Goal: Task Accomplishment & Management: Manage account settings

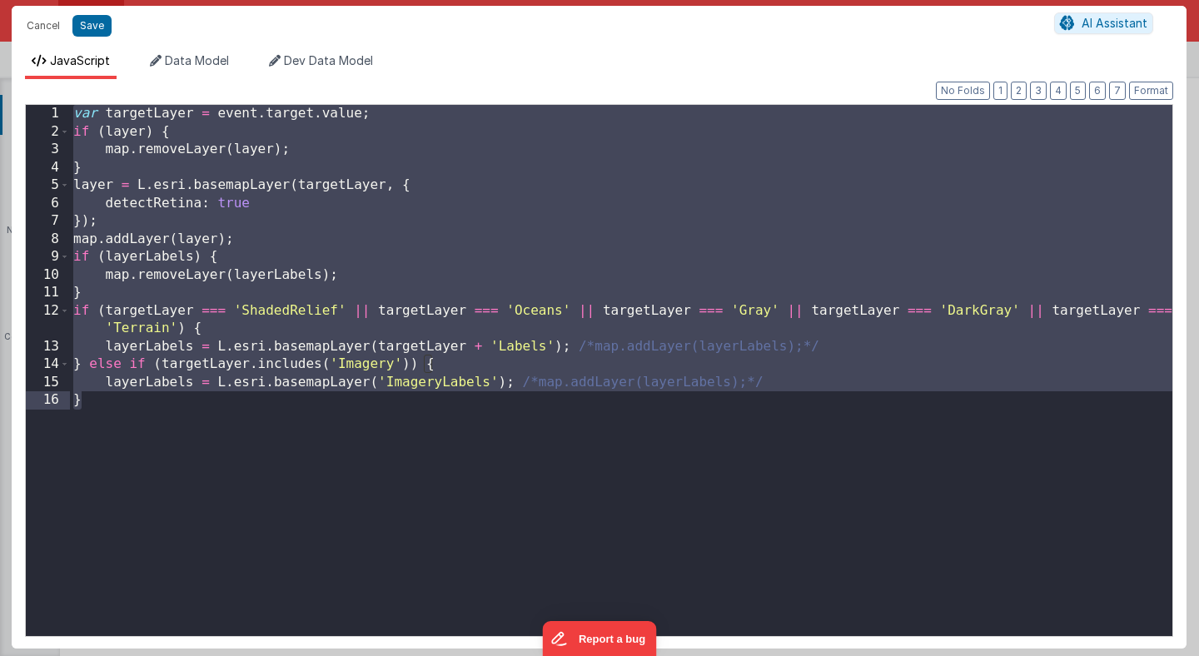
scroll to position [667, 0]
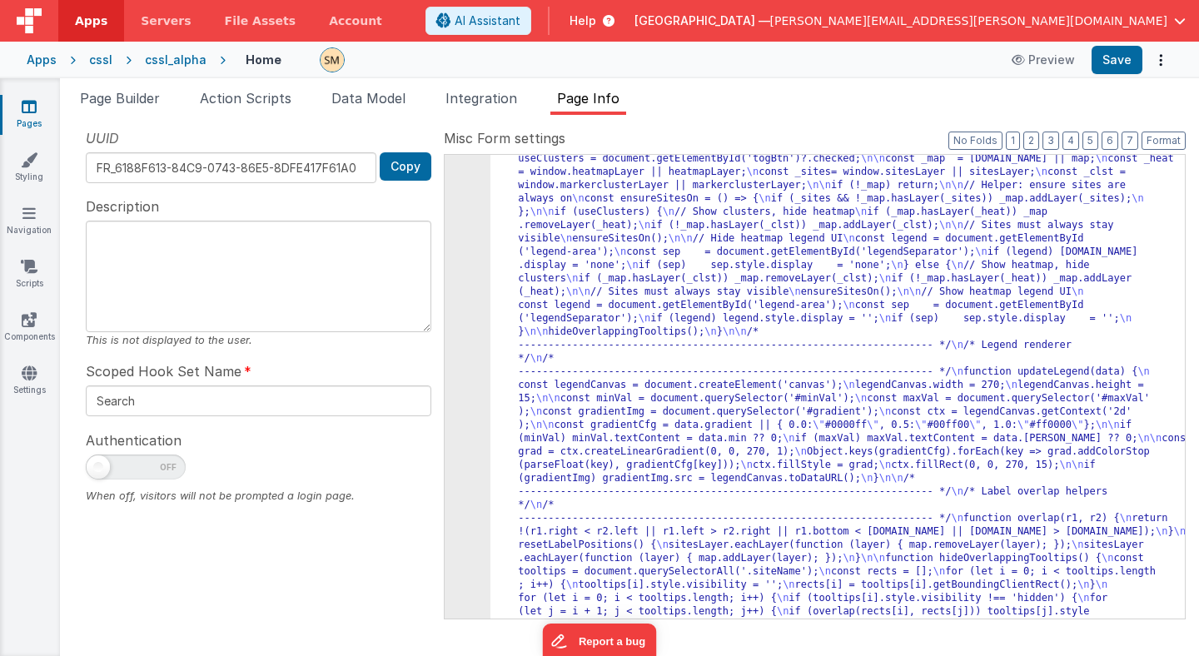
scroll to position [2427, 0]
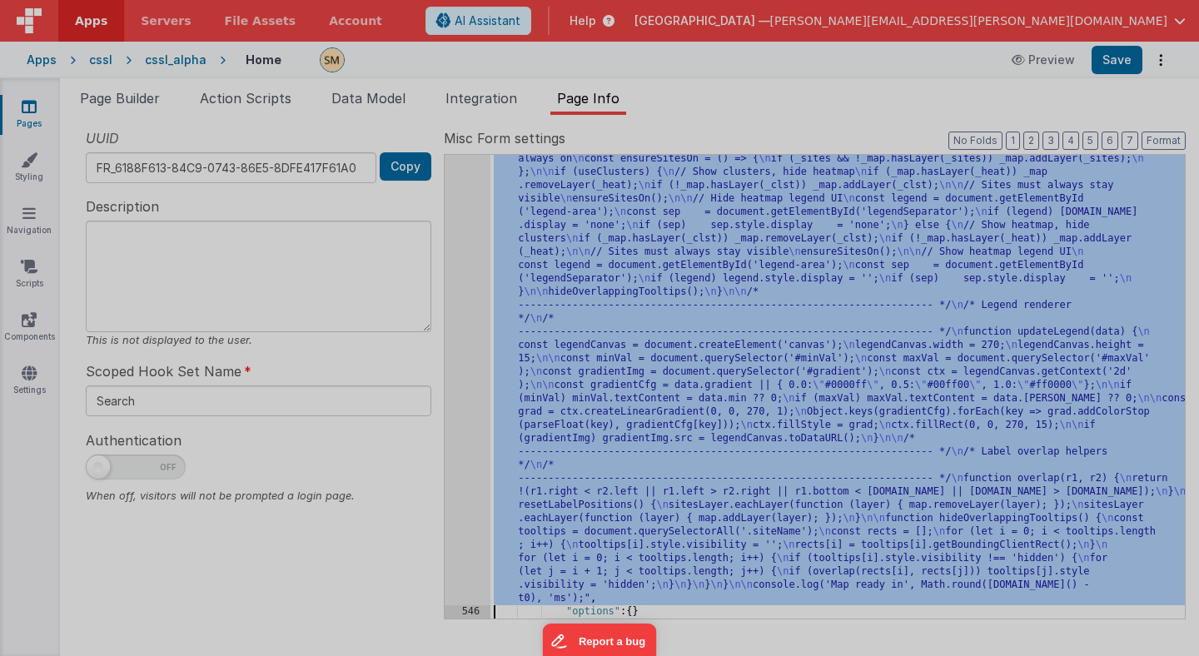
scroll to position [2467, 0]
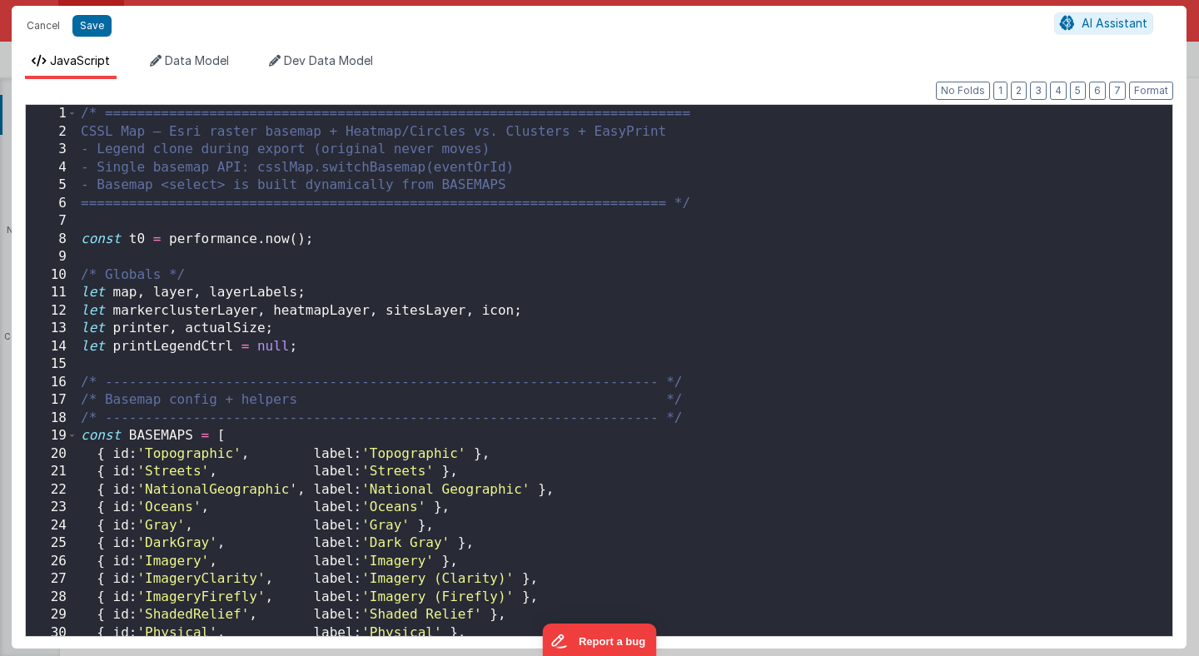
click at [470, 314] on div "/* ========================================================================= CS…" at bounding box center [624, 388] width 1095 height 567
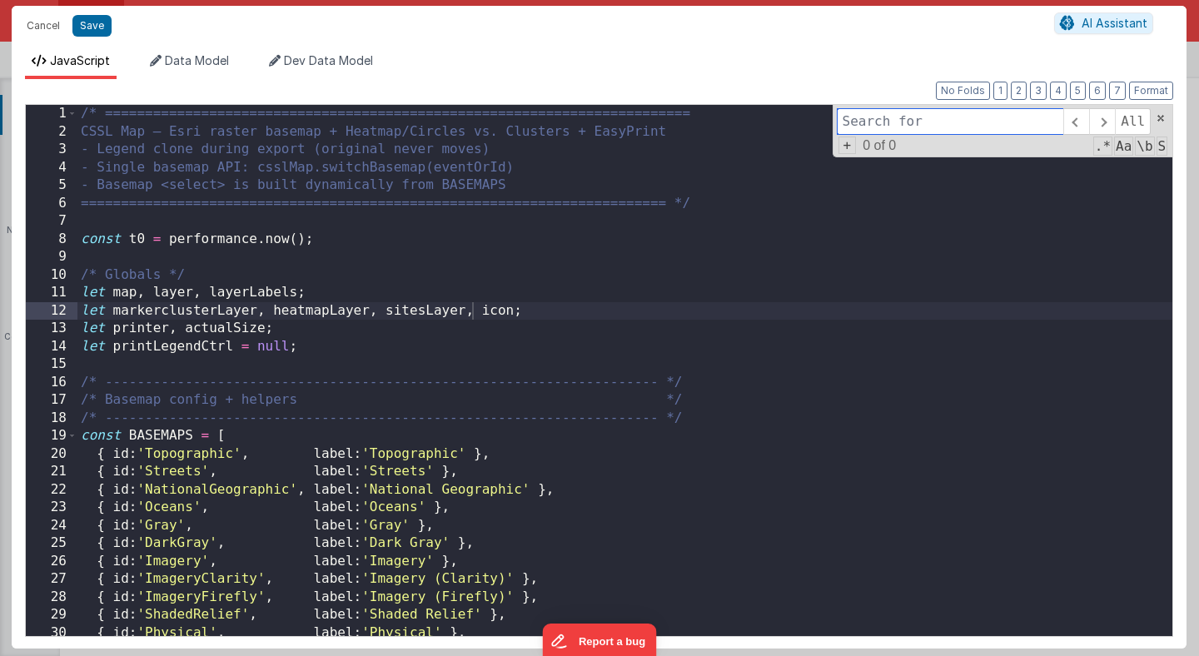
paste input "window.layer"
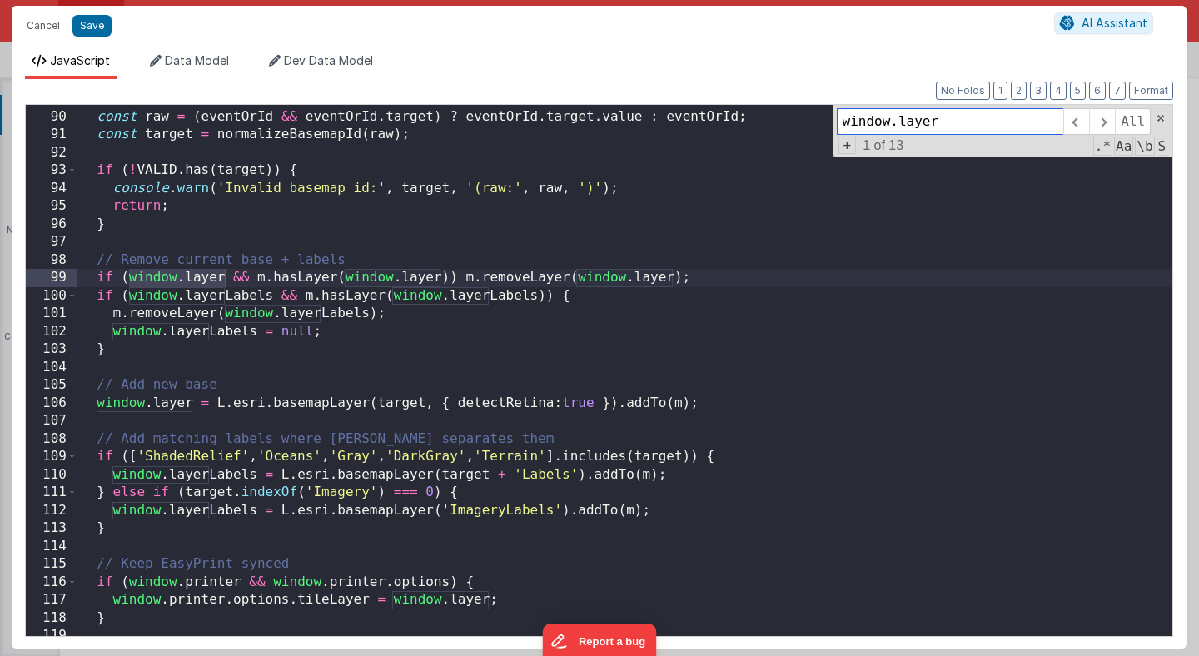
scroll to position [1603, 0]
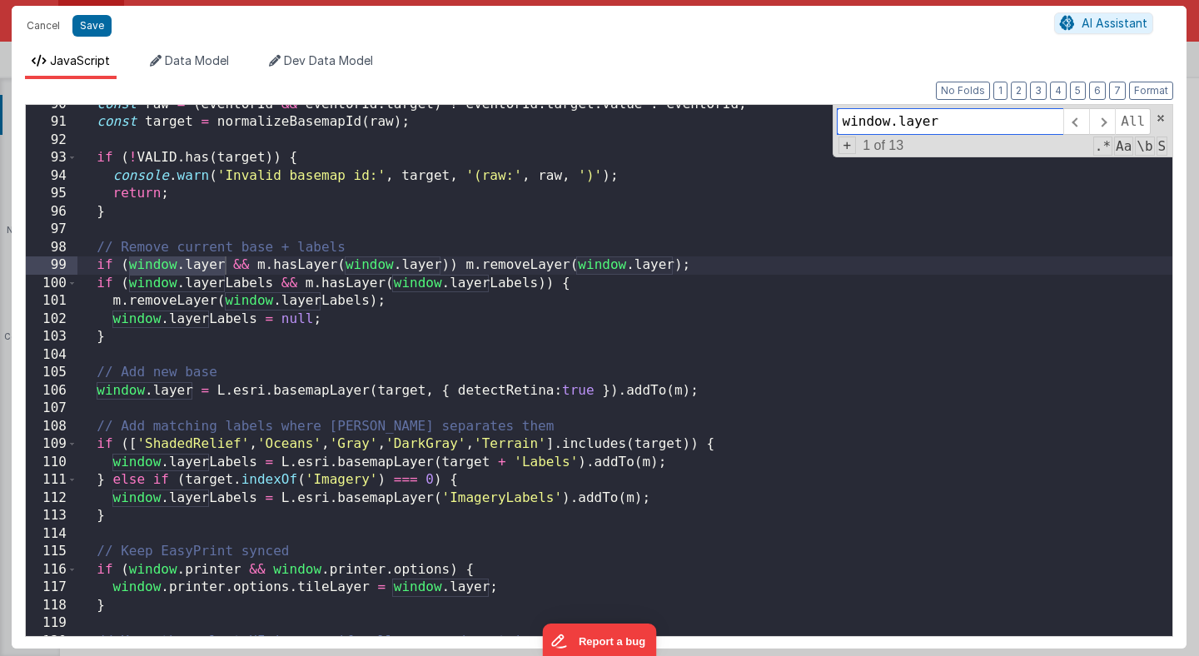
type input "window.layer"
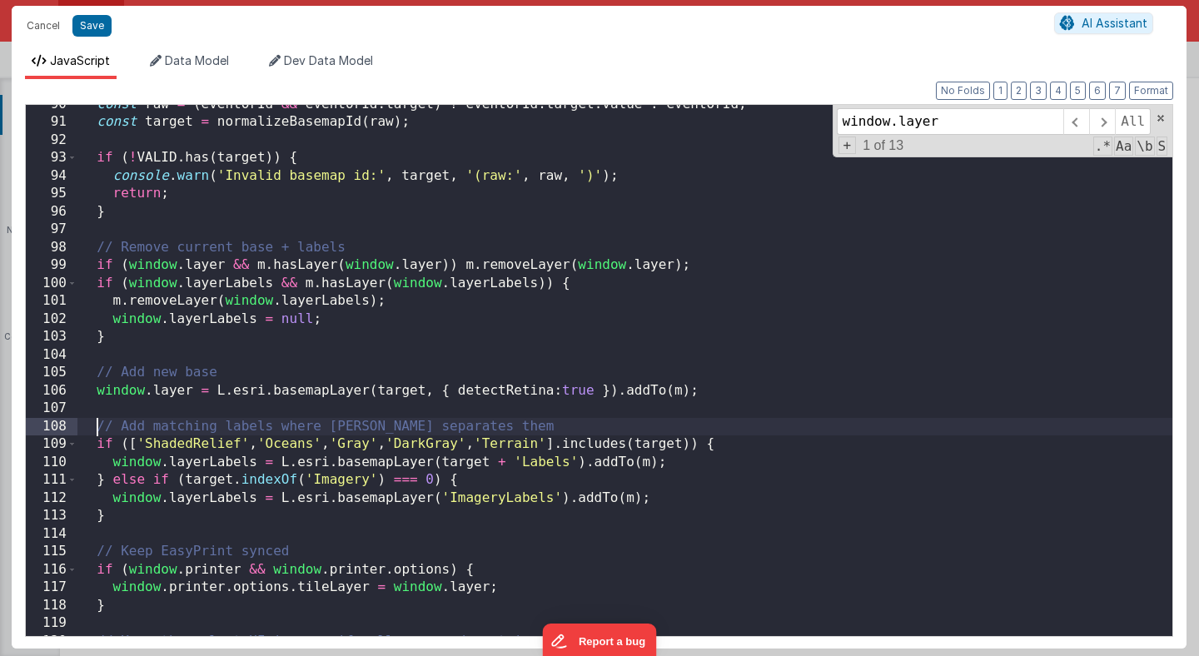
click at [99, 431] on div "const raw = ( eventOrId && eventOrId . target ) ? eventOrId . target . value : …" at bounding box center [624, 379] width 1095 height 567
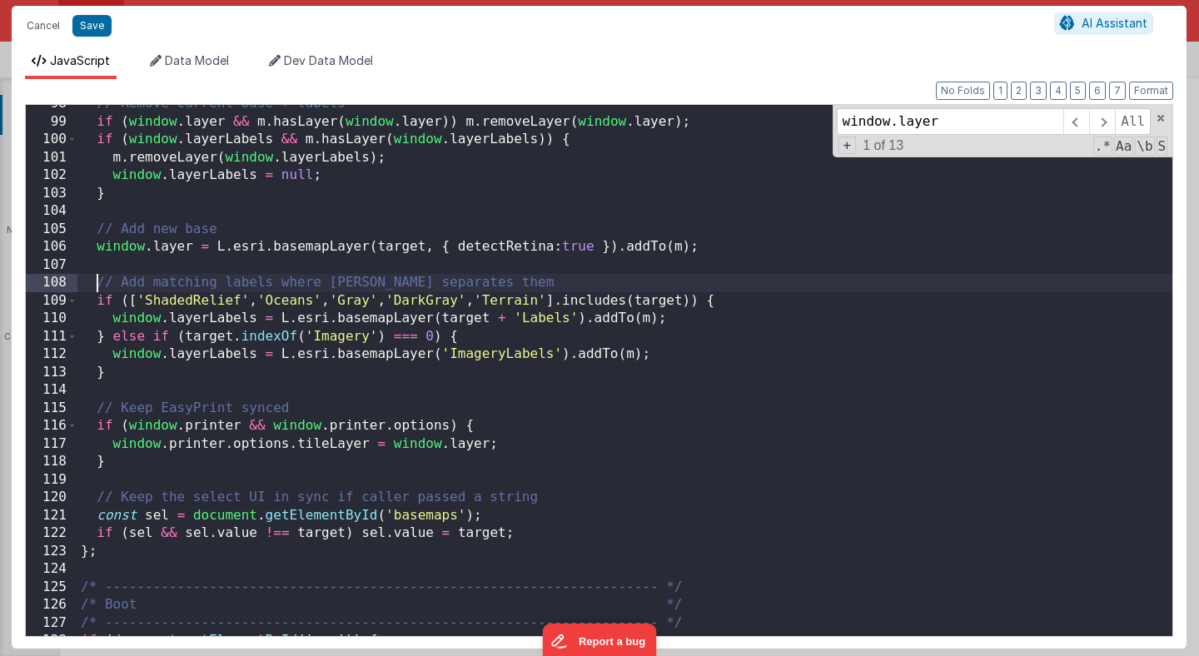
scroll to position [1751, 0]
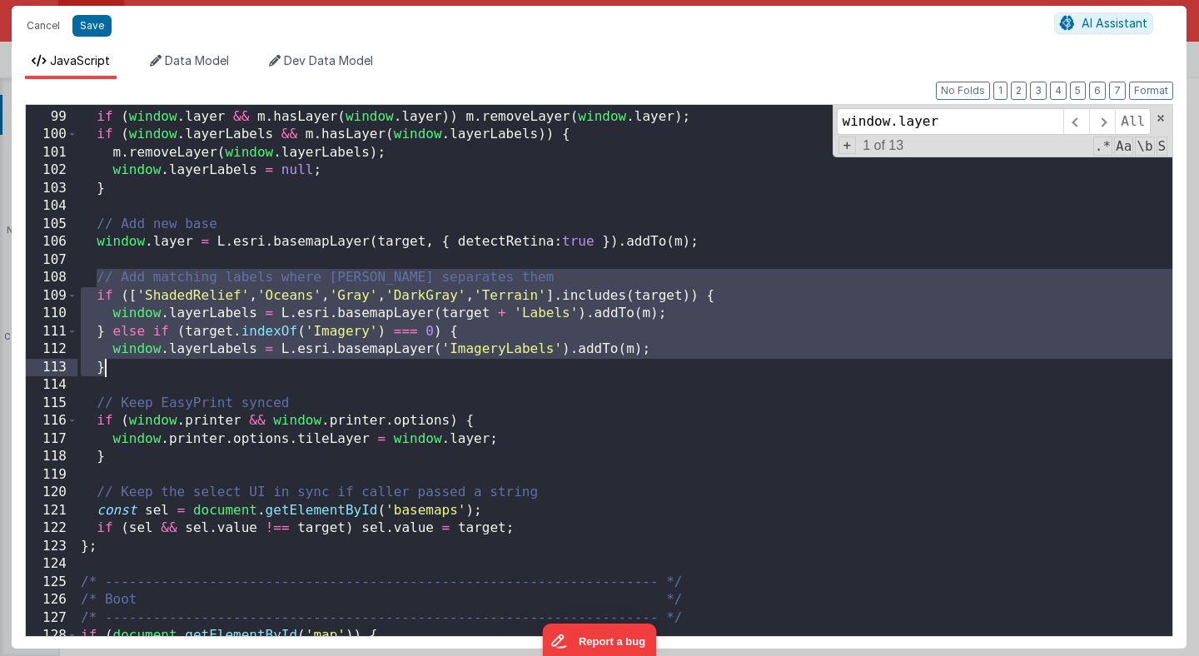
click at [110, 369] on div "// Remove current base + labels if ( window . layer && m . hasLayer ( window . …" at bounding box center [624, 373] width 1095 height 567
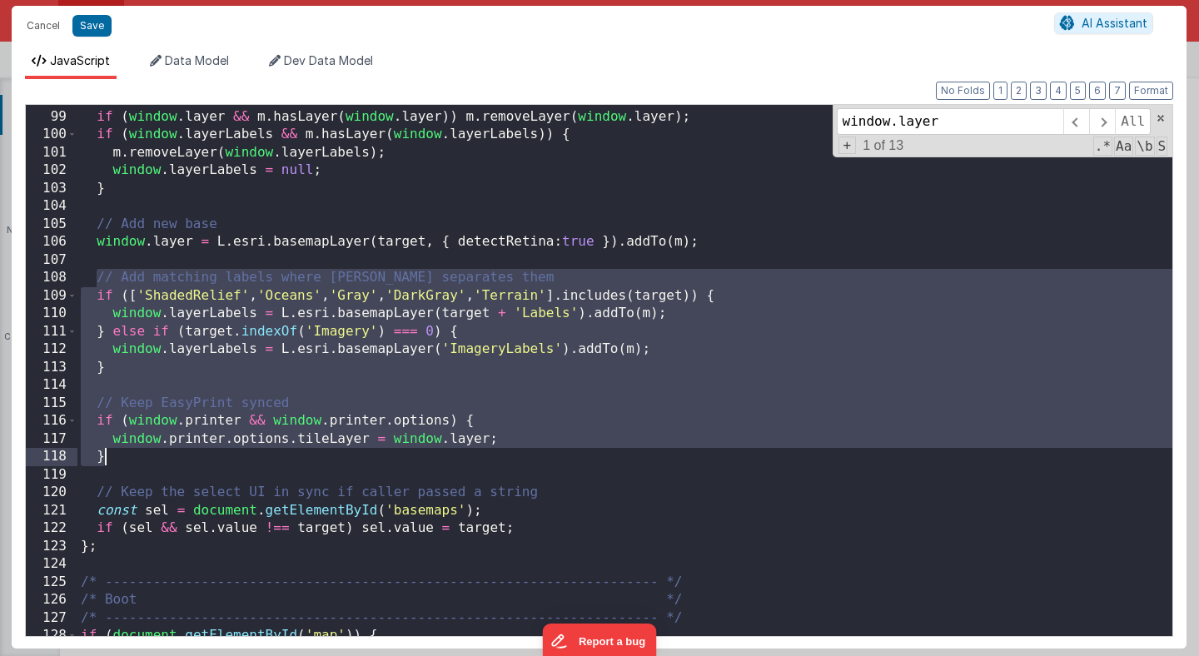
click at [112, 457] on div "// Remove current base + labels if ( window . layer && m . hasLayer ( window . …" at bounding box center [624, 373] width 1095 height 567
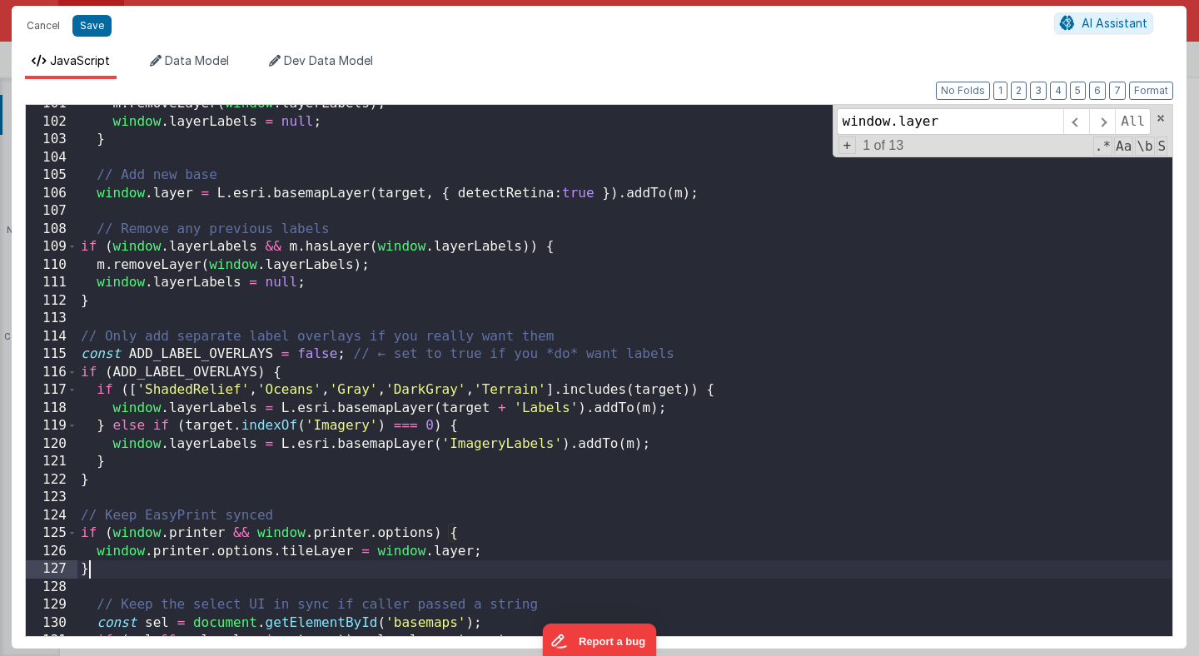
scroll to position [1800, 0]
click at [1157, 92] on button "Format" at bounding box center [1151, 91] width 44 height 18
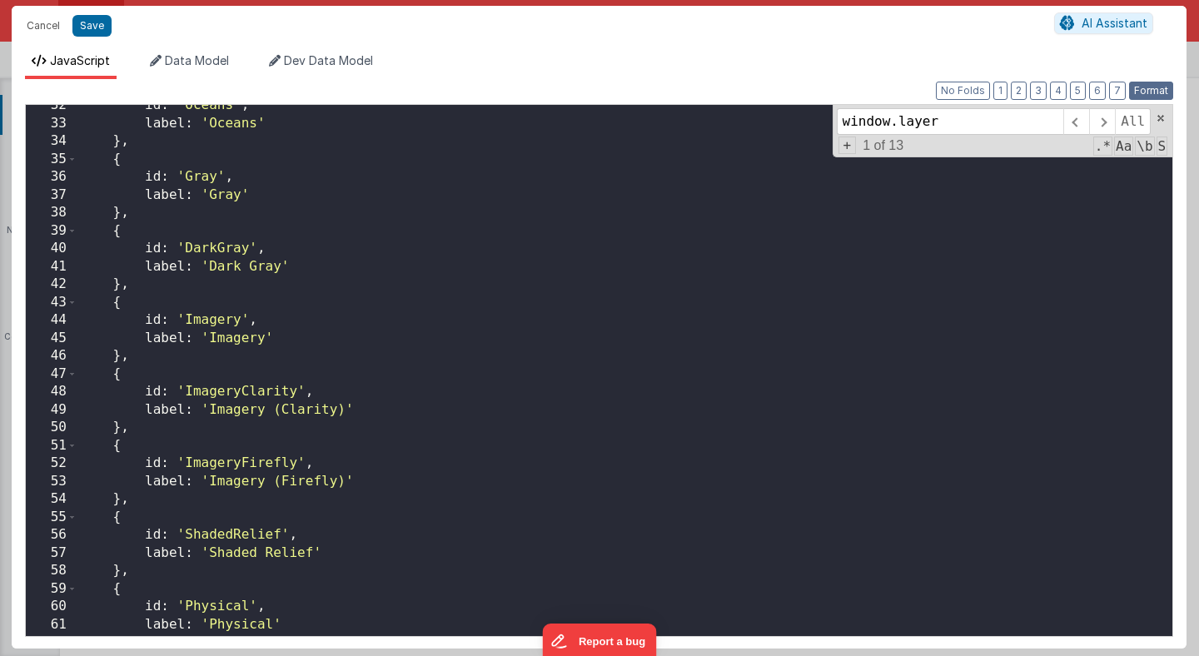
scroll to position [0, 0]
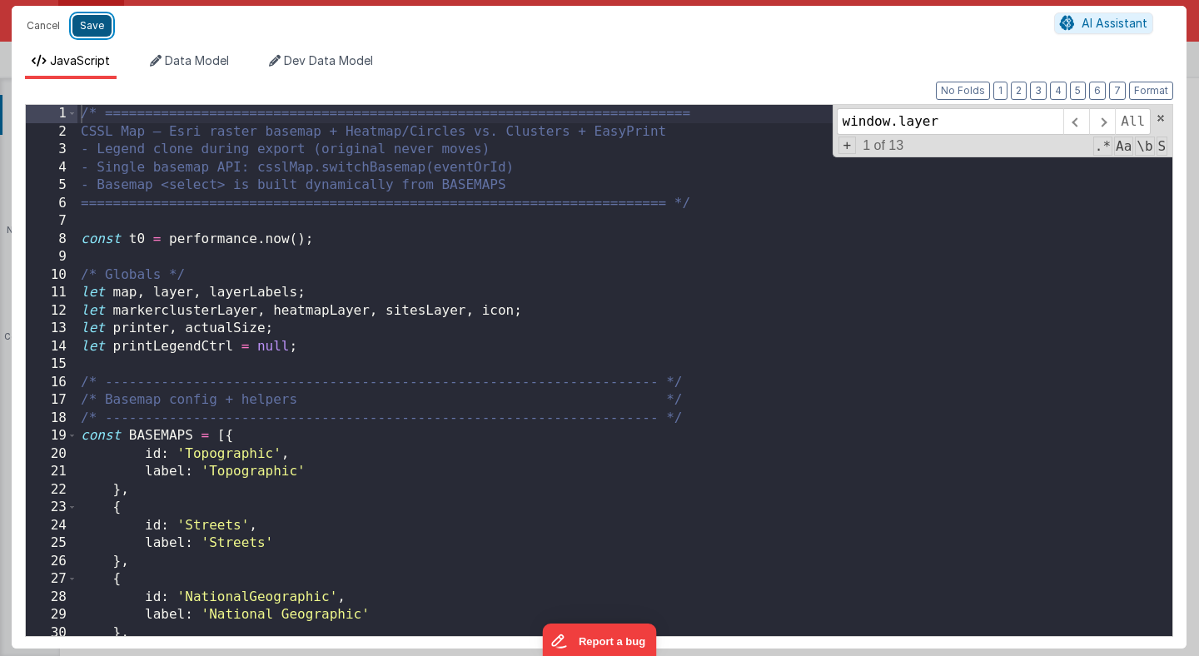
click at [91, 27] on button "Save" at bounding box center [91, 26] width 39 height 22
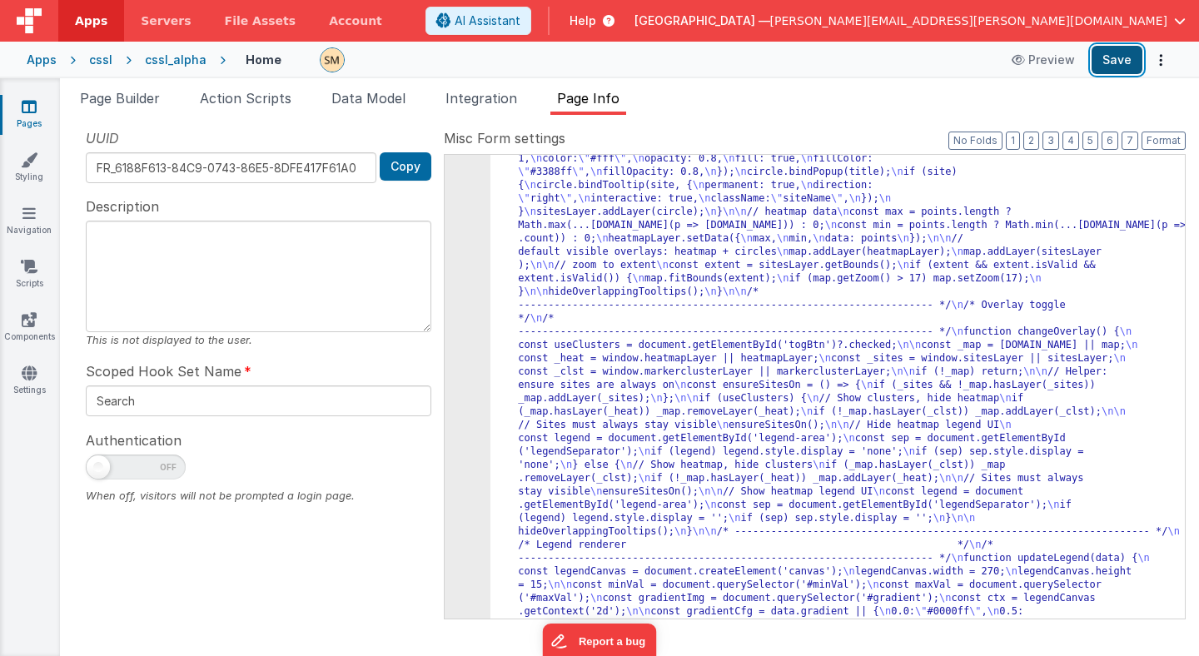
click at [1117, 62] on button "Save" at bounding box center [1117, 60] width 51 height 28
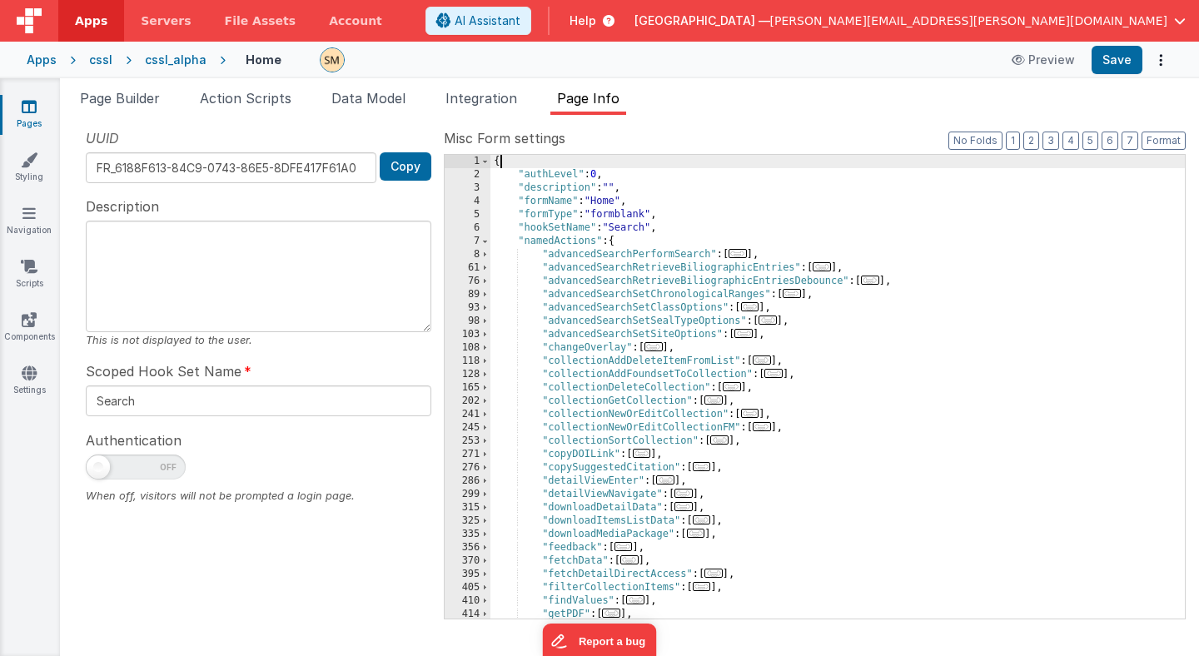
click at [608, 167] on div "{ "authLevel" : 0 , "description" : "" , "formName" : "Home" , "formType" : "fo…" at bounding box center [837, 400] width 694 height 490
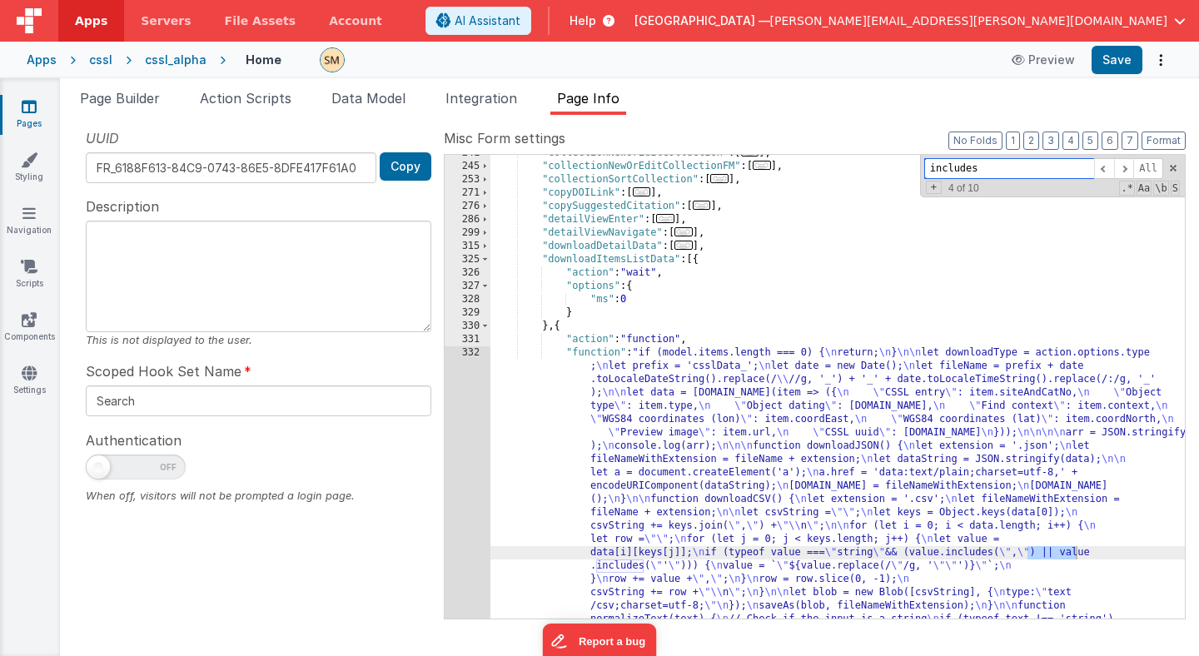
scroll to position [1847, 0]
type input "includes"
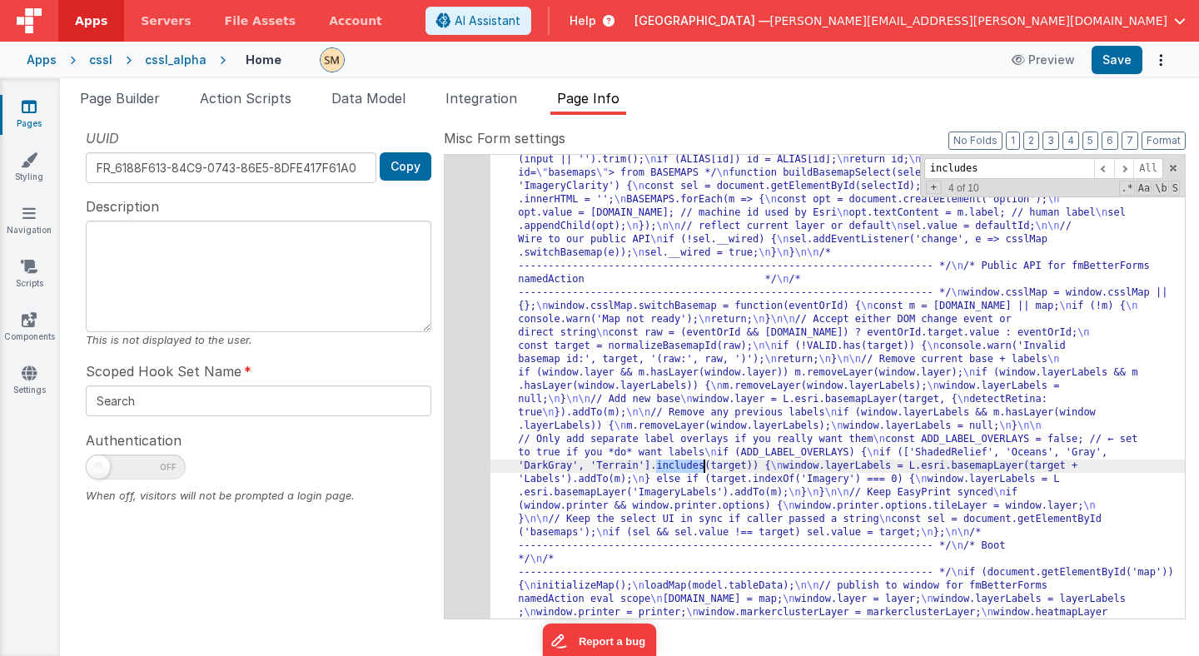
scroll to position [3424, 0]
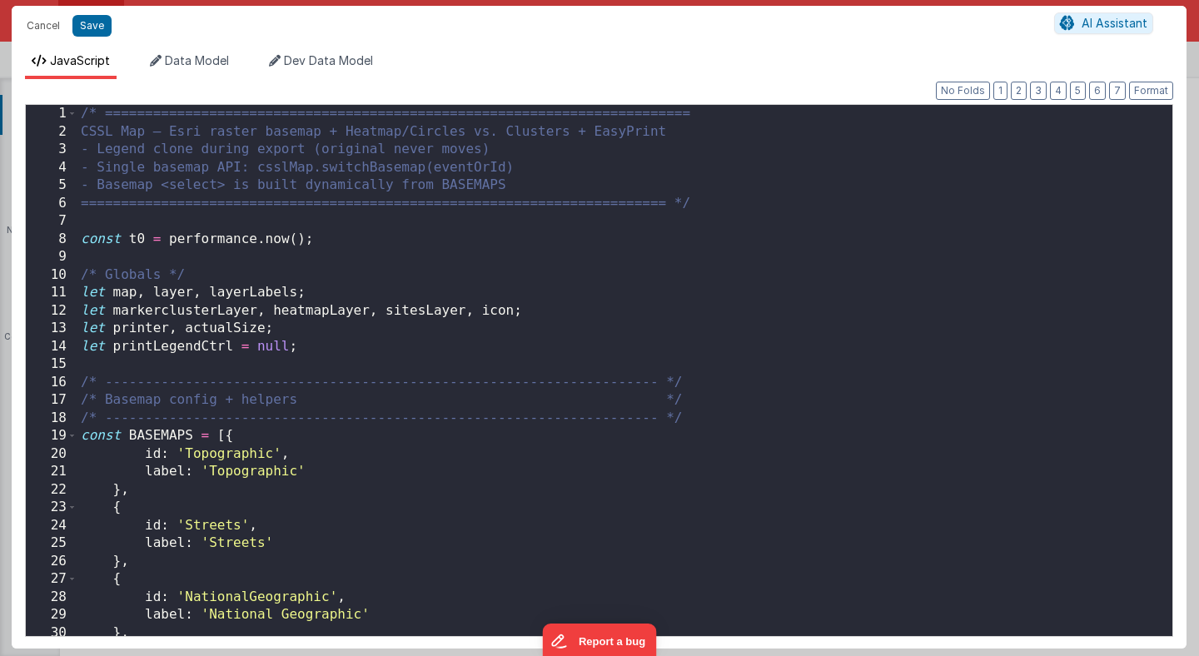
click at [468, 270] on div "/* ========================================================================= CS…" at bounding box center [624, 388] width 1095 height 567
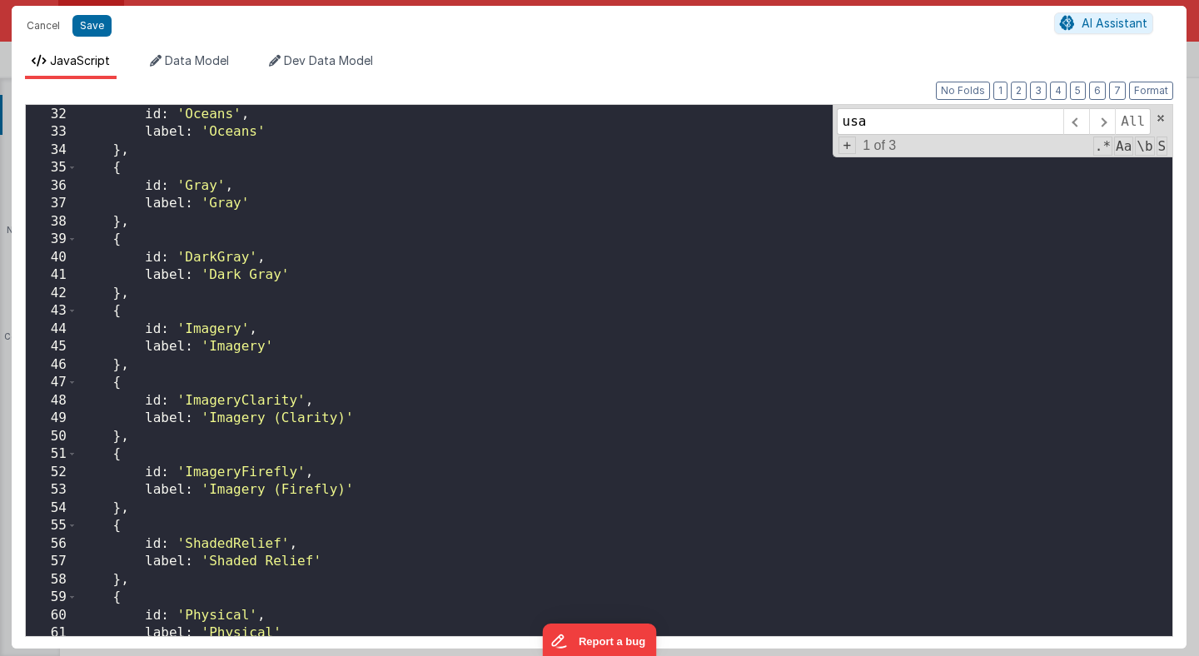
scroll to position [552, 0]
type input "usa"
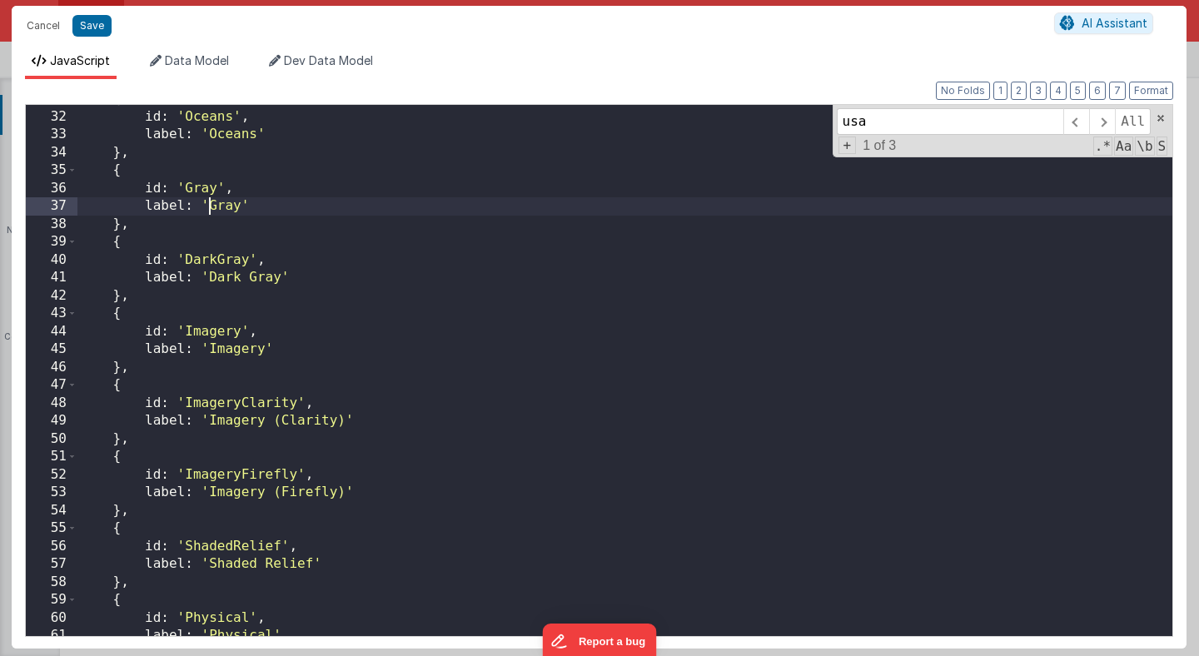
click at [209, 209] on div "{ id : 'Oceans' , label : 'Oceans' } , { id : 'Gray' , label : 'Gray' } , { id …" at bounding box center [624, 373] width 1095 height 567
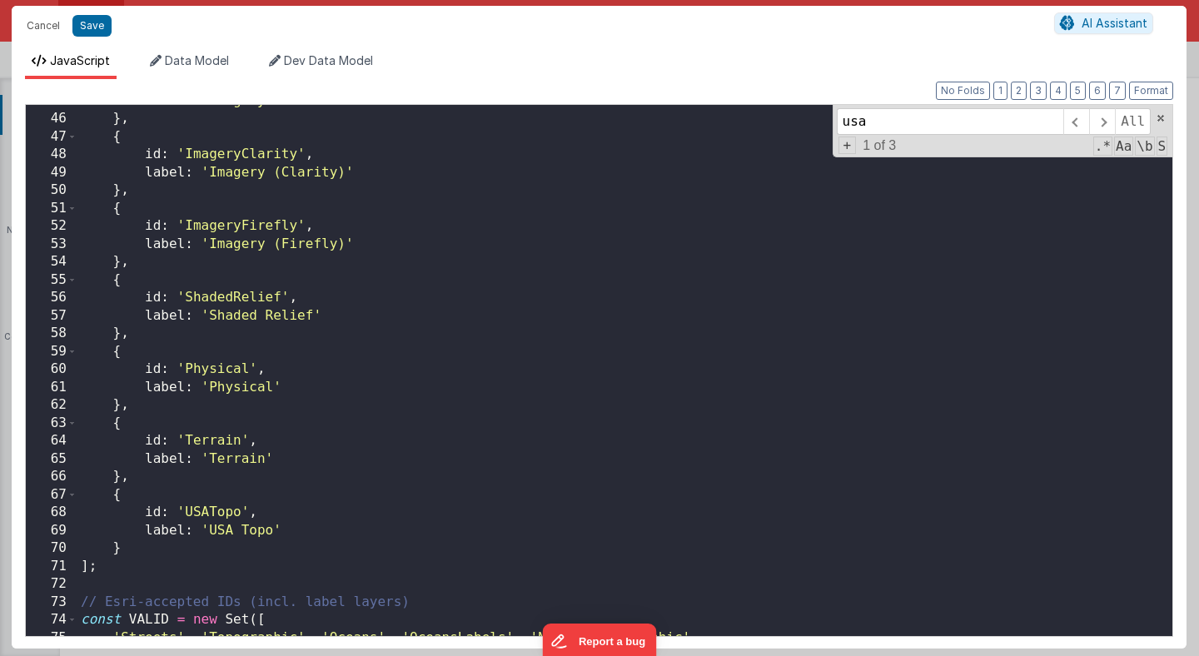
scroll to position [804, 0]
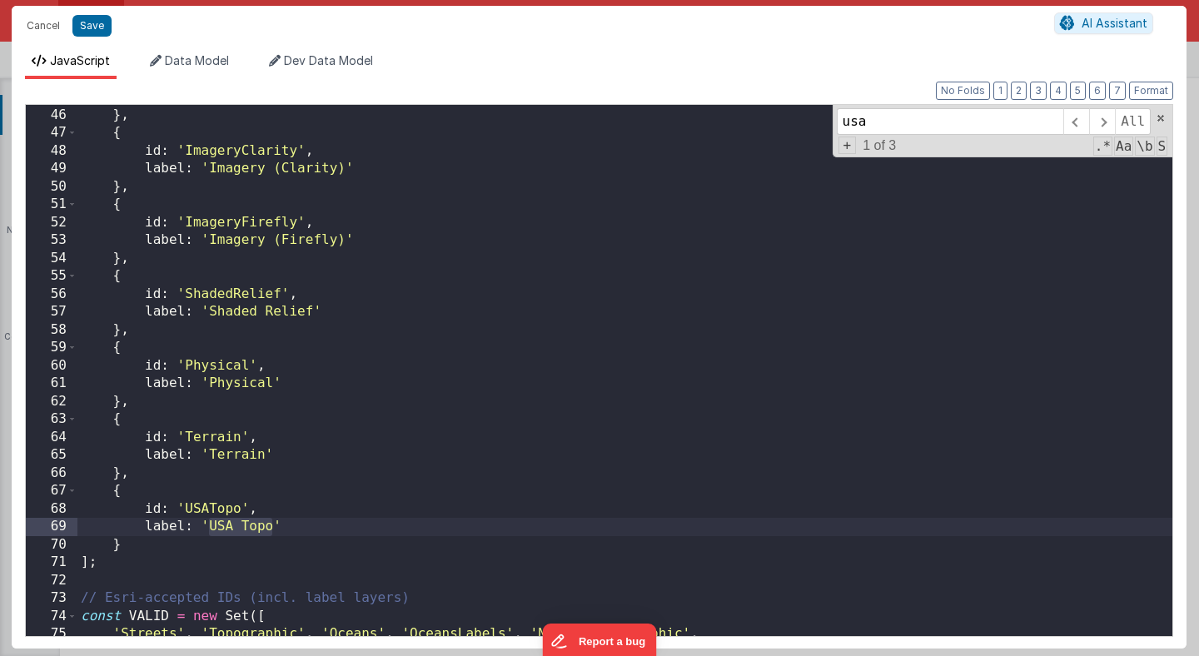
drag, startPoint x: 205, startPoint y: 526, endPoint x: 270, endPoint y: 529, distance: 65.0
click at [270, 530] on div "label : 'Imagery' } , { id : 'ImageryClarity' , label : 'Imagery (Clarity)' } ,…" at bounding box center [624, 371] width 1095 height 567
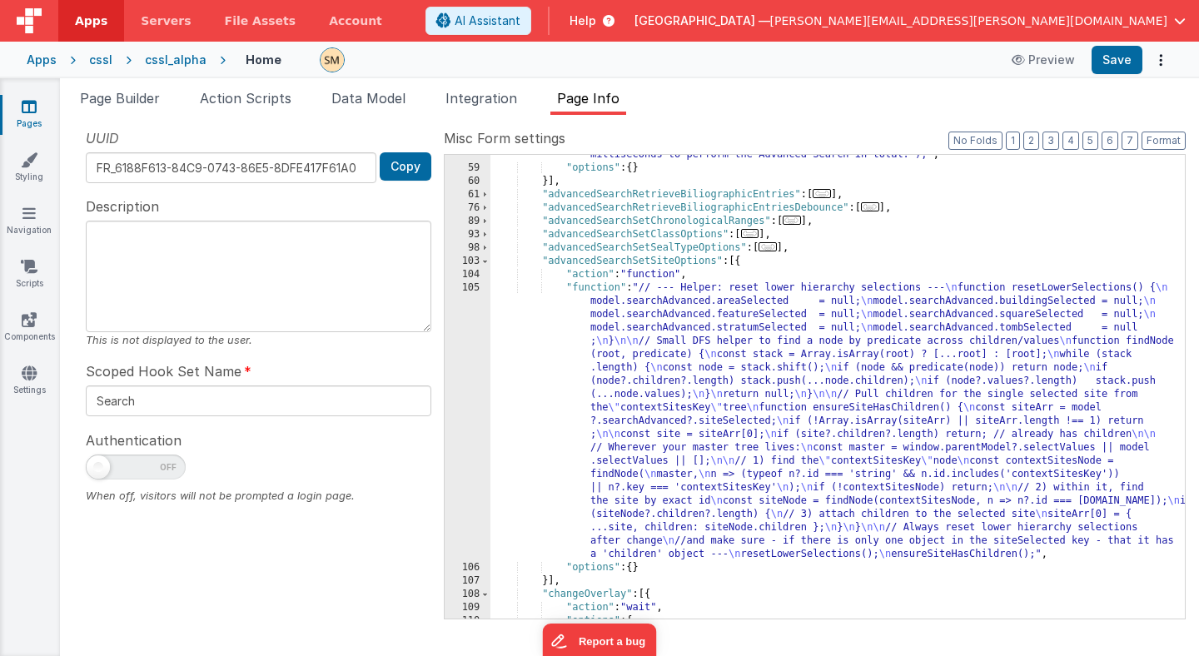
scroll to position [0, 0]
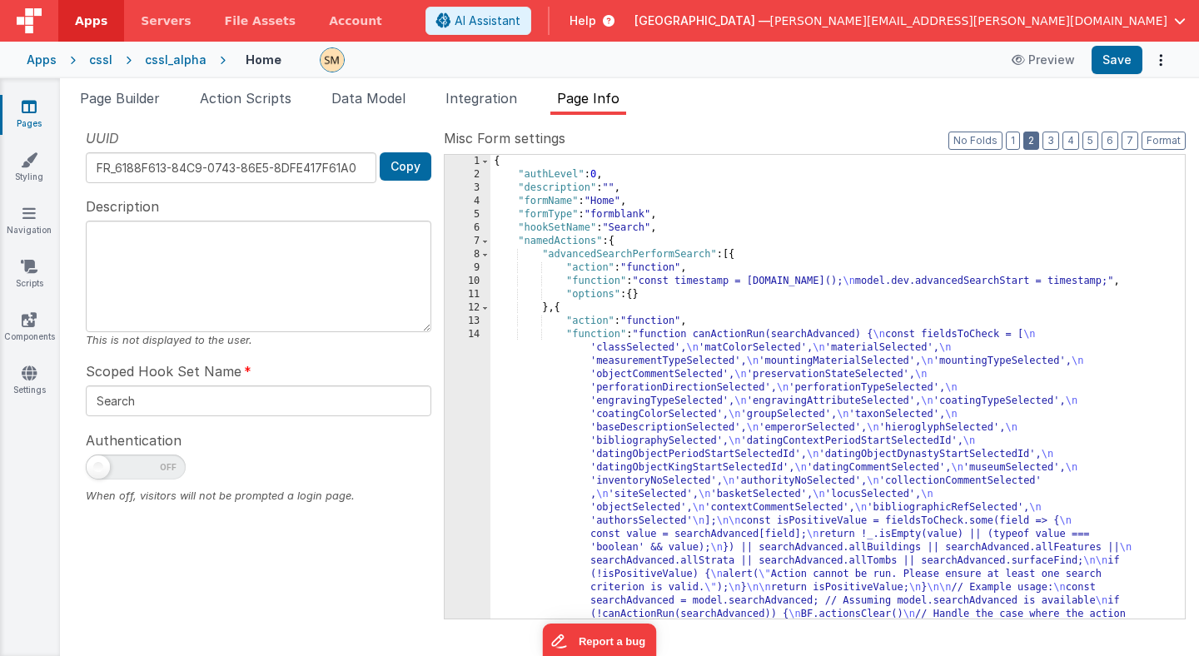
click at [1037, 137] on button "2" at bounding box center [1031, 141] width 16 height 18
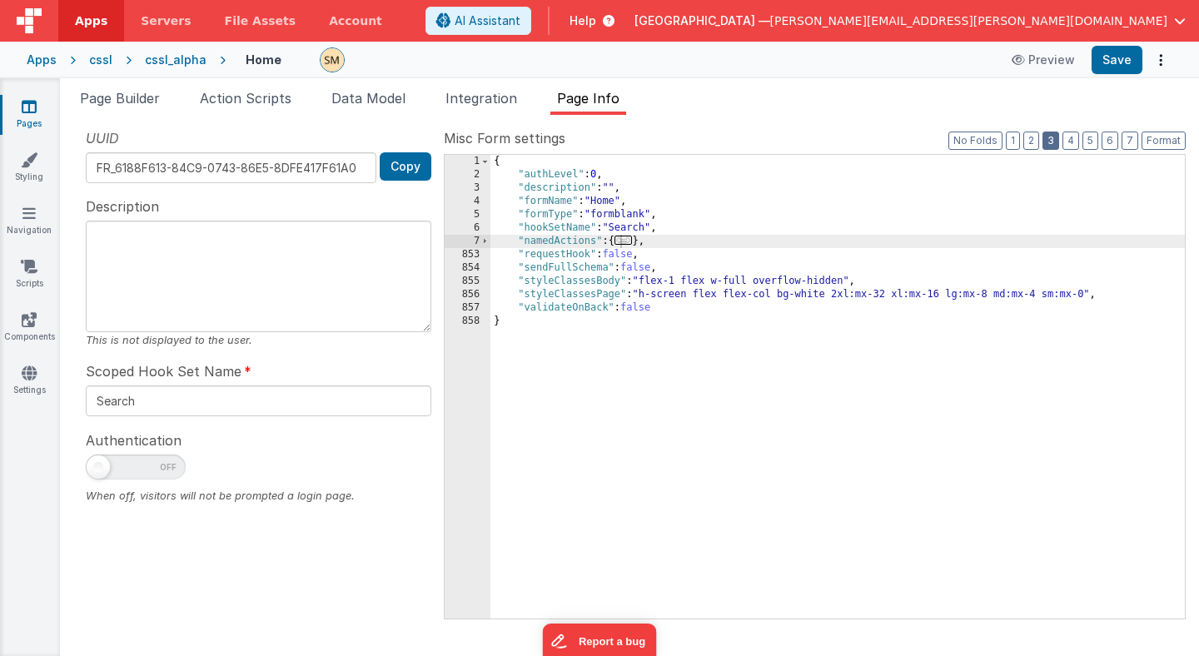
click at [1057, 142] on button "3" at bounding box center [1051, 141] width 17 height 18
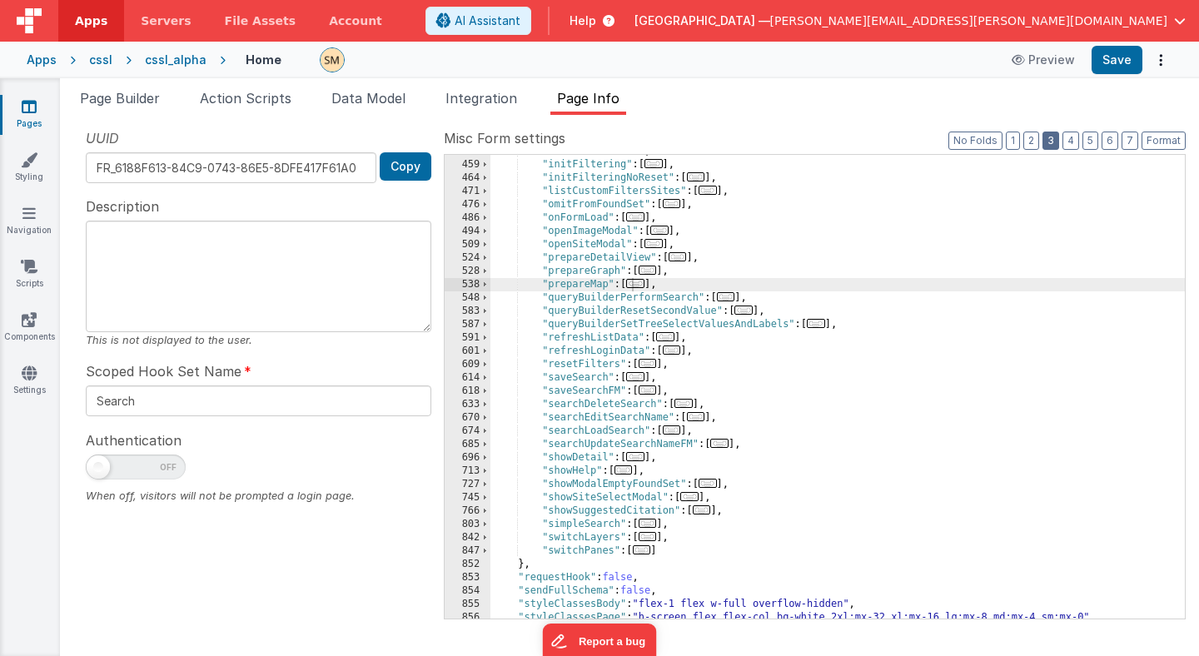
scroll to position [503, 0]
click at [488, 550] on span at bounding box center [484, 551] width 9 height 13
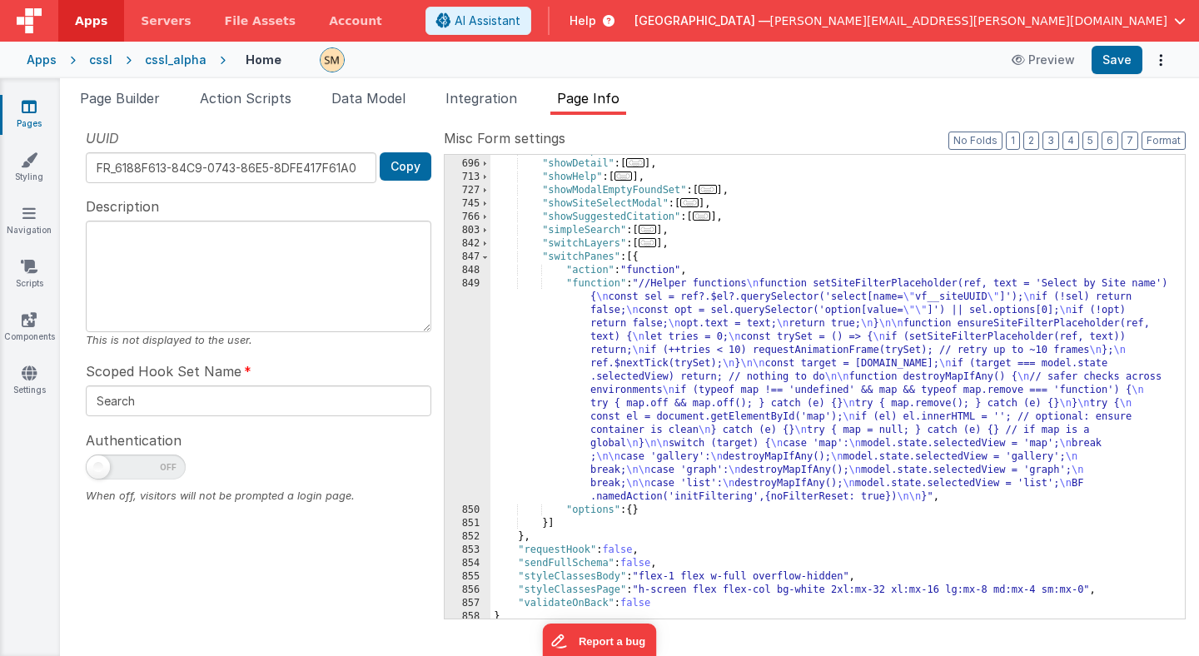
scroll to position [797, 0]
click at [690, 421] on div ""searchUpdateSearchNameFM" : [ ... ] , "showDetail" : [ ... ] , "showHelp" : [ …" at bounding box center [837, 389] width 694 height 490
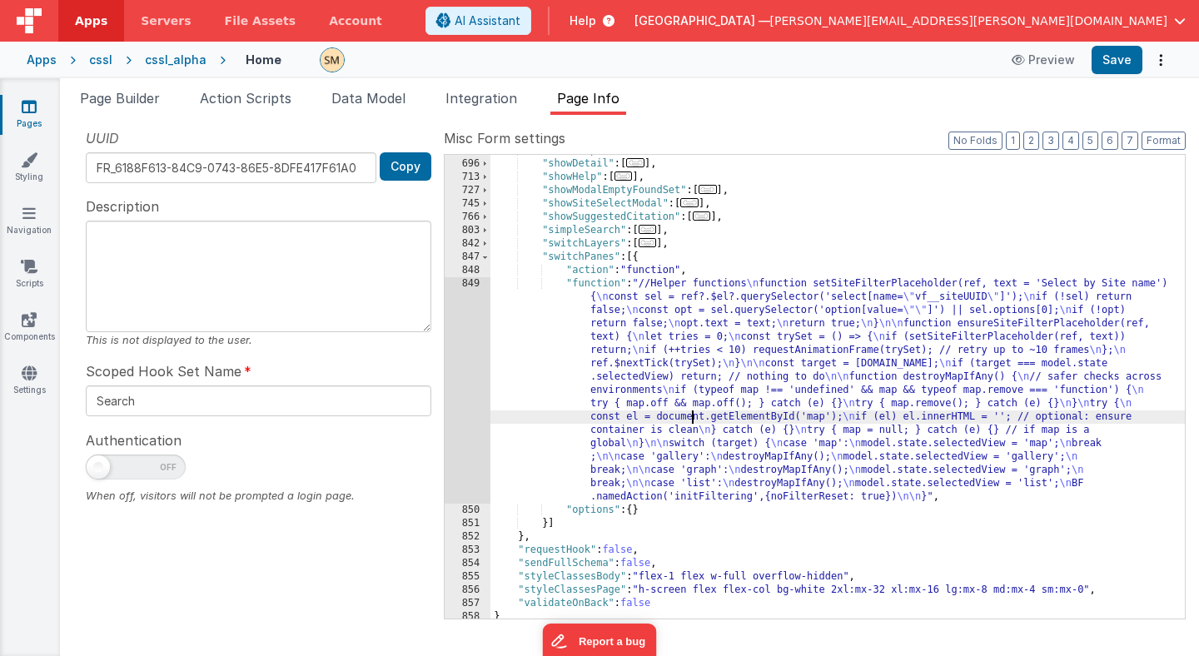
click at [476, 396] on div "849" at bounding box center [468, 390] width 46 height 226
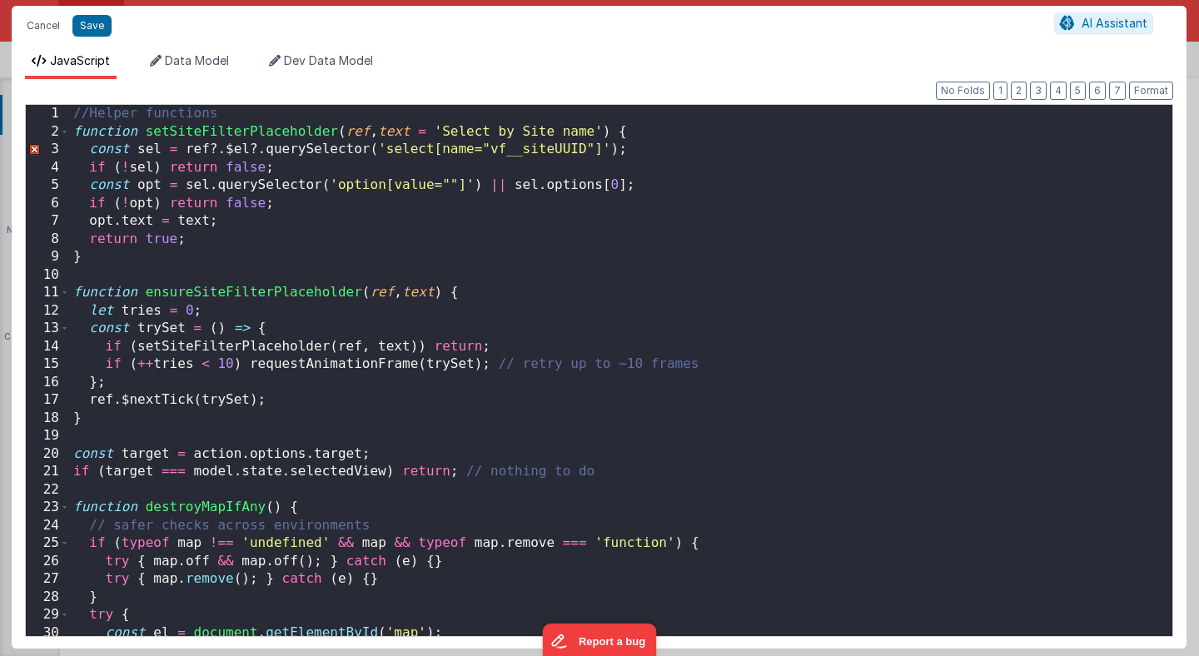
click at [477, 396] on div "//Helper functions function setSiteFilterPlaceholder ( ref , text = 'Select by …" at bounding box center [621, 388] width 1103 height 567
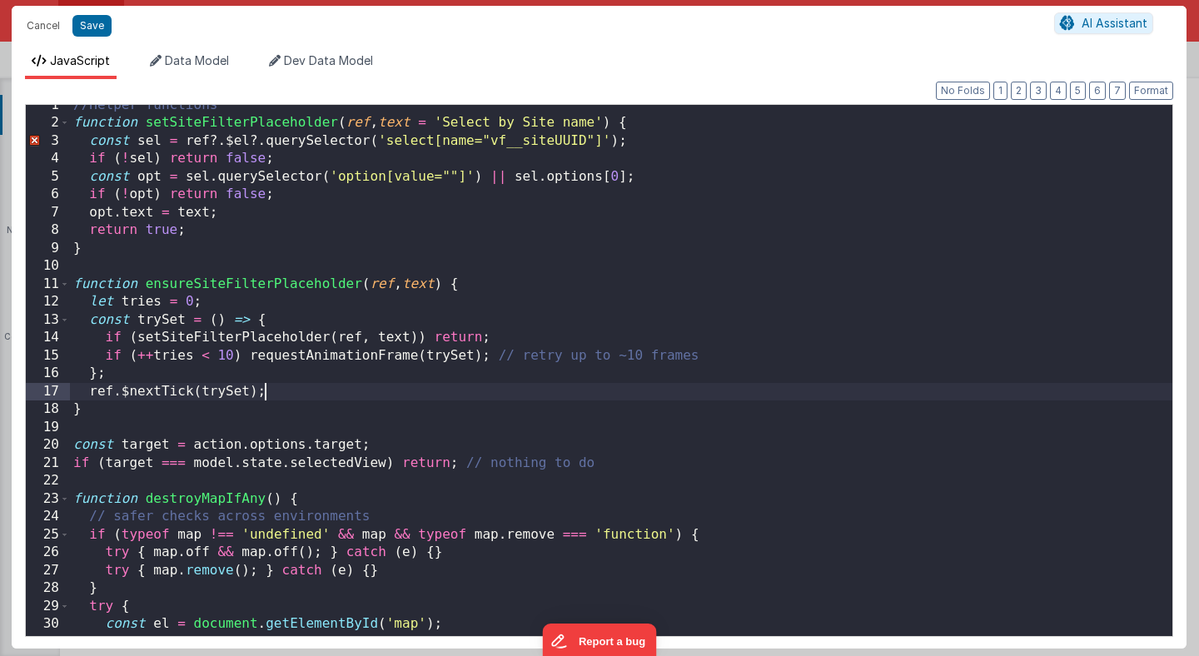
scroll to position [0, 0]
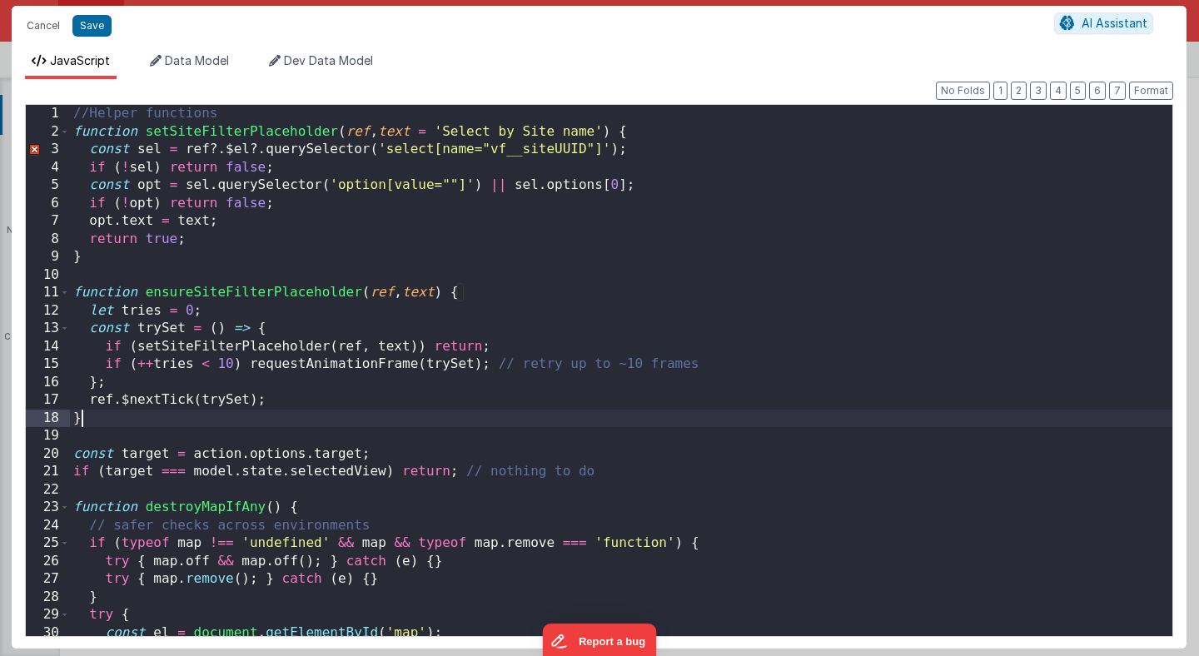
click at [392, 416] on div "//Helper functions function setSiteFilterPlaceholder ( ref , text = 'Select by …" at bounding box center [621, 388] width 1103 height 567
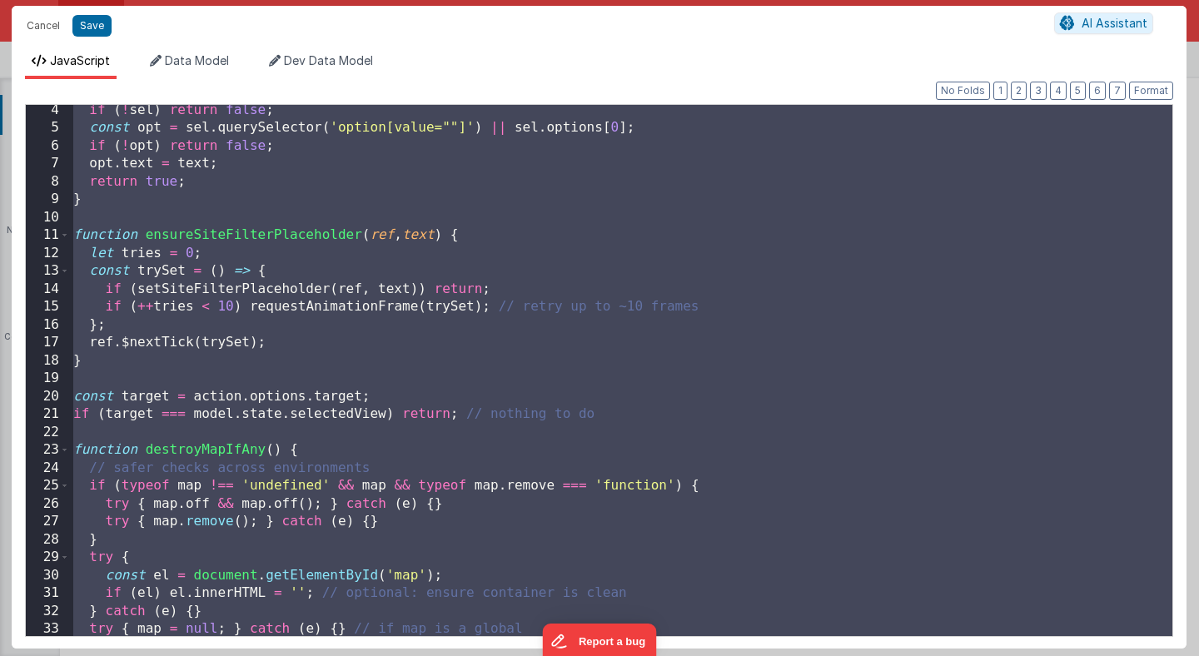
scroll to position [61, 0]
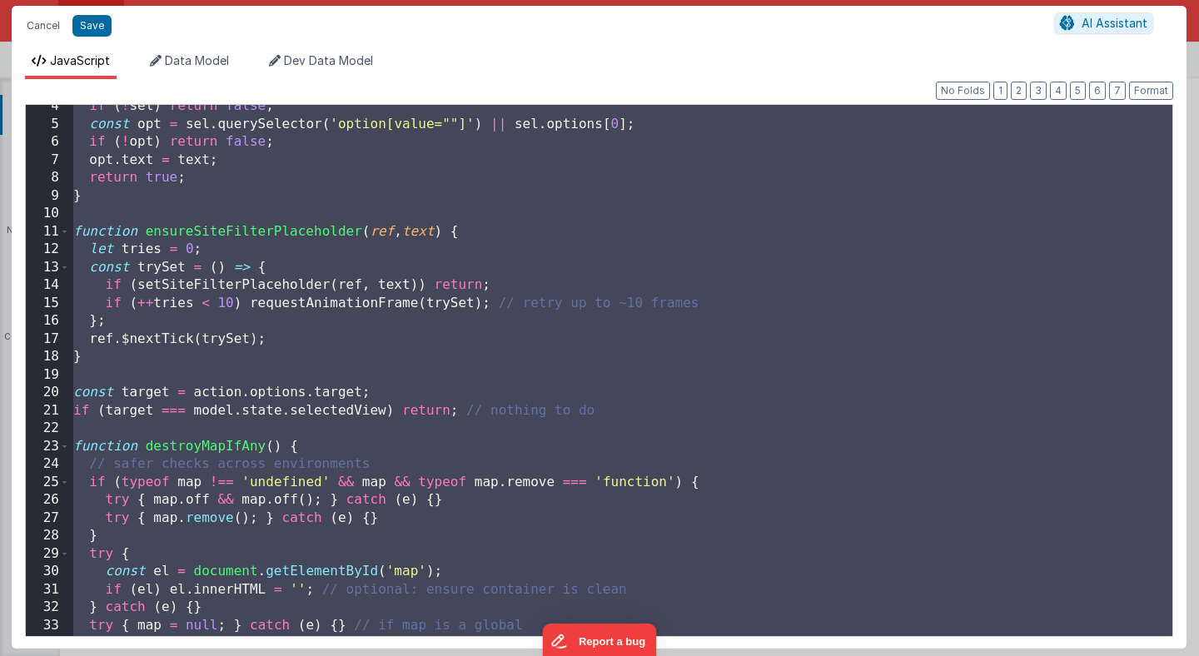
click at [643, 415] on div "if ( ! sel ) return false ; const opt = sel . querySelector ( 'option[value=""]…" at bounding box center [621, 380] width 1103 height 567
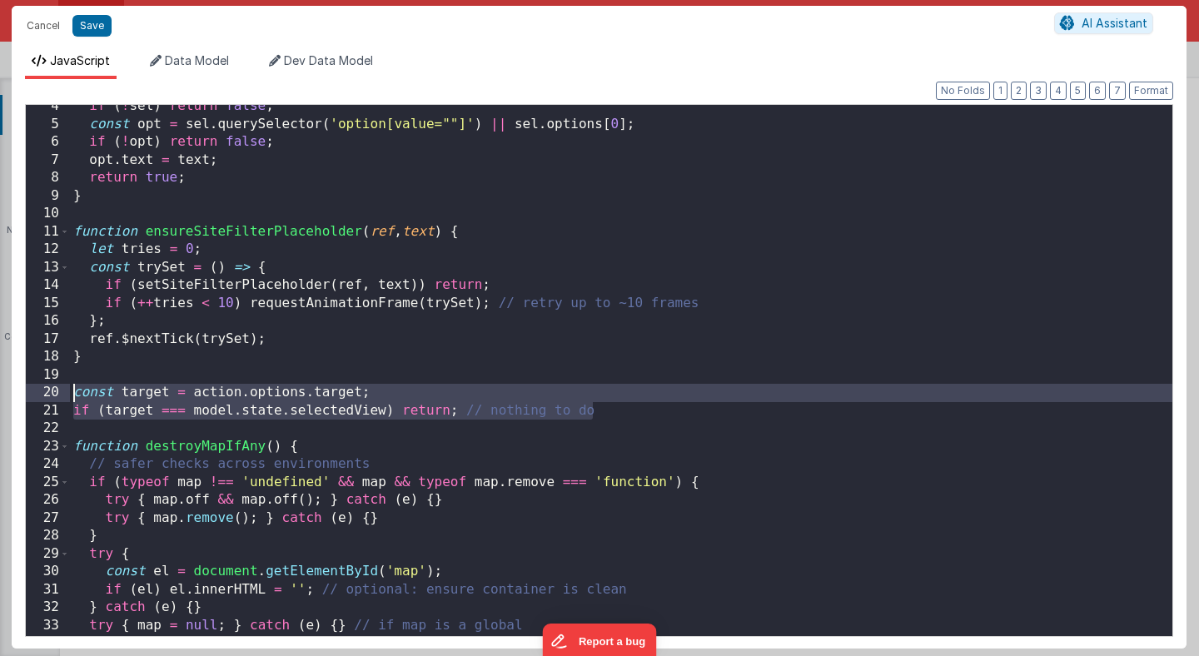
drag, startPoint x: 643, startPoint y: 415, endPoint x: 23, endPoint y: 401, distance: 619.7
click at [23, 401] on div "Format 7 6 5 4 3 2 1 No Folds 4 5 6 7 8 9 10 11 12 13 14 15 16 17 18 19 20 21 2…" at bounding box center [599, 364] width 1175 height 570
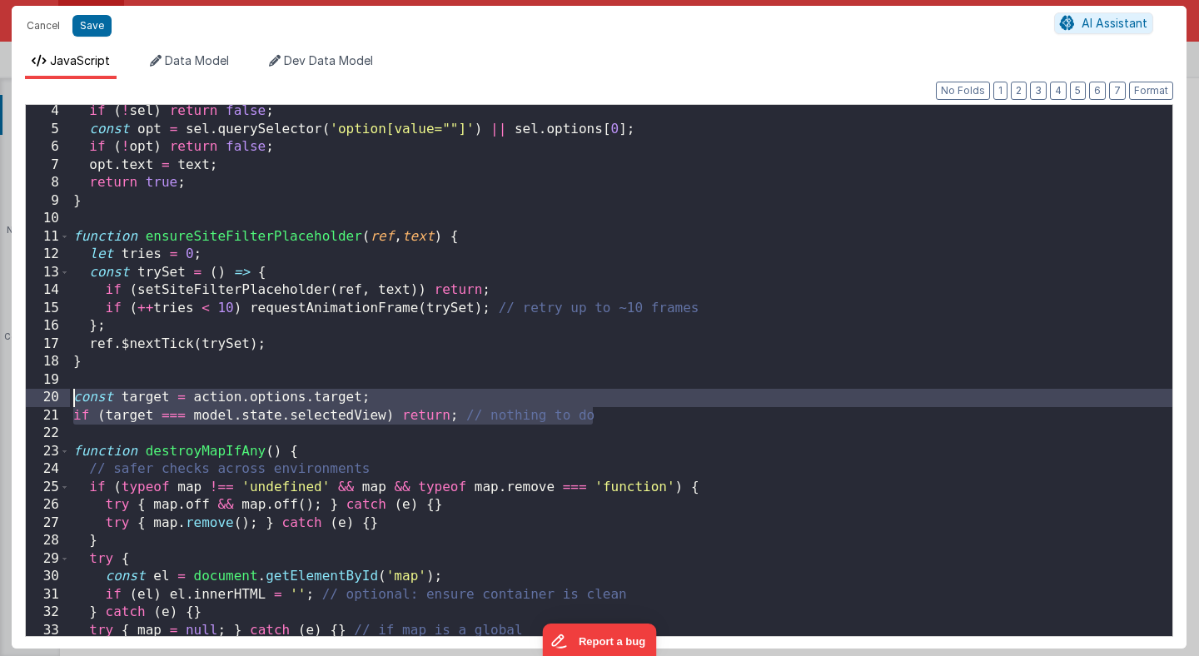
scroll to position [66, 0]
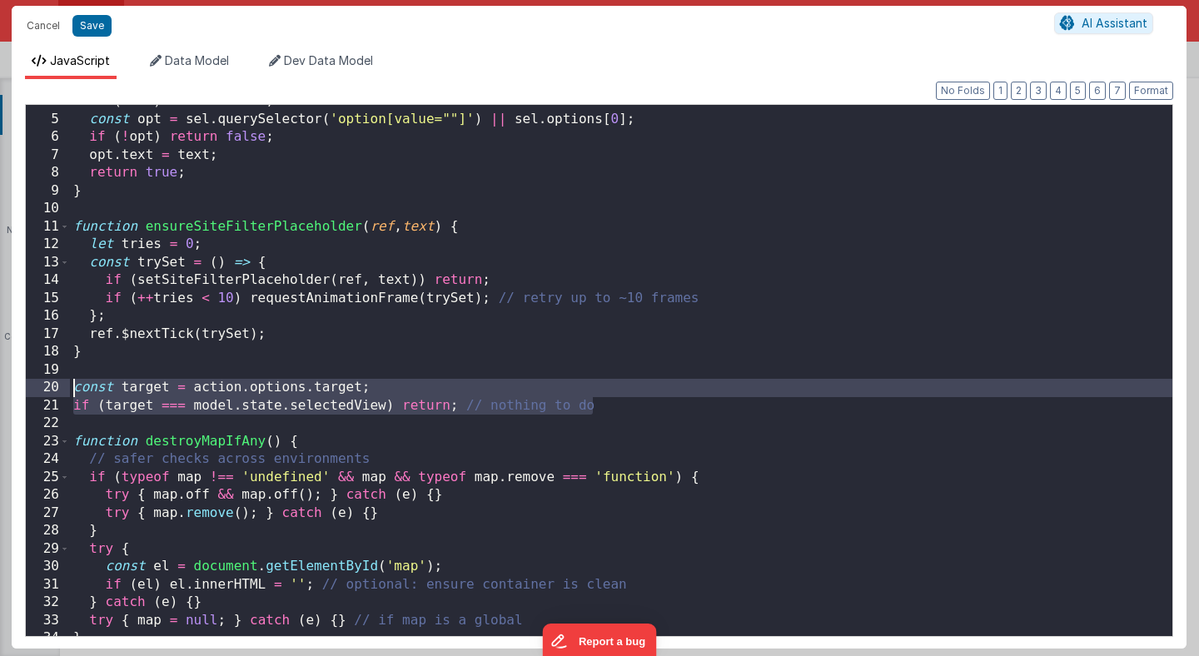
click at [607, 411] on div "if ( ! sel ) return false ; const opt = sel . querySelector ( 'option[value=""]…" at bounding box center [621, 375] width 1103 height 567
drag, startPoint x: 607, startPoint y: 411, endPoint x: 72, endPoint y: 388, distance: 535.1
click at [72, 388] on div "if ( ! sel ) return false ; const opt = sel . querySelector ( 'option[value=""]…" at bounding box center [621, 375] width 1103 height 567
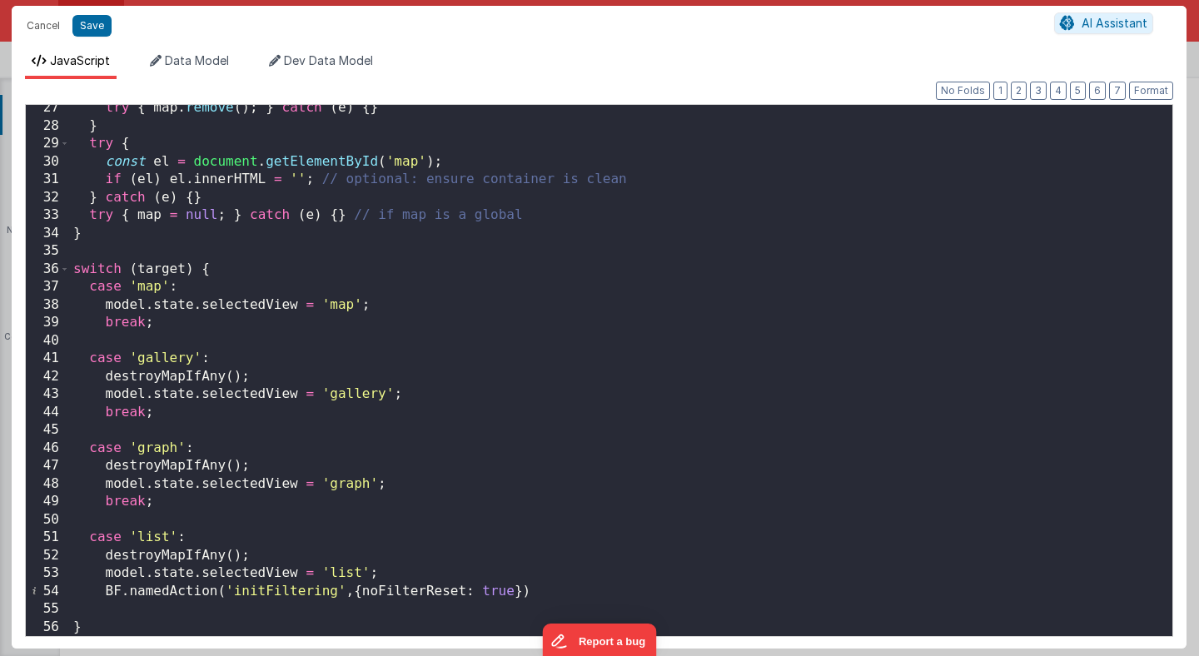
scroll to position [471, 0]
click at [42, 28] on button "Cancel" at bounding box center [43, 25] width 50 height 23
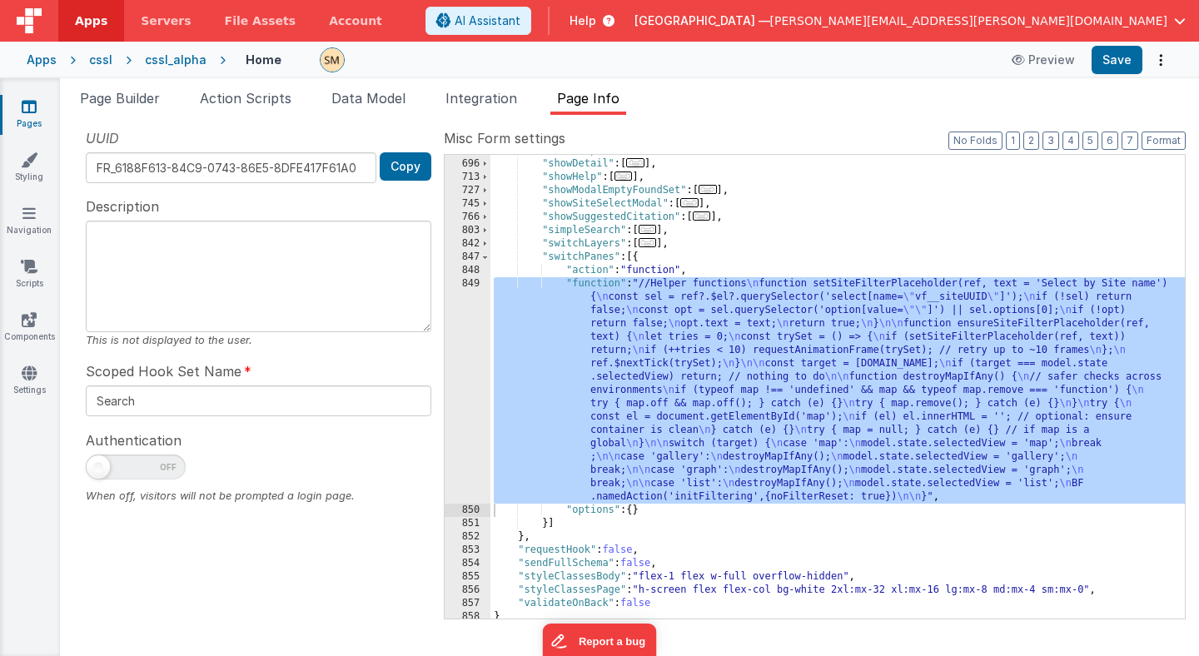
scroll to position [802, 0]
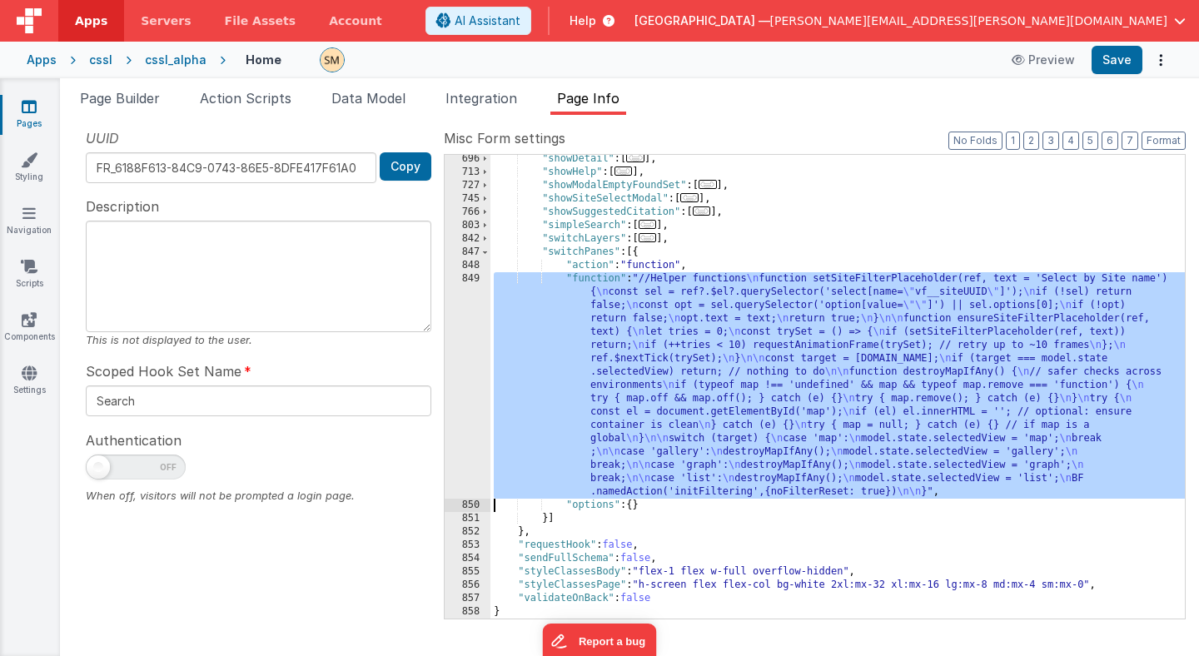
click at [641, 338] on div ""showDetail" : [ ... ] , "showHelp" : [ ... ] , "showModalEmptyFoundSet" : [ ..…" at bounding box center [837, 387] width 694 height 464
click at [472, 363] on div "849" at bounding box center [468, 385] width 46 height 226
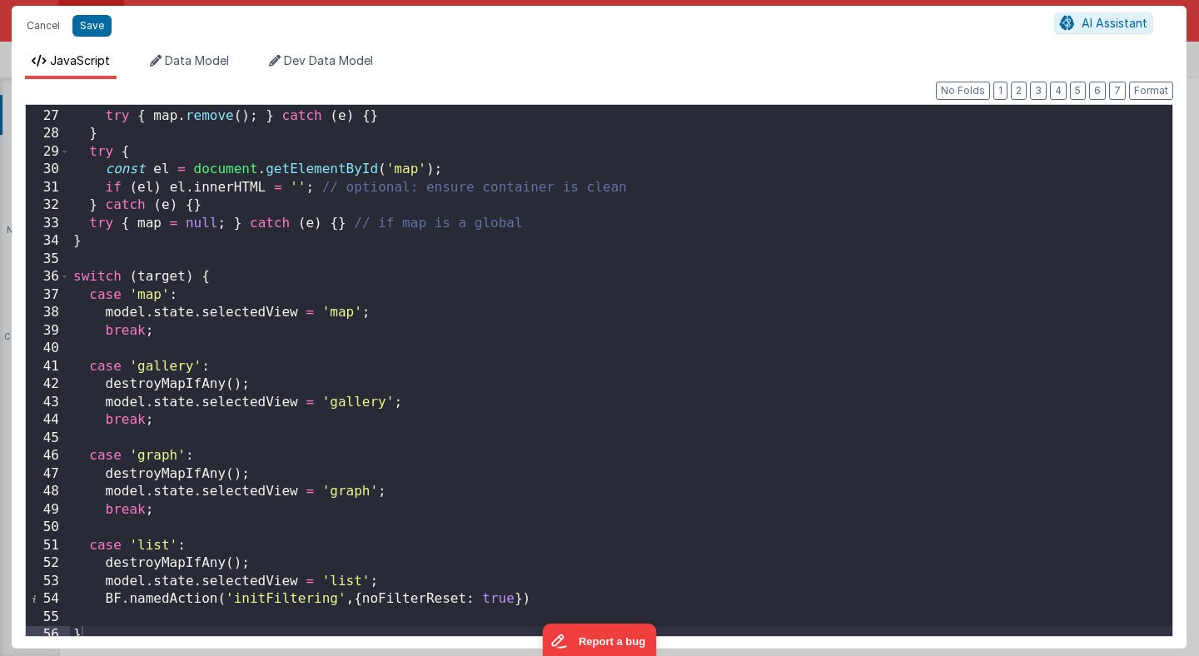
scroll to position [471, 0]
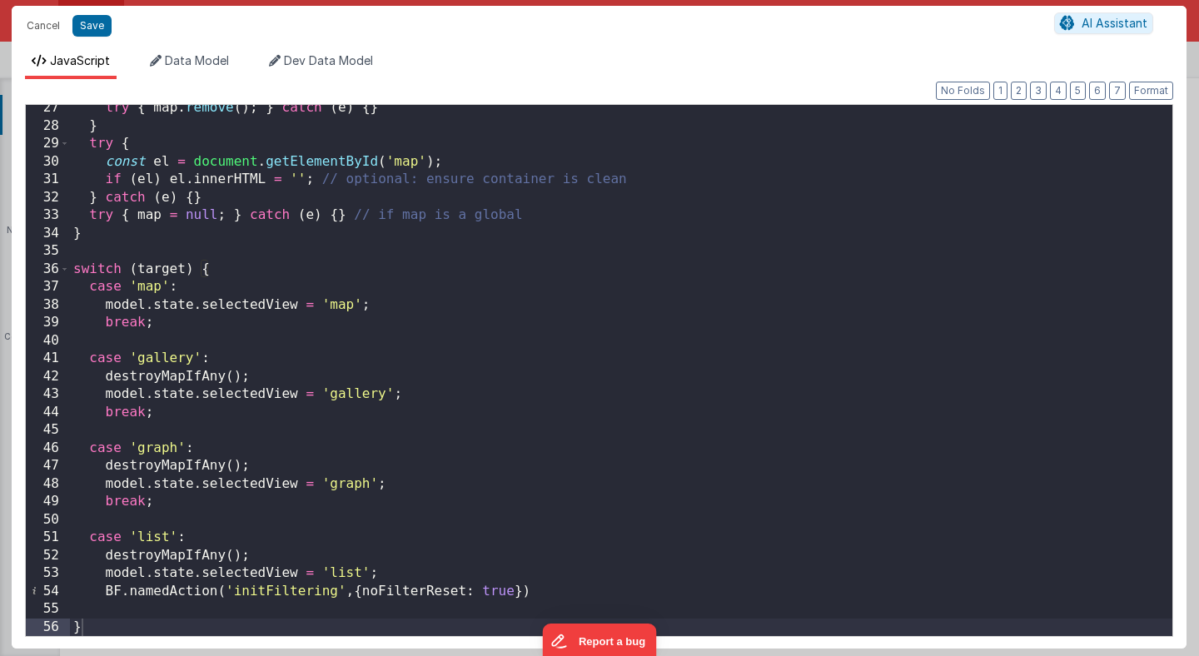
click at [627, 461] on div "try { map . remove ( ) ; } catch ( e ) { } } try { const el = document . getEle…" at bounding box center [621, 382] width 1103 height 567
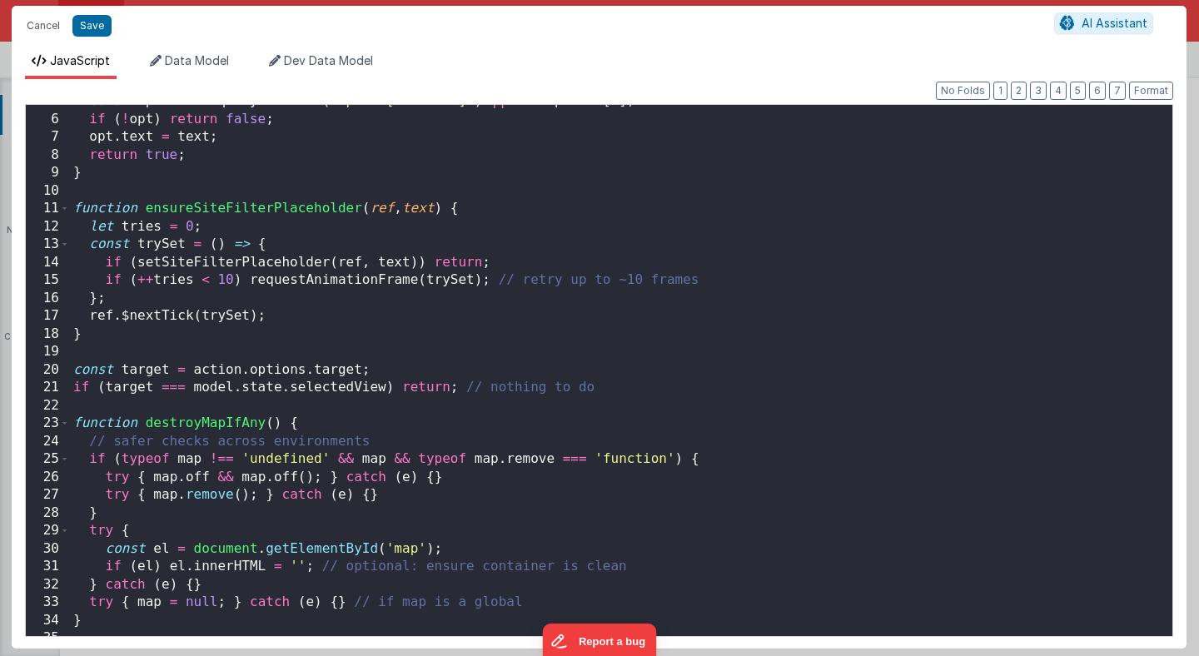
scroll to position [84, 0]
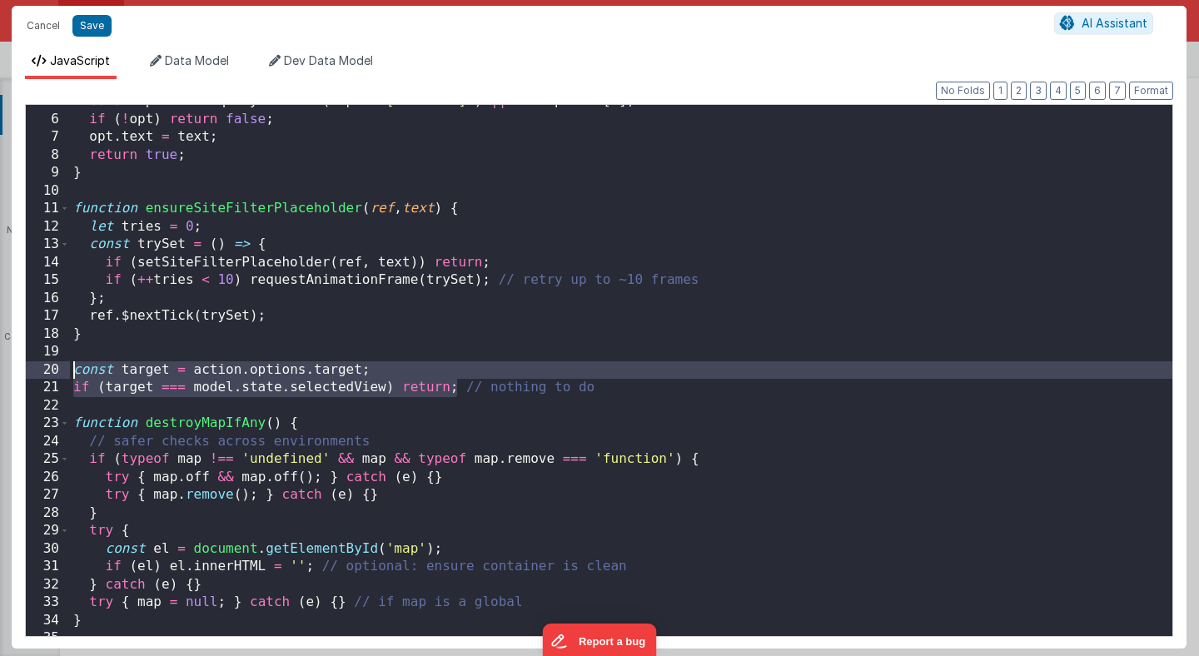
drag, startPoint x: 455, startPoint y: 387, endPoint x: 61, endPoint y: 365, distance: 394.5
click at [60, 365] on div "5 6 7 8 9 10 11 12 13 14 15 16 17 18 19 20 21 22 23 24 25 26 27 28 29 30 31 32 …" at bounding box center [599, 370] width 1148 height 533
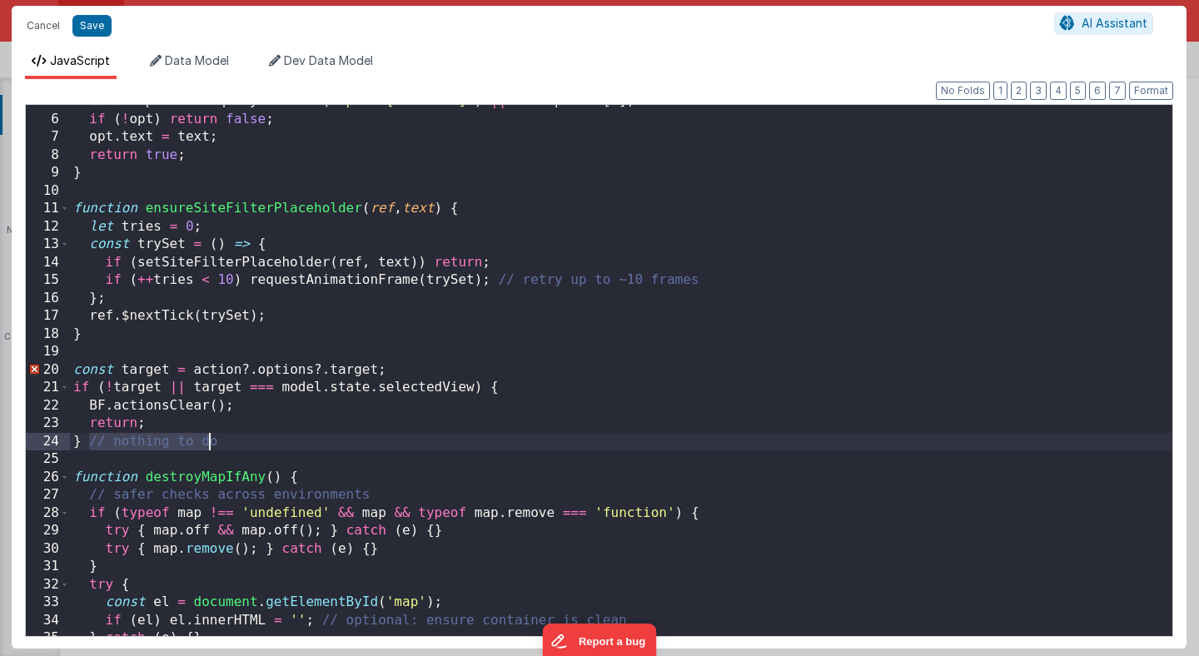
drag, startPoint x: 91, startPoint y: 441, endPoint x: 206, endPoint y: 450, distance: 115.3
click at [206, 450] on div "const opt = sel . querySelector ( 'option[value=""]' ) || sel . options [ 0 ] ;…" at bounding box center [621, 375] width 1103 height 567
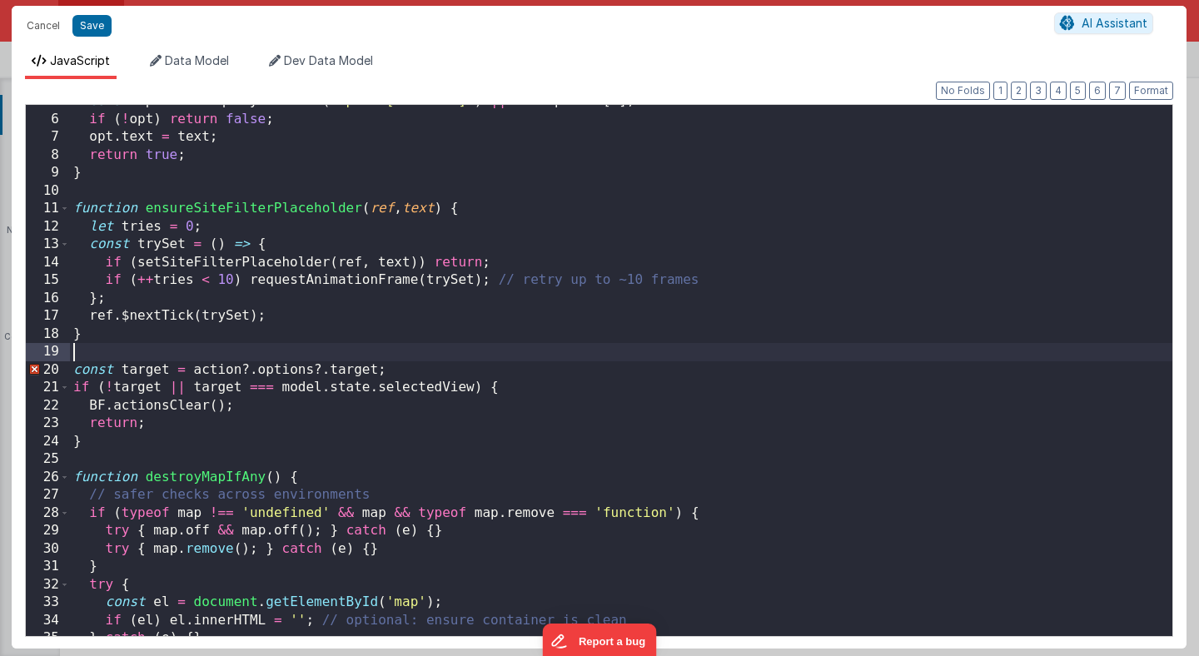
click at [334, 358] on div "const opt = sel . querySelector ( 'option[value=""]' ) || sel . options [ 0 ] ;…" at bounding box center [621, 375] width 1103 height 567
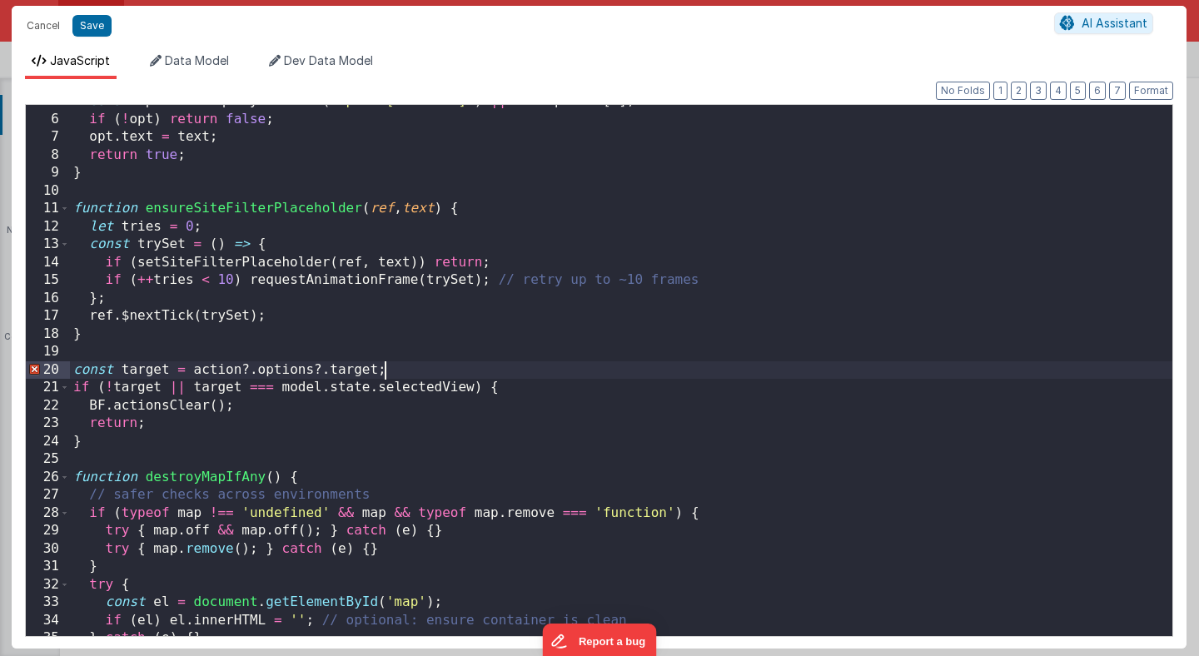
click at [413, 373] on div "const opt = sel . querySelector ( 'option[value=""]' ) || sel . options [ 0 ] ;…" at bounding box center [621, 375] width 1103 height 567
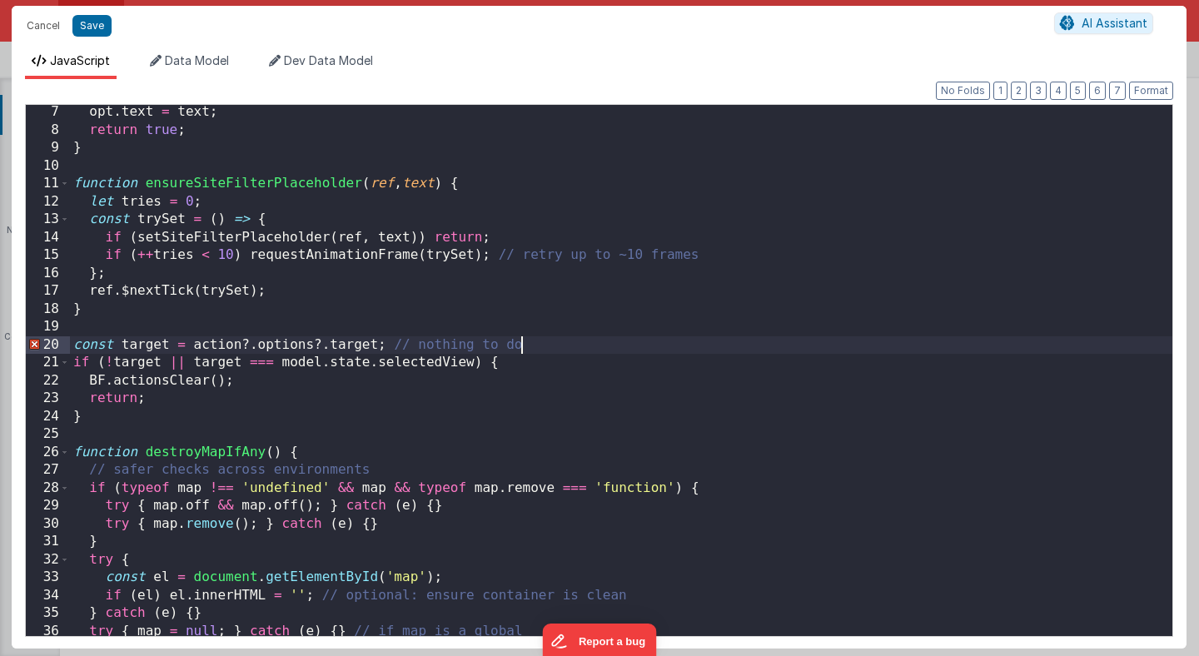
scroll to position [137, 0]
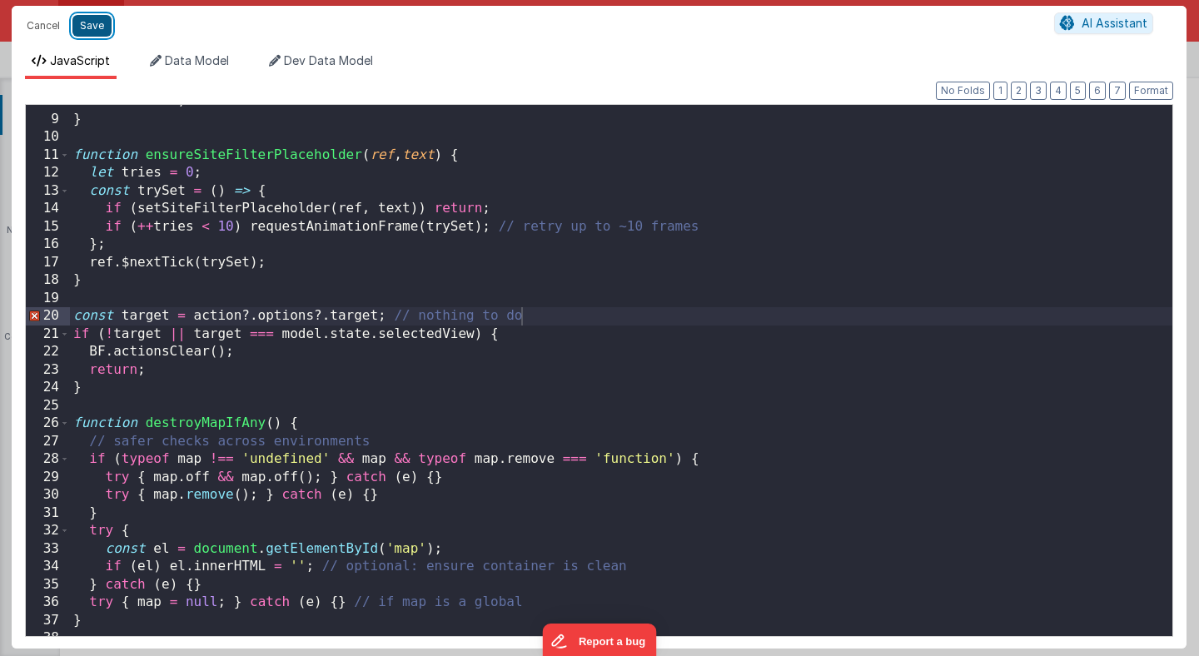
click at [99, 27] on button "Save" at bounding box center [91, 26] width 39 height 22
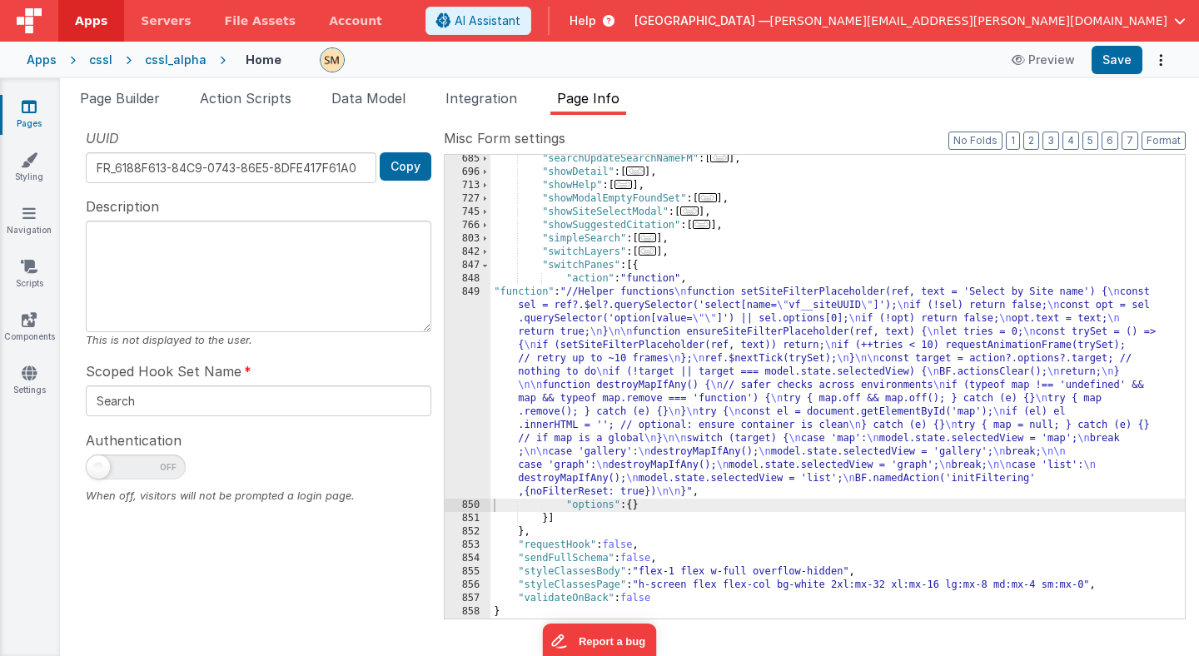
scroll to position [789, 0]
click at [1113, 59] on button "Save" at bounding box center [1117, 60] width 51 height 28
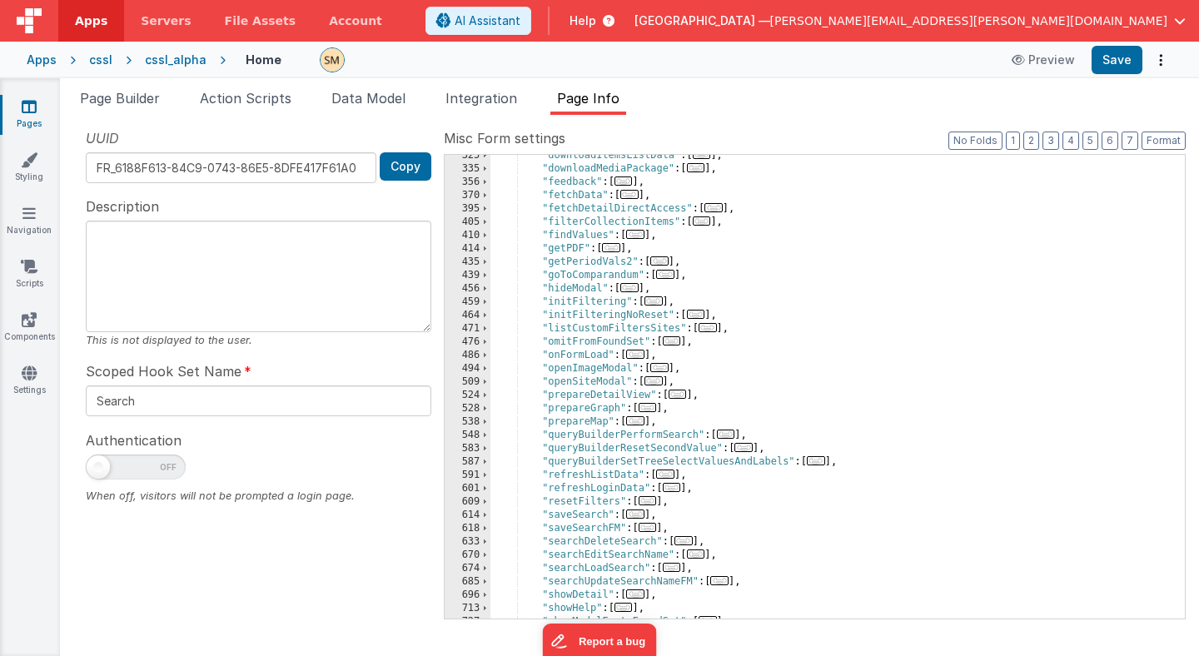
scroll to position [351, 0]
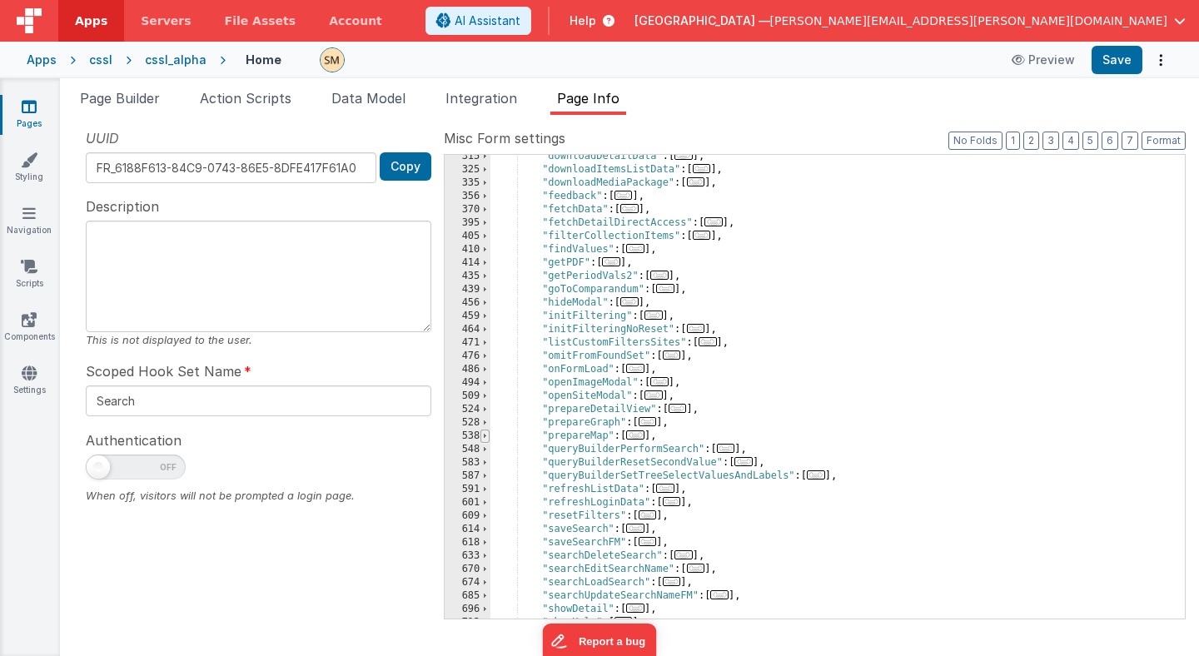
click at [481, 438] on span at bounding box center [484, 436] width 9 height 13
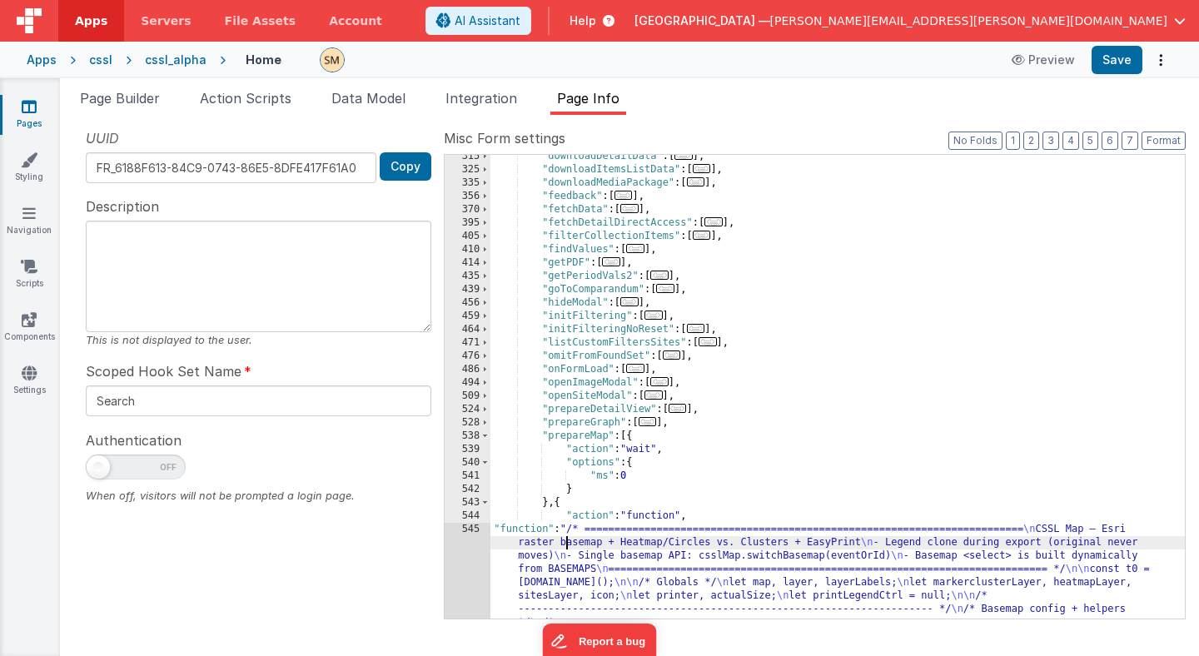
scroll to position [2694, 0]
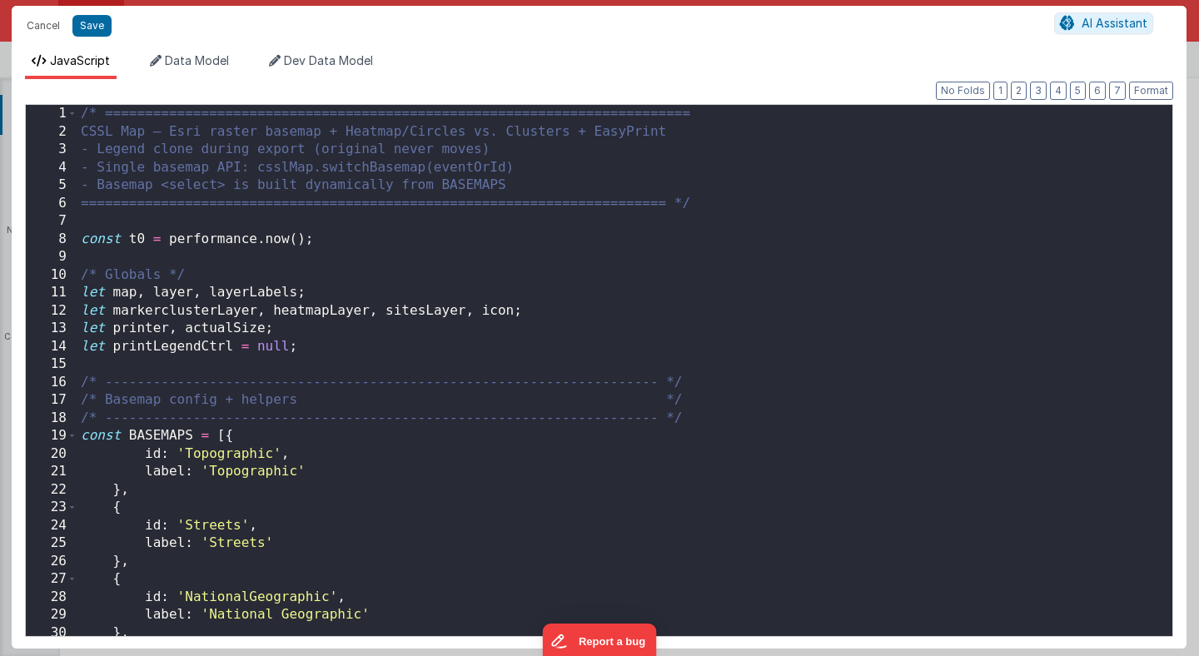
click at [474, 444] on div "/* ========================================================================= CS…" at bounding box center [624, 388] width 1095 height 567
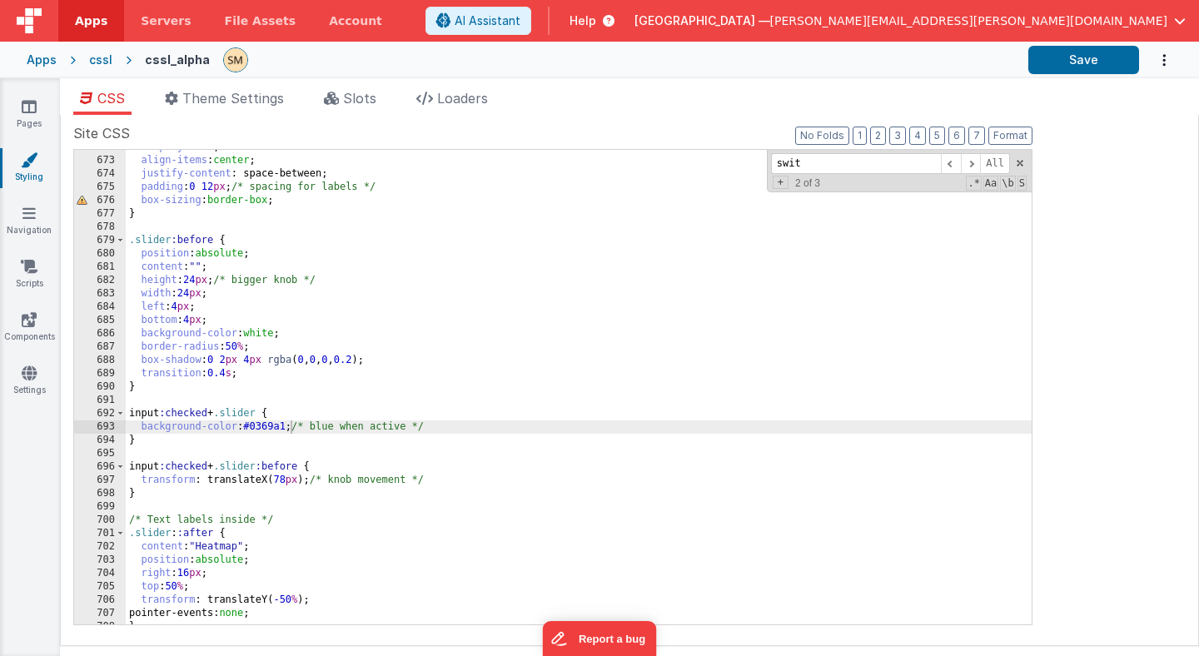
scroll to position [9562, 0]
click at [596, 22] on span "Help" at bounding box center [583, 20] width 27 height 17
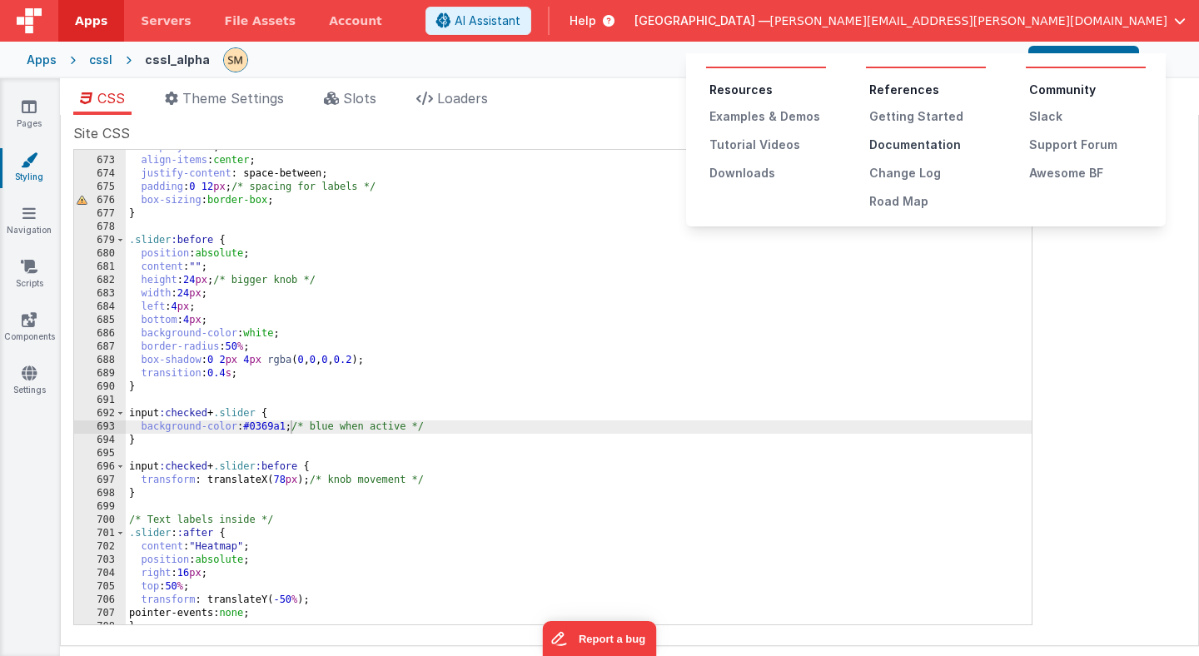
click at [899, 144] on div "Documentation" at bounding box center [927, 145] width 117 height 17
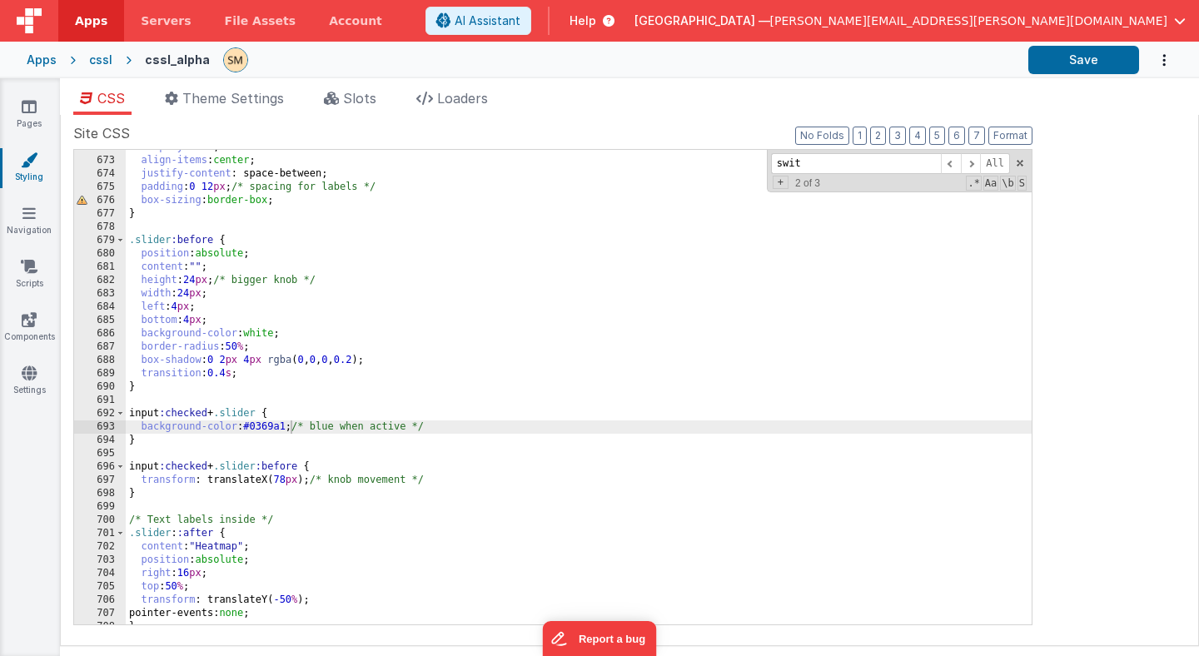
click at [31, 154] on icon at bounding box center [29, 160] width 17 height 17
click at [32, 158] on icon at bounding box center [29, 160] width 17 height 17
click at [363, 100] on span "Slots" at bounding box center [359, 98] width 33 height 17
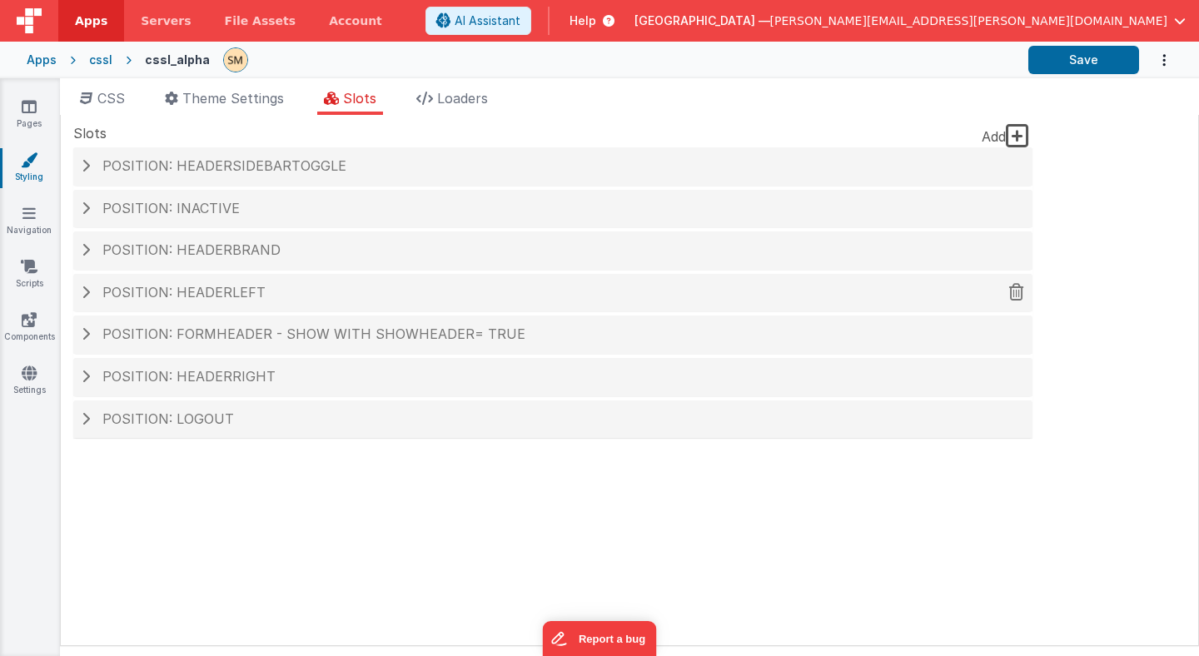
click at [88, 293] on span at bounding box center [86, 292] width 8 height 13
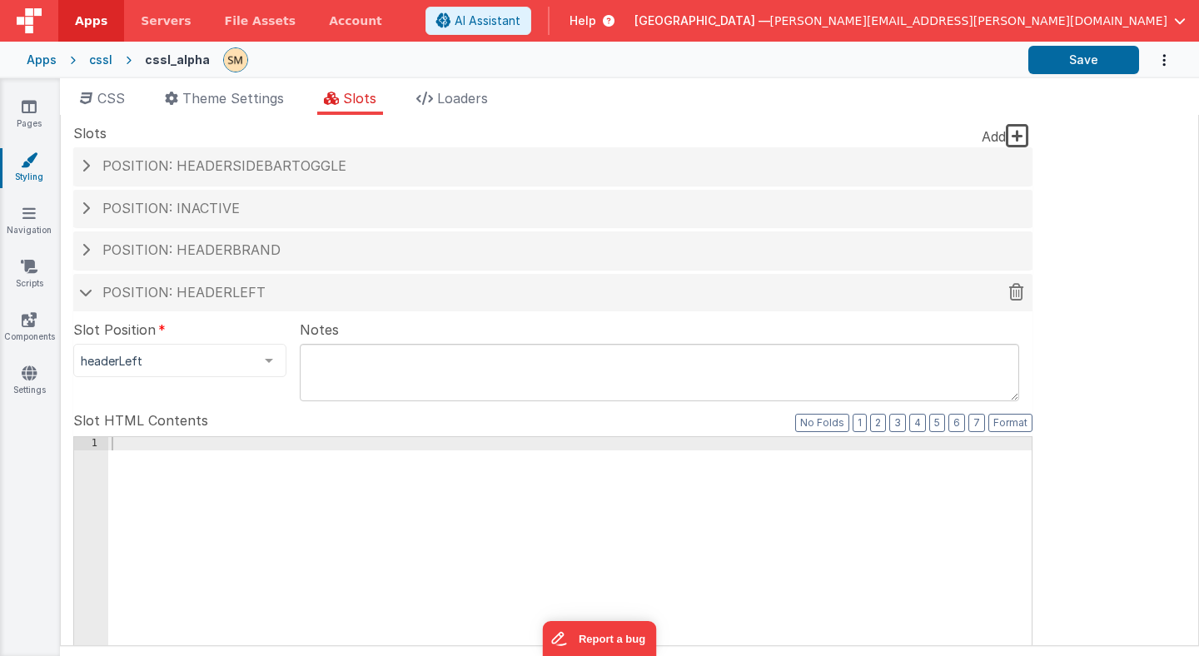
click at [88, 296] on span at bounding box center [85, 292] width 13 height 8
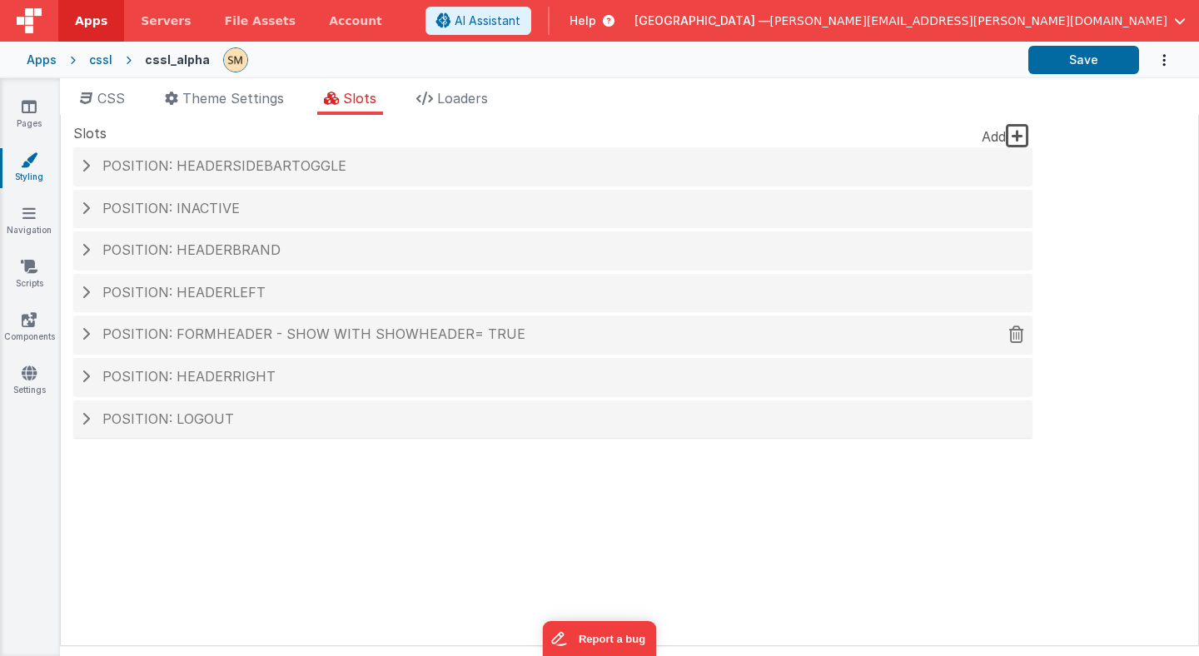
click at [87, 333] on span at bounding box center [86, 333] width 8 height 13
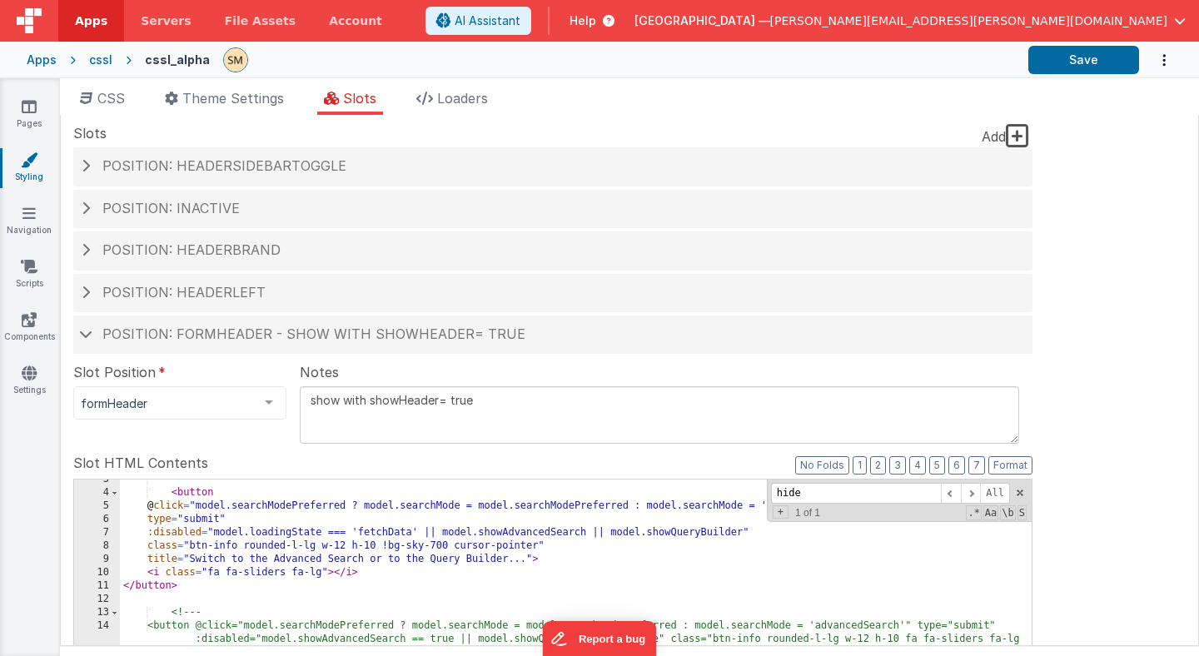
scroll to position [34, 0]
click at [971, 492] on span at bounding box center [971, 493] width 20 height 21
click at [949, 494] on span at bounding box center [951, 493] width 20 height 21
click at [972, 494] on span at bounding box center [971, 493] width 20 height 21
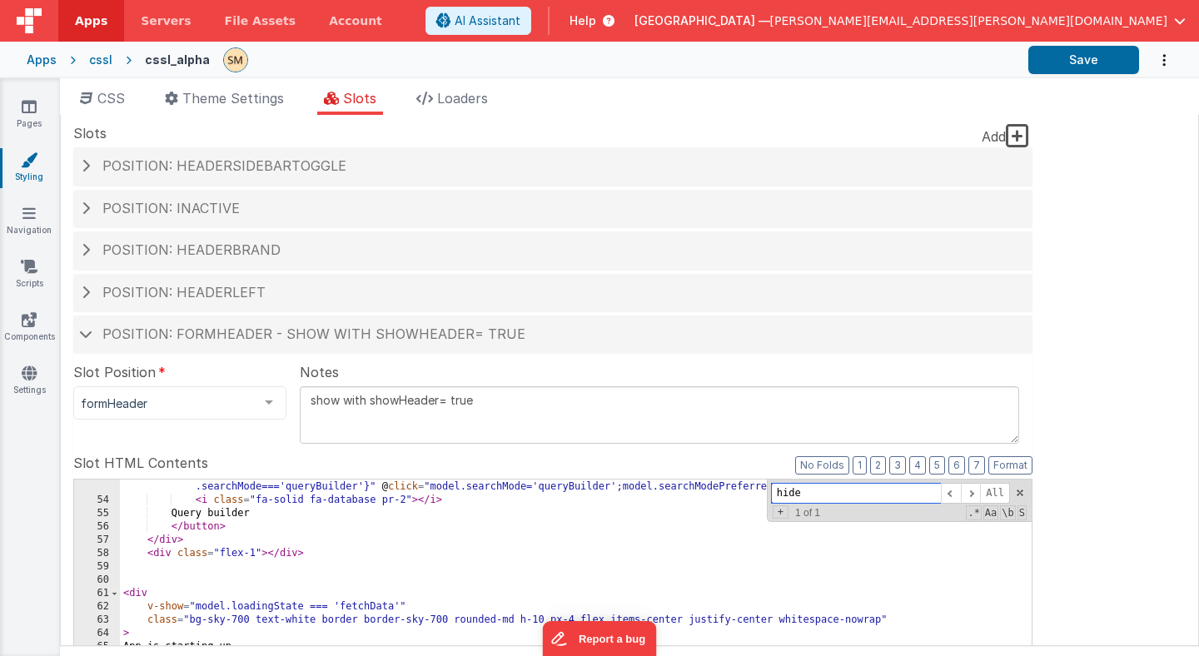
scroll to position [845, 0]
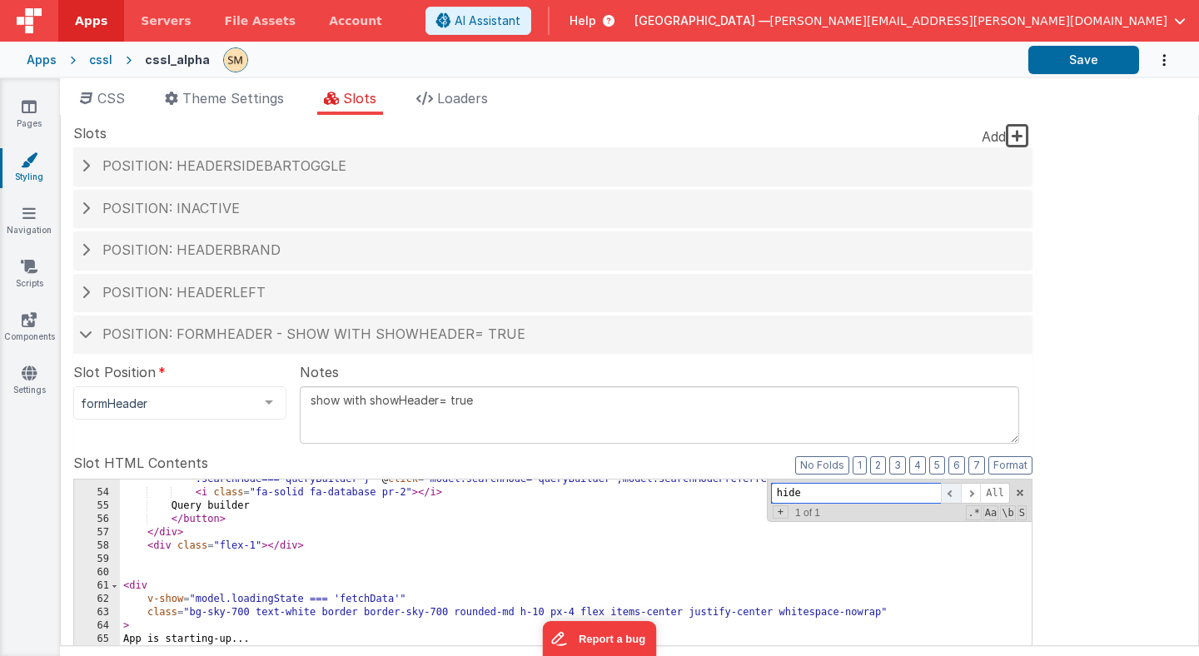
click at [951, 494] on span at bounding box center [951, 493] width 20 height 21
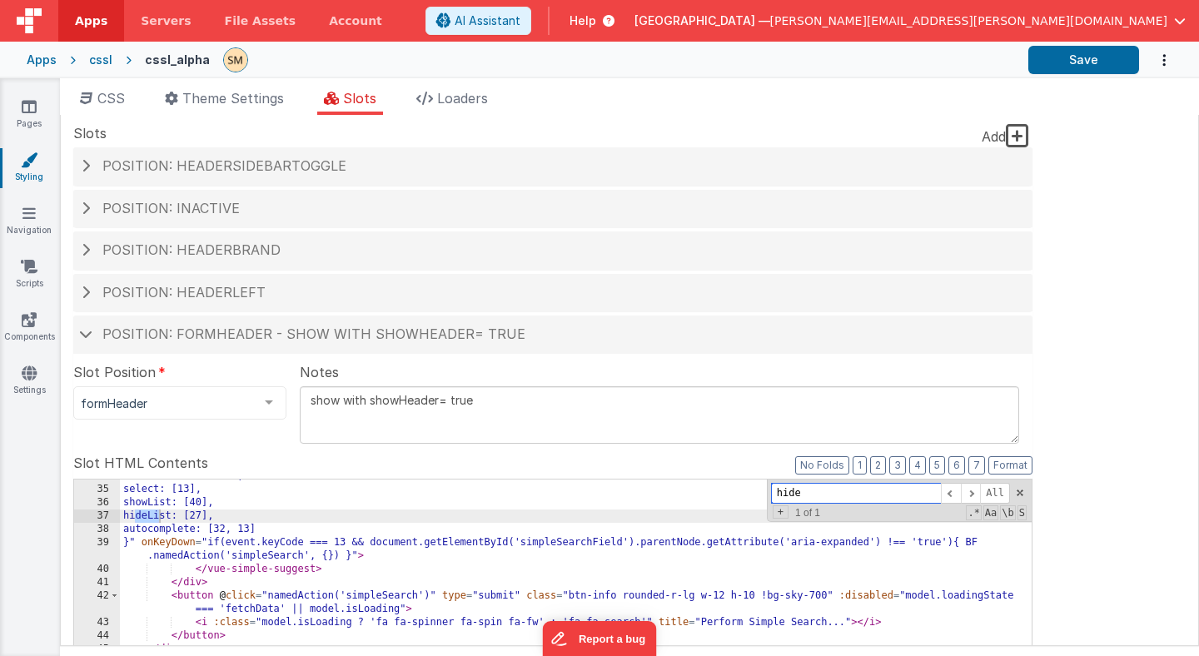
scroll to position [510, 0]
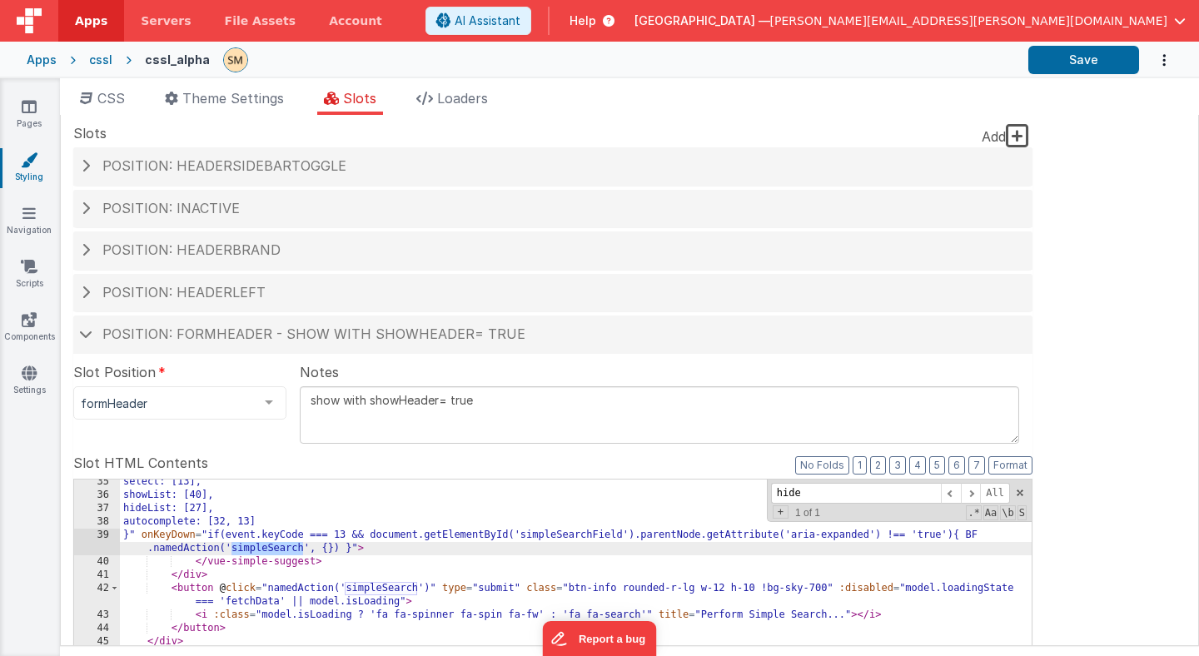
drag, startPoint x: 304, startPoint y: 550, endPoint x: 232, endPoint y: 548, distance: 71.6
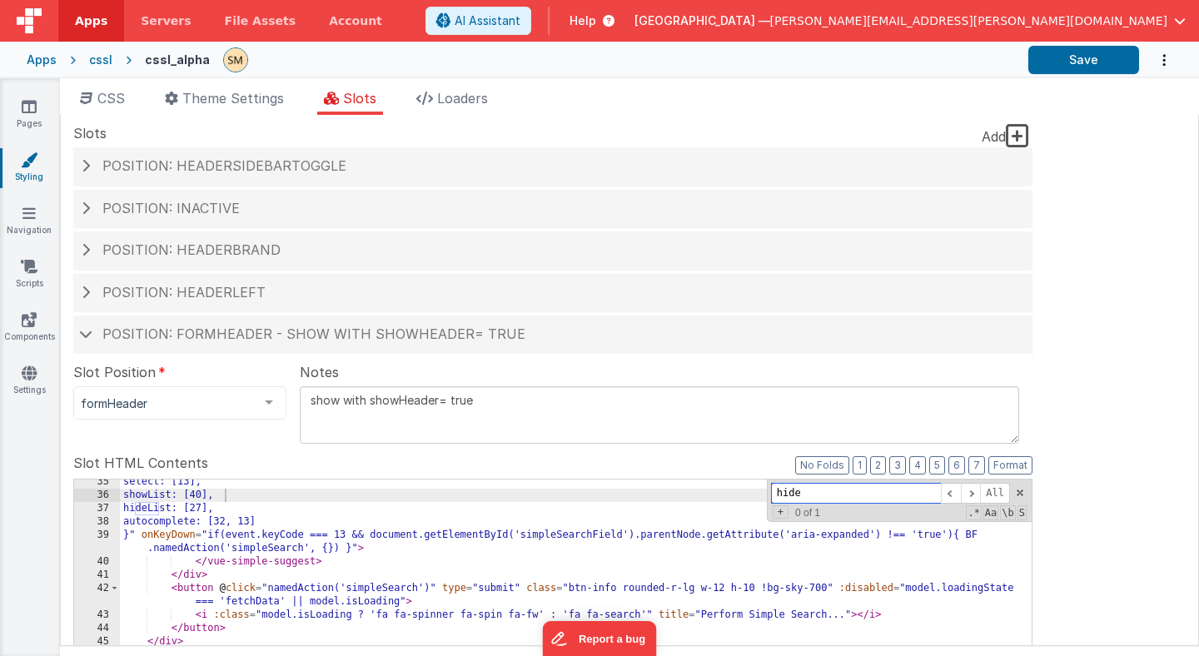
paste input "SiteList"
drag, startPoint x: 889, startPoint y: 495, endPoint x: 626, endPoint y: 491, distance: 263.2
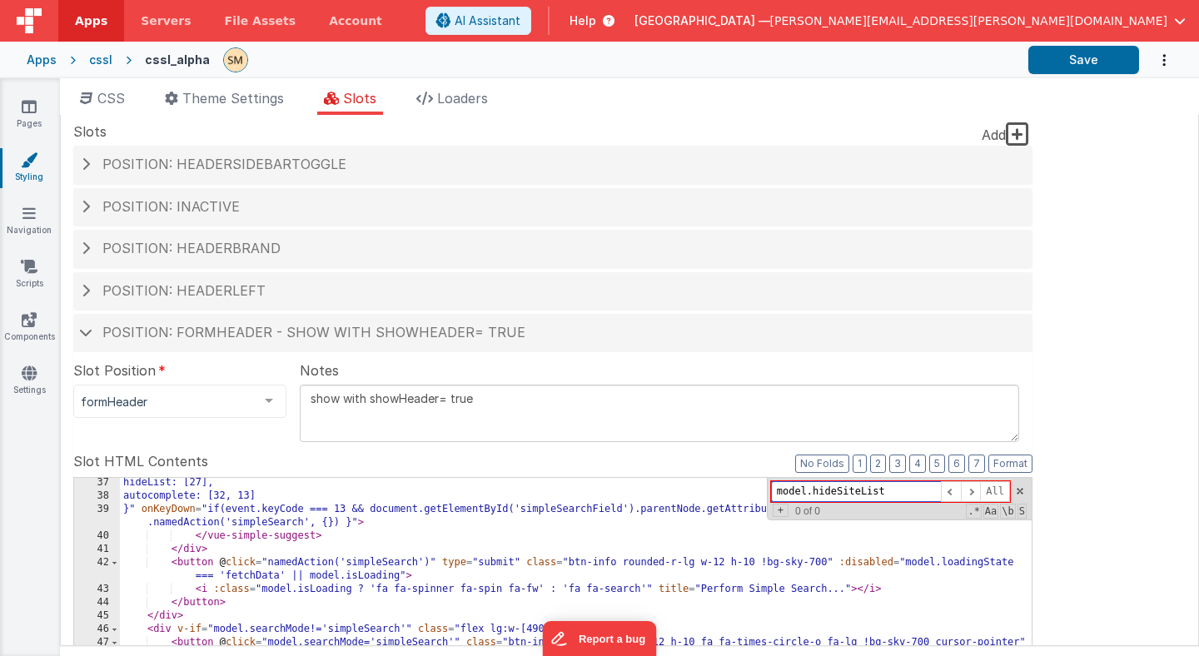
scroll to position [534, 0]
type input "model.hideSiteList"
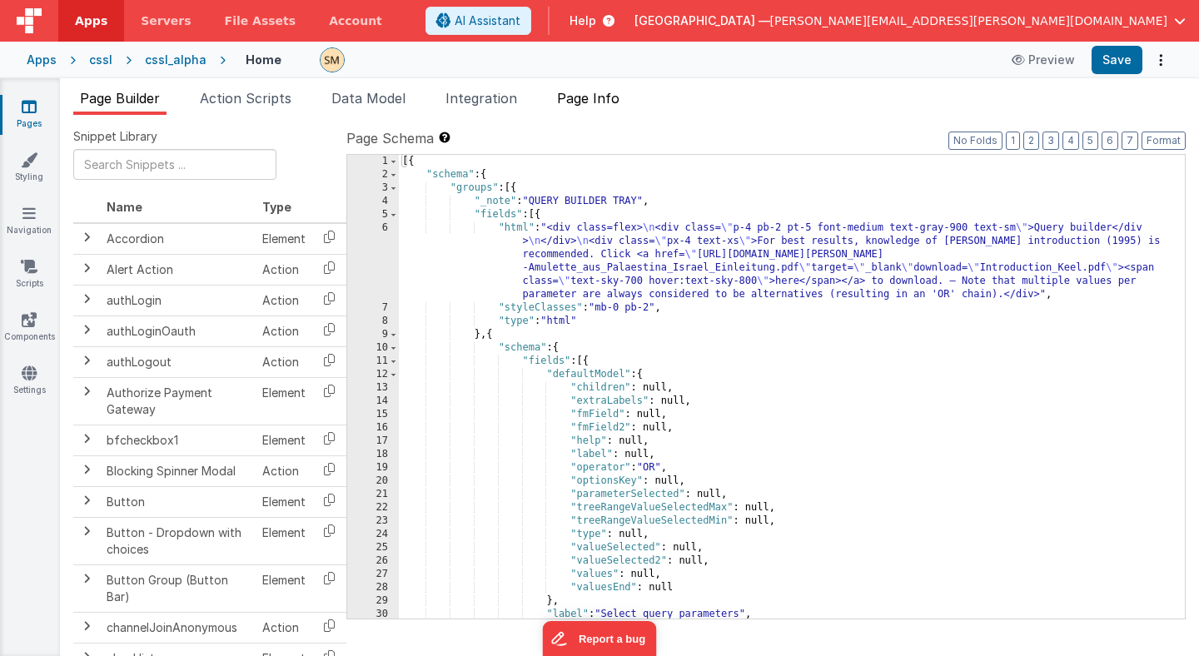
click at [602, 102] on span "Page Info" at bounding box center [588, 98] width 62 height 17
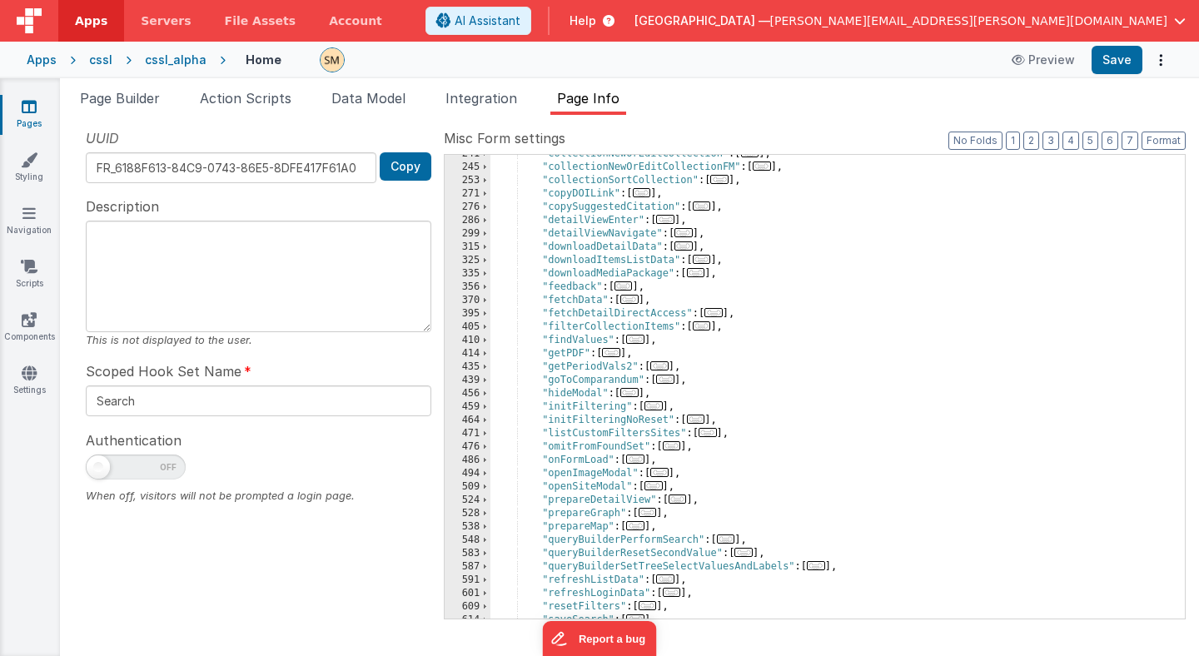
scroll to position [262, 0]
click at [484, 528] on span at bounding box center [484, 525] width 9 height 13
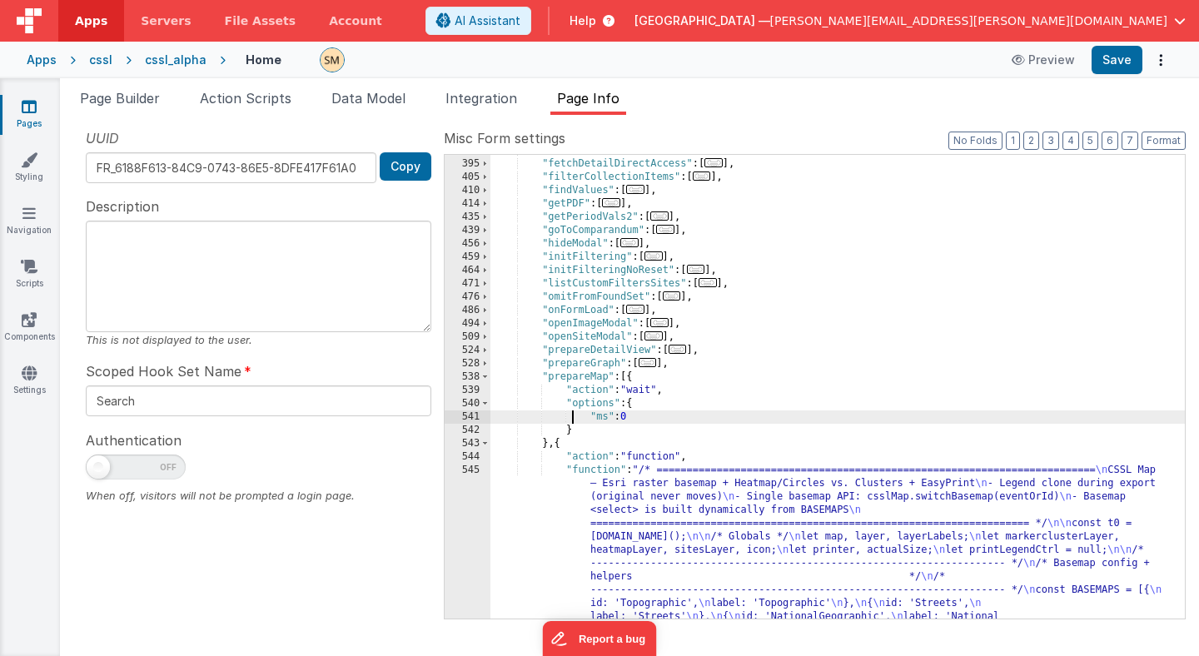
scroll to position [433, 0]
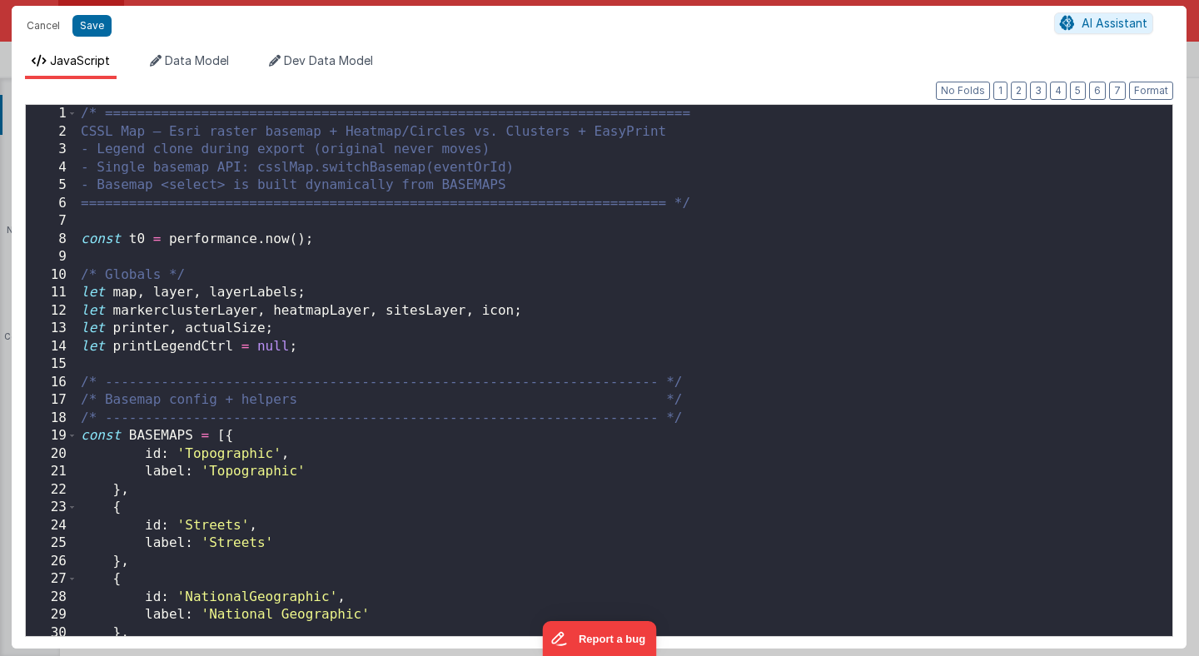
click at [433, 256] on div "/* ========================================================================= CS…" at bounding box center [624, 388] width 1095 height 567
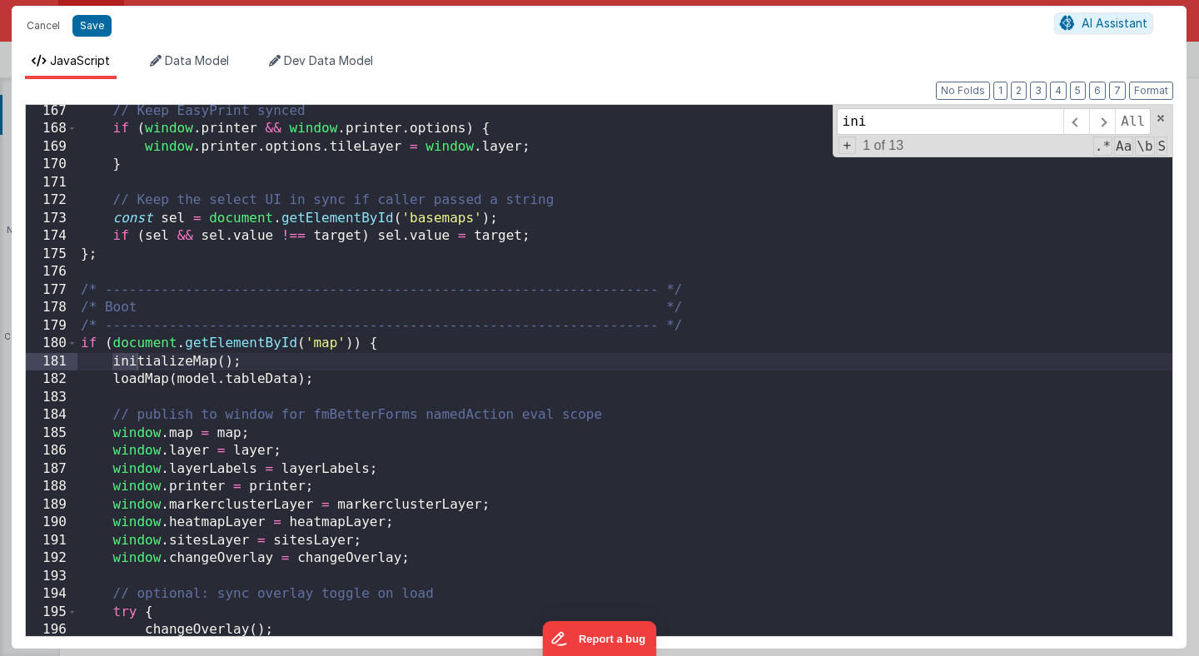
scroll to position [2974, 0]
type input "initialize"
click at [1103, 120] on span at bounding box center [1102, 121] width 26 height 27
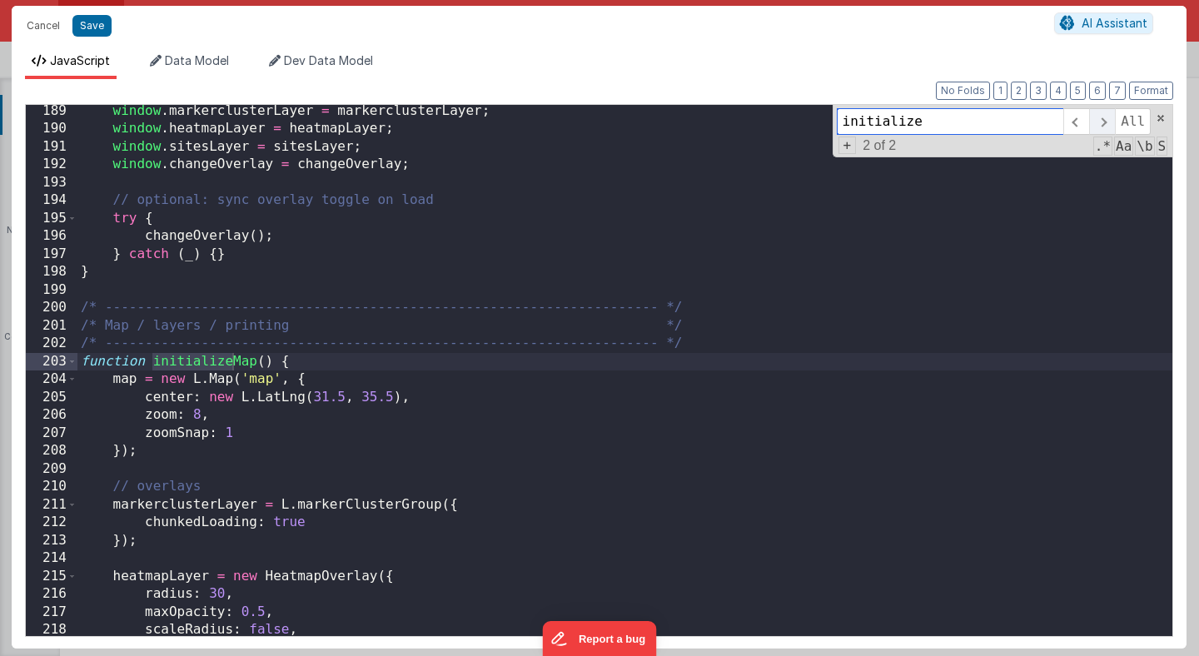
scroll to position [3368, 0]
click at [345, 366] on div "window . markerclusterLayer = markerclusterLayer ; window . heatmapLayer = heat…" at bounding box center [624, 385] width 1095 height 567
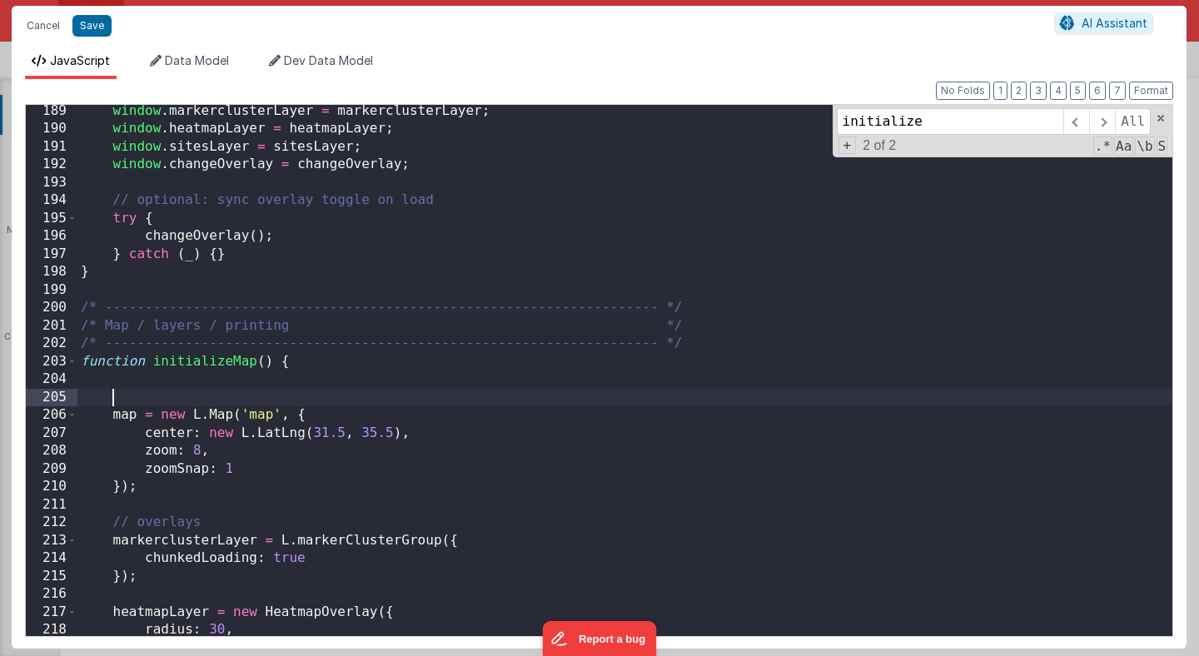
paste textarea
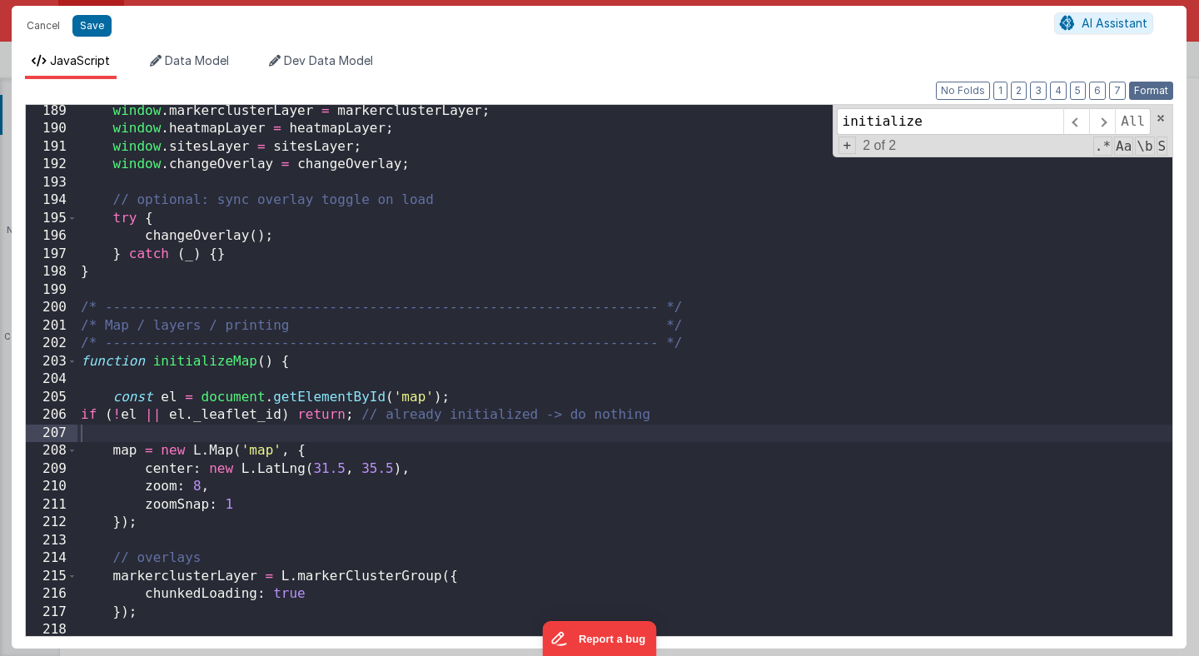
click at [1147, 90] on button "Format" at bounding box center [1151, 91] width 44 height 18
click at [732, 437] on div "window . markerclusterLayer = markerclusterLayer ; window . heatmapLayer = heat…" at bounding box center [624, 385] width 1095 height 567
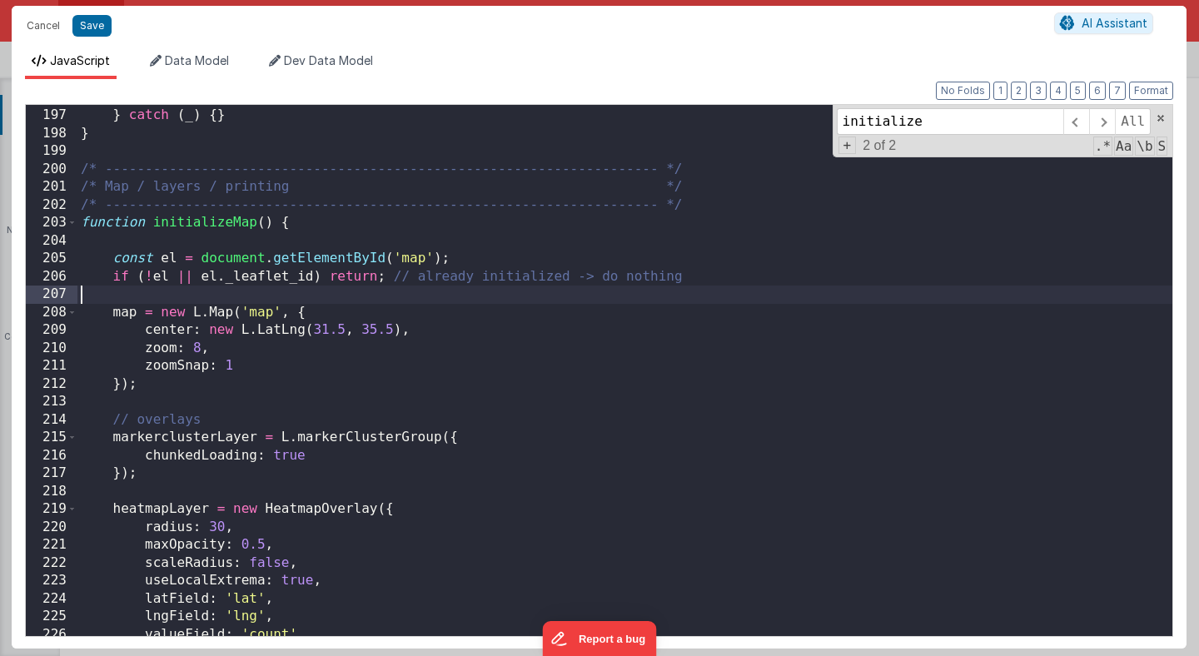
scroll to position [3497, 0]
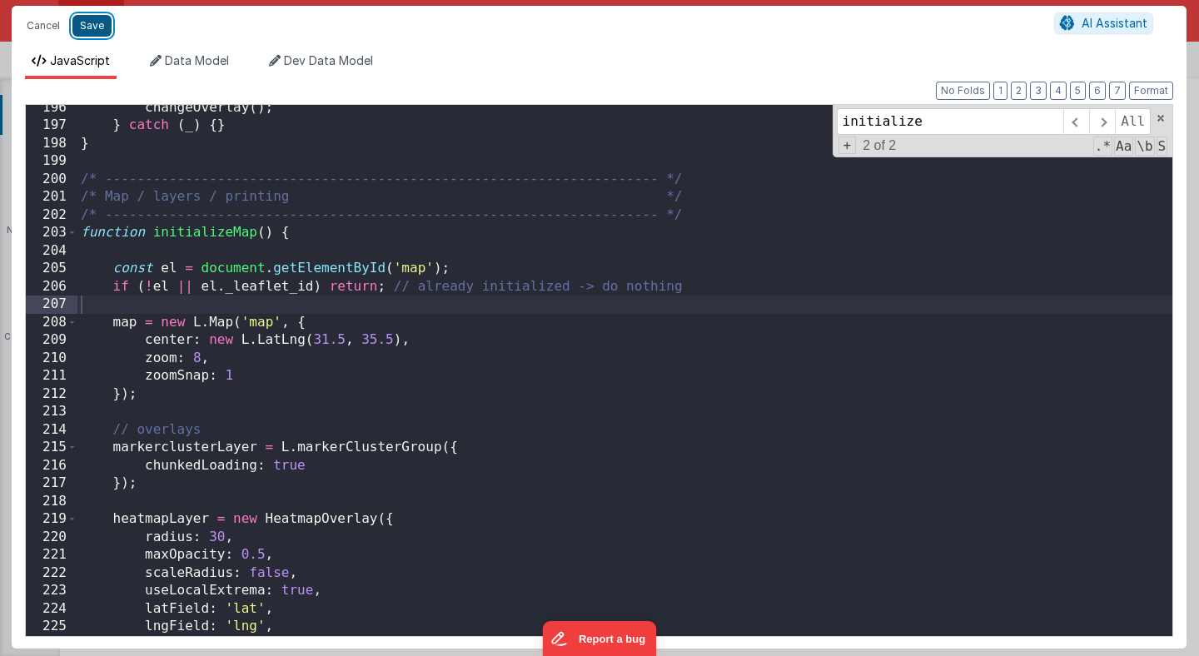
click at [97, 31] on button "Save" at bounding box center [91, 26] width 39 height 22
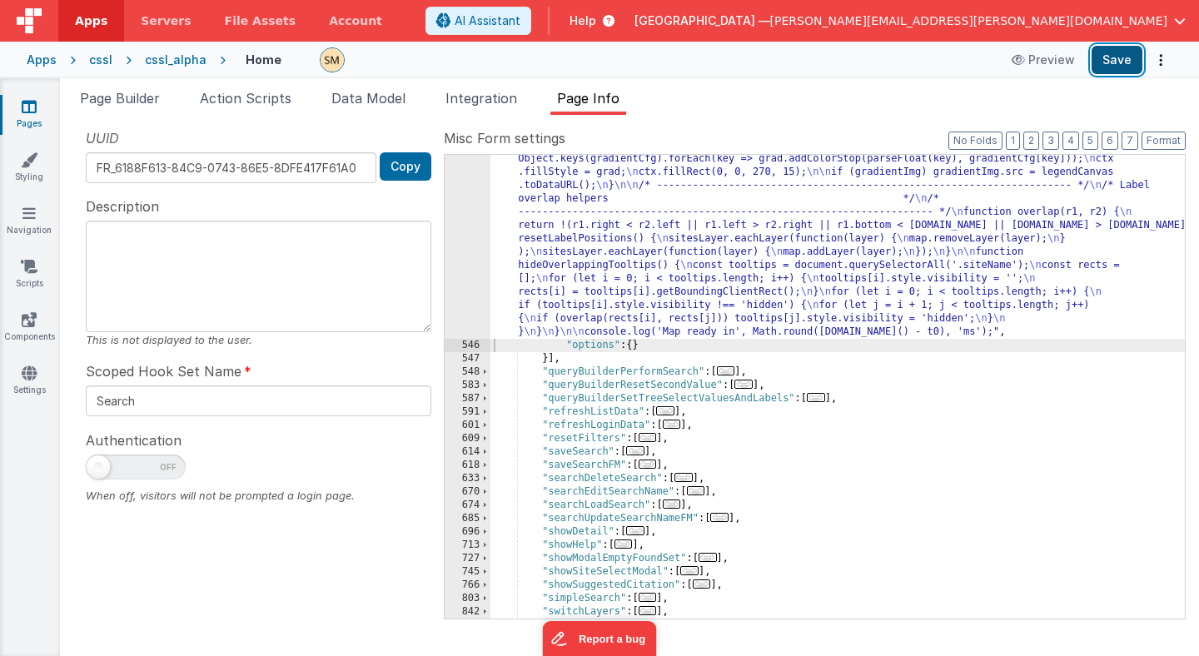
click at [1121, 62] on button "Save" at bounding box center [1117, 60] width 51 height 28
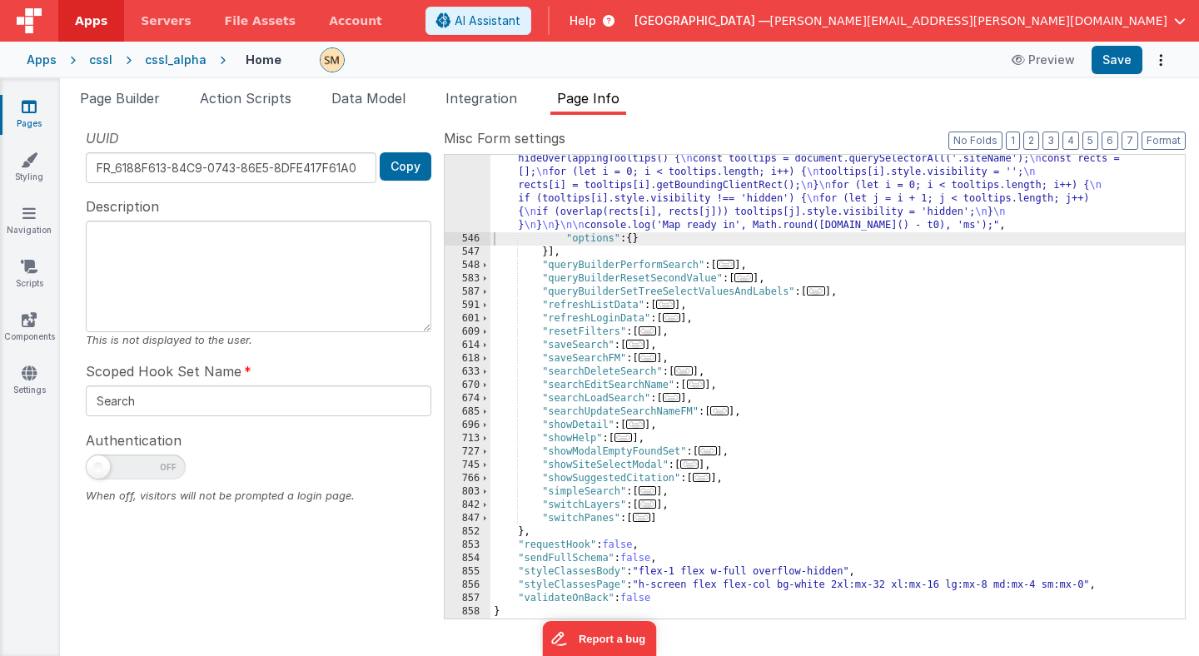
scroll to position [3080, 0]
click at [487, 519] on span at bounding box center [484, 518] width 9 height 13
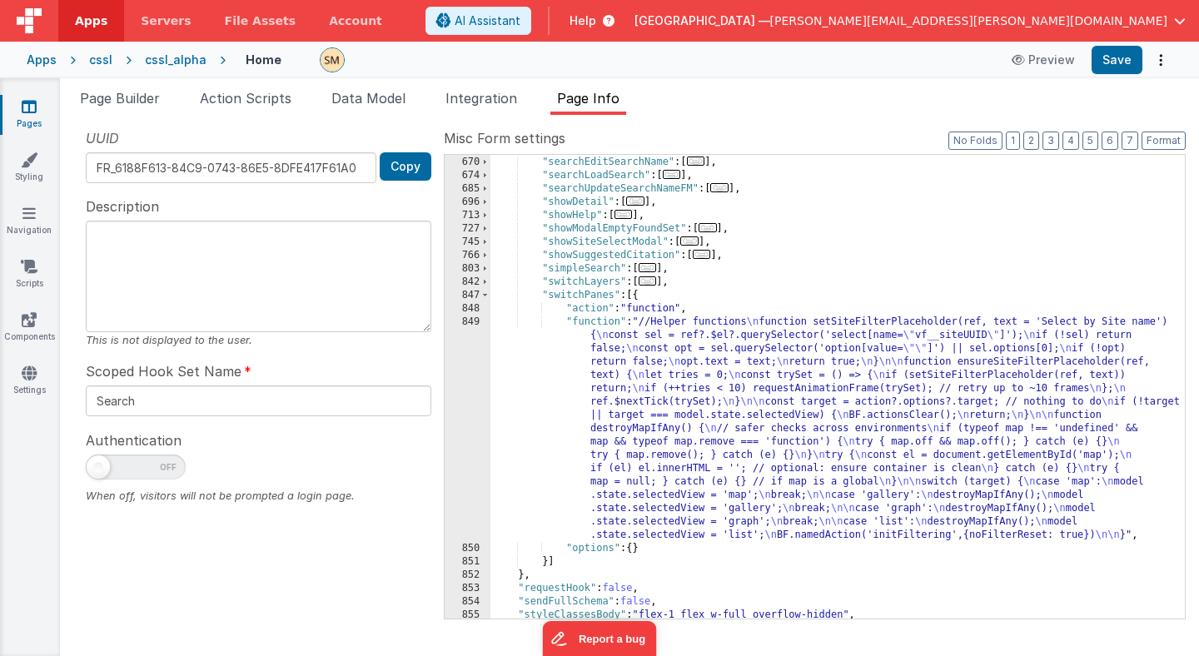
scroll to position [3303, 0]
click at [664, 462] on div ""searchDeleteSearch" : [ ... ] , "searchEditSearchName" : [ ... ] , "searchLoad…" at bounding box center [837, 387] width 694 height 490
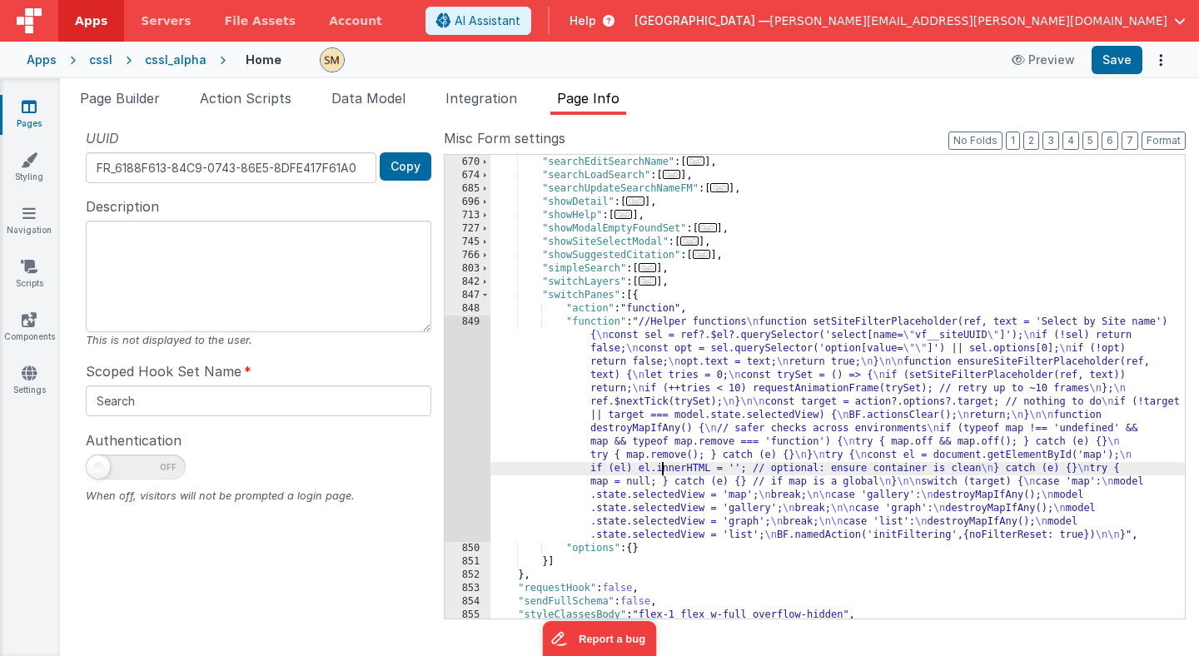
click at [465, 430] on div "849" at bounding box center [468, 429] width 46 height 226
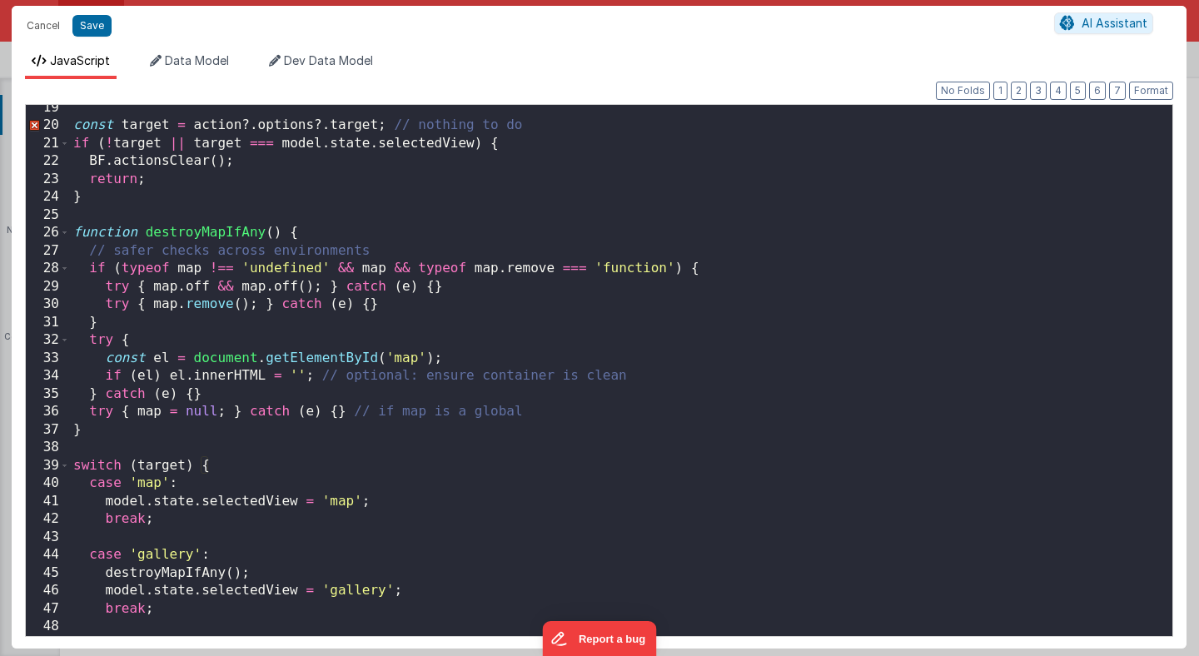
scroll to position [328, 0]
click at [85, 25] on button "Save" at bounding box center [91, 26] width 39 height 22
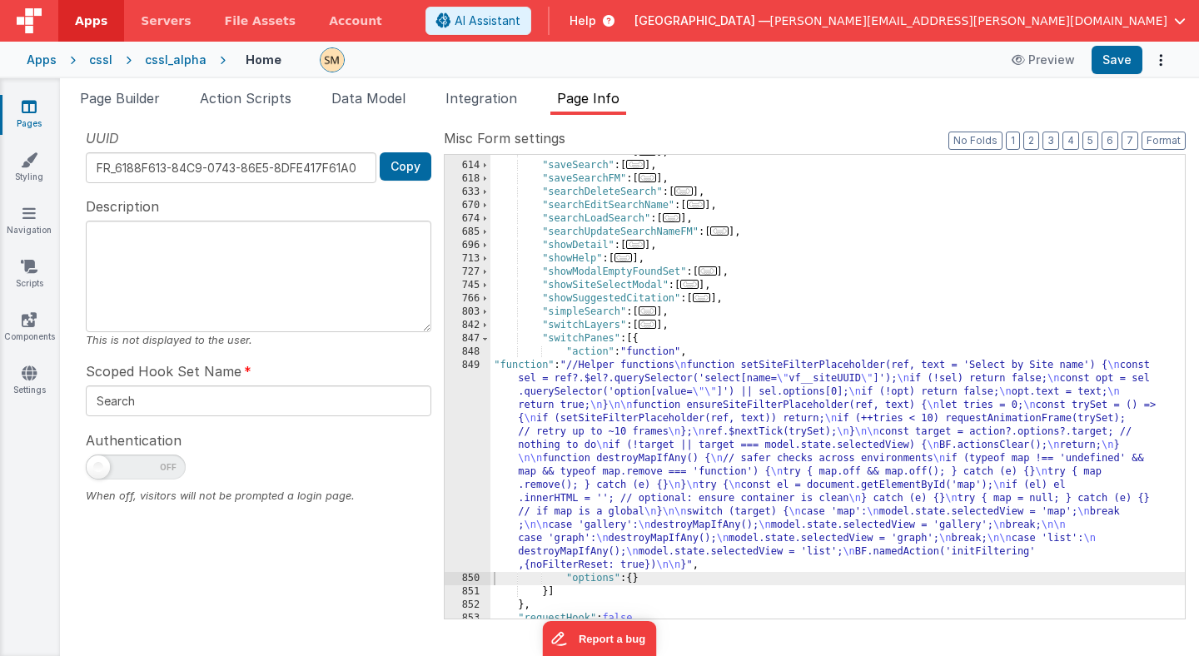
scroll to position [3253, 0]
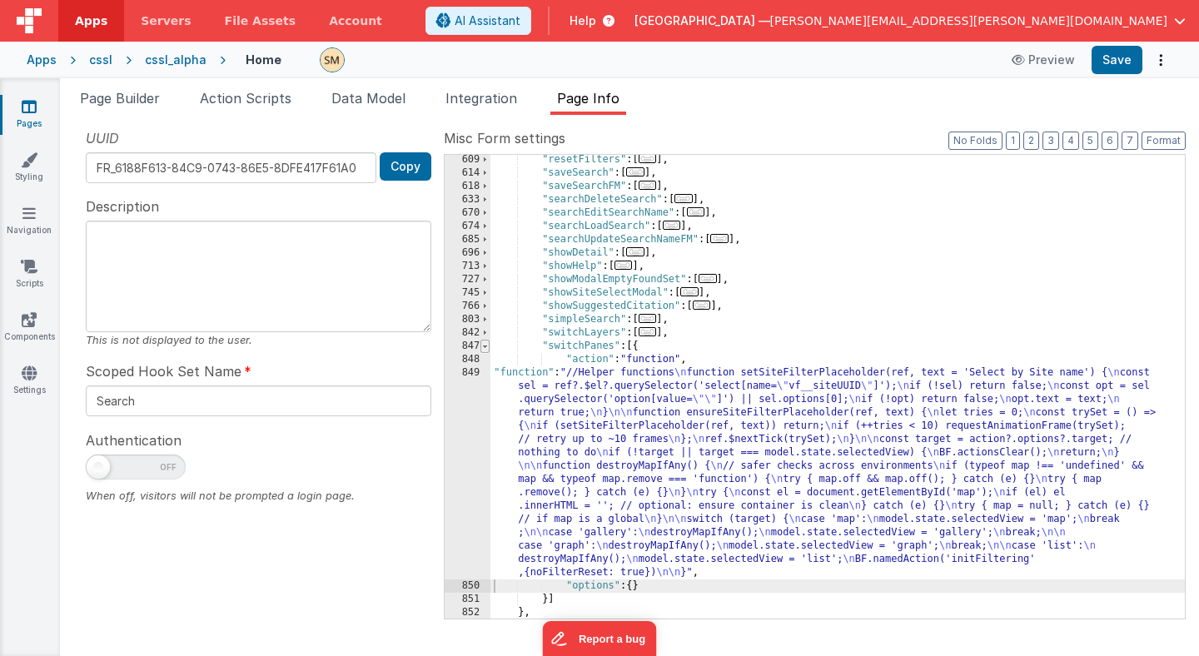
click at [487, 346] on span at bounding box center [484, 346] width 9 height 13
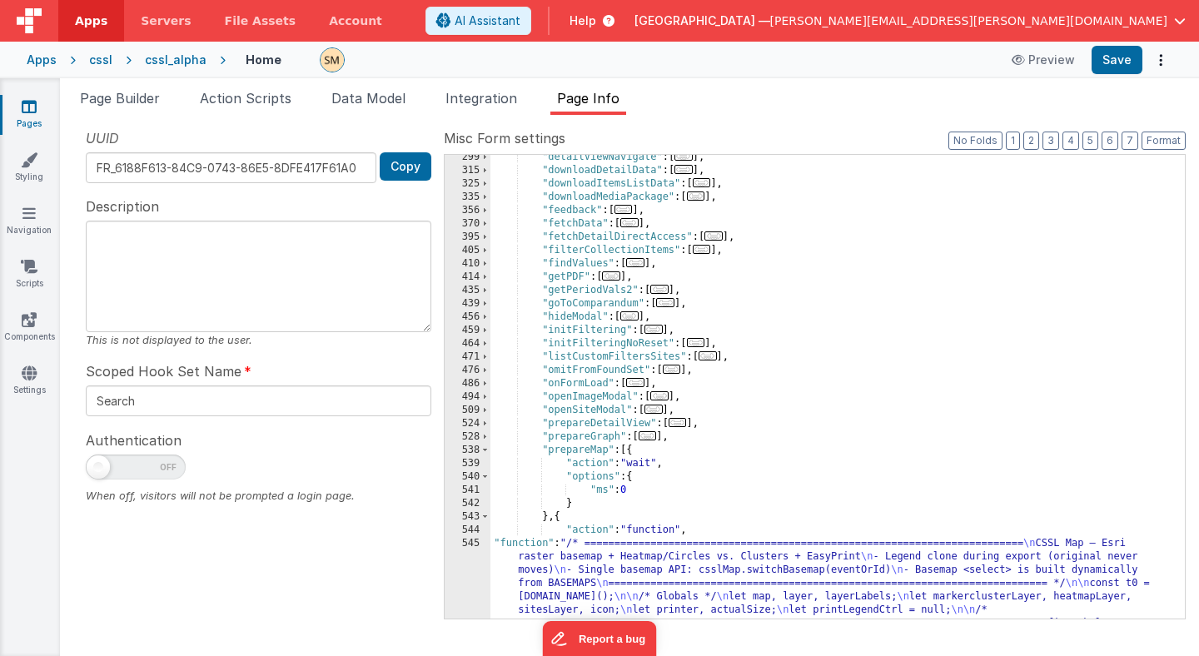
scroll to position [337, 0]
click at [1059, 139] on button "3" at bounding box center [1051, 141] width 17 height 18
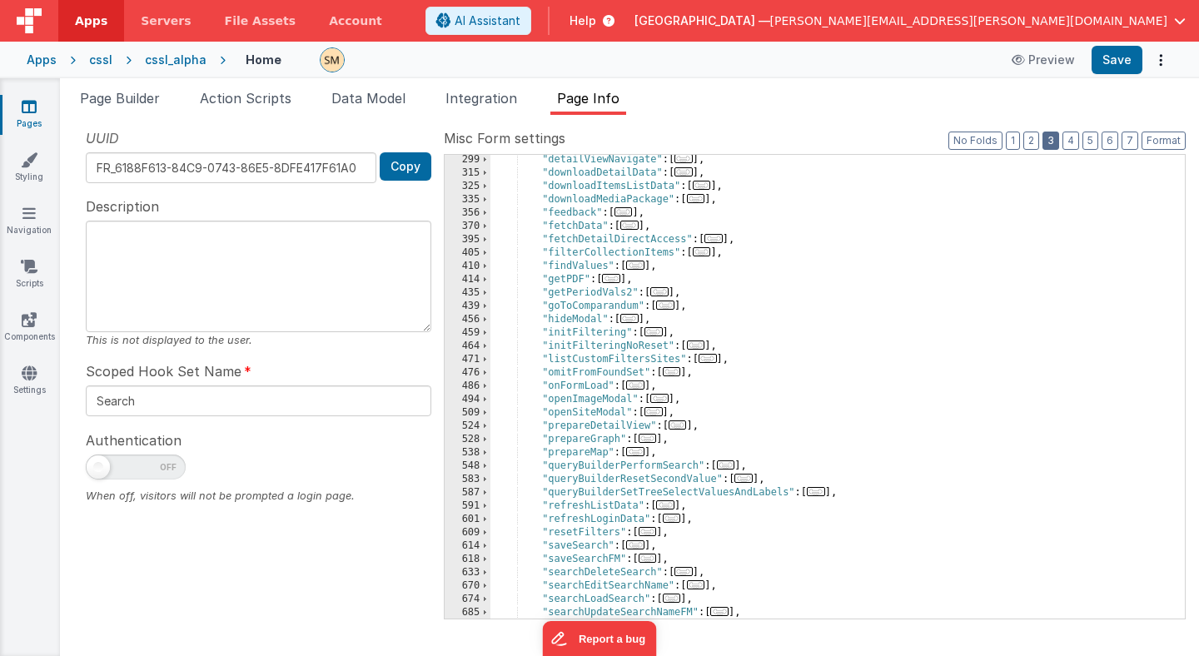
scroll to position [0, 0]
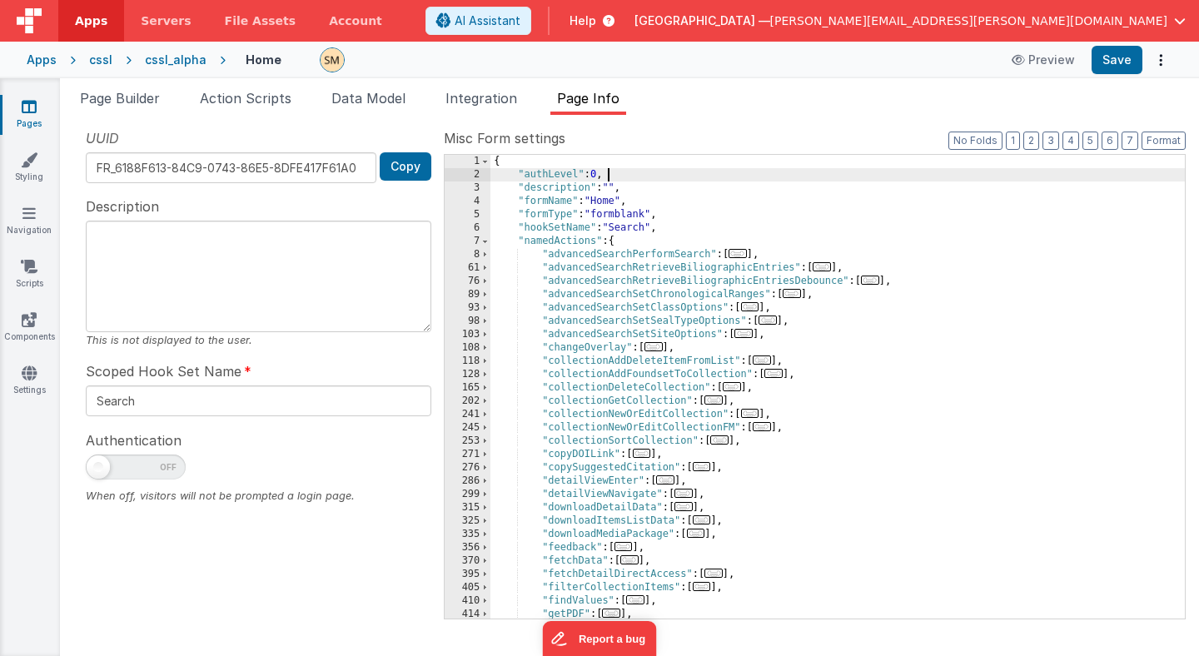
click at [754, 174] on div "{ "authLevel" : 0 , "description" : "" , "formName" : "Home" , "formType" : "fo…" at bounding box center [837, 400] width 694 height 490
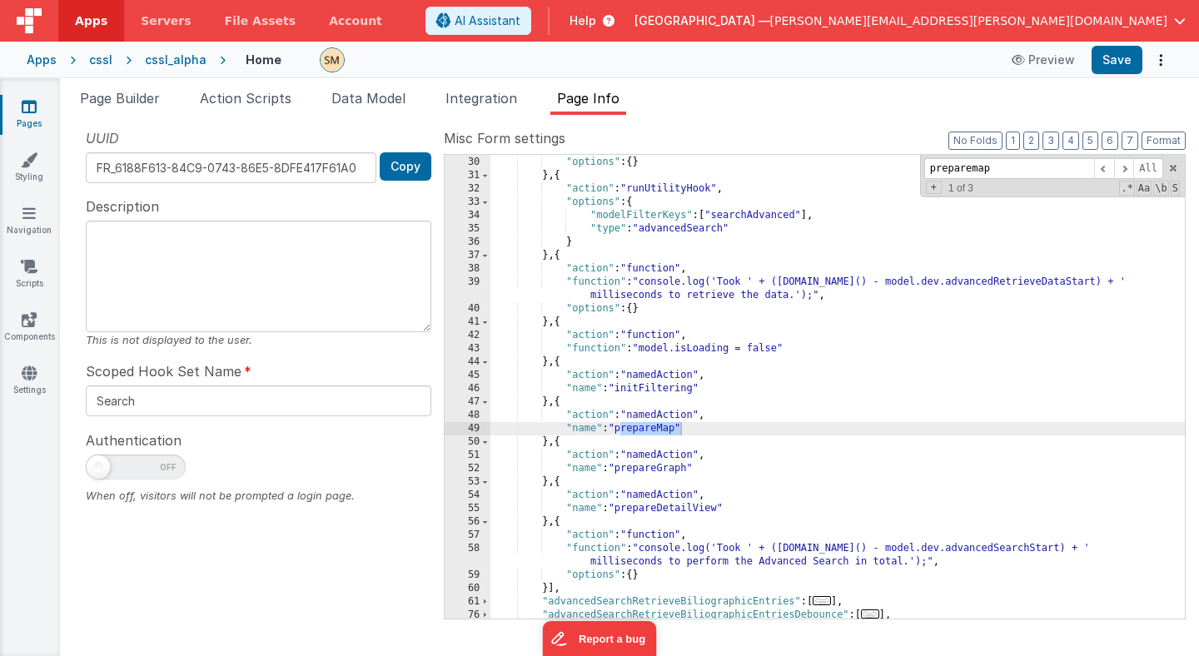
scroll to position [676, 0]
type input "preparemap"
click at [1126, 168] on span at bounding box center [1124, 168] width 20 height 21
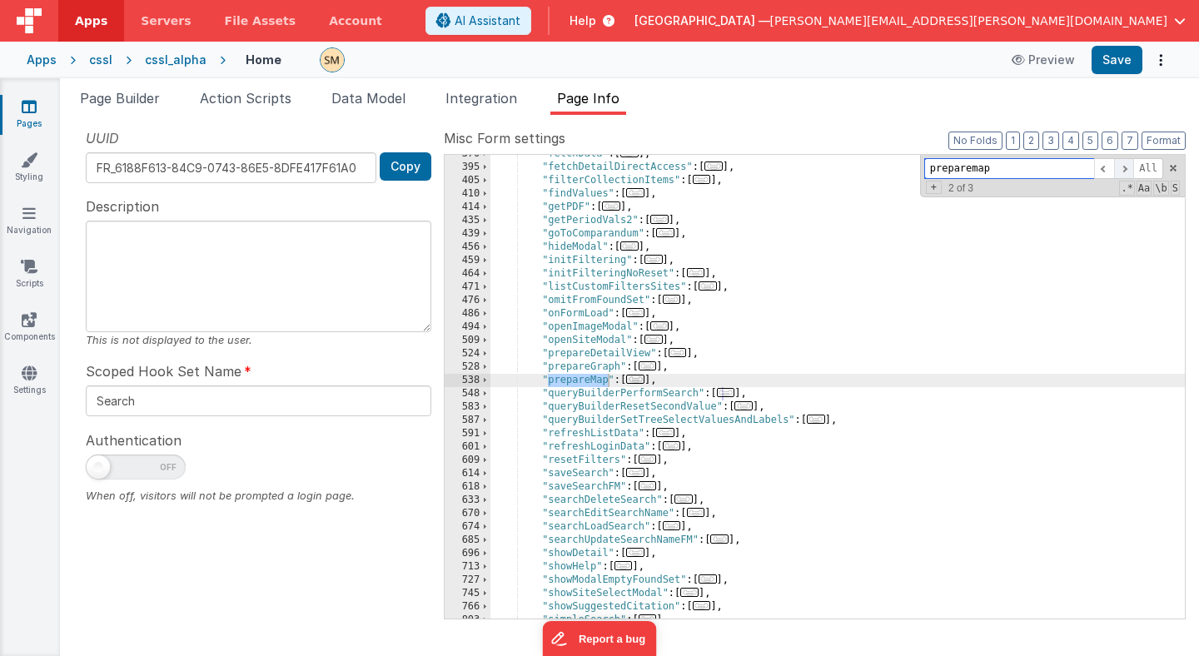
click at [1127, 167] on span at bounding box center [1124, 168] width 20 height 21
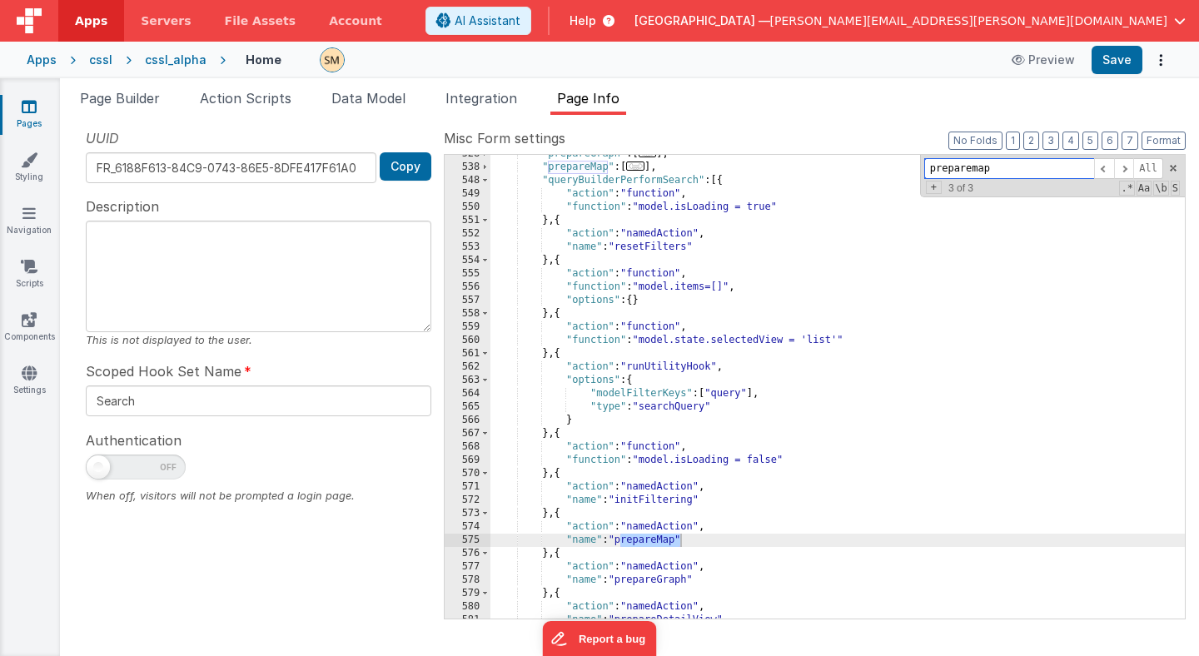
scroll to position [1633, 0]
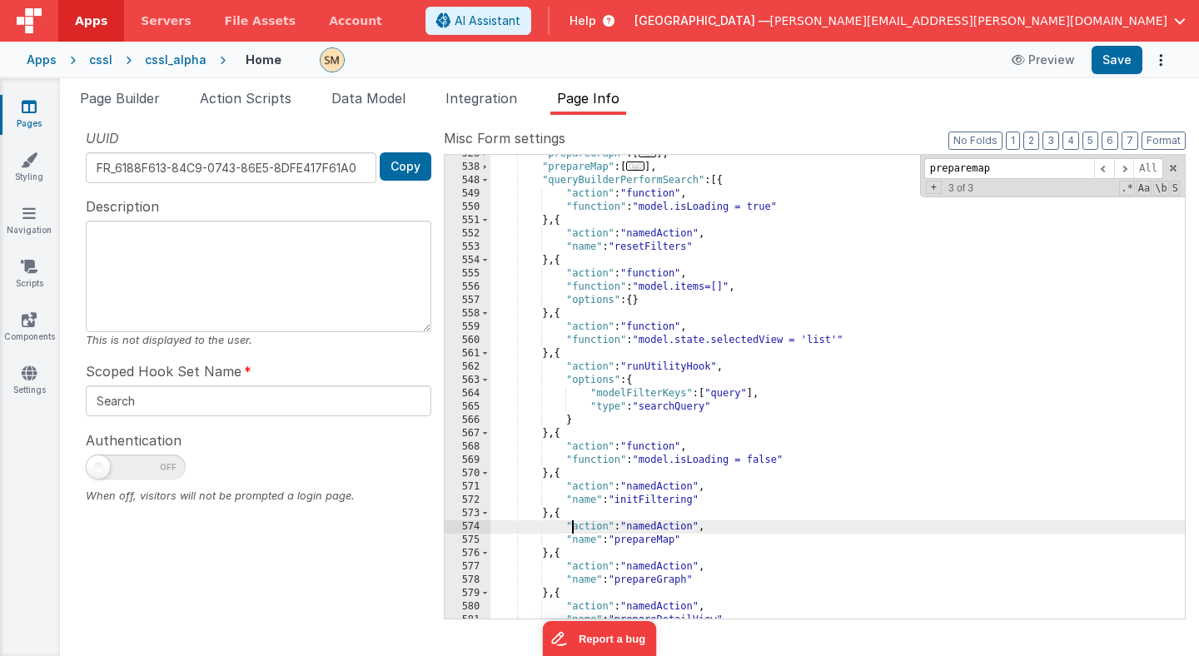
click at [572, 526] on div ""prepareGraph" : [ ... ] , "prepareMap" : [ ... ] , "queryBuilderPerformSearch"…" at bounding box center [837, 392] width 694 height 490
click at [573, 547] on div ""prepareGraph" : [ ... ] , "prepareMap" : [ ... ] , "queryBuilderPerformSearch"…" at bounding box center [837, 392] width 694 height 490
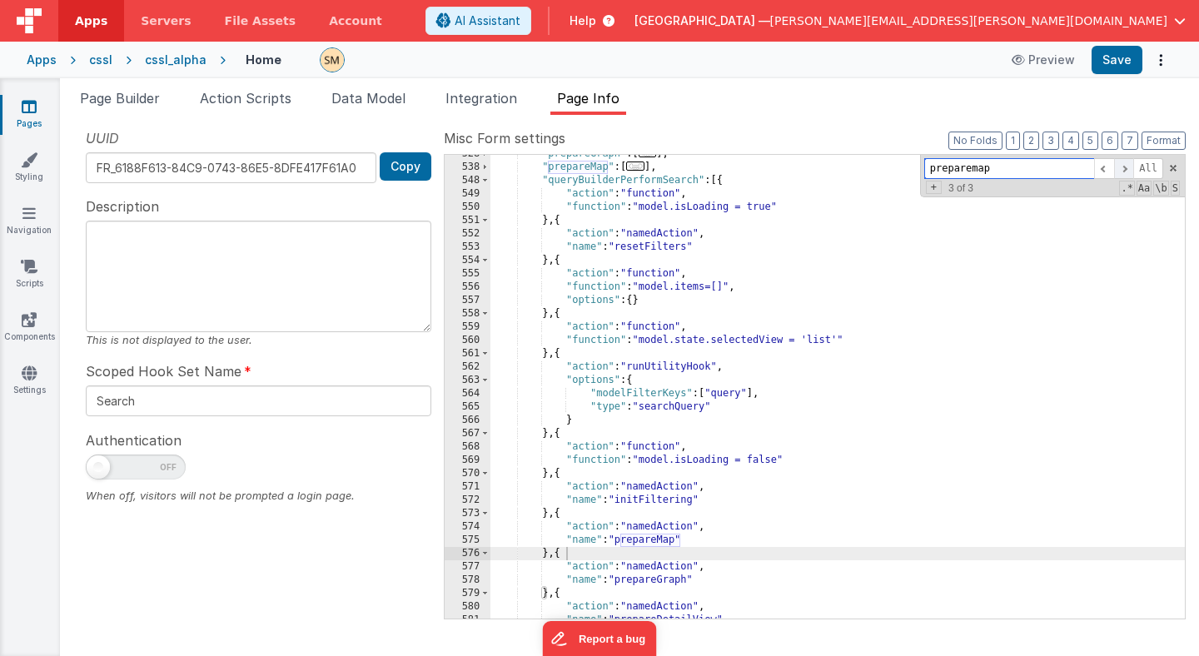
click at [1125, 172] on span at bounding box center [1124, 168] width 20 height 21
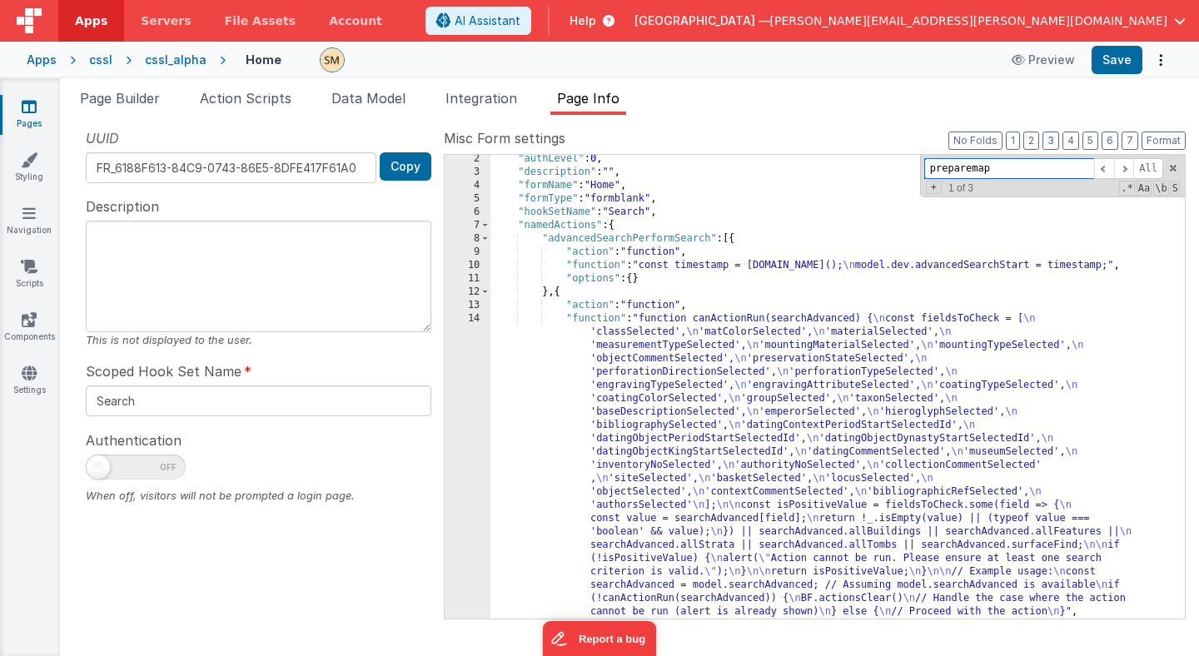
scroll to position [16, 0]
click at [1125, 170] on span at bounding box center [1124, 168] width 20 height 21
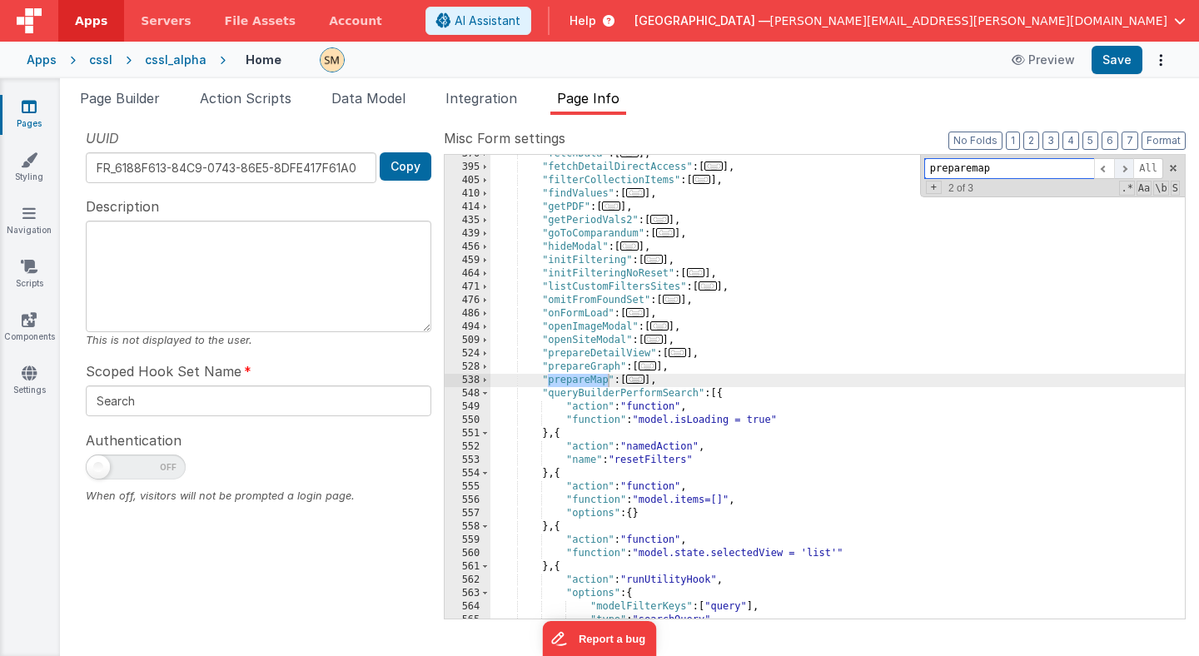
scroll to position [1420, 0]
click at [1125, 171] on span at bounding box center [1124, 168] width 20 height 21
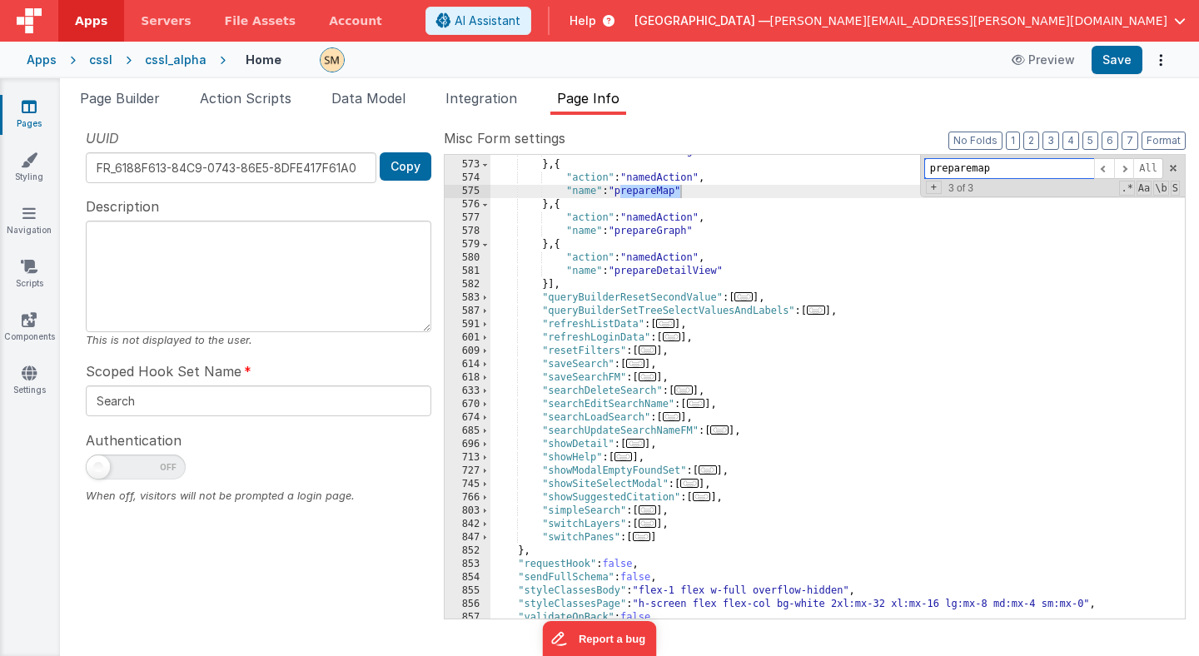
scroll to position [1985, 0]
click at [487, 508] on span at bounding box center [484, 507] width 9 height 13
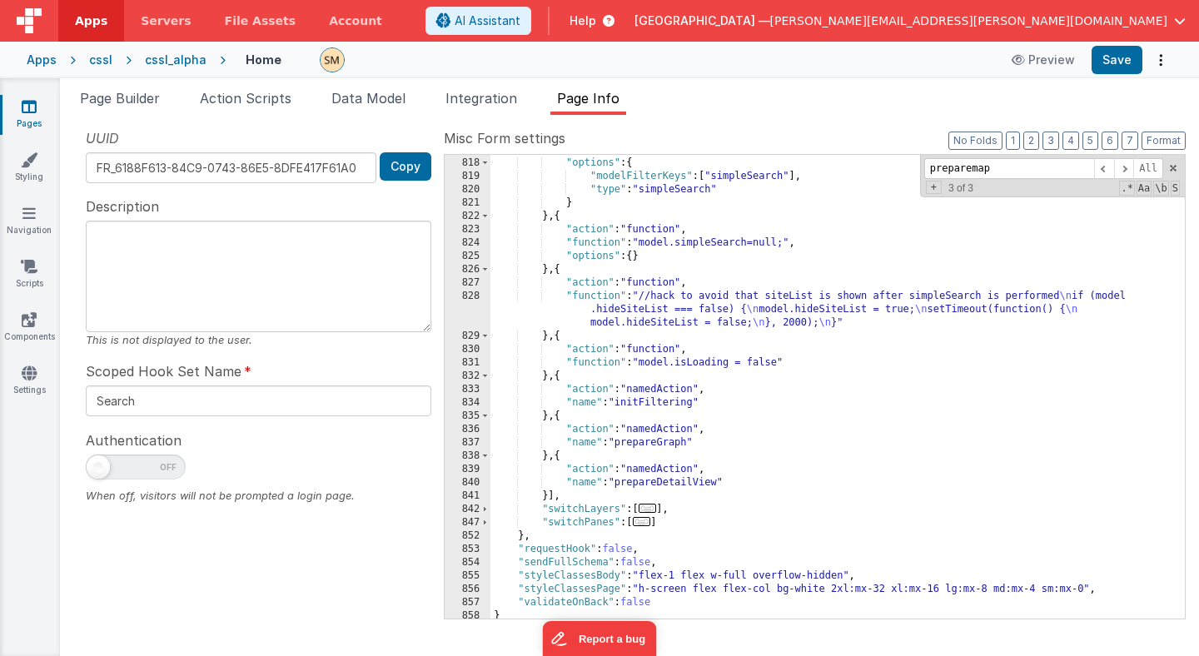
scroll to position [2534, 0]
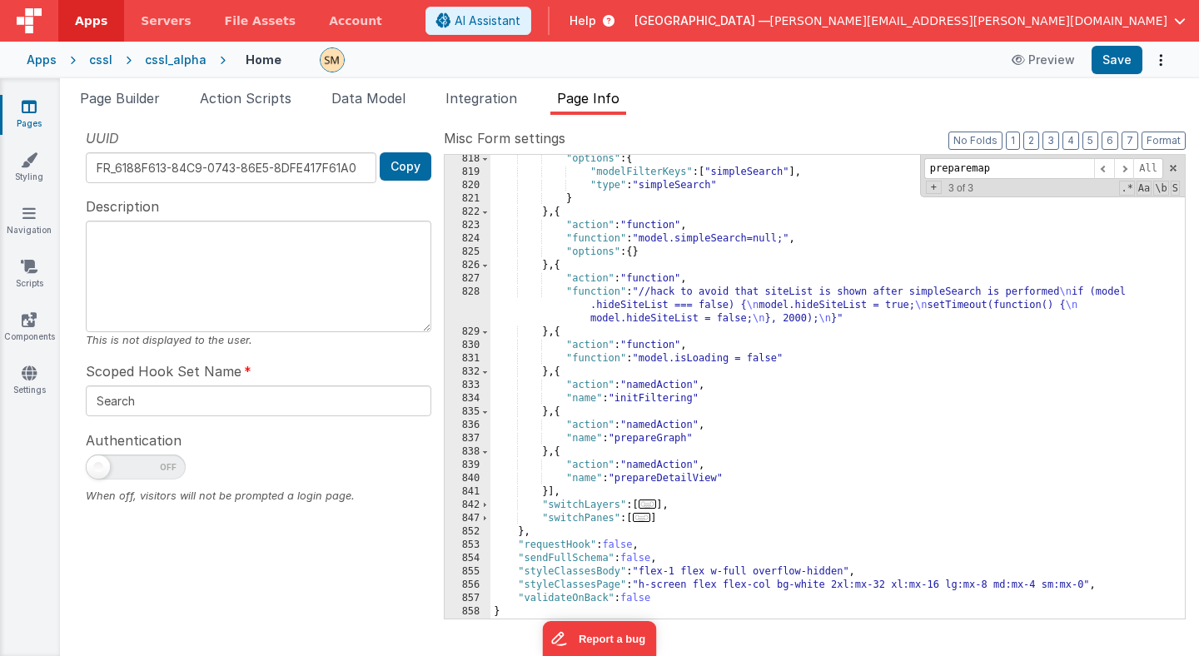
click at [817, 319] on div ""options" : { "modelFilterKeys" : [ "simpleSearch" ] , "type" : "simpleSearch" …" at bounding box center [837, 397] width 694 height 490
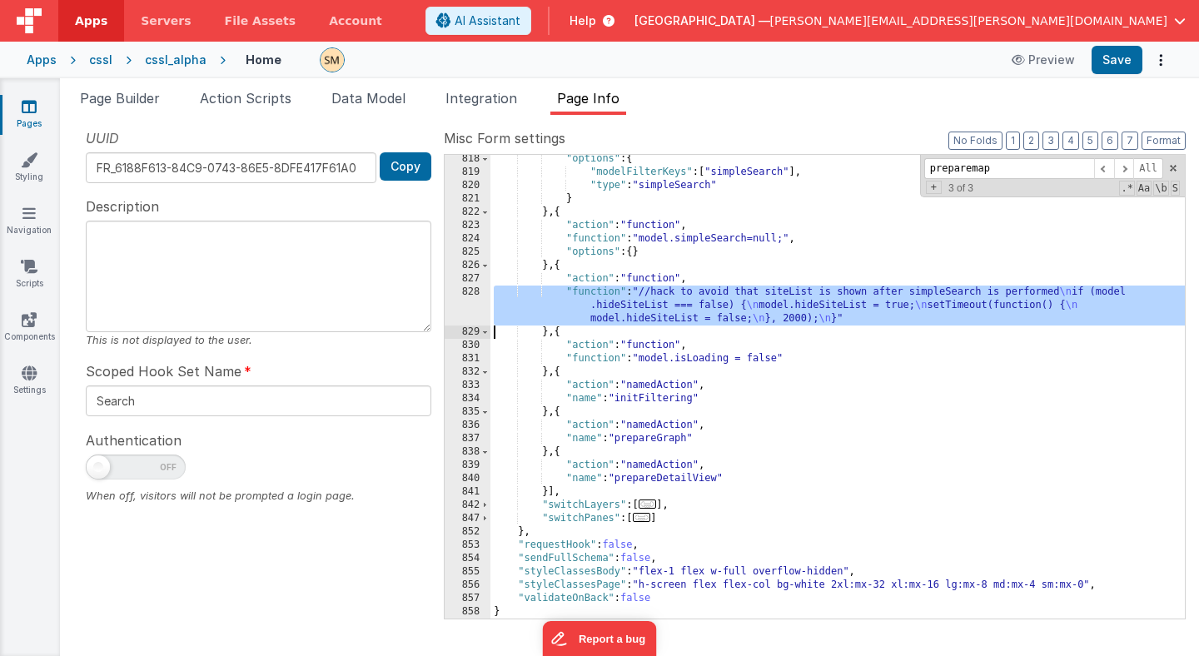
click at [471, 307] on div "828" at bounding box center [468, 306] width 46 height 40
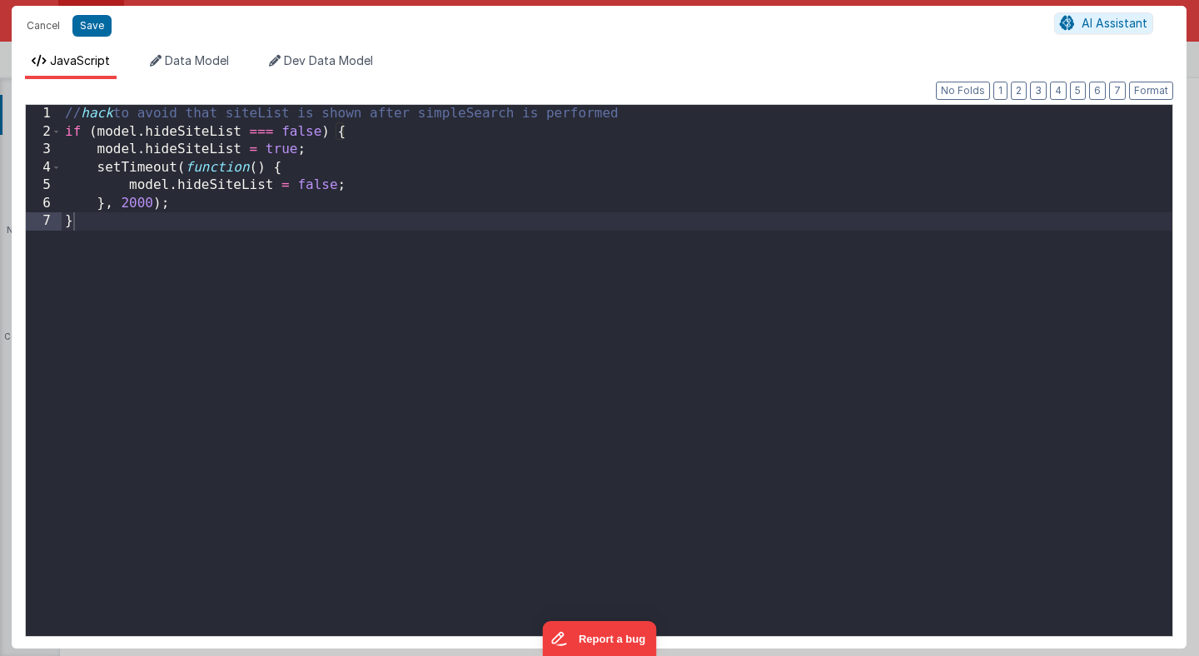
click at [468, 226] on div "// hack to avoid that siteList is shown after simpleSearch is performed if ( mo…" at bounding box center [617, 388] width 1111 height 567
drag, startPoint x: 468, startPoint y: 226, endPoint x: 493, endPoint y: 83, distance: 144.6
click at [488, 93] on div "Format 7 6 5 4 3 2 1 No Folds 1 2 3 4 5 6 7 // hack to avoid that siteList is s…" at bounding box center [599, 363] width 1148 height 543
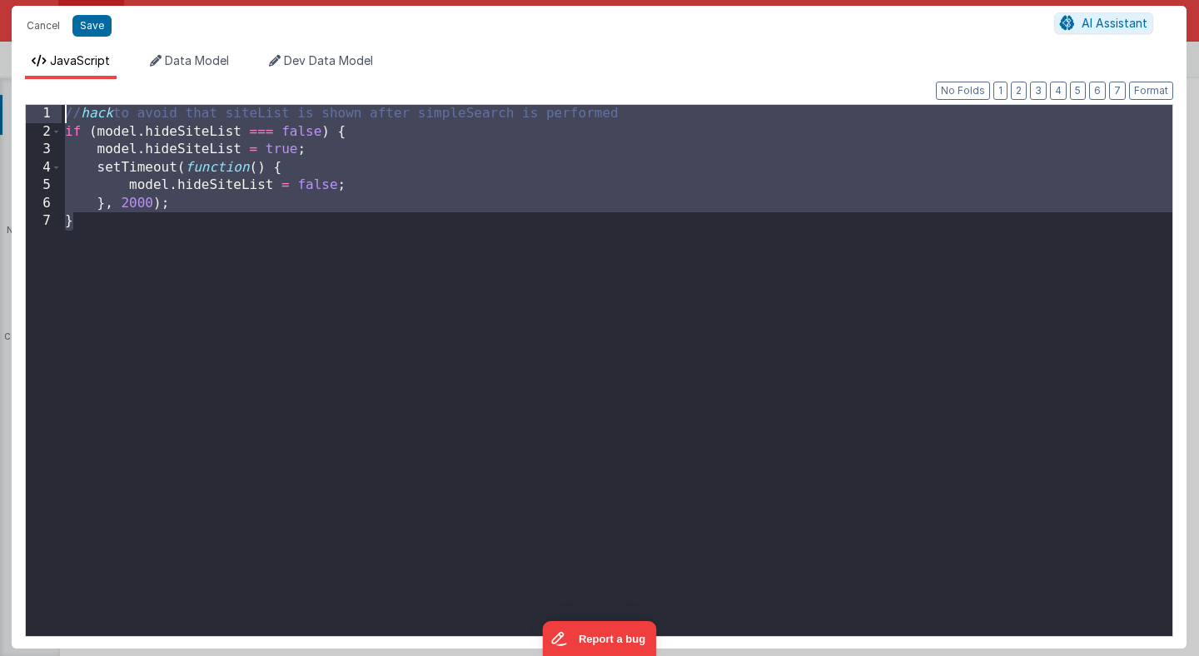
click at [212, 130] on div "// hack to avoid that siteList is shown after simpleSearch is performed if ( mo…" at bounding box center [617, 388] width 1111 height 567
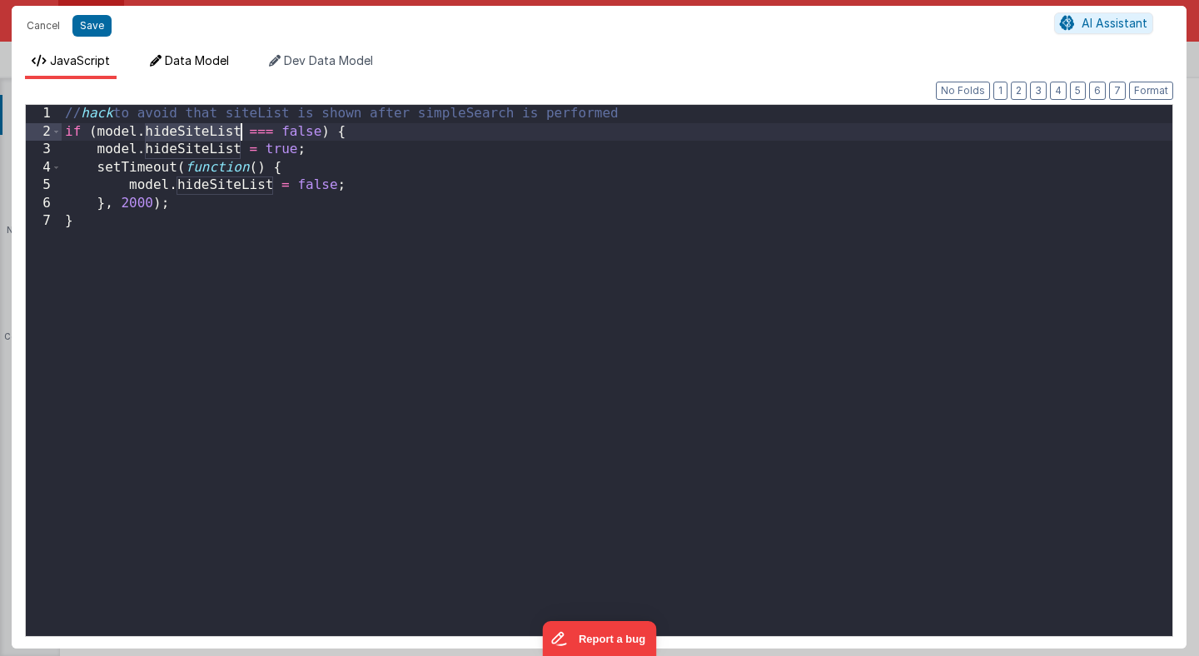
click at [199, 64] on span "Data Model" at bounding box center [197, 60] width 64 height 14
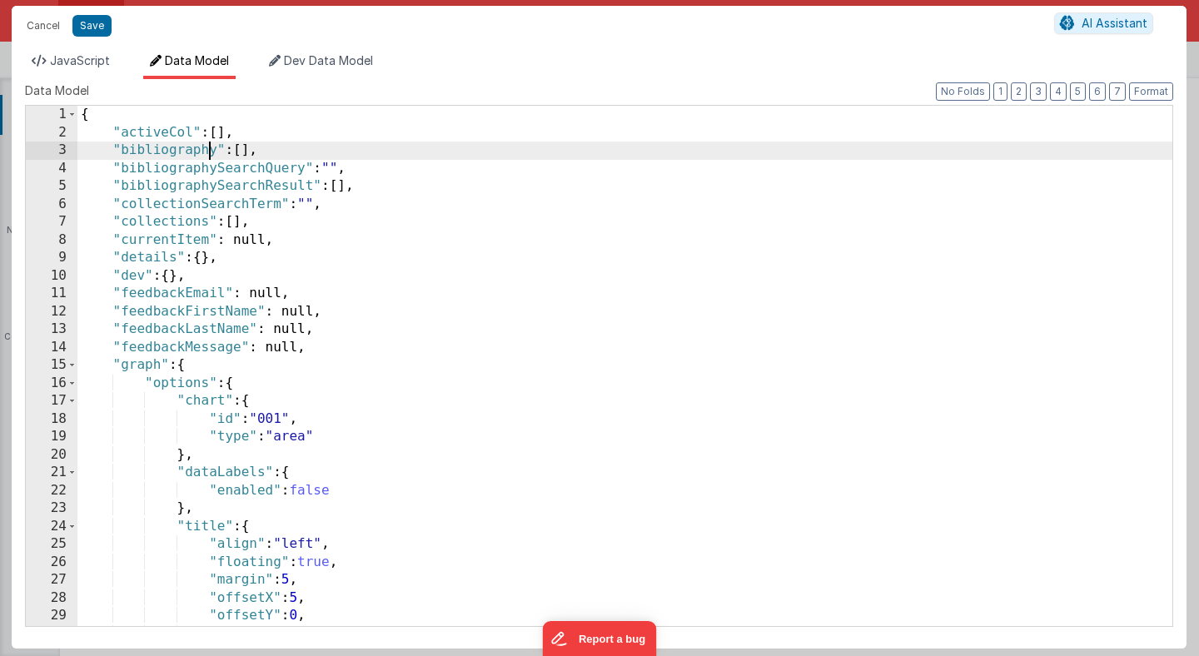
click at [207, 150] on div "{ "activeCol" : [ ] , "bibliography" : [ ] , "bibliographySearchQuery" : "" , "…" at bounding box center [624, 384] width 1095 height 556
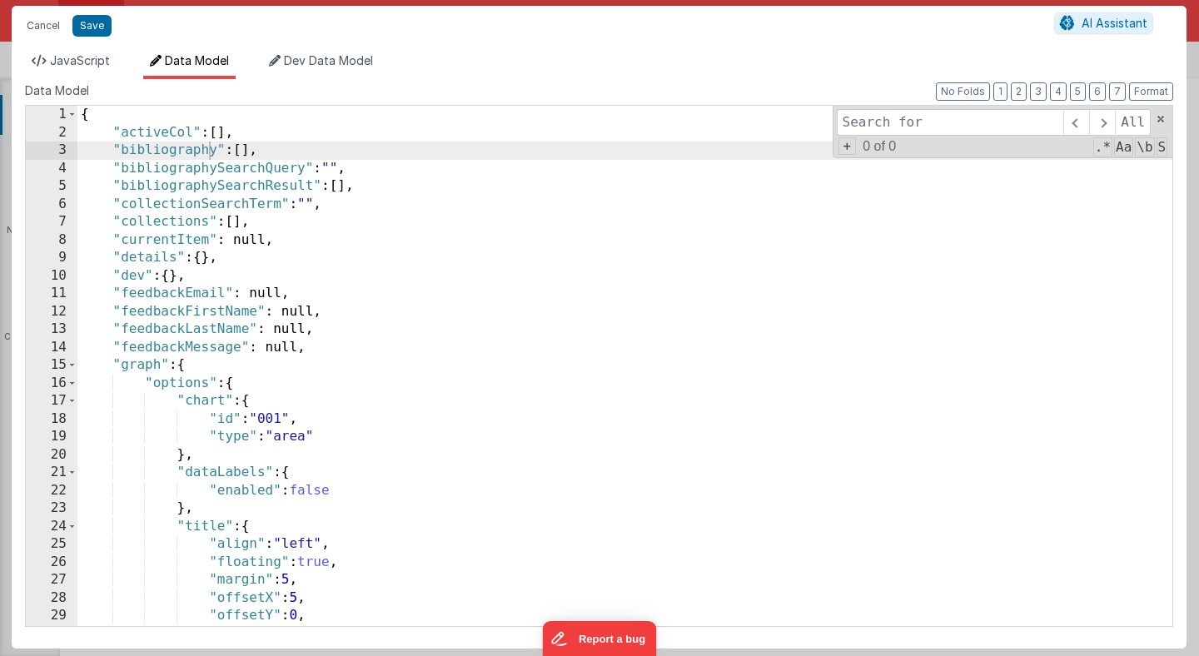
type input "hideSiteList"
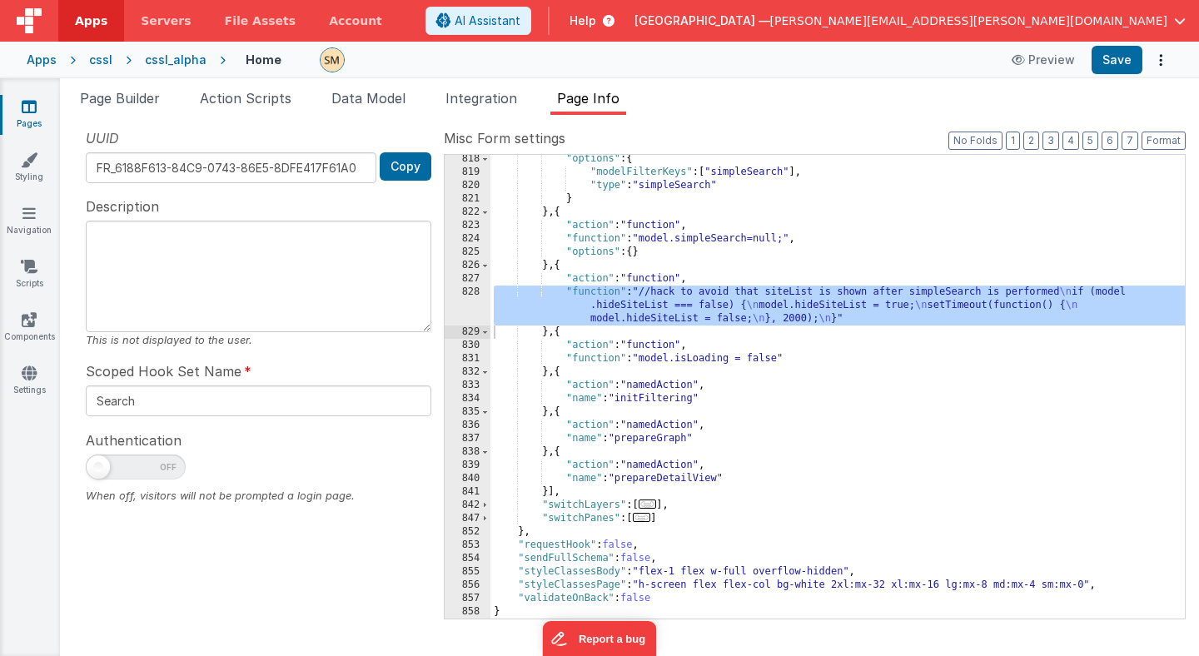
click at [645, 306] on div ""options" : { "modelFilterKeys" : [ "simpleSearch" ] , "type" : "simpleSearch" …" at bounding box center [837, 397] width 694 height 490
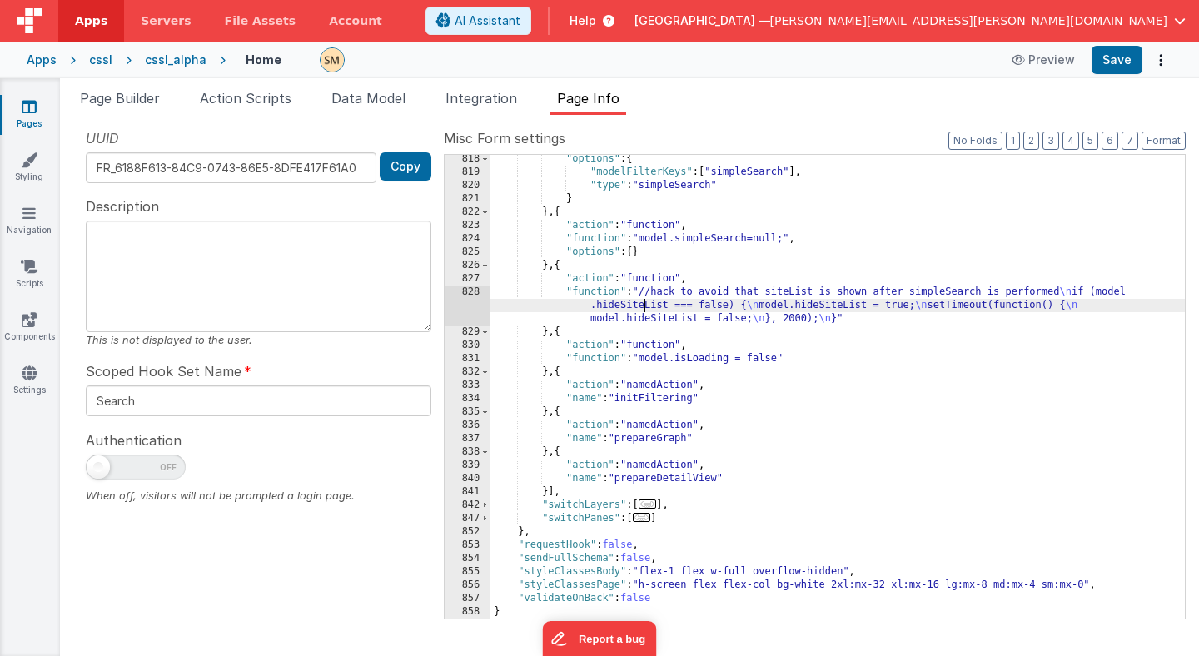
click at [645, 306] on div ""options" : { "modelFilterKeys" : [ "simpleSearch" ] , "type" : "simpleSearch" …" at bounding box center [837, 397] width 694 height 490
type input "hideSiteList"
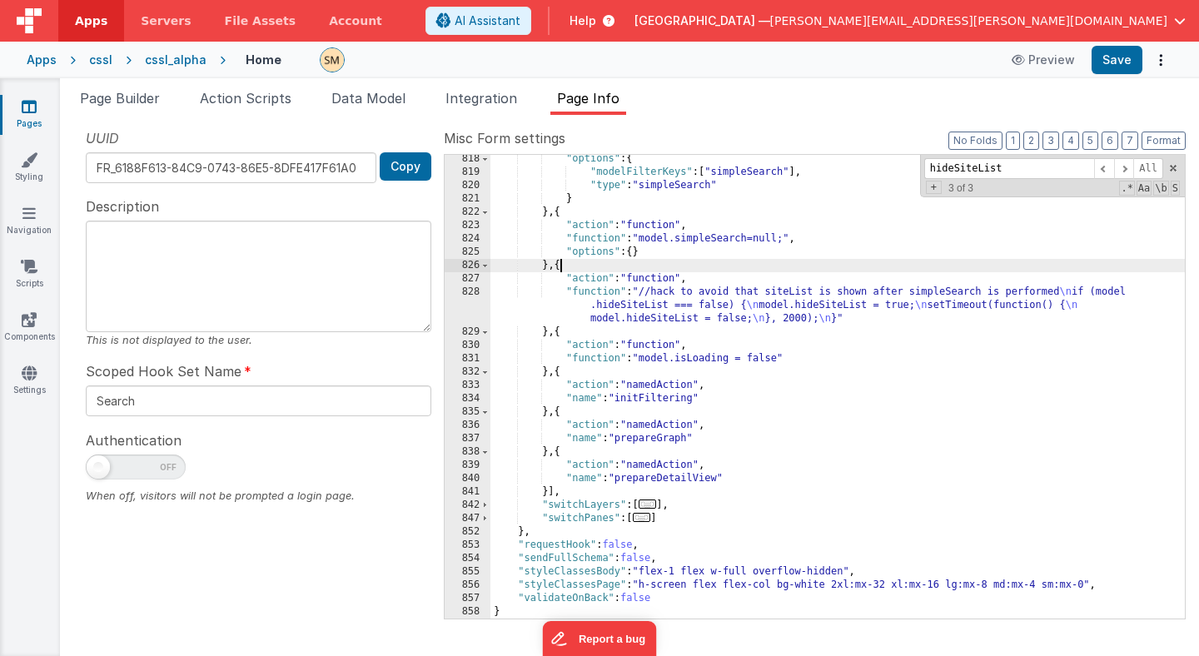
click at [560, 268] on div ""options" : { "modelFilterKeys" : [ "simpleSearch" ] , "type" : "simpleSearch" …" at bounding box center [837, 397] width 694 height 490
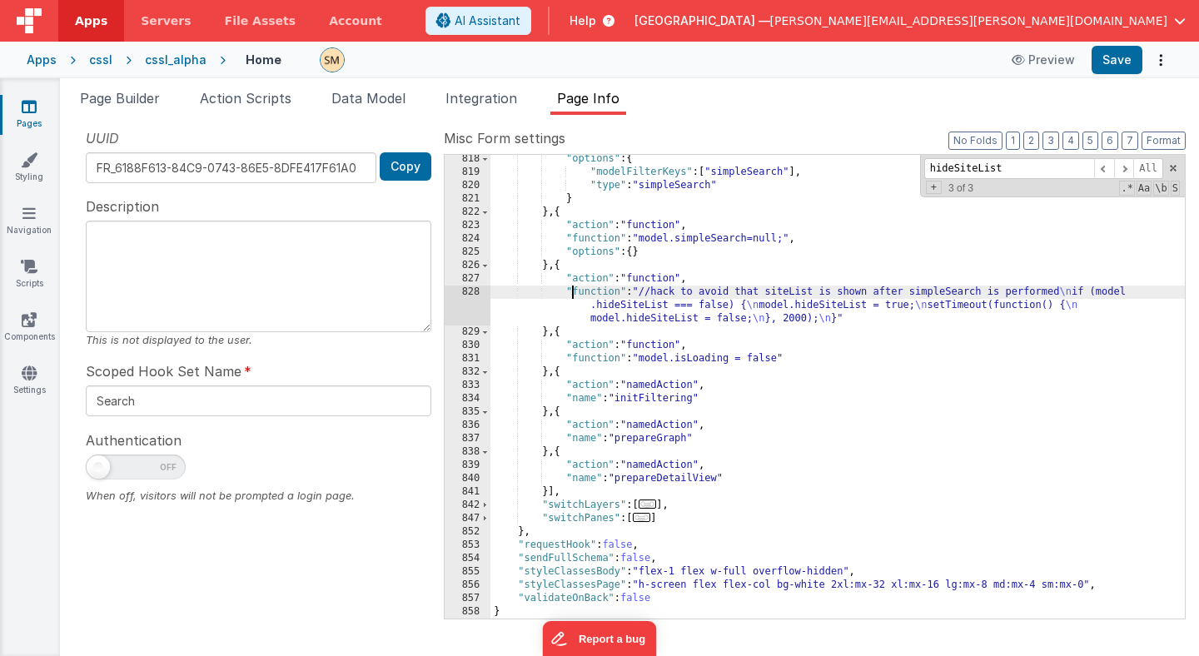
click at [573, 293] on div ""options" : { "modelFilterKeys" : [ "simpleSearch" ] , "type" : "simpleSearch" …" at bounding box center [837, 397] width 694 height 490
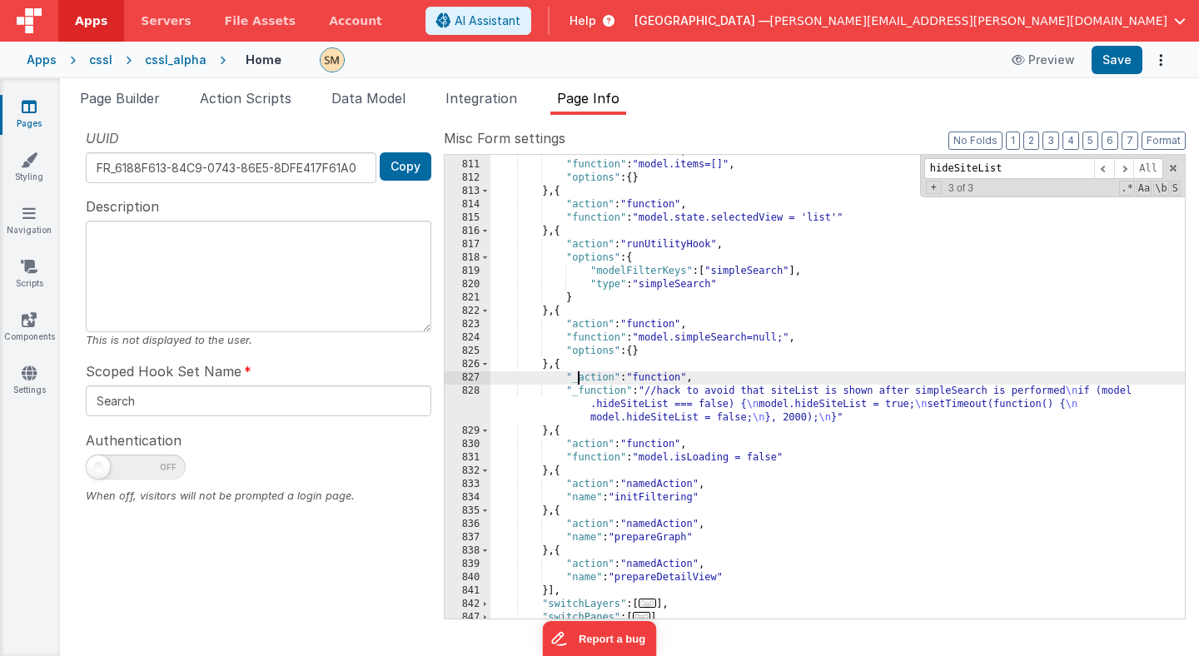
scroll to position [2437, 0]
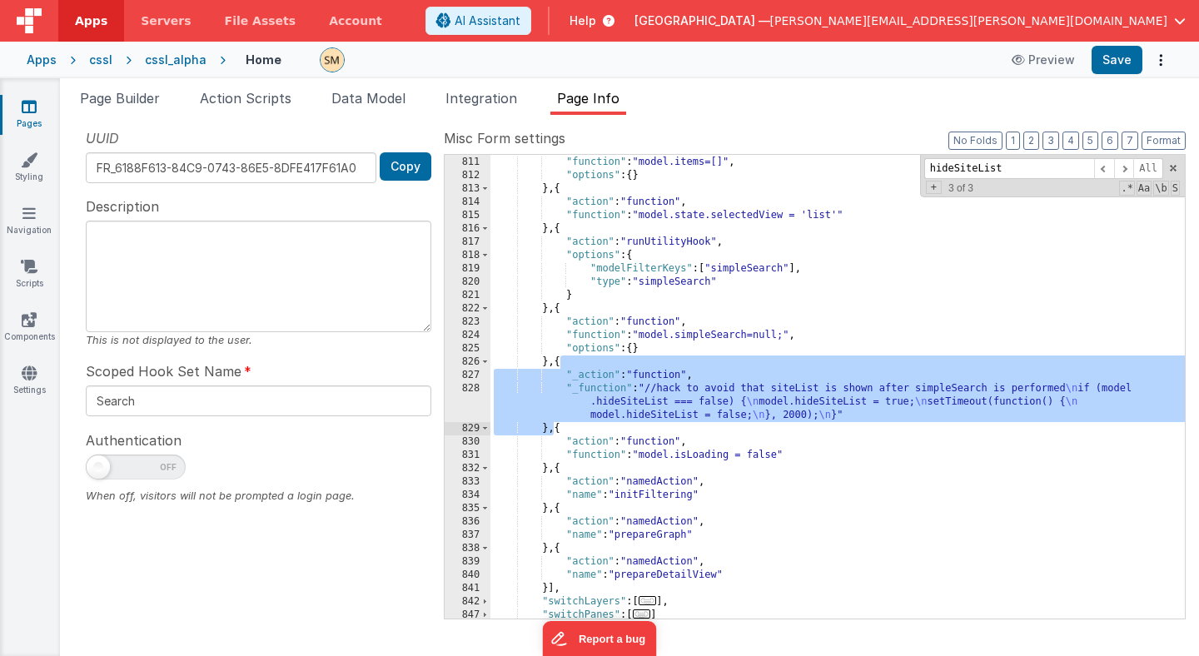
drag, startPoint x: 557, startPoint y: 363, endPoint x: 552, endPoint y: 427, distance: 64.3
click at [553, 428] on div ""action" : "function" , "function" : "model.items=[]" , "options" : { } } , { "…" at bounding box center [837, 387] width 694 height 490
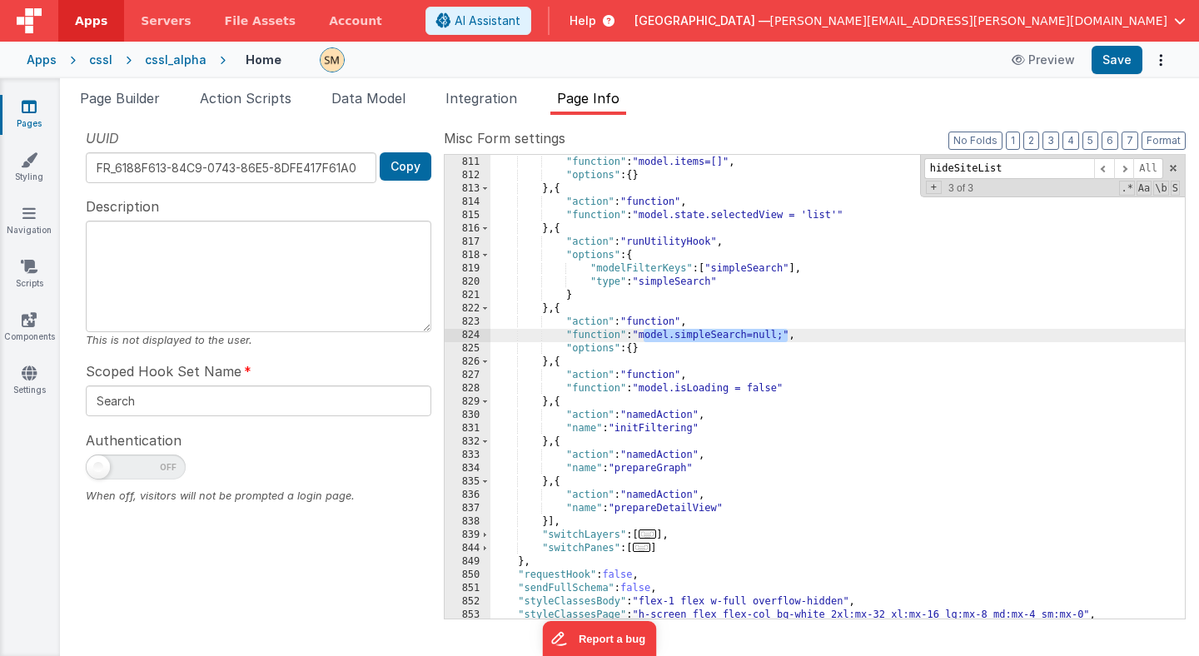
drag, startPoint x: 641, startPoint y: 336, endPoint x: 786, endPoint y: 333, distance: 144.9
click at [786, 333] on div ""action" : "function" , "function" : "model.items=[]" , "options" : { } } , { "…" at bounding box center [837, 387] width 694 height 490
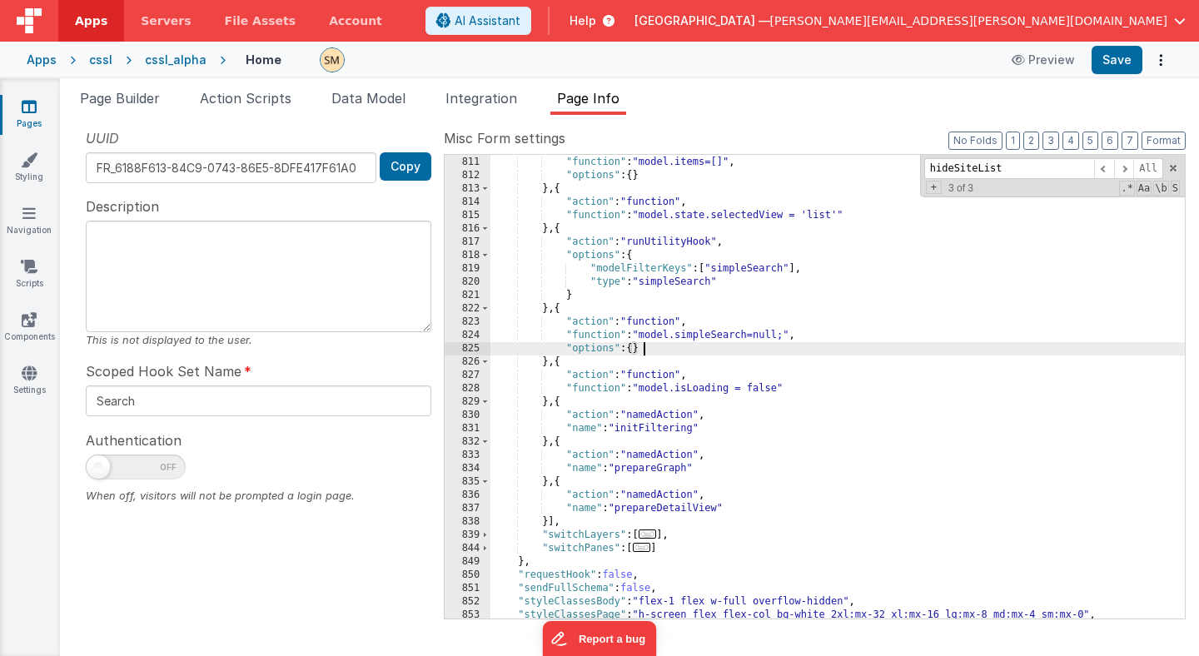
click at [673, 353] on div ""action" : "function" , "function" : "model.items=[]" , "options" : { } } , { "…" at bounding box center [837, 387] width 694 height 490
click at [659, 465] on div ""action" : "function" , "function" : "model.items=[]" , "options" : { } } , { "…" at bounding box center [837, 387] width 694 height 490
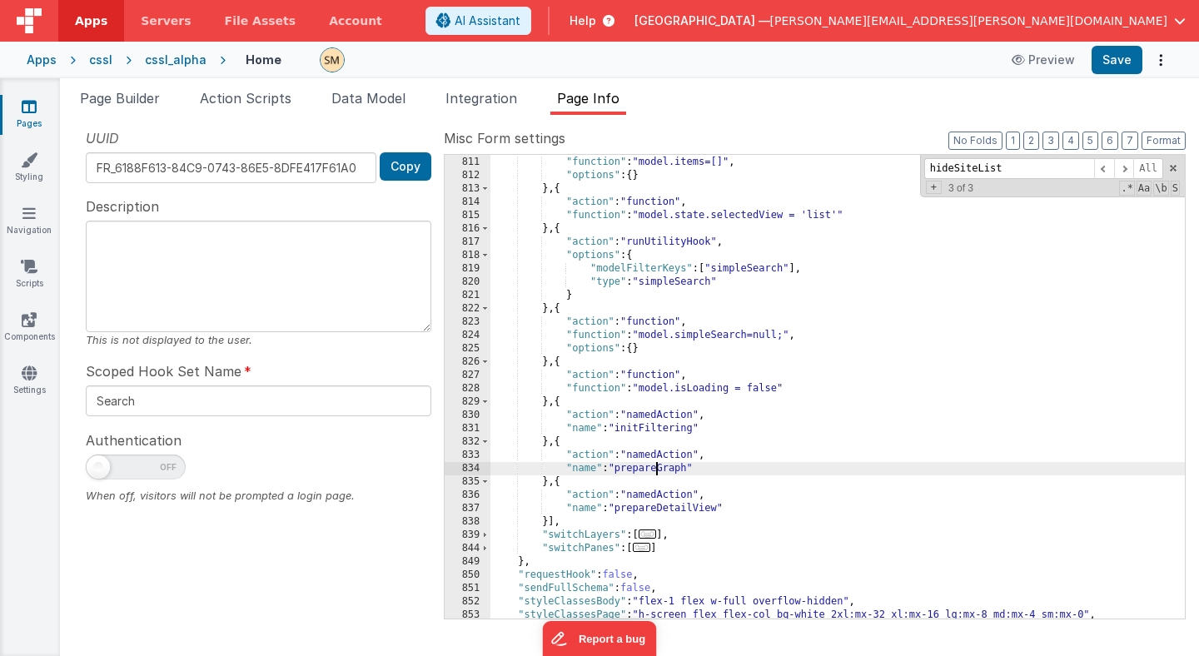
click at [659, 465] on div ""action" : "function" , "function" : "model.items=[]" , "options" : { } } , { "…" at bounding box center [837, 387] width 694 height 490
type input "prepareGraph"
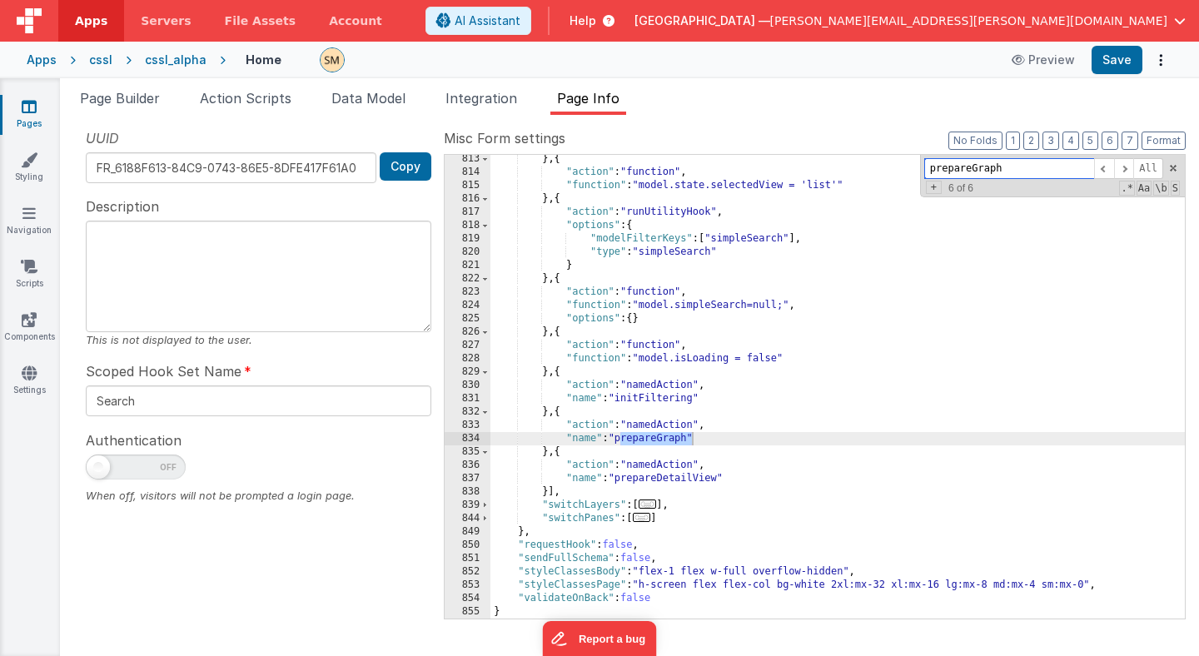
scroll to position [3187, 0]
click at [131, 99] on span "Page Builder" at bounding box center [120, 98] width 80 height 17
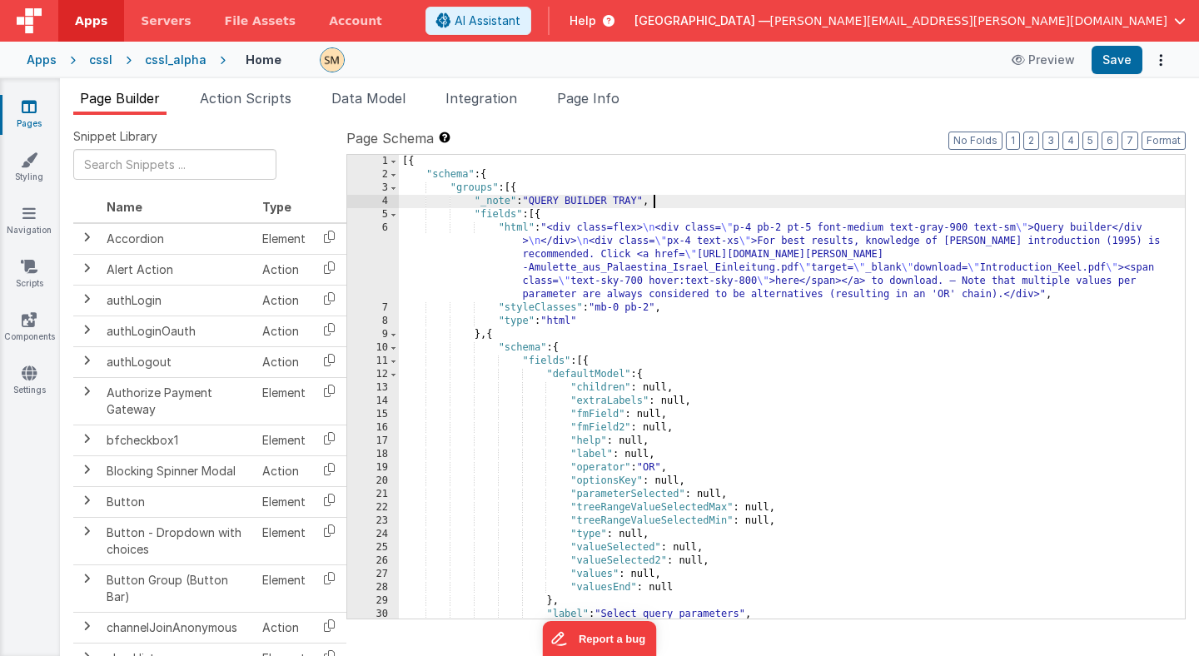
click at [760, 201] on div "[{ "schema" : { "groups" : [{ "_note" : "QUERY BUILDER TRAY" , "fields" : [{ "h…" at bounding box center [792, 400] width 786 height 490
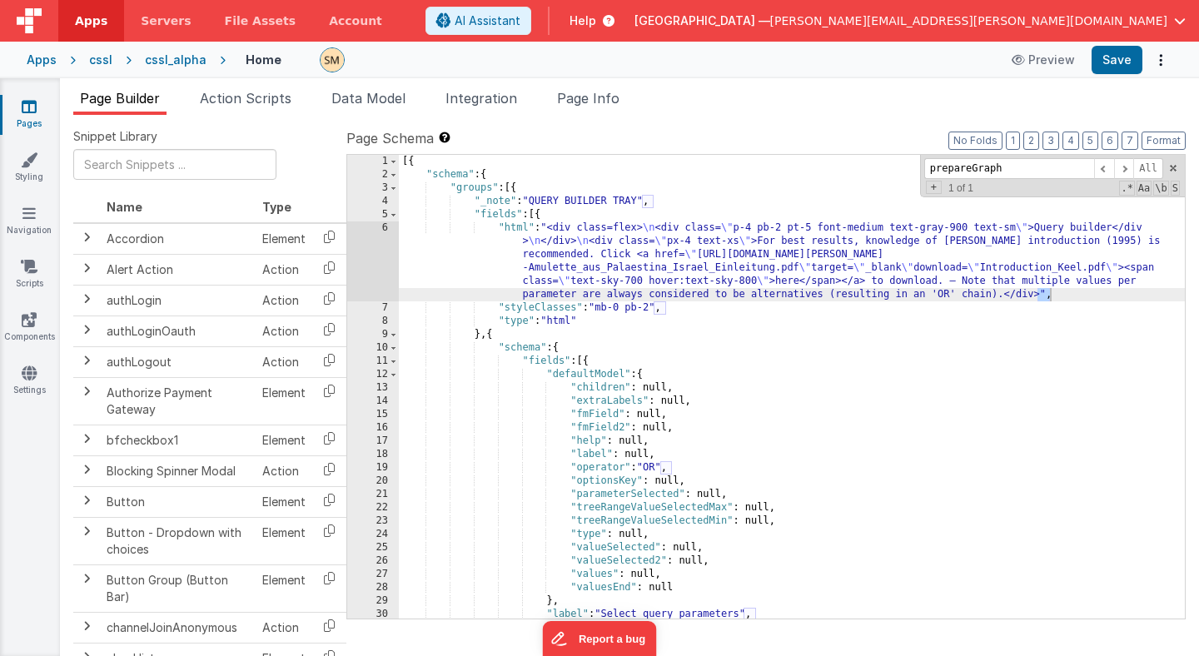
scroll to position [21172, 0]
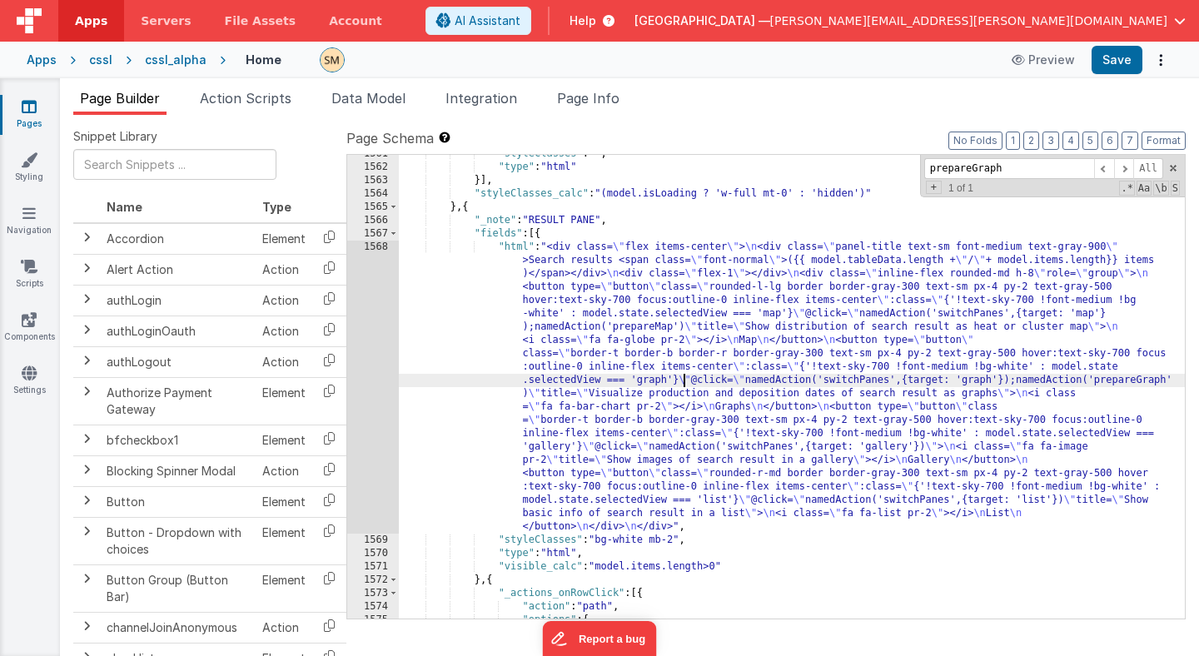
click at [683, 381] on div ""styleClasses" : "" , "type" : "html" }] , "styleClasses_calc" : "(model.isLoad…" at bounding box center [792, 392] width 786 height 490
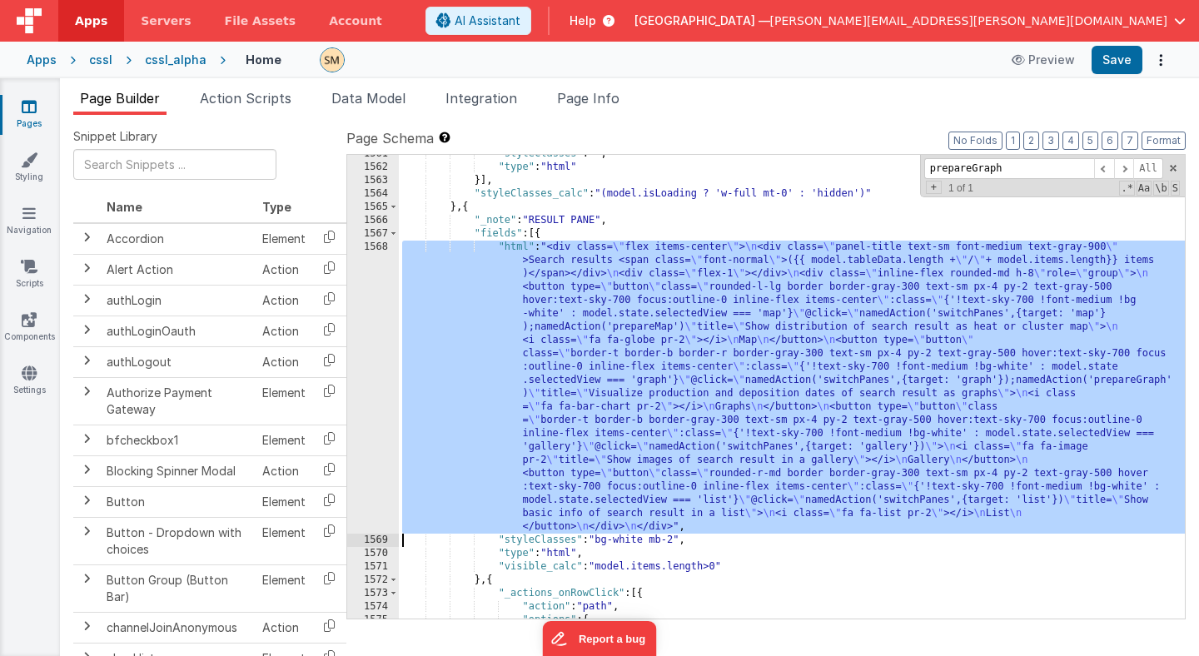
click at [371, 363] on div "1568" at bounding box center [373, 387] width 52 height 293
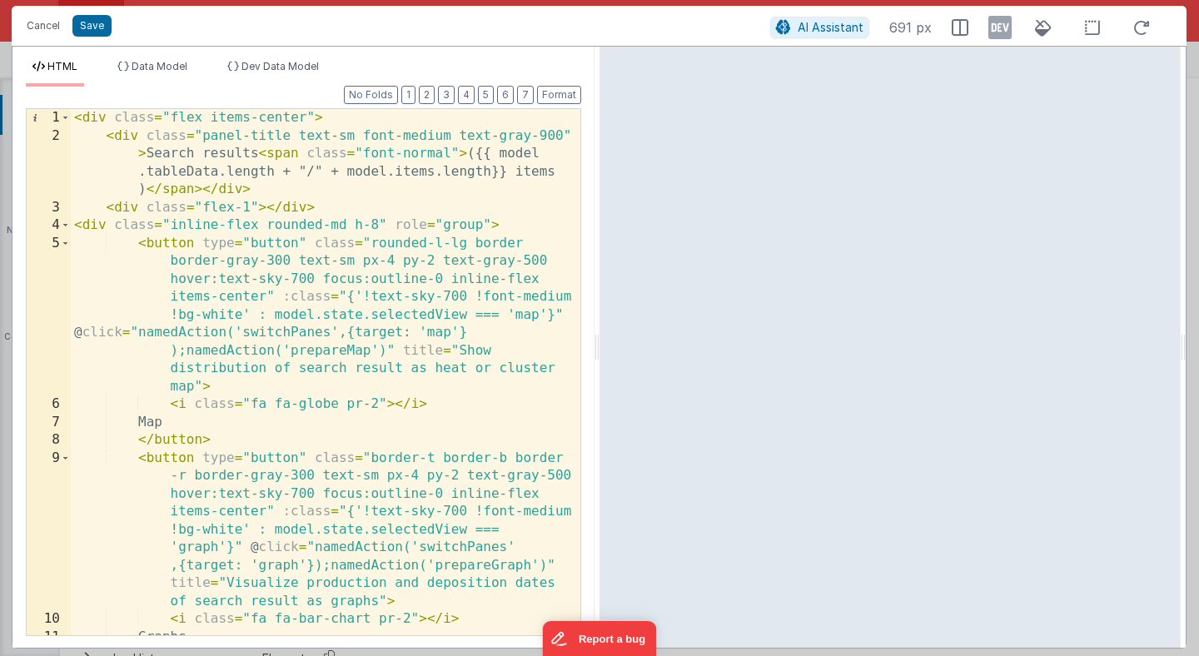
scroll to position [0, 0]
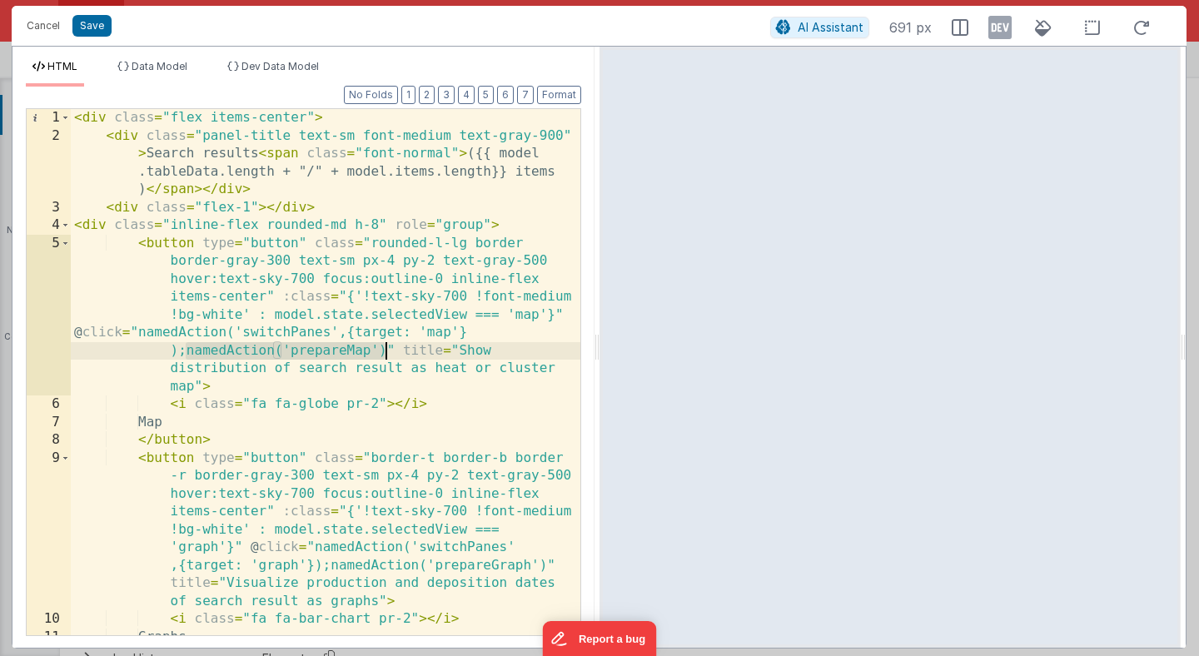
drag, startPoint x: 183, startPoint y: 349, endPoint x: 387, endPoint y: 353, distance: 204.1
click at [387, 353] on div "< div class = "flex items-center" > < div class = "panel-title text-sm font-med…" at bounding box center [326, 390] width 510 height 562
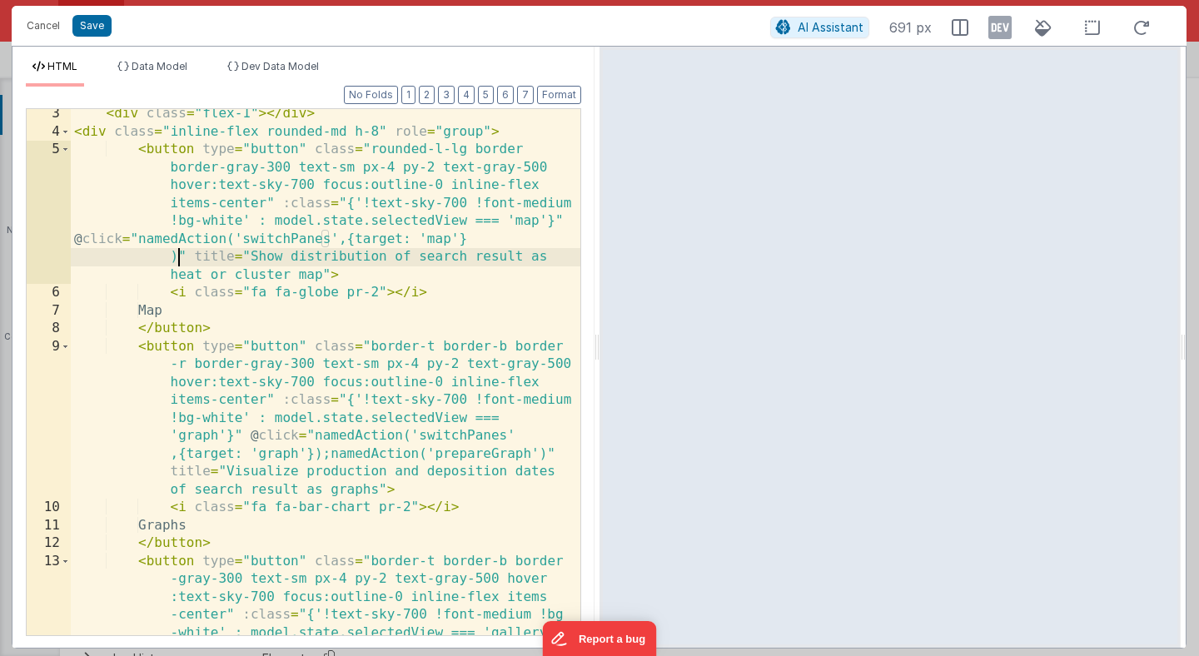
scroll to position [91, 0]
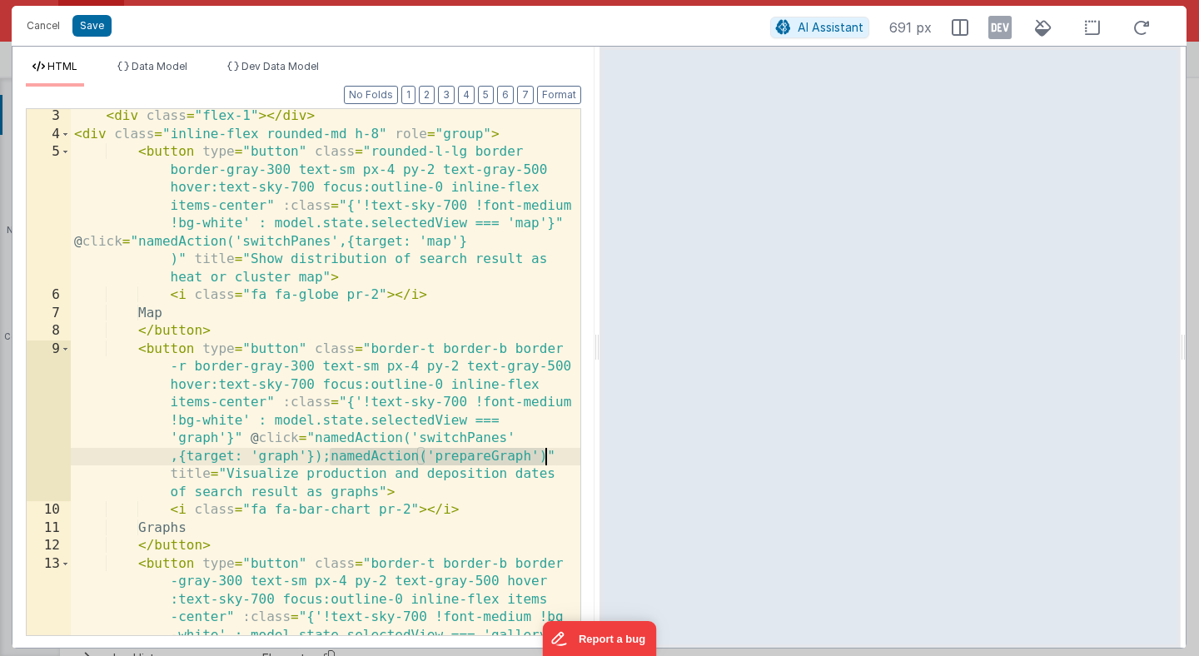
drag, startPoint x: 329, startPoint y: 456, endPoint x: 546, endPoint y: 462, distance: 217.4
click at [546, 462] on div "< div class = "flex-1" > </ div > < div class = "inline-flex rounded-md h-8" ro…" at bounding box center [326, 442] width 510 height 670
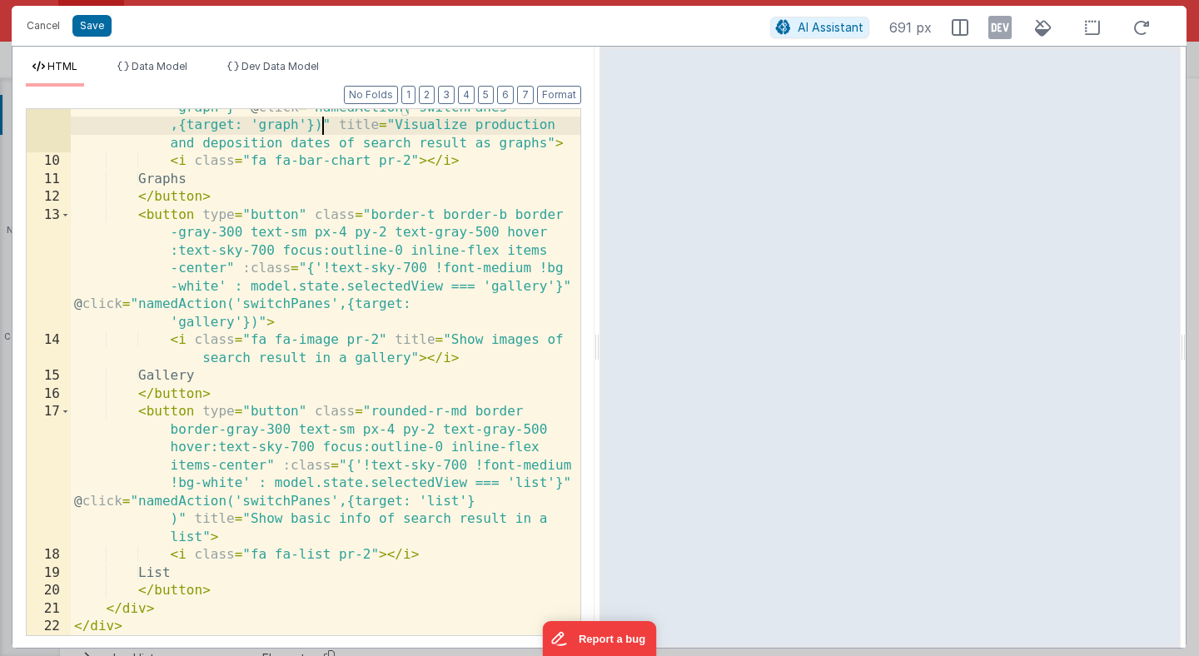
scroll to position [422, 0]
click at [102, 28] on button "Save" at bounding box center [91, 26] width 39 height 22
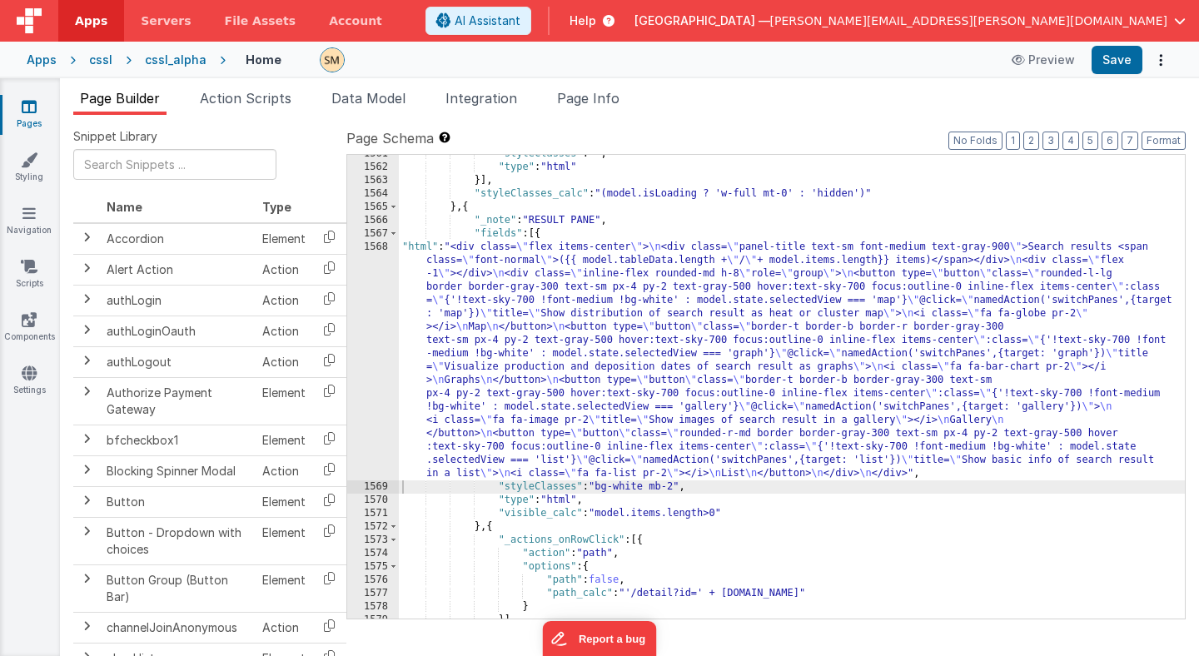
scroll to position [21205, 0]
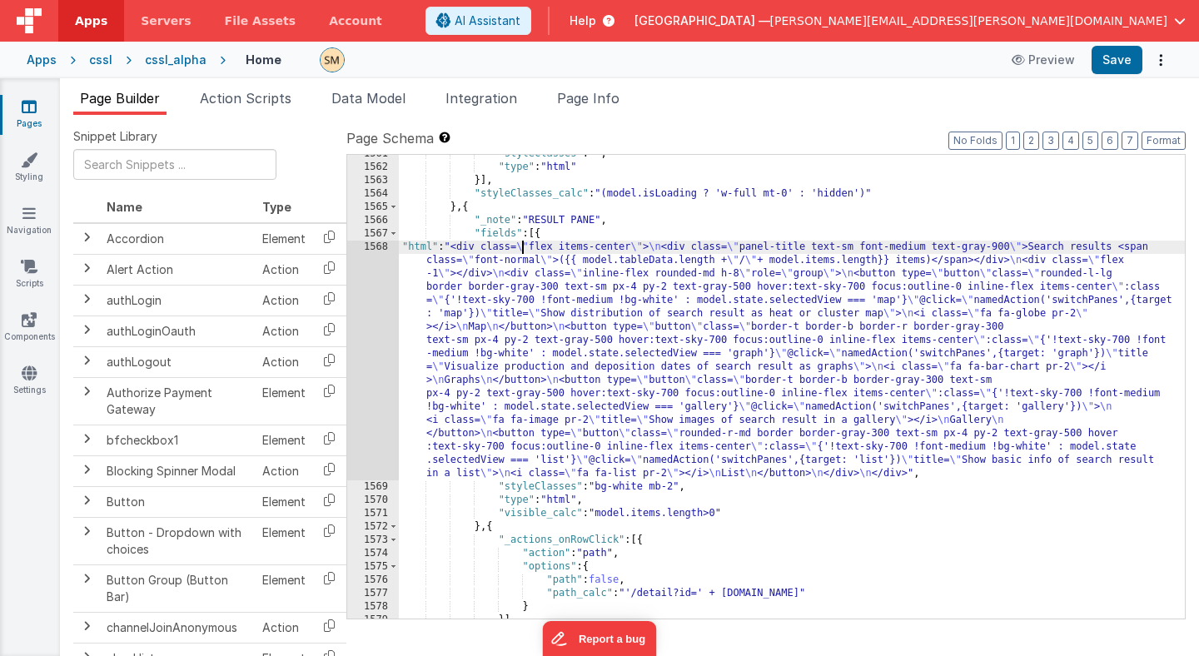
click at [523, 249] on div ""styleClasses" : "" , "type" : "html" }] , "styleClasses_calc" : "(model.isLoad…" at bounding box center [792, 392] width 786 height 490
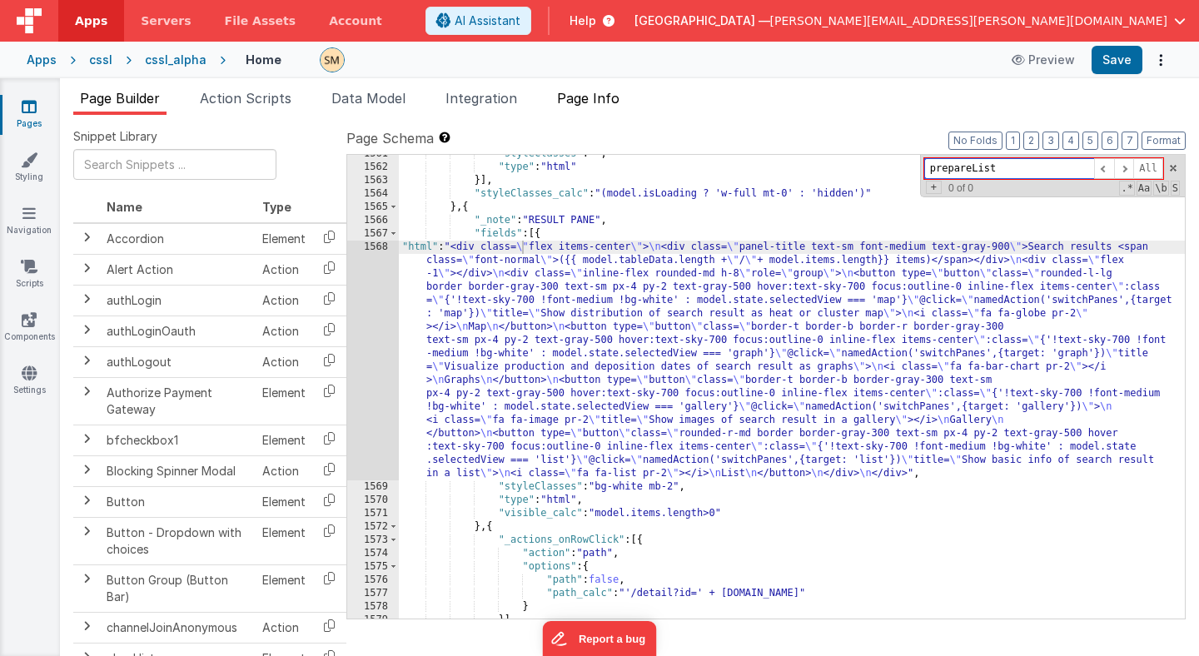
type input "prepareList"
click at [583, 105] on span "Page Info" at bounding box center [588, 98] width 62 height 17
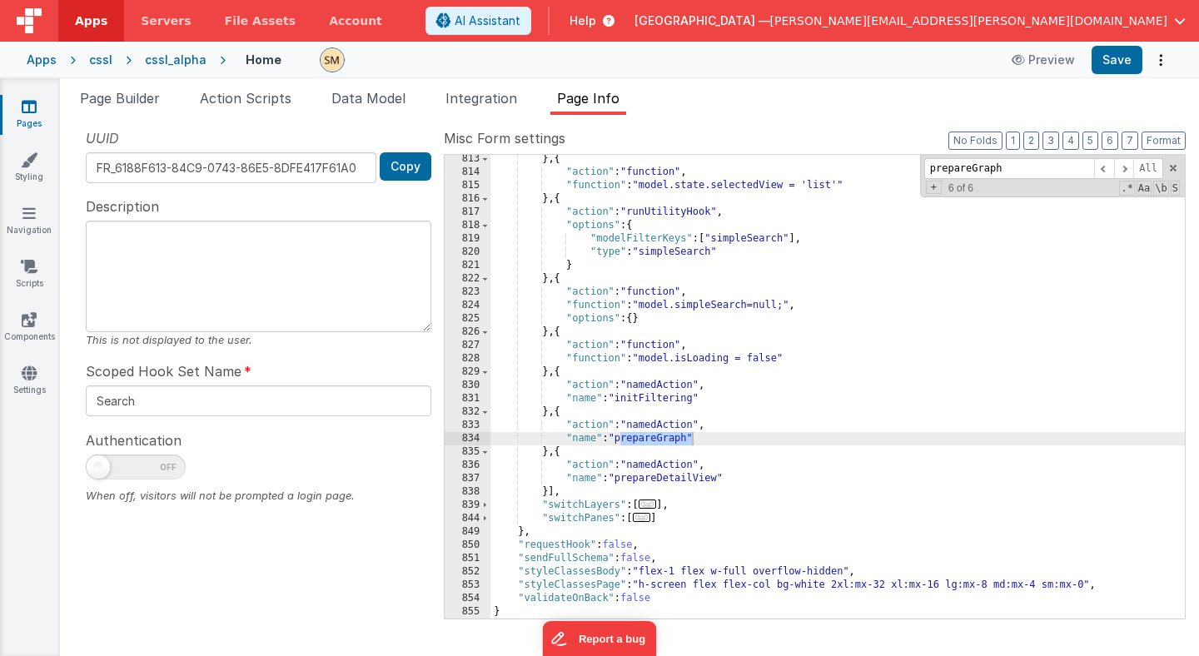
click at [583, 105] on span "Page Info" at bounding box center [588, 98] width 62 height 17
click at [1053, 140] on button "3" at bounding box center [1051, 141] width 17 height 18
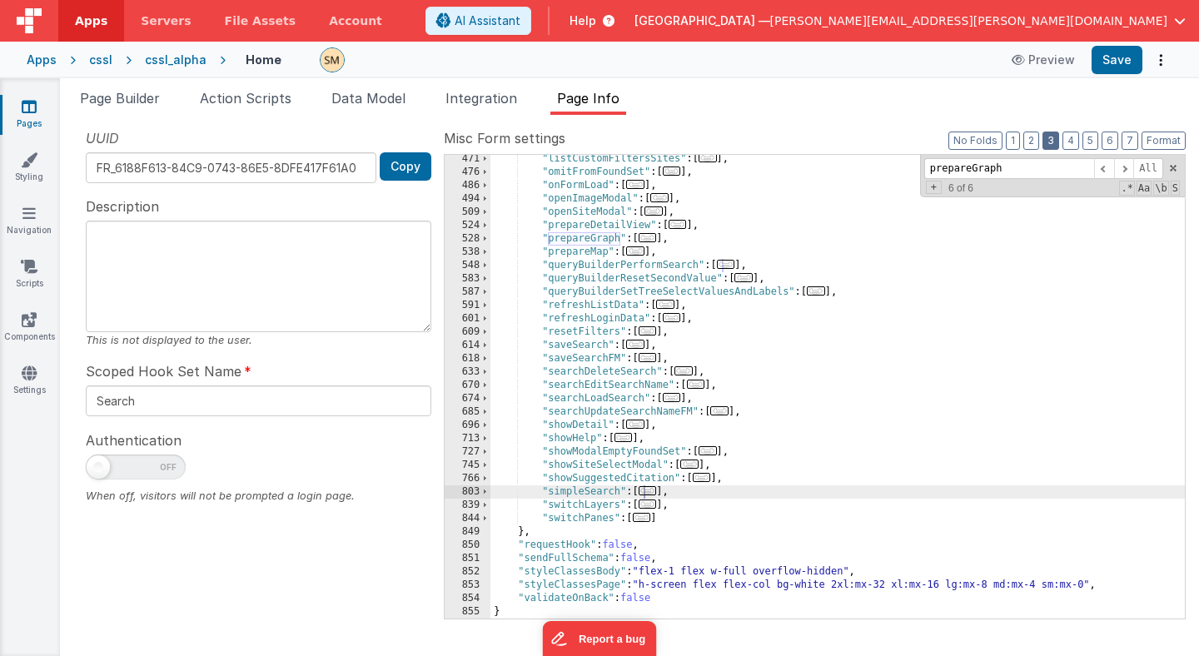
scroll to position [535, 0]
click at [997, 173] on input "prepareGraph" at bounding box center [1009, 168] width 170 height 21
click at [999, 173] on input "prepareGraph" at bounding box center [1009, 168] width 170 height 21
drag, startPoint x: 999, startPoint y: 173, endPoint x: 974, endPoint y: 173, distance: 25.0
click at [974, 173] on input "prepareGraph" at bounding box center [1009, 168] width 170 height 21
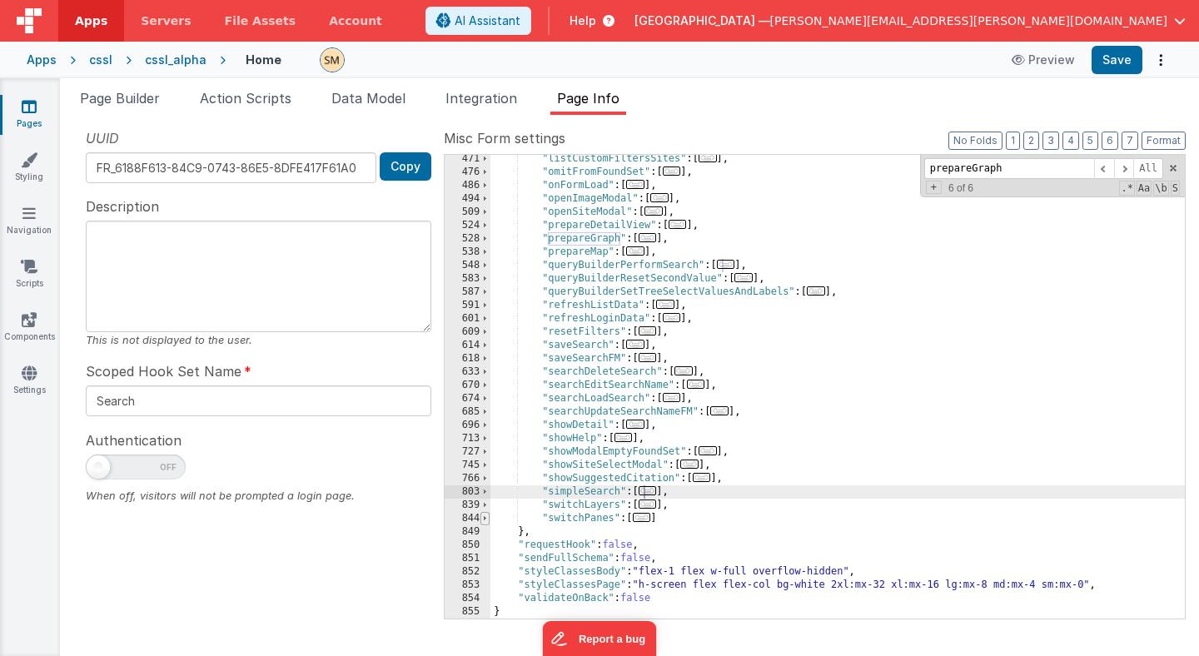
click at [485, 520] on span at bounding box center [484, 518] width 9 height 13
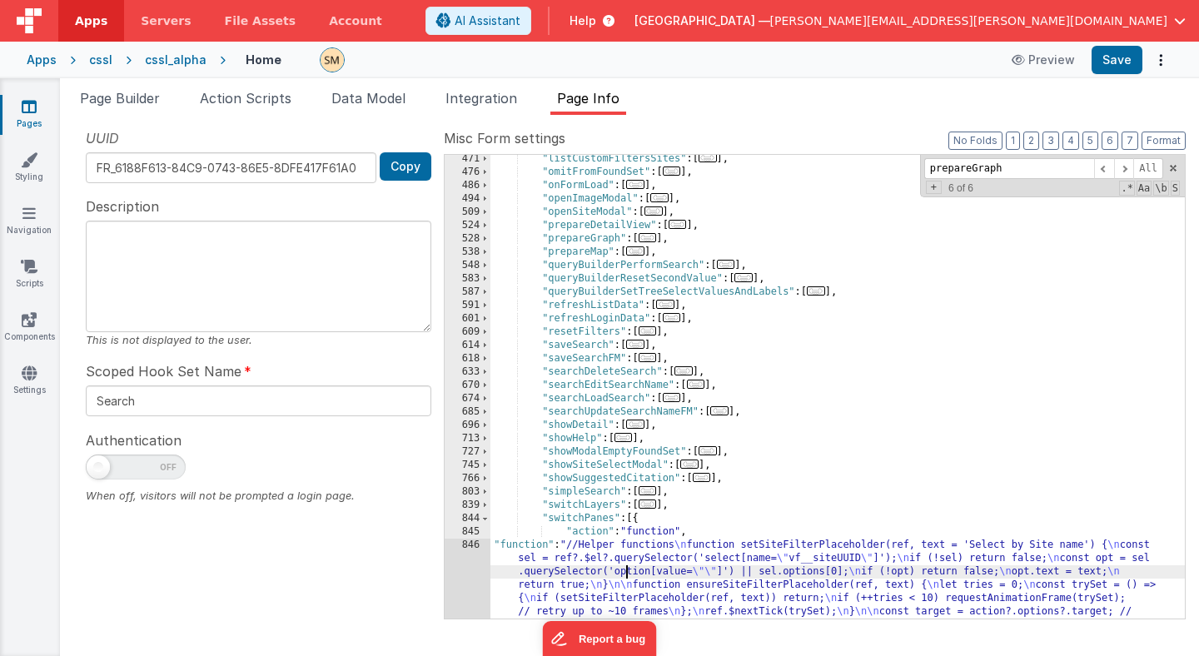
click at [627, 567] on div ""listCustomFiltersSites" : [ ... ] , "omitFromFoundSet" : [ ... ] , "onFormLoad…" at bounding box center [837, 497] width 694 height 690
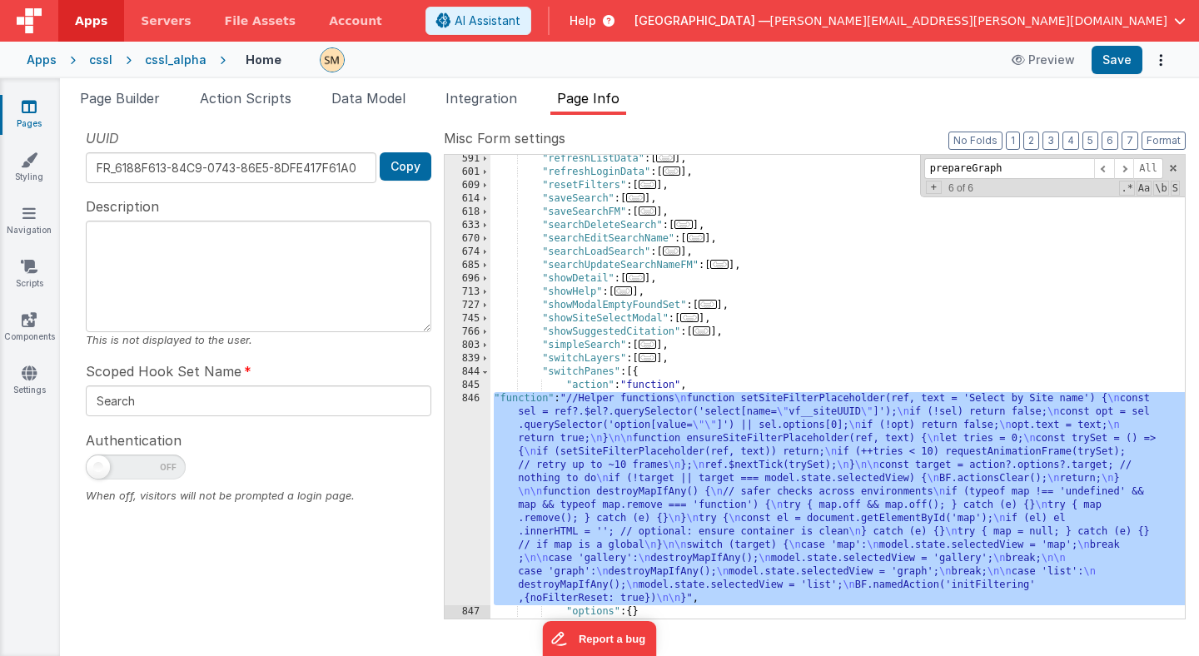
click at [471, 493] on div "846" at bounding box center [468, 498] width 46 height 213
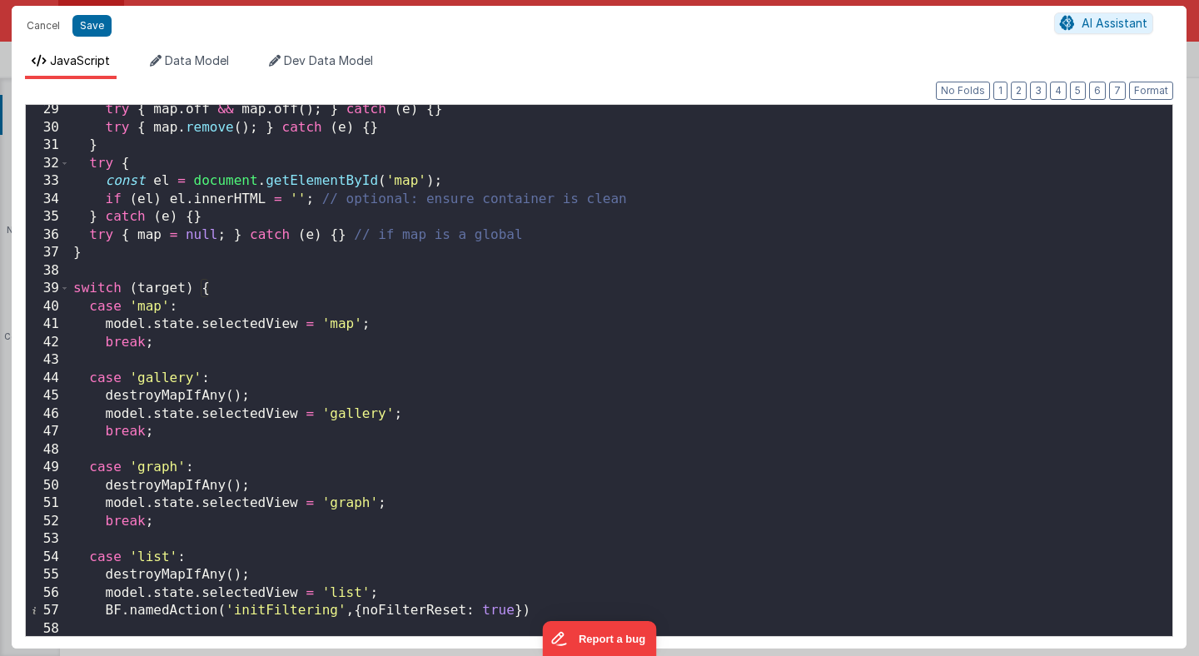
scroll to position [525, 0]
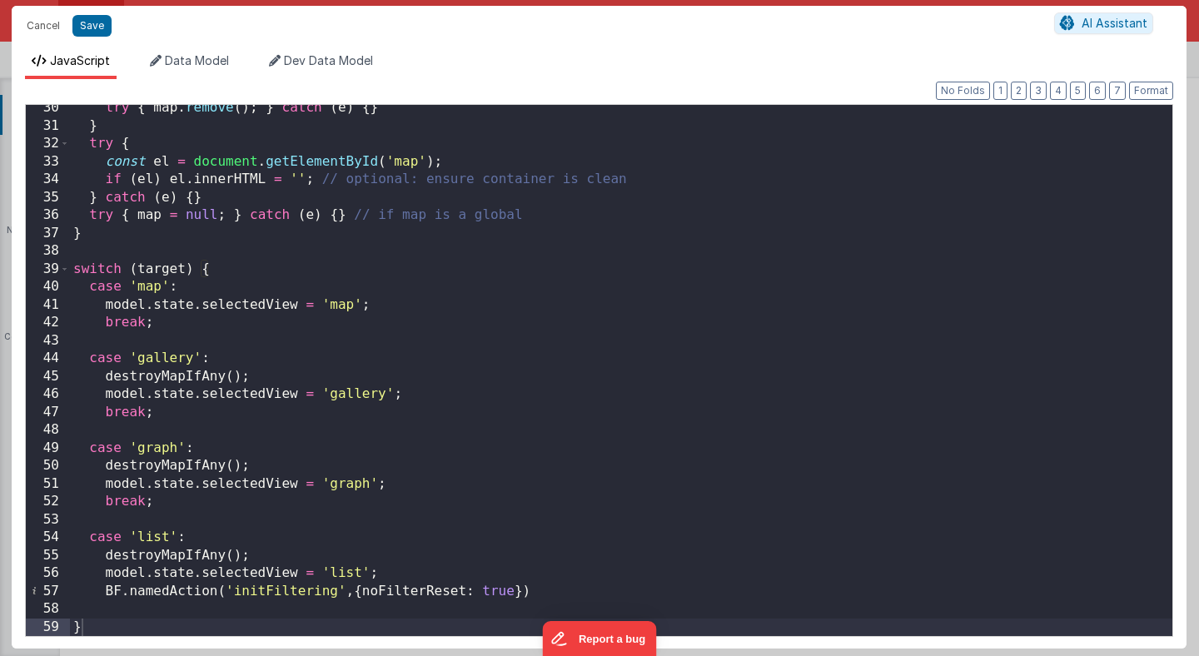
click at [410, 481] on div "try { map . remove ( ) ; } catch ( e ) { } } try { const el = document . getEle…" at bounding box center [621, 382] width 1103 height 567
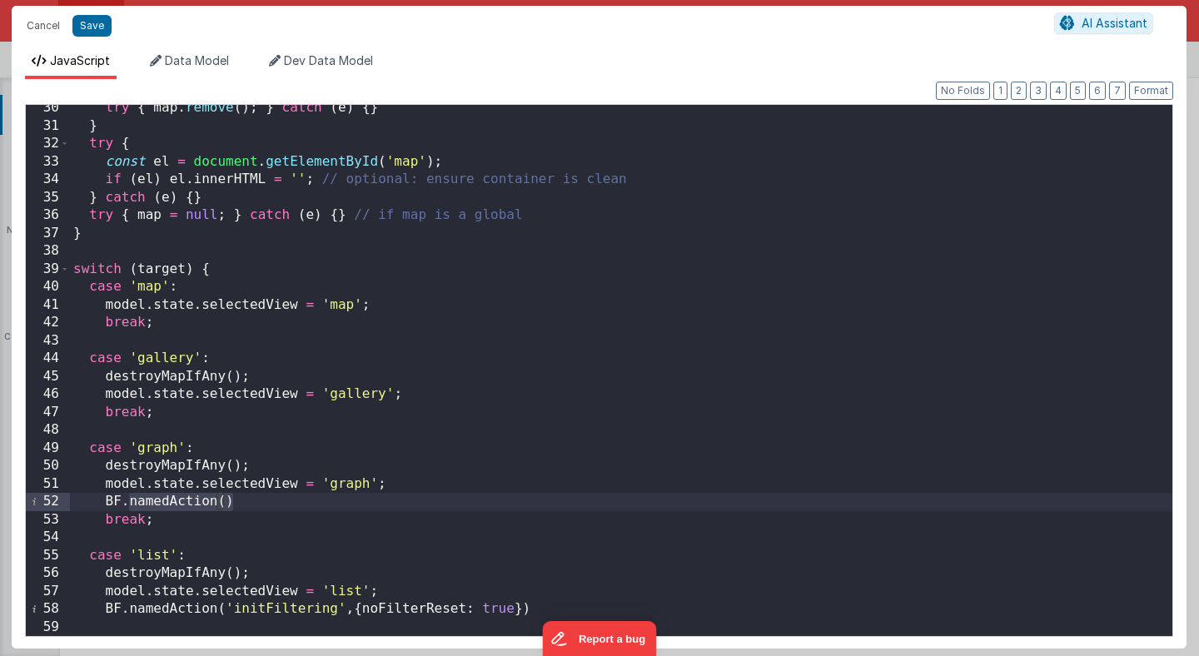
paste textarea
drag, startPoint x: 366, startPoint y: 503, endPoint x: 106, endPoint y: 497, distance: 259.9
click at [106, 497] on div "try { map . remove ( ) ; } catch ( e ) { } } try { const el = document . getEle…" at bounding box center [621, 382] width 1103 height 567
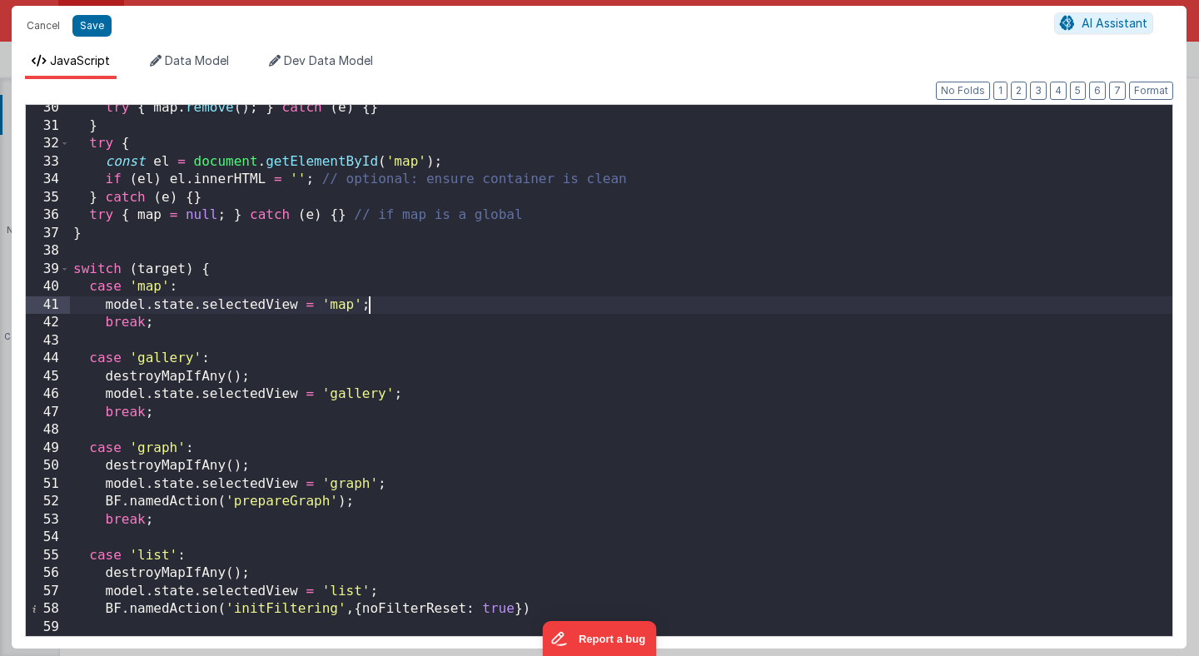
click at [381, 302] on div "try { map . remove ( ) ; } catch ( e ) { } } try { const el = document . getEle…" at bounding box center [621, 382] width 1103 height 567
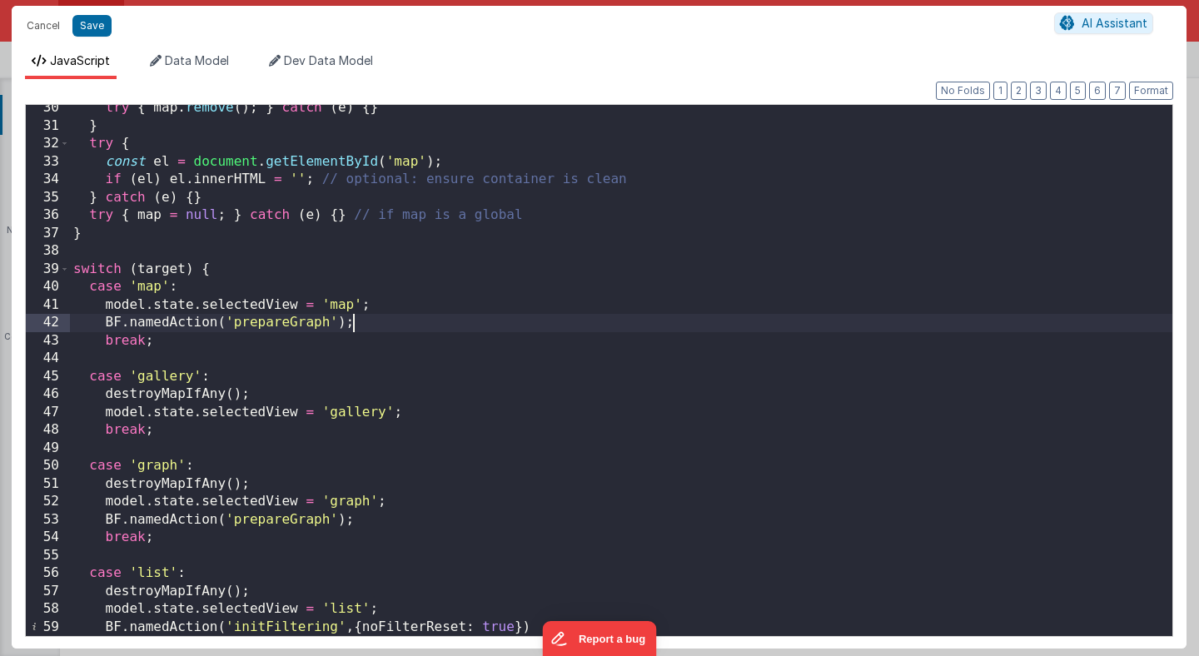
click at [313, 325] on div "try { map . remove ( ) ; } catch ( e ) { } } try { const el = document . getEle…" at bounding box center [621, 382] width 1103 height 567
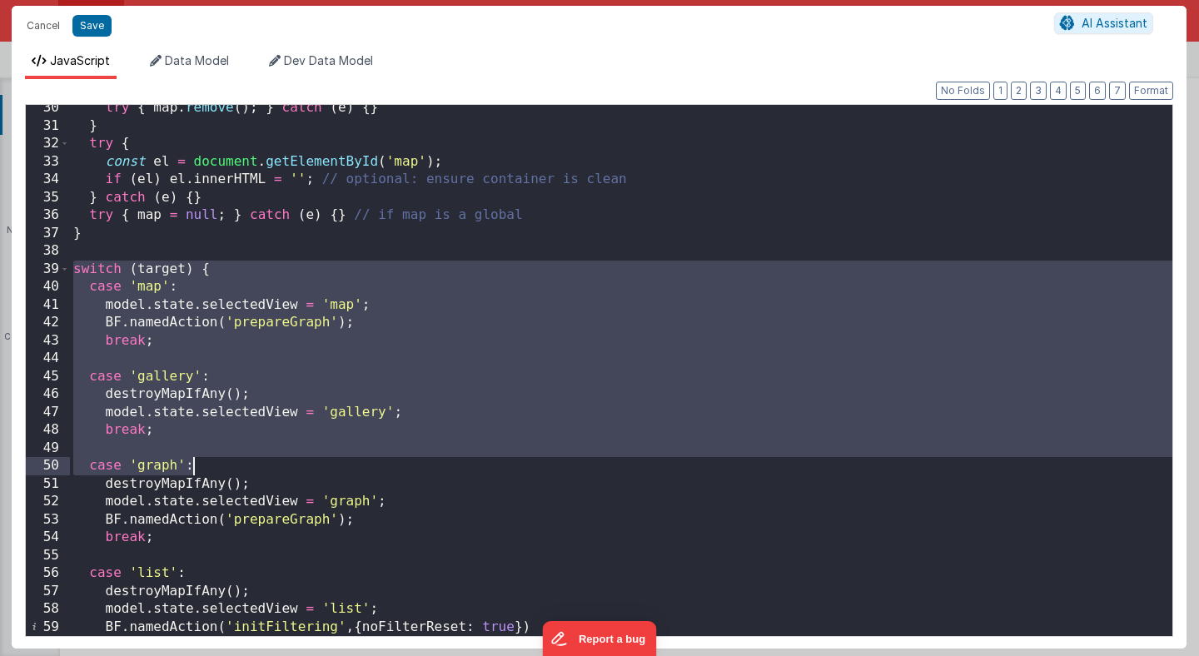
drag, startPoint x: 75, startPoint y: 268, endPoint x: 283, endPoint y: 470, distance: 289.7
click at [283, 470] on div "try { map . remove ( ) ; } catch ( e ) { } } try { const el = document . getEle…" at bounding box center [621, 382] width 1103 height 567
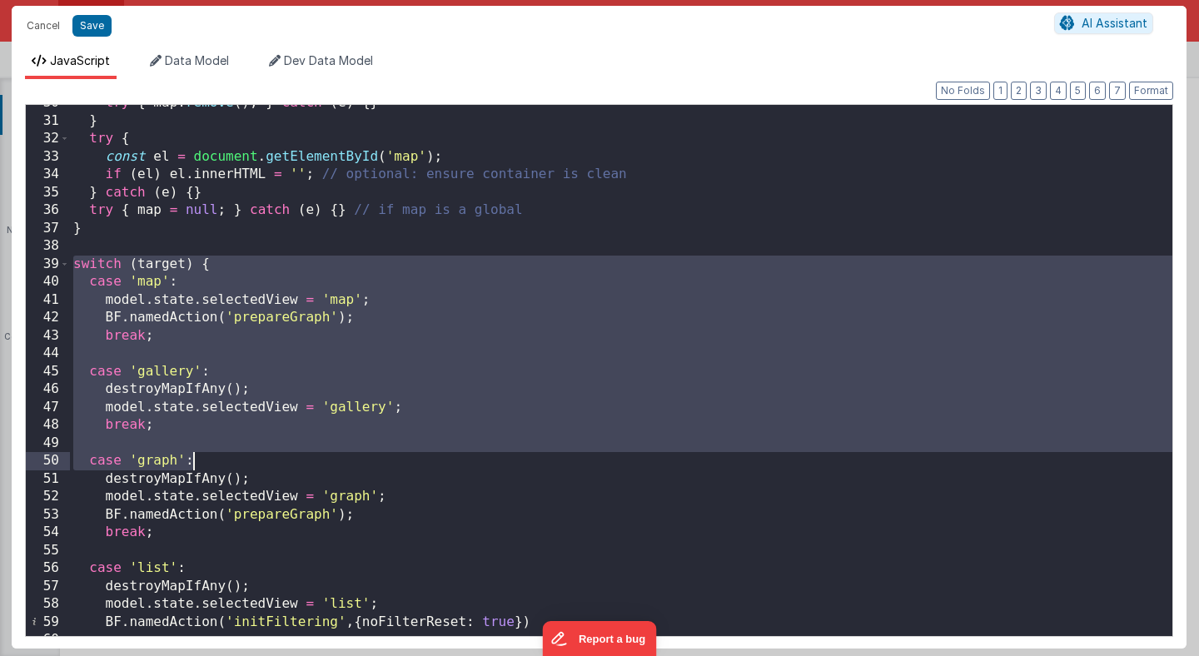
scroll to position [560, 0]
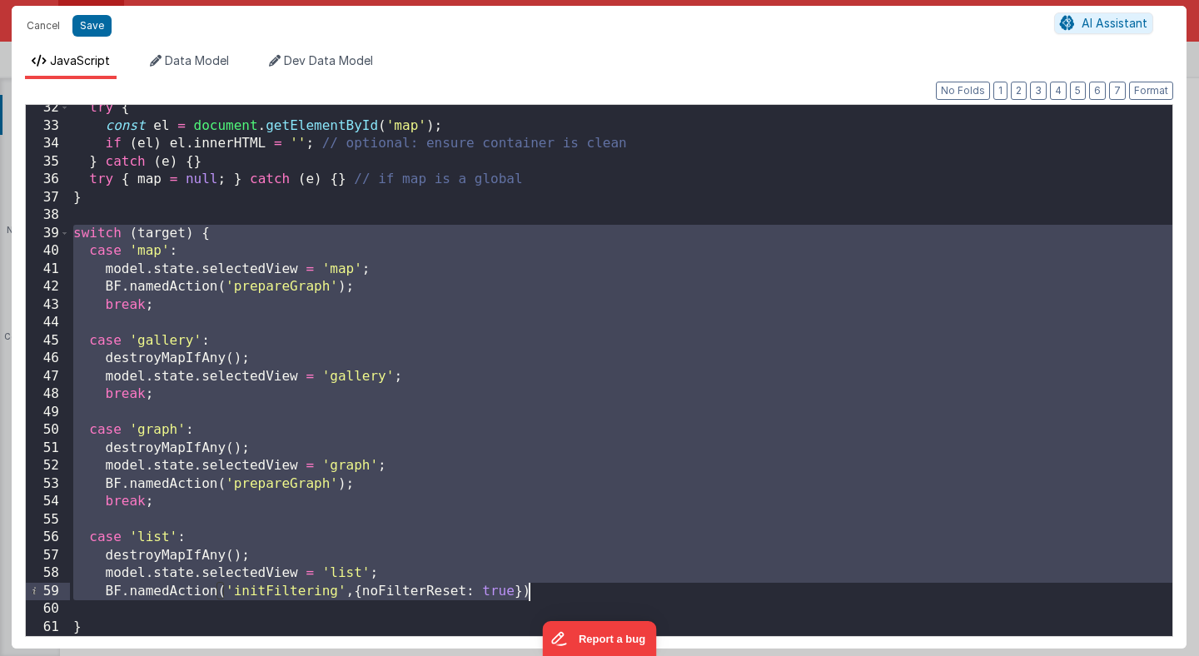
click at [541, 592] on div "try { const el = document . getElementById ( 'map' ) ; if ( el ) el . innerHTML…" at bounding box center [621, 382] width 1103 height 567
click at [539, 610] on div "try { const el = document . getElementById ( 'map' ) ; if ( el ) el . innerHTML…" at bounding box center [621, 382] width 1103 height 567
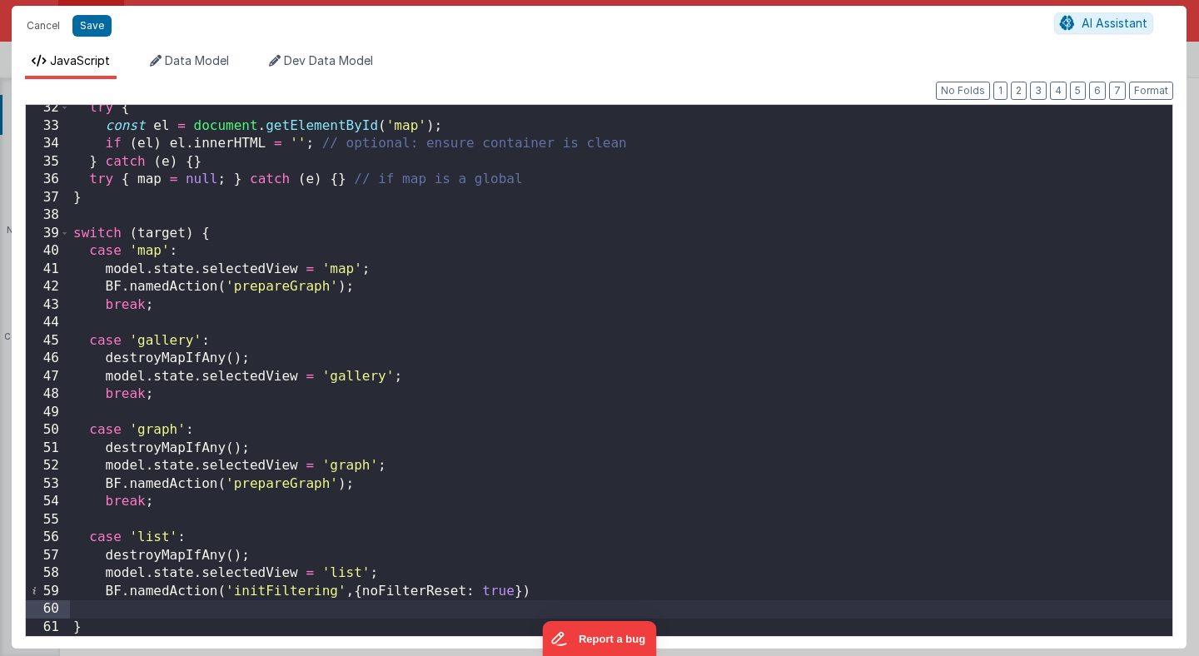
scroll to position [543, 0]
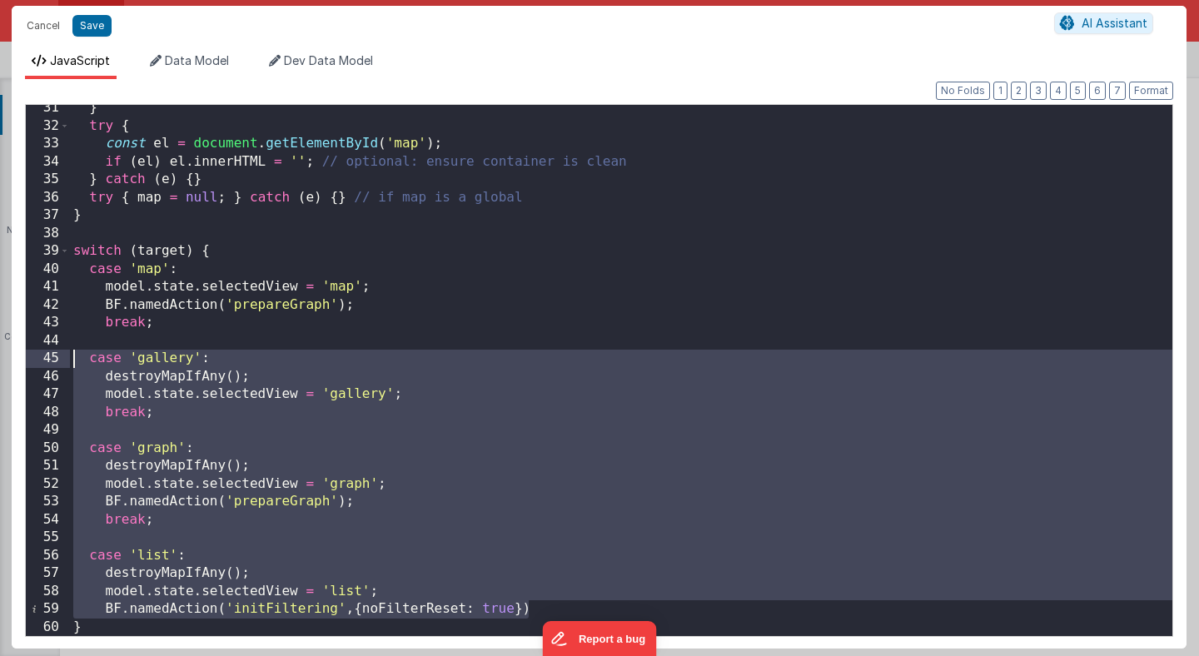
drag, startPoint x: 550, startPoint y: 613, endPoint x: 47, endPoint y: 361, distance: 562.3
click at [47, 361] on div "31 32 33 34 35 36 37 38 39 40 41 42 43 44 45 46 47 48 49 50 51 52 53 54 55 56 5…" at bounding box center [599, 370] width 1148 height 533
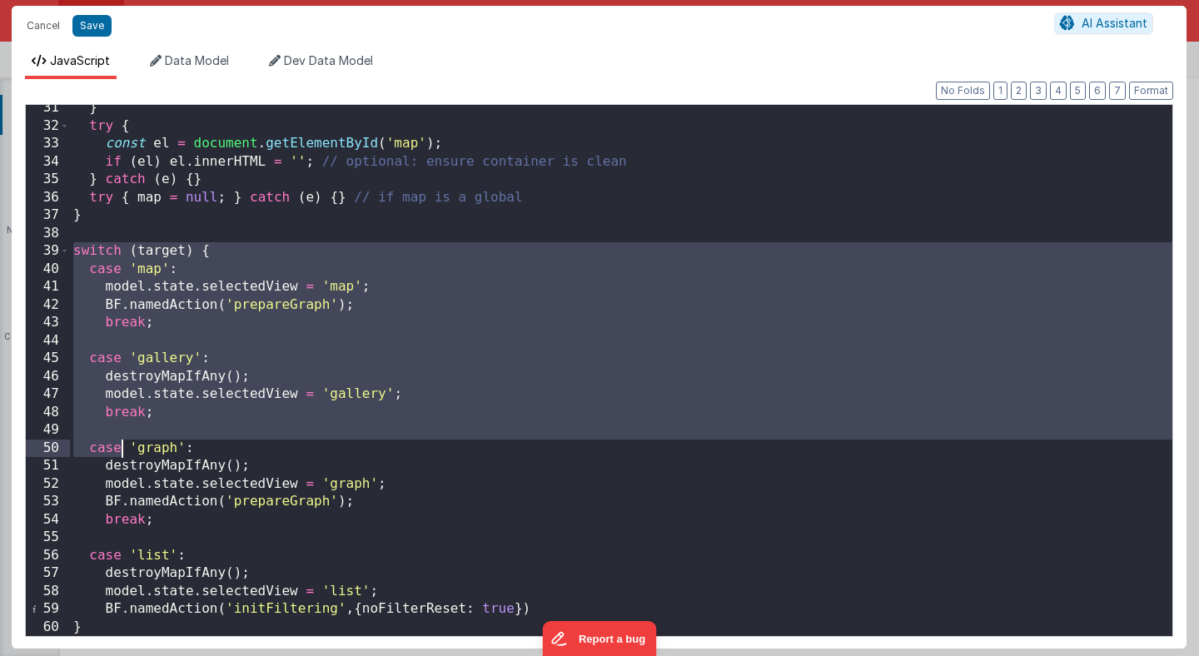
drag, startPoint x: 75, startPoint y: 253, endPoint x: 128, endPoint y: 461, distance: 214.9
click at [128, 460] on div "} try { const el = document . getElementById ( 'map' ) ; if ( el ) el . innerHT…" at bounding box center [621, 382] width 1103 height 567
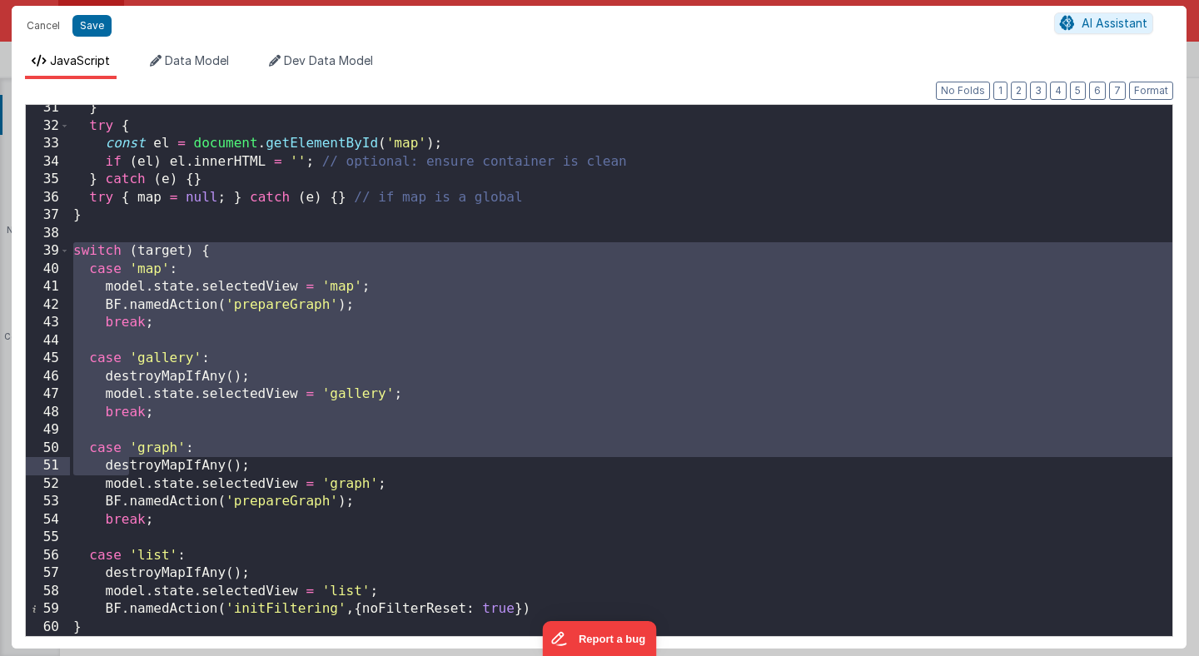
click at [111, 625] on div "} try { const el = document . getElementById ( 'map' ) ; if ( el ) el . innerHT…" at bounding box center [621, 382] width 1103 height 567
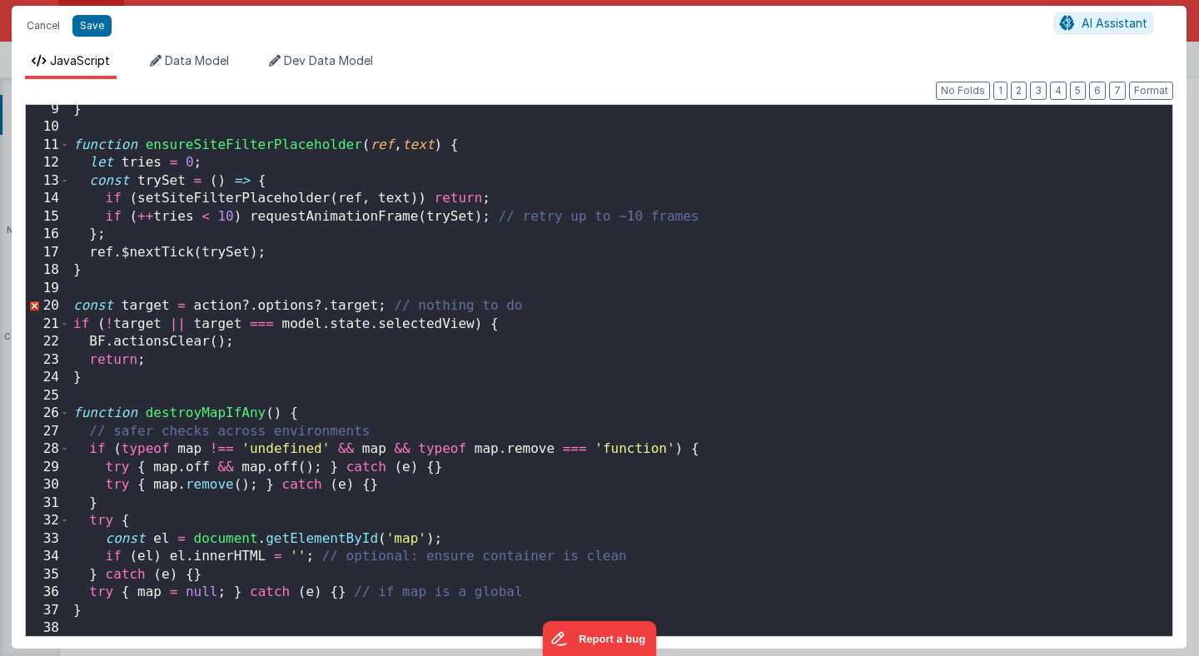
scroll to position [0, 0]
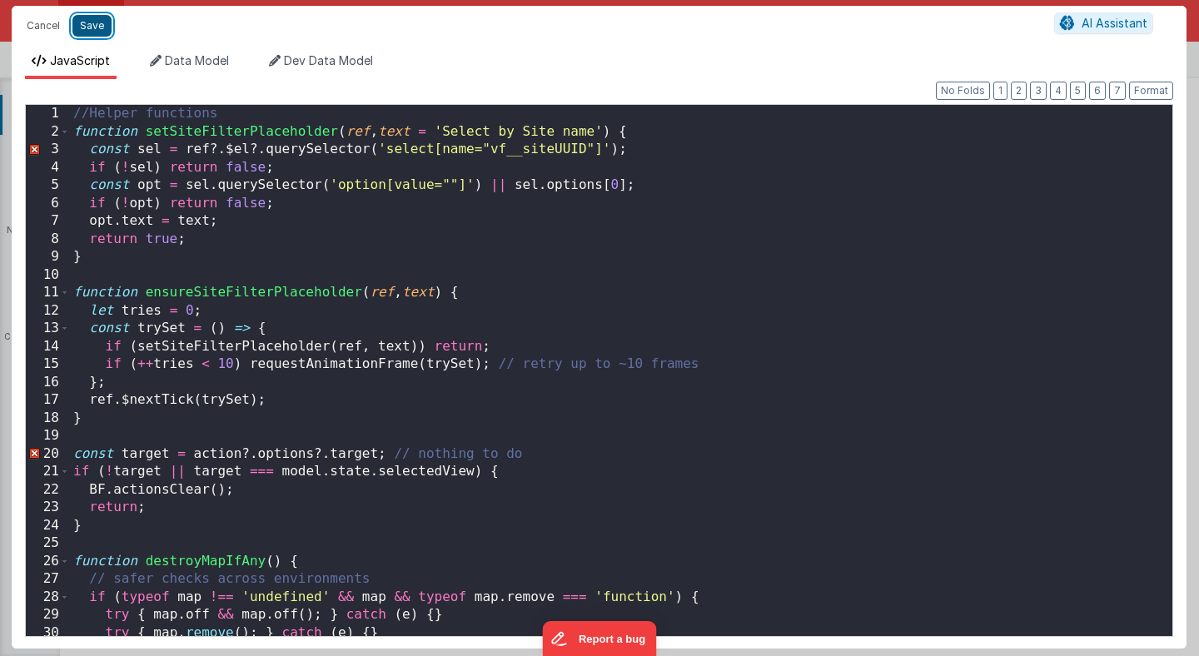
click at [96, 29] on button "Save" at bounding box center [91, 26] width 39 height 22
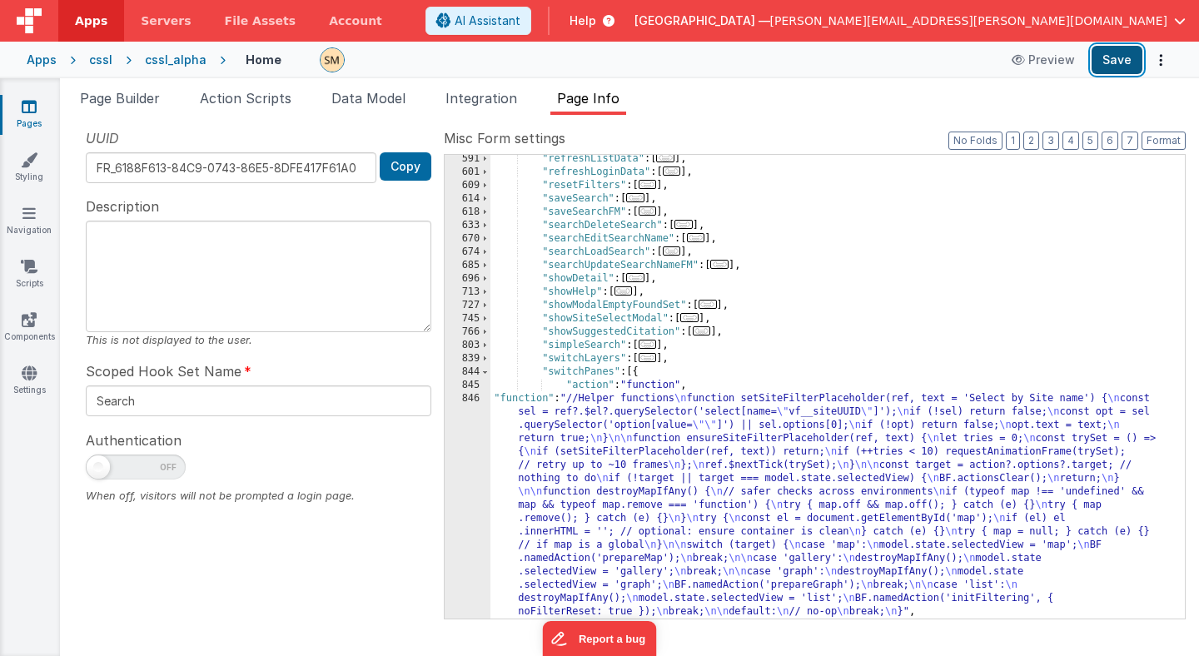
click at [1110, 62] on button "Save" at bounding box center [1117, 60] width 51 height 28
drag, startPoint x: 691, startPoint y: 360, endPoint x: 481, endPoint y: 356, distance: 209.9
click at [481, 356] on div "591 601 609 614 618 633 670 674 685 696 713 727 745 766 803 839 844 845 846 847…" at bounding box center [815, 386] width 742 height 465
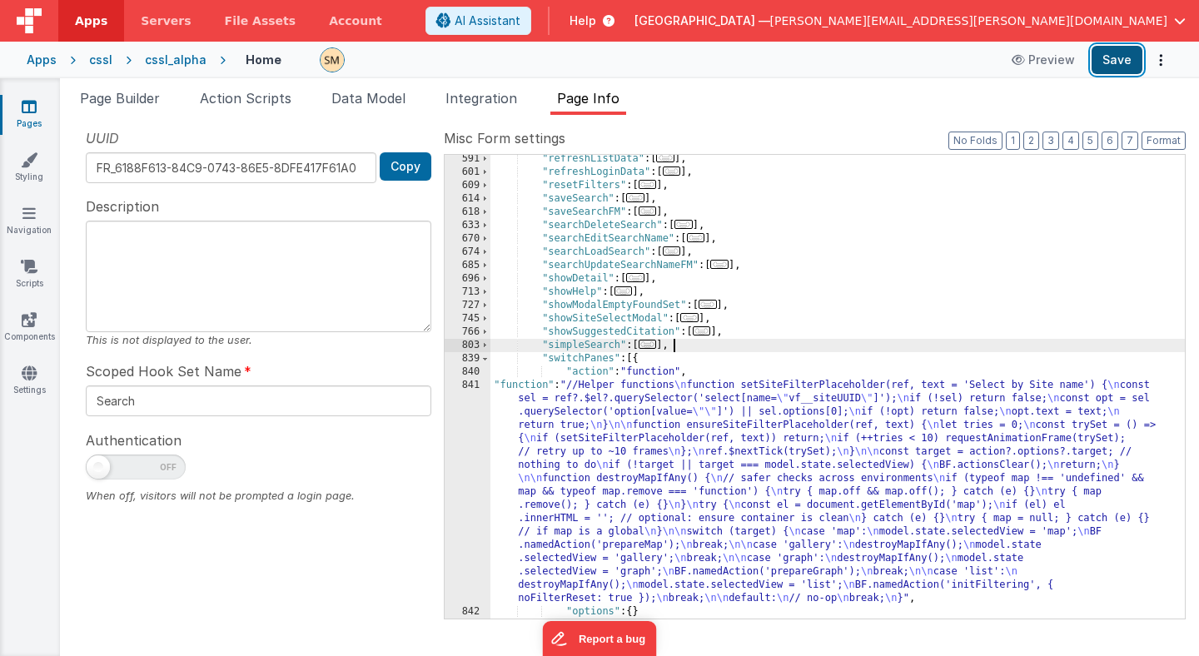
click at [1114, 65] on button "Save" at bounding box center [1117, 60] width 51 height 28
click at [483, 360] on span at bounding box center [484, 358] width 9 height 13
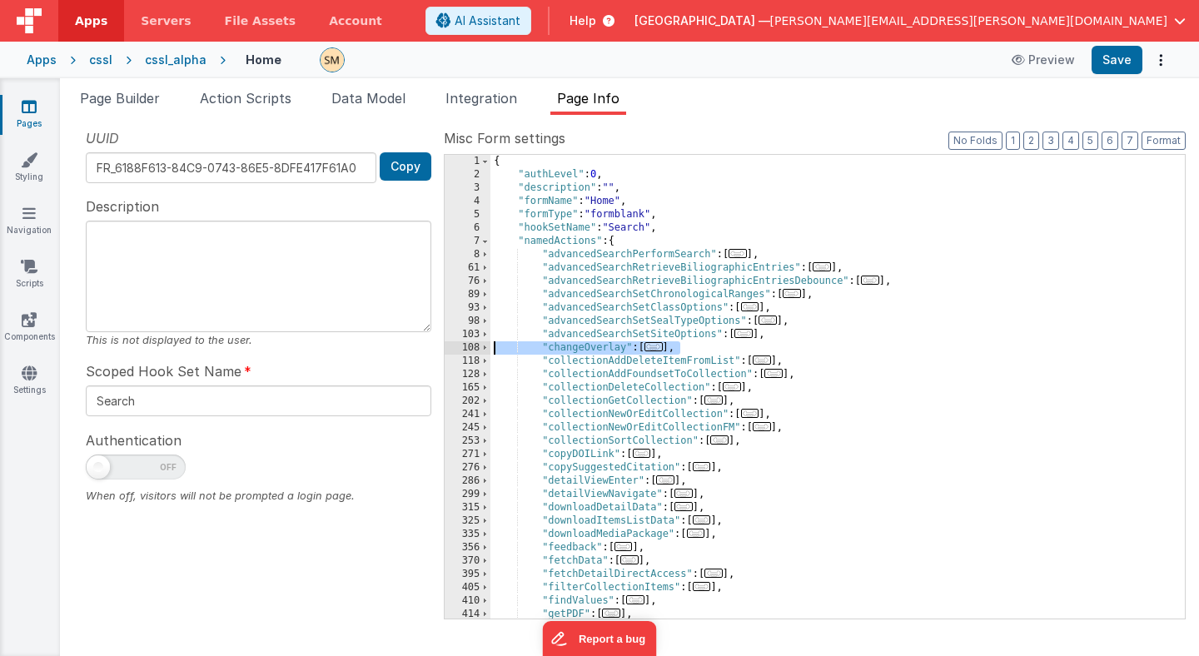
drag, startPoint x: 685, startPoint y: 349, endPoint x: 470, endPoint y: 346, distance: 214.9
click at [470, 346] on div "1 2 3 4 5 6 7 8 61 76 89 93 98 103 108 118 128 165 202 241 245 253 271 276 286 …" at bounding box center [815, 386] width 742 height 465
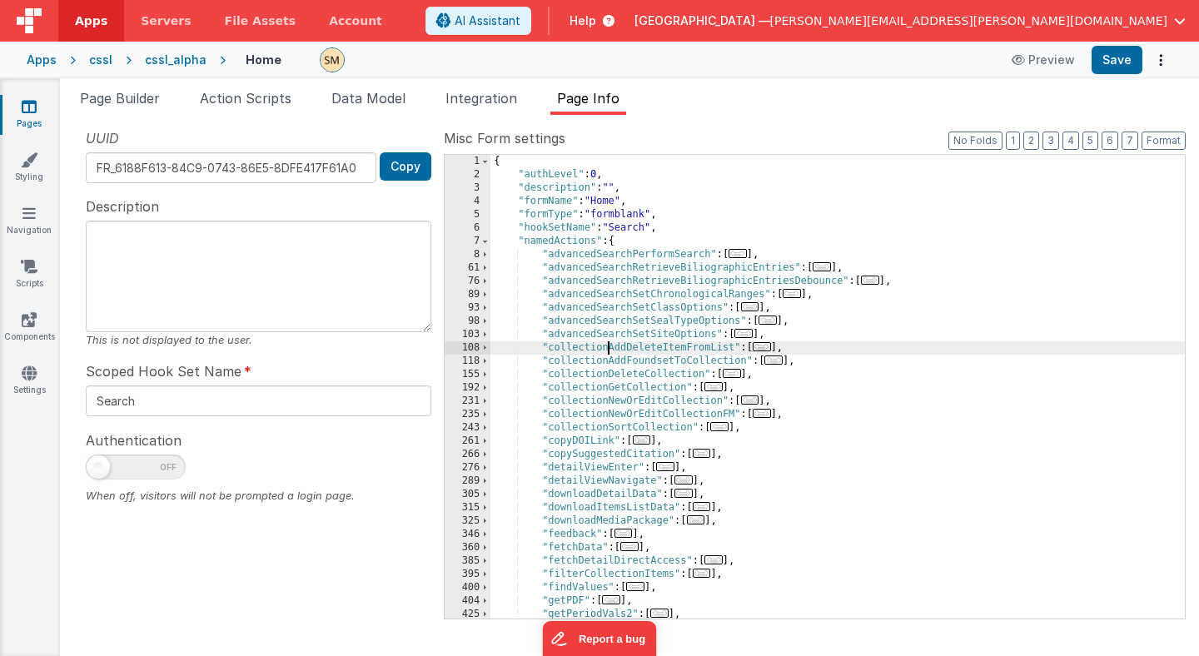
click at [608, 344] on div "{ "authLevel" : 0 , "description" : "" , "formName" : "Home" , "formType" : "fo…" at bounding box center [837, 400] width 694 height 490
click at [1108, 54] on button "Save" at bounding box center [1117, 60] width 51 height 28
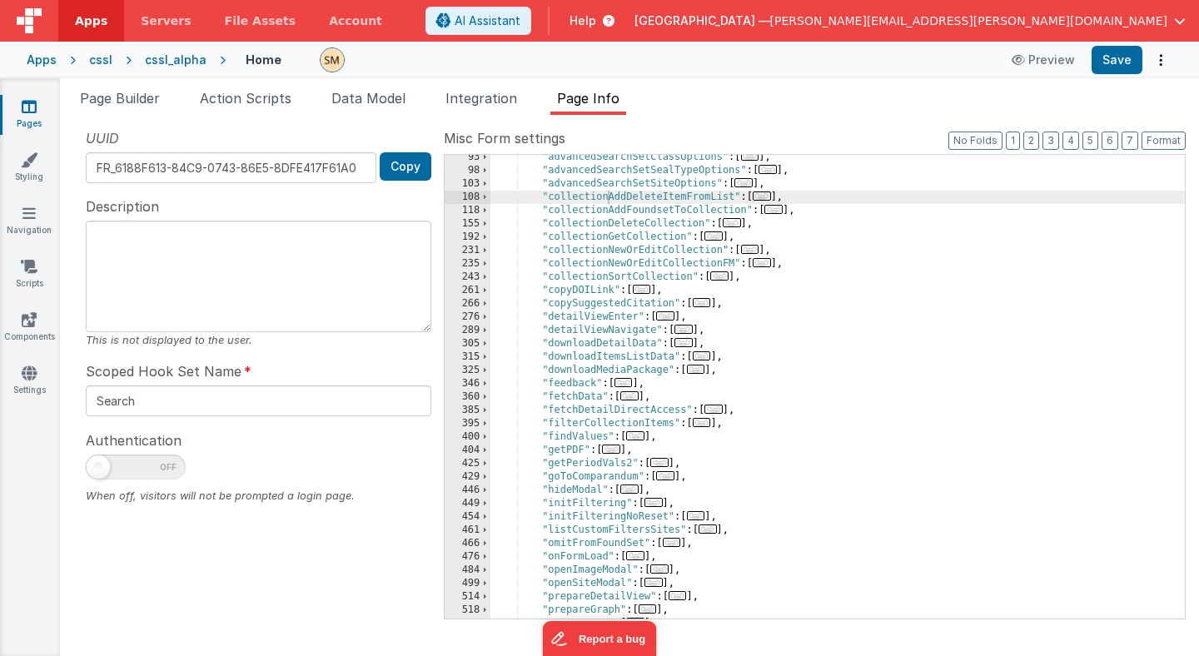
scroll to position [151, 0]
click at [486, 316] on span at bounding box center [484, 317] width 9 height 13
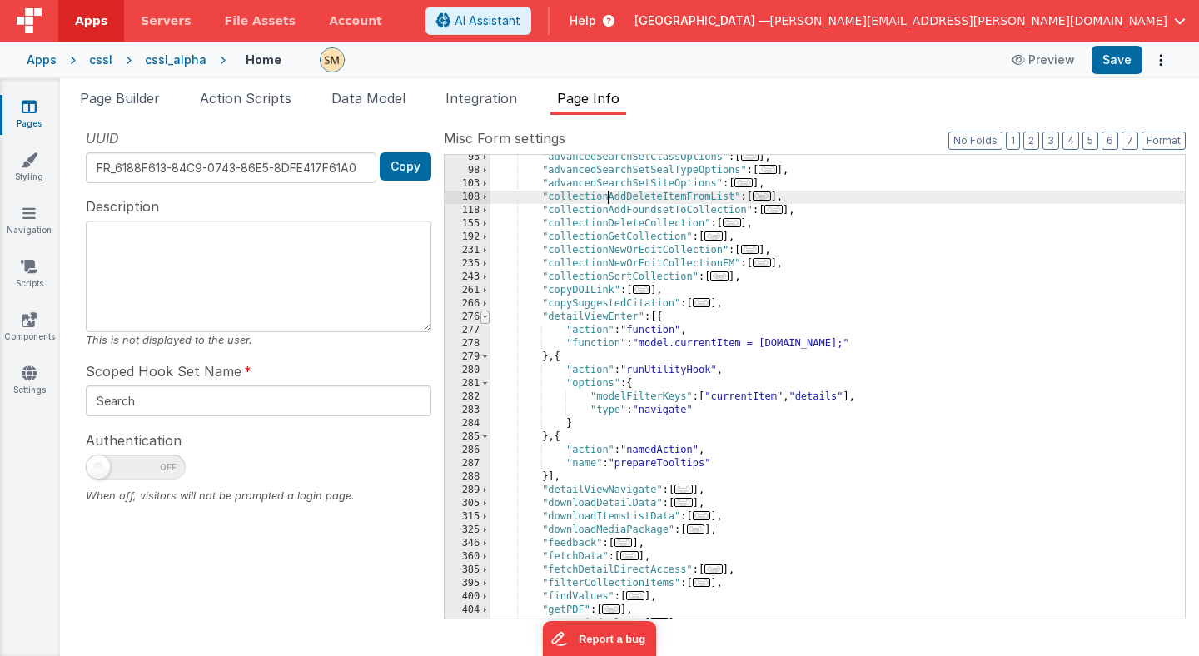
click at [487, 318] on span at bounding box center [484, 317] width 9 height 13
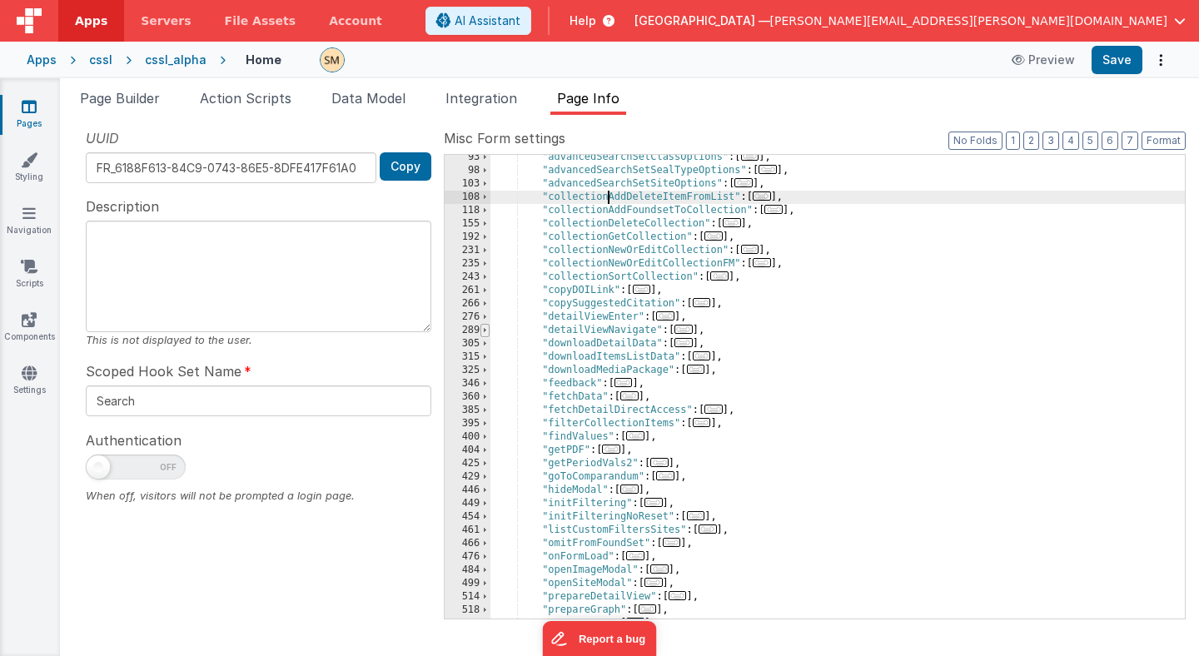
click at [488, 330] on span at bounding box center [484, 330] width 9 height 13
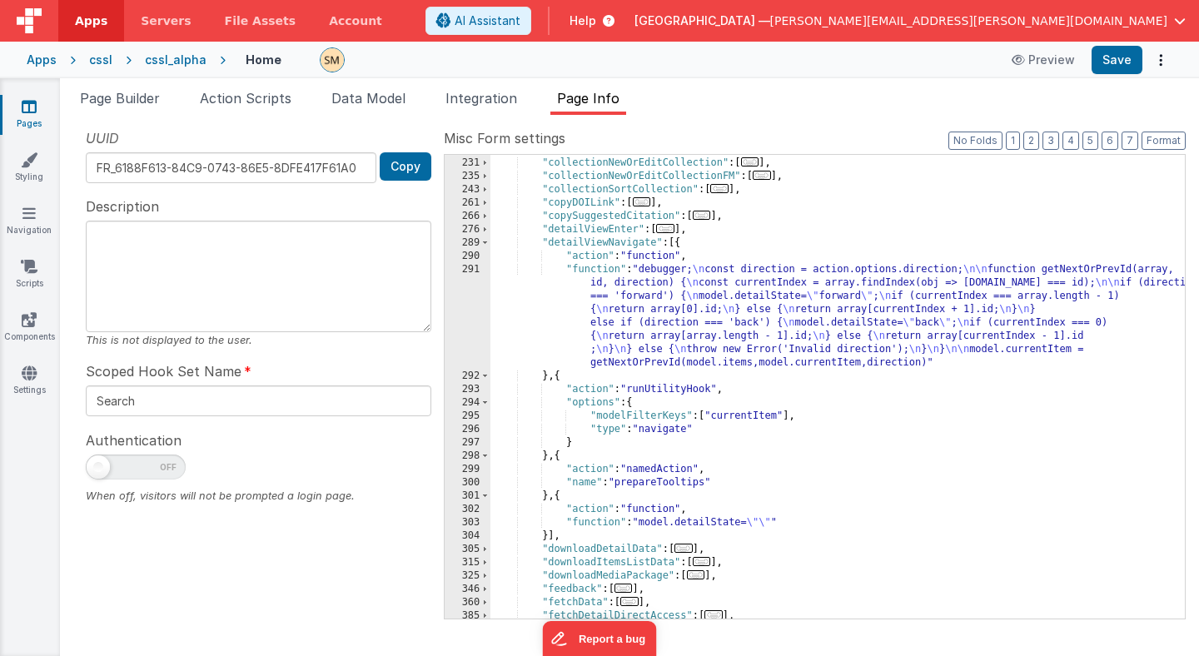
scroll to position [237, 0]
click at [485, 245] on span at bounding box center [484, 243] width 9 height 13
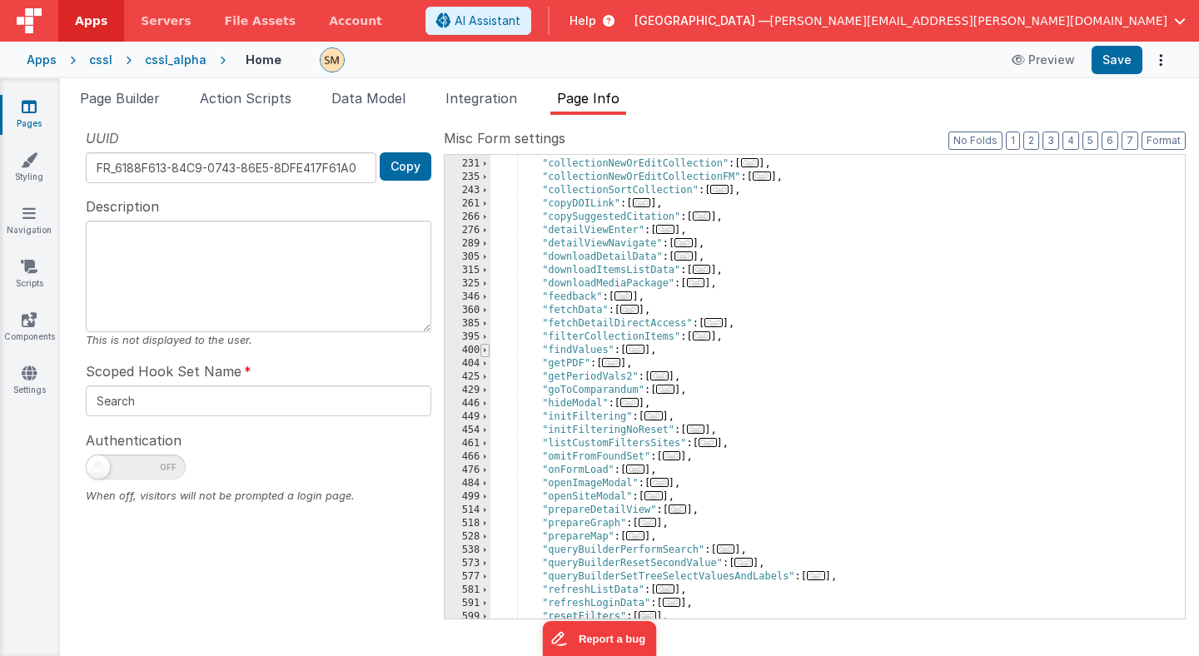
click at [485, 351] on span at bounding box center [484, 350] width 9 height 13
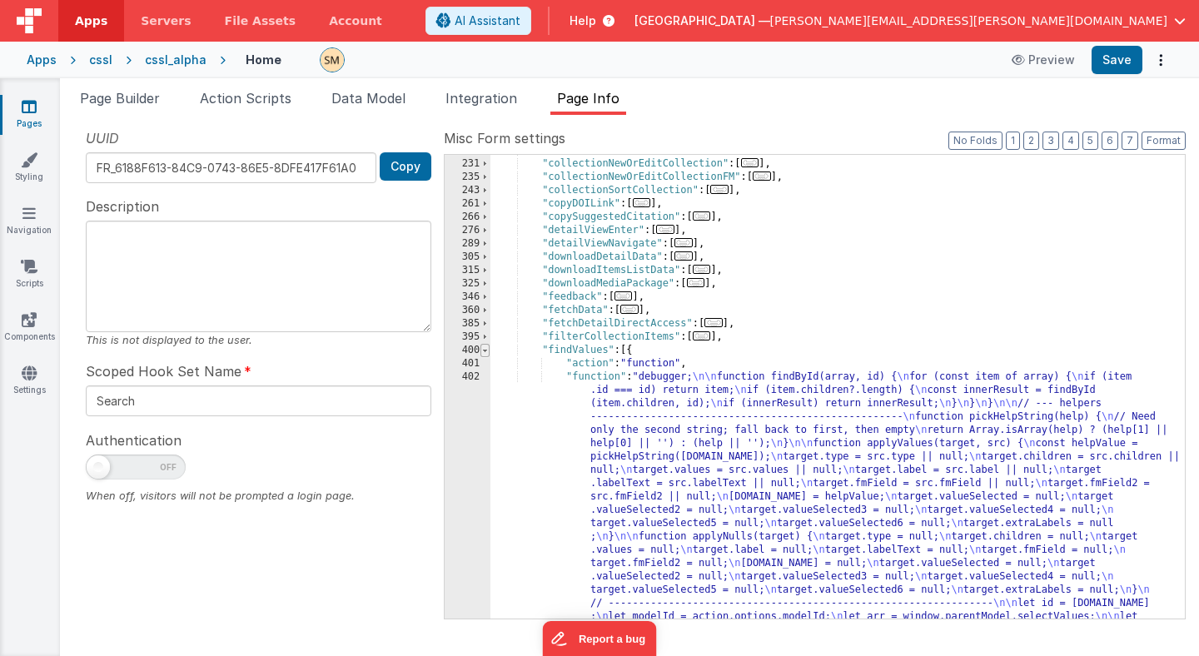
click at [485, 351] on span at bounding box center [484, 350] width 9 height 13
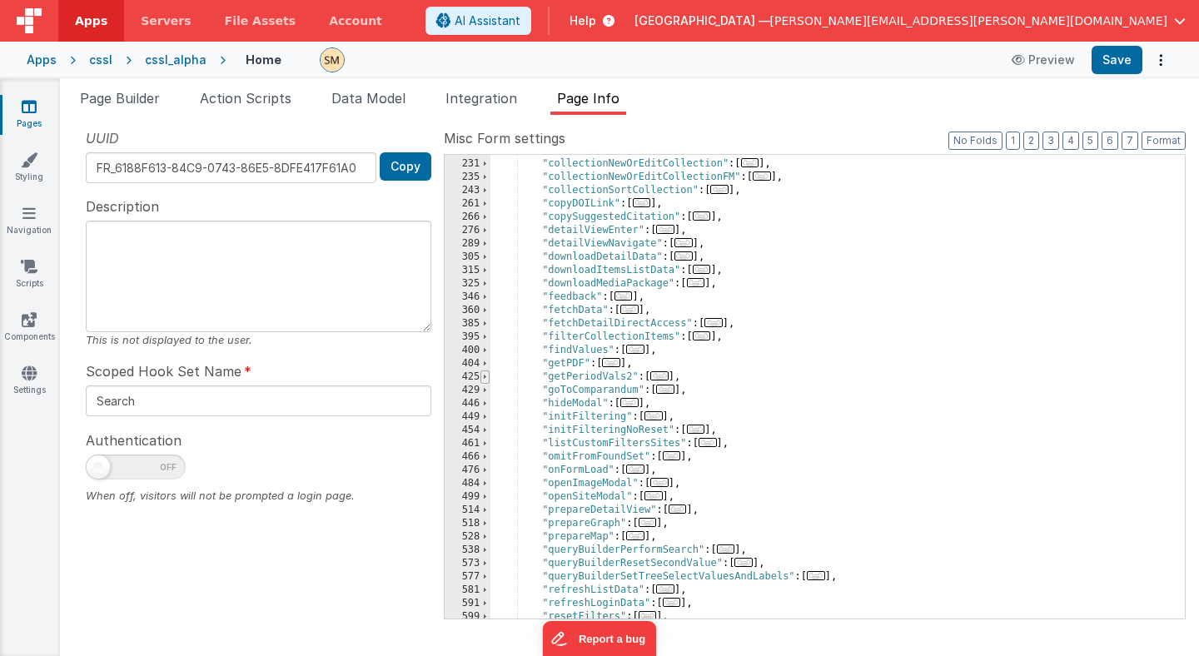
click at [485, 375] on span at bounding box center [484, 377] width 9 height 13
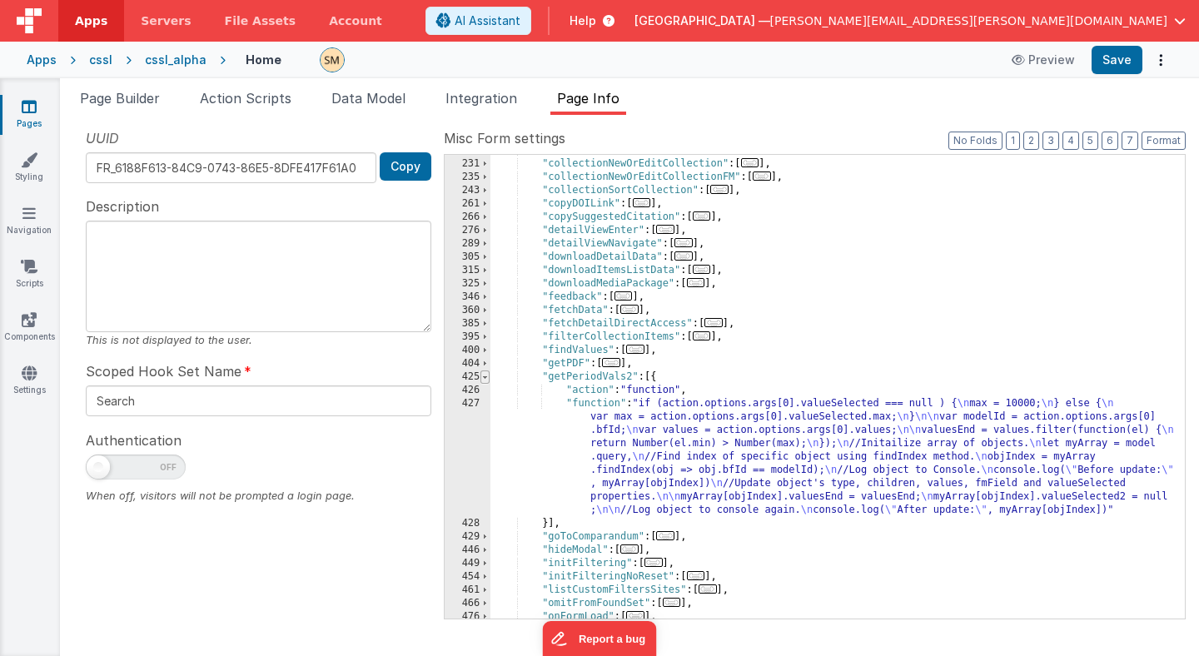
click at [485, 375] on span at bounding box center [484, 377] width 9 height 13
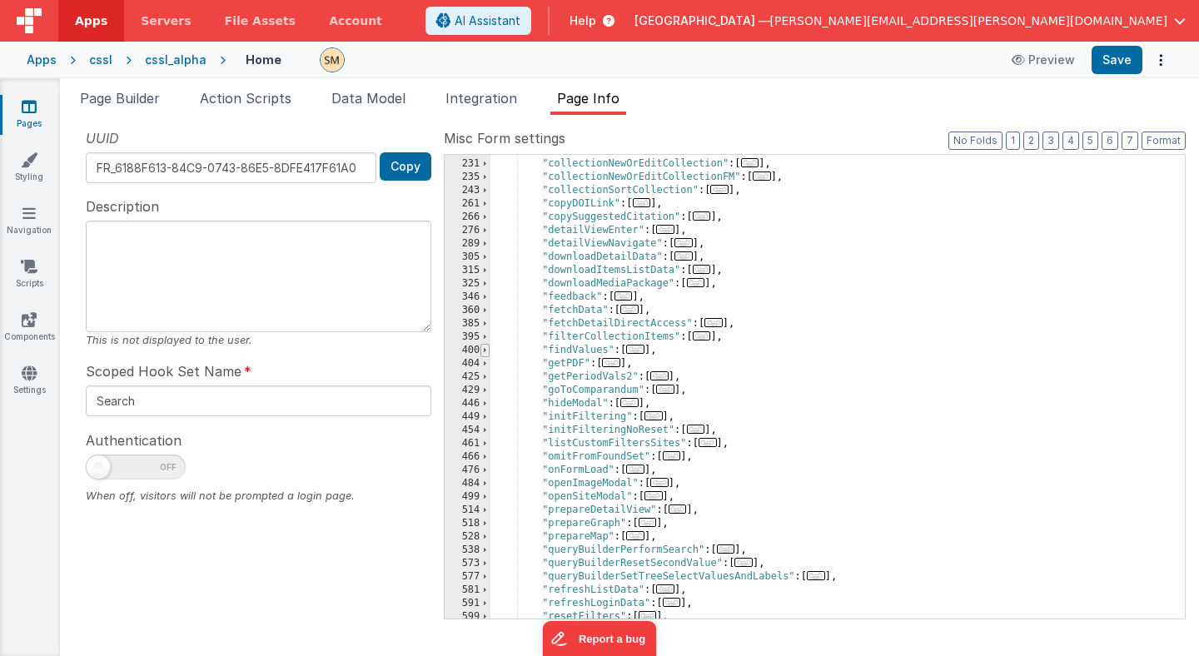
click at [485, 350] on span at bounding box center [484, 350] width 9 height 13
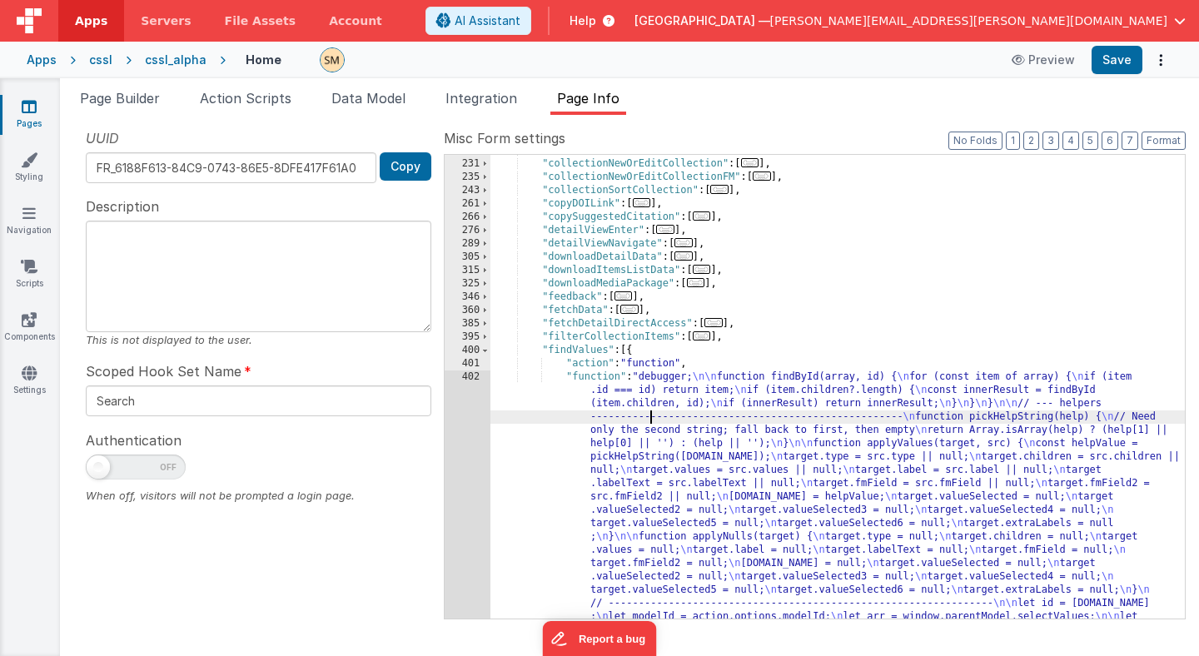
click at [651, 421] on div ""collectionGetCollection" : [ ... ] , "collectionNewOrEditCollection" : [ ... ]…" at bounding box center [837, 562] width 694 height 837
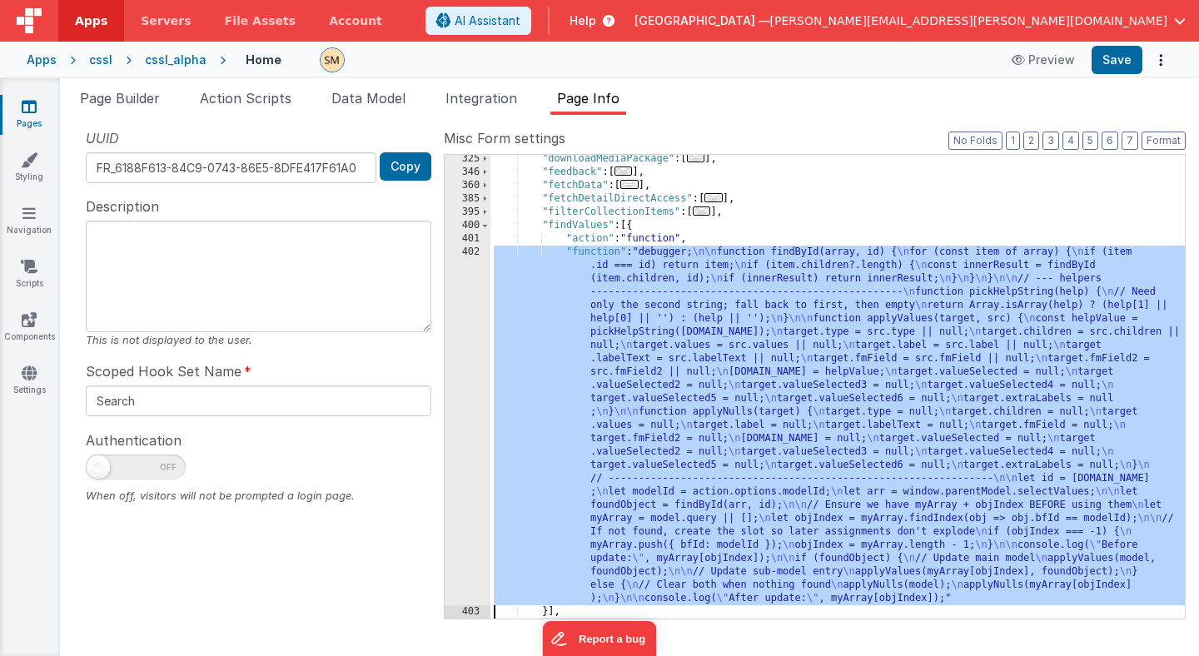
scroll to position [362, 0]
click at [469, 436] on div "402" at bounding box center [468, 426] width 46 height 360
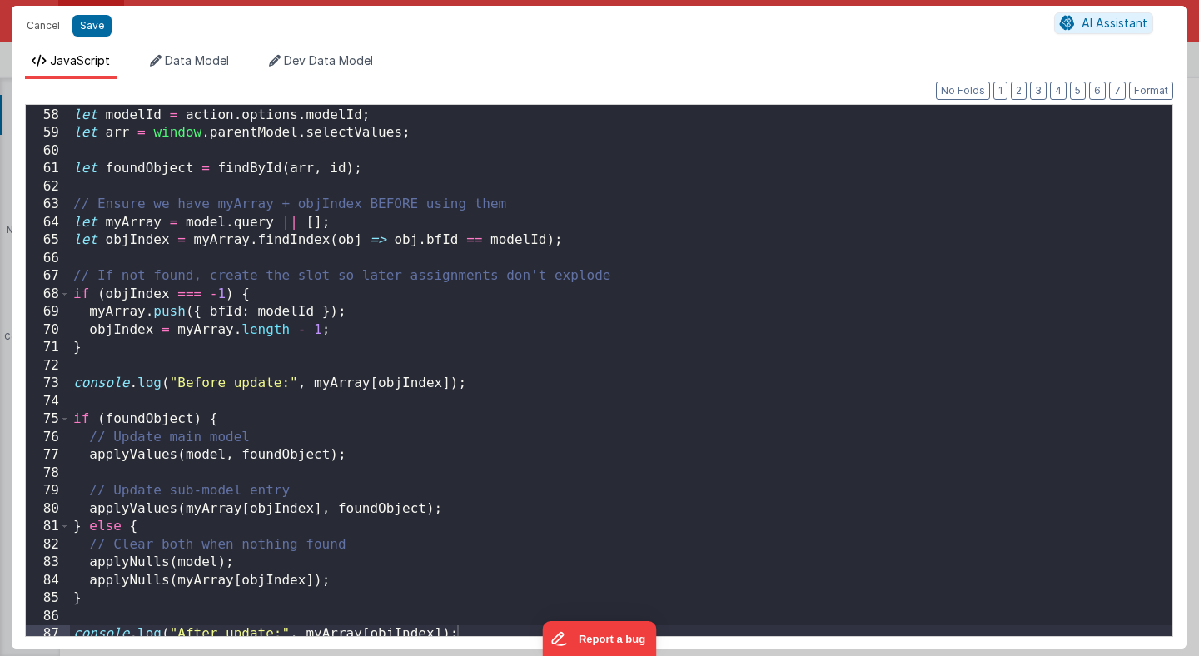
scroll to position [1026, 0]
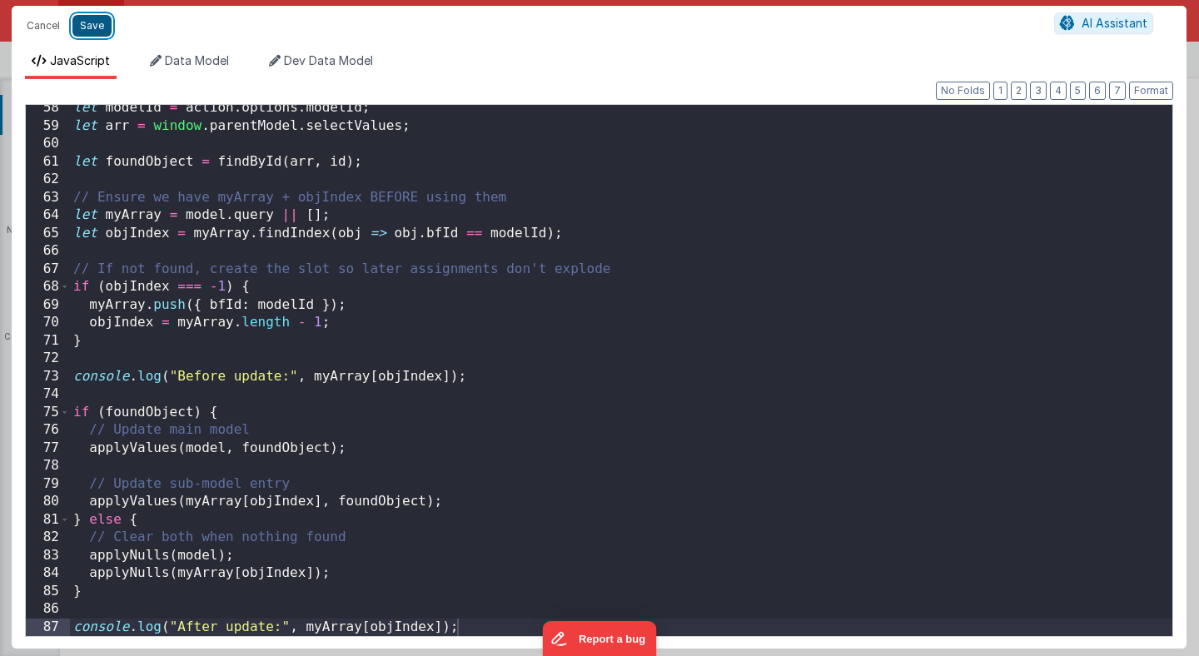
click at [76, 24] on button "Save" at bounding box center [91, 26] width 39 height 22
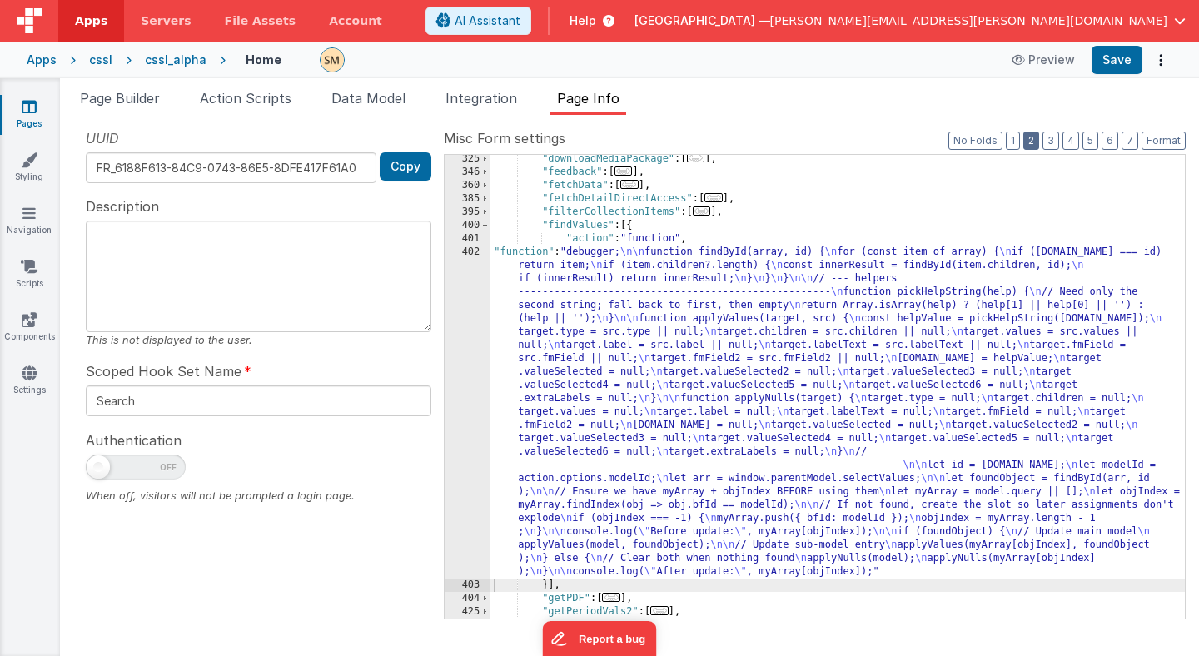
click at [1036, 141] on button "2" at bounding box center [1031, 141] width 16 height 18
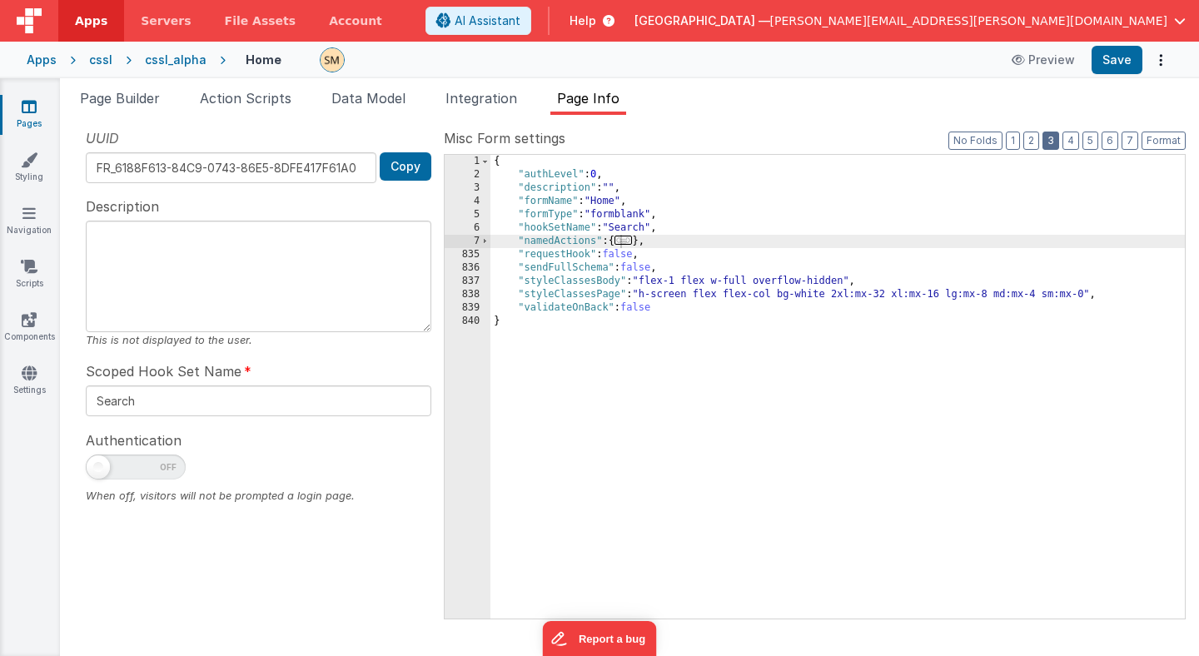
click at [1053, 138] on button "3" at bounding box center [1051, 141] width 17 height 18
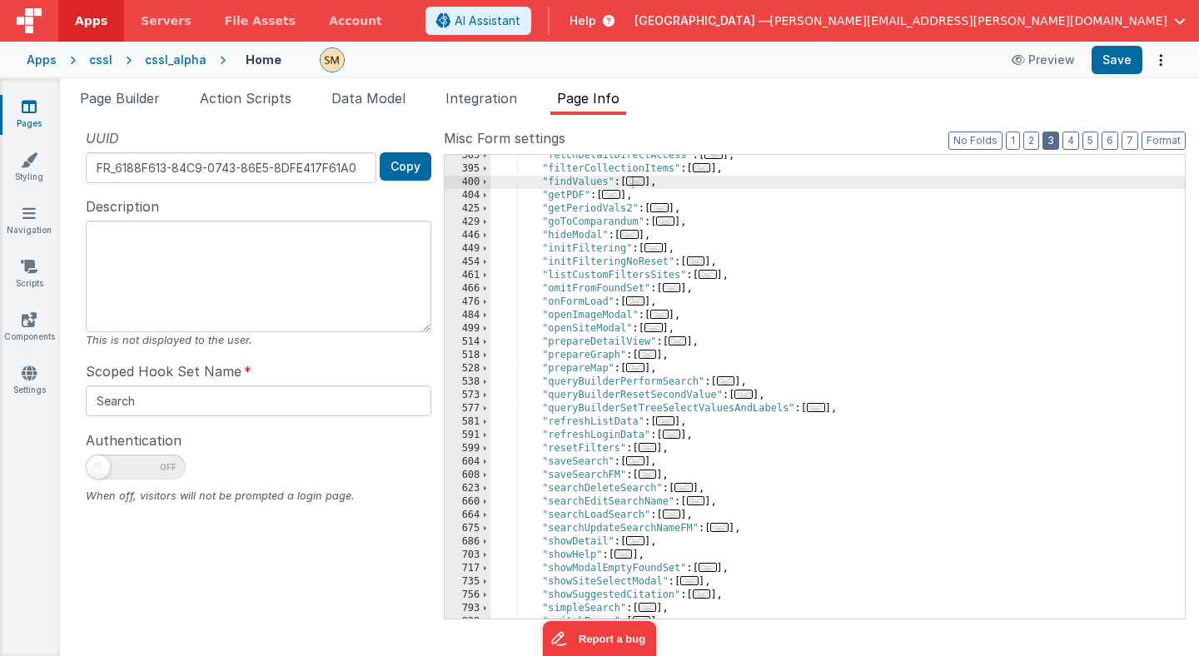
scroll to position [408, 0]
click at [616, 258] on div ""fetchDetailDirectAccess" : [ ... ] , "filterCollectionItems" : [ ... ] , "find…" at bounding box center [837, 392] width 694 height 490
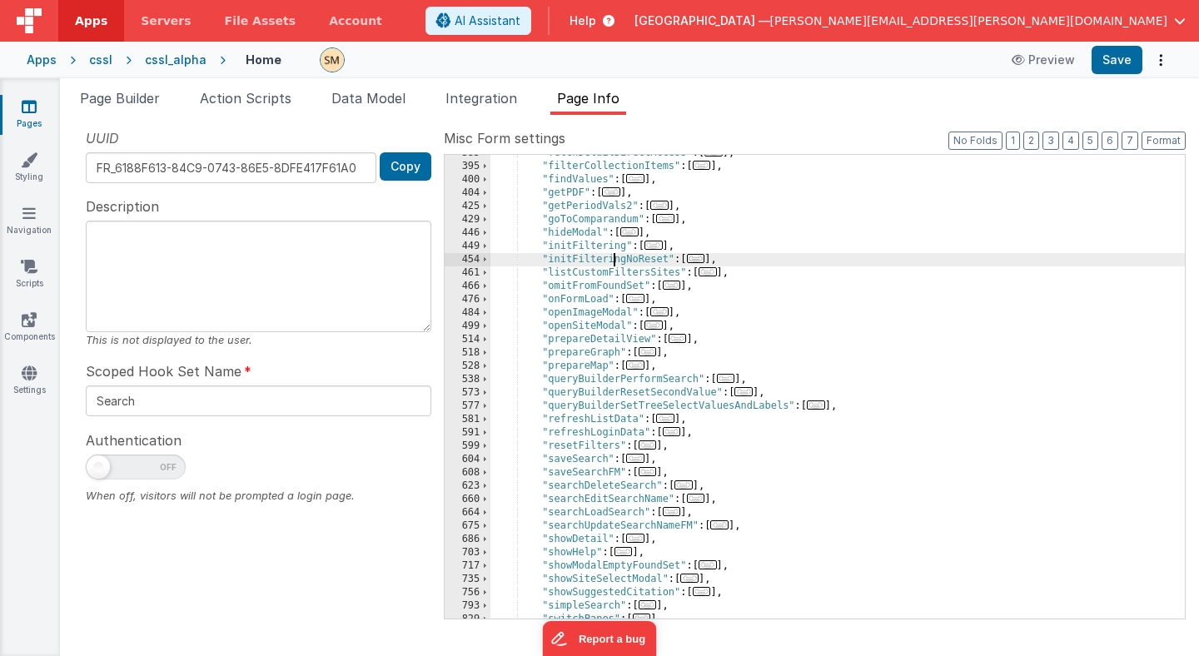
click at [616, 258] on div ""fetchDetailDirectAccess" : [ ... ] , "filterCollectionItems" : [ ... ] , "find…" at bounding box center [837, 392] width 694 height 490
type input "initFilteringNoReset"
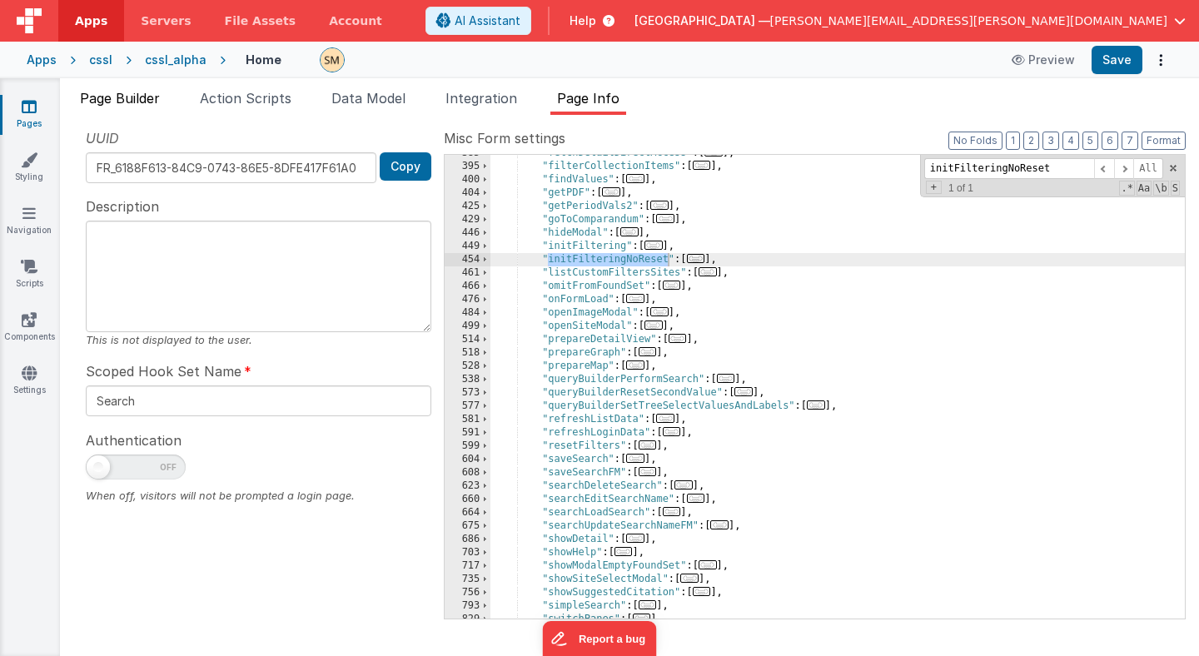
click at [137, 104] on span "Page Builder" at bounding box center [120, 98] width 80 height 17
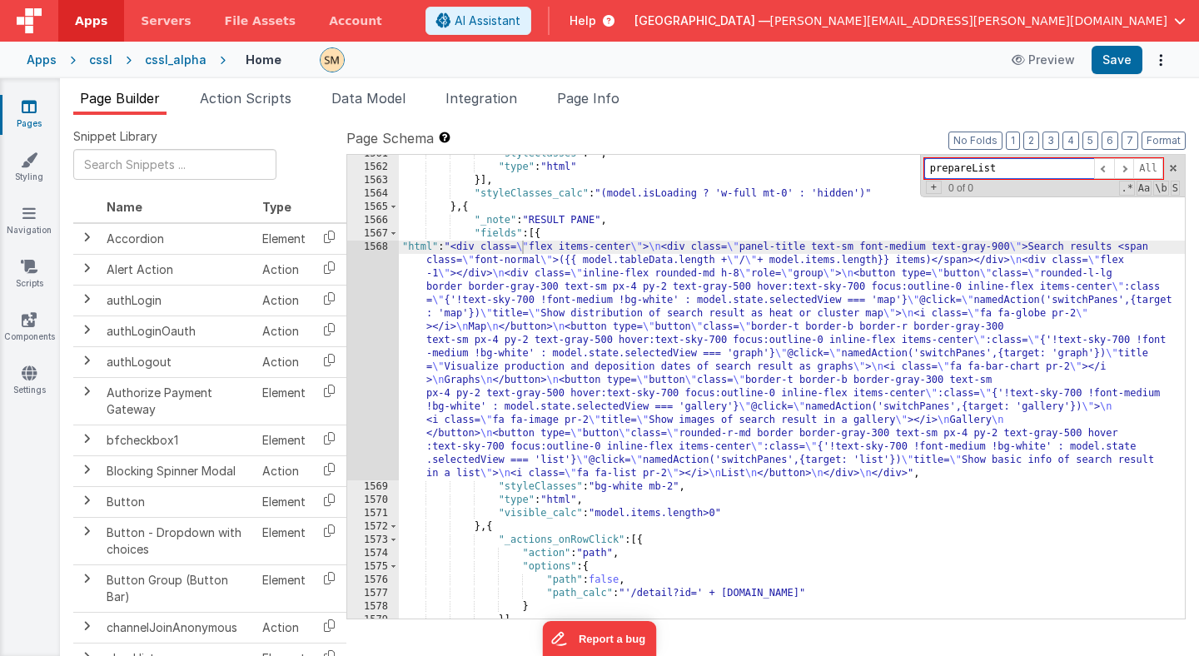
click at [953, 172] on input "prepareList" at bounding box center [1009, 168] width 170 height 21
click at [954, 171] on input "prepareList" at bounding box center [1009, 168] width 170 height 21
paste input "initFilteringNoRese"
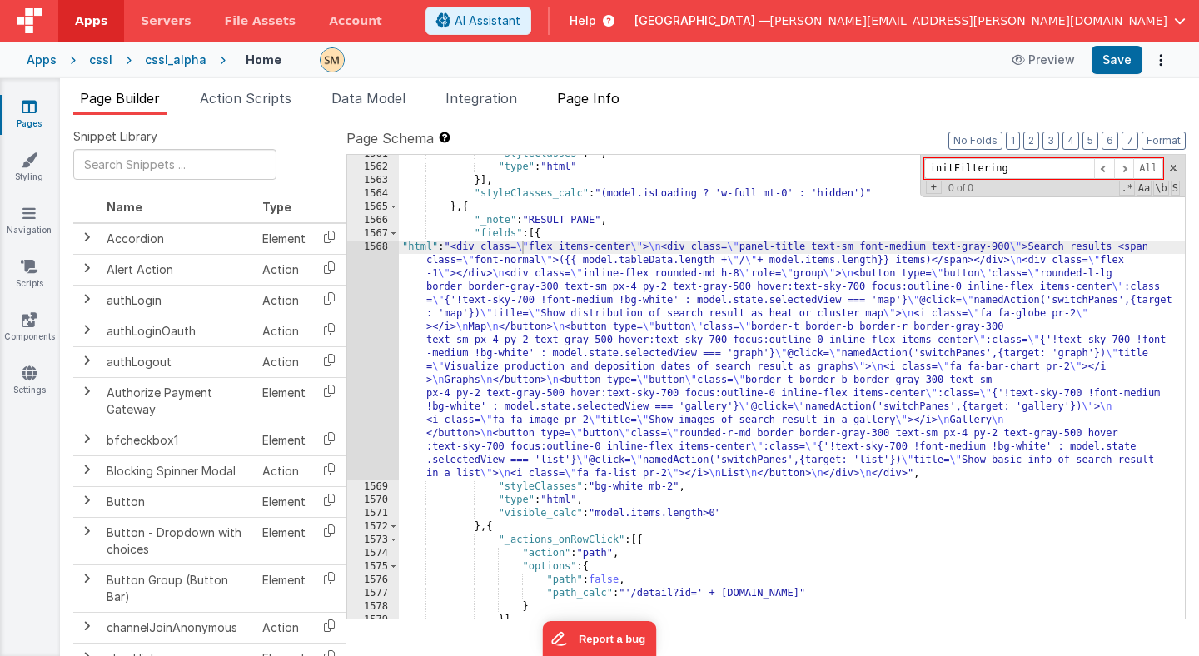
click at [584, 97] on span "Page Info" at bounding box center [588, 98] width 62 height 17
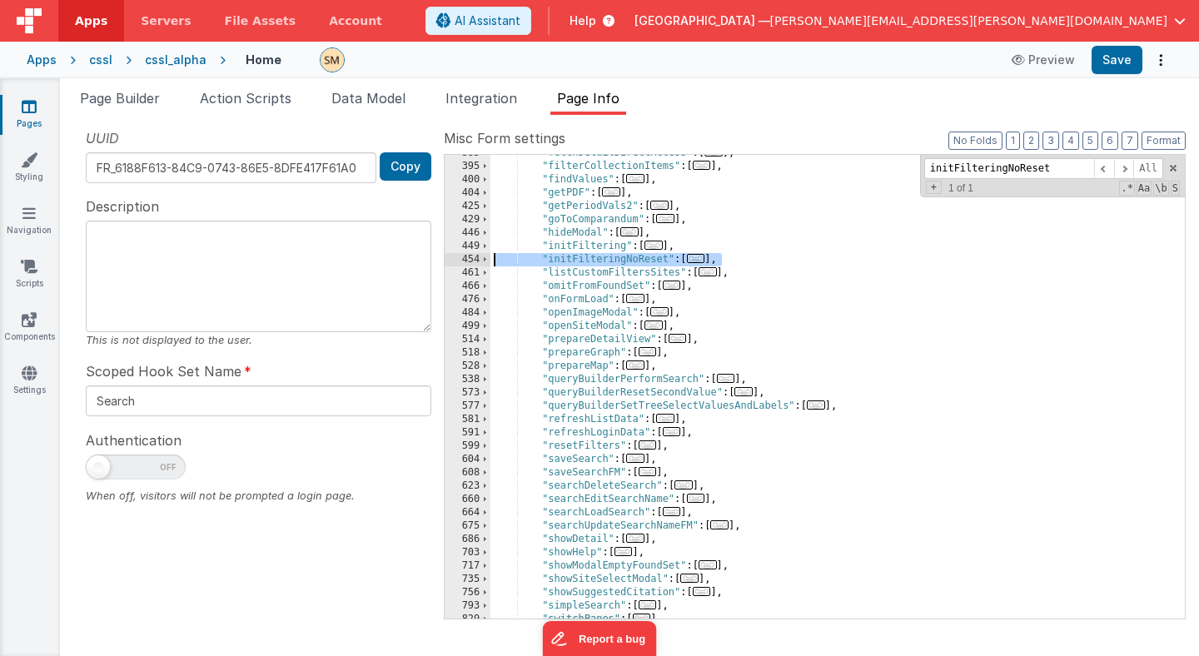
drag, startPoint x: 727, startPoint y: 257, endPoint x: 471, endPoint y: 259, distance: 255.6
click at [471, 259] on div "385 395 400 404 425 429 446 449 454 461 466 476 484 499 514 518 528 538 573 577…" at bounding box center [815, 386] width 742 height 465
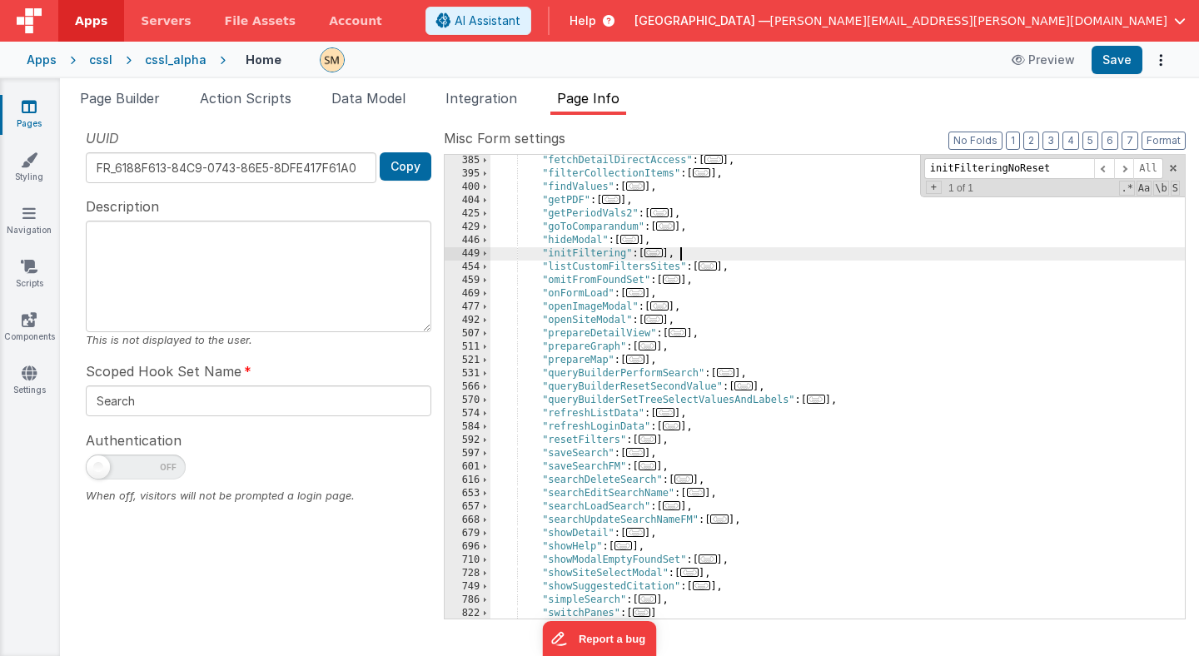
scroll to position [401, 0]
click at [483, 336] on span at bounding box center [484, 333] width 9 height 13
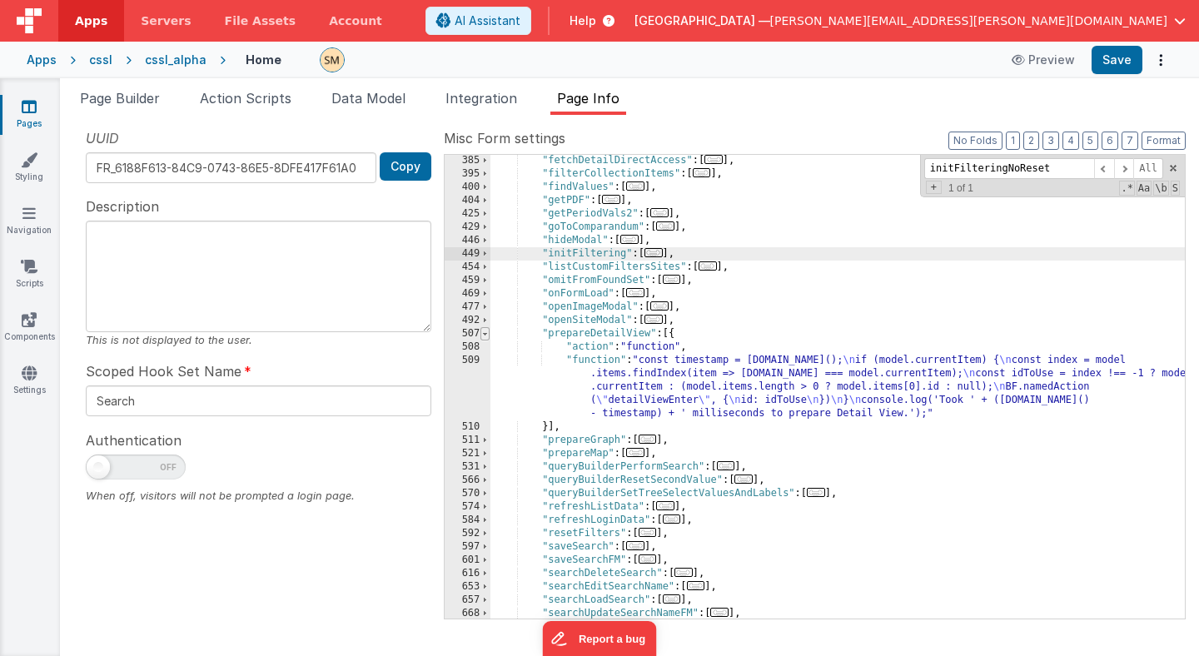
click at [485, 336] on span at bounding box center [484, 333] width 9 height 13
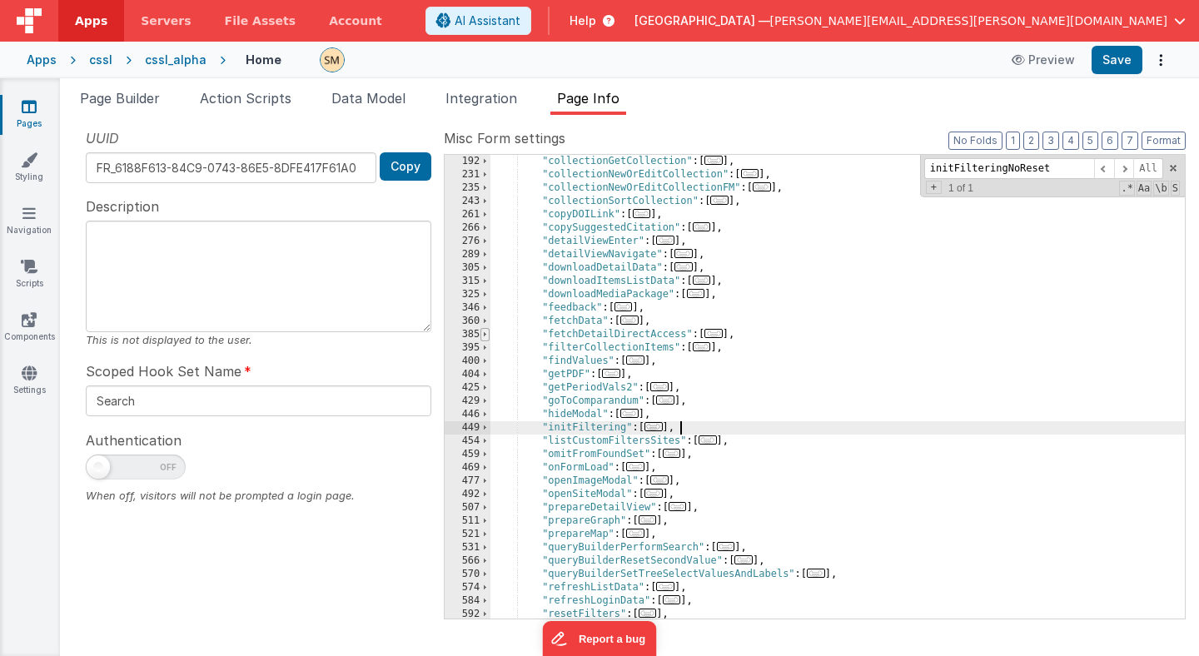
scroll to position [228, 0]
click at [476, 332] on div "385" at bounding box center [468, 332] width 46 height 13
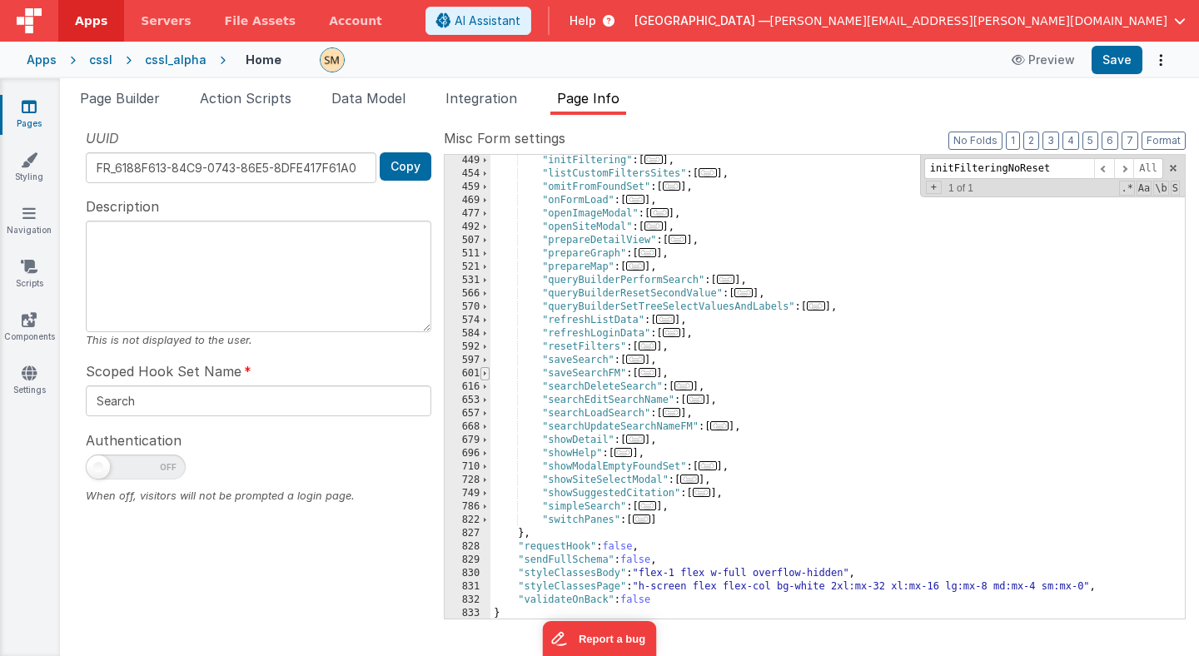
scroll to position [495, 0]
click at [485, 442] on span at bounding box center [484, 438] width 9 height 13
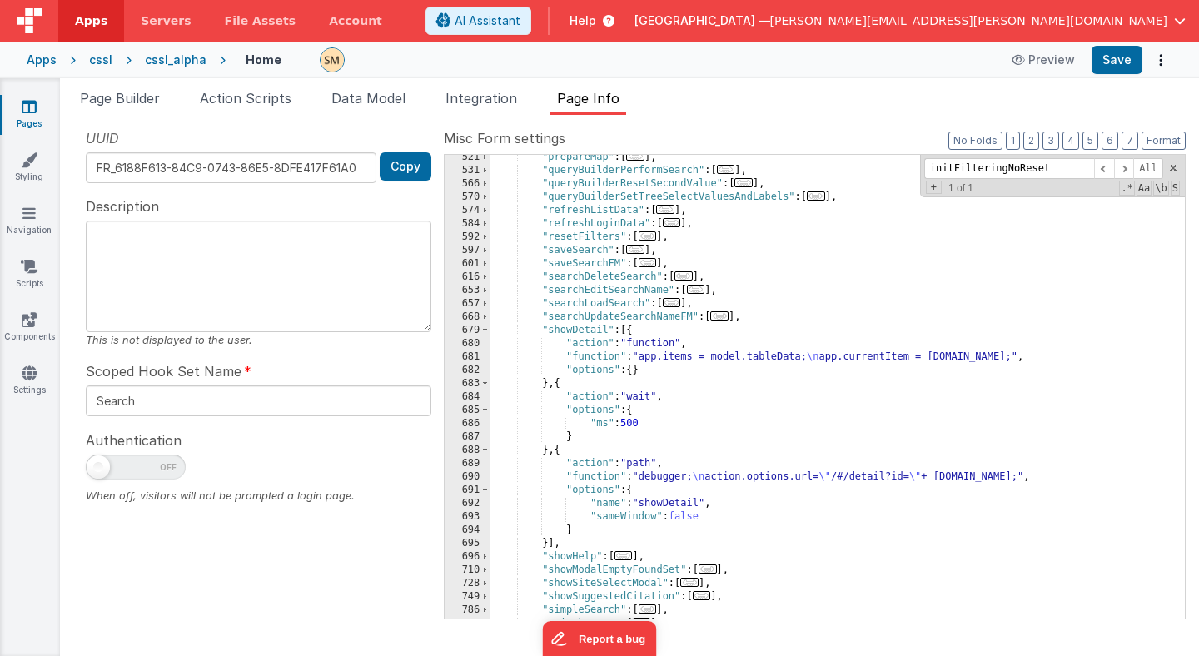
scroll to position [610, 0]
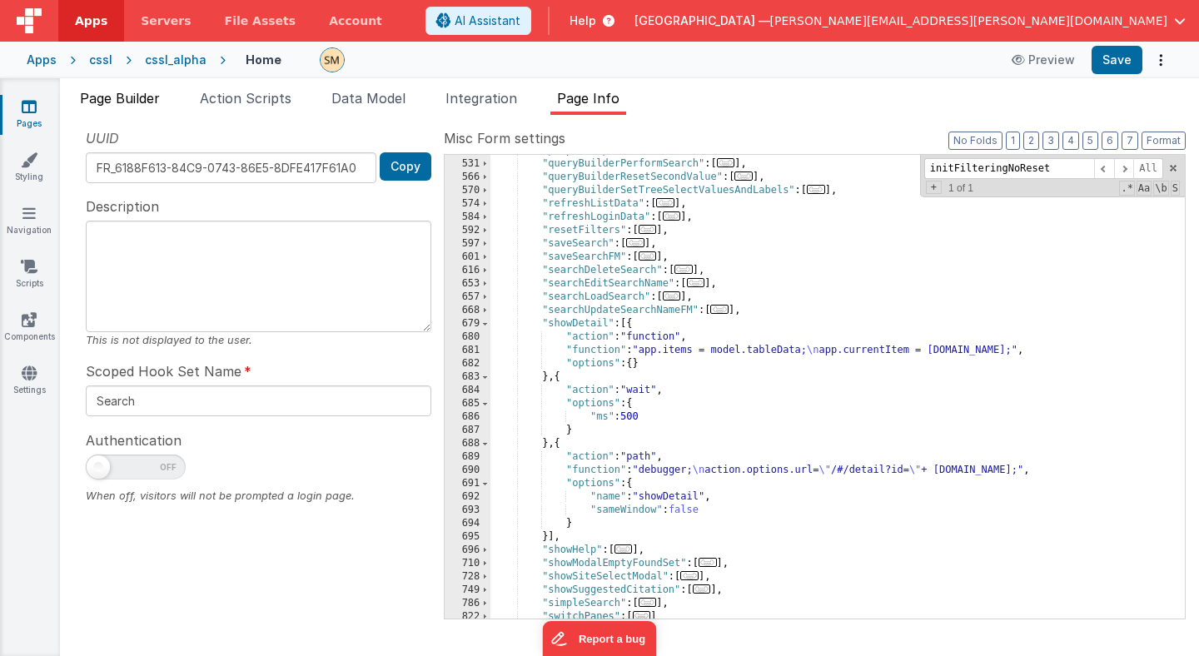
click at [121, 103] on span "Page Builder" at bounding box center [120, 98] width 80 height 17
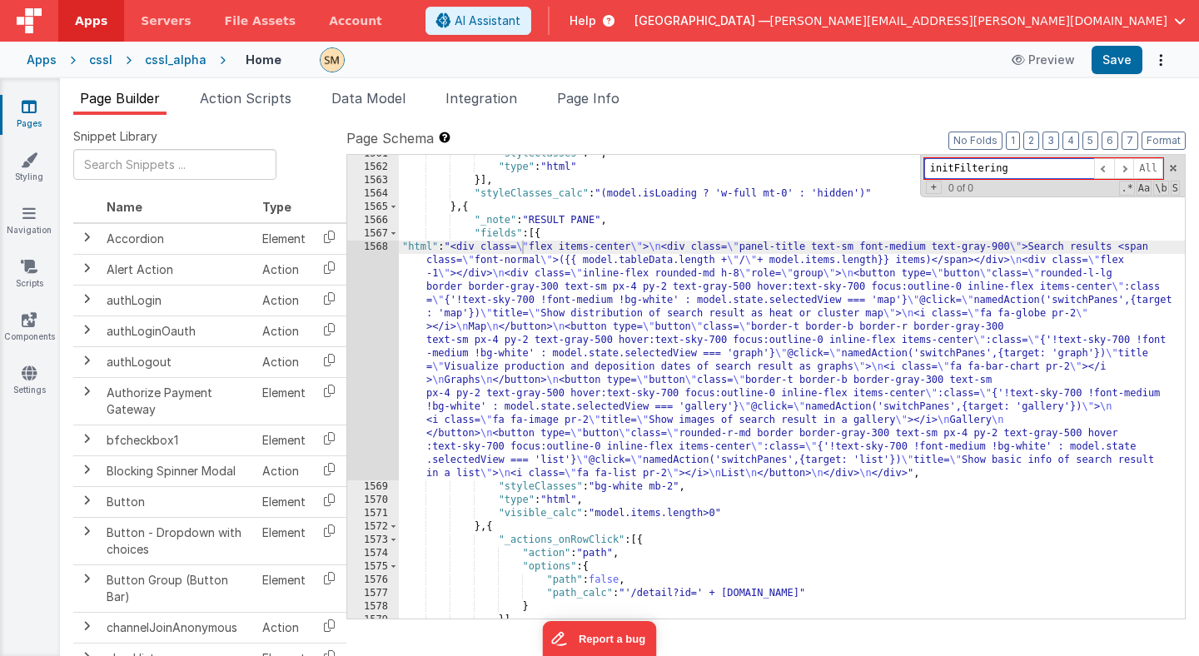
drag, startPoint x: 1046, startPoint y: 167, endPoint x: 769, endPoint y: 143, distance: 277.4
click at [768, 143] on div "Page Schema Shortcuts: Find: command-f Fold: command-option-L Unfold: command-o…" at bounding box center [765, 373] width 839 height 490
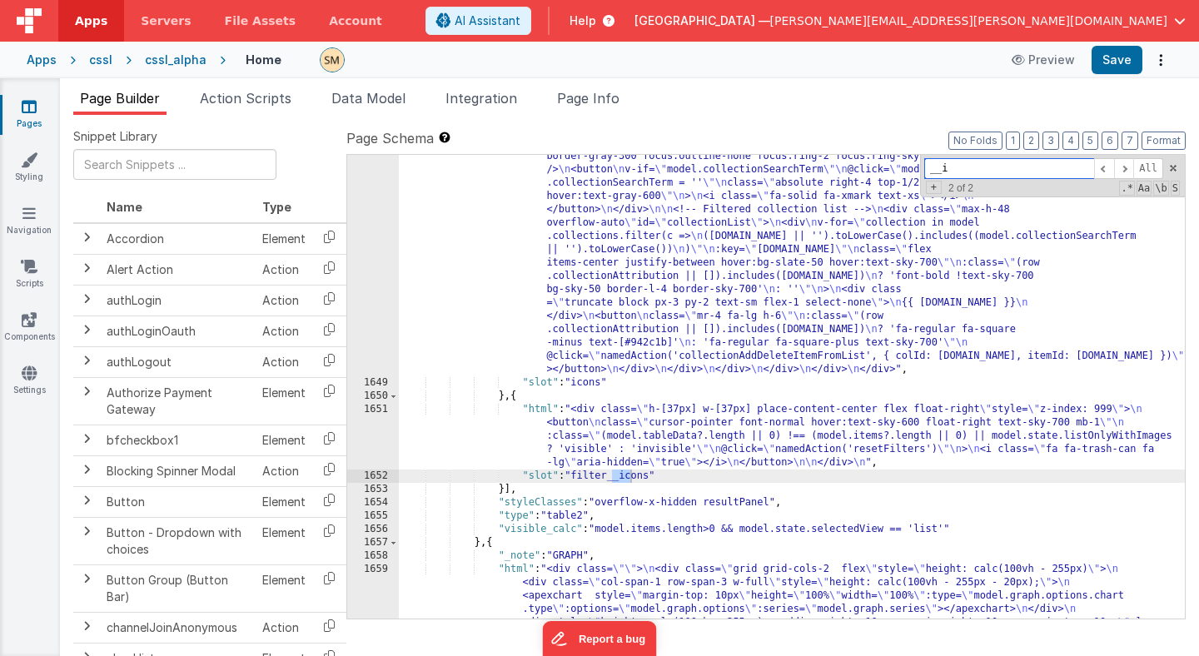
scroll to position [23001, 0]
type input "__i"
click at [665, 271] on div ""html" : "<div class= \" w-[100px] flex flex-col items-center float-right space…" at bounding box center [792, 401] width 786 height 1623
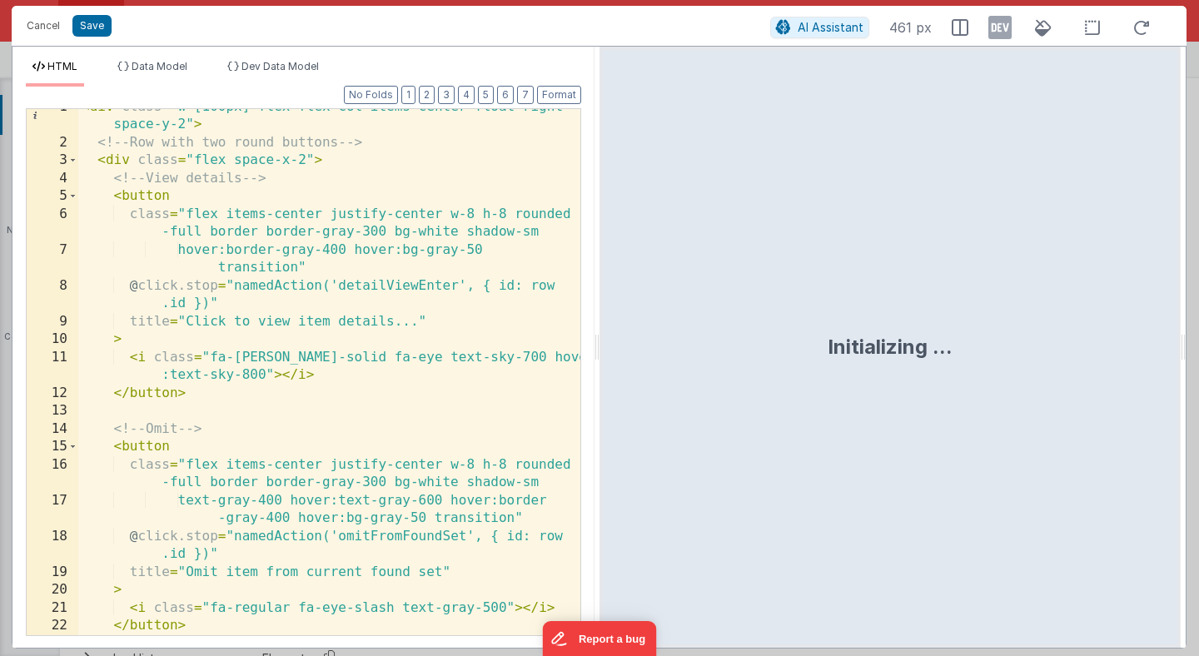
scroll to position [0, 0]
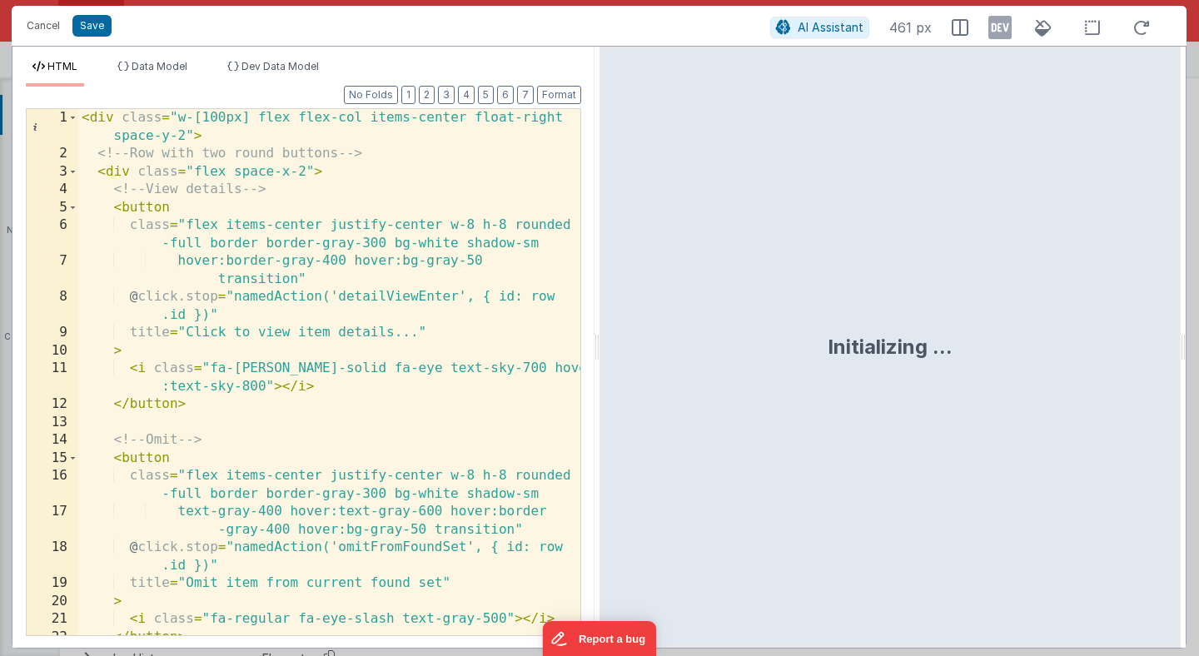
click at [377, 301] on div "< div class = "w-[100px] flex flex-col items-center float-right space-y-2" > <!…" at bounding box center [329, 399] width 502 height 580
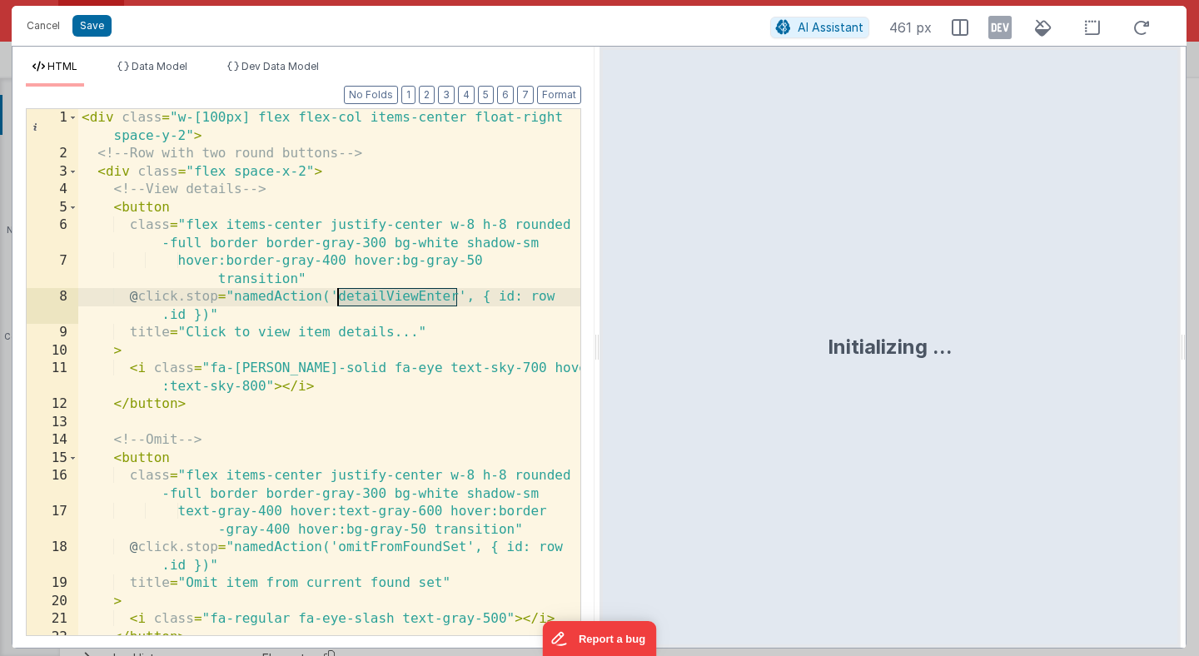
click at [377, 301] on div "< div class = "w-[100px] flex flex-col items-center float-right space-y-2" > <!…" at bounding box center [329, 399] width 502 height 580
click at [388, 301] on div "< div class = "w-[100px] flex flex-col items-center float-right space-y-2" > <!…" at bounding box center [329, 399] width 502 height 580
click at [42, 29] on button "Cancel" at bounding box center [43, 25] width 50 height 23
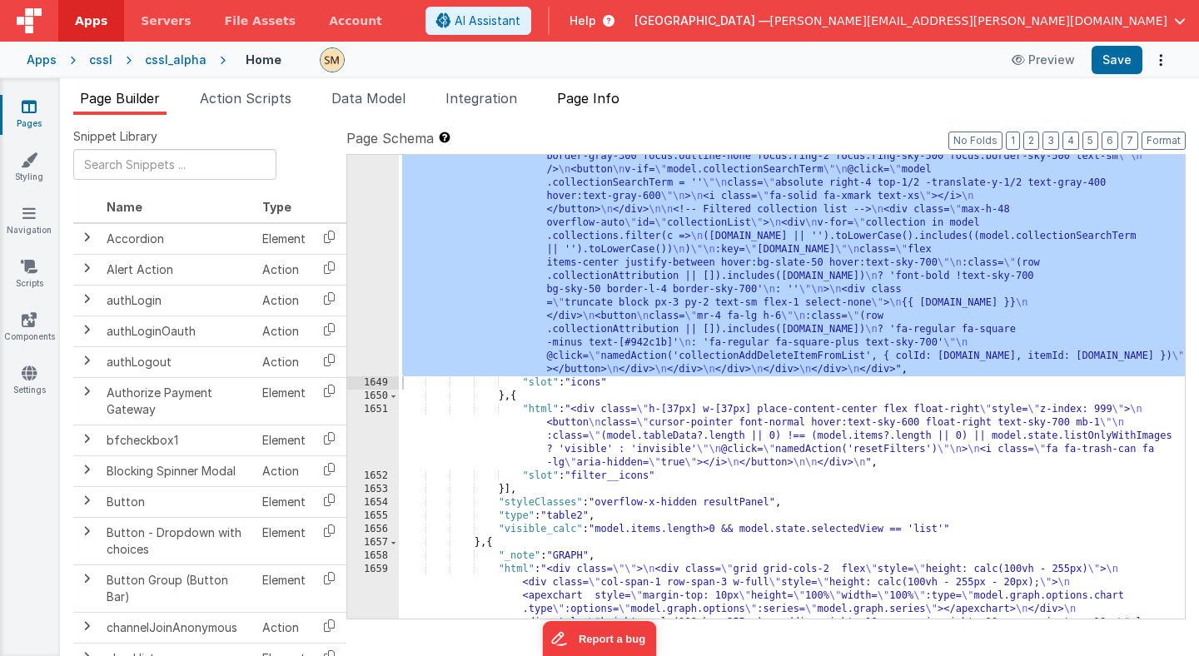
click at [603, 100] on span "Page Info" at bounding box center [588, 98] width 62 height 17
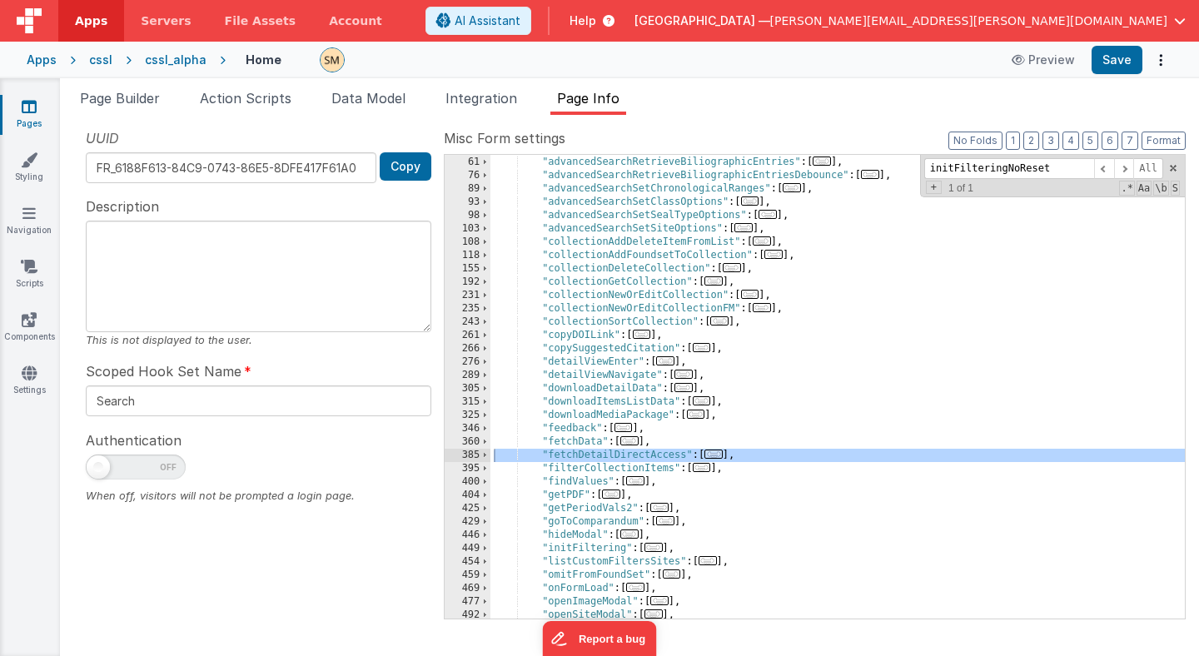
scroll to position [121, 0]
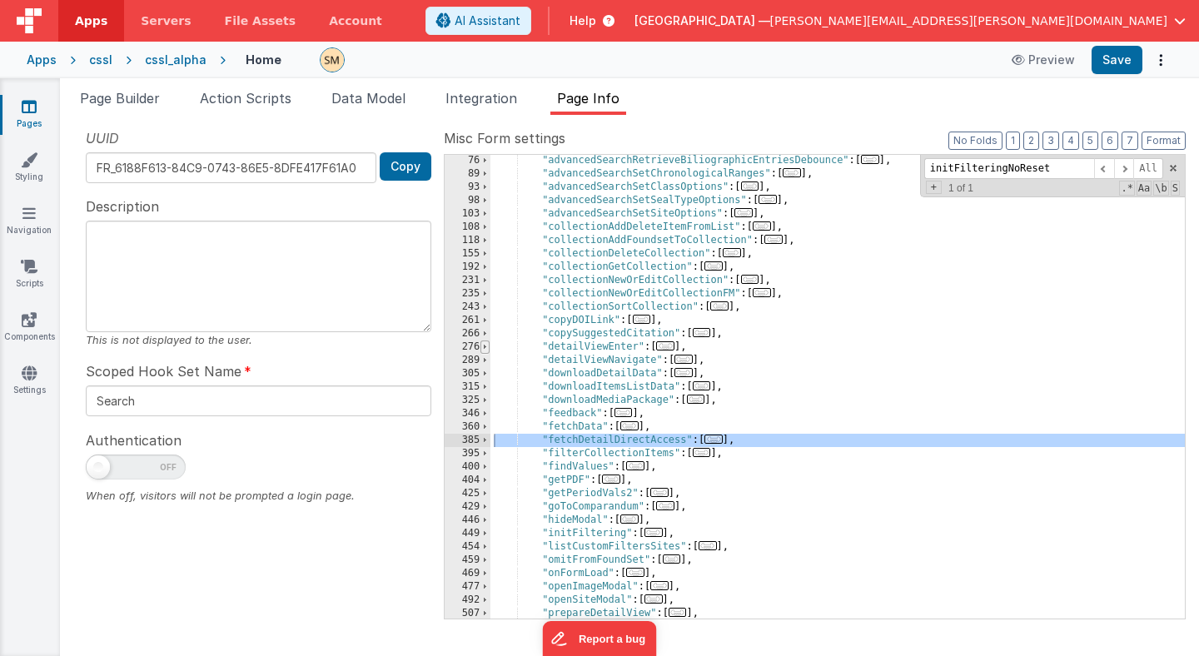
click at [485, 349] on span at bounding box center [484, 347] width 9 height 13
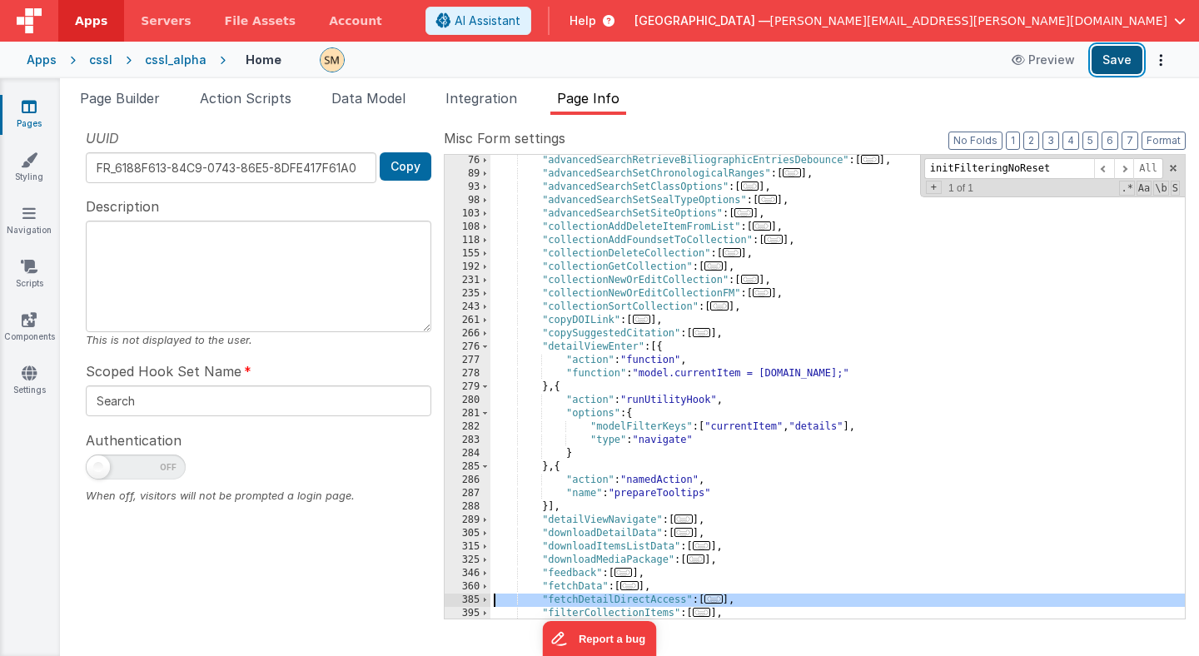
click at [1115, 62] on button "Save" at bounding box center [1117, 60] width 51 height 28
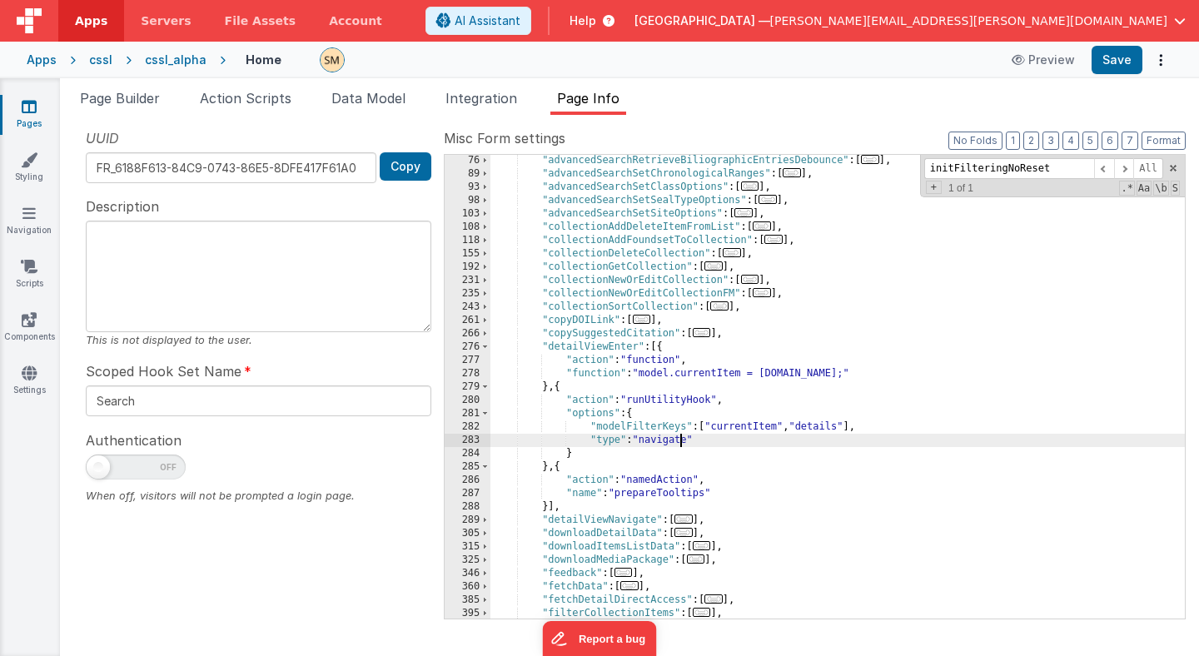
click at [680, 442] on div ""advancedSearchRetrieveBiliographicEntriesDebounce" : [ ... ] , "advancedSearch…" at bounding box center [837, 399] width 694 height 490
click at [484, 348] on span at bounding box center [484, 347] width 9 height 13
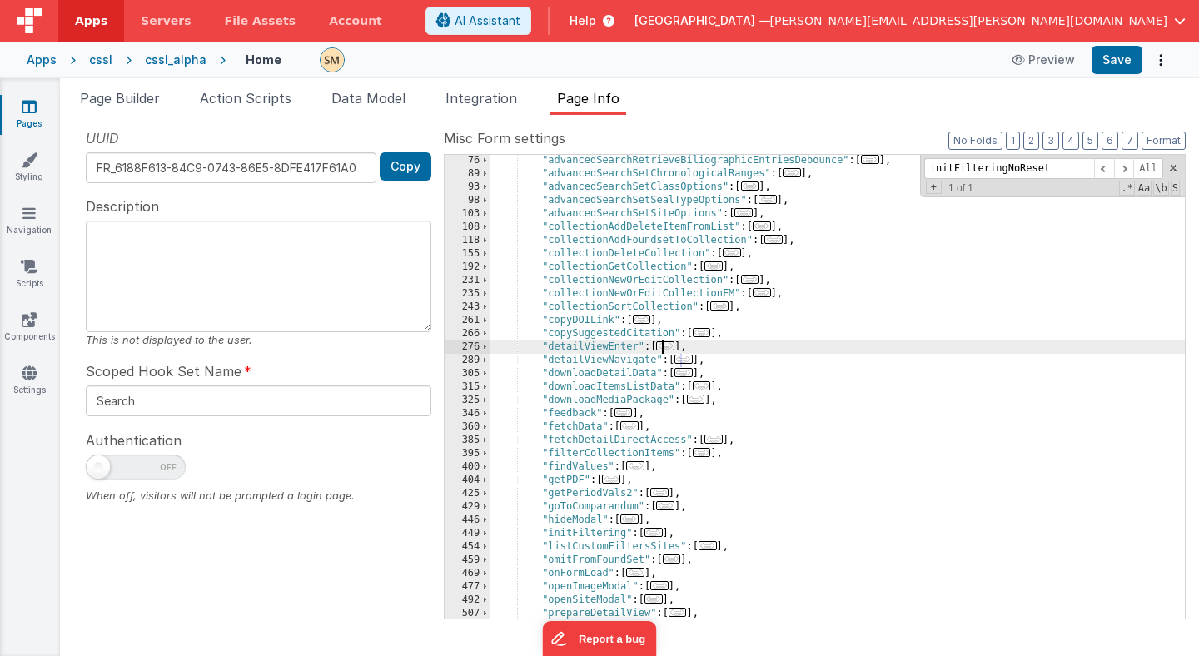
click at [501, 207] on div ""advancedSearchRetrieveBiliographicEntriesDebounce" : [ ... ] , "advancedSearch…" at bounding box center [837, 399] width 694 height 490
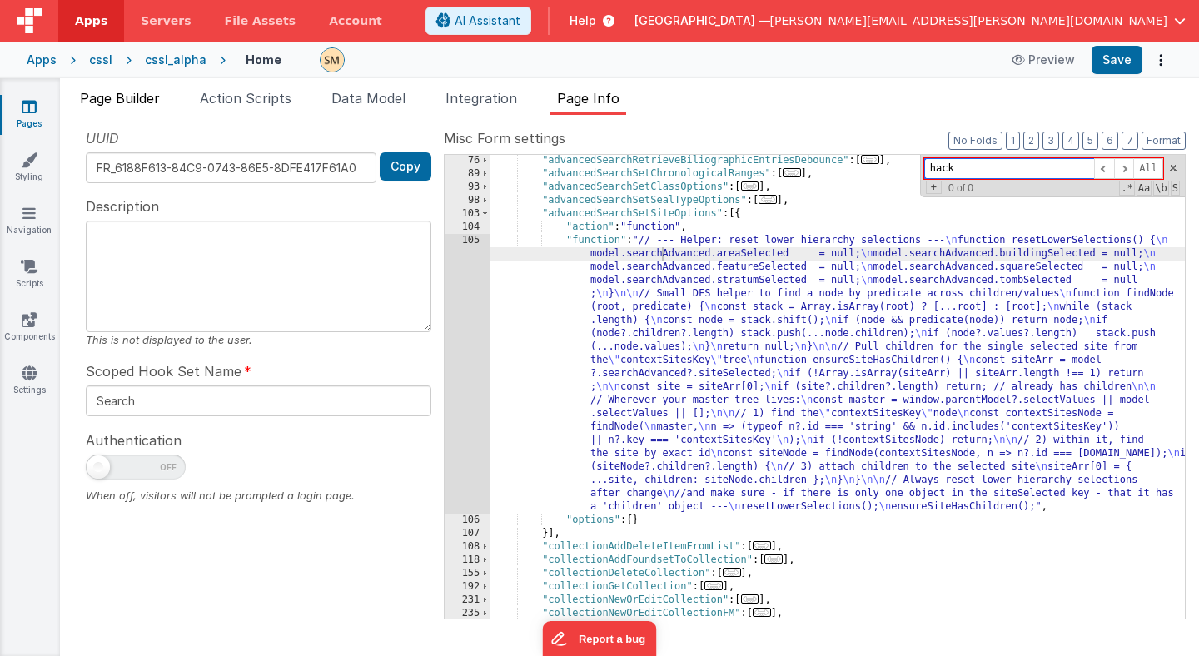
type input "hack"
click at [156, 99] on span "Page Builder" at bounding box center [120, 98] width 80 height 17
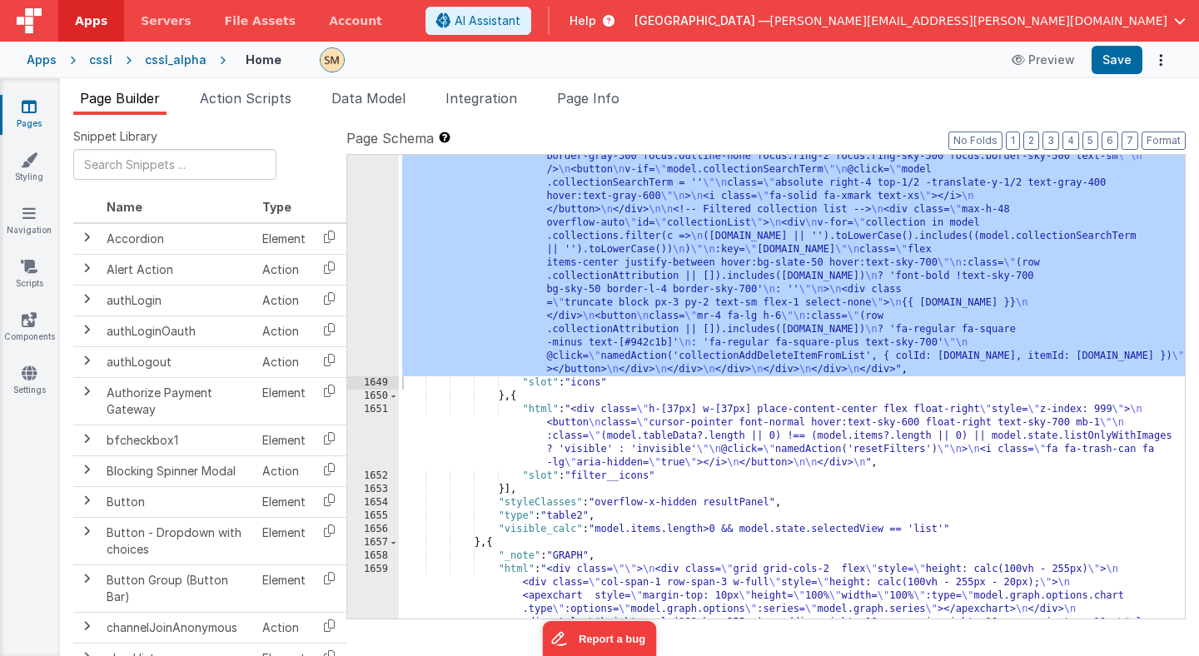
click at [573, 235] on div ""html" : "<div class= \" w-[100px] flex flex-col items-center float-right space…" at bounding box center [792, 401] width 786 height 1623
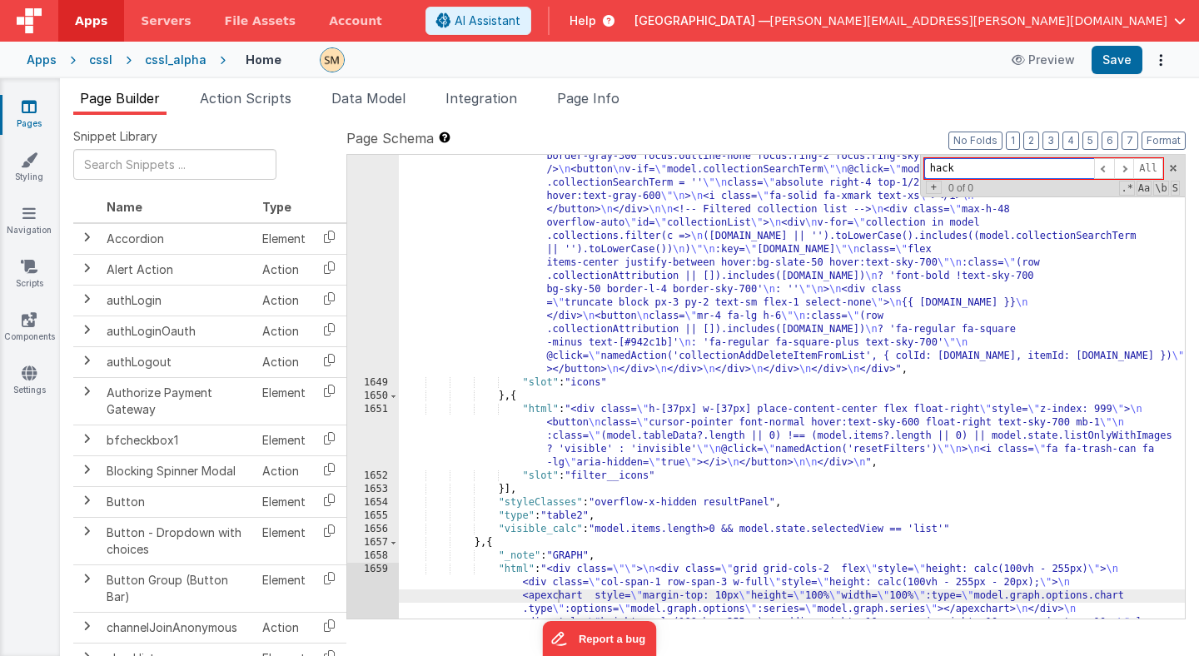
type input "hack"
click at [600, 97] on span "Page Info" at bounding box center [588, 98] width 62 height 17
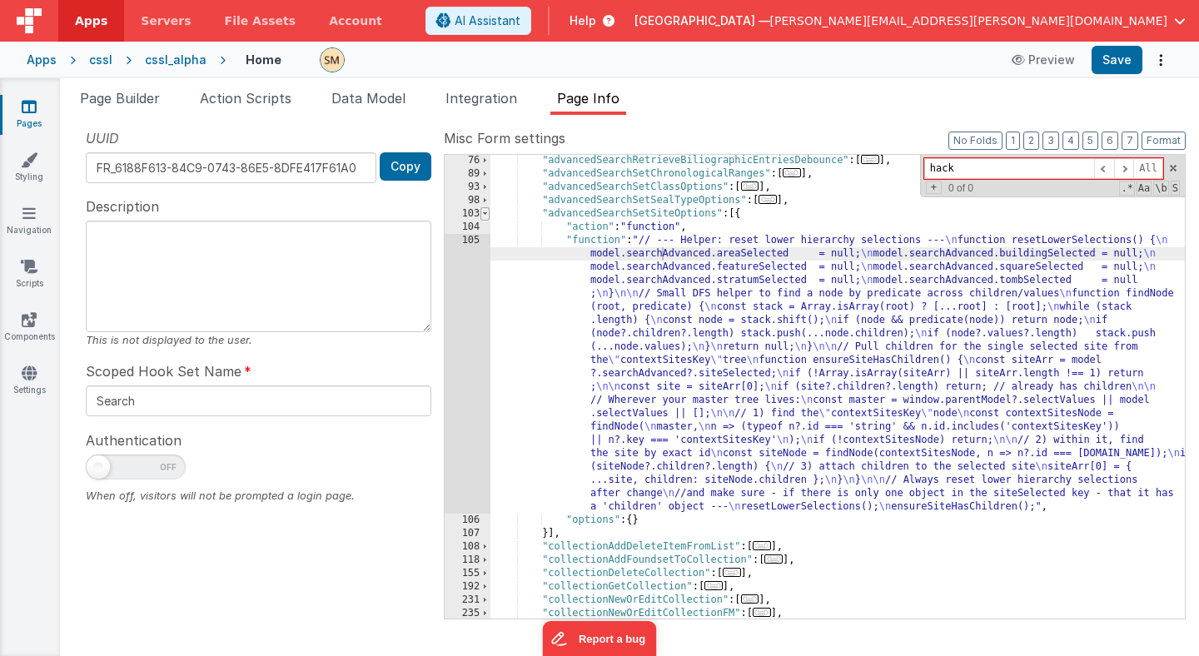
click at [487, 216] on span at bounding box center [484, 213] width 9 height 13
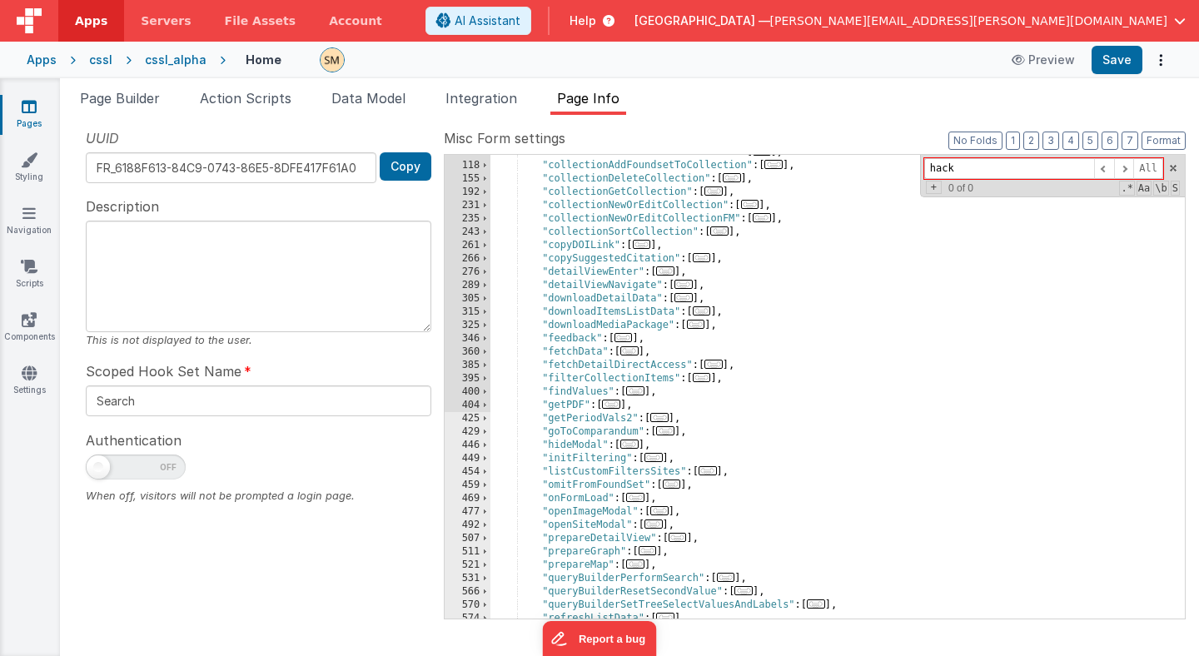
scroll to position [213, 0]
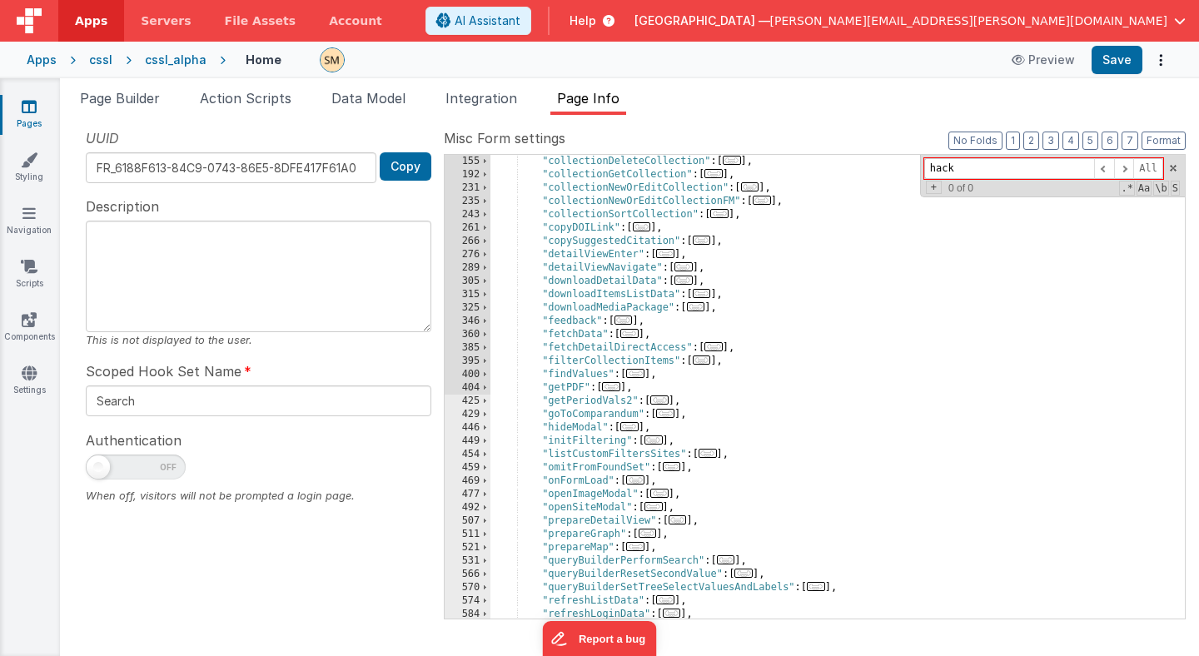
click at [585, 441] on div ""collectionDeleteCollection" : [ ... ] , "collectionGetCollection" : [ ... ] , …" at bounding box center [837, 400] width 694 height 490
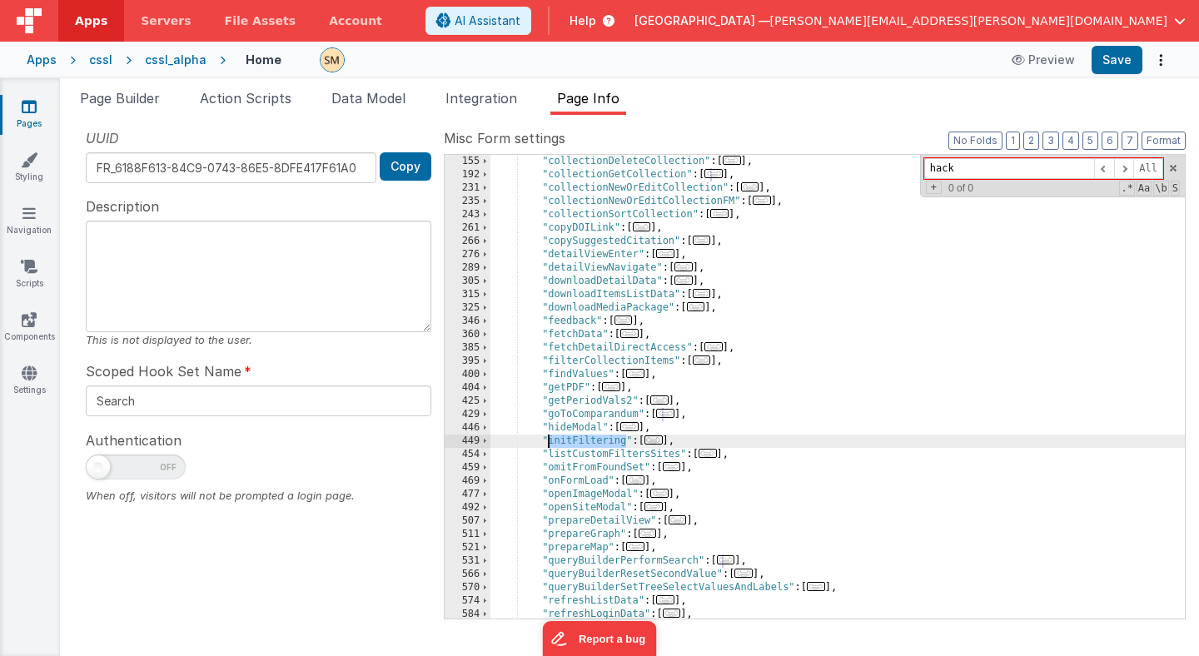
click at [585, 441] on div ""collectionDeleteCollection" : [ ... ] , "collectionGetCollection" : [ ... ] , …" at bounding box center [837, 400] width 694 height 490
type input "initFiltering"
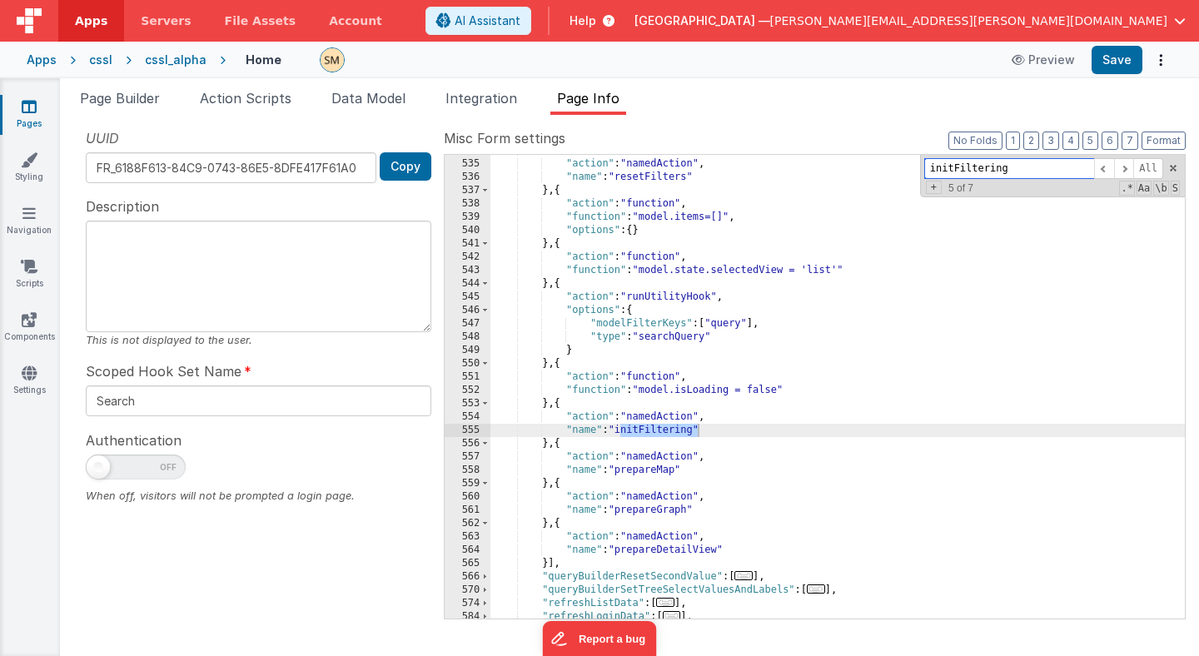
scroll to position [665, 0]
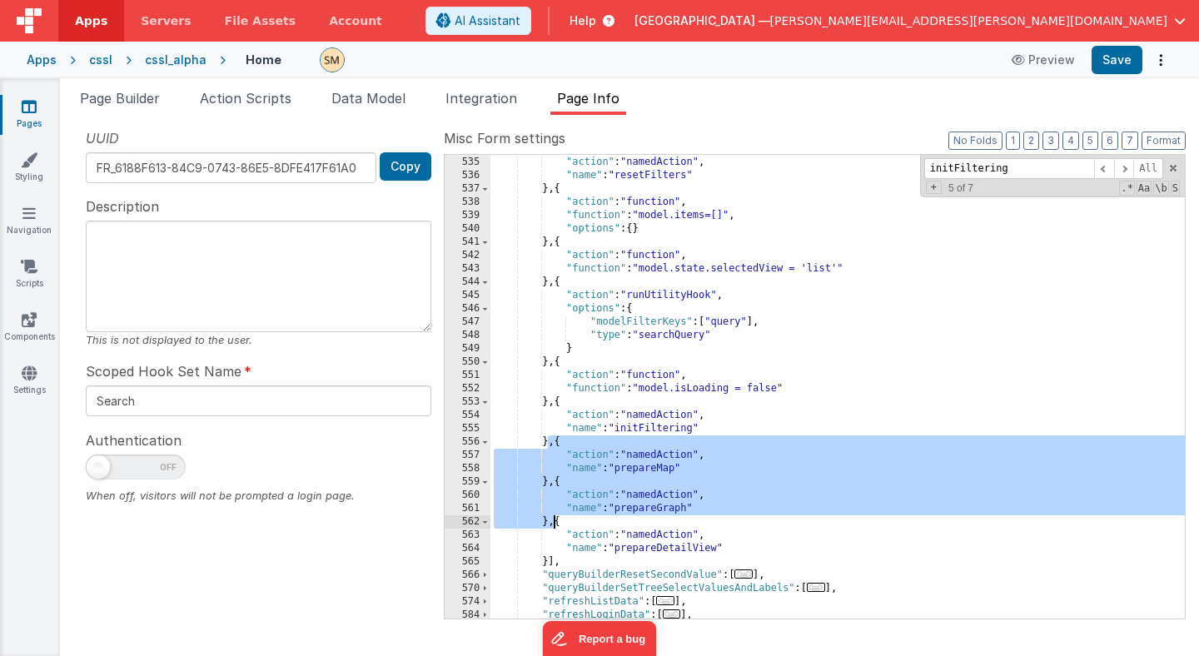
drag, startPoint x: 550, startPoint y: 442, endPoint x: 555, endPoint y: 525, distance: 82.6
click at [555, 525] on div "} , { "action" : "namedAction" , "name" : "resetFilters" } , { "action" : "func…" at bounding box center [837, 387] width 694 height 490
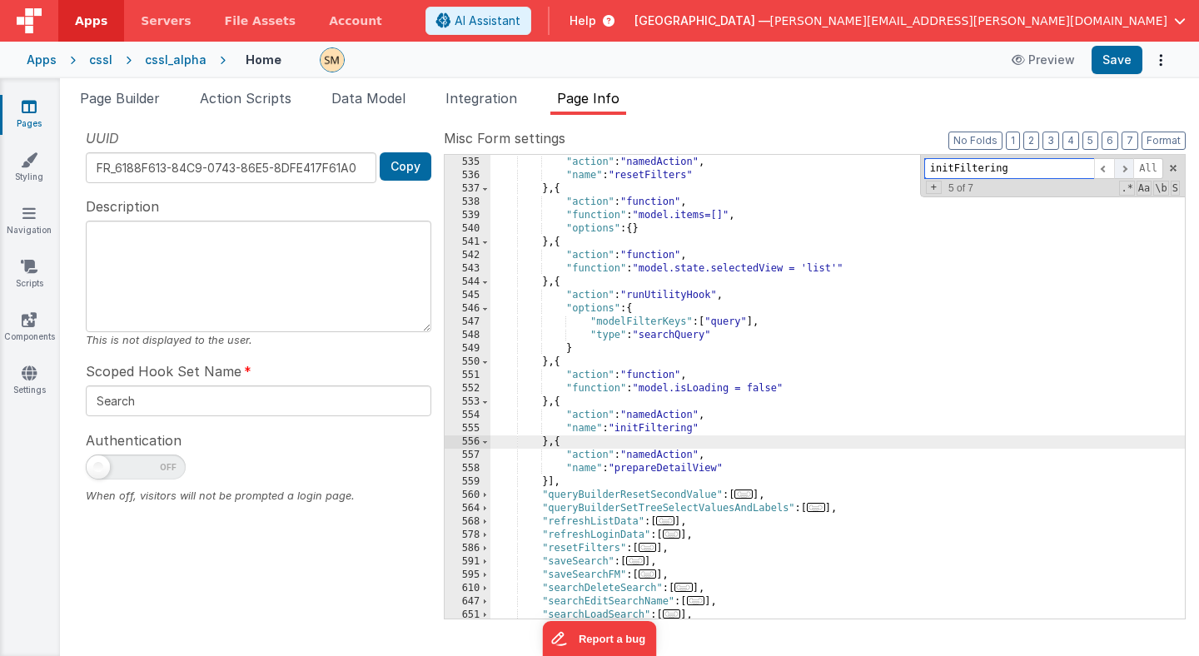
click at [1125, 170] on span at bounding box center [1124, 168] width 20 height 21
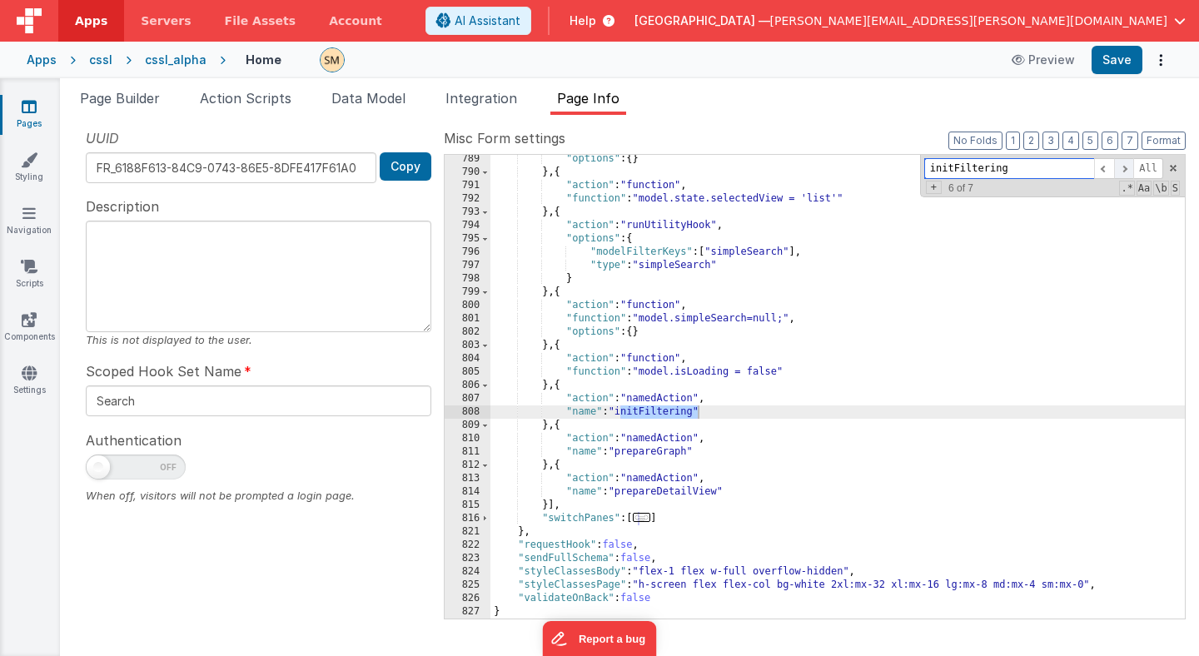
scroll to position [1548, 0]
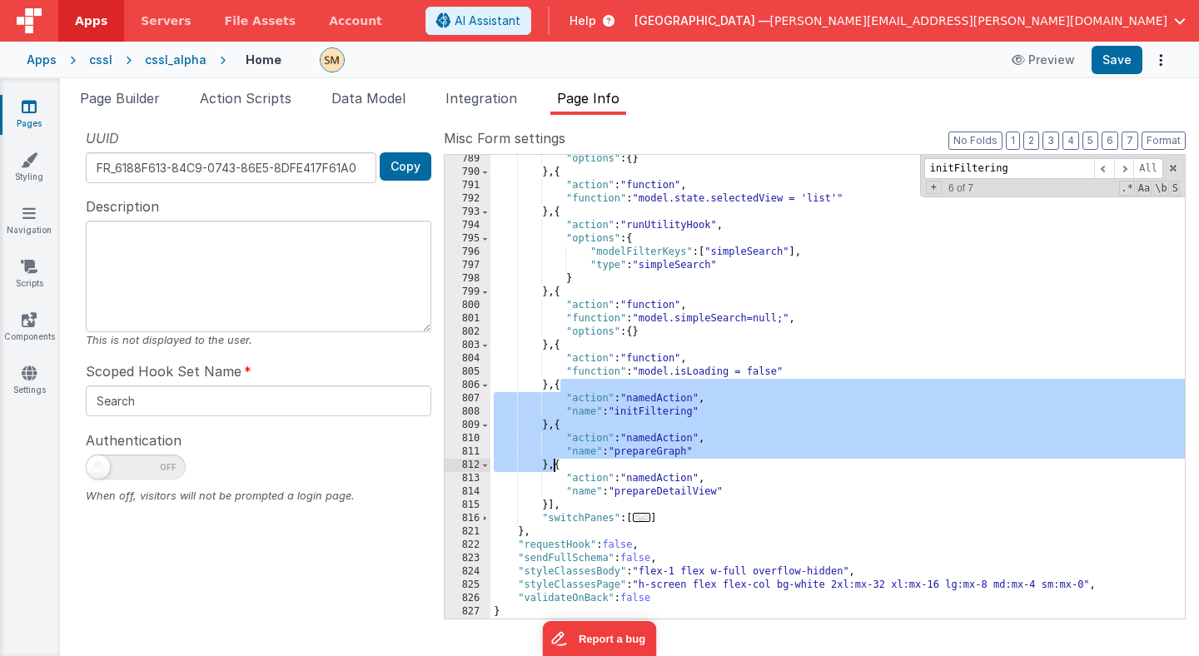
drag, startPoint x: 560, startPoint y: 388, endPoint x: 555, endPoint y: 466, distance: 78.5
click at [555, 466] on div ""options" : { } } , { "action" : "function" , "function" : "model.state.selecte…" at bounding box center [837, 397] width 694 height 490
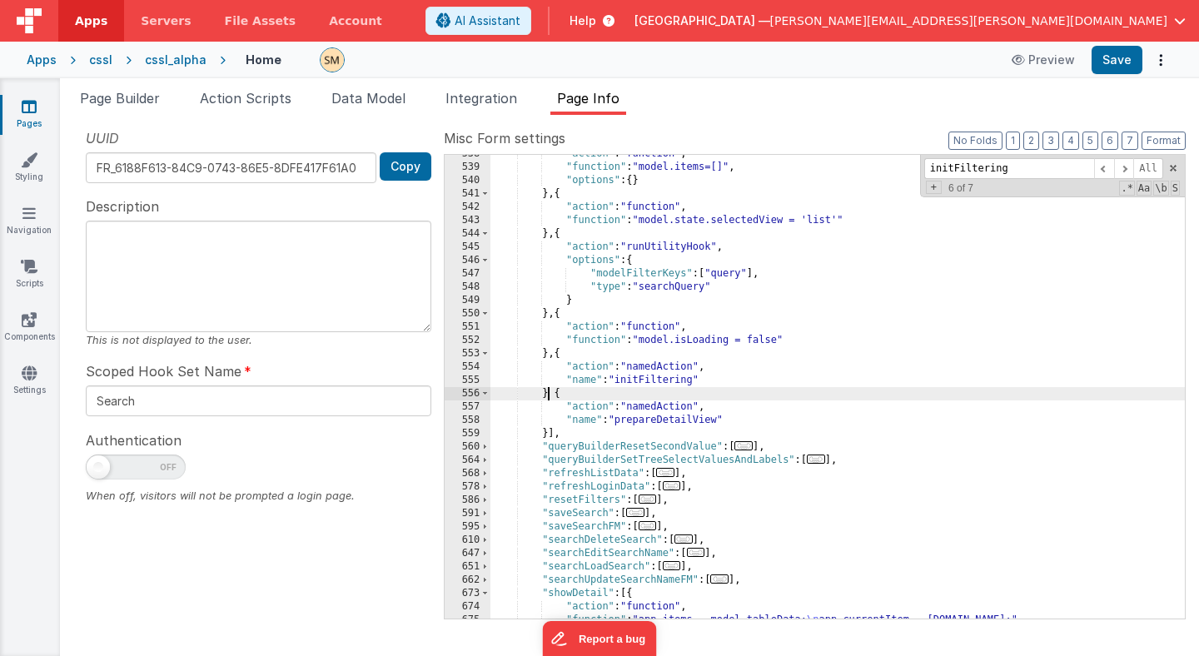
scroll to position [714, 0]
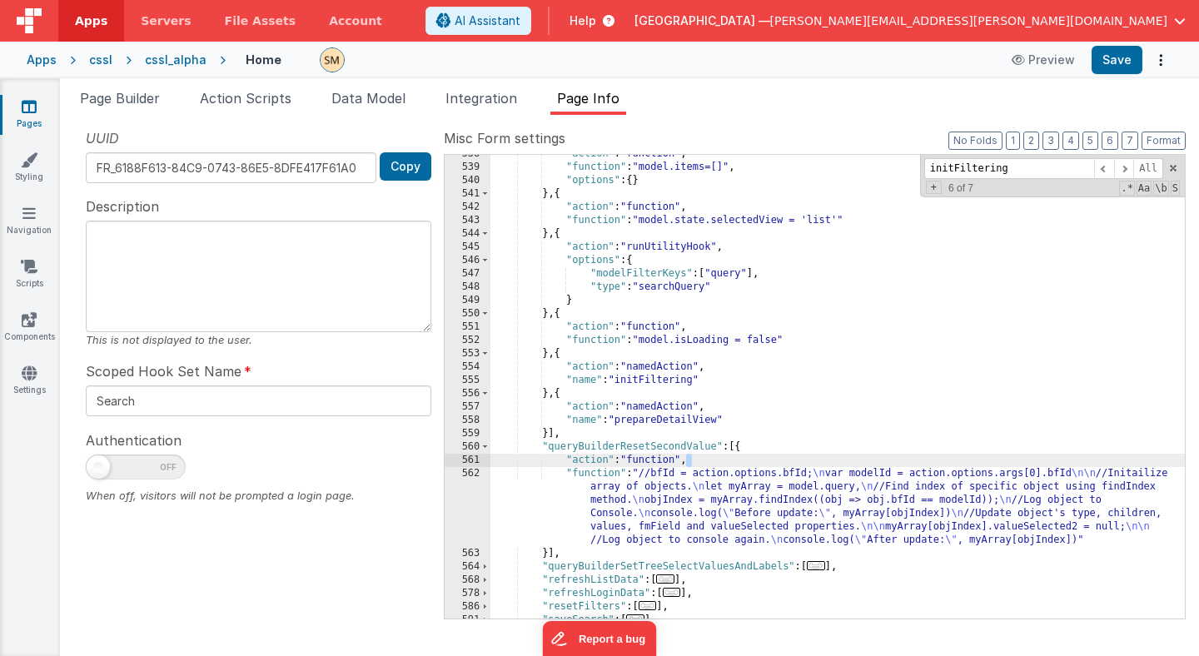
click at [623, 386] on div ""action" : "function" , "function" : "model.items=[]" , "options" : { } } , { "…" at bounding box center [837, 392] width 694 height 490
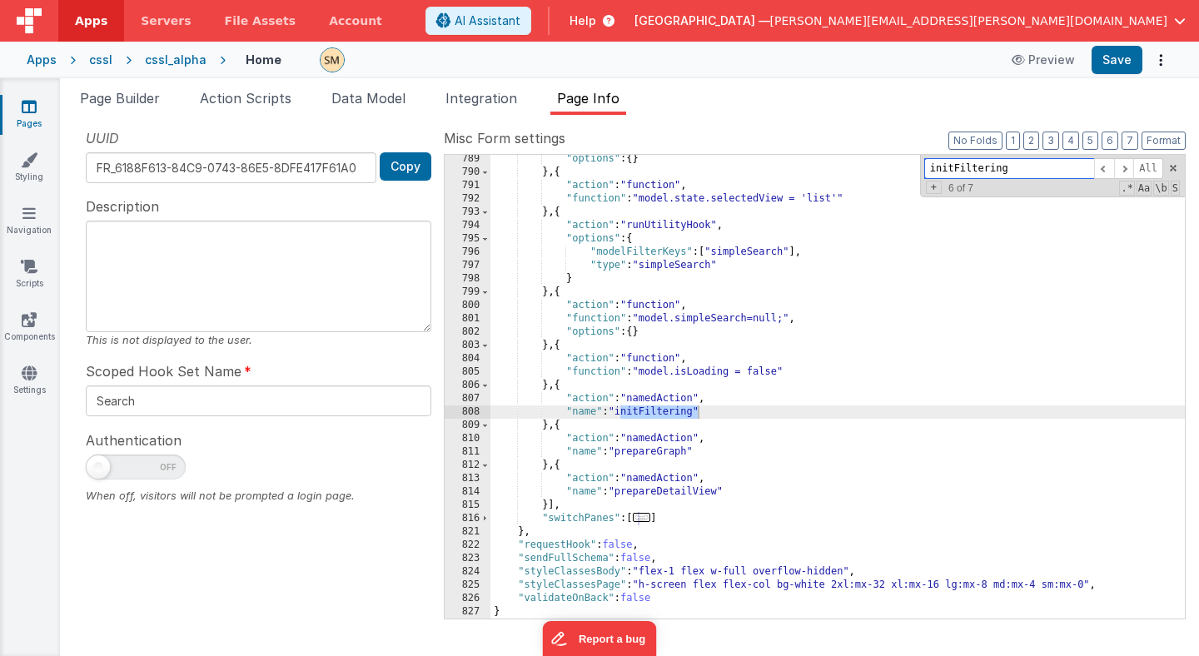
scroll to position [1655, 0]
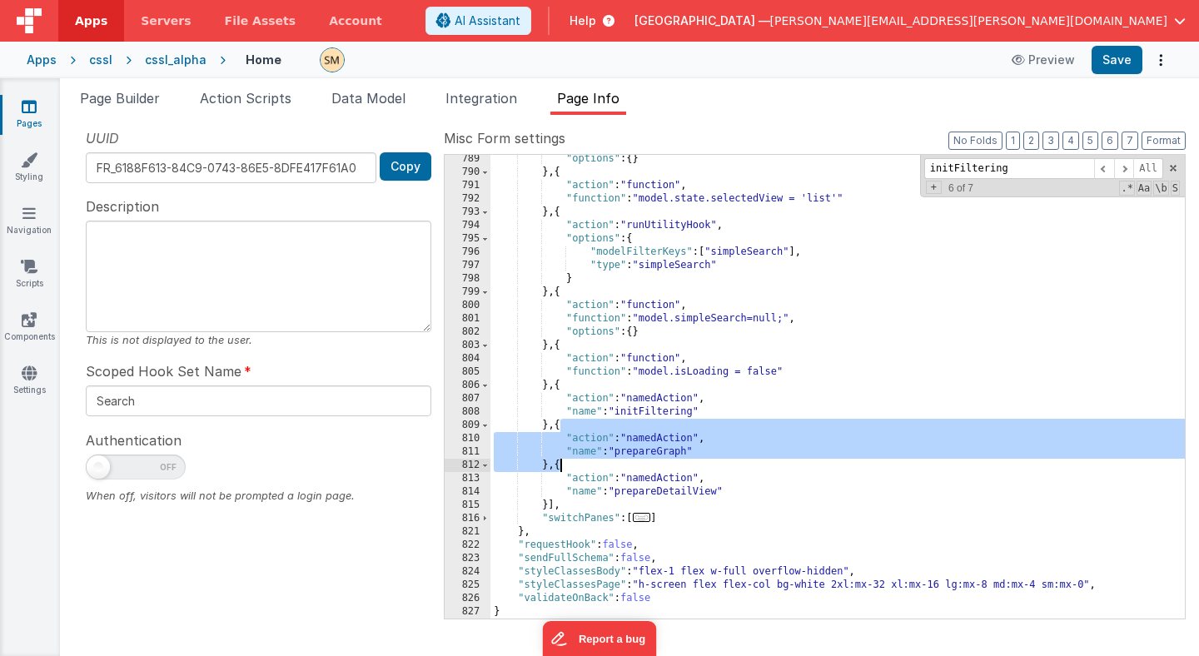
drag, startPoint x: 560, startPoint y: 426, endPoint x: 557, endPoint y: 464, distance: 38.4
click at [557, 464] on div ""options" : { } } , { "action" : "function" , "function" : "model.state.selecte…" at bounding box center [837, 397] width 694 height 490
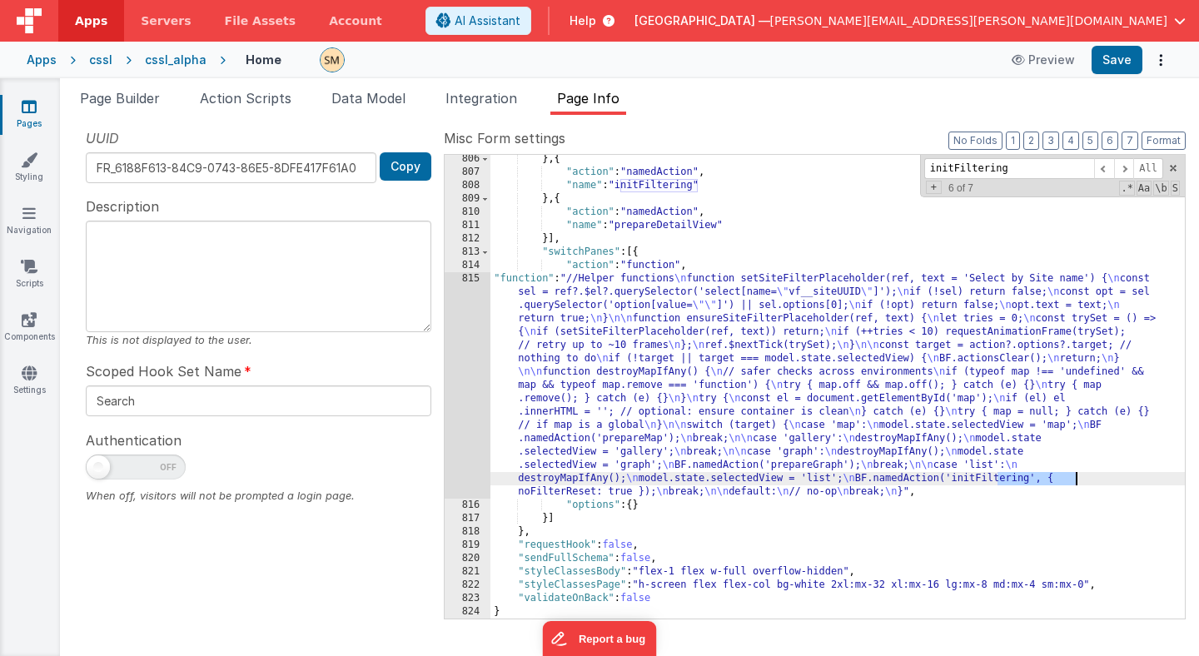
scroll to position [674, 0]
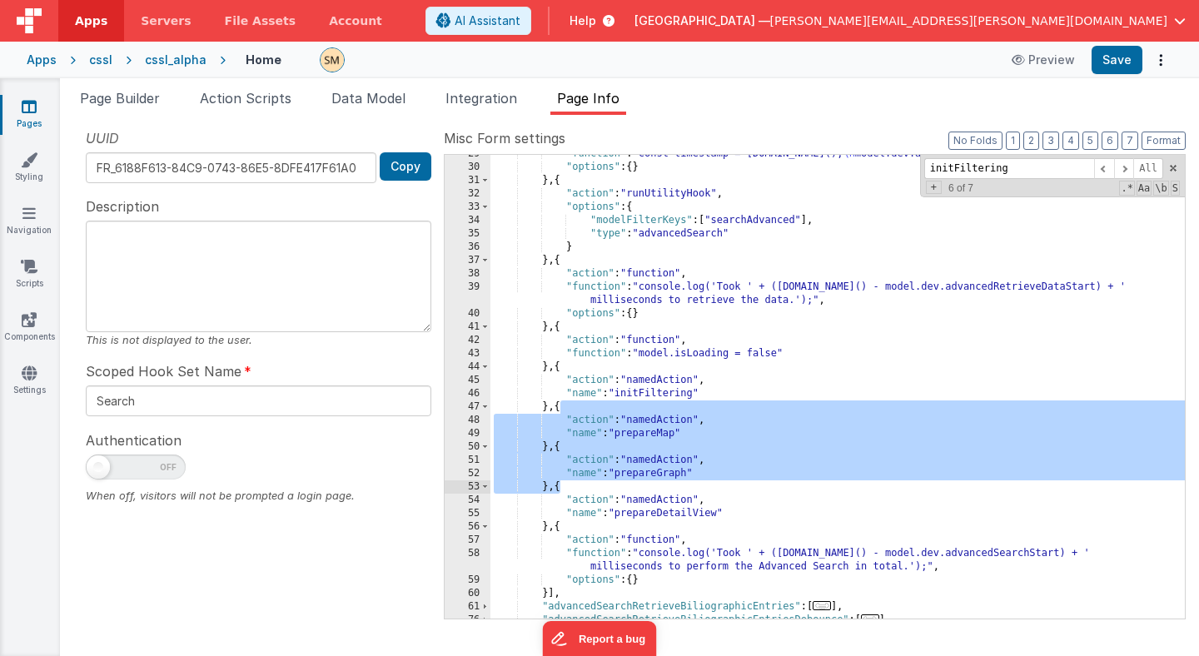
drag, startPoint x: 561, startPoint y: 410, endPoint x: 558, endPoint y: 488, distance: 78.3
click at [558, 488] on div ""function" : "const timestamp = performance.now(); \n model.dev.advancedRetriev…" at bounding box center [837, 392] width 694 height 490
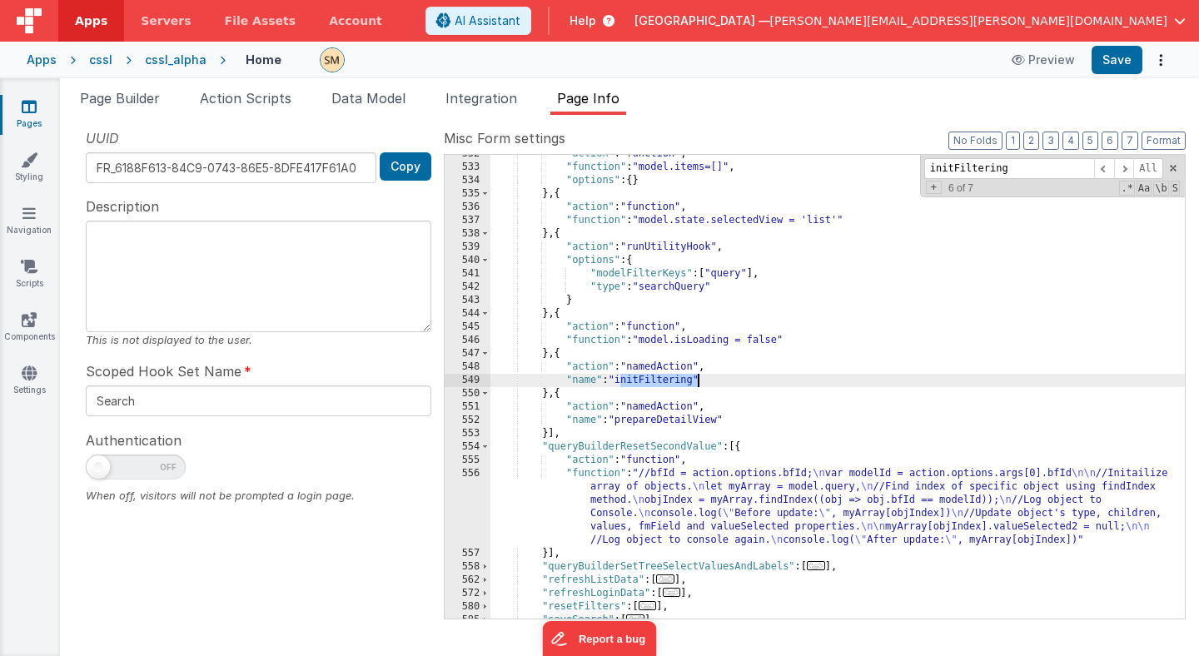
scroll to position [3338, 0]
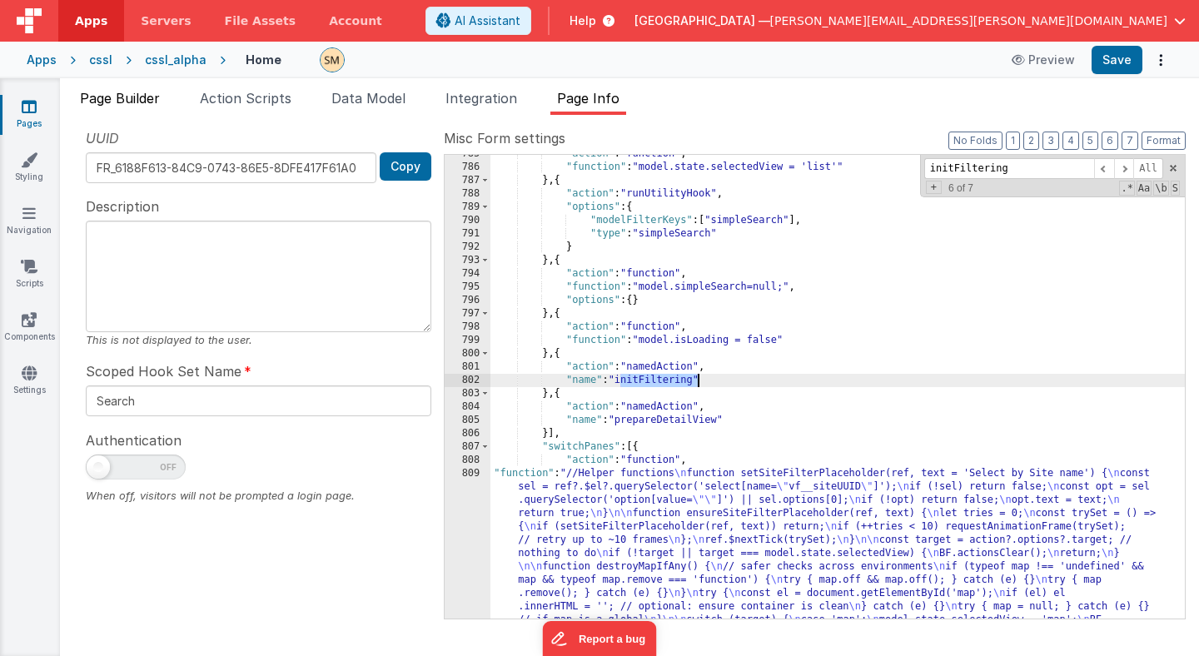
click at [142, 102] on span "Page Builder" at bounding box center [120, 98] width 80 height 17
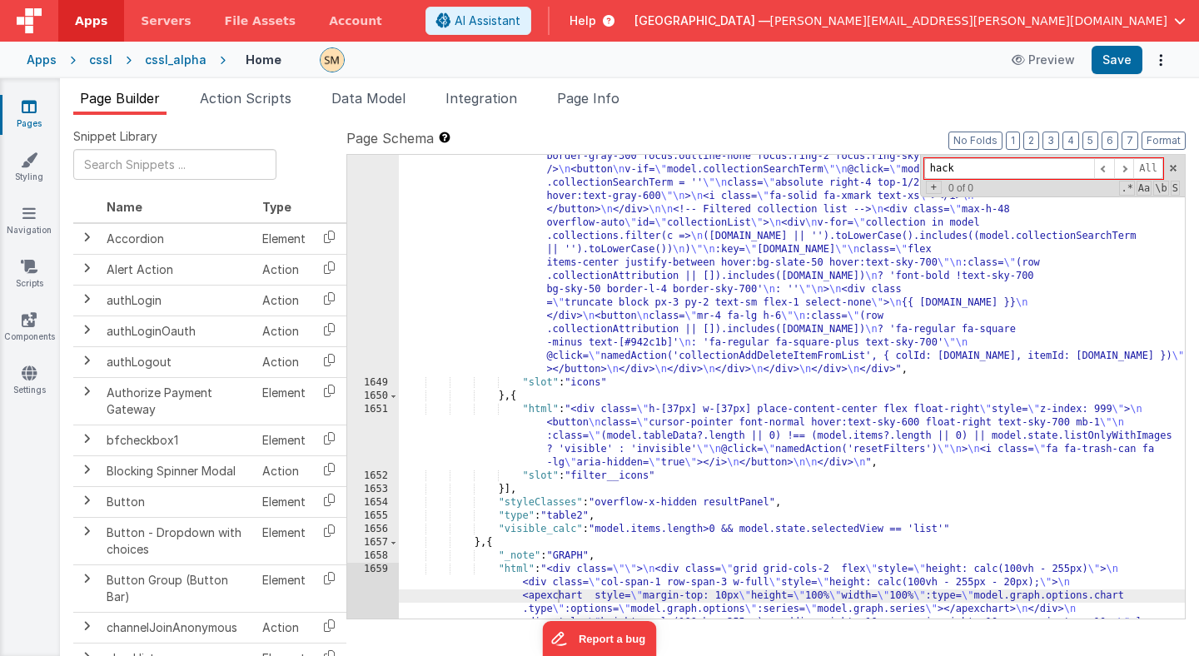
click at [620, 297] on div ""html" : "<div class= \" w-[100px] flex flex-col items-center float-right space…" at bounding box center [792, 401] width 786 height 1623
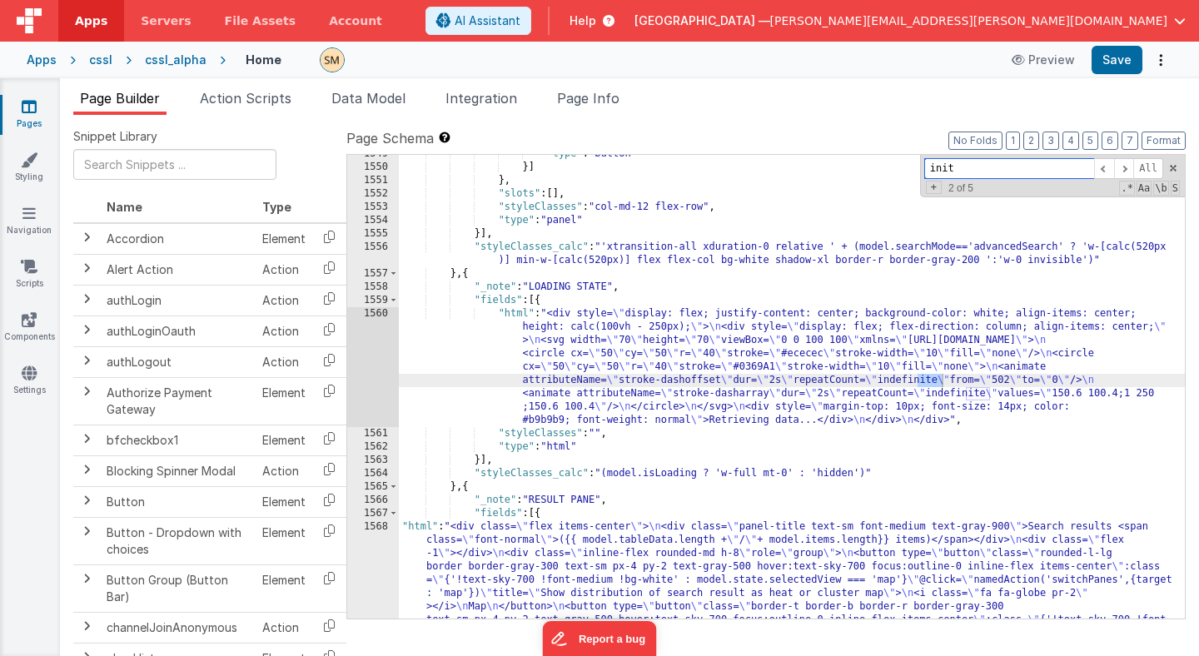
scroll to position [20982, 0]
type input "init"
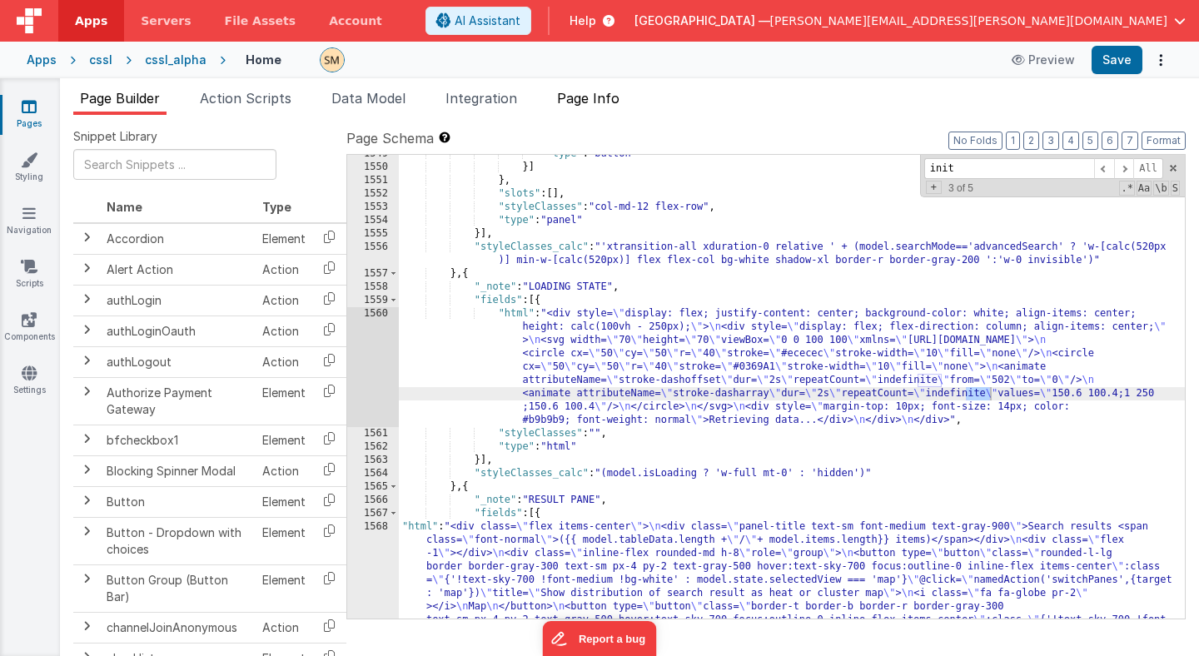
click at [591, 97] on span "Page Info" at bounding box center [588, 98] width 62 height 17
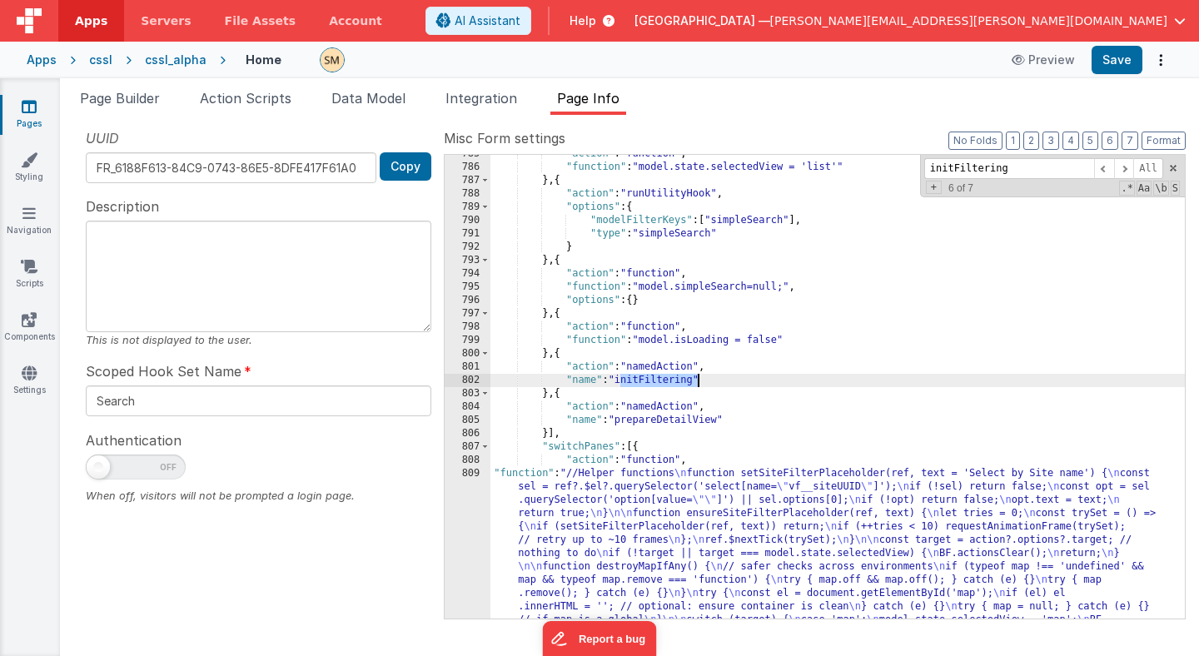
click at [640, 382] on div ""action" : "function" , "function" : "model.state.selectedView = 'list'" } , { …" at bounding box center [837, 499] width 694 height 704
drag, startPoint x: 1014, startPoint y: 176, endPoint x: 894, endPoint y: 158, distance: 121.2
click at [894, 158] on div ""action" : "function" , "function" : "model.state.selectedView = 'list'" } , { …" at bounding box center [837, 387] width 694 height 464
click at [934, 189] on span "+" at bounding box center [934, 187] width 16 height 13
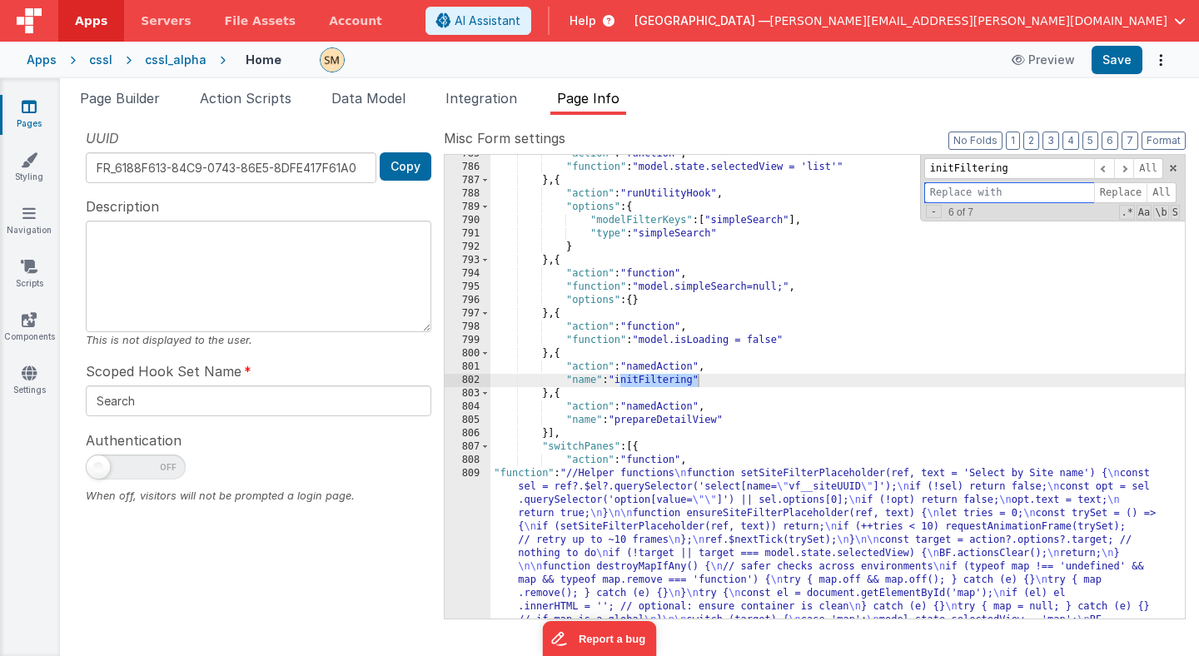
click at [950, 198] on input at bounding box center [1009, 192] width 170 height 21
type input "prepareList"
click at [1125, 169] on span at bounding box center [1124, 168] width 20 height 21
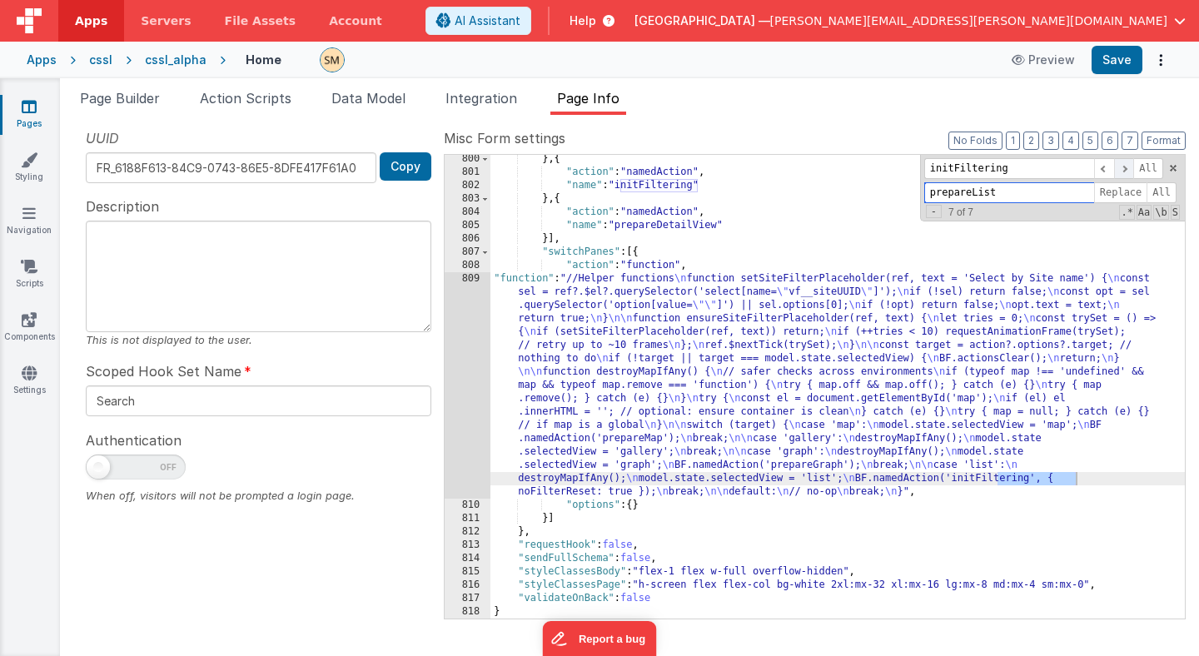
scroll to position [3533, 0]
click at [1125, 169] on span at bounding box center [1124, 168] width 20 height 21
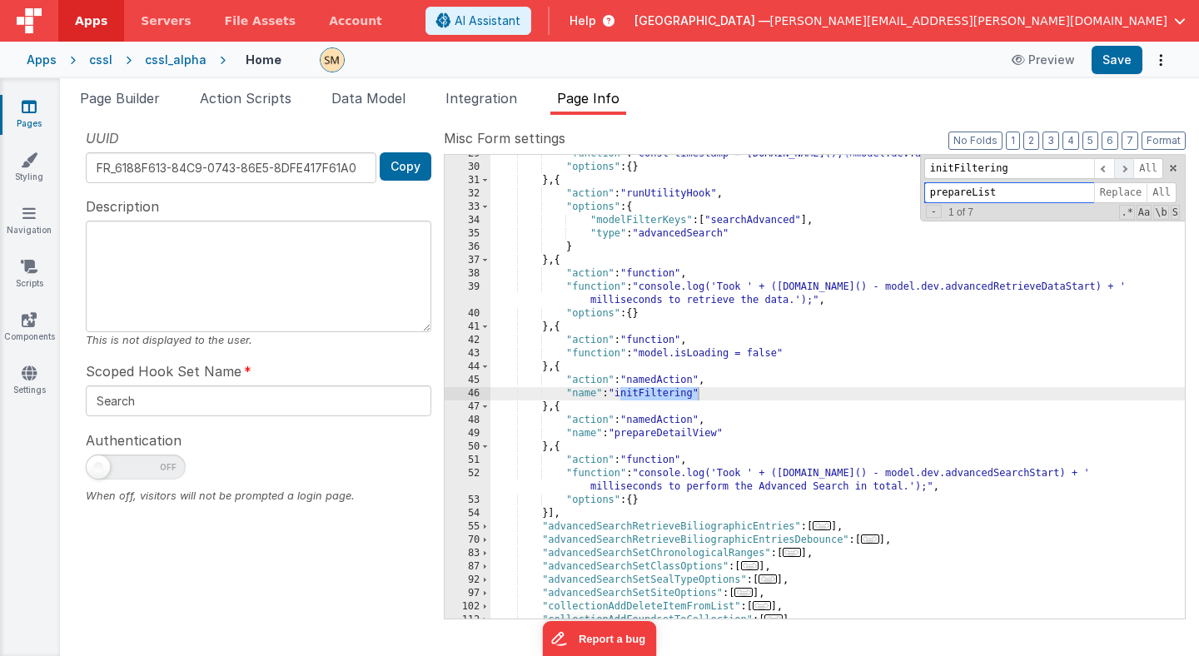
click at [1125, 169] on span at bounding box center [1124, 168] width 20 height 21
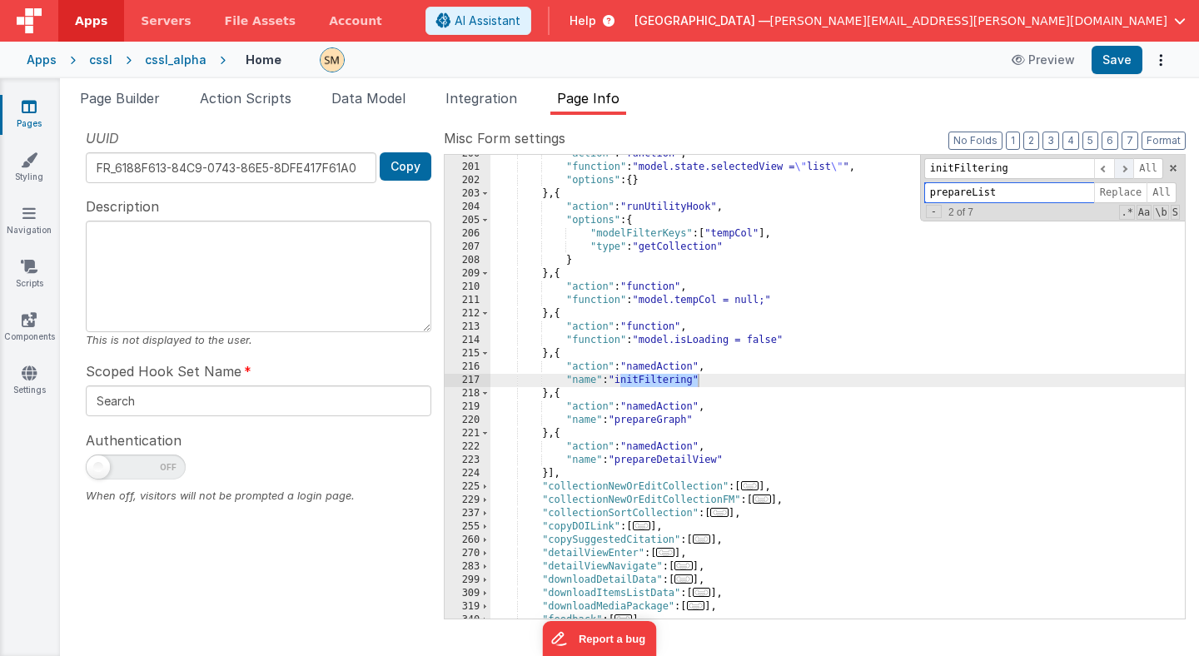
click at [1125, 169] on span at bounding box center [1124, 168] width 20 height 21
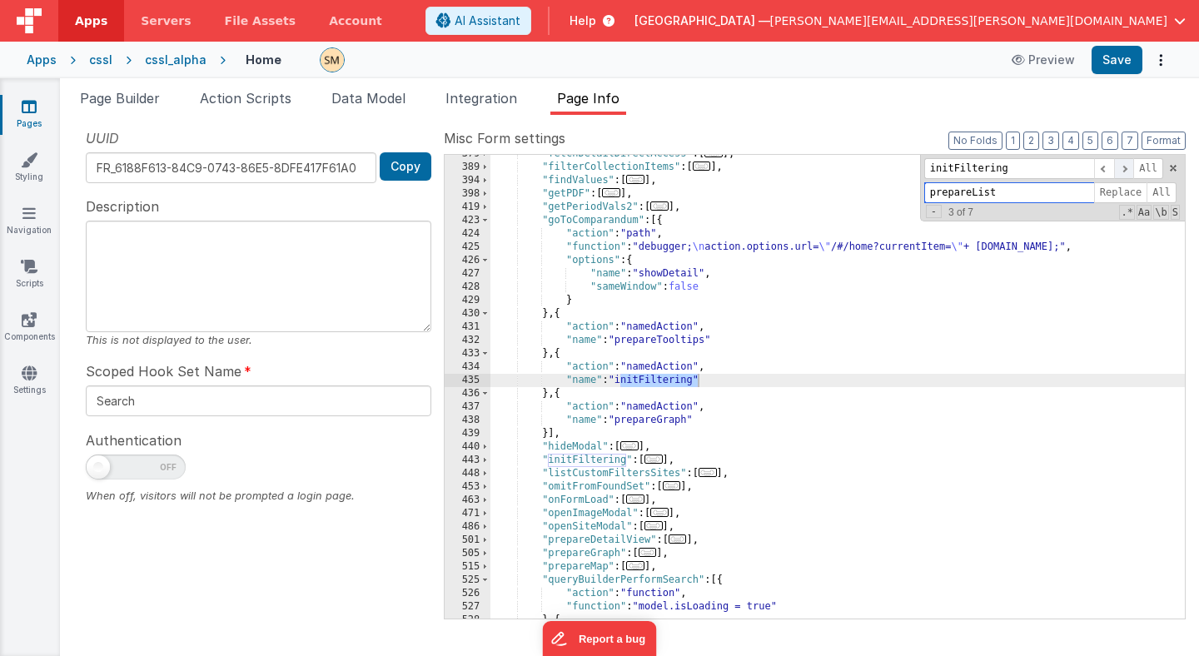
scroll to position [1846, 0]
click at [1125, 169] on span at bounding box center [1124, 168] width 20 height 21
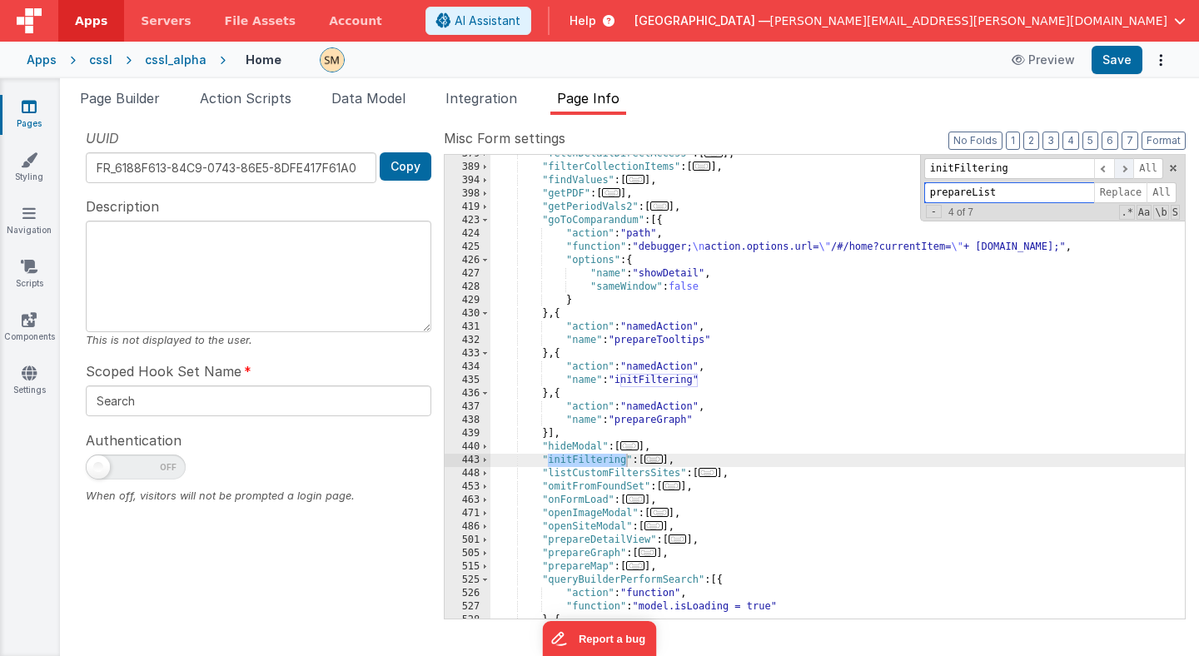
click at [1125, 169] on span at bounding box center [1124, 168] width 20 height 21
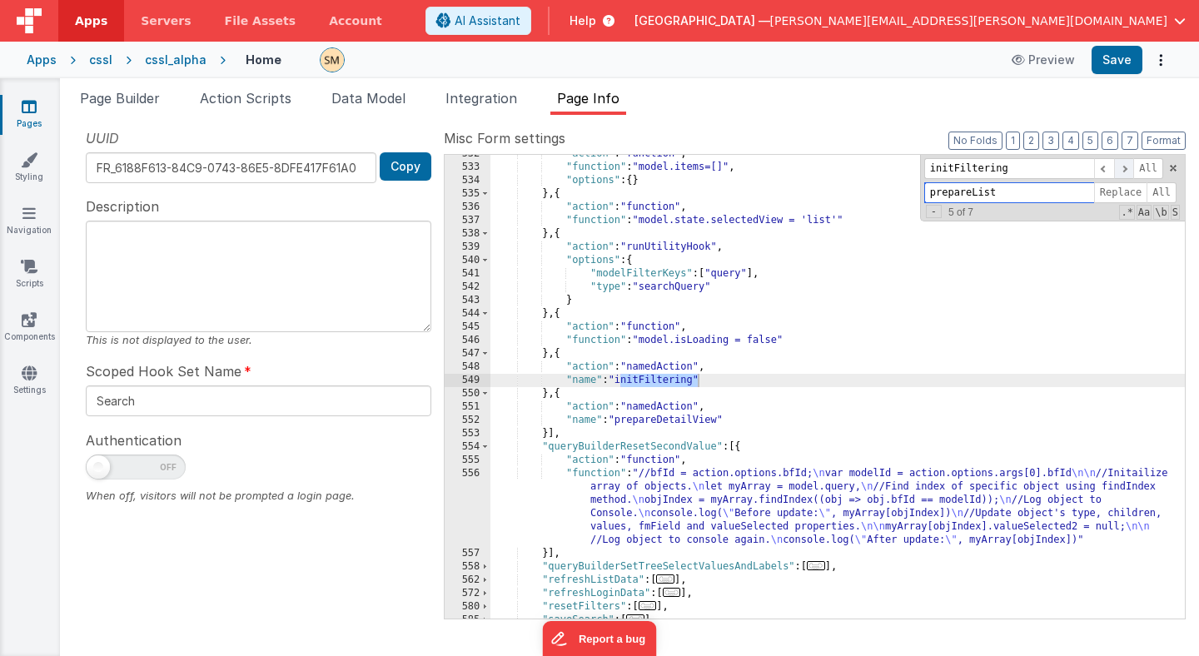
click at [1125, 169] on span at bounding box center [1124, 168] width 20 height 21
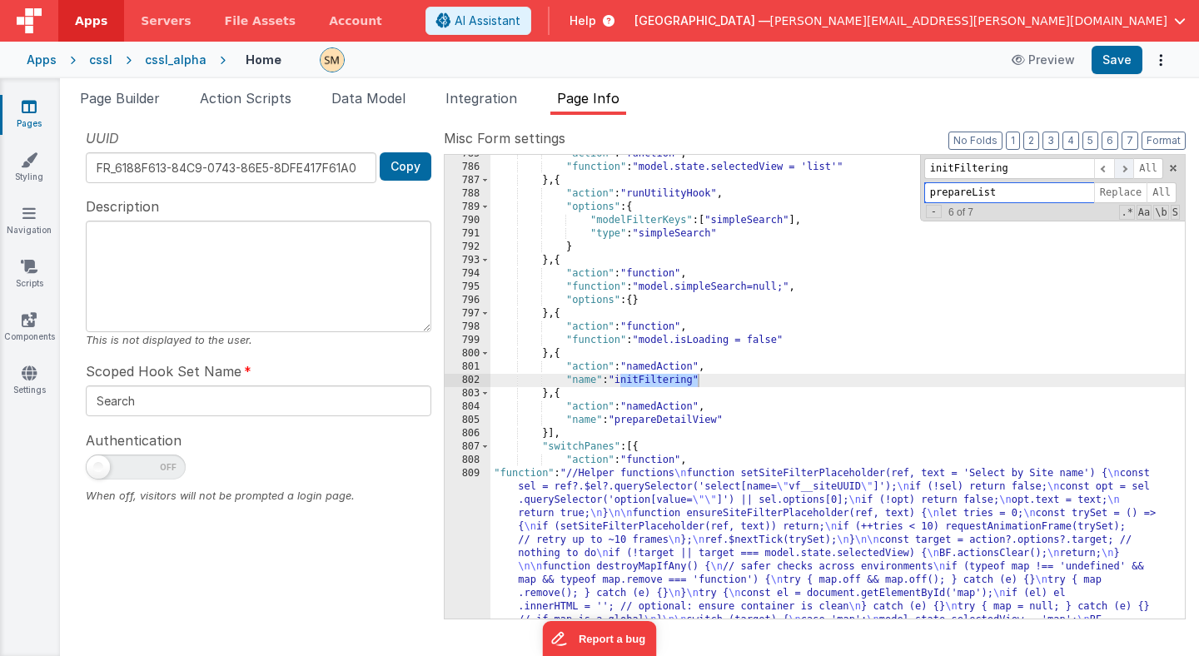
click at [1125, 169] on span at bounding box center [1124, 168] width 20 height 21
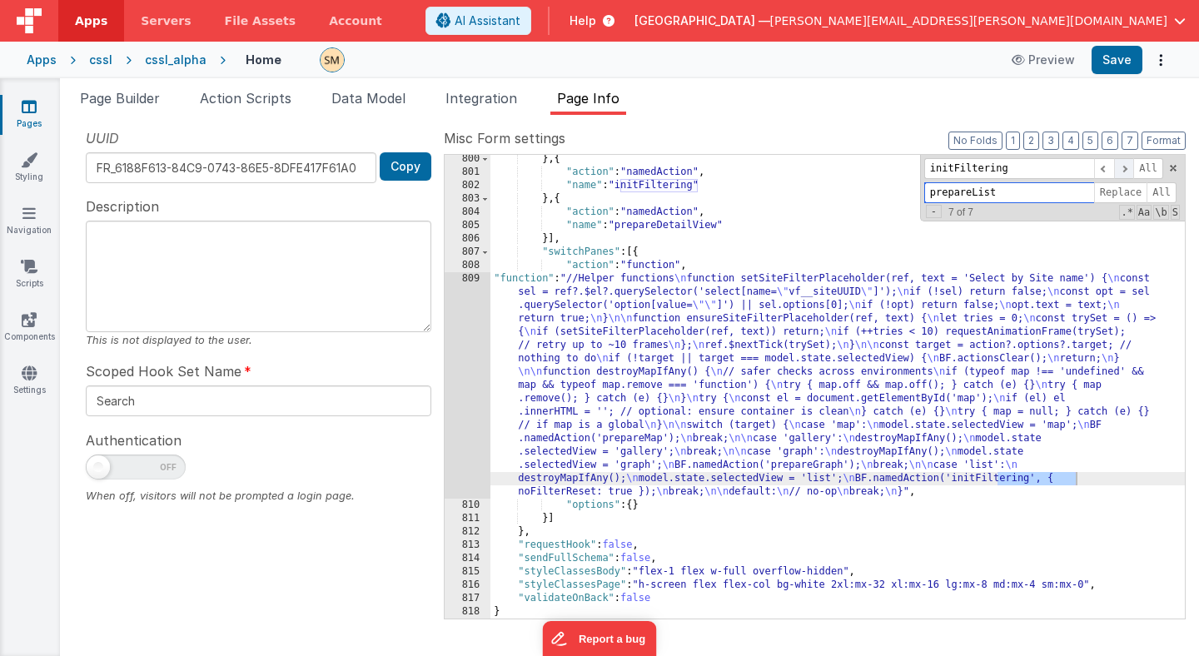
click at [1125, 169] on span at bounding box center [1124, 168] width 20 height 21
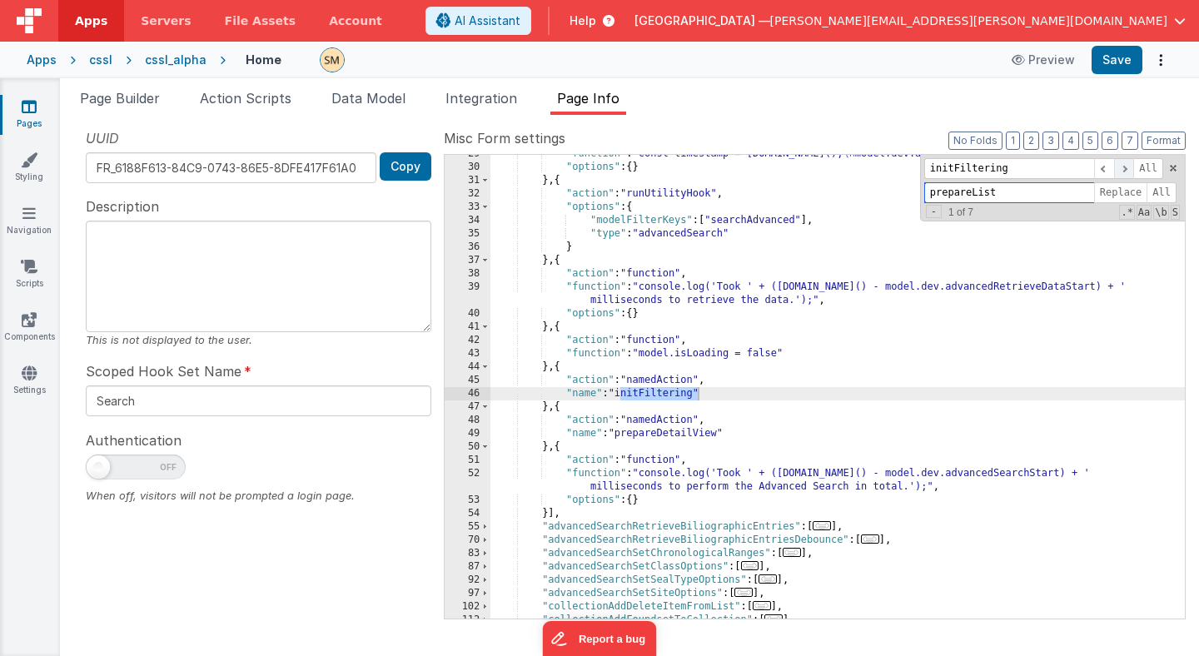
click at [1125, 169] on span at bounding box center [1124, 168] width 20 height 21
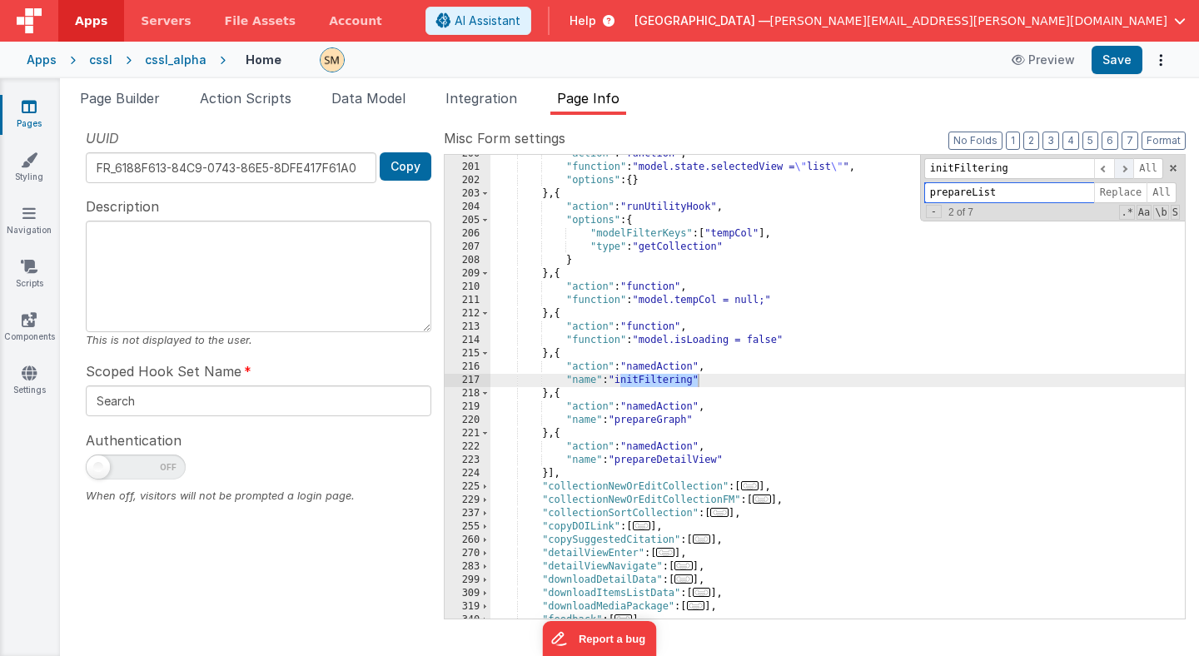
click at [1125, 169] on span at bounding box center [1124, 168] width 20 height 21
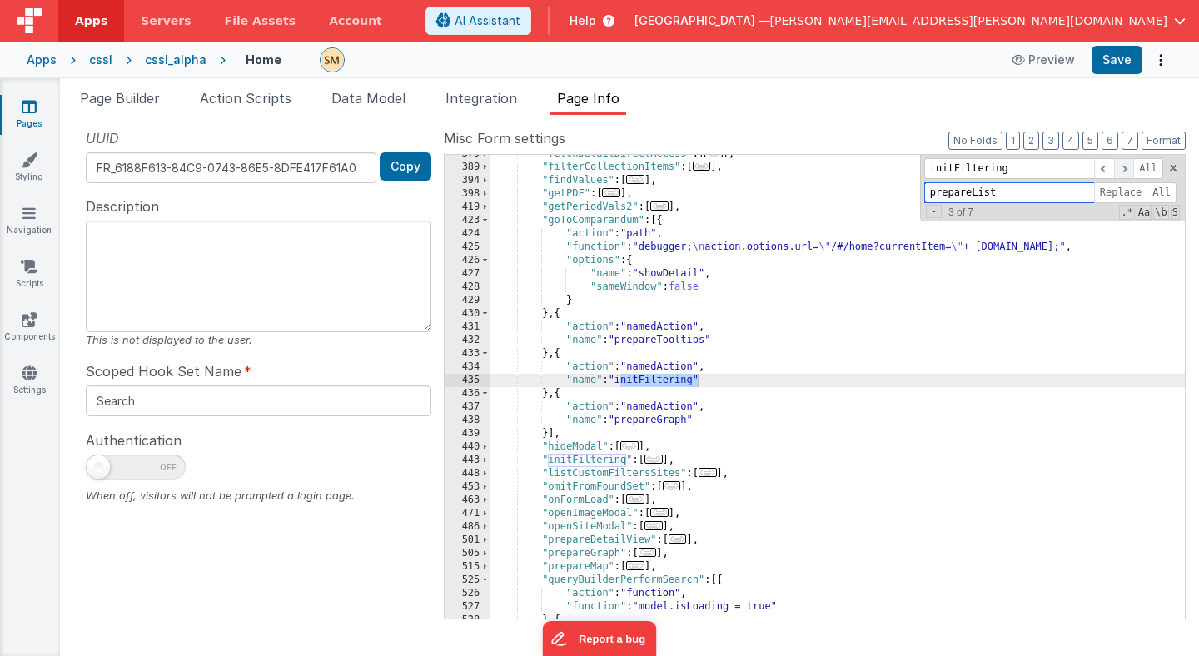
click at [1125, 169] on span at bounding box center [1124, 168] width 20 height 21
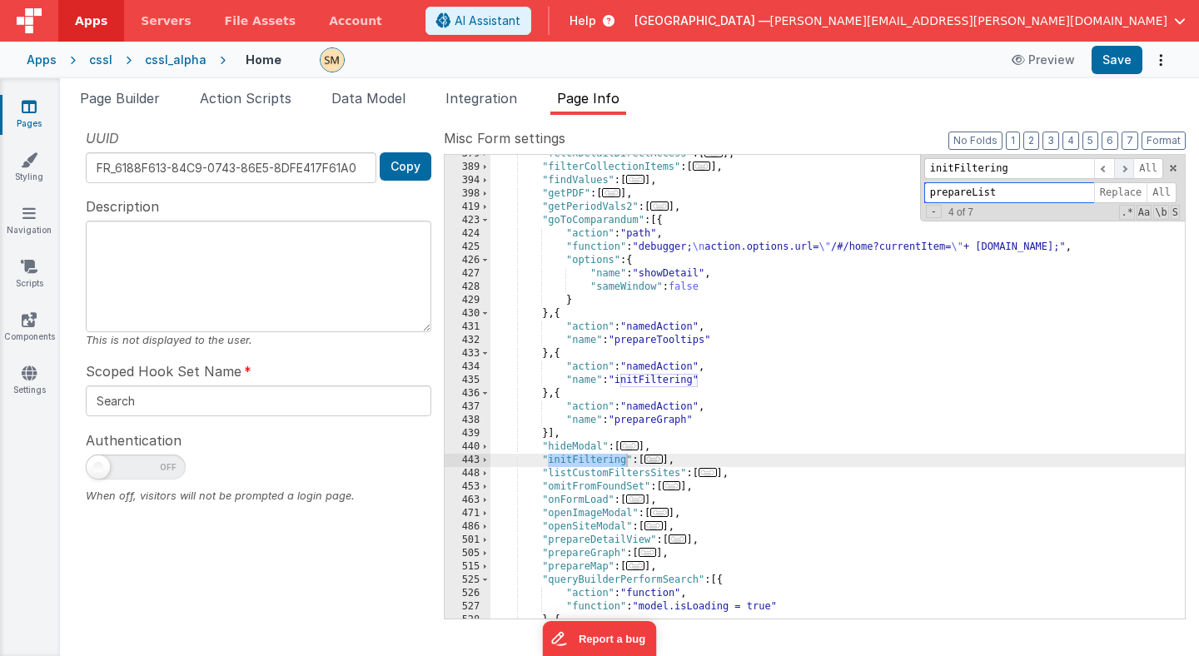
click at [1125, 169] on span at bounding box center [1124, 168] width 20 height 21
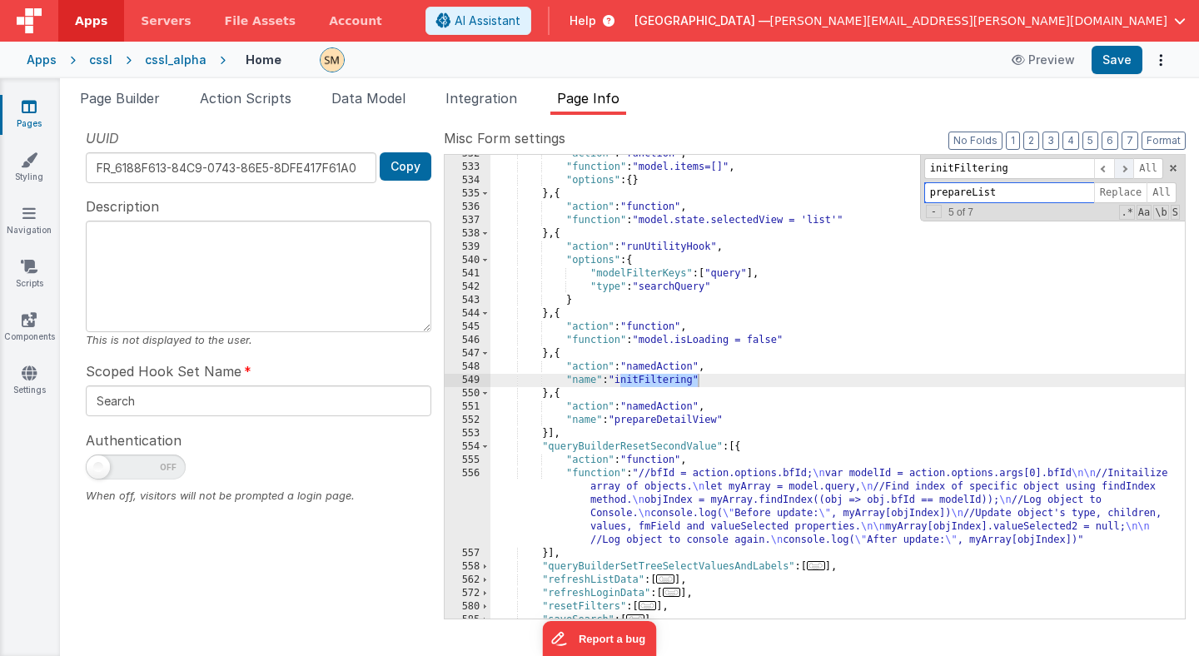
click at [1125, 169] on span at bounding box center [1124, 168] width 20 height 21
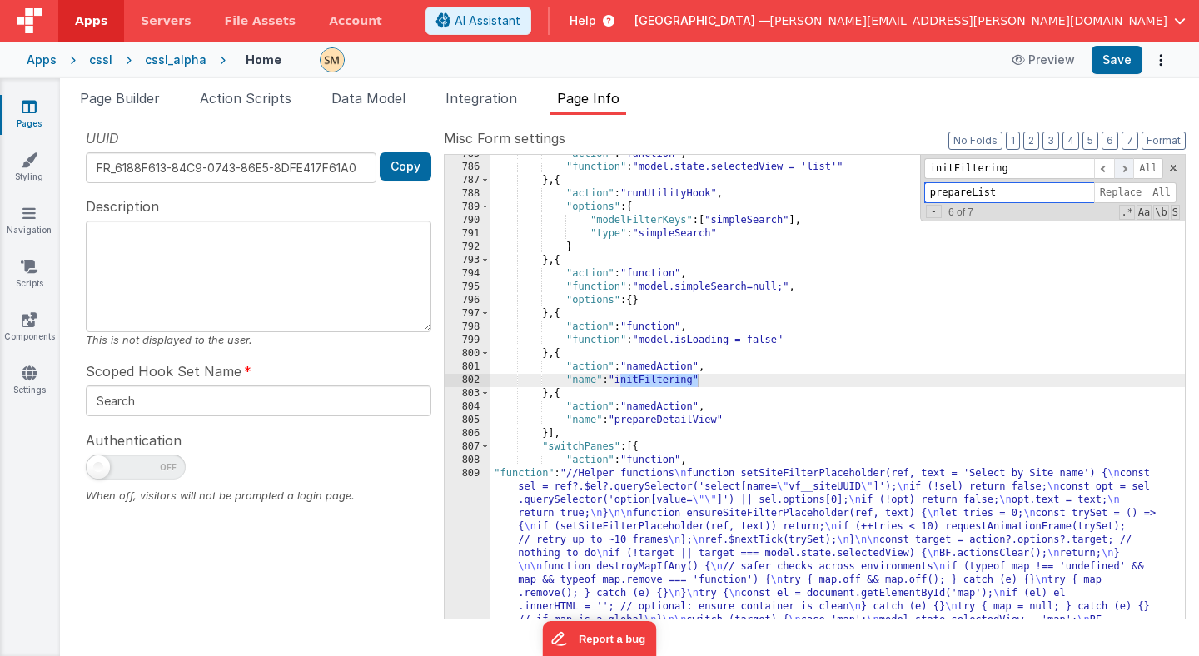
click at [1124, 166] on span at bounding box center [1124, 168] width 20 height 21
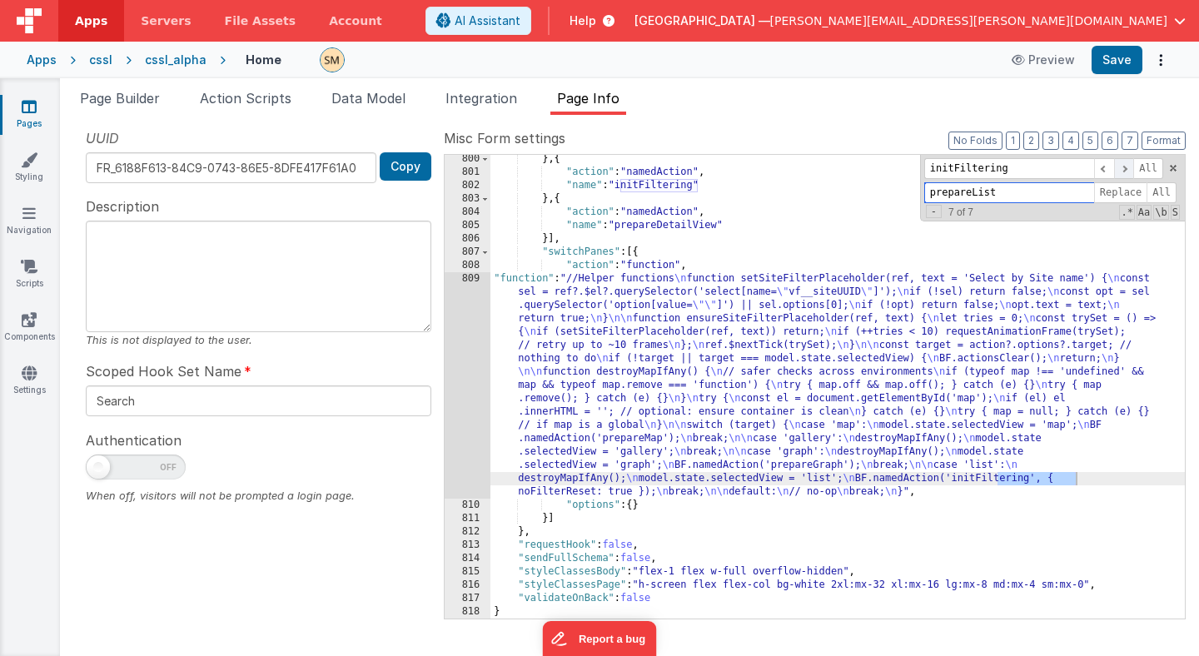
click at [1124, 166] on span at bounding box center [1124, 168] width 20 height 21
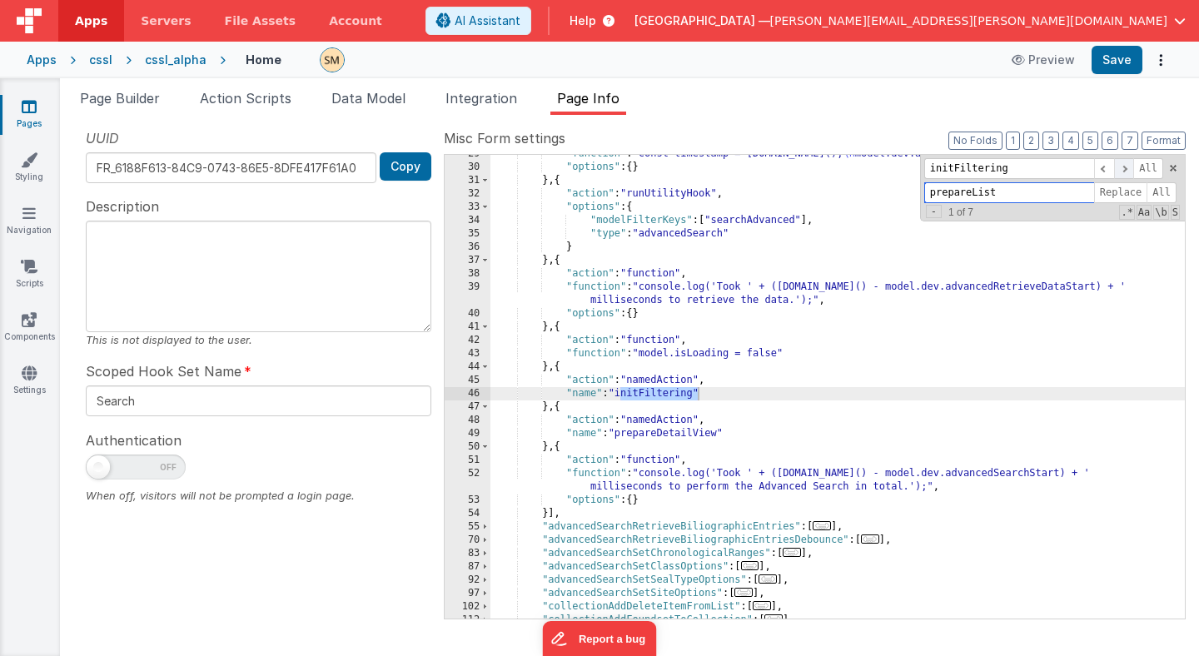
click at [1124, 166] on span at bounding box center [1124, 168] width 20 height 21
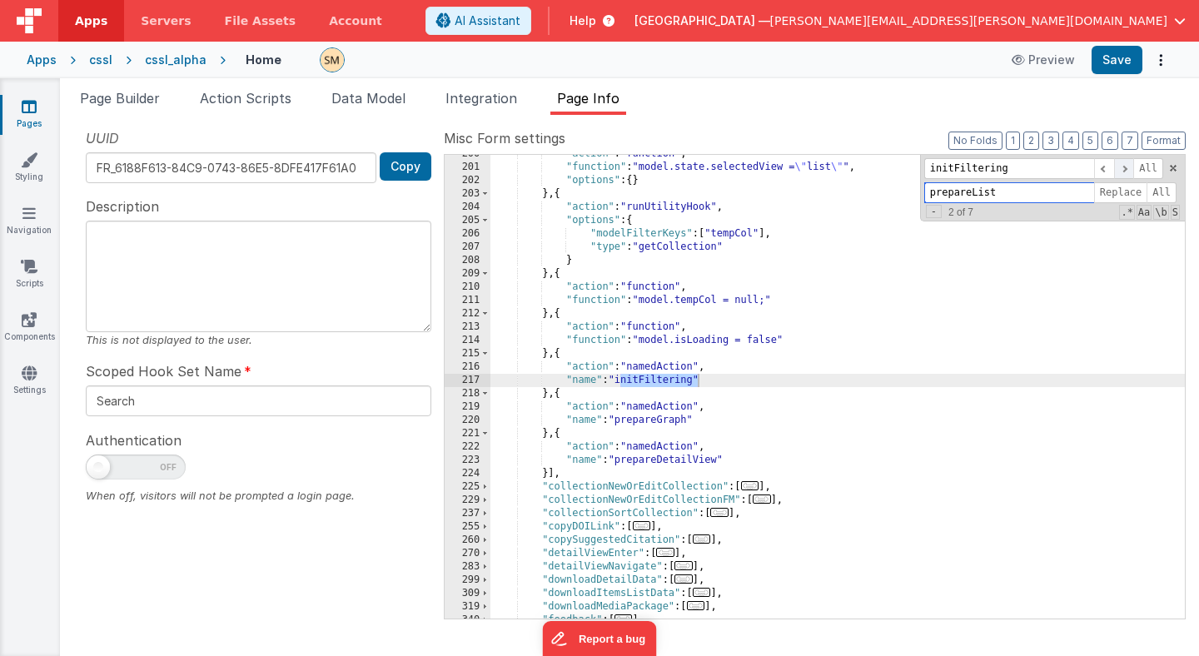
click at [1124, 166] on span at bounding box center [1124, 168] width 20 height 21
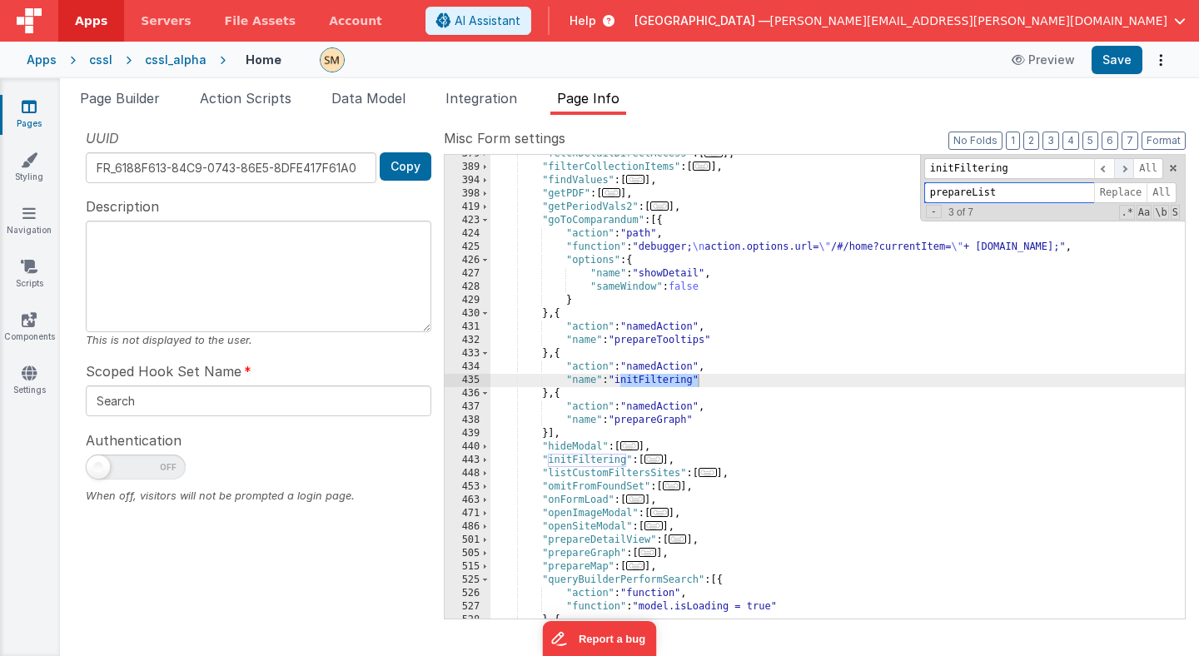
click at [1124, 166] on span at bounding box center [1124, 168] width 20 height 21
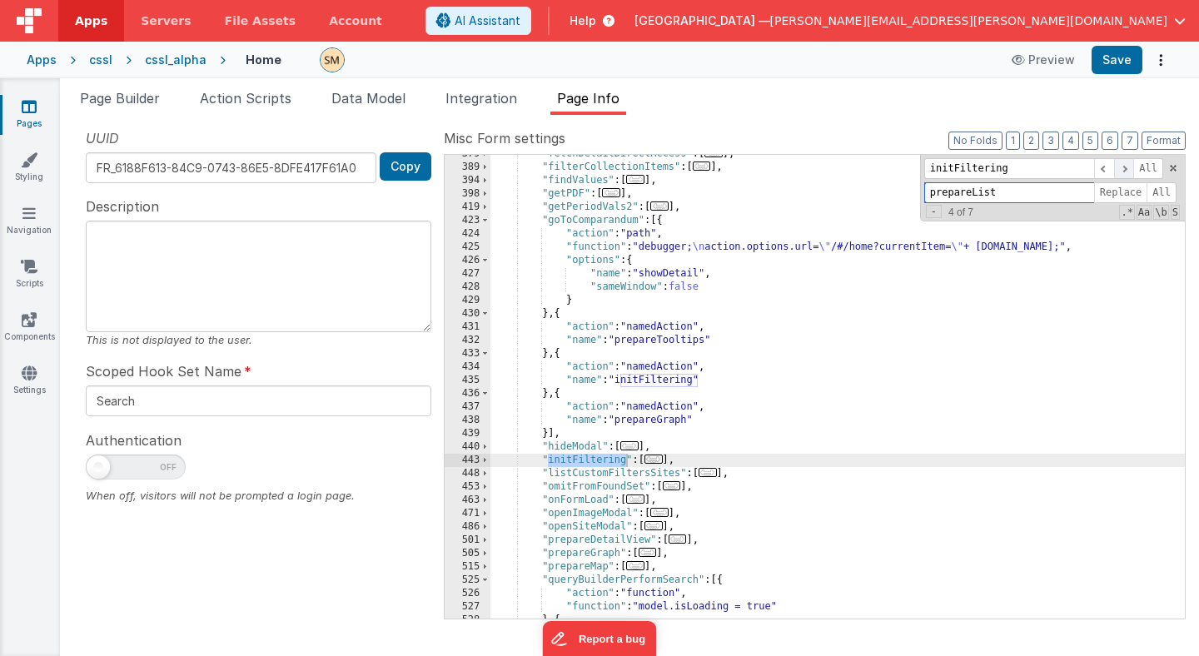
click at [1124, 166] on span at bounding box center [1124, 168] width 20 height 21
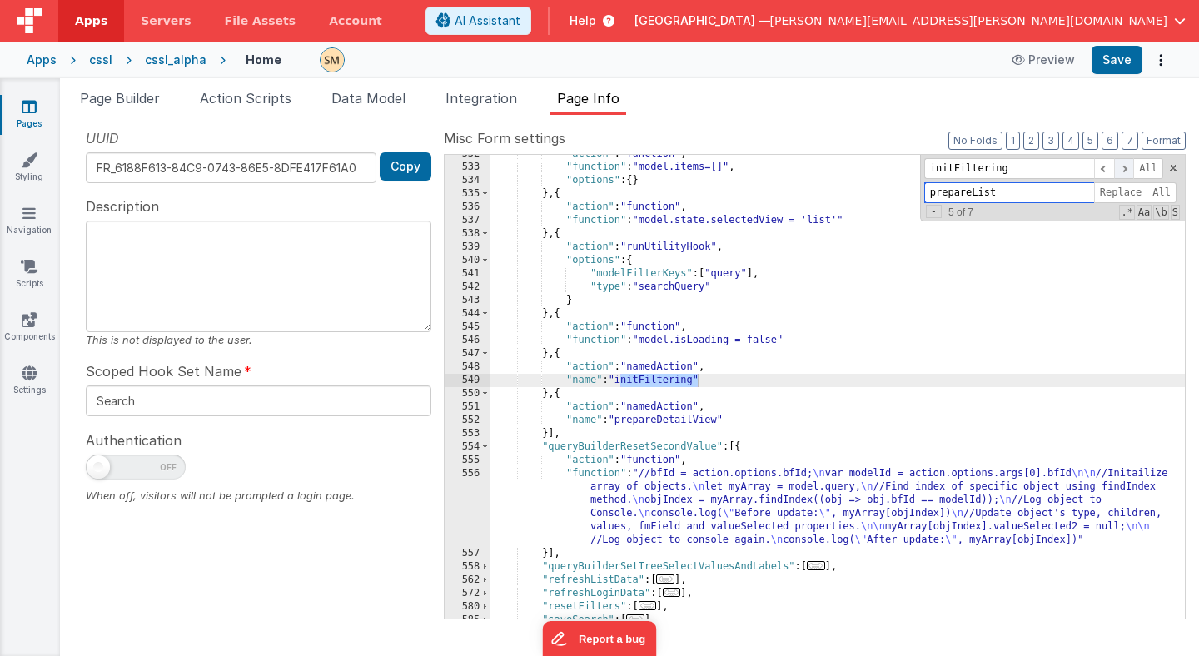
scroll to position [2366, 0]
drag, startPoint x: 1028, startPoint y: 171, endPoint x: 928, endPoint y: 165, distance: 100.9
click at [928, 165] on input "initFiltering" at bounding box center [1009, 168] width 170 height 21
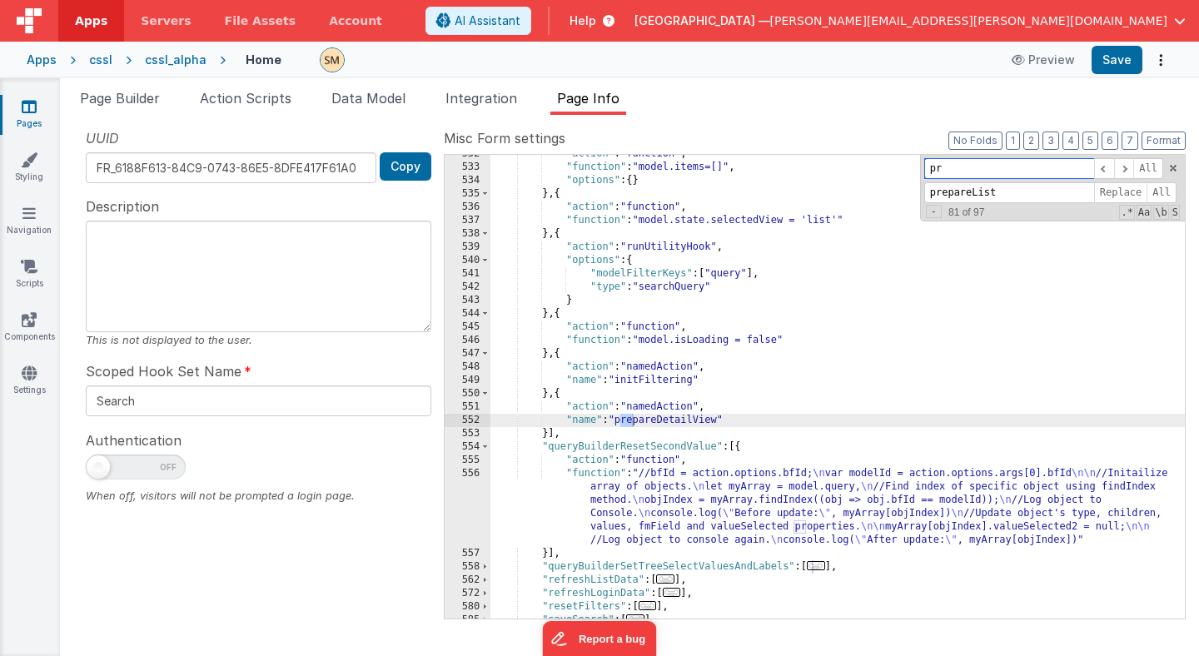
type input "p"
paste input "initFiltering"
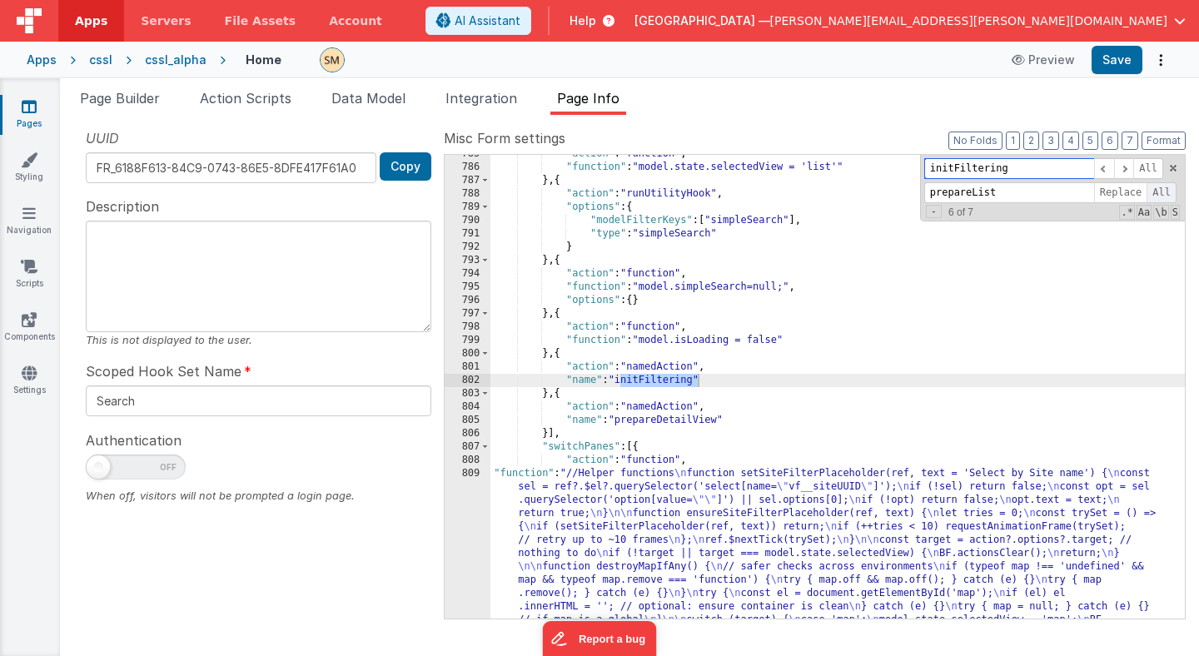
click at [1163, 194] on span "All" at bounding box center [1162, 192] width 30 height 21
click at [1128, 171] on span at bounding box center [1124, 168] width 20 height 21
click at [1174, 166] on span at bounding box center [1173, 168] width 12 height 12
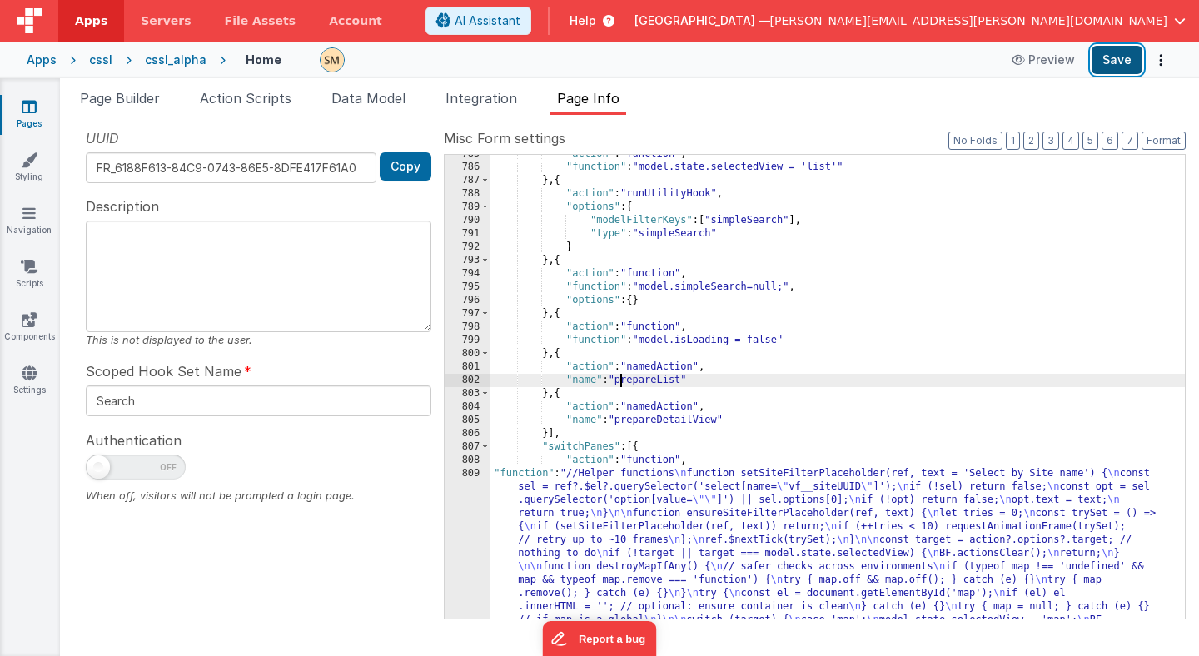
click at [1121, 62] on button "Save" at bounding box center [1117, 60] width 51 height 28
click at [671, 422] on div ""action" : "function" , "function" : "model.state.selectedView = 'list'" } , { …" at bounding box center [837, 499] width 694 height 704
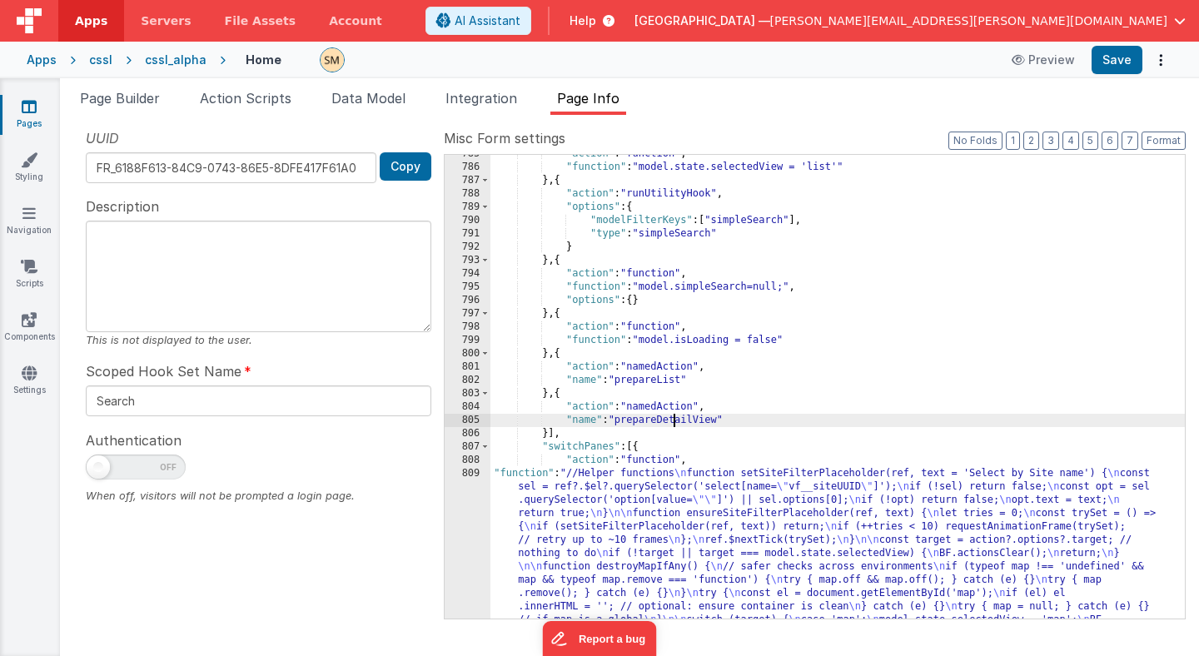
click at [671, 422] on div ""action" : "function" , "function" : "model.state.selectedView = 'list'" } , { …" at bounding box center [837, 499] width 694 height 704
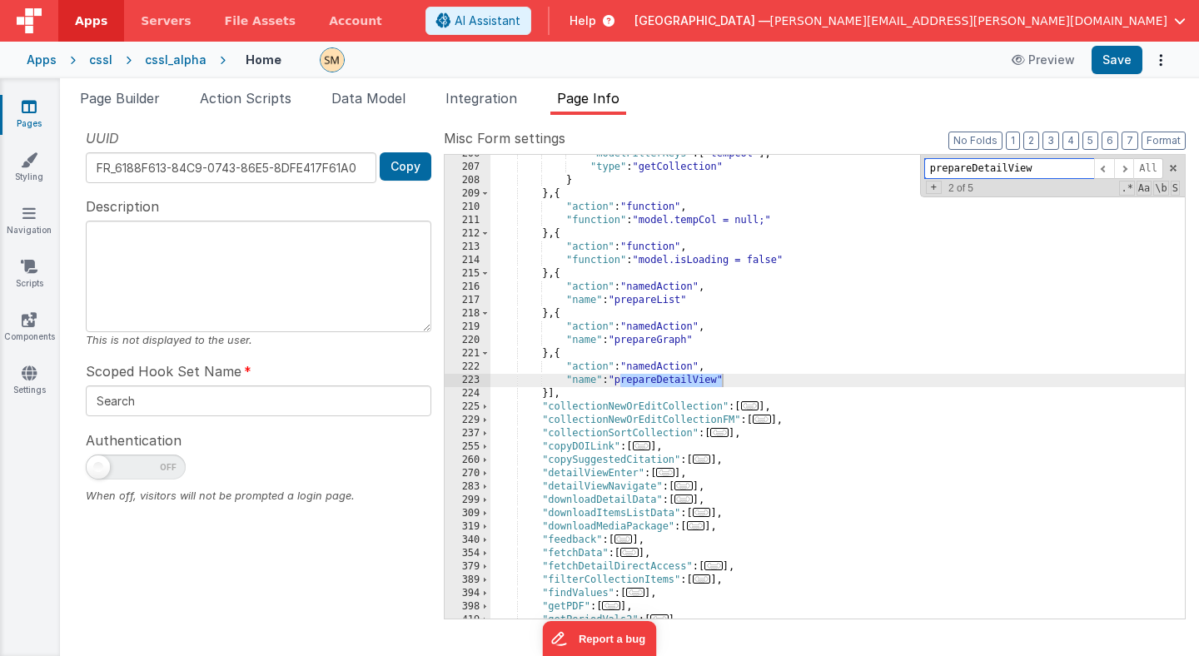
scroll to position [2006, 0]
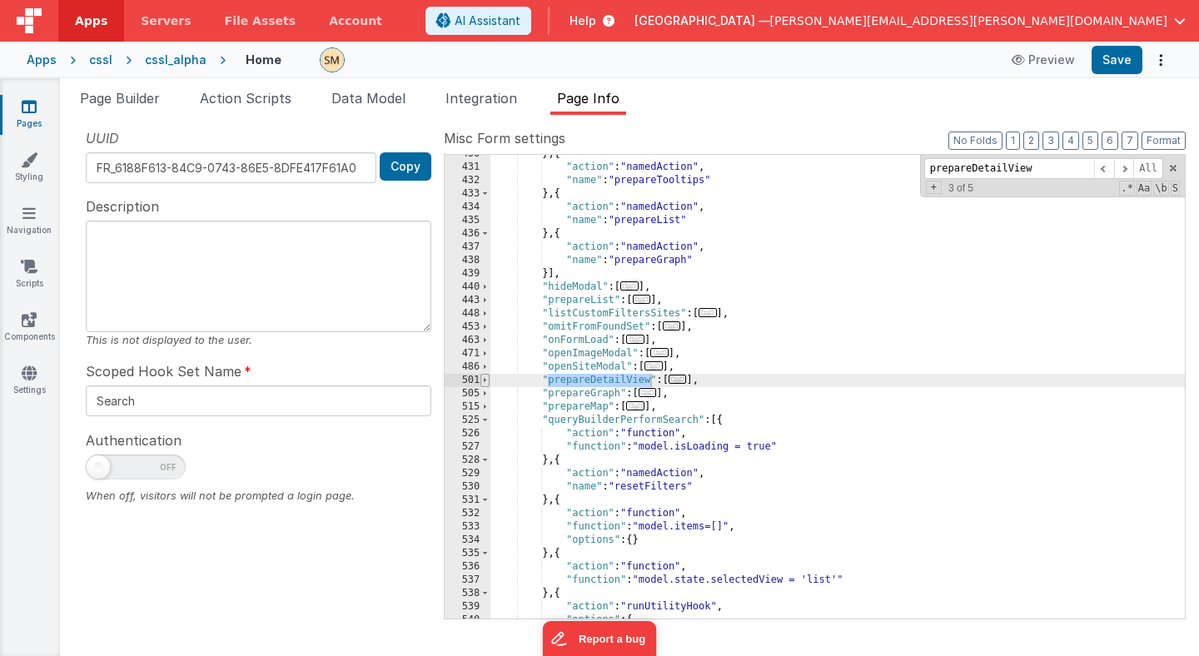
click at [485, 380] on span at bounding box center [484, 380] width 9 height 13
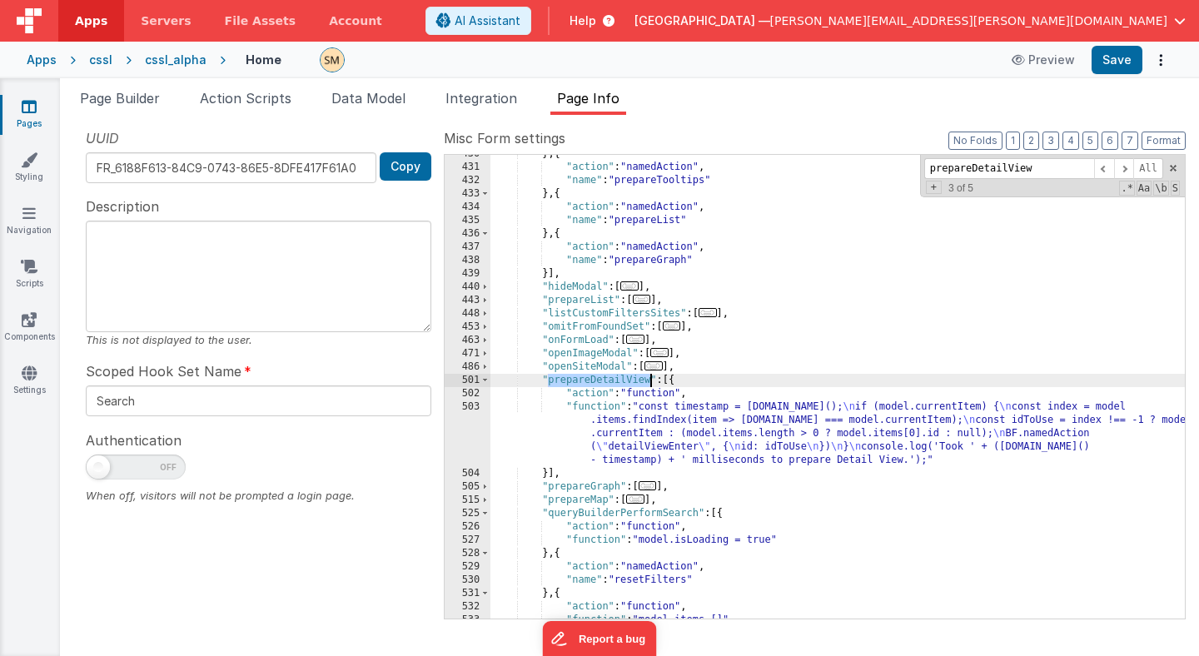
click at [644, 436] on div "} , { "action" : "namedAction" , "name" : "prepareTooltips" } , { "action" : "n…" at bounding box center [837, 392] width 694 height 490
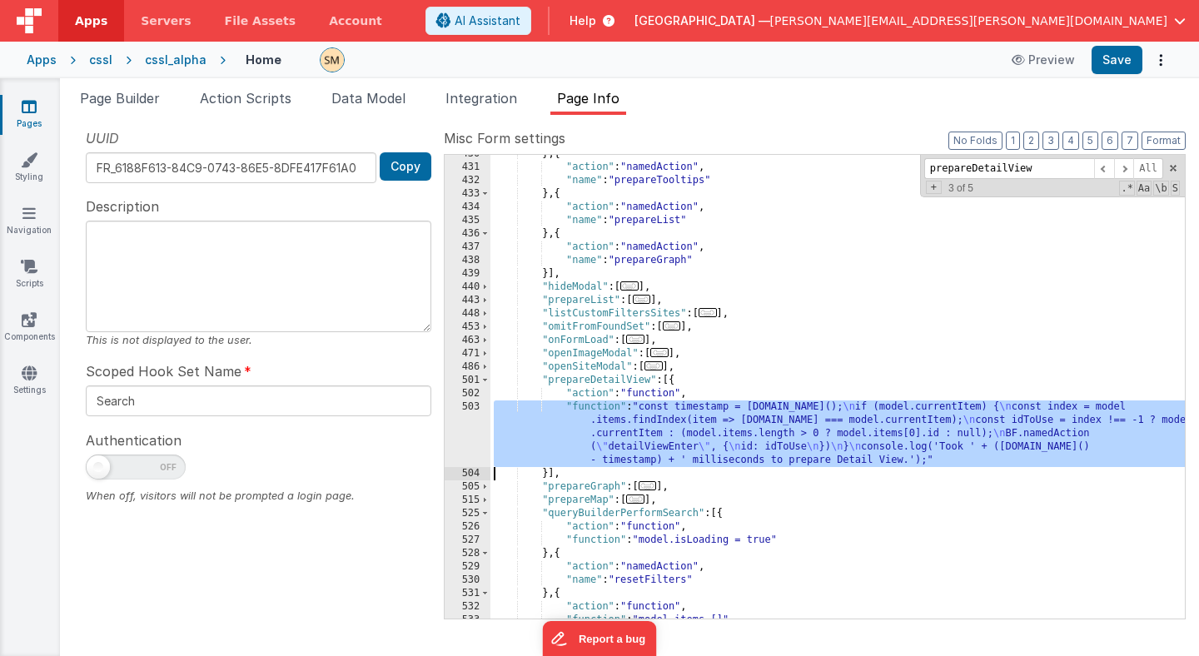
click at [469, 428] on div "503" at bounding box center [468, 434] width 46 height 67
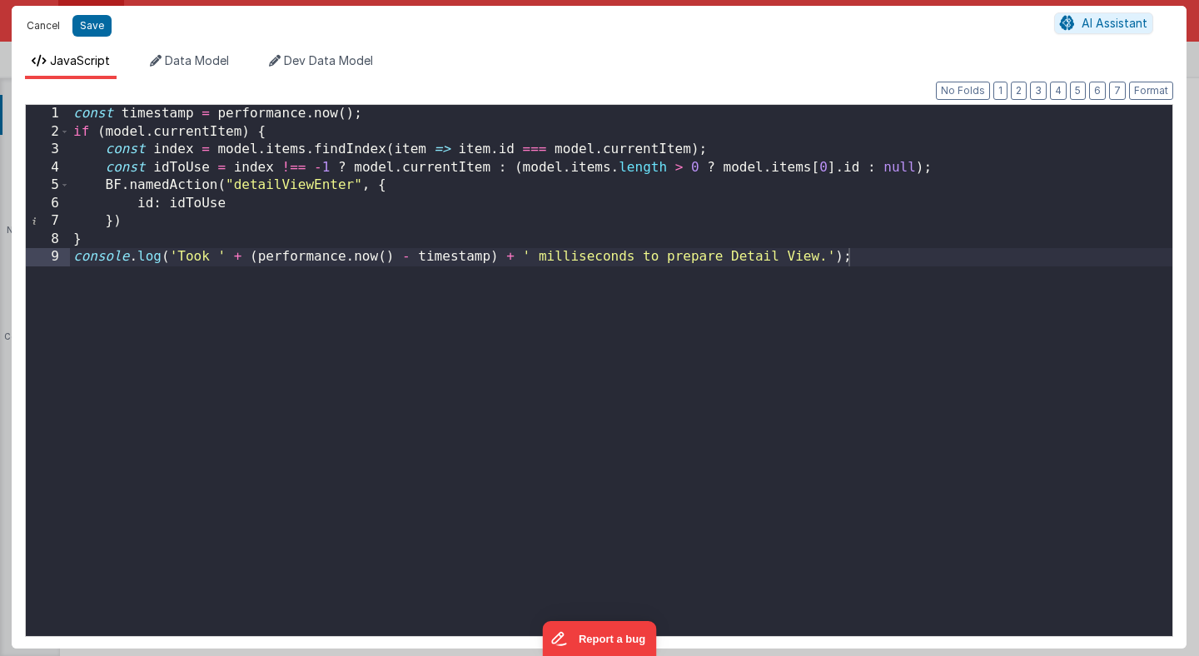
click at [45, 24] on button "Cancel" at bounding box center [43, 25] width 50 height 23
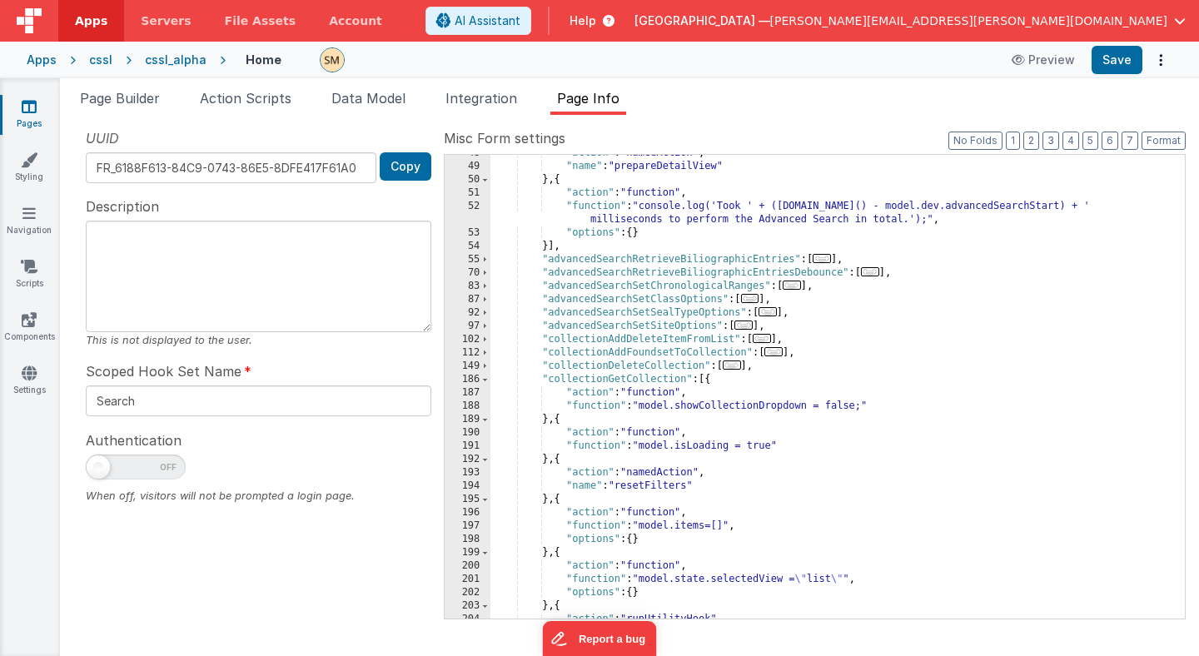
scroll to position [944, 0]
click at [485, 377] on span at bounding box center [484, 376] width 9 height 13
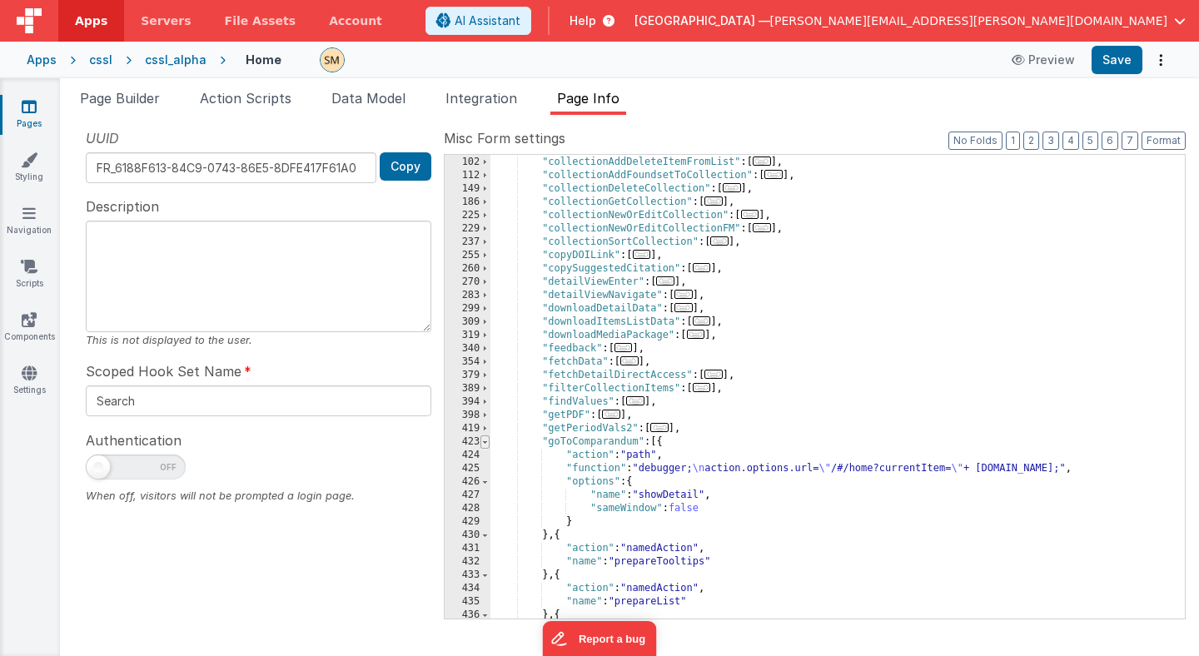
scroll to position [1128, 0]
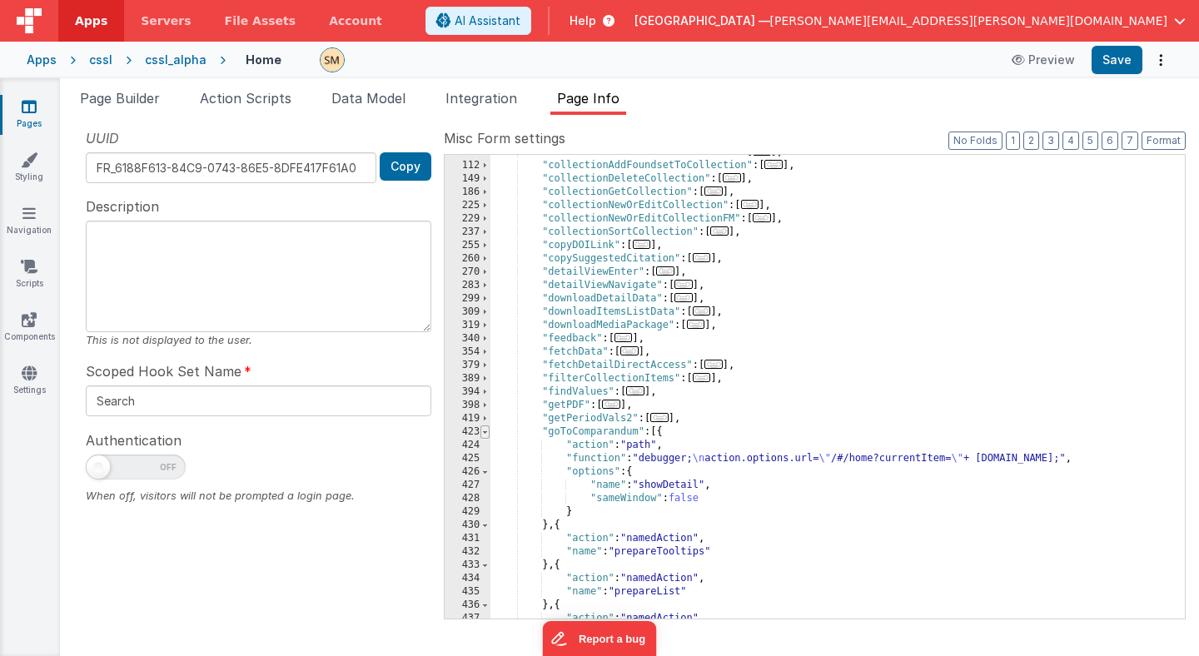
click at [485, 432] on span at bounding box center [484, 432] width 9 height 13
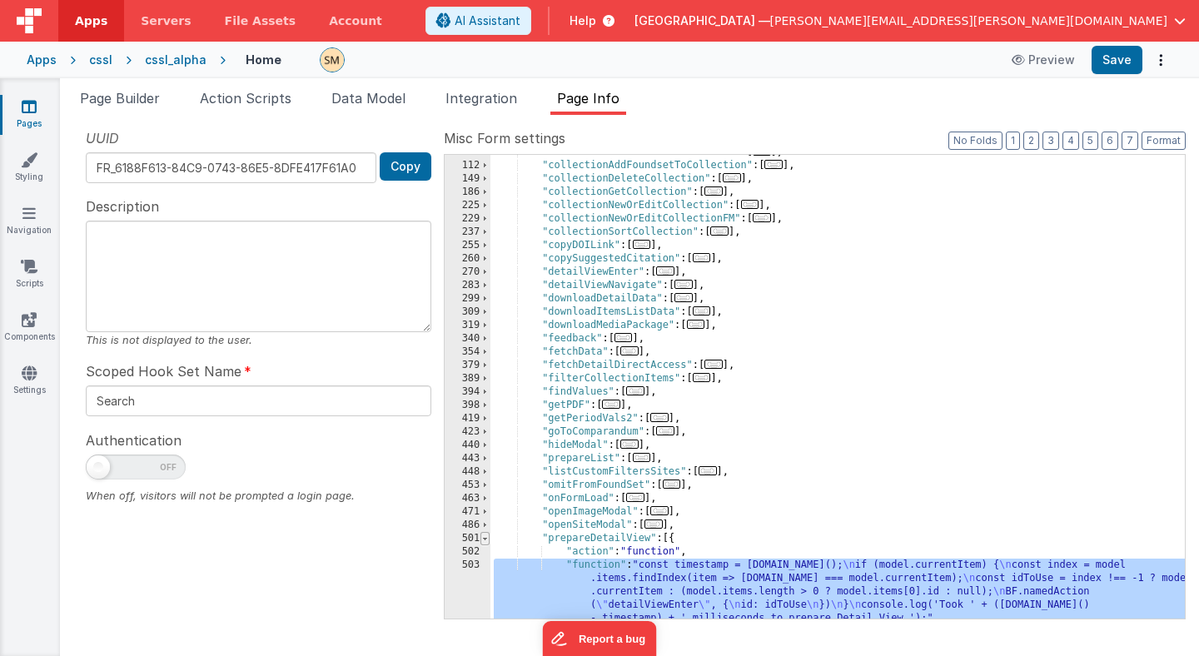
click at [486, 535] on span at bounding box center [484, 538] width 9 height 13
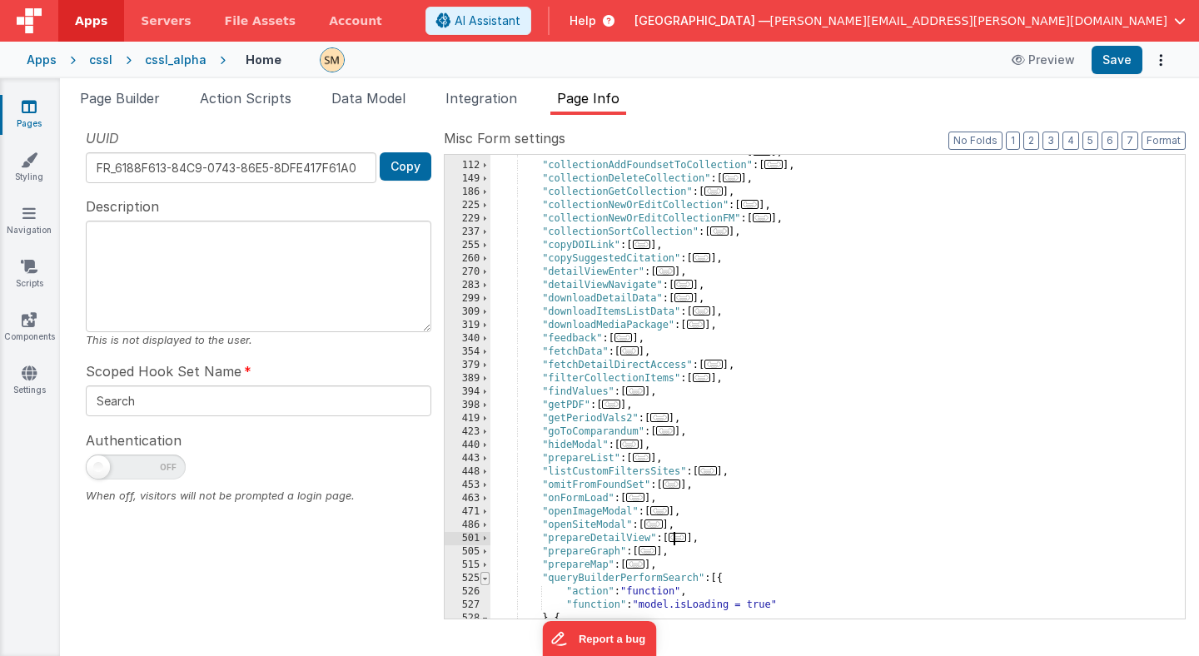
click at [487, 578] on span at bounding box center [484, 578] width 9 height 13
click at [485, 594] on span at bounding box center [484, 591] width 9 height 13
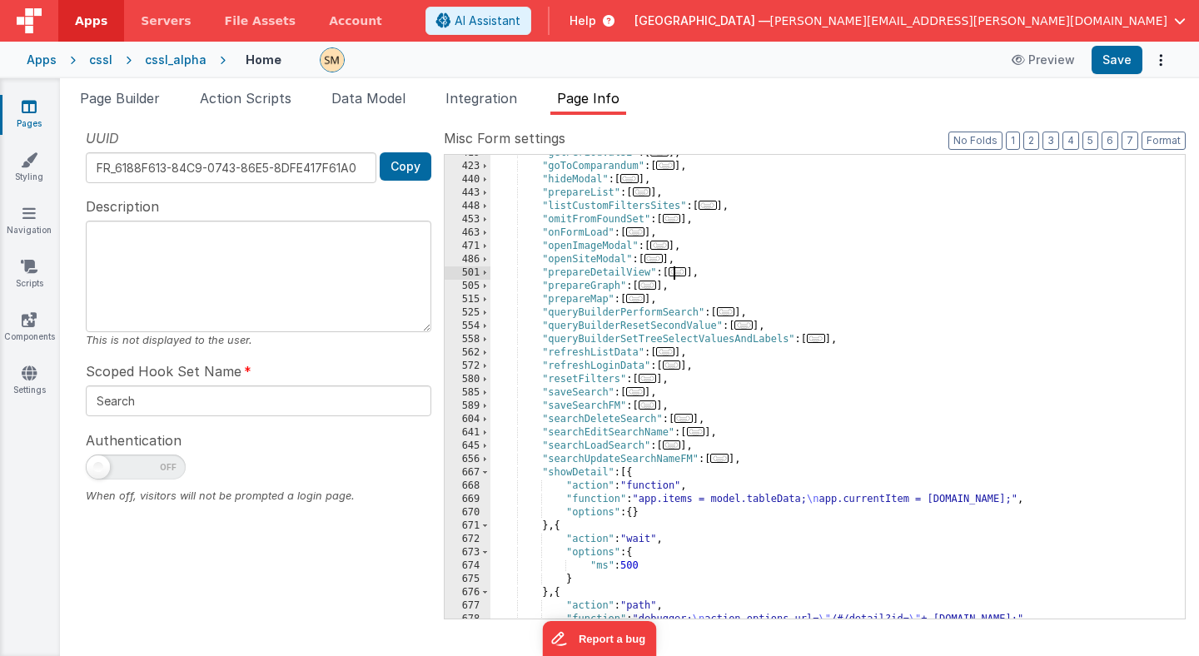
scroll to position [1404, 0]
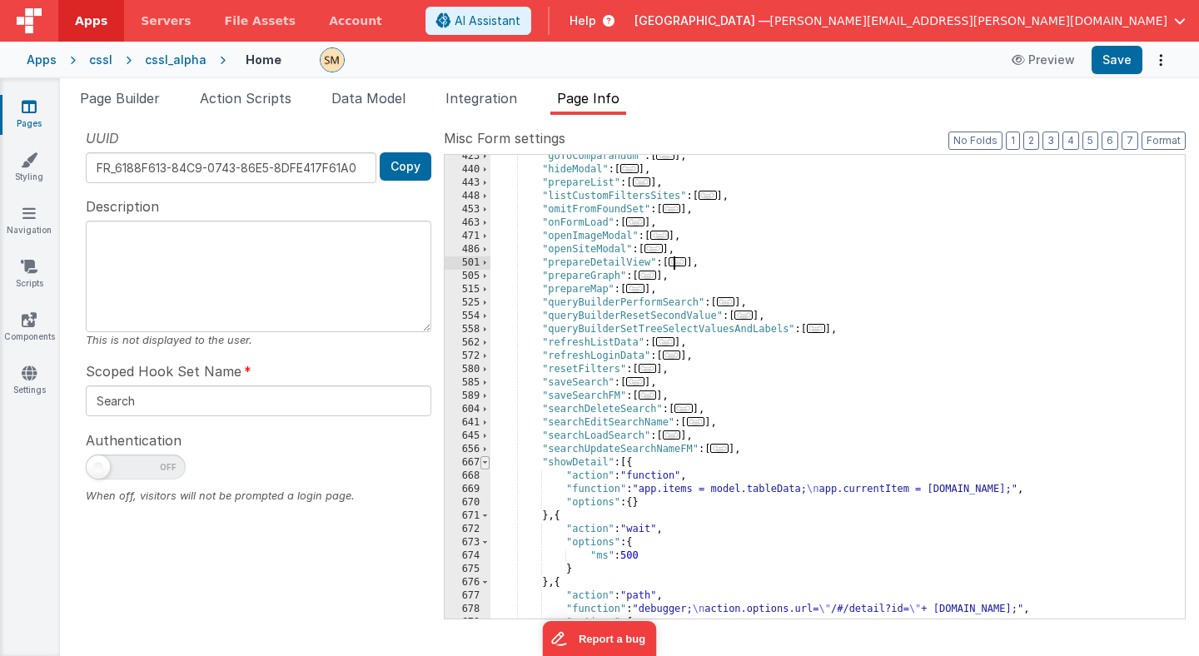
click at [485, 463] on span at bounding box center [484, 462] width 9 height 13
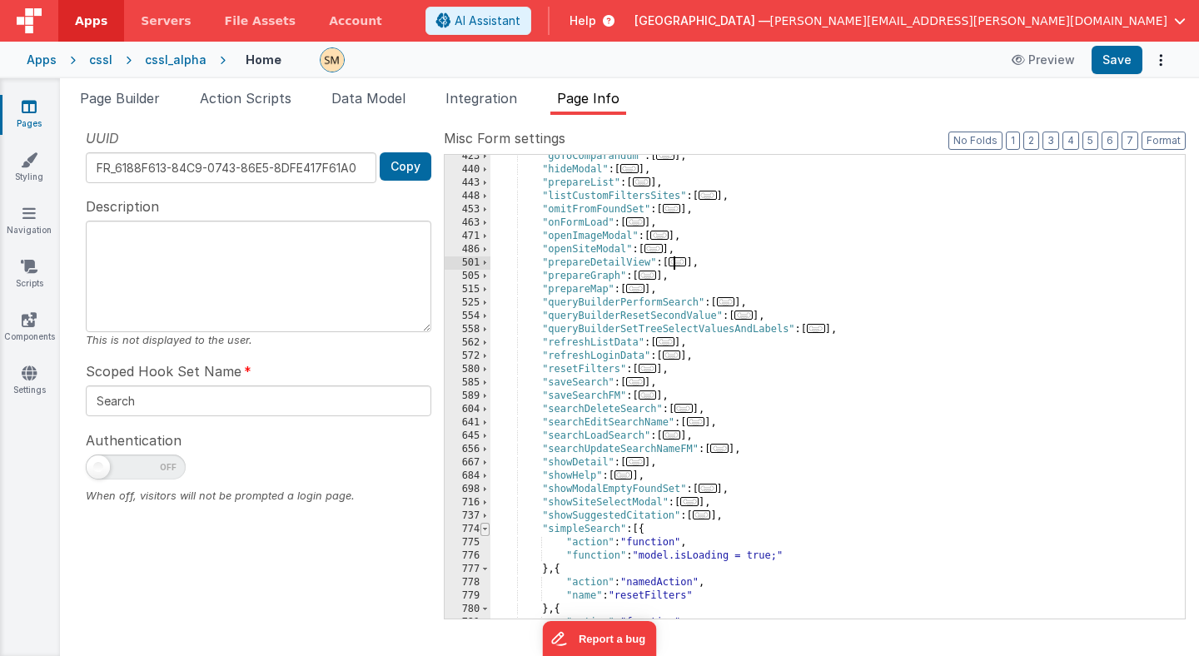
click at [485, 531] on span at bounding box center [484, 529] width 9 height 13
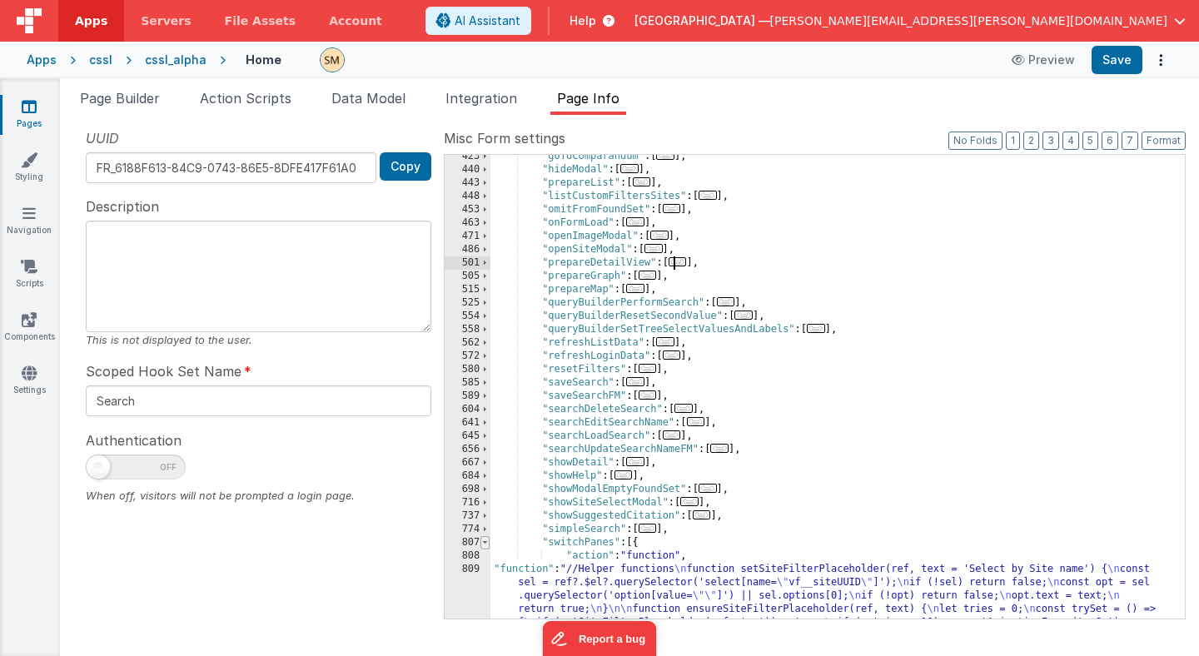
click at [485, 544] on span at bounding box center [484, 542] width 9 height 13
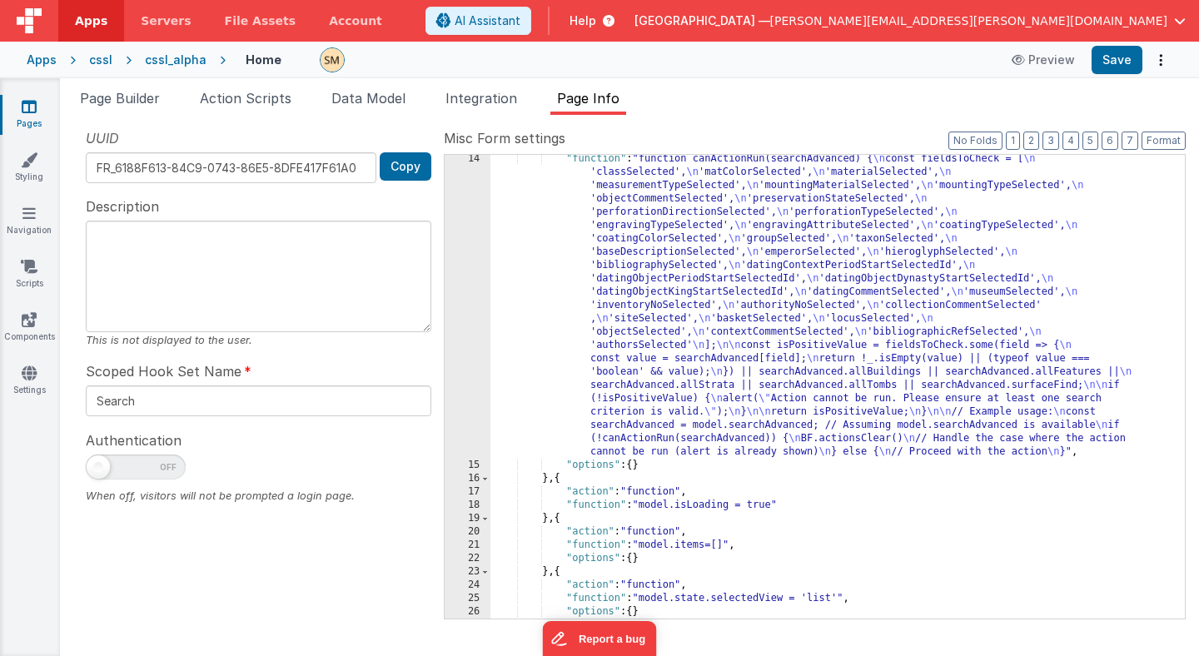
scroll to position [0, 0]
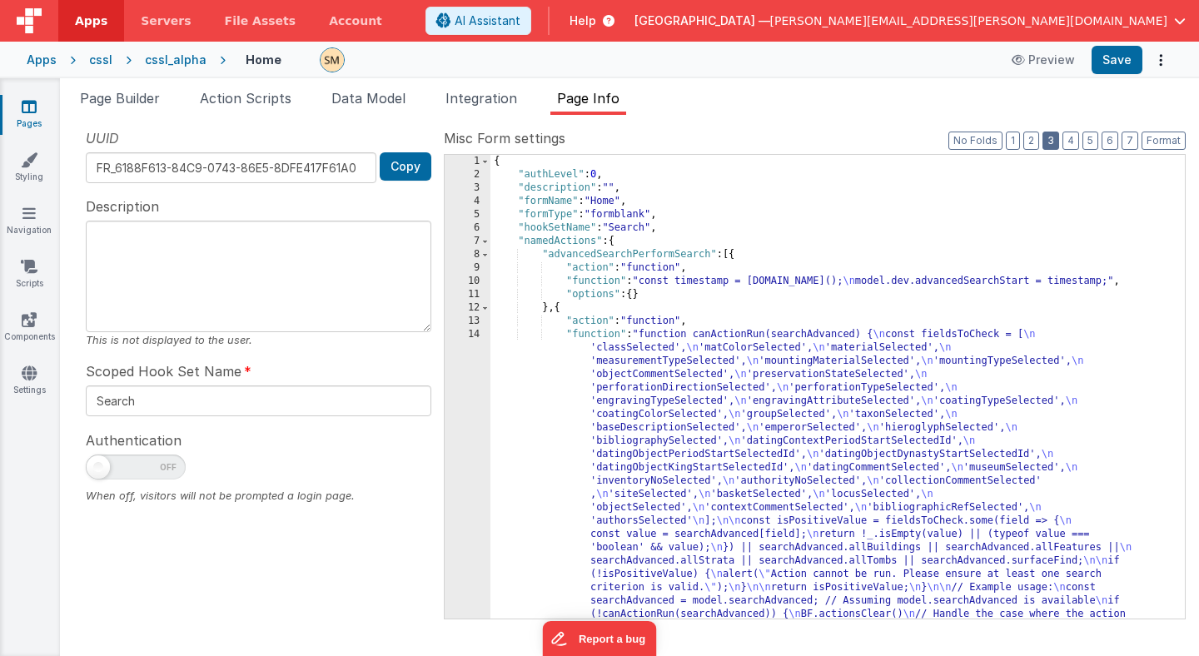
click at [1057, 140] on button "3" at bounding box center [1051, 141] width 17 height 18
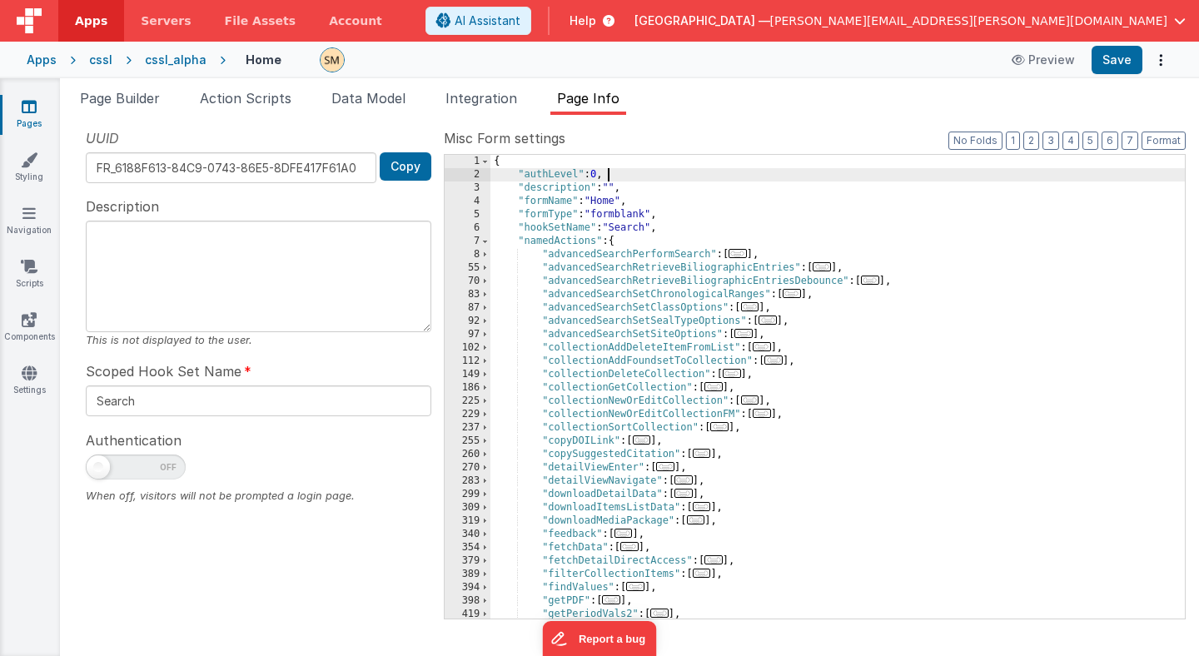
click at [936, 175] on div "{ "authLevel" : 0 , "description" : "" , "formName" : "Home" , "formType" : "fo…" at bounding box center [837, 400] width 694 height 490
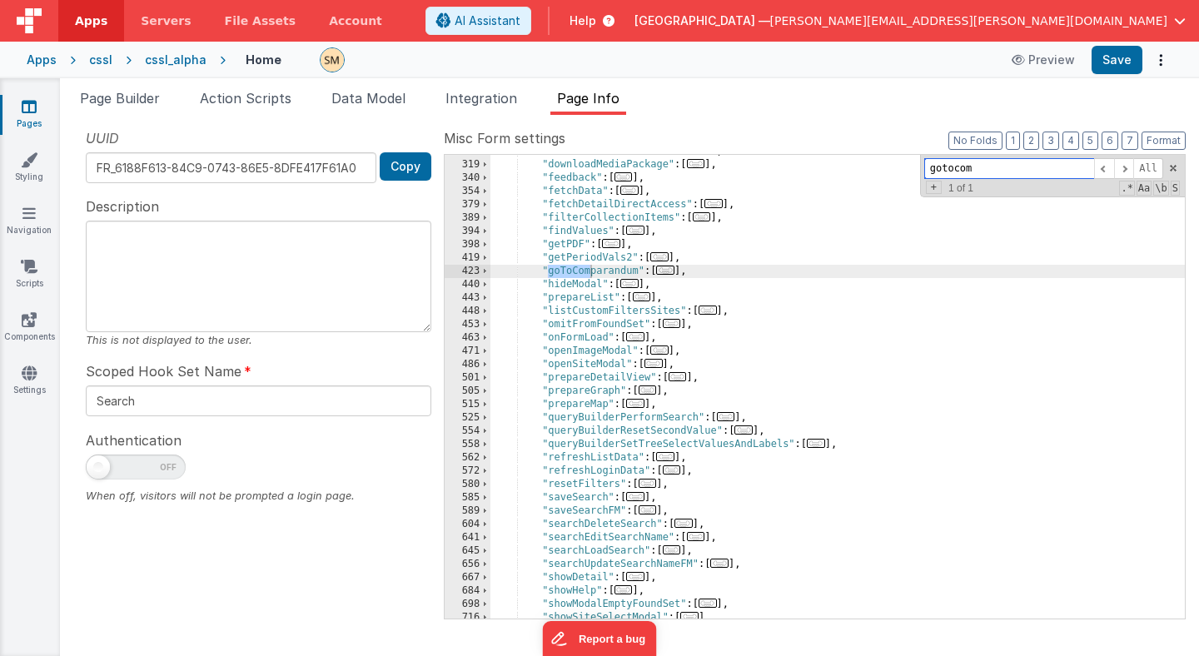
scroll to position [1289, 0]
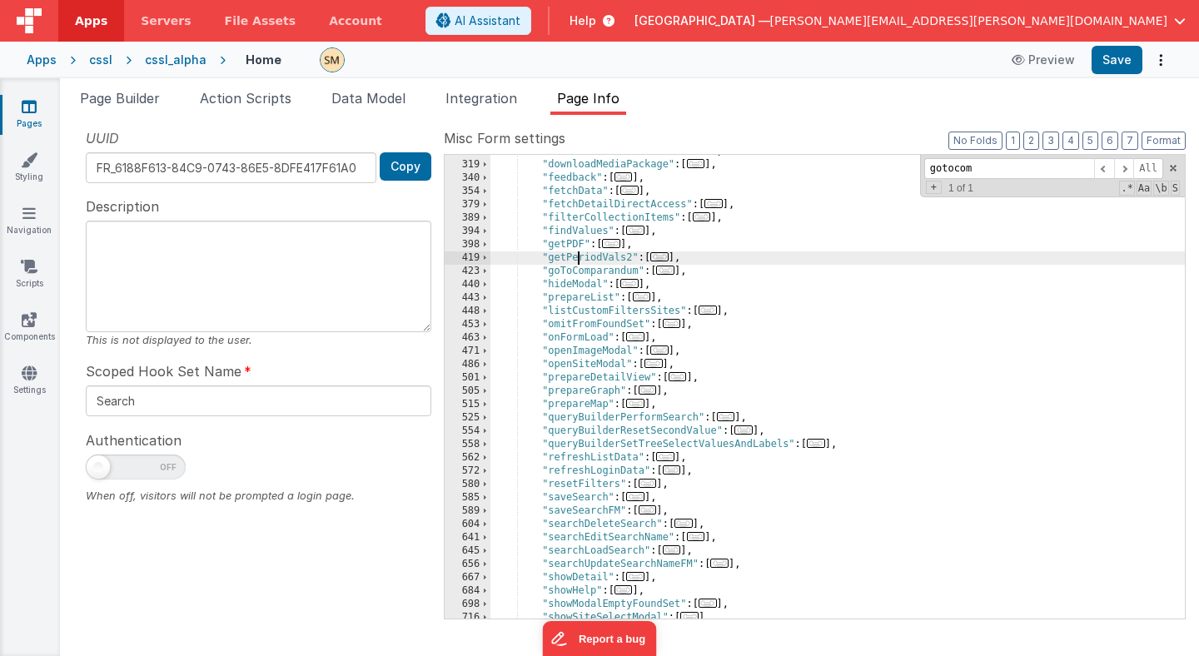
click at [575, 259] on div ""downloadItemsListData" : [ ... ] , "downloadMediaPackage" : [ ... ] , "feedbac…" at bounding box center [837, 390] width 694 height 490
click at [484, 258] on span at bounding box center [484, 257] width 9 height 13
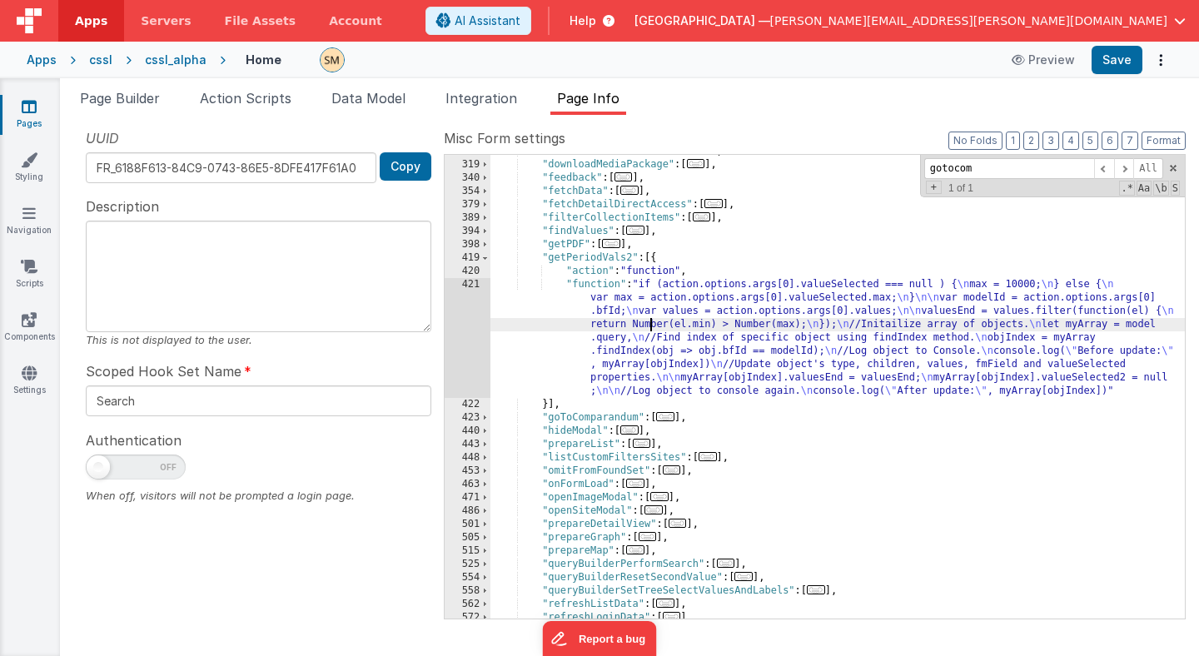
click at [652, 331] on div ""downloadItemsListData" : [ ... ] , "downloadMediaPackage" : [ ... ] , "feedbac…" at bounding box center [837, 390] width 694 height 490
click at [475, 324] on div "421" at bounding box center [468, 338] width 46 height 120
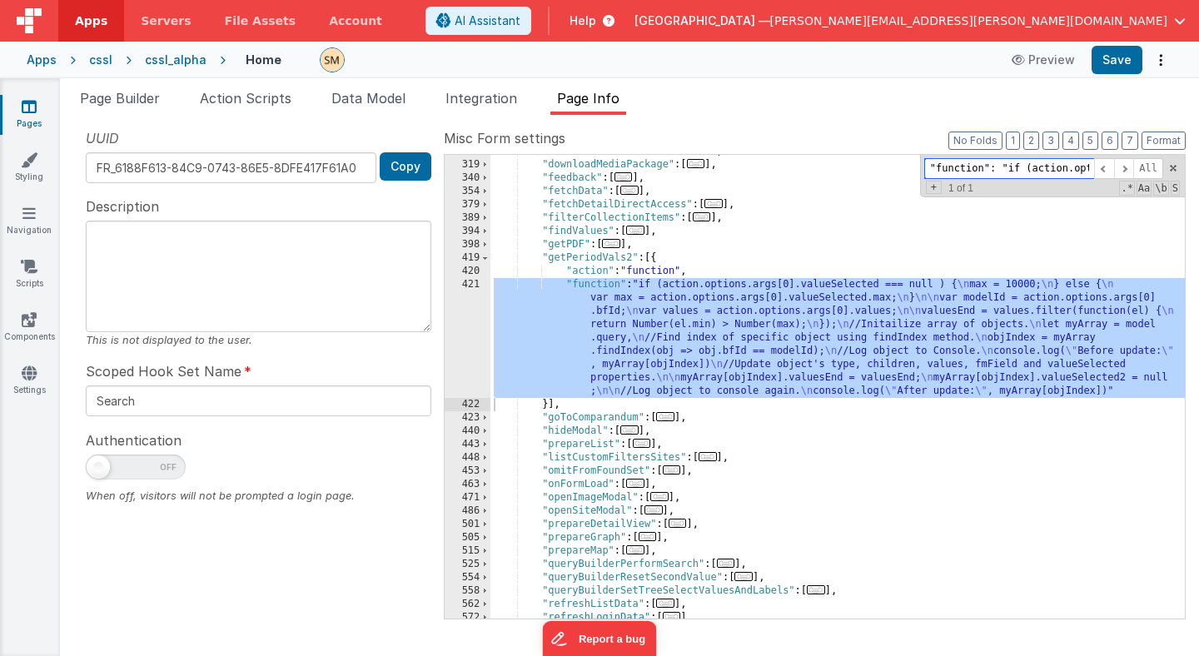
scroll to position [0, 5052]
paste input "getPeriodVals2"
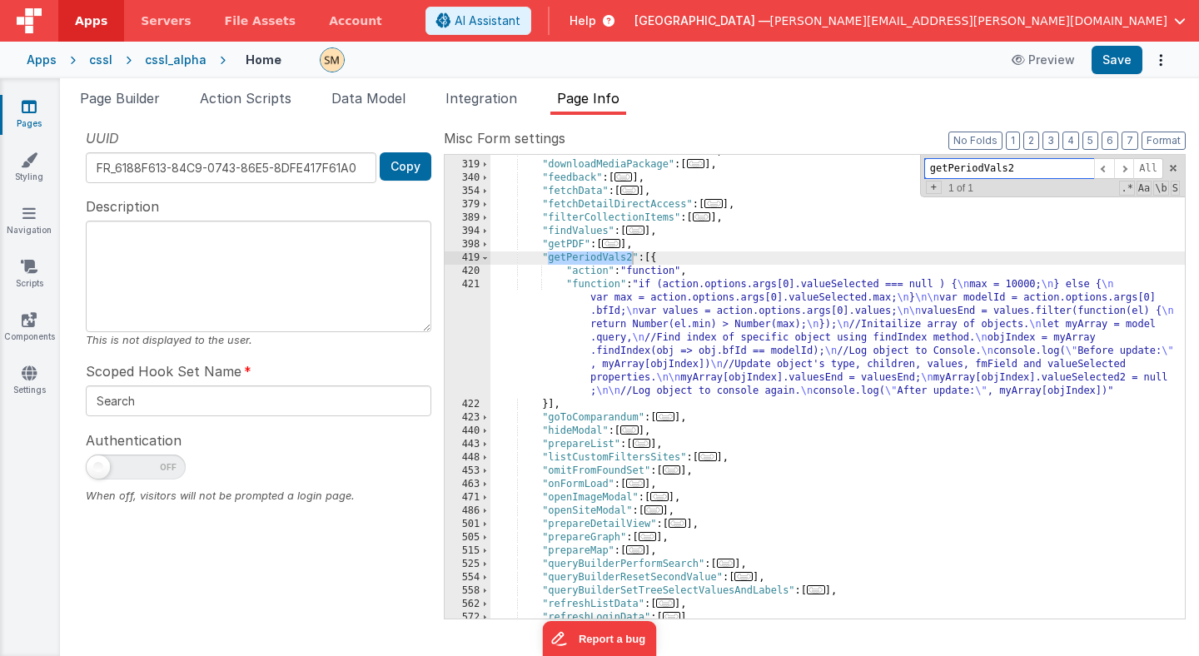
type input "getPeriodVals2"
click at [528, 308] on div ""downloadItemsListData" : [ ... ] , "downloadMediaPackage" : [ ... ] , "feedbac…" at bounding box center [837, 390] width 694 height 490
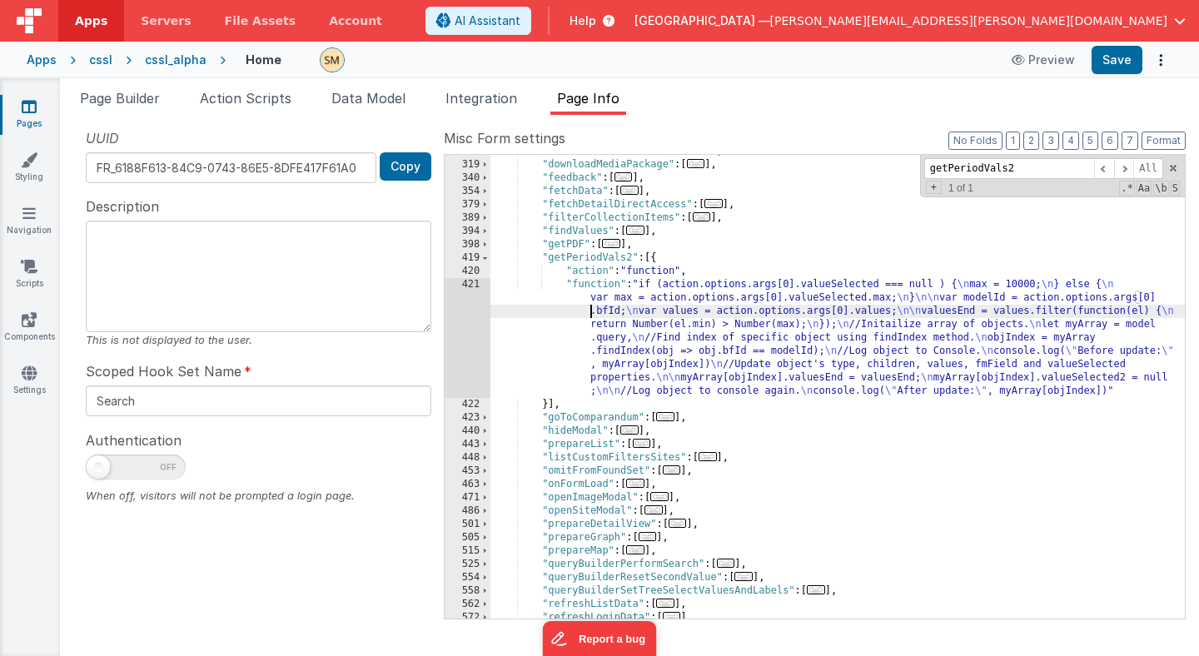
click at [470, 323] on div "421" at bounding box center [468, 338] width 46 height 120
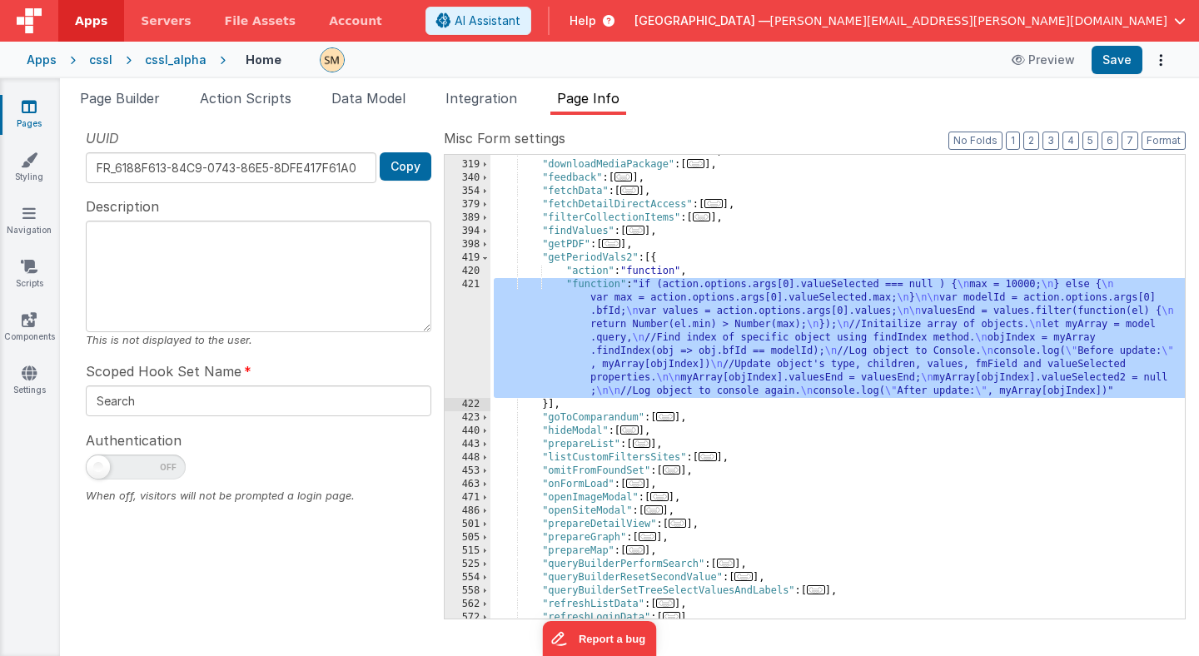
click at [400, 189] on div "UUID FR_6188F613-84C9-0743-86E5-8DFE417F61A0 Copy Description This is not displ…" at bounding box center [258, 373] width 371 height 490
click at [148, 98] on span "Page Builder" at bounding box center [120, 98] width 80 height 17
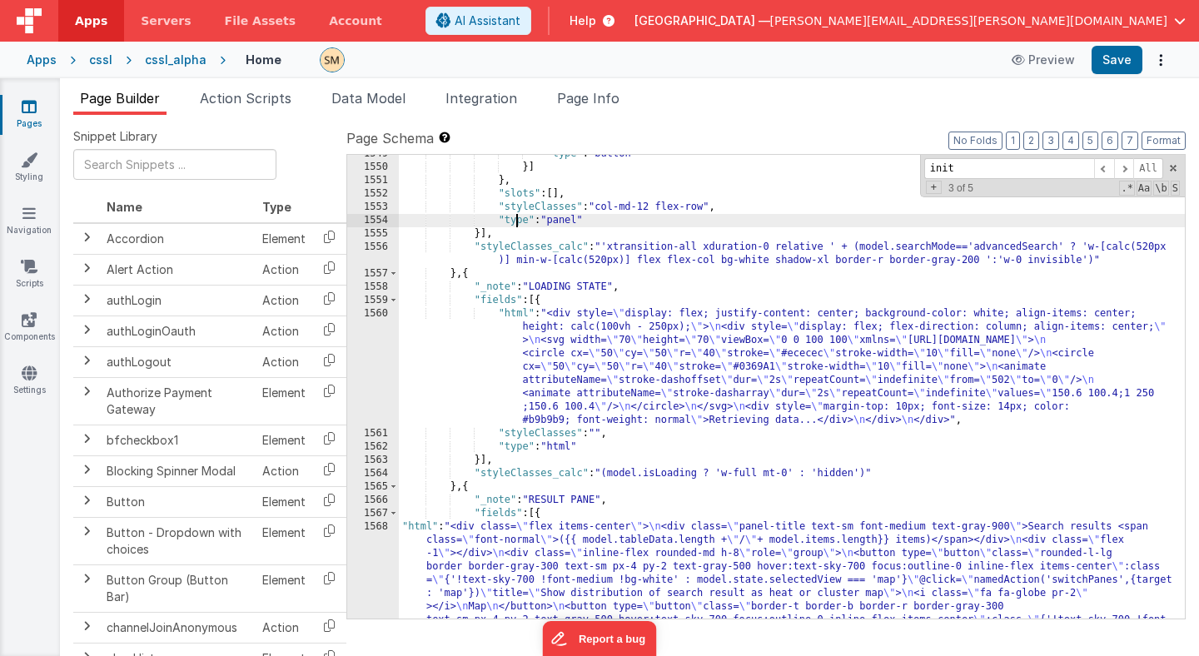
click at [518, 220] on div ""type" : "button" }] } , "slots" : [ ] , "styleClasses" : "col-md-12 flex-row" …" at bounding box center [792, 505] width 786 height 717
paste input "getPeriodVals2"
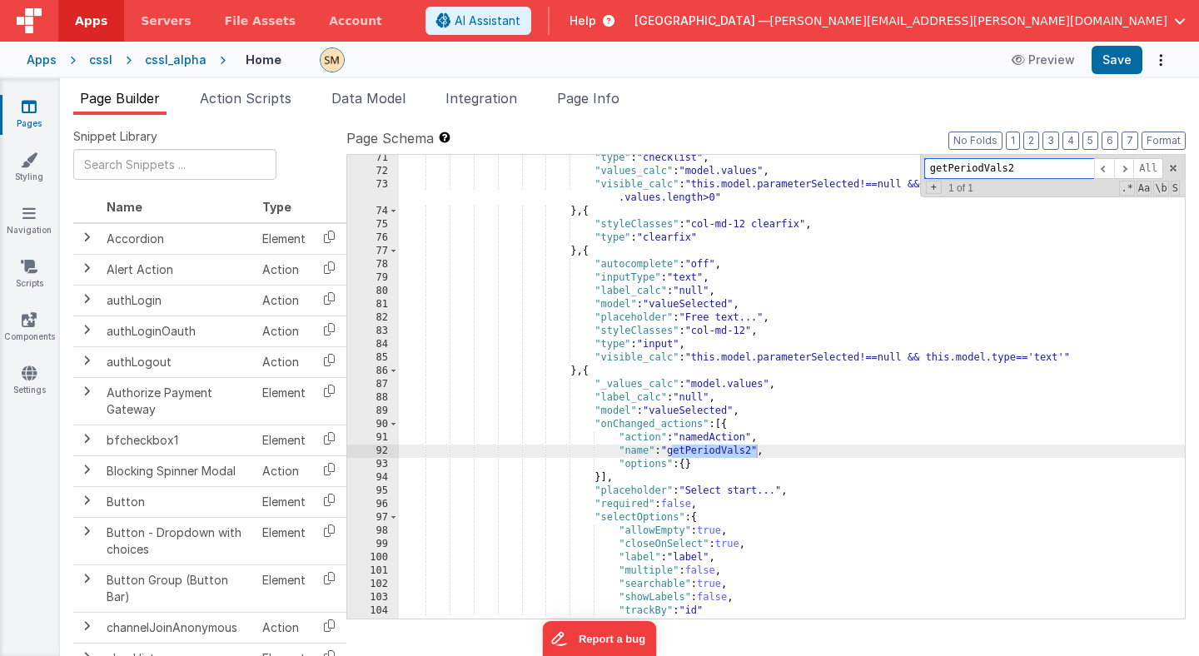
scroll to position [1173, 0]
type input "getPeriodVals2"
click at [604, 98] on span "Page Info" at bounding box center [588, 98] width 62 height 17
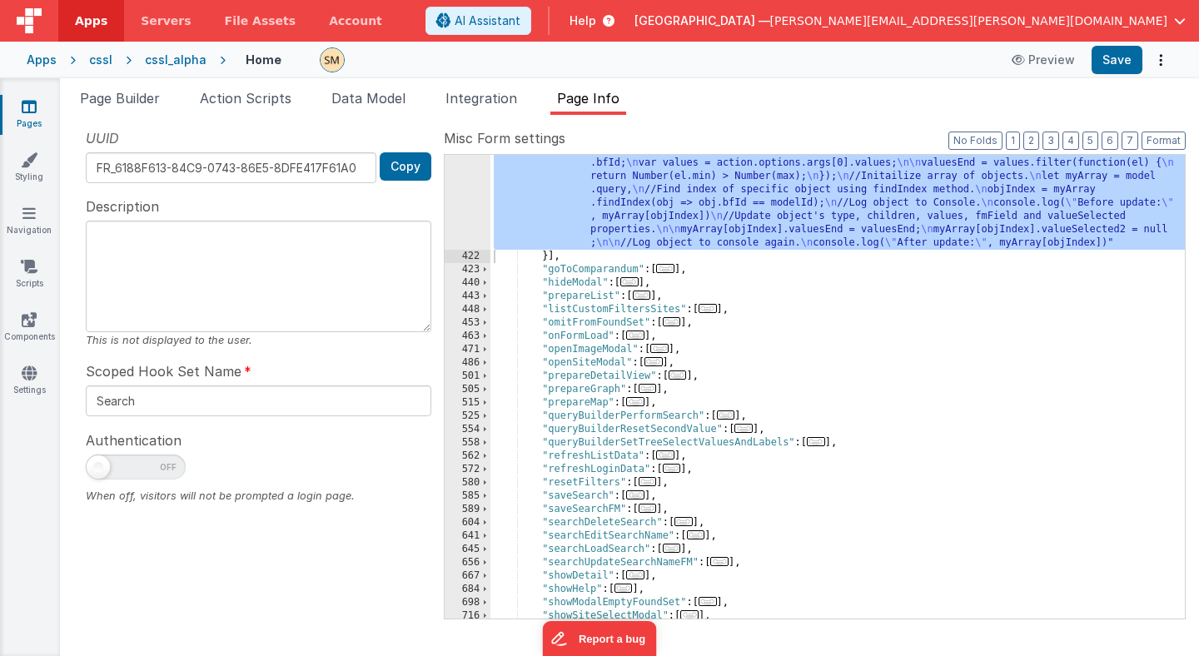
scroll to position [1437, 0]
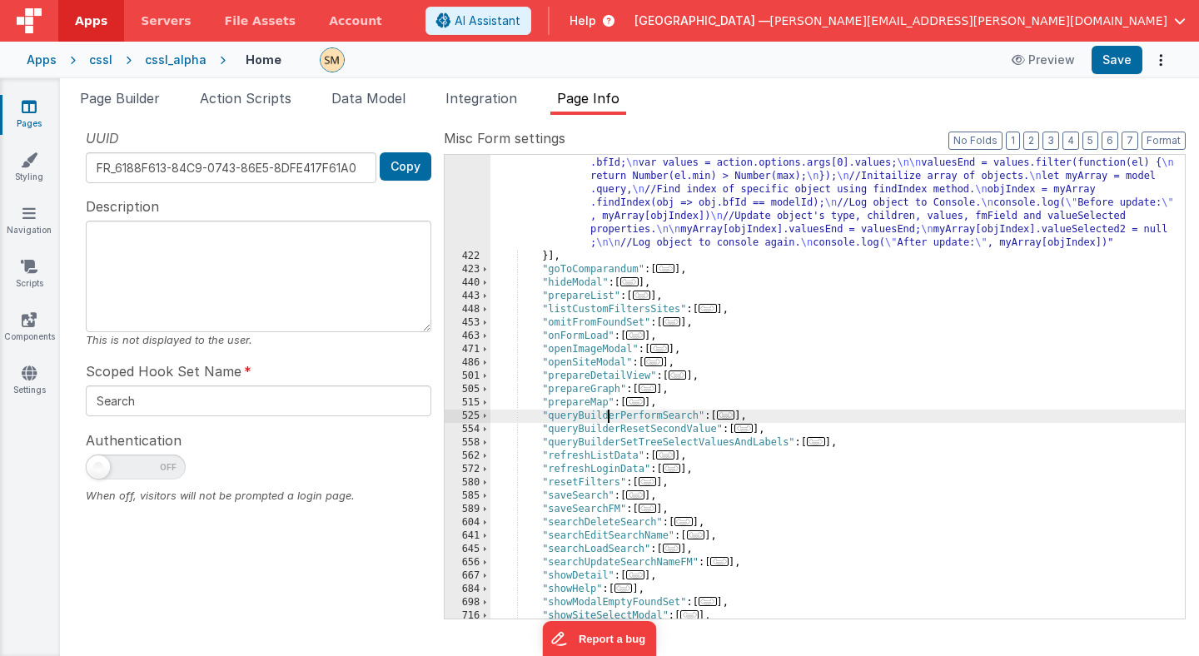
click at [609, 414] on div ""function" : "if (action.options.args[0].valueSelected === null ) { \n max = 10…" at bounding box center [837, 428] width 694 height 597
click at [132, 96] on span "Page Builder" at bounding box center [120, 98] width 80 height 17
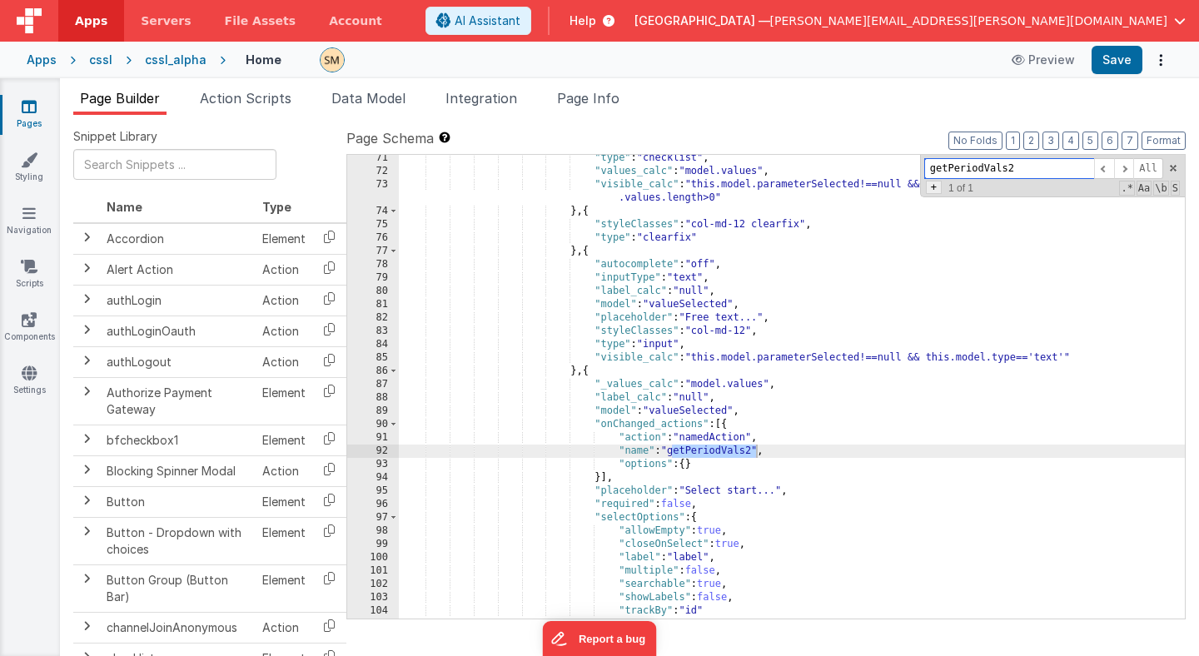
click at [935, 188] on span "+" at bounding box center [934, 187] width 16 height 13
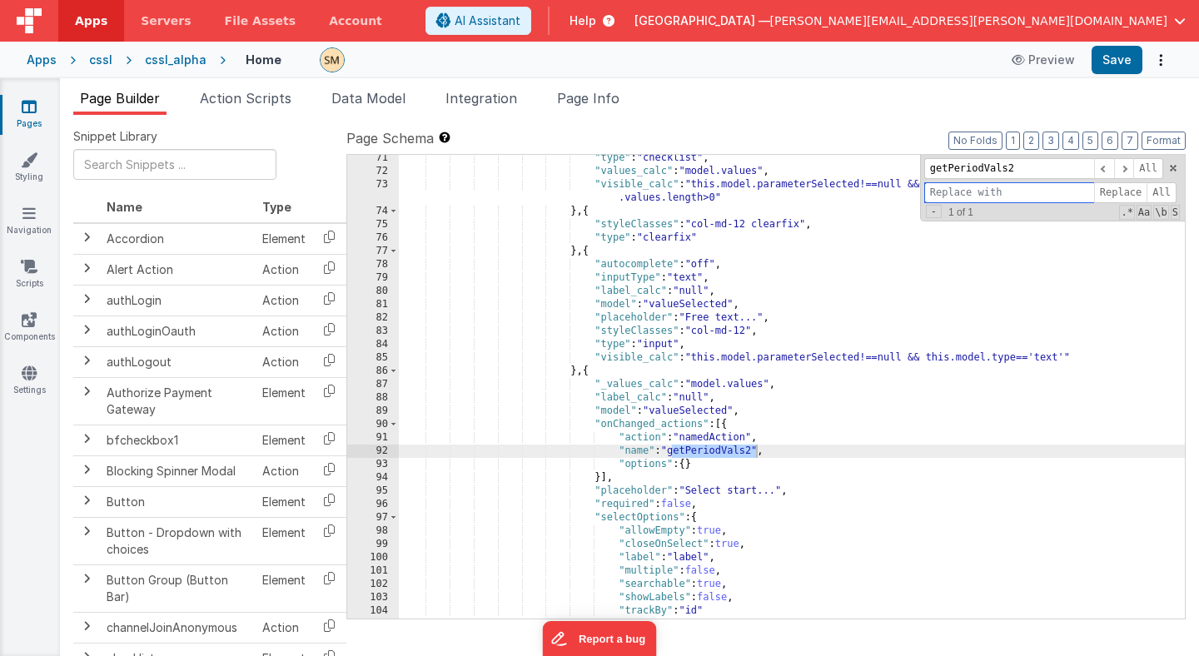
click at [948, 194] on input at bounding box center [1009, 192] width 170 height 21
paste input "queryBuilderPerformSearch"
drag, startPoint x: 1002, startPoint y: 192, endPoint x: 1078, endPoint y: 193, distance: 75.8
click at [1078, 194] on input "queryBuilderPerformSearch" at bounding box center [1009, 192] width 170 height 21
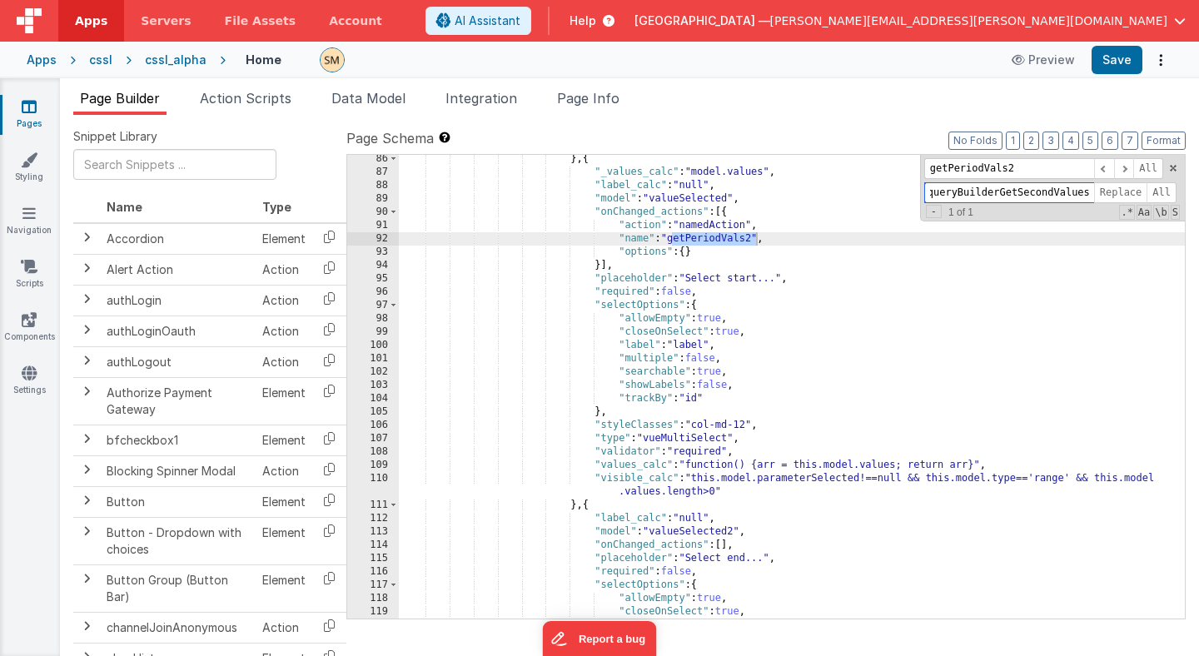
scroll to position [1344, 0]
type input "queryBuilderGetSecondValues"
click at [1118, 191] on span "Replace" at bounding box center [1120, 192] width 53 height 21
click at [1082, 191] on input "queryBuilderGetSecondValues" at bounding box center [1009, 192] width 170 height 21
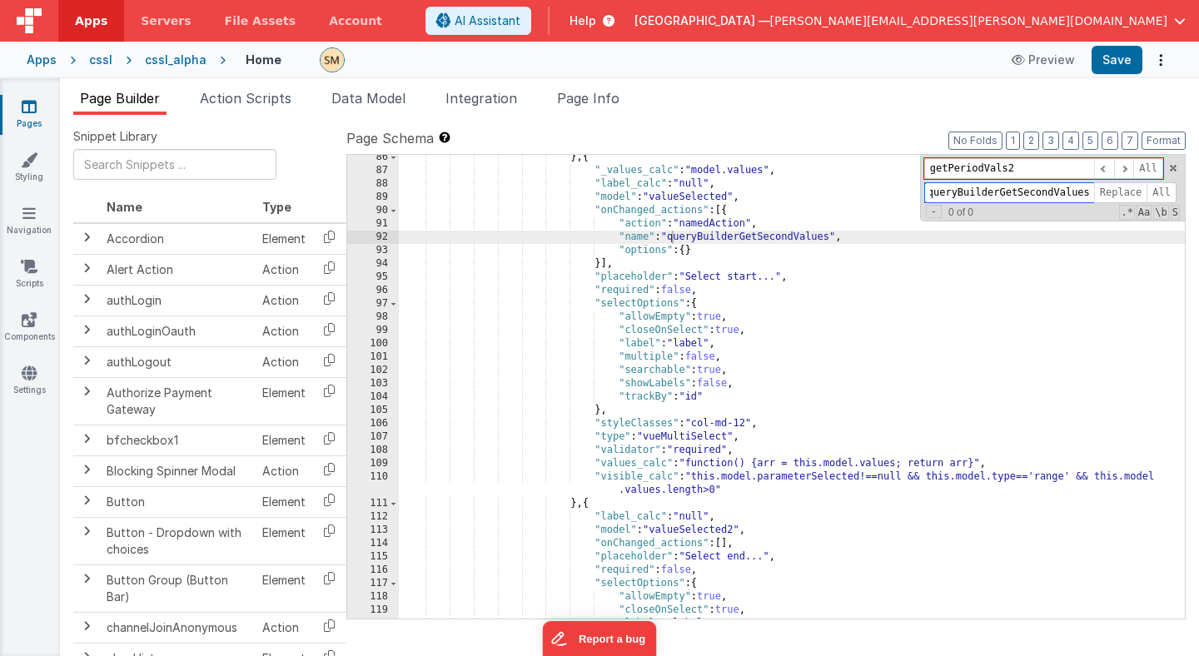
scroll to position [0, 0]
click at [595, 97] on span "Page Info" at bounding box center [588, 98] width 62 height 17
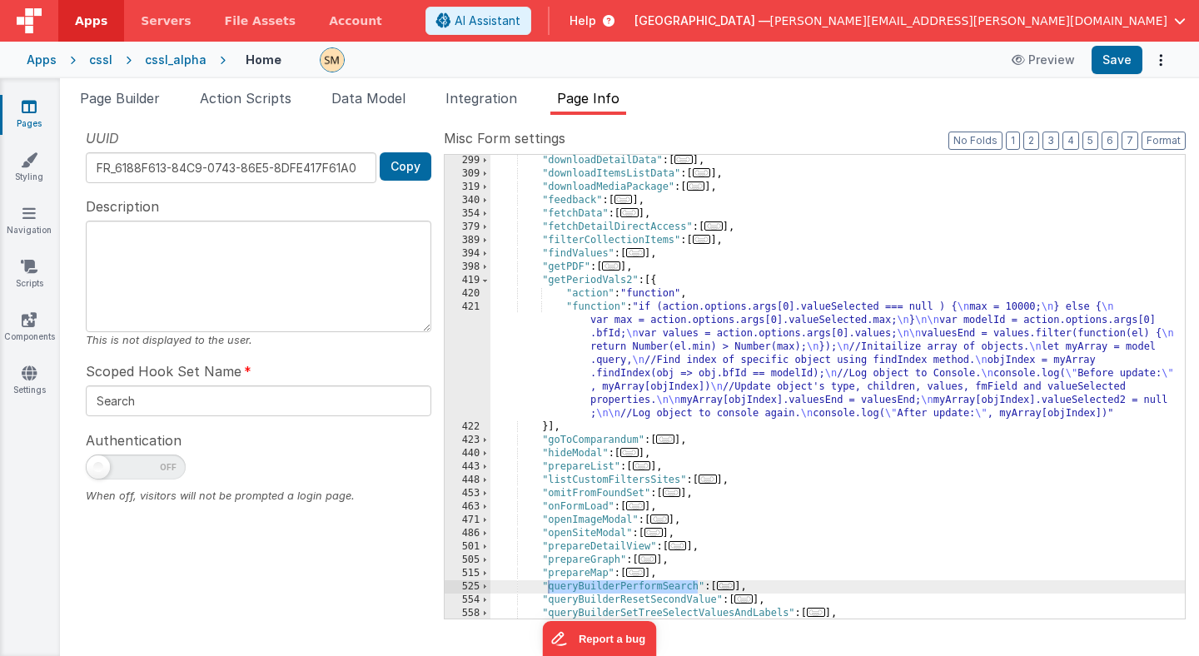
scroll to position [1254, 0]
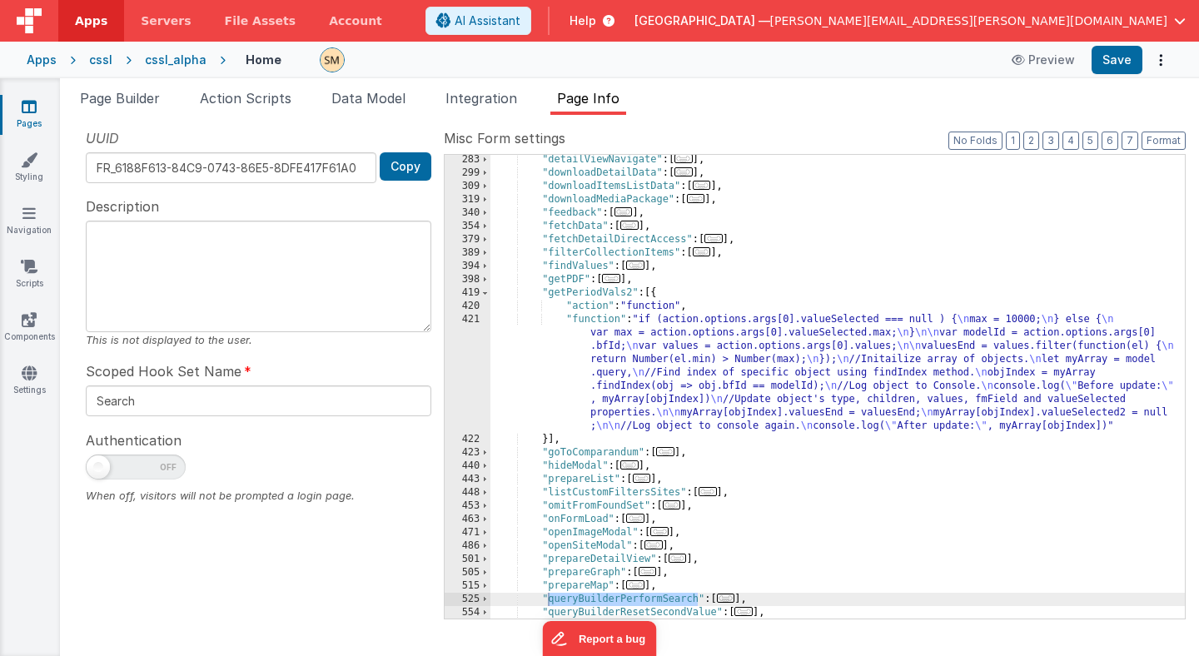
click at [584, 293] on div ""detailViewNavigate" : [ ... ] , "downloadDetailData" : [ ... ] , "downloadItem…" at bounding box center [837, 398] width 694 height 490
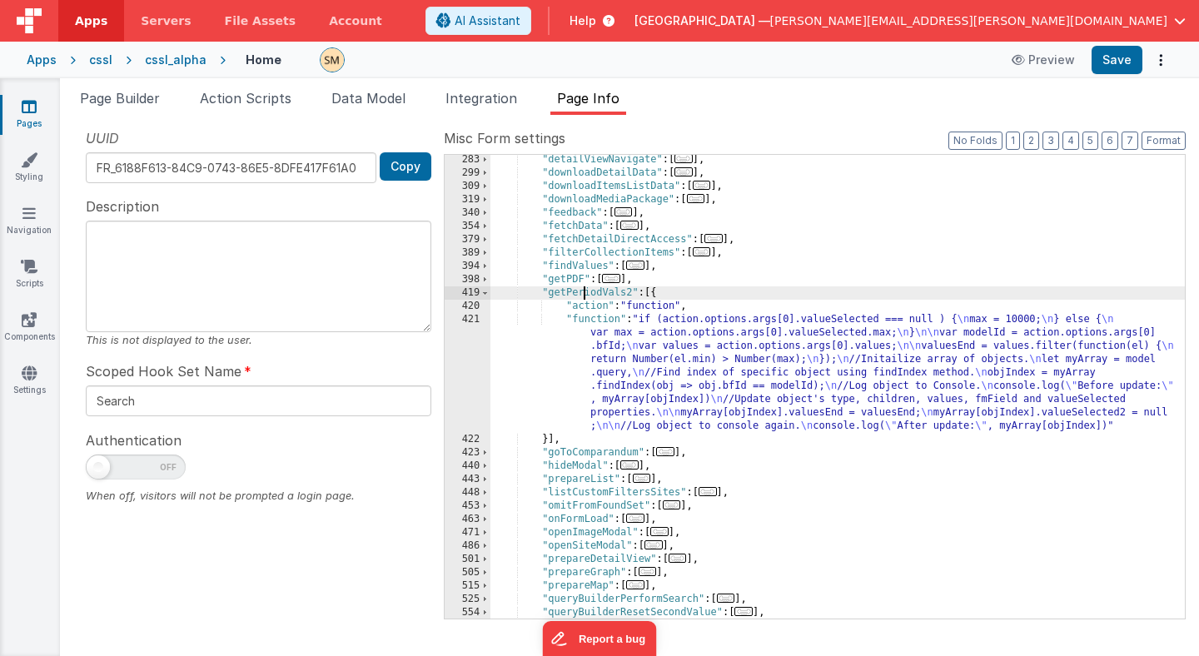
click at [584, 293] on div ""detailViewNavigate" : [ ... ] , "downloadDetailData" : [ ... ] , "downloadItem…" at bounding box center [837, 398] width 694 height 490
click at [144, 99] on span "Page Builder" at bounding box center [120, 98] width 80 height 17
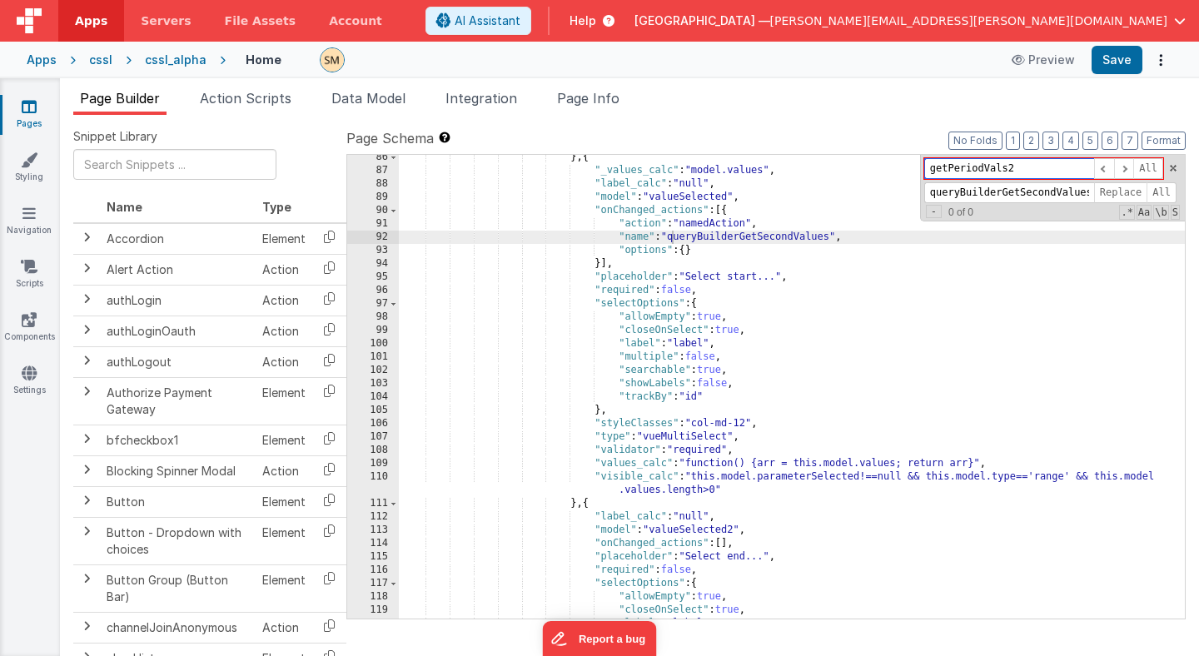
click at [951, 167] on input "getPeriodVals2" at bounding box center [1009, 168] width 170 height 21
click at [590, 96] on span "Page Info" at bounding box center [588, 98] width 62 height 17
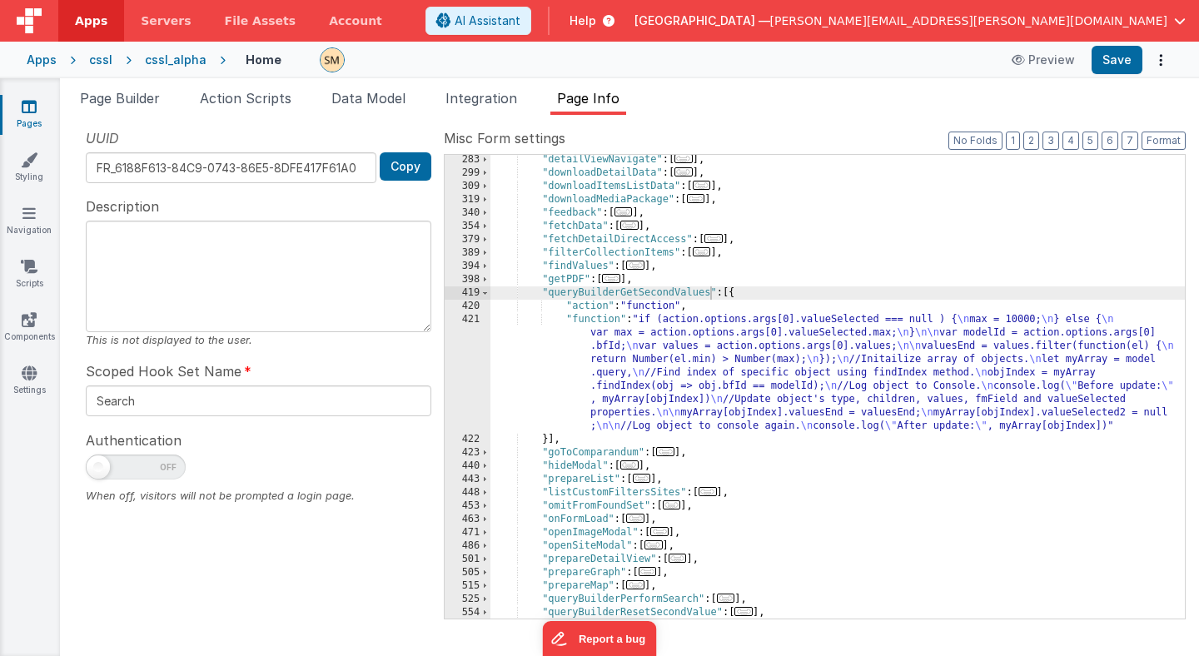
click at [570, 180] on div ""detailViewNavigate" : [ ... ] , "downloadDetailData" : [ ... ] , "downloadItem…" at bounding box center [837, 398] width 694 height 490
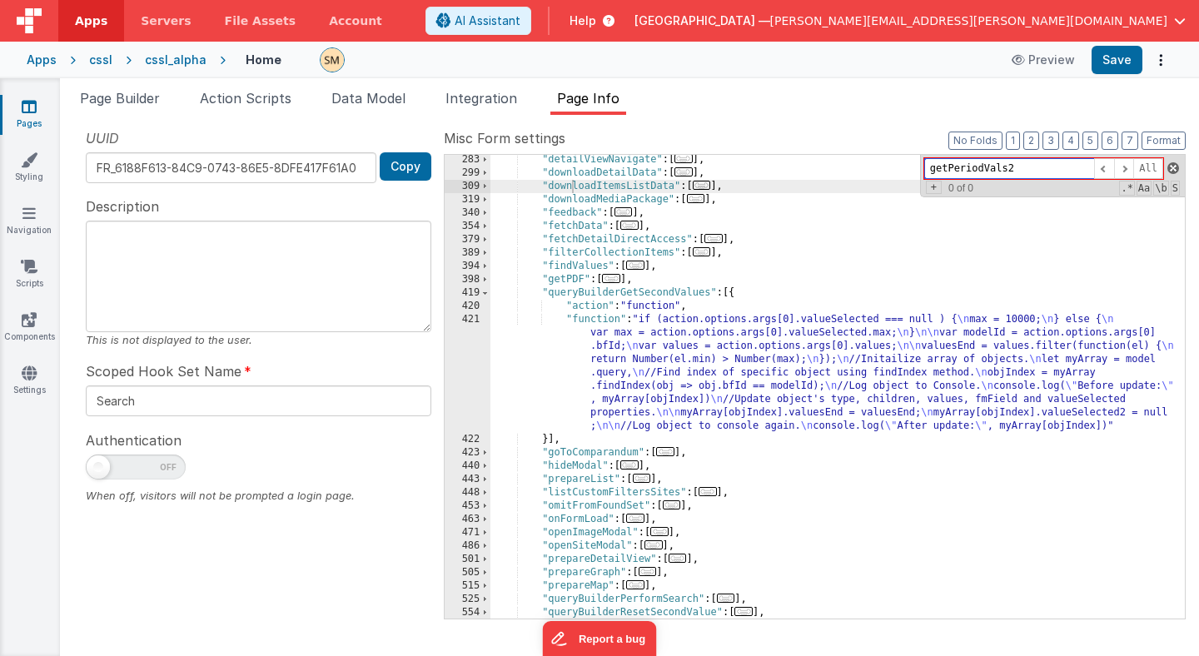
click at [1175, 167] on span at bounding box center [1173, 168] width 12 height 12
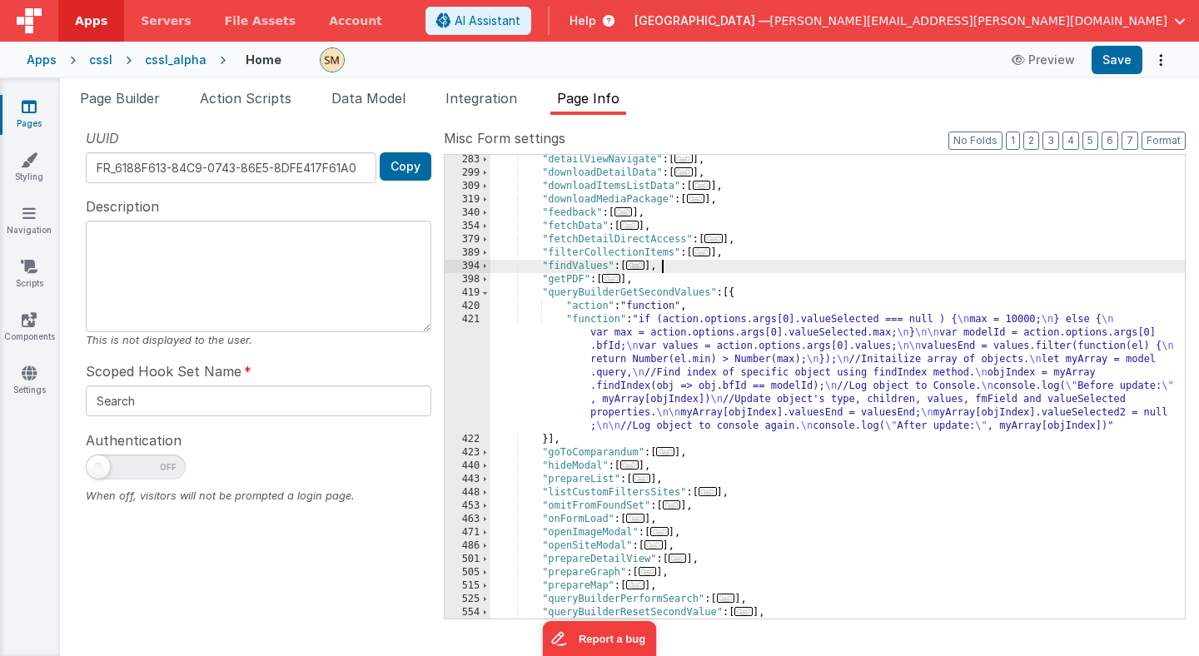
click at [1002, 271] on div ""detailViewNavigate" : [ ... ] , "downloadDetailData" : [ ... ] , "downloadItem…" at bounding box center [837, 398] width 694 height 490
click at [579, 270] on div ""detailViewNavigate" : [ ... ] , "downloadDetailData" : [ ... ] , "downloadItem…" at bounding box center [837, 398] width 694 height 490
click at [484, 266] on span at bounding box center [484, 266] width 9 height 13
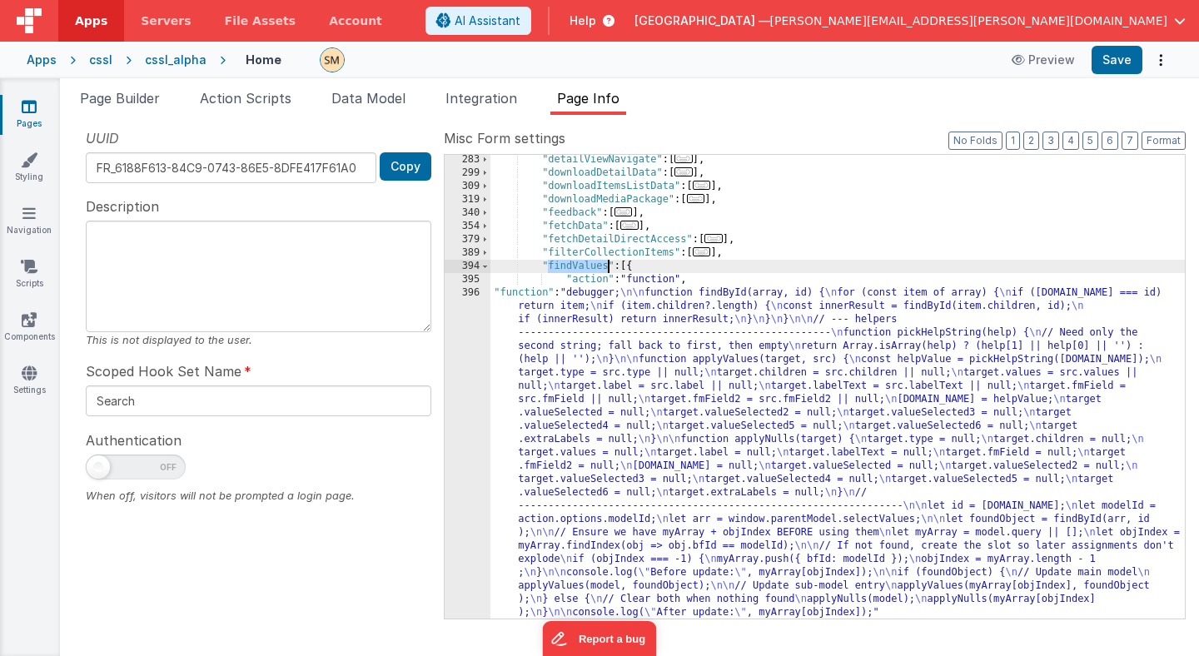
click at [551, 352] on div ""detailViewNavigate" : [ ... ] , "downloadDetailData" : [ ... ] , "downloadItem…" at bounding box center [837, 398] width 694 height 490
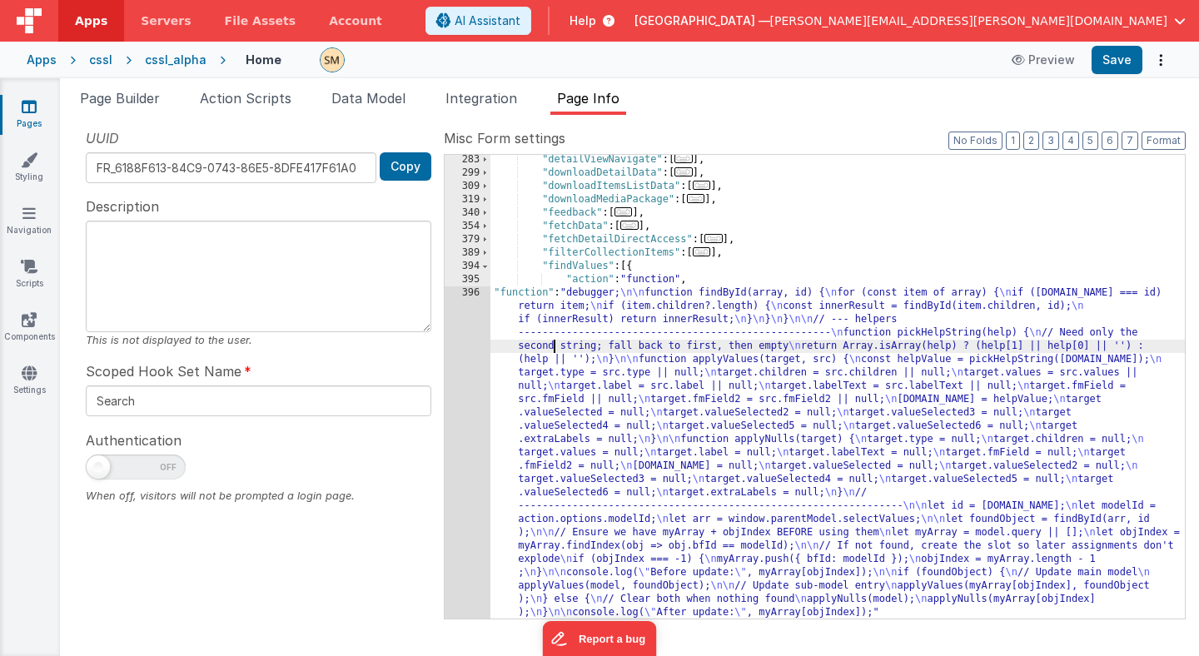
click at [463, 391] on div "283 299 309 319 340 354 379 389 394 395 396 397 398" at bounding box center [468, 398] width 46 height 490
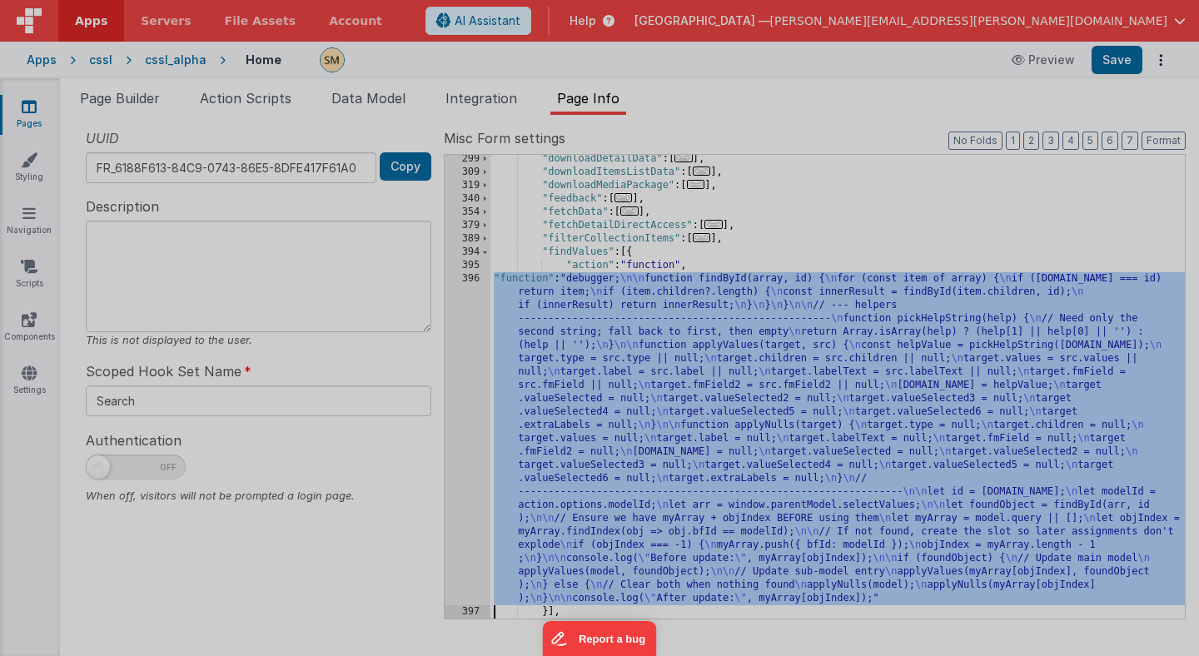
scroll to position [1268, 0]
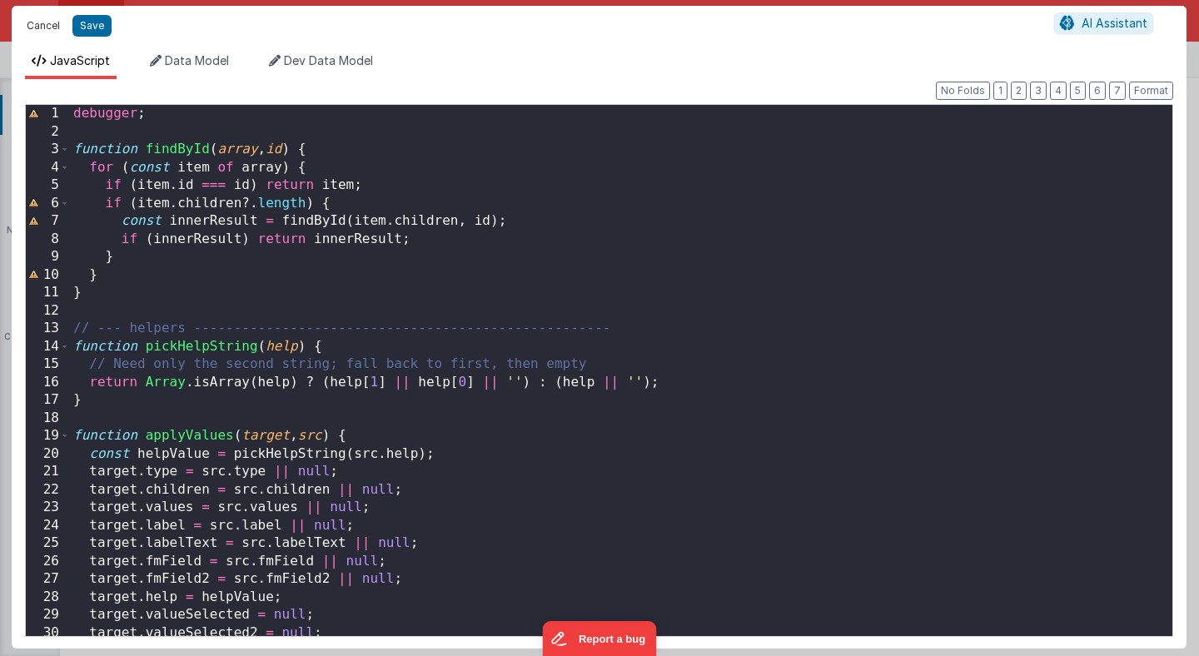
click at [49, 25] on button "Cancel" at bounding box center [43, 25] width 50 height 23
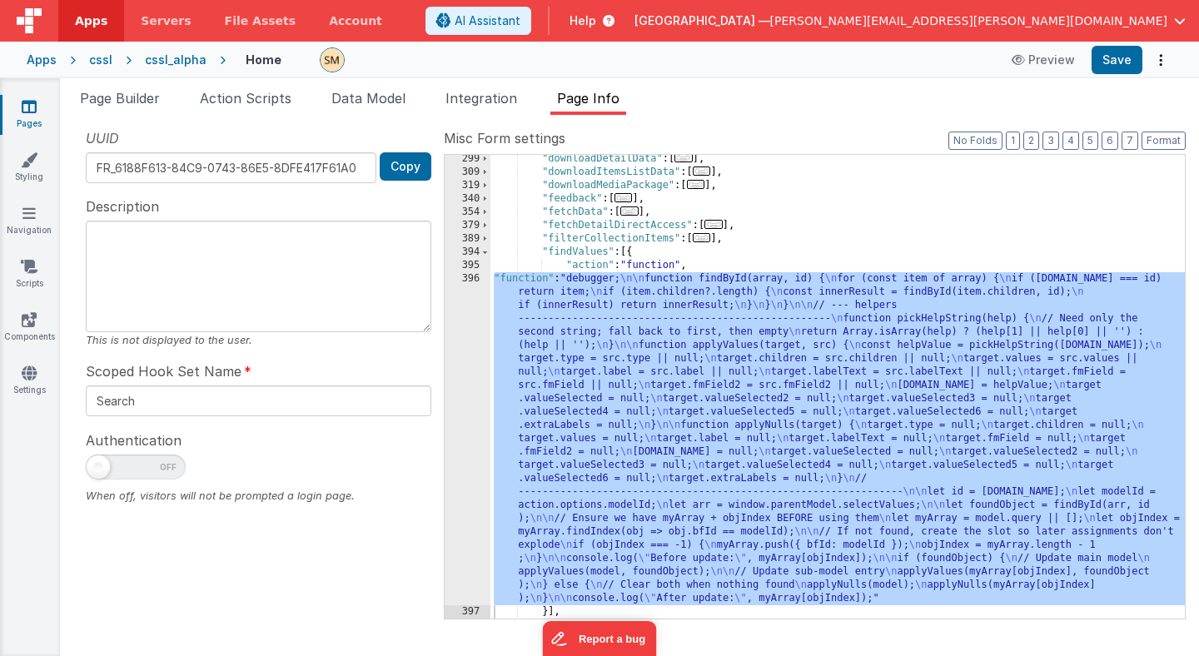
click at [568, 251] on div ""downloadDetailData" : [ ... ] , "downloadItemsListData" : [ ... ] , "downloadM…" at bounding box center [837, 397] width 694 height 490
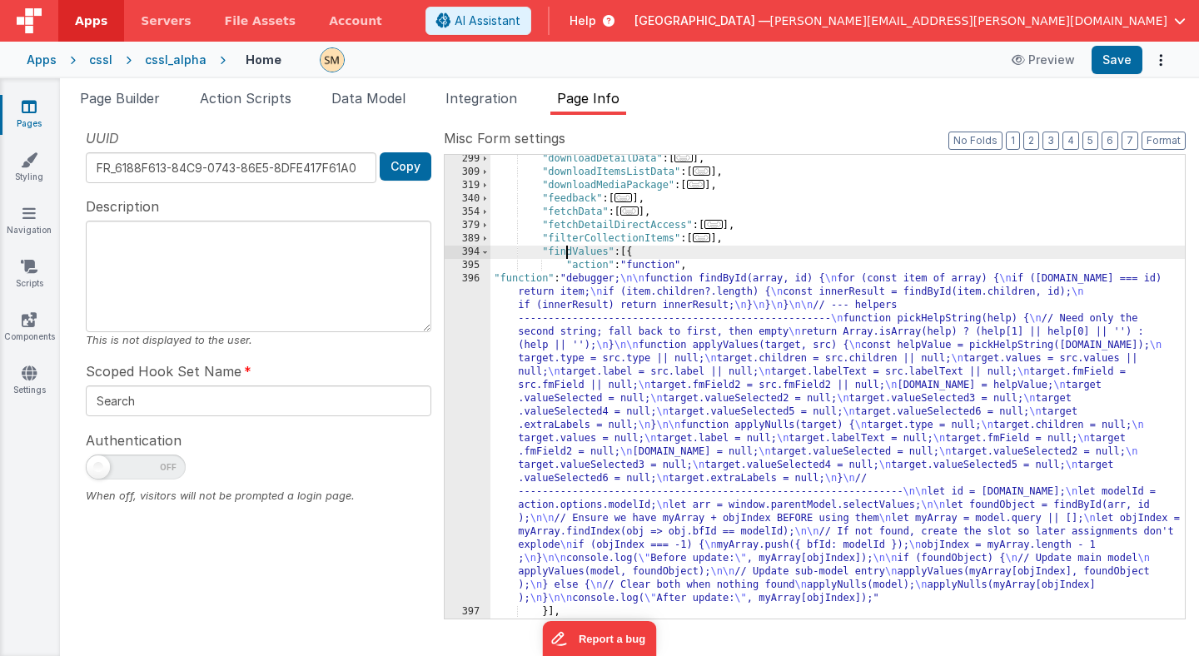
click at [568, 251] on div ""downloadDetailData" : [ ... ] , "downloadItemsListData" : [ ... ] , "downloadM…" at bounding box center [837, 397] width 694 height 490
type input "findValues"
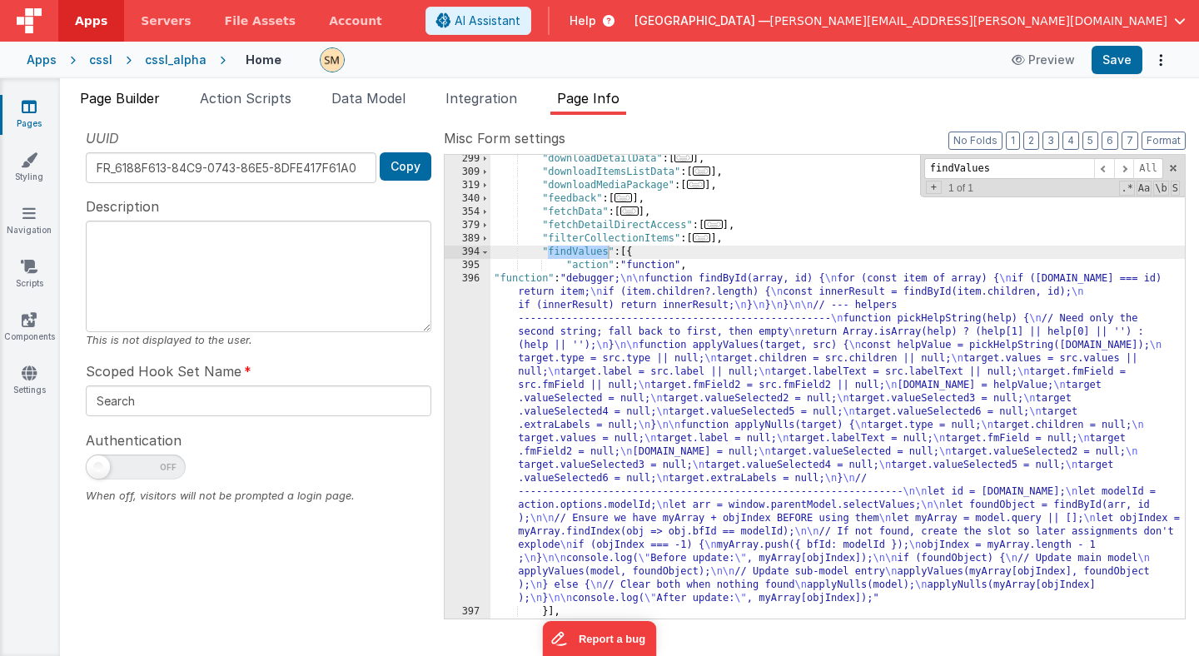
click at [133, 93] on span "Page Builder" at bounding box center [120, 98] width 80 height 17
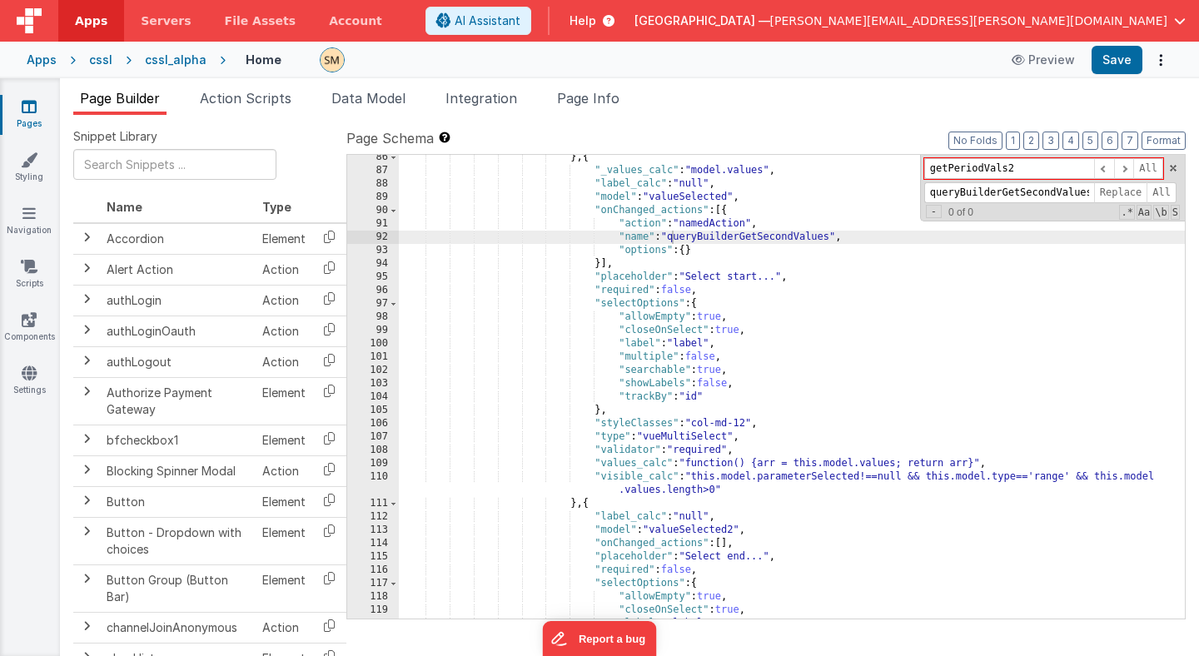
click at [621, 197] on div "} , { "_values_calc" : "model.values" , "label_calc" : "null" , "model" : "valu…" at bounding box center [792, 396] width 786 height 490
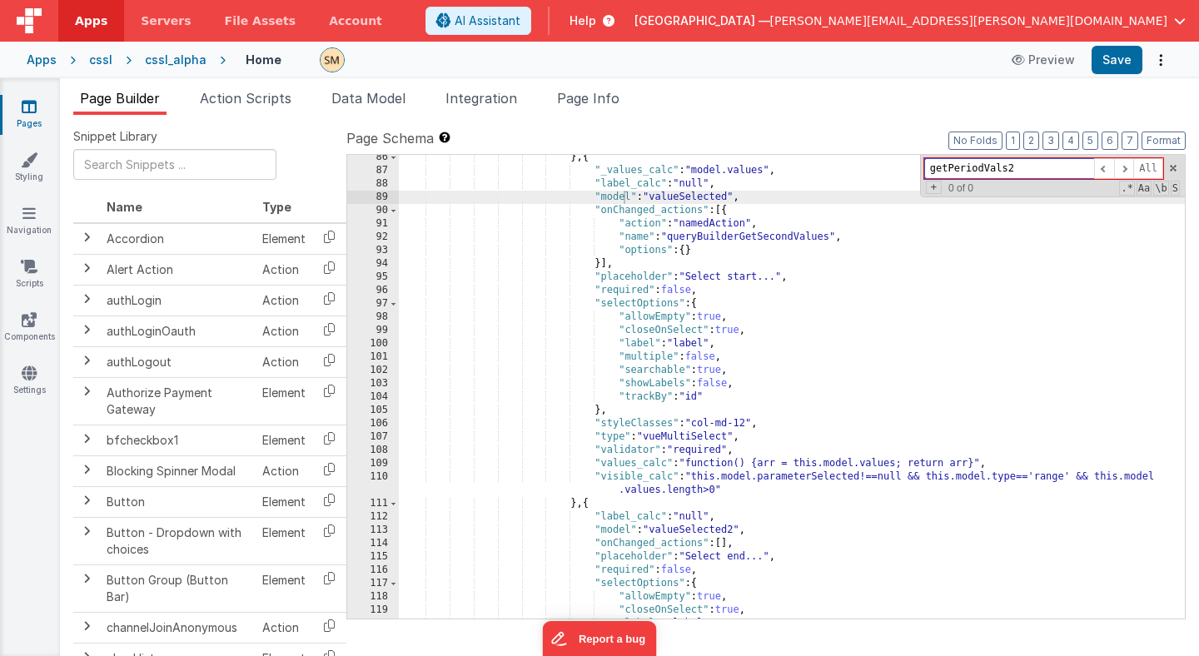
paste input "findValues"
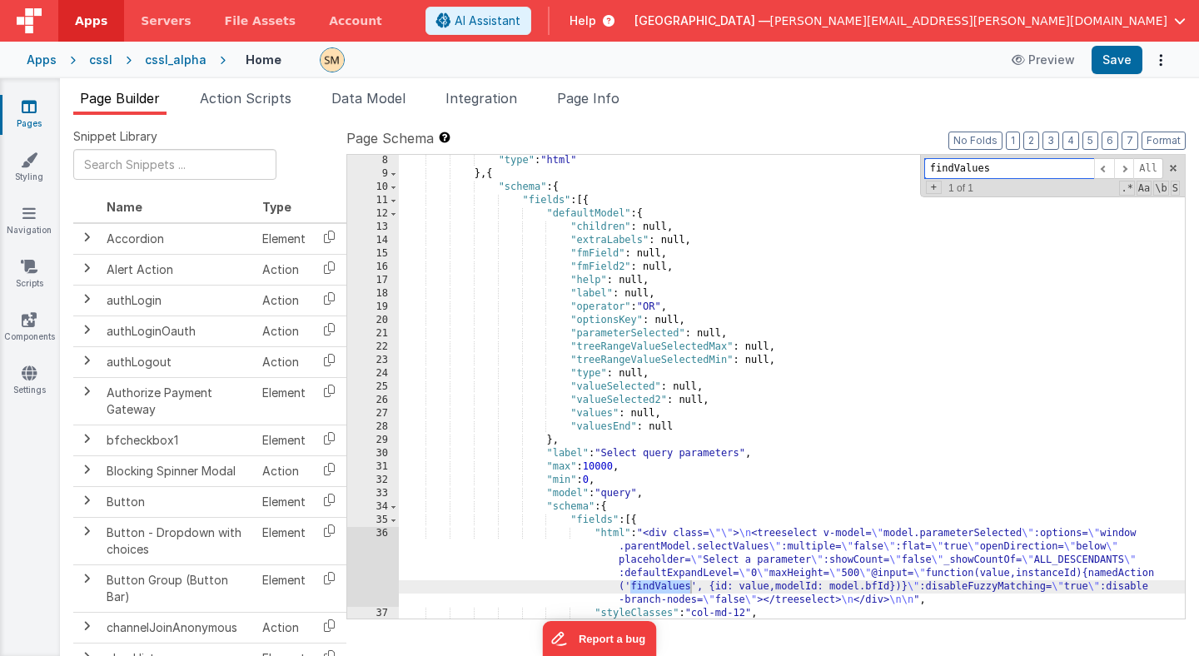
scroll to position [132, 0]
click at [961, 172] on input "findValues" at bounding box center [1009, 168] width 170 height 21
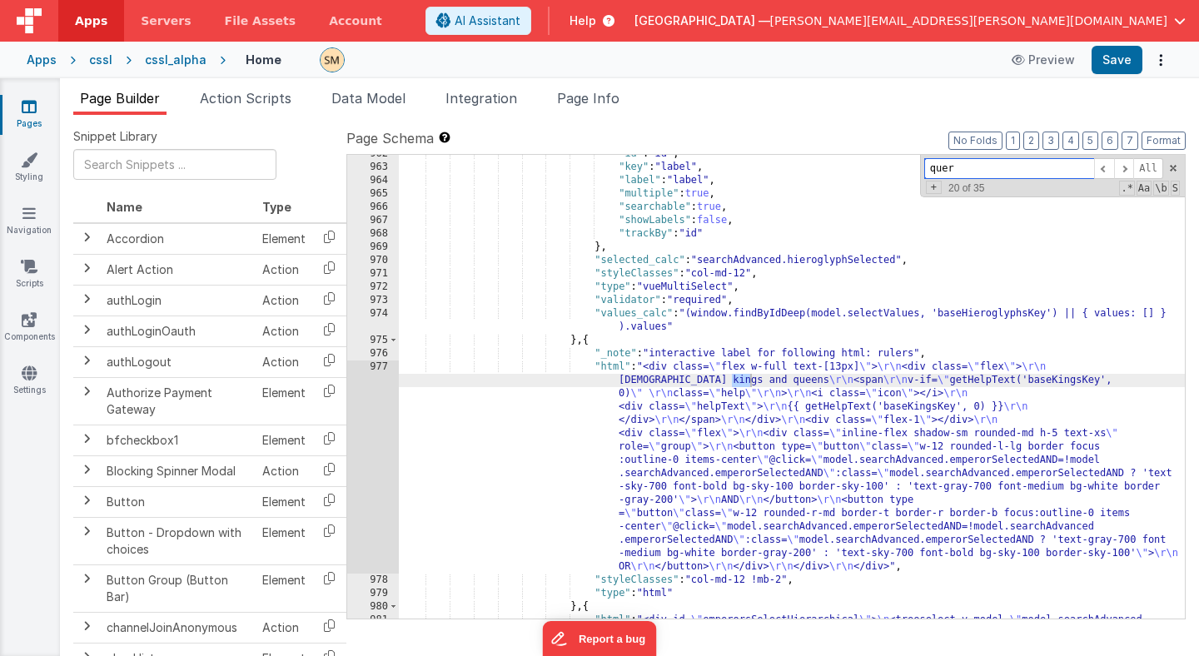
scroll to position [16948, 0]
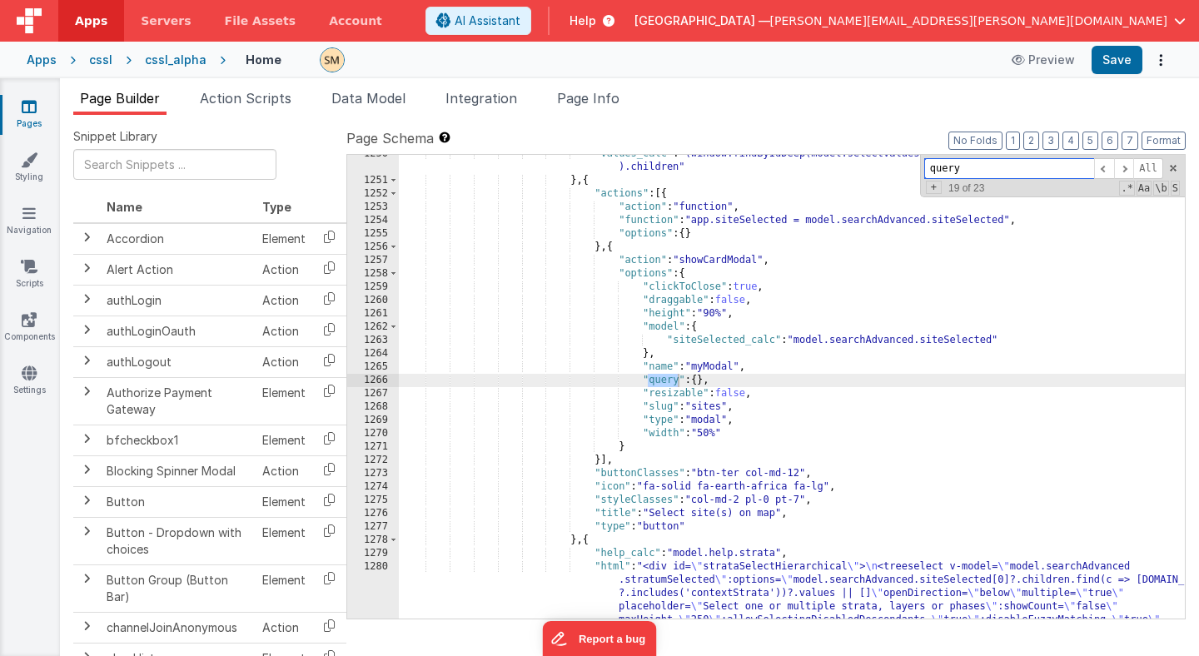
type input "quer"
paste input "findValues"
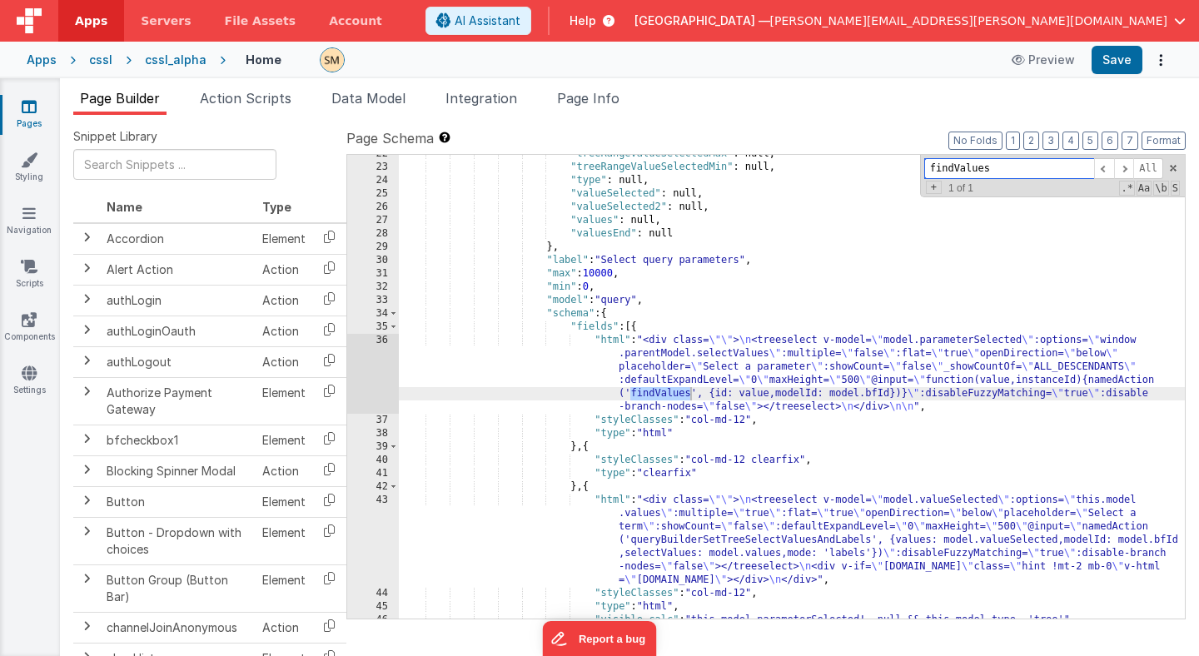
scroll to position [283, 0]
type input "findValues"
click at [937, 191] on span "+" at bounding box center [934, 187] width 16 height 13
click at [1004, 194] on input "queryBuilderGetSecondValues" at bounding box center [1009, 192] width 170 height 21
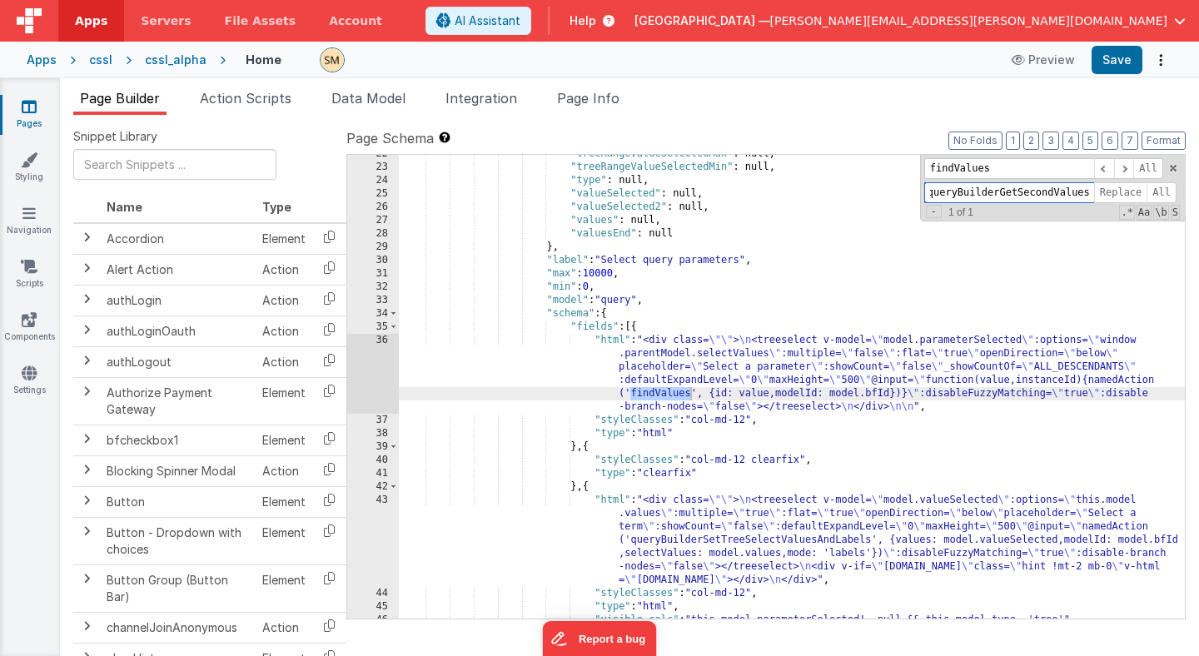
drag, startPoint x: 1003, startPoint y: 194, endPoint x: 1088, endPoint y: 193, distance: 84.9
click at [1088, 193] on input "queryBuilderGetSecondValues" at bounding box center [1009, 192] width 170 height 21
click at [1013, 192] on input "queryBuilderPrepareDefaultModel" at bounding box center [1009, 192] width 170 height 21
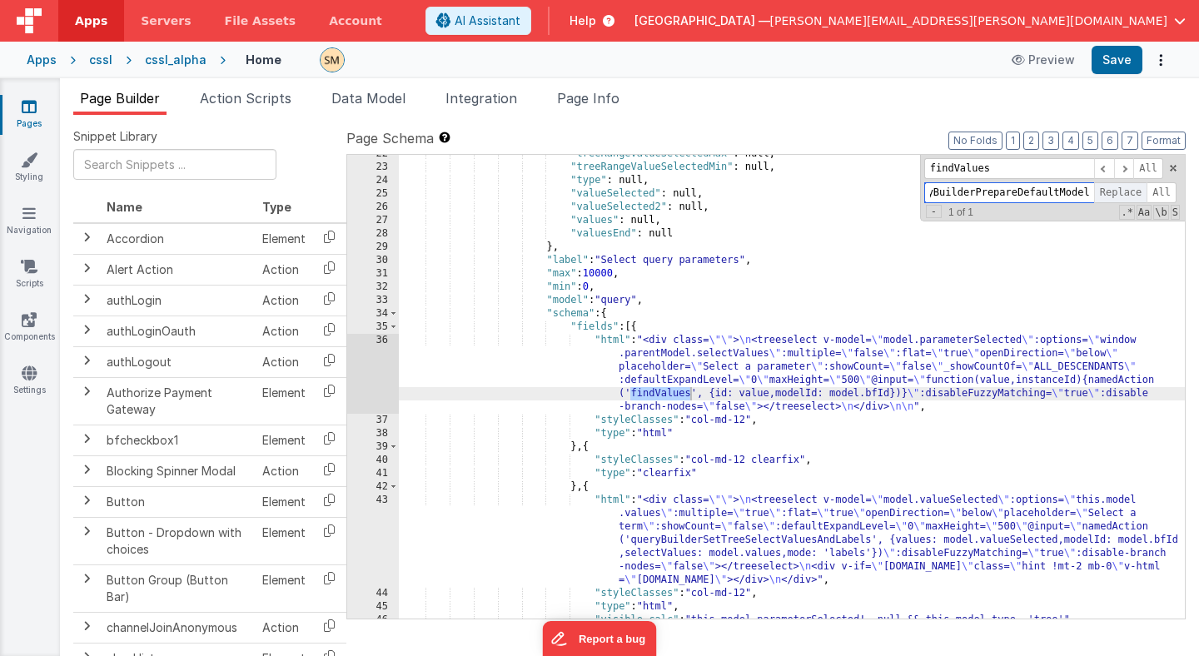
type input "queryBuilderPrepareDefaultModel"
click at [1115, 195] on span "Replace" at bounding box center [1120, 192] width 53 height 21
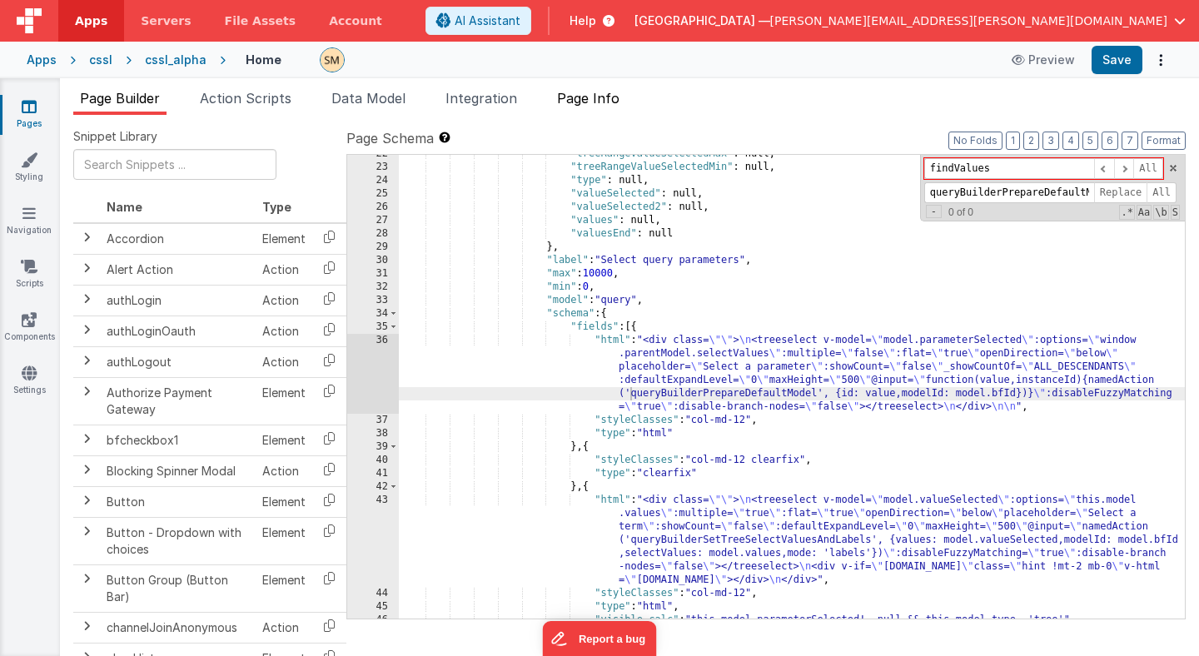
click at [612, 101] on span "Page Info" at bounding box center [588, 98] width 62 height 17
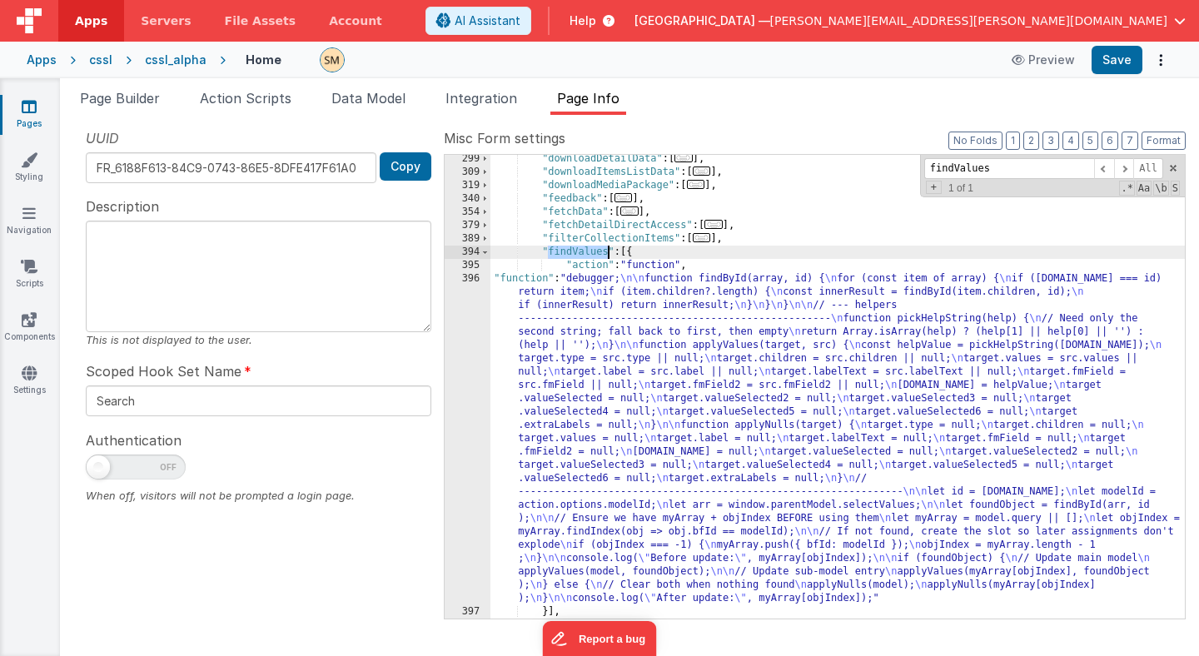
click at [586, 252] on div ""downloadDetailData" : [ ... ] , "downloadItemsListData" : [ ... ] , "downloadM…" at bounding box center [837, 387] width 694 height 464
click at [586, 252] on div ""downloadDetailData" : [ ... ] , "downloadItemsListData" : [ ... ] , "downloadM…" at bounding box center [837, 397] width 694 height 490
click at [1125, 62] on button "Save" at bounding box center [1117, 60] width 51 height 28
click at [52, 62] on div "Apps" at bounding box center [42, 60] width 30 height 17
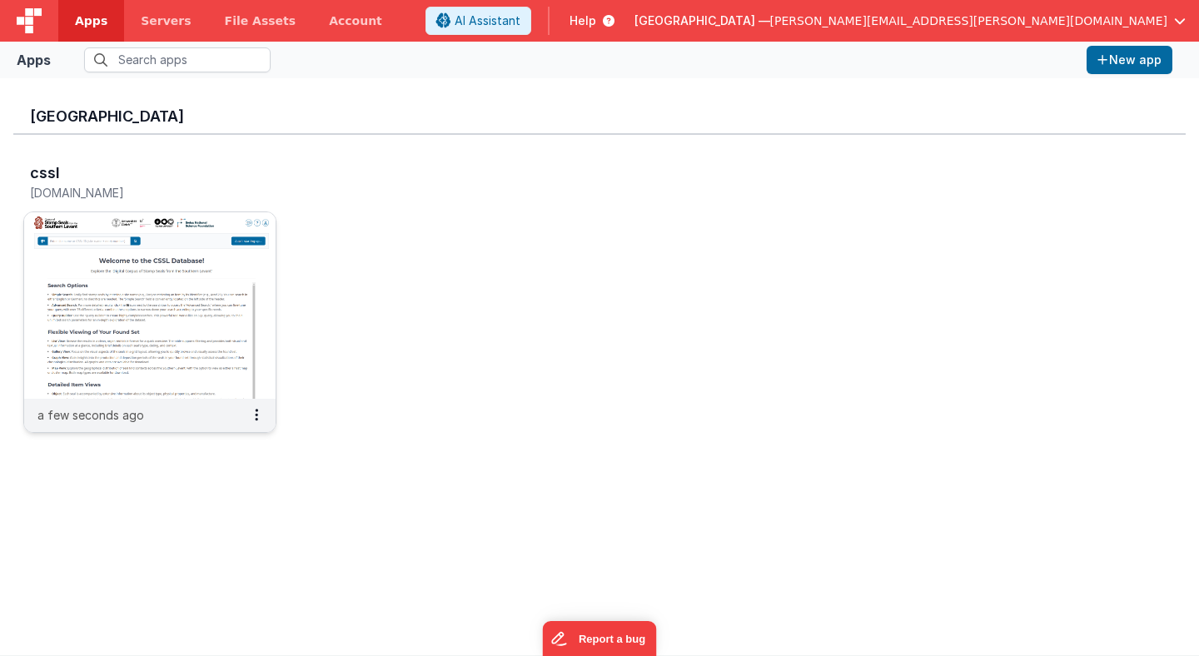
click at [191, 276] on img at bounding box center [149, 305] width 251 height 187
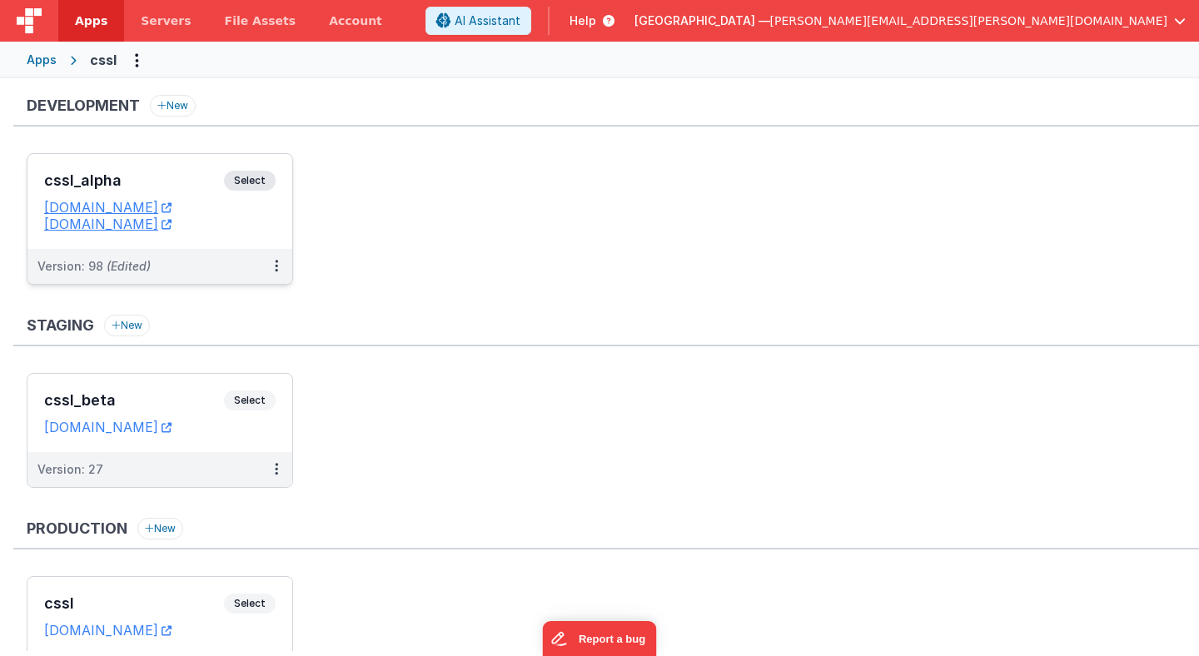
click at [254, 181] on span "Select" at bounding box center [250, 181] width 52 height 20
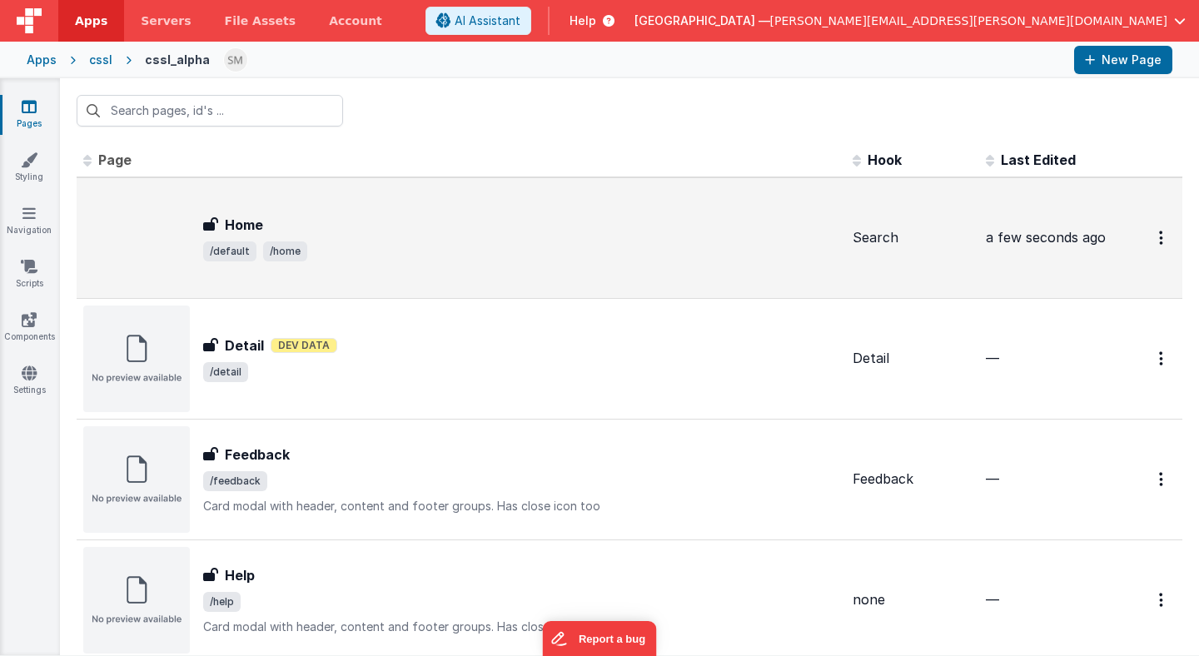
click at [370, 246] on span "/default /home" at bounding box center [521, 251] width 636 height 20
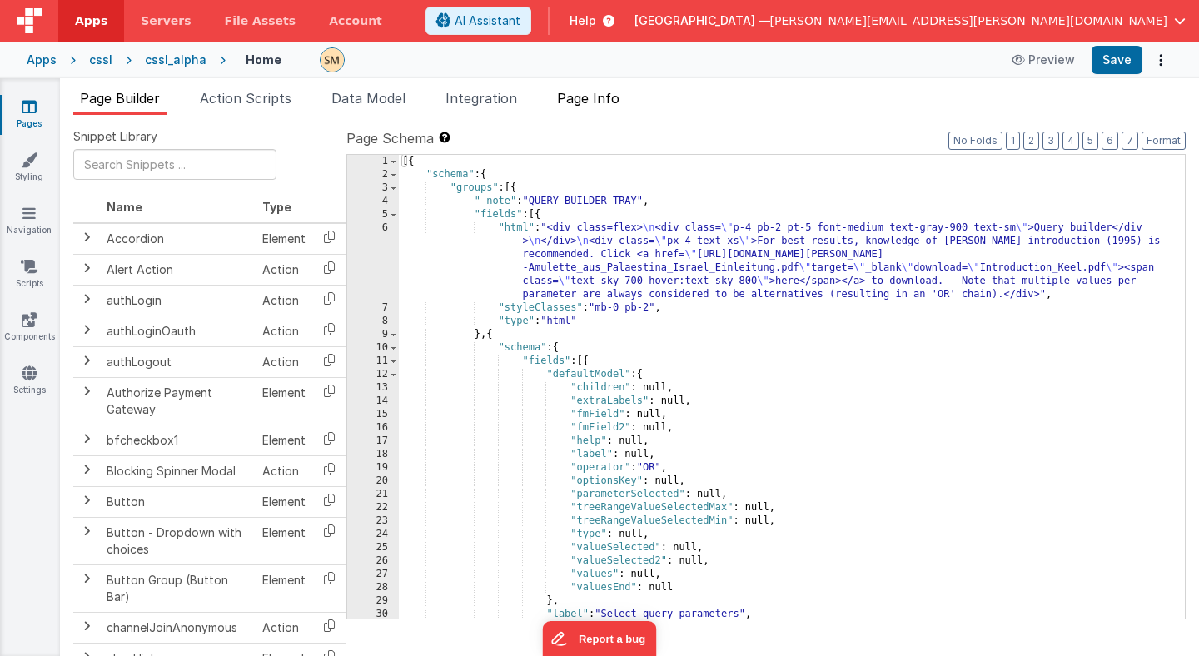
click at [596, 102] on span "Page Info" at bounding box center [588, 98] width 62 height 17
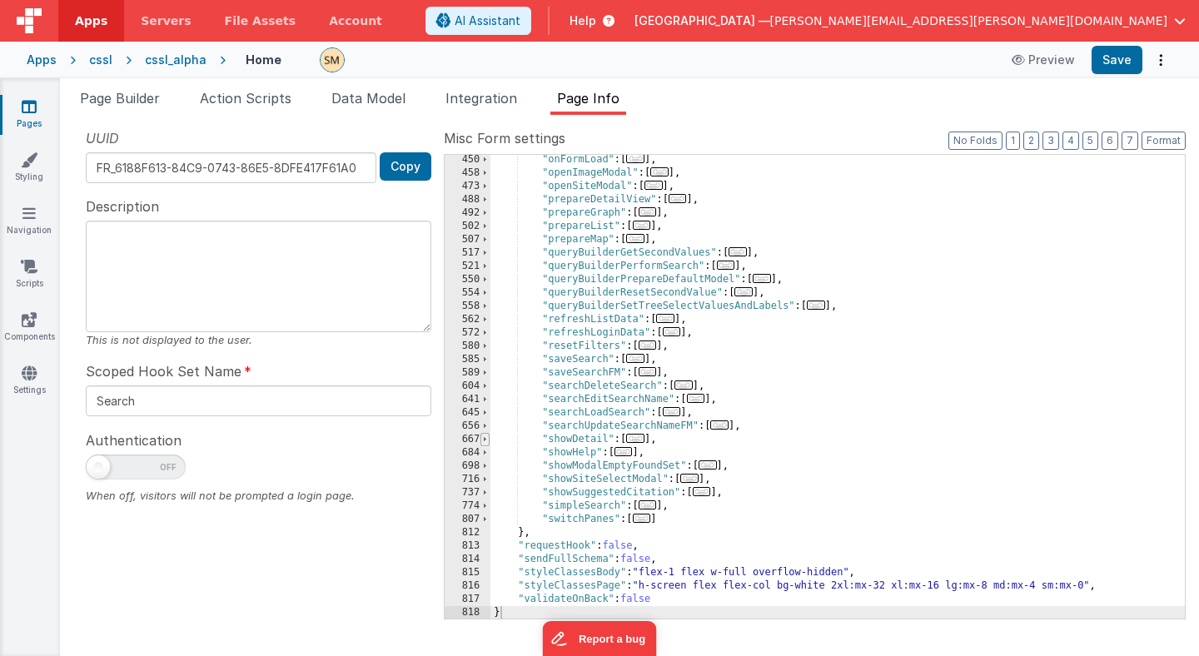
click at [485, 441] on span at bounding box center [484, 439] width 9 height 13
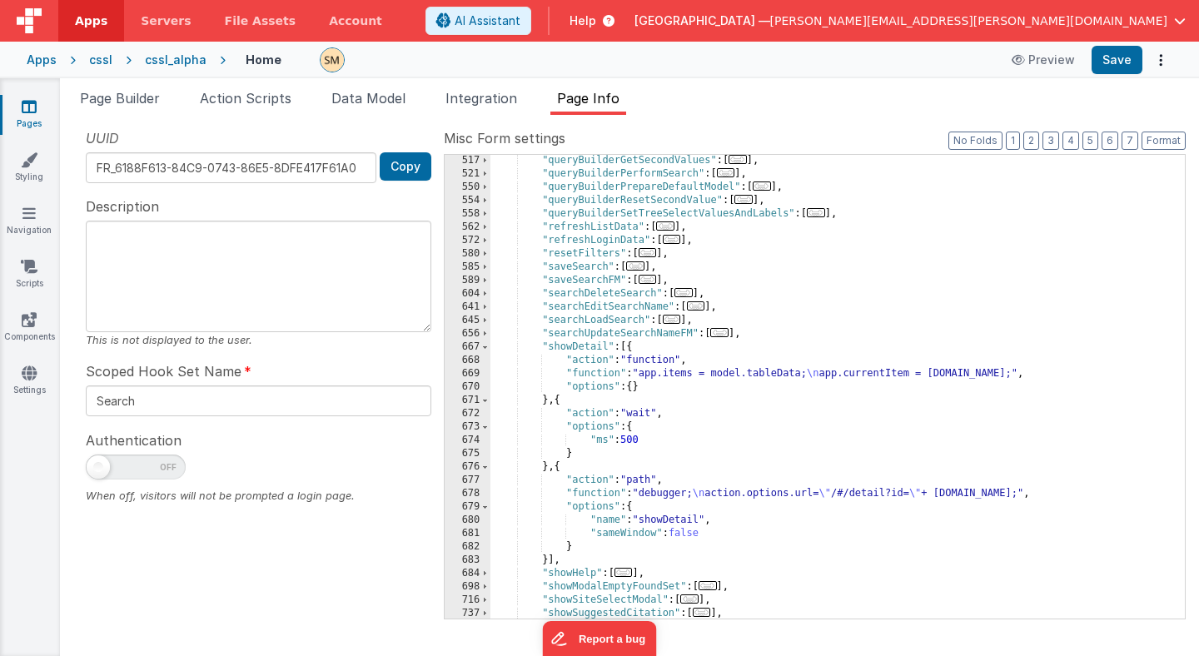
scroll to position [590, 0]
click at [578, 347] on div ""queryBuilderGetSecondValues" : [ ... ] , "queryBuilderPerformSearch" : [ ... ]…" at bounding box center [837, 397] width 694 height 490
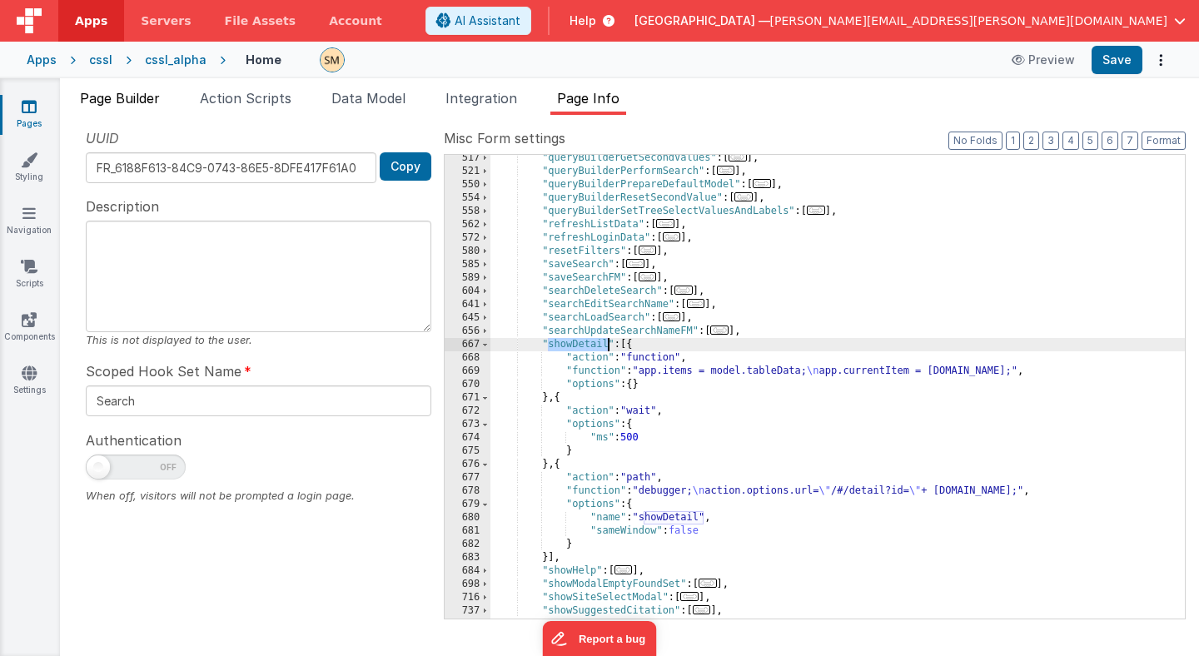
click at [125, 101] on span "Page Builder" at bounding box center [120, 98] width 80 height 17
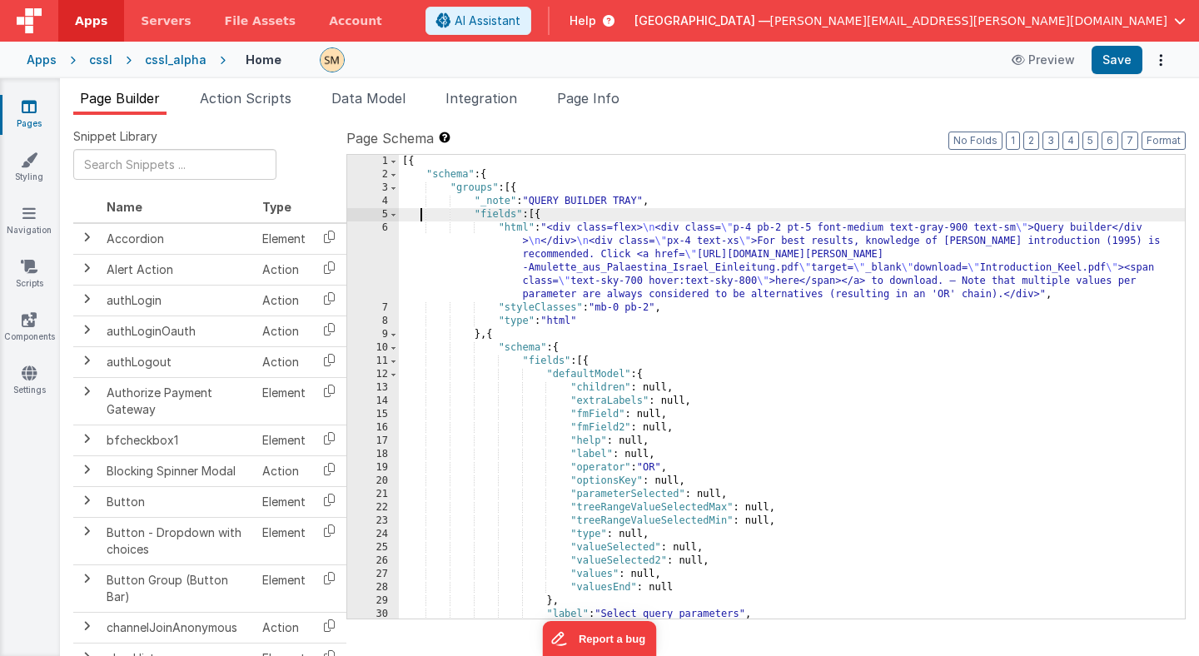
click at [419, 214] on div "[{ "schema" : { "groups" : [{ "_note" : "QUERY BUILDER TRAY" , "fields" : [{ "h…" at bounding box center [792, 400] width 786 height 490
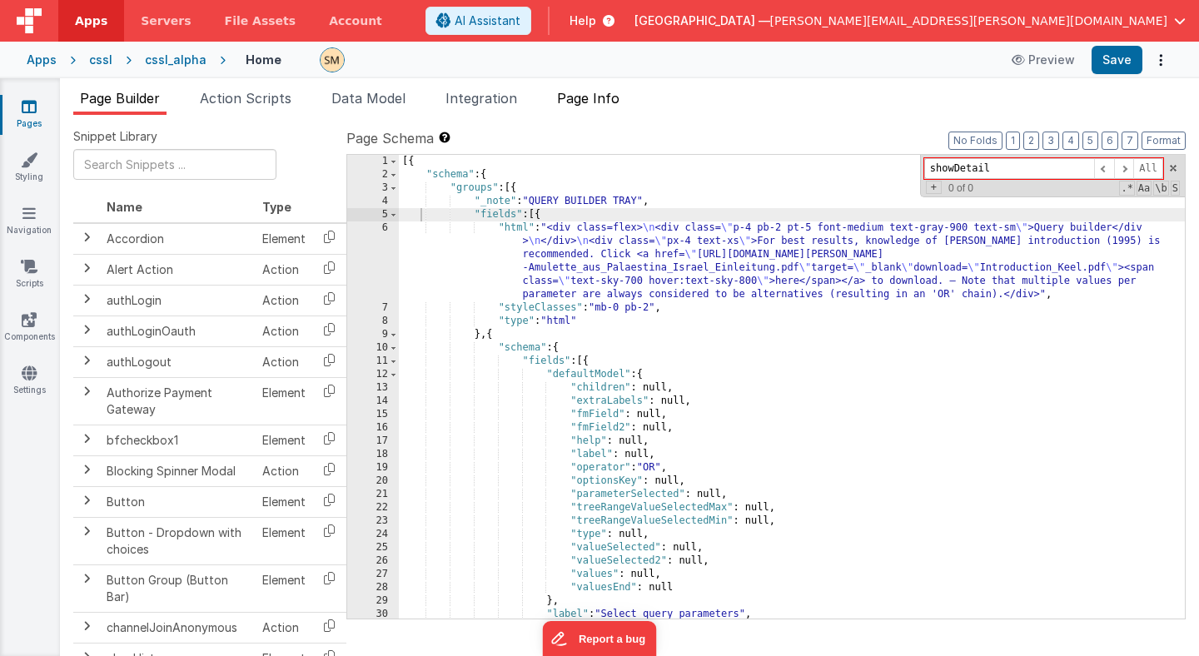
type input "showDetail"
click at [594, 101] on span "Page Info" at bounding box center [588, 98] width 62 height 17
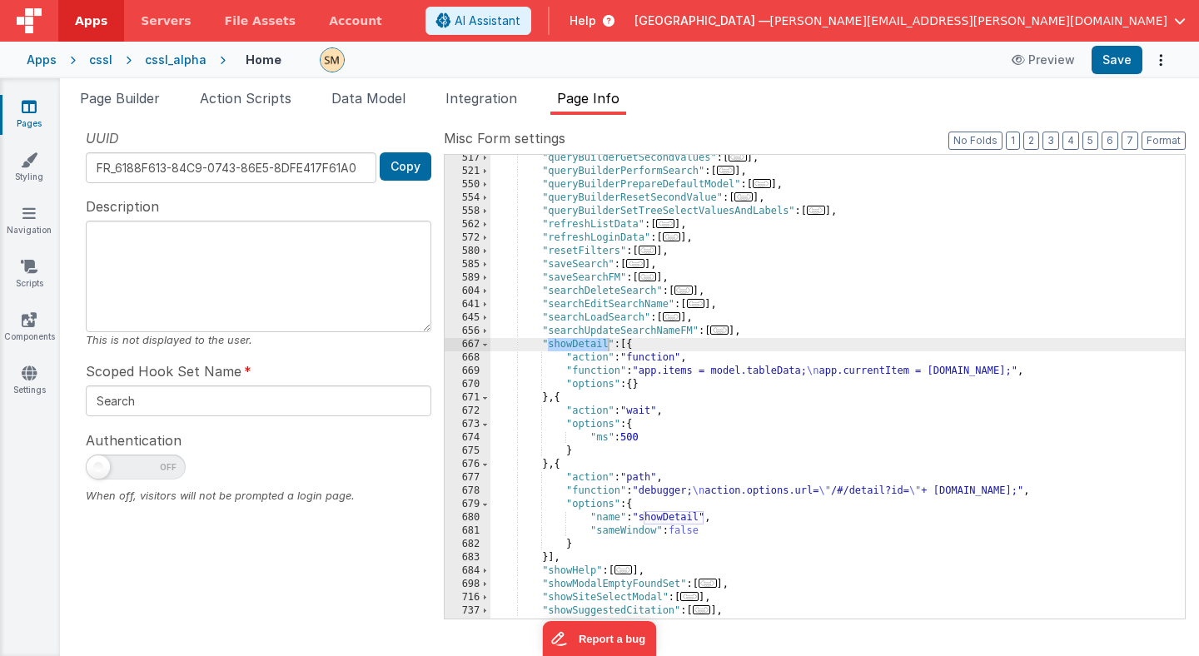
click at [597, 184] on div ""queryBuilderGetSecondValues" : [ ... ] , "queryBuilderPerformSearch" : [ ... ]…" at bounding box center [837, 397] width 694 height 490
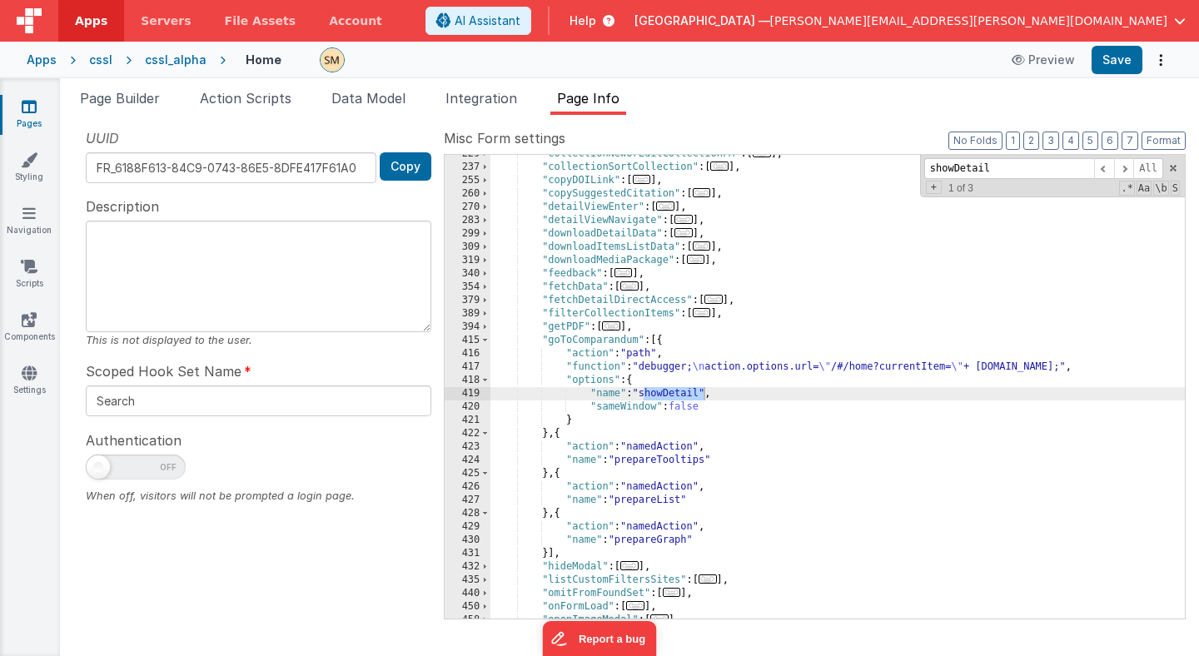
scroll to position [261, 0]
type input "showDetail"
click at [128, 102] on span "Page Builder" at bounding box center [120, 98] width 80 height 17
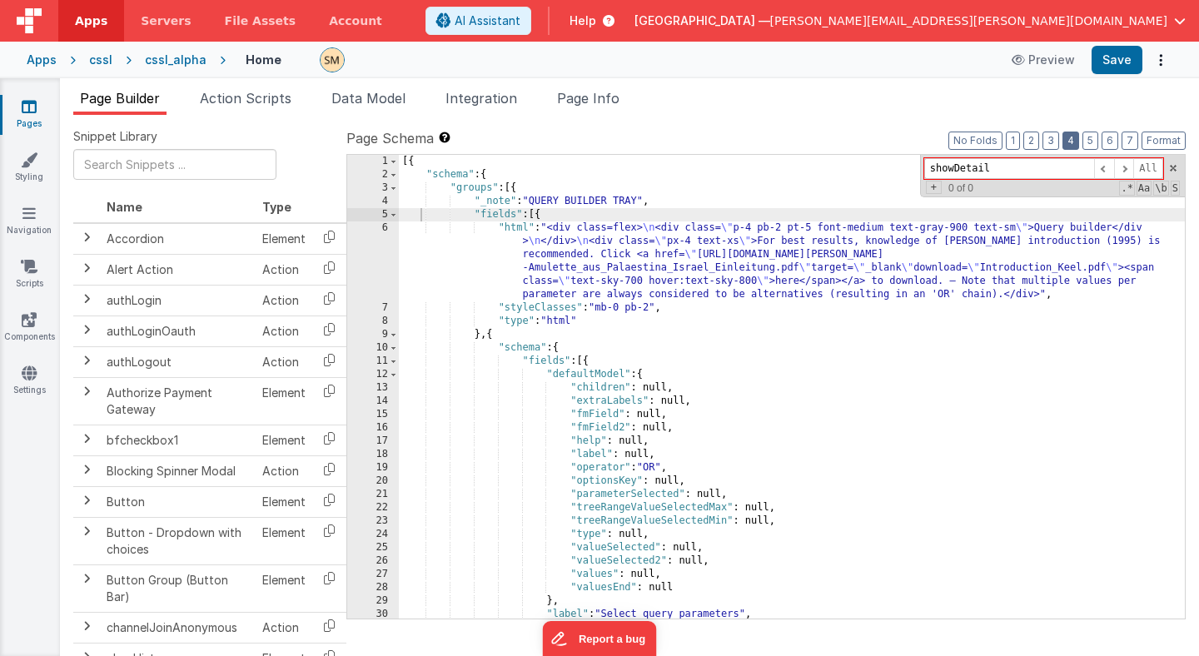
click at [1075, 142] on button "4" at bounding box center [1071, 141] width 17 height 18
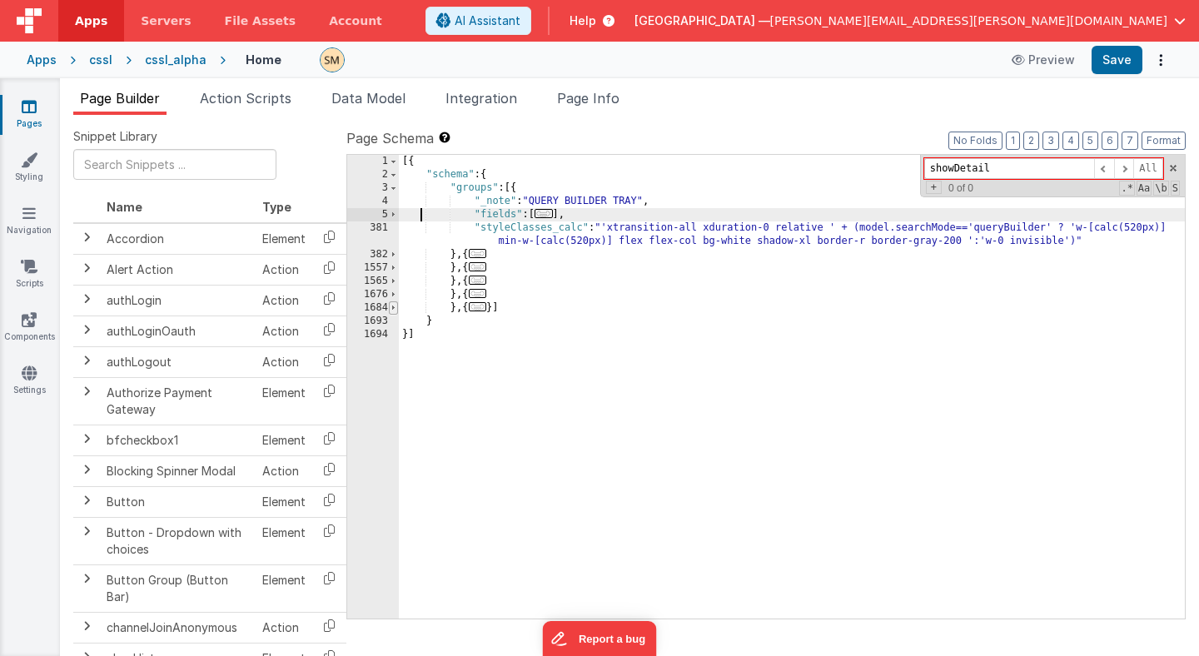
click at [395, 308] on span at bounding box center [393, 307] width 9 height 13
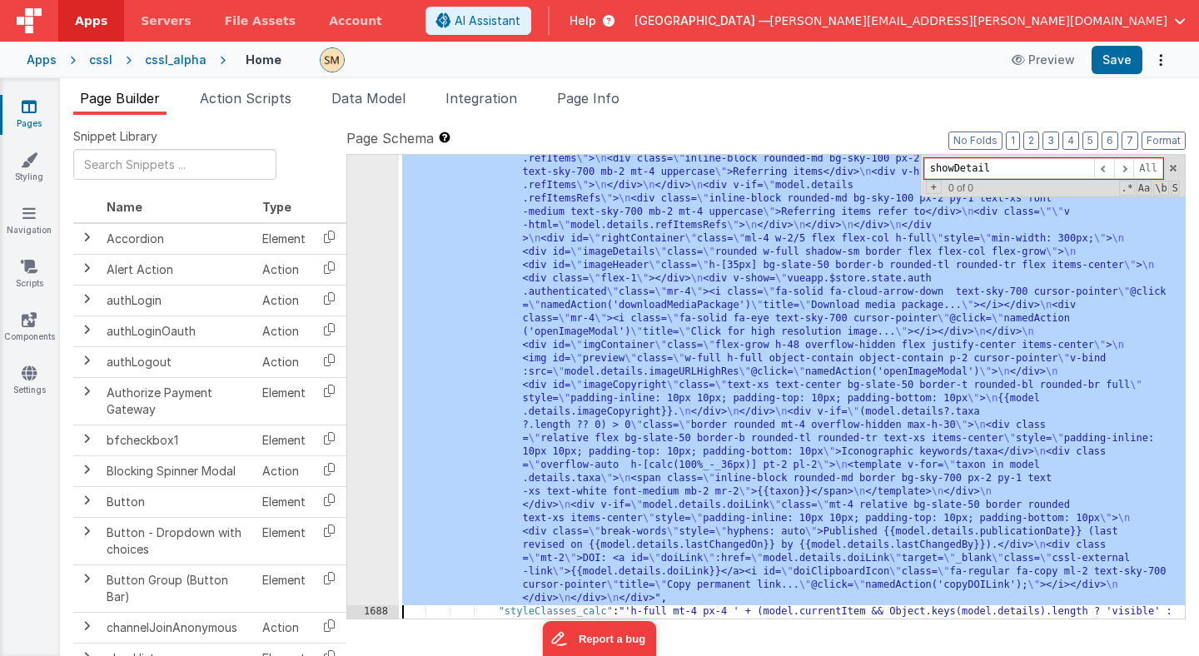
scroll to position [1495, 0]
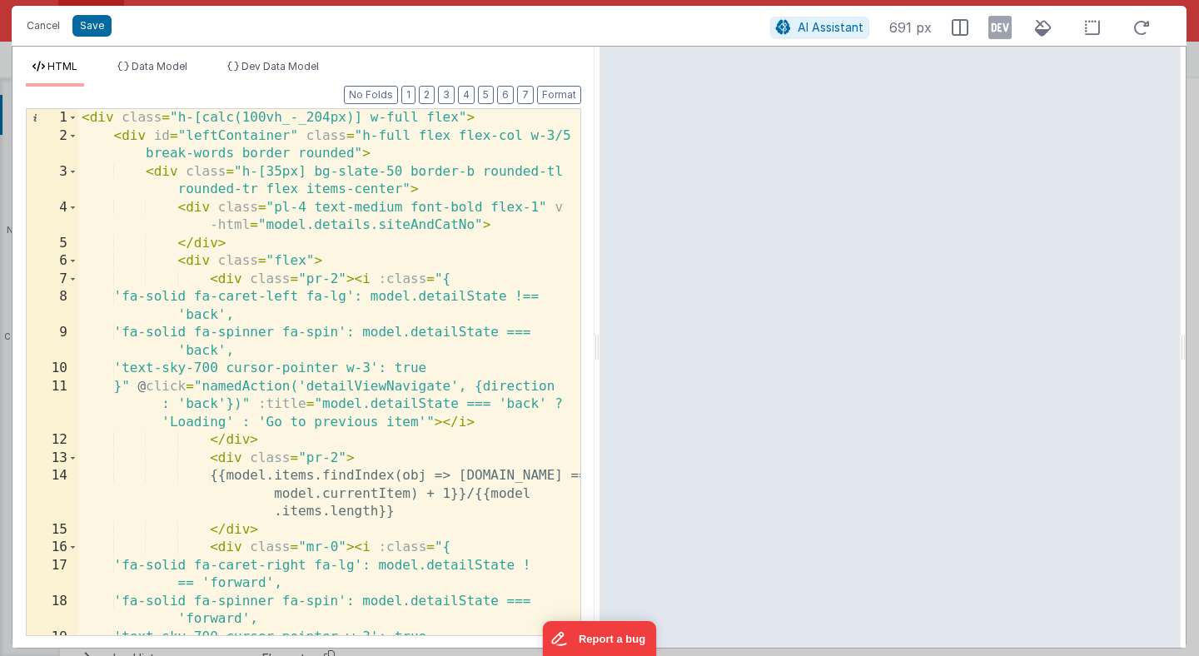
click at [494, 214] on div "< div class = "h-[calc(100vh_-_204px)] w-full flex" > < div id = "leftContainer…" at bounding box center [329, 408] width 502 height 598
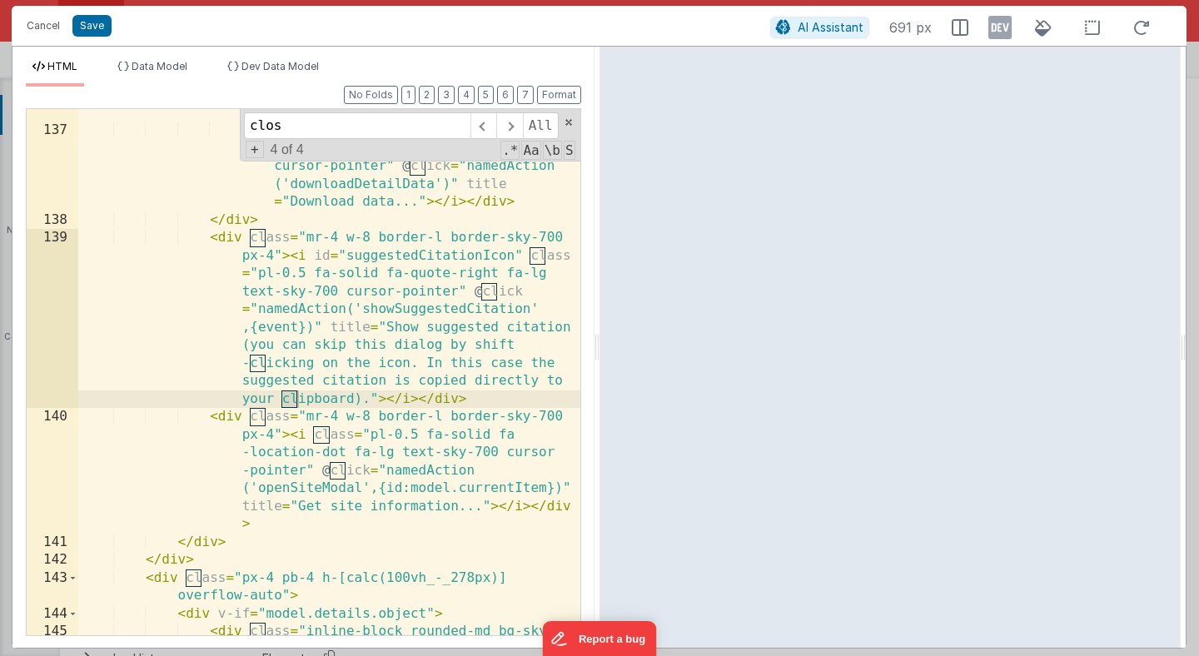
scroll to position [435, 0]
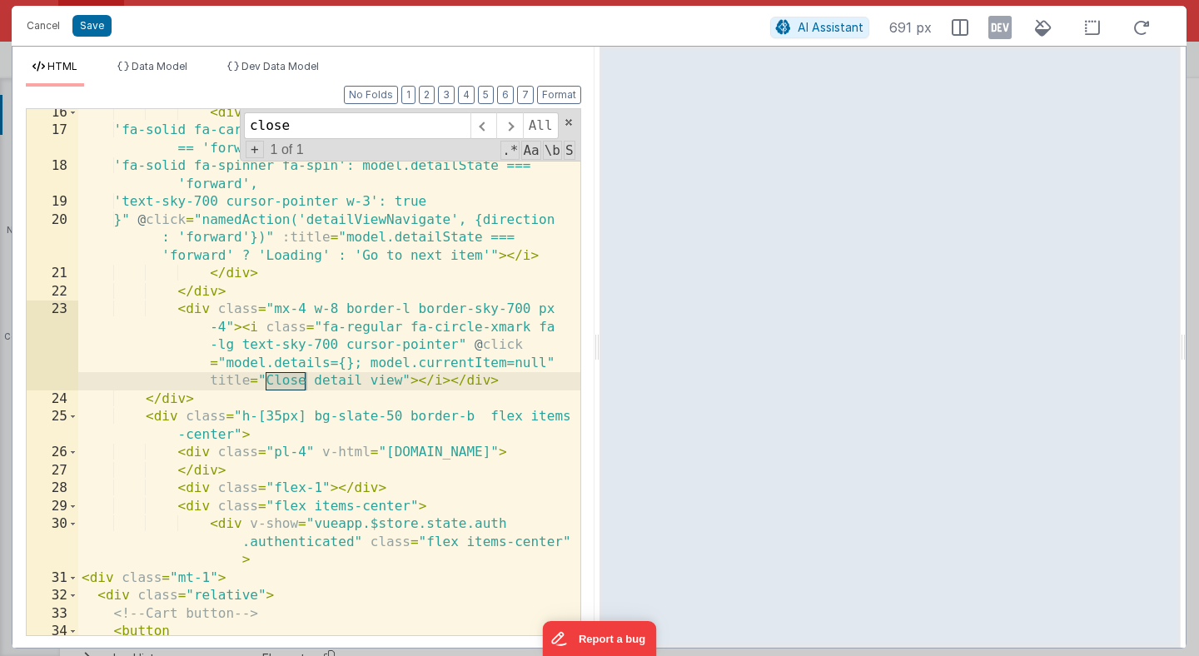
type input "close"
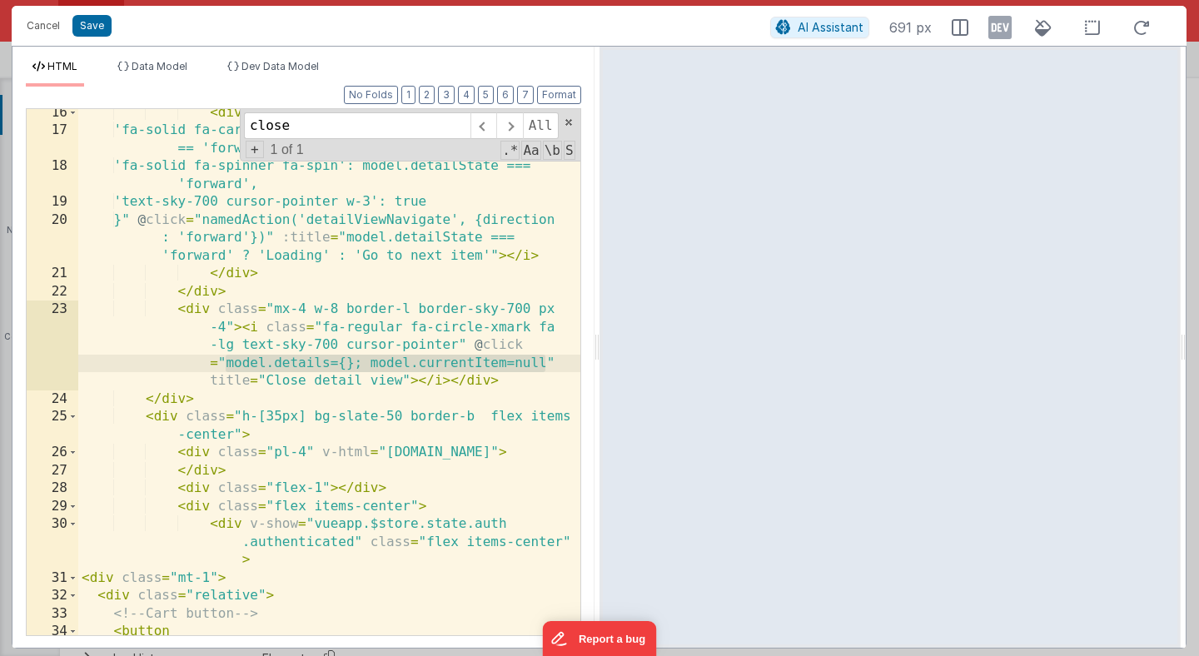
drag, startPoint x: 224, startPoint y: 365, endPoint x: 541, endPoint y: 361, distance: 317.3
click at [542, 361] on div "< div class = "mr-0" > < i :class = "{ 'fa-solid fa-caret-right fa-lg': model.d…" at bounding box center [329, 385] width 502 height 562
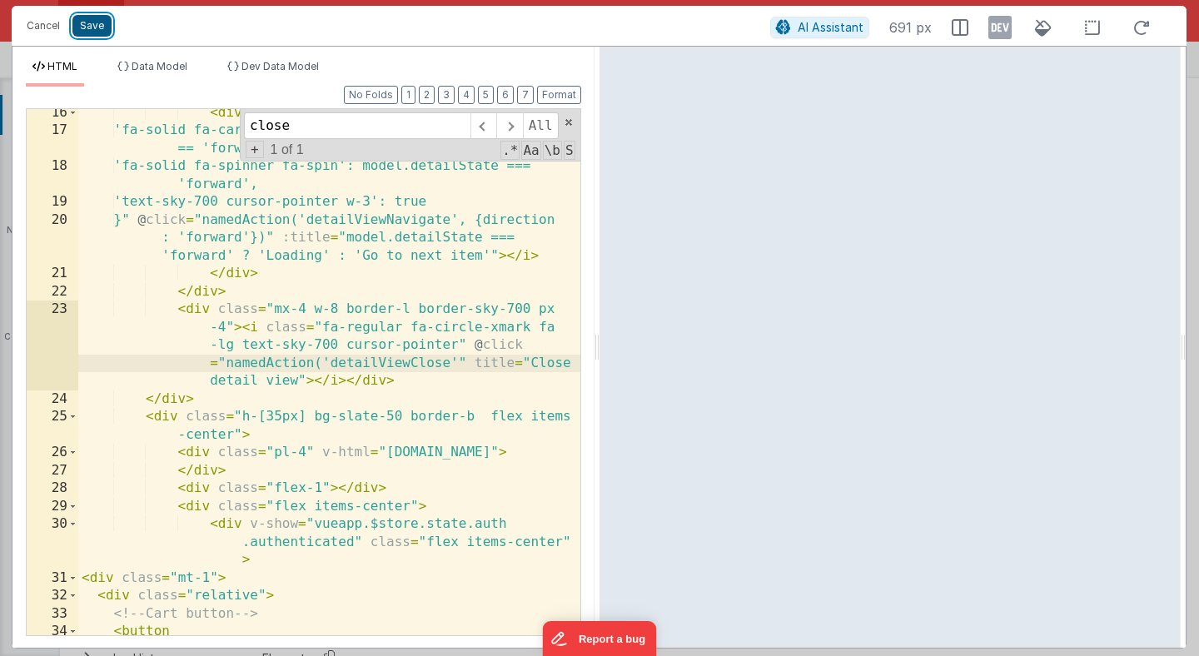
click at [89, 22] on button "Save" at bounding box center [91, 26] width 39 height 22
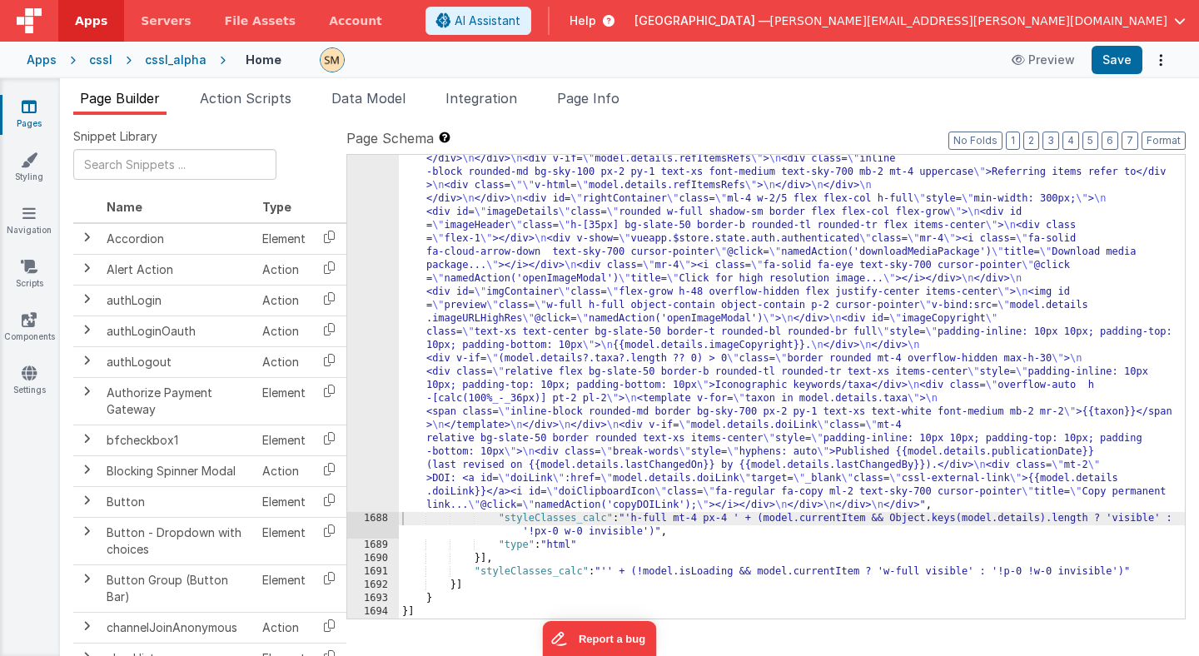
scroll to position [1348, 0]
click at [1123, 58] on button "Save" at bounding box center [1117, 60] width 51 height 28
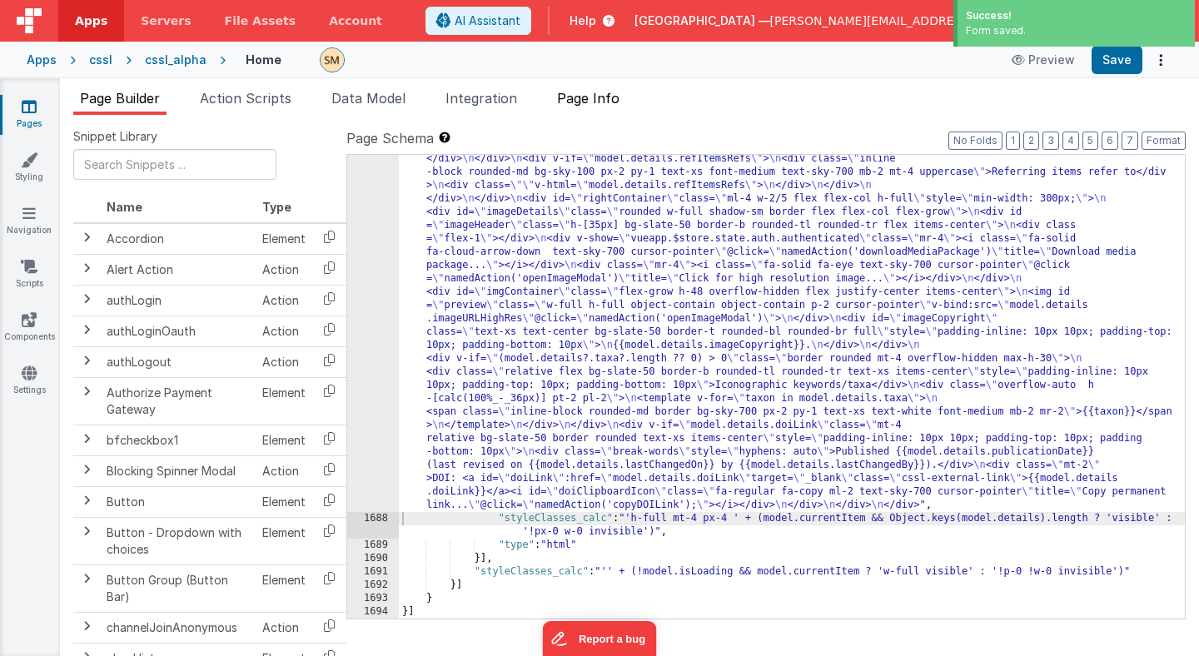
click at [603, 98] on span "Page Info" at bounding box center [588, 98] width 62 height 17
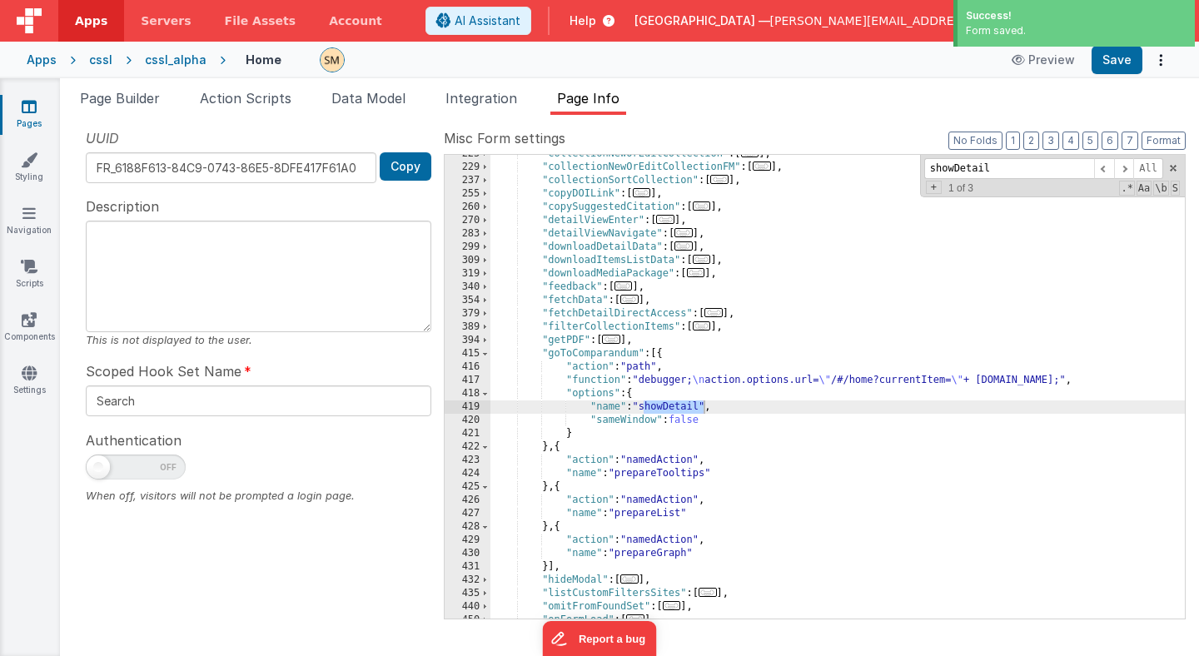
scroll to position [247, 0]
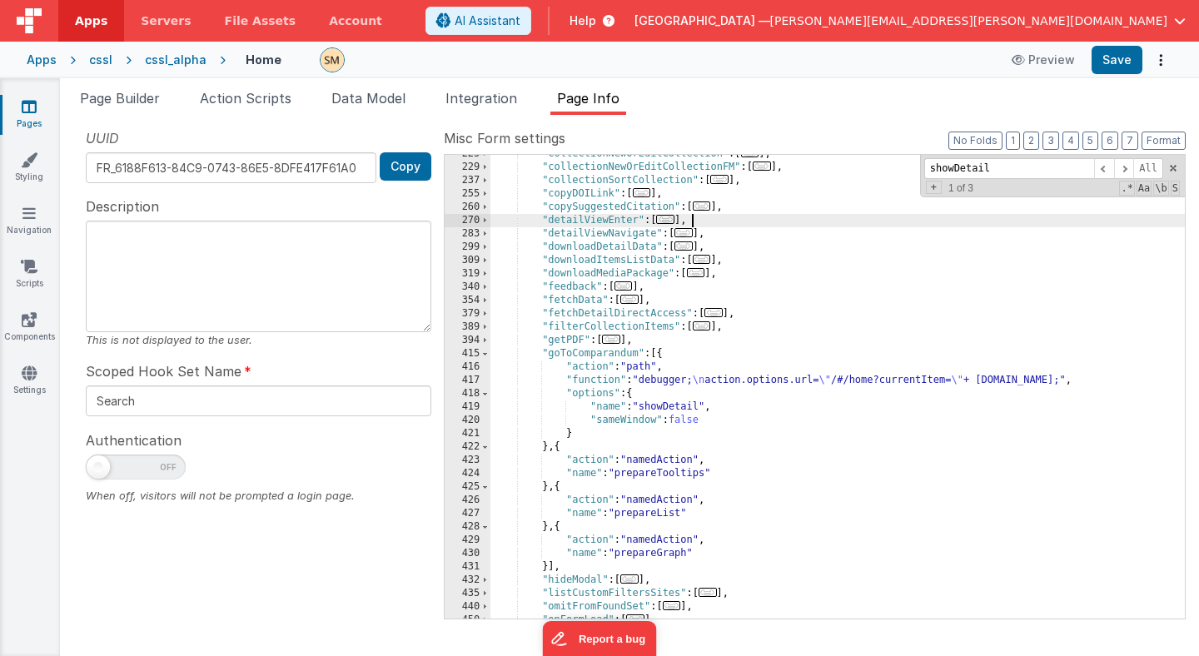
click at [698, 222] on div ""collectionNewOrEditCollection" : [ ... ] , "collectionNewOrEditCollectionFM" :…" at bounding box center [837, 392] width 694 height 490
click at [485, 222] on span at bounding box center [484, 220] width 9 height 13
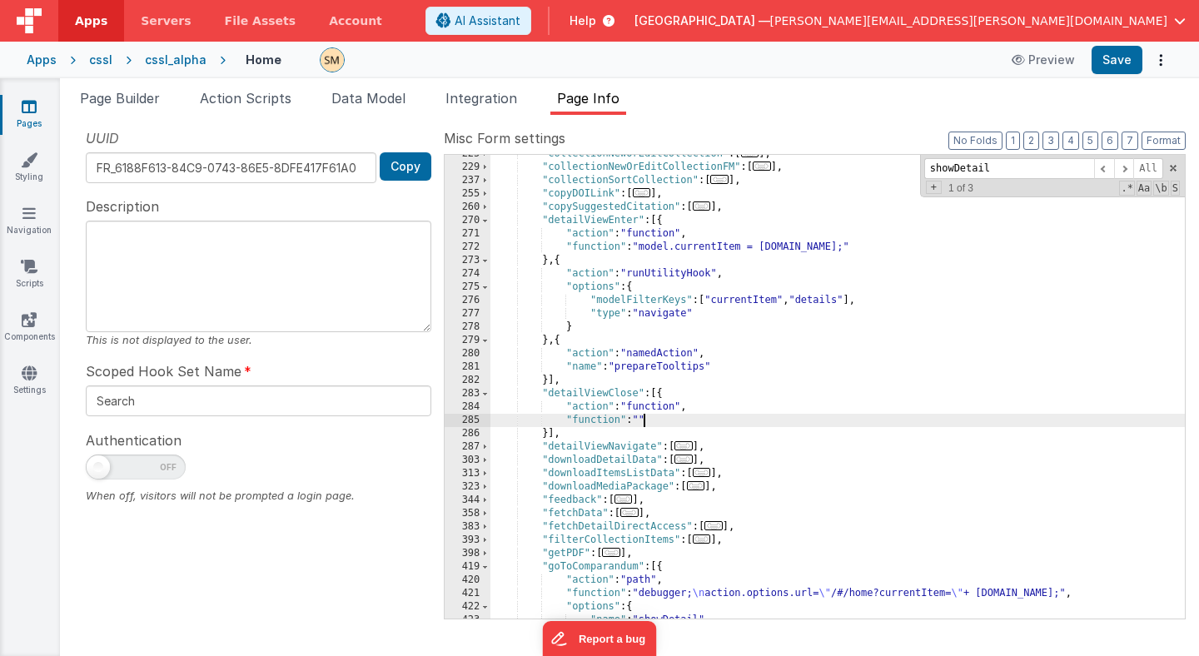
click at [451, 417] on div "285" at bounding box center [468, 420] width 46 height 13
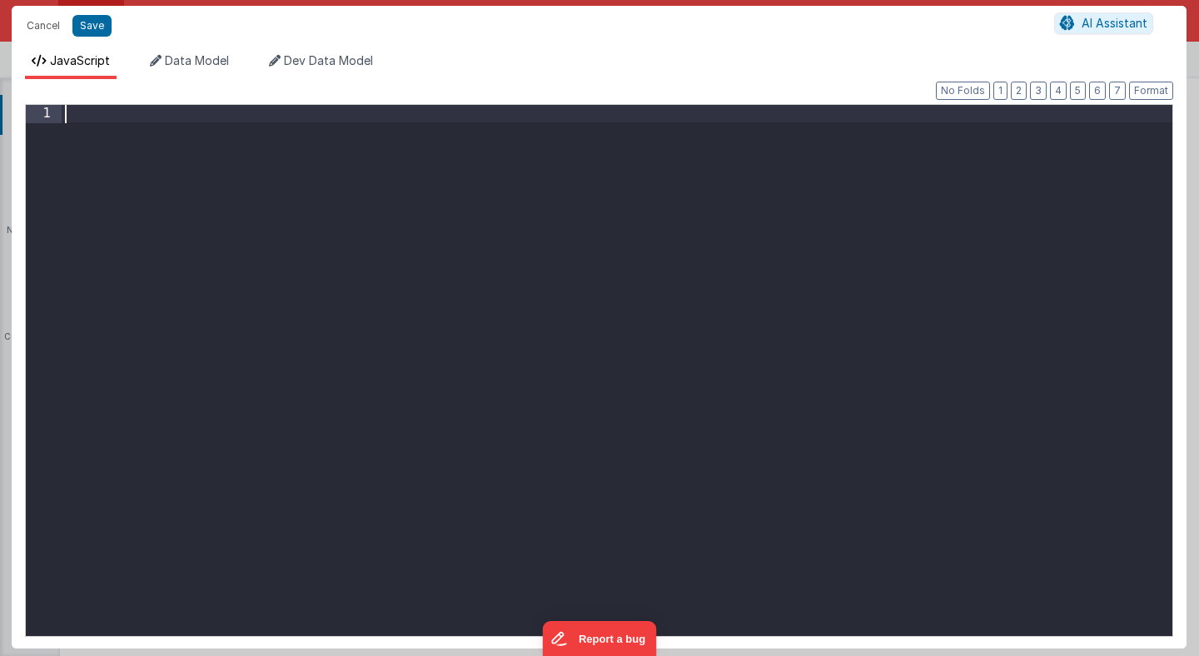
click at [444, 346] on div at bounding box center [617, 388] width 1111 height 567
click at [208, 115] on div "model . details = { } ; model . currentItem = null" at bounding box center [617, 388] width 1111 height 567
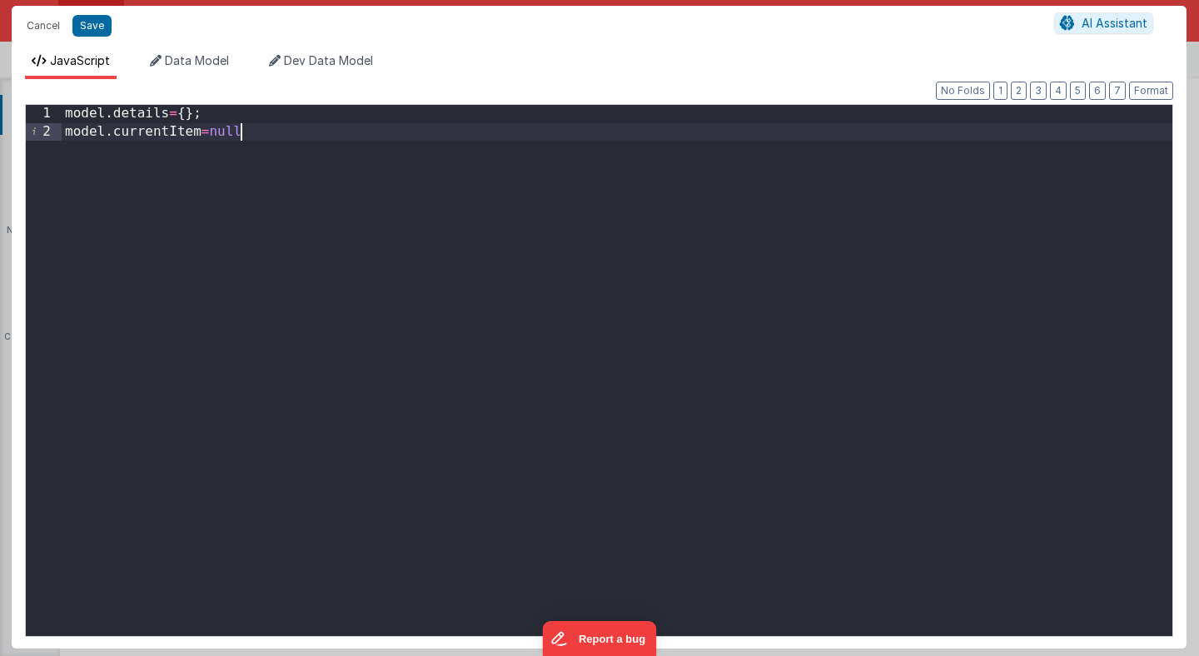
click at [253, 132] on div "model . details = { } ; model . currentItem = null" at bounding box center [617, 388] width 1111 height 567
click at [93, 33] on button "Save" at bounding box center [91, 26] width 39 height 22
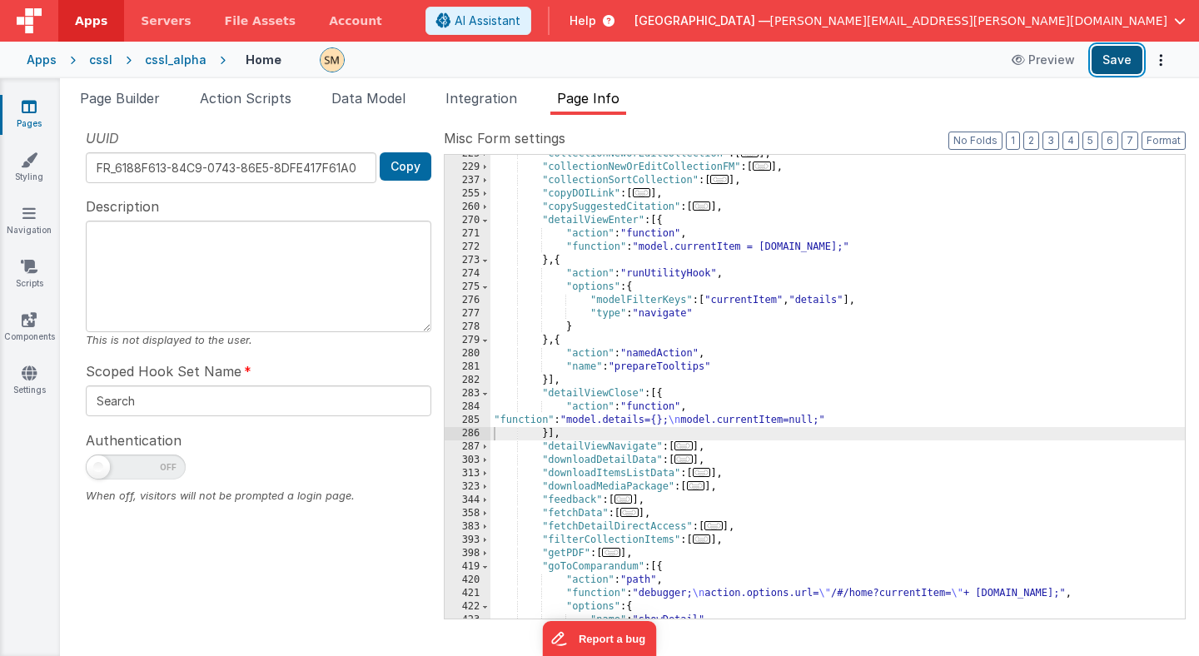
click at [1118, 59] on button "Save" at bounding box center [1117, 60] width 51 height 28
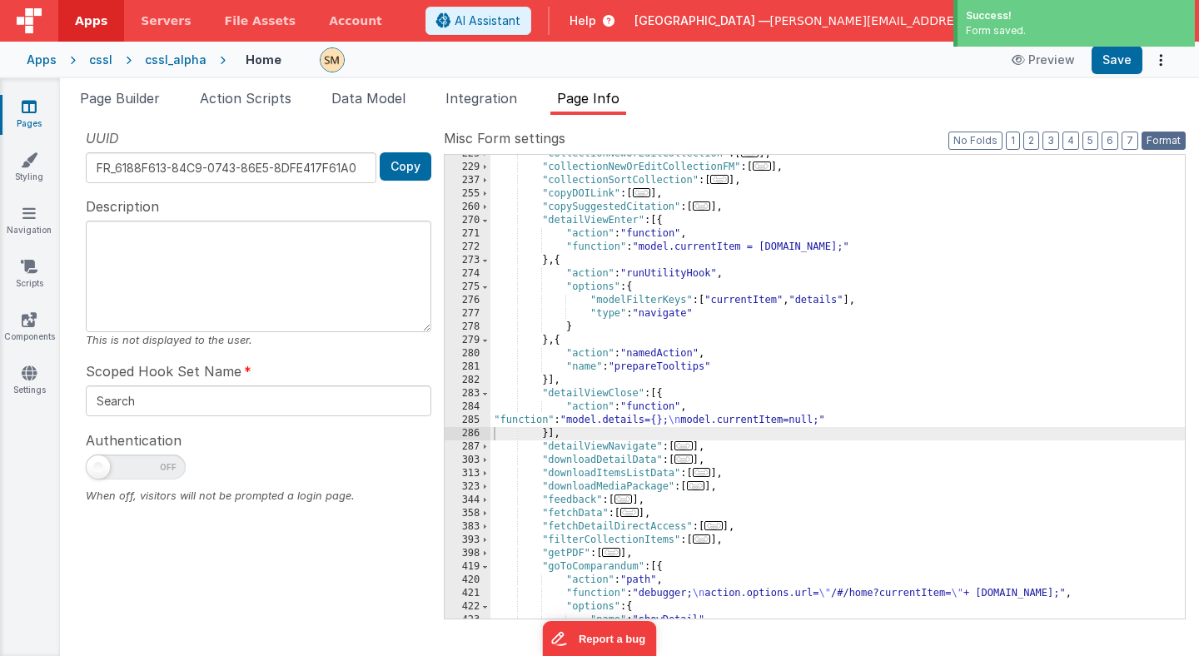
click at [1162, 141] on button "Format" at bounding box center [1164, 141] width 44 height 18
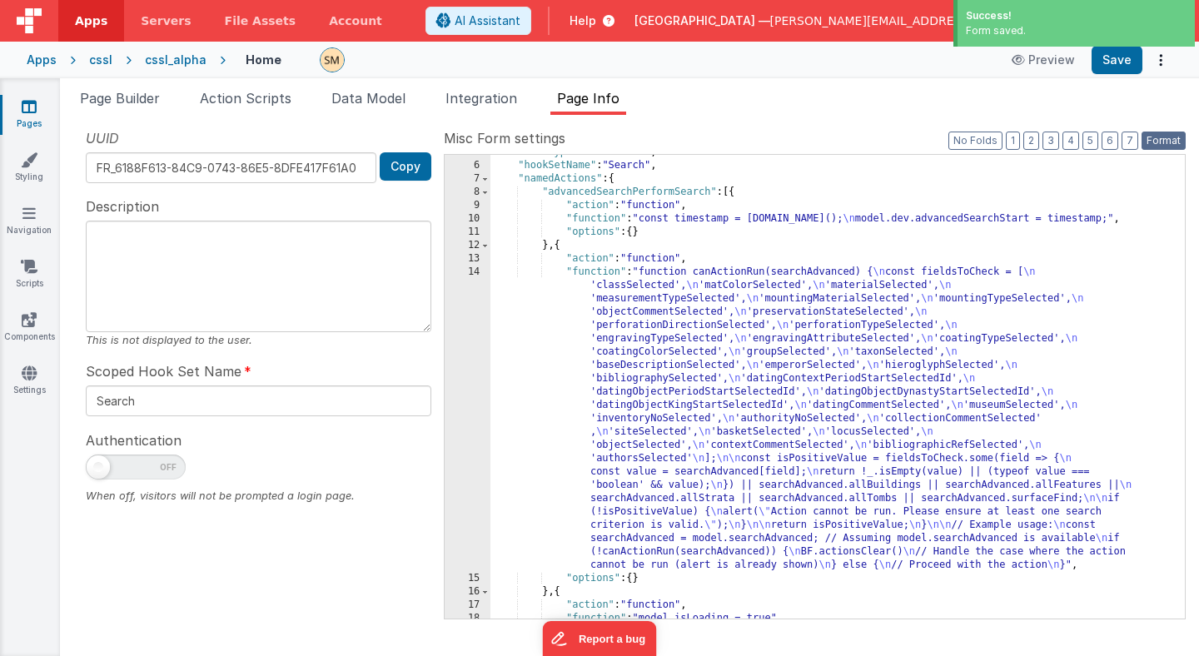
scroll to position [48, 0]
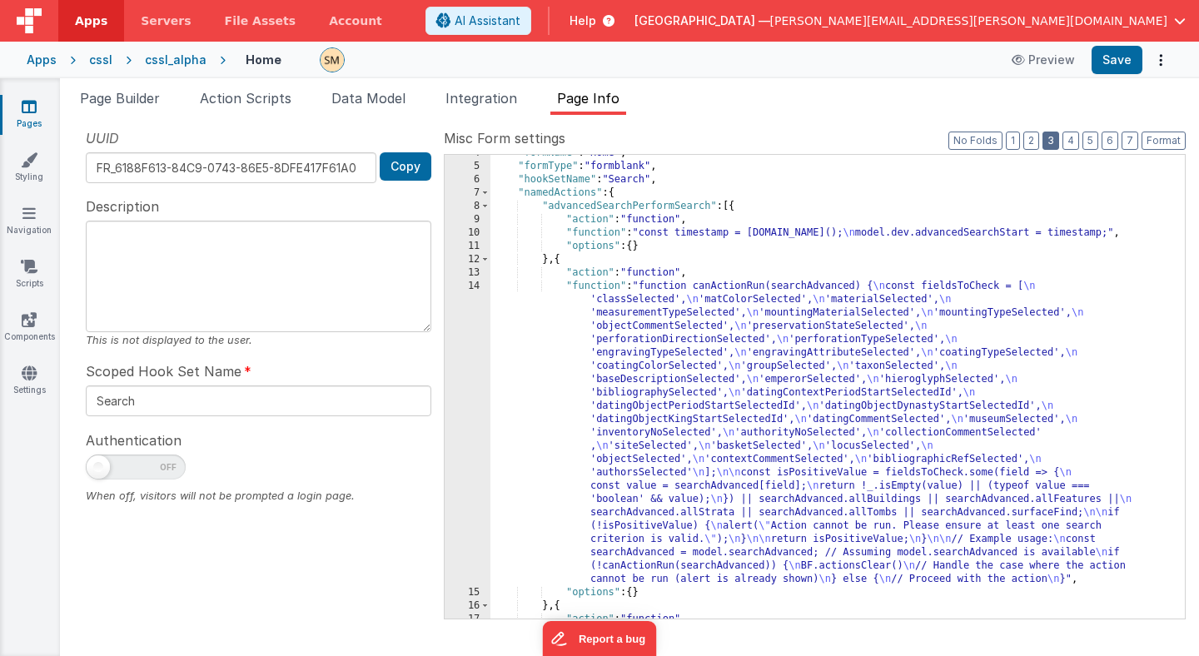
click at [1057, 139] on button "3" at bounding box center [1051, 141] width 17 height 18
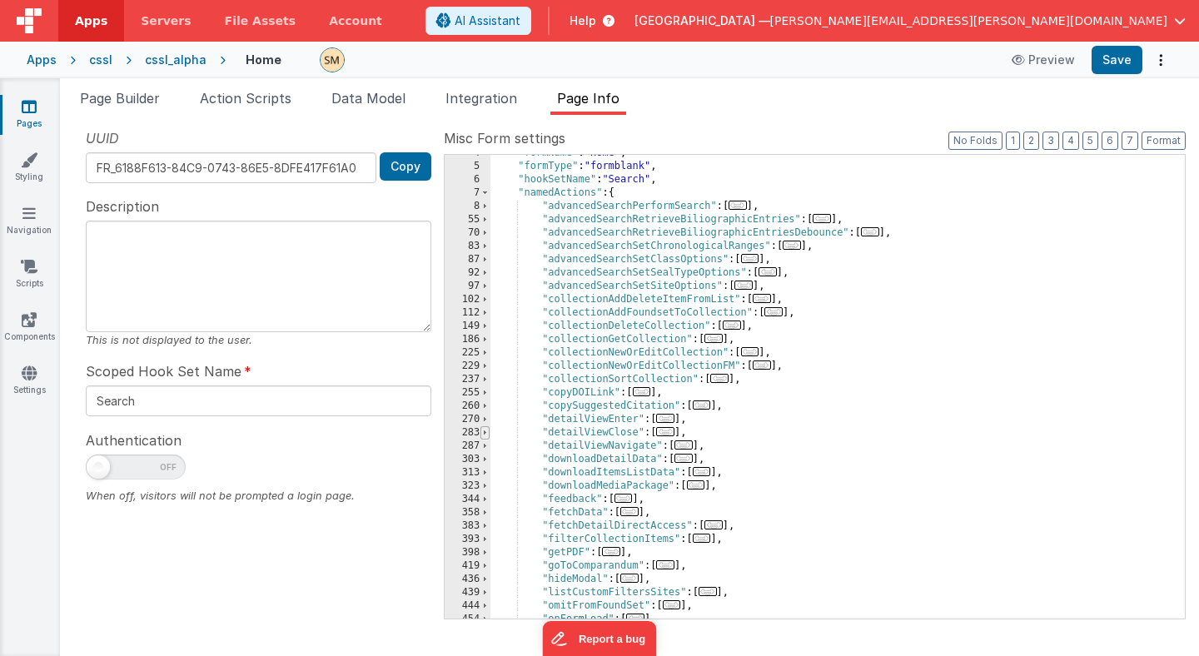
click at [482, 436] on span at bounding box center [484, 432] width 9 height 13
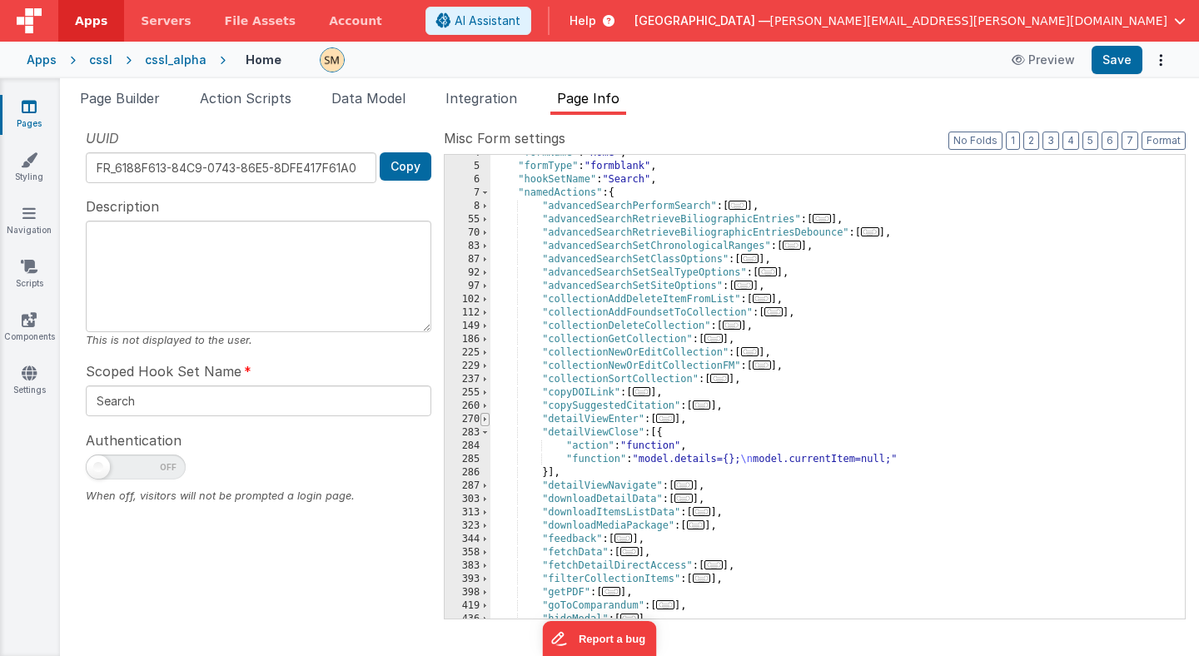
click at [485, 420] on span at bounding box center [484, 419] width 9 height 13
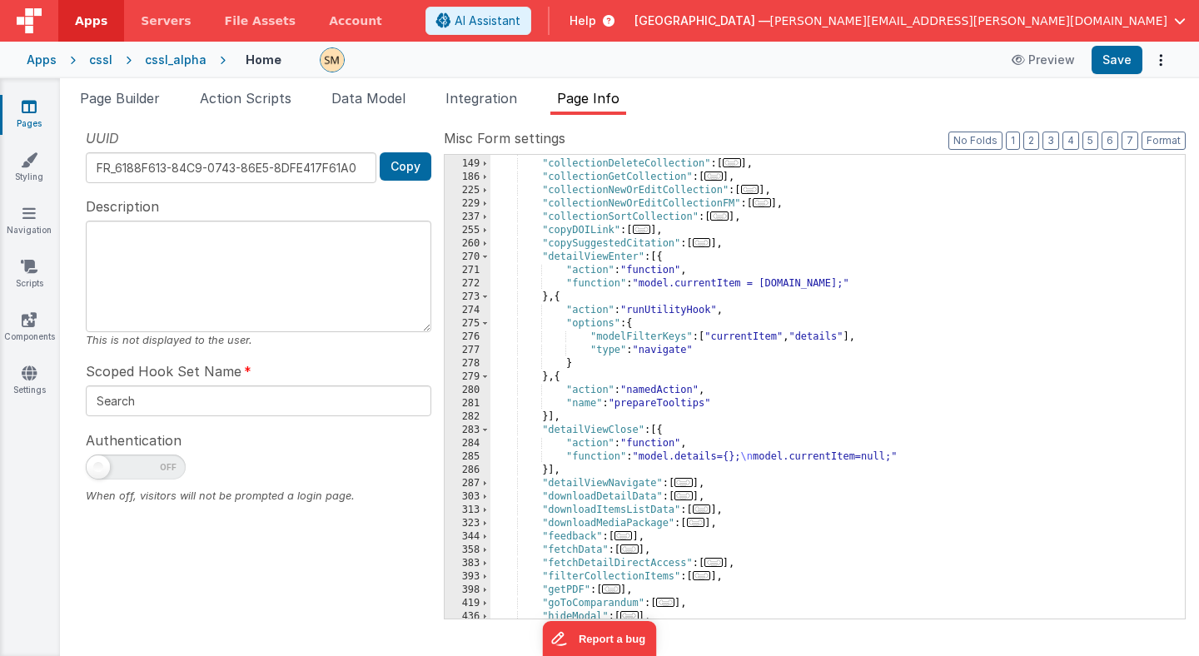
scroll to position [211, 0]
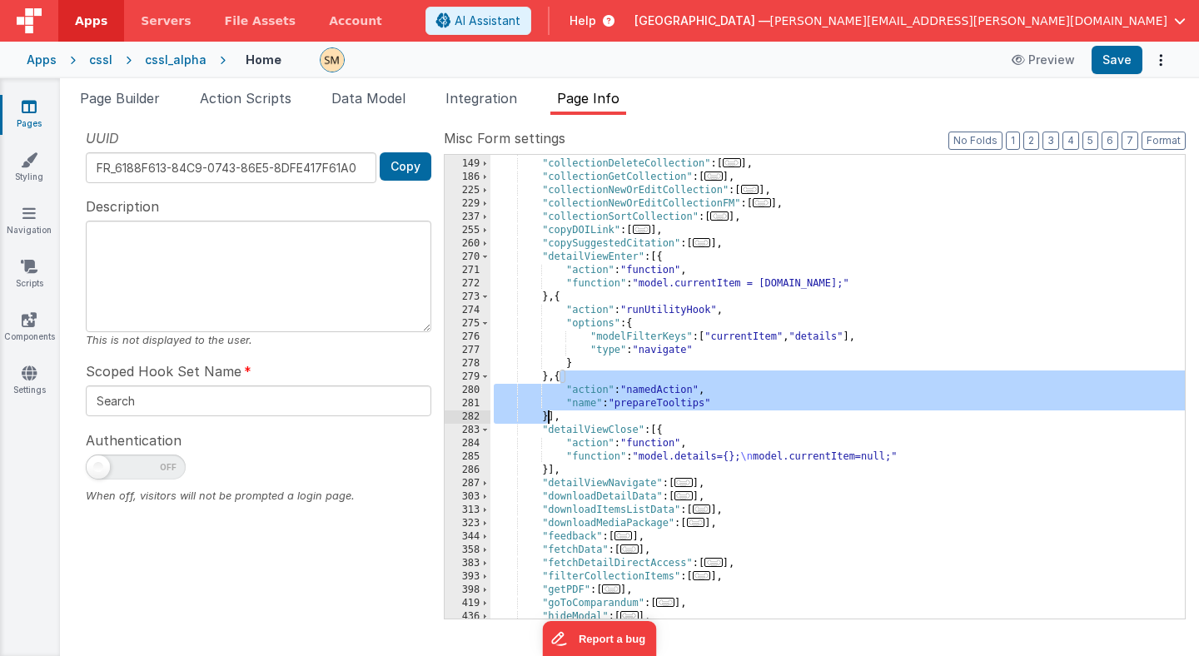
drag, startPoint x: 559, startPoint y: 375, endPoint x: 547, endPoint y: 419, distance: 45.6
click at [547, 419] on div ""collectionAddFoundsetToCollection" : [ ... ] , "collectionDeleteCollection" : …" at bounding box center [837, 389] width 694 height 490
click at [549, 472] on div ""collectionAddFoundsetToCollection" : [ ... ] , "collectionDeleteCollection" : …" at bounding box center [837, 389] width 694 height 490
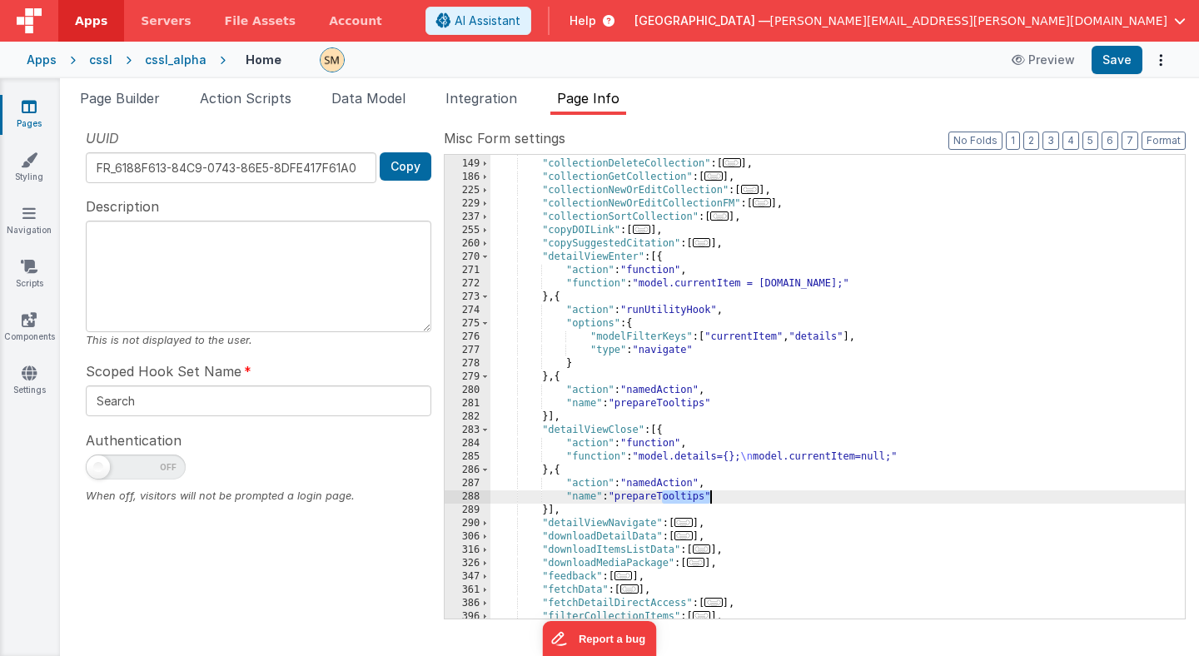
drag, startPoint x: 663, startPoint y: 498, endPoint x: 705, endPoint y: 495, distance: 42.5
click at [706, 495] on div ""collectionAddFoundsetToCollection" : [ ... ] , "collectionDeleteCollection" : …" at bounding box center [837, 389] width 694 height 490
click at [1108, 60] on button "Save" at bounding box center [1117, 60] width 51 height 28
click at [1117, 60] on button "Save" at bounding box center [1117, 60] width 51 height 28
click at [121, 99] on span "Page Builder" at bounding box center [120, 98] width 80 height 17
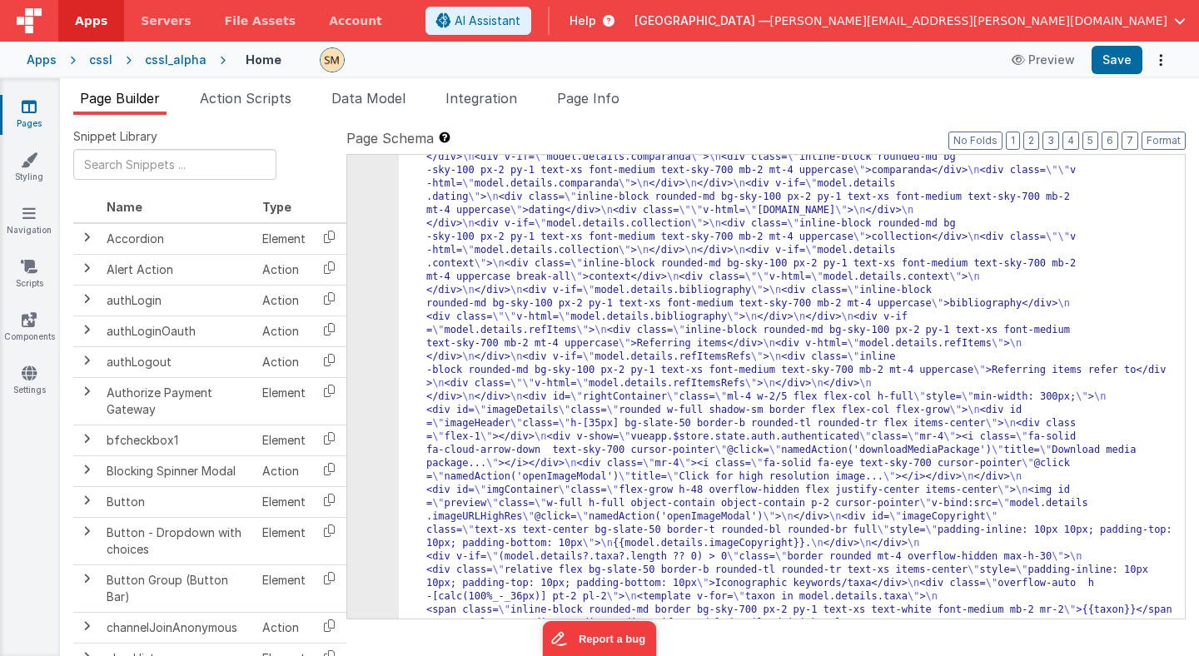
scroll to position [1348, 0]
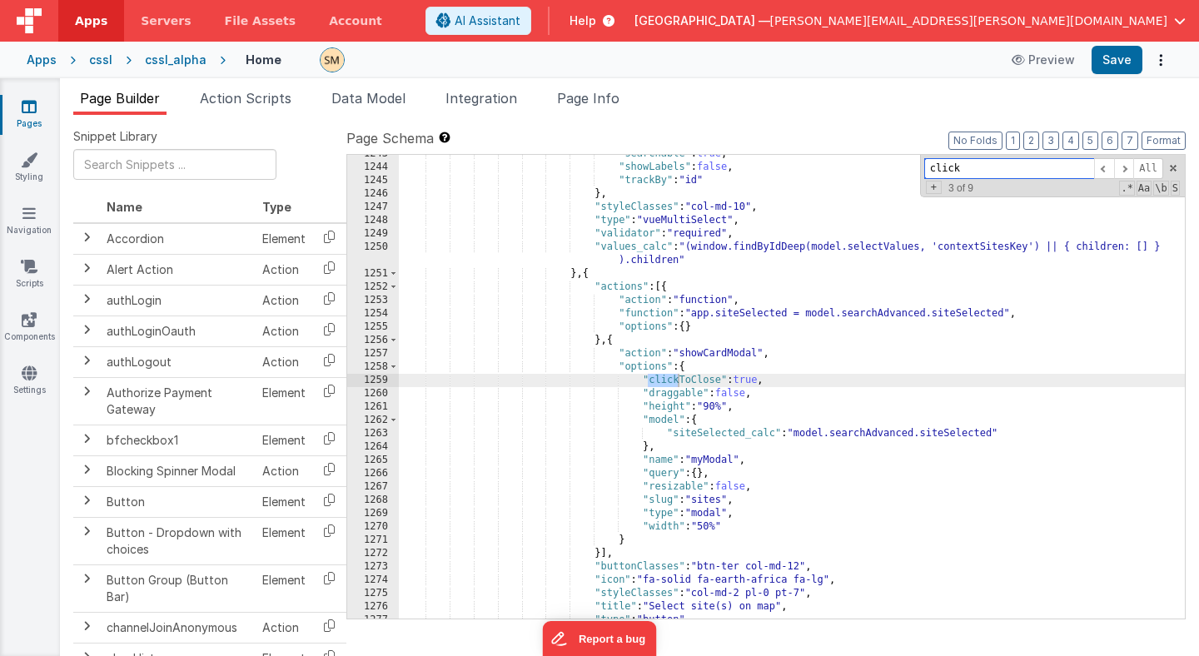
scroll to position [20792, 0]
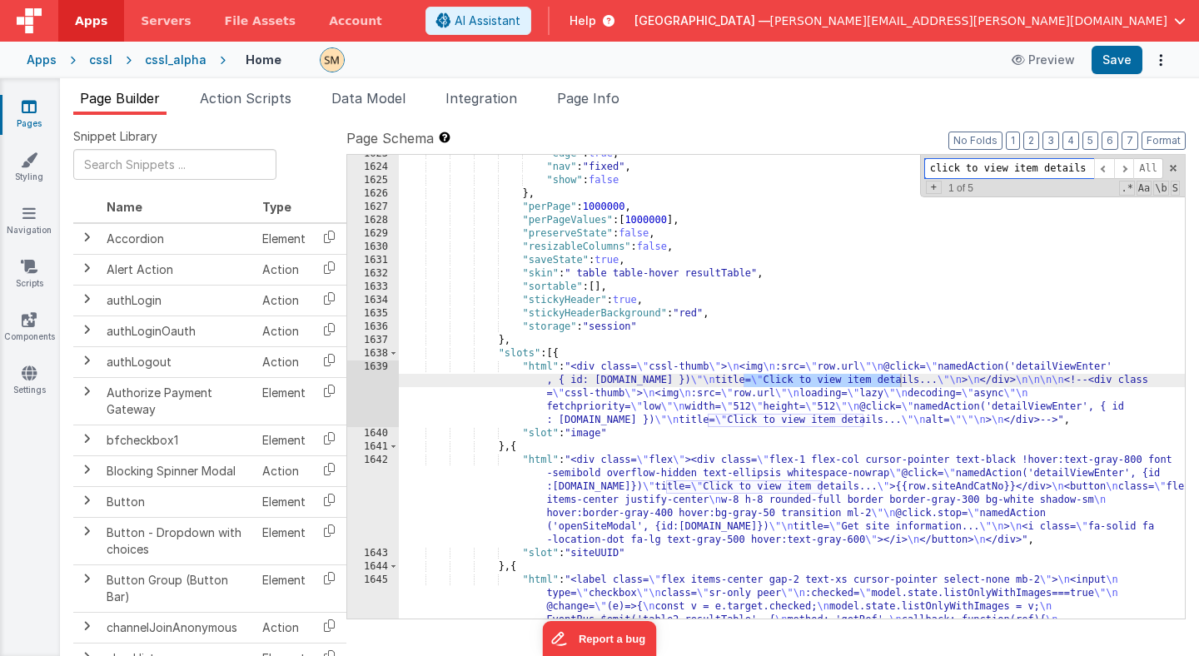
type input "click to view item details"
click at [593, 399] on div ""edge" : true , "nav" : "fixed" , "show" : false } , "perPage" : 1000000 , "per…" at bounding box center [792, 465] width 786 height 637
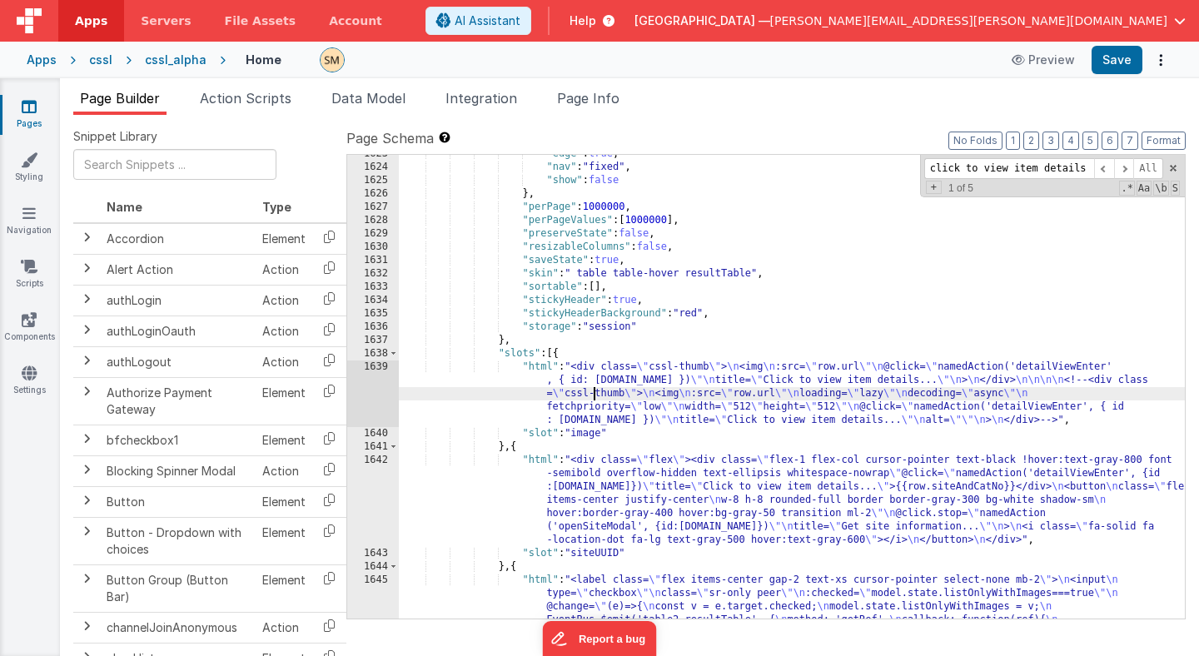
click at [372, 394] on div "1639" at bounding box center [373, 394] width 52 height 67
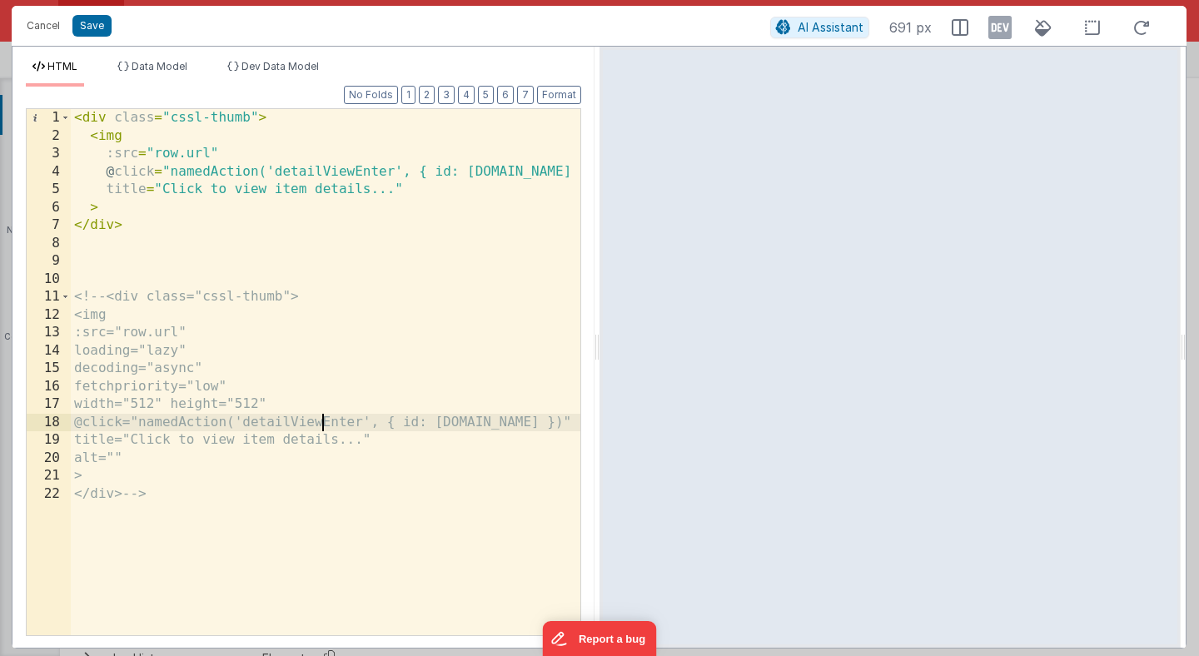
click at [321, 426] on div "< div class = "cssl-thumb" > < img :src = "row.url" @ click = "namedAction('det…" at bounding box center [326, 390] width 510 height 562
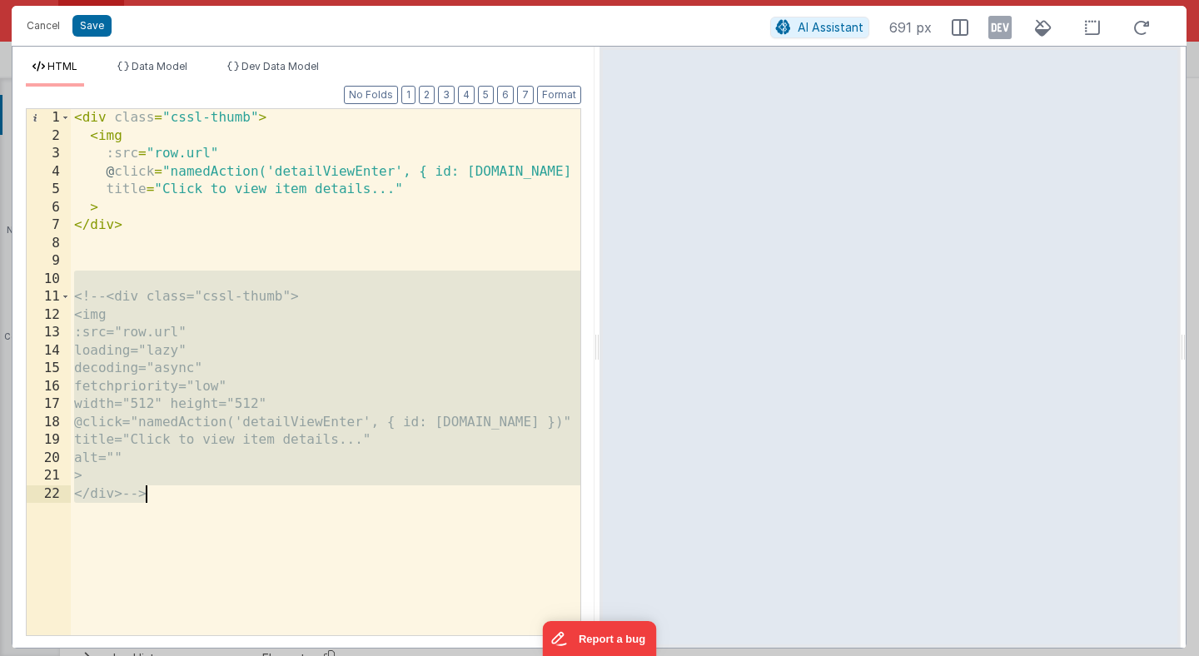
drag, startPoint x: 73, startPoint y: 276, endPoint x: 155, endPoint y: 525, distance: 262.0
click at [155, 525] on div "< div class = "cssl-thumb" > < img :src = "row.url" @ click = "namedAction('det…" at bounding box center [326, 390] width 510 height 562
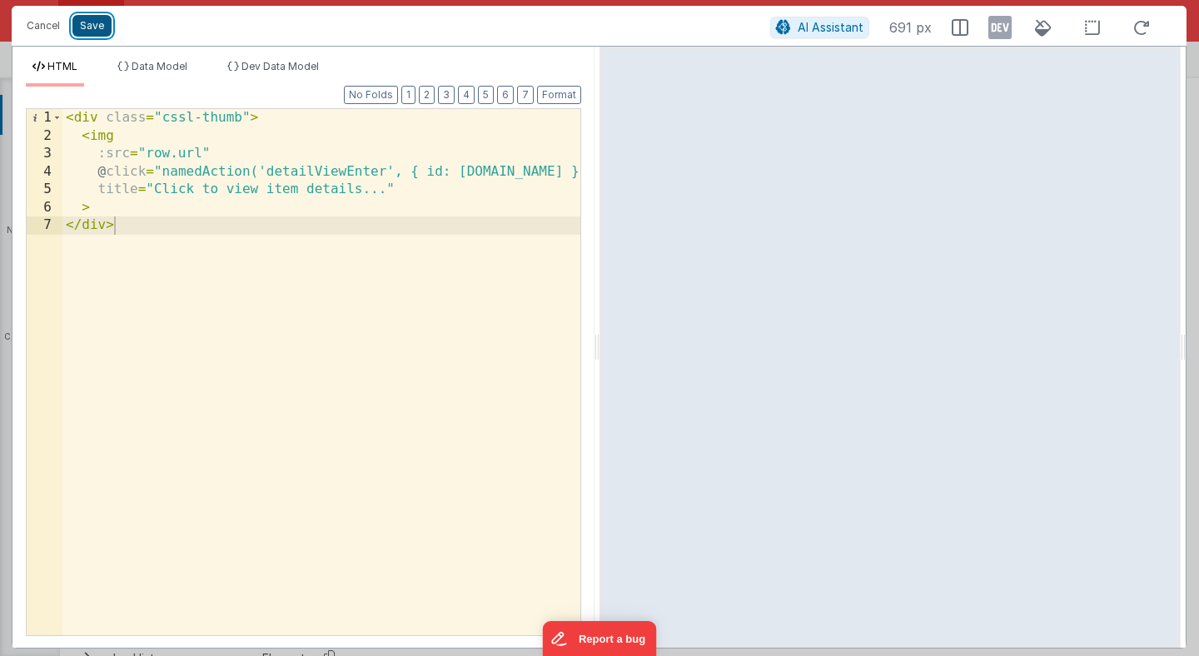
click at [91, 25] on button "Save" at bounding box center [91, 26] width 39 height 22
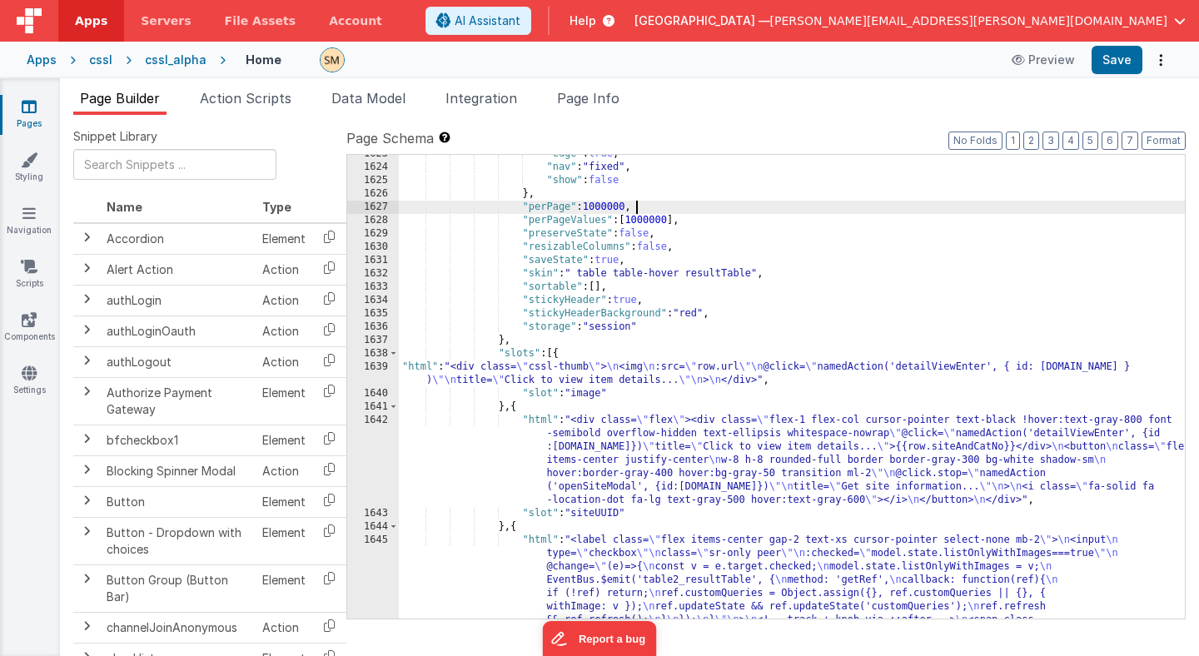
click at [1034, 212] on div ""edge" : true , "nav" : "fixed" , "show" : false } , "perPage" : 1000000 , "per…" at bounding box center [792, 465] width 786 height 637
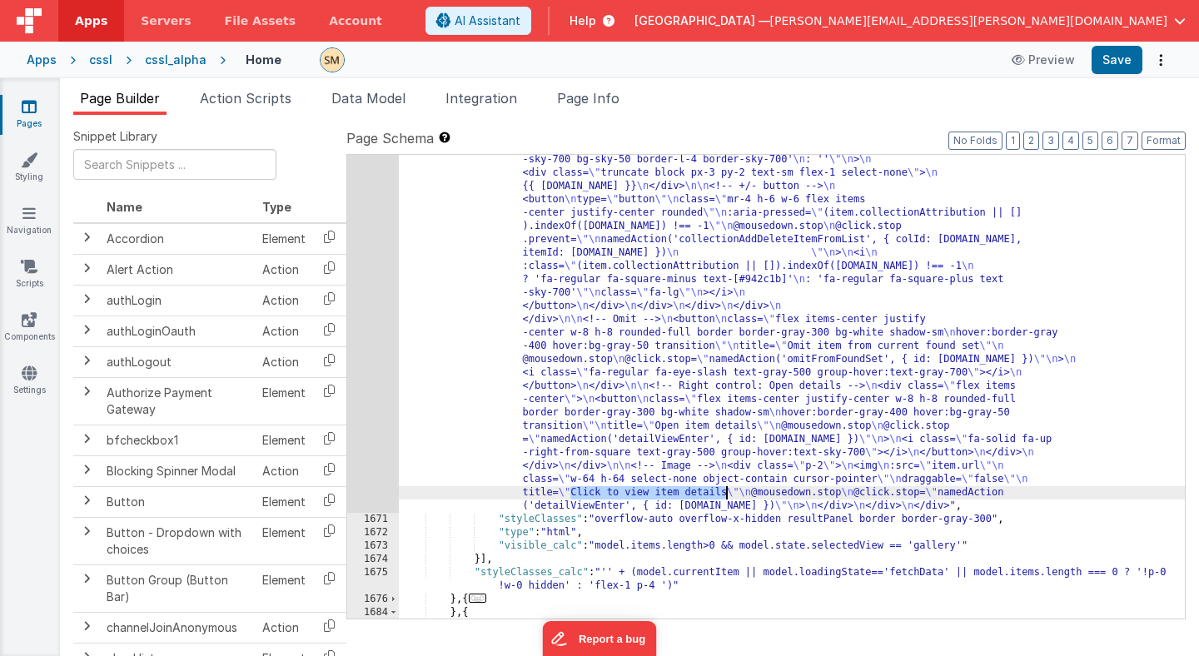
scroll to position [24184, 0]
click at [581, 101] on span "Page Info" at bounding box center [588, 98] width 62 height 17
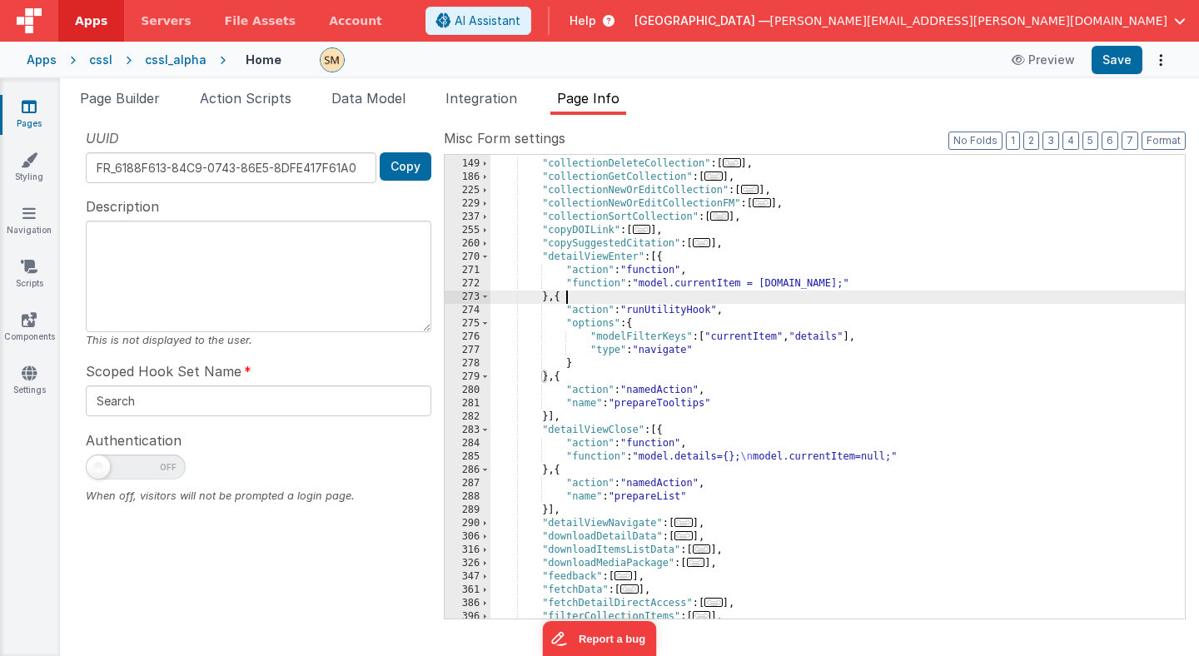
click at [564, 291] on div ""collectionAddFoundsetToCollection" : [ ... ] , "collectionDeleteCollection" : …" at bounding box center [837, 389] width 694 height 490
click at [558, 376] on div ""collectionAddFoundsetToCollection" : [ ... ] , "collectionDeleteCollection" : …" at bounding box center [837, 389] width 694 height 490
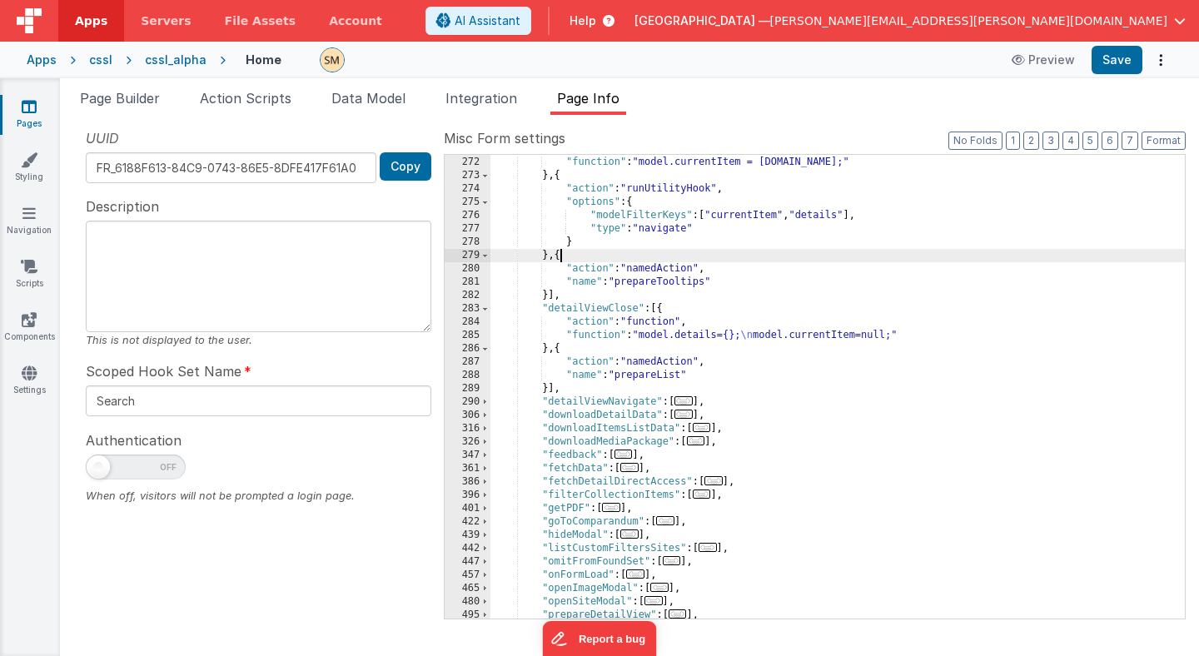
scroll to position [332, 0]
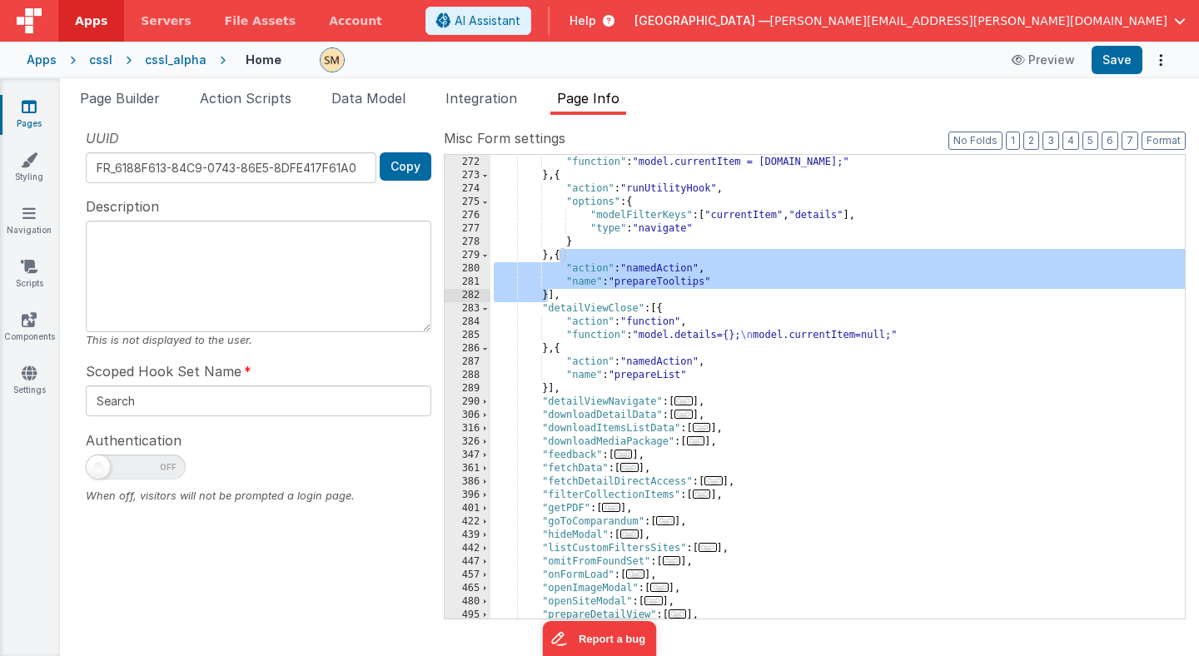
drag, startPoint x: 560, startPoint y: 256, endPoint x: 547, endPoint y: 292, distance: 38.2
click at [547, 292] on div ""action" : "function" , "function" : "model.currentItem = action.options.id;" }…" at bounding box center [837, 387] width 694 height 490
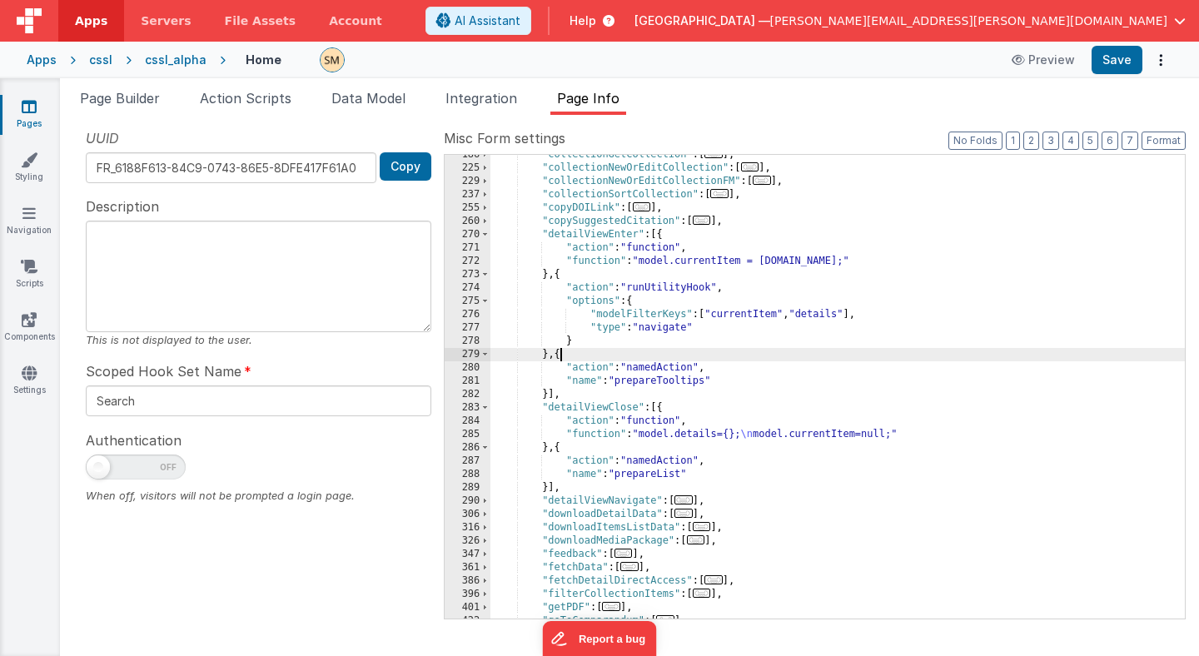
scroll to position [233, 0]
click at [604, 369] on div ""collectionGetCollection" : [ ... ] , "collectionNewOrEditCollection" : [ ... ]…" at bounding box center [837, 393] width 694 height 490
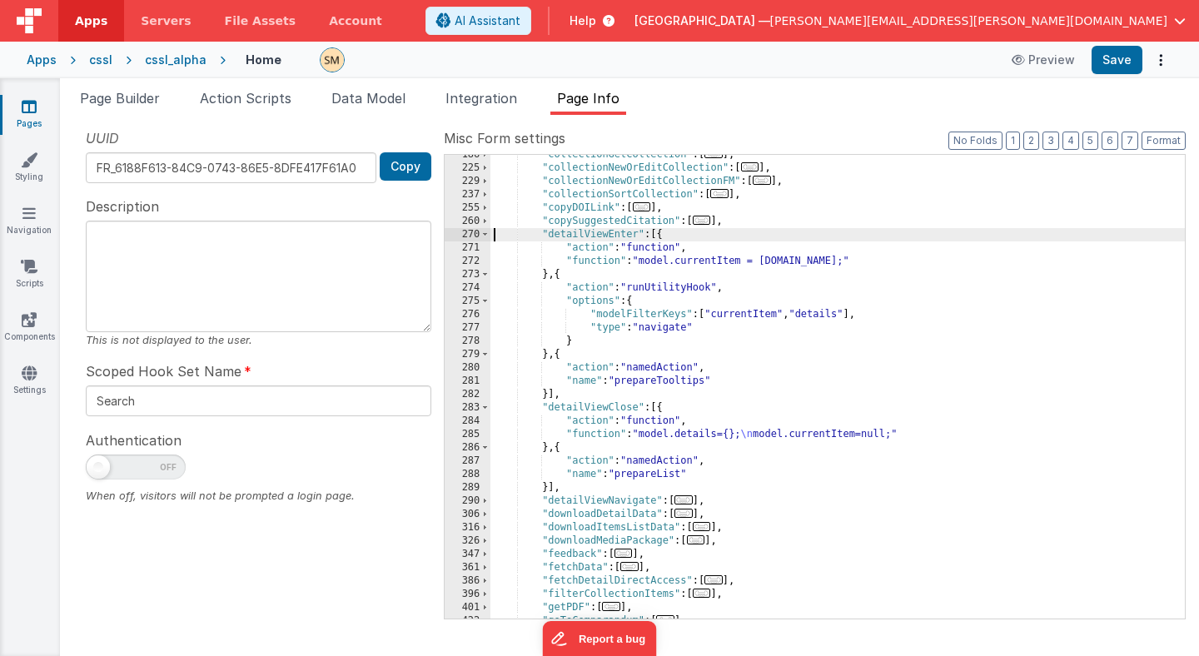
click at [490, 237] on div "186 225 229 237 255 260 270 271 272 273 274 275 276 277 278 279 280 281 282 283…" at bounding box center [815, 386] width 742 height 465
click at [488, 235] on span at bounding box center [484, 234] width 9 height 13
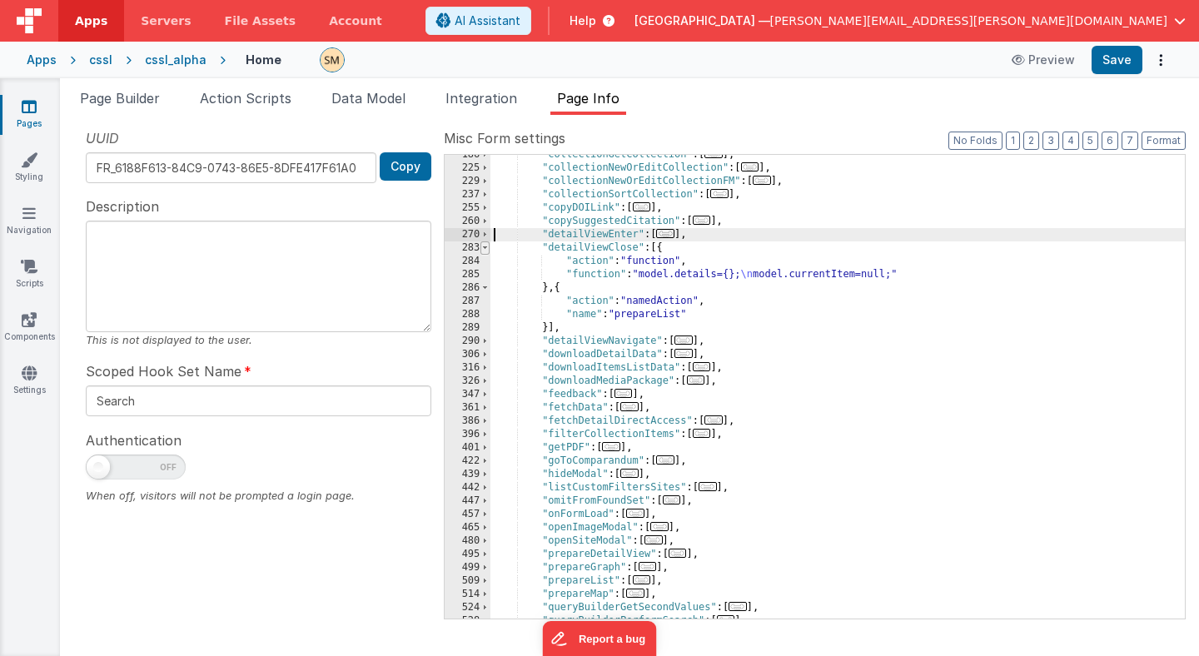
click at [487, 247] on span at bounding box center [484, 247] width 9 height 13
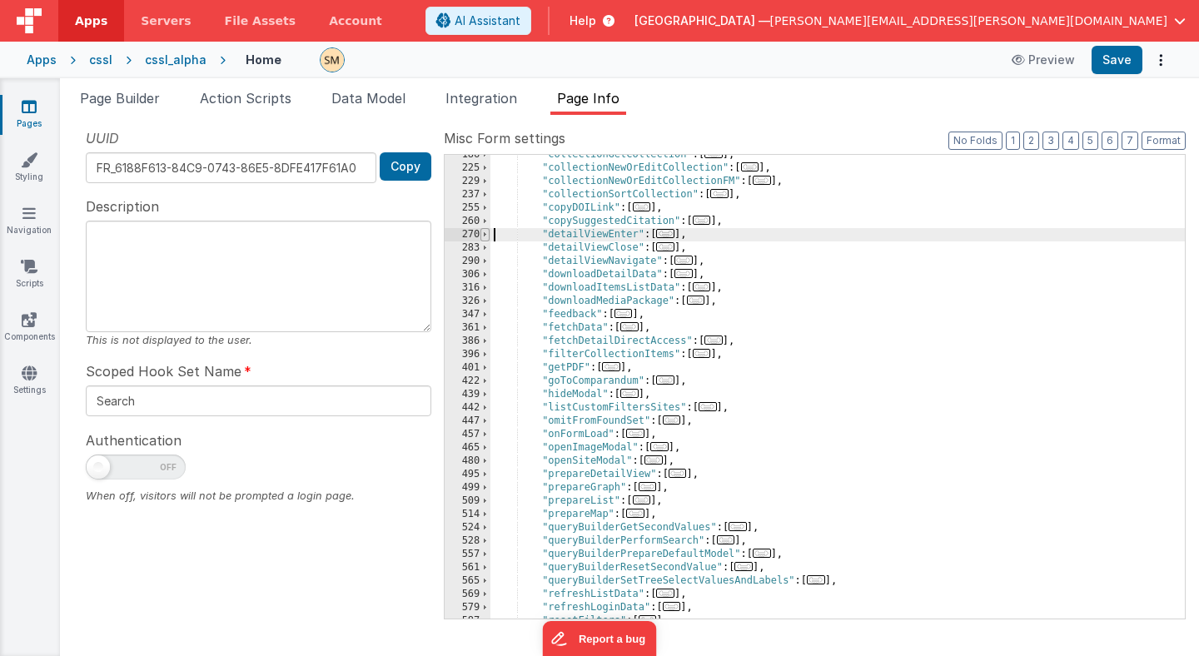
click at [484, 235] on span at bounding box center [484, 234] width 9 height 13
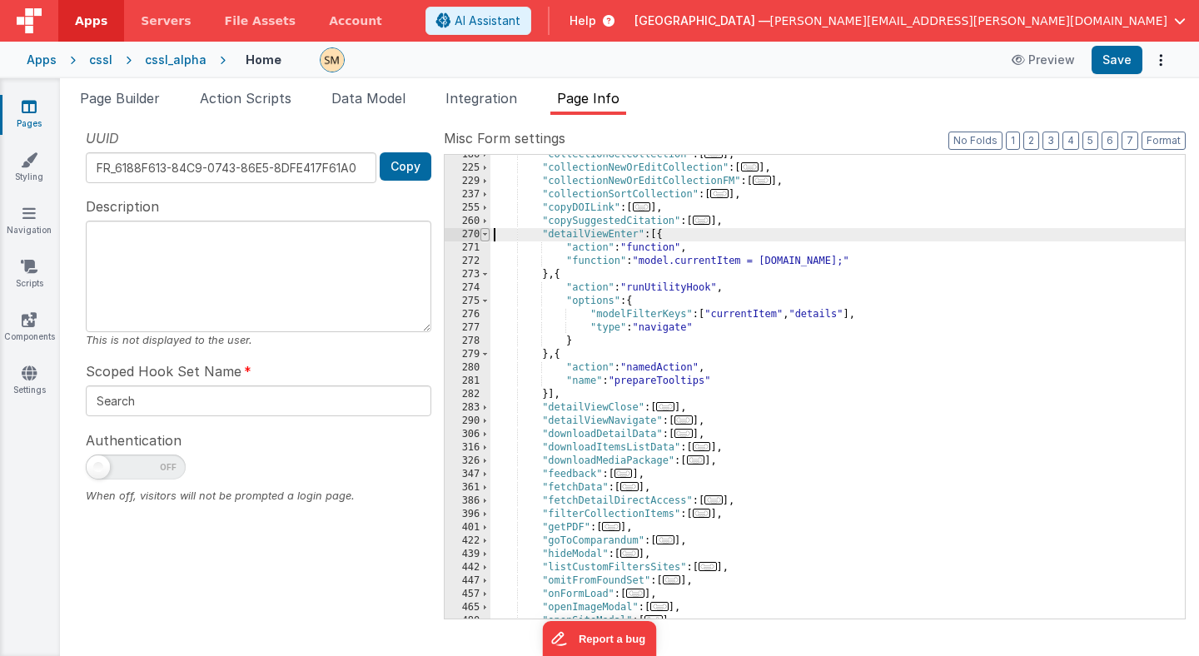
click at [484, 235] on span at bounding box center [484, 234] width 9 height 13
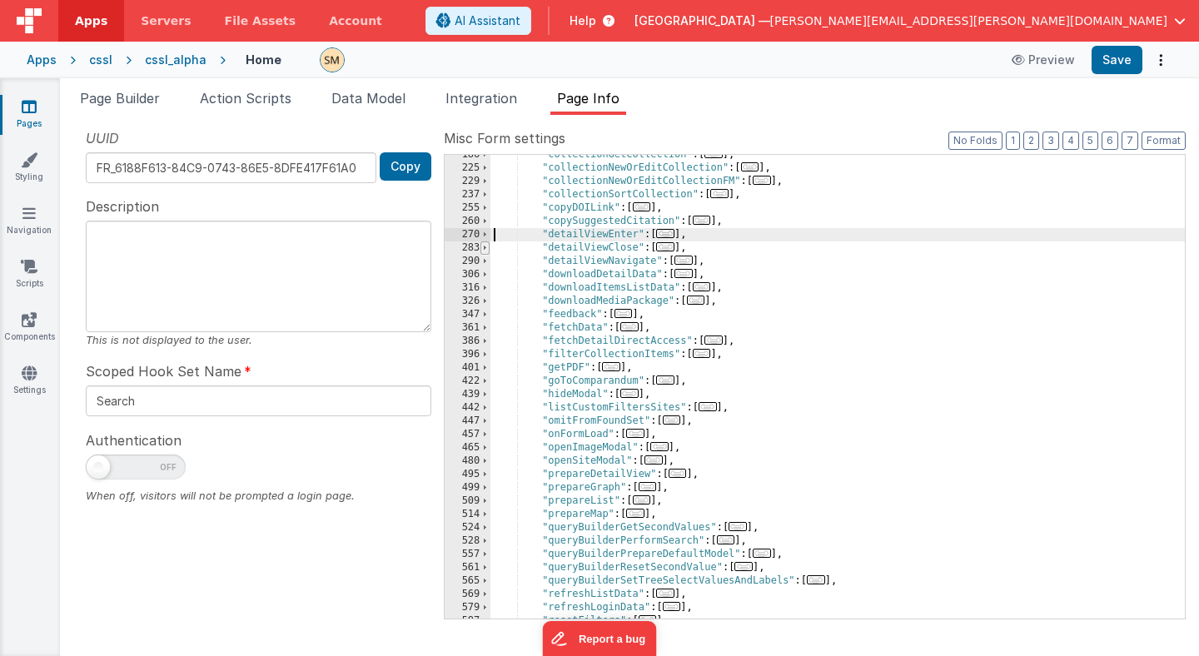
click at [485, 250] on span at bounding box center [484, 247] width 9 height 13
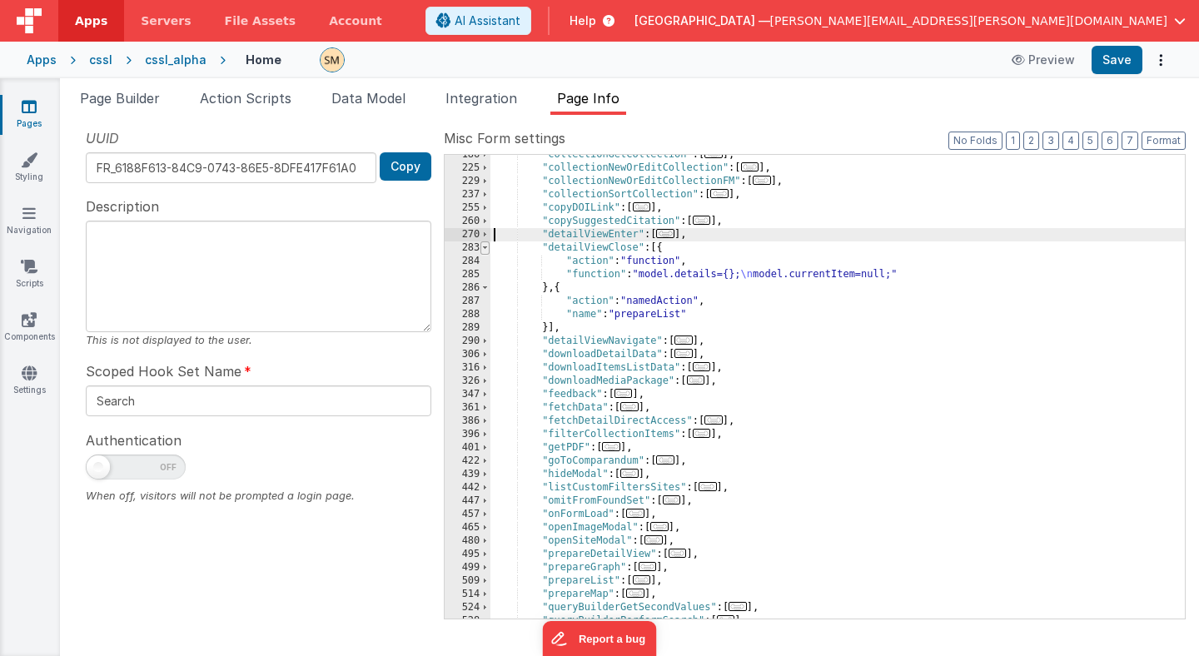
click at [485, 250] on span at bounding box center [484, 247] width 9 height 13
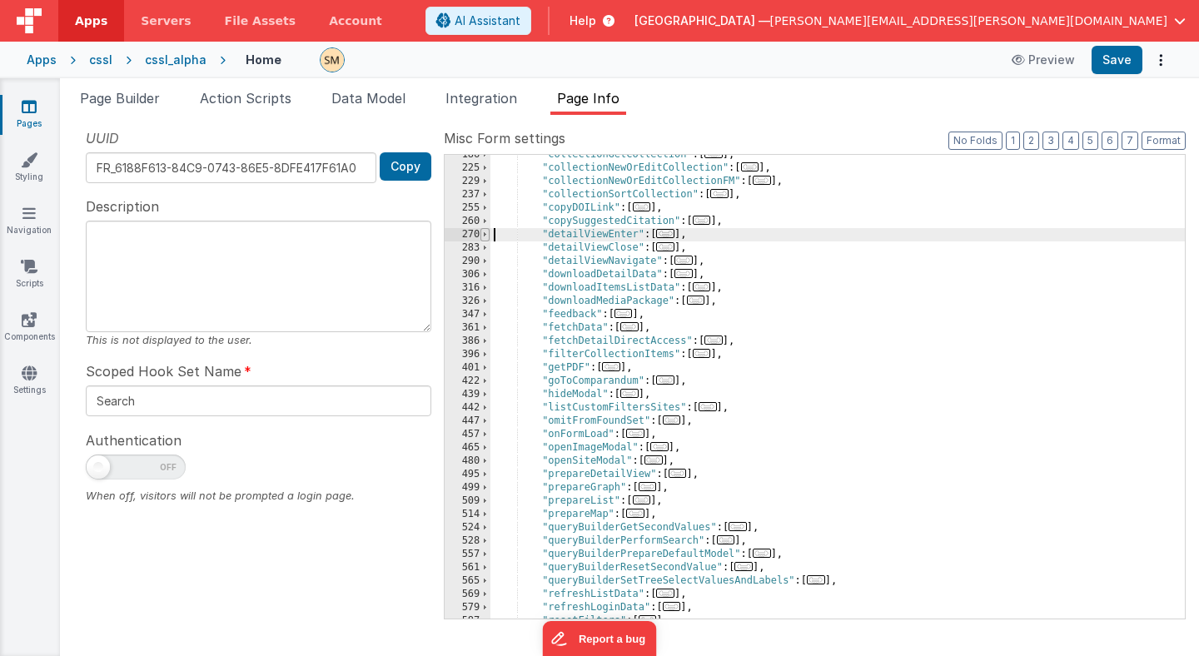
click at [485, 234] on span at bounding box center [484, 234] width 9 height 13
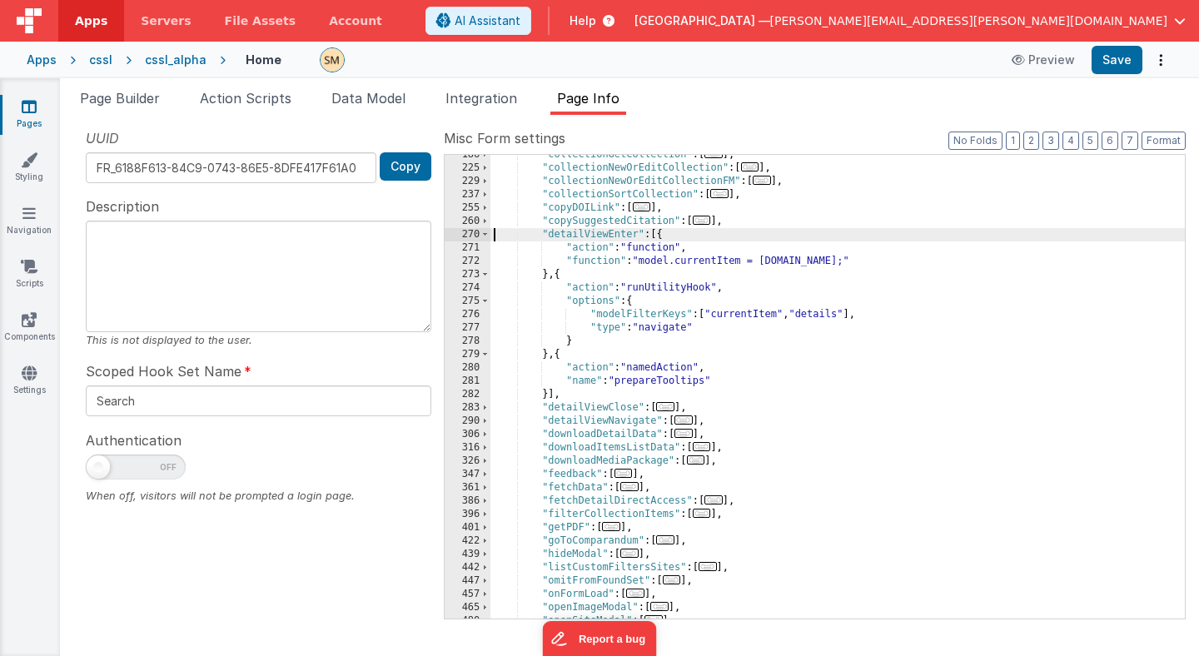
click at [642, 262] on div ""collectionGetCollection" : [ ... ] , "collectionNewOrEditCollection" : [ ... ]…" at bounding box center [837, 393] width 694 height 490
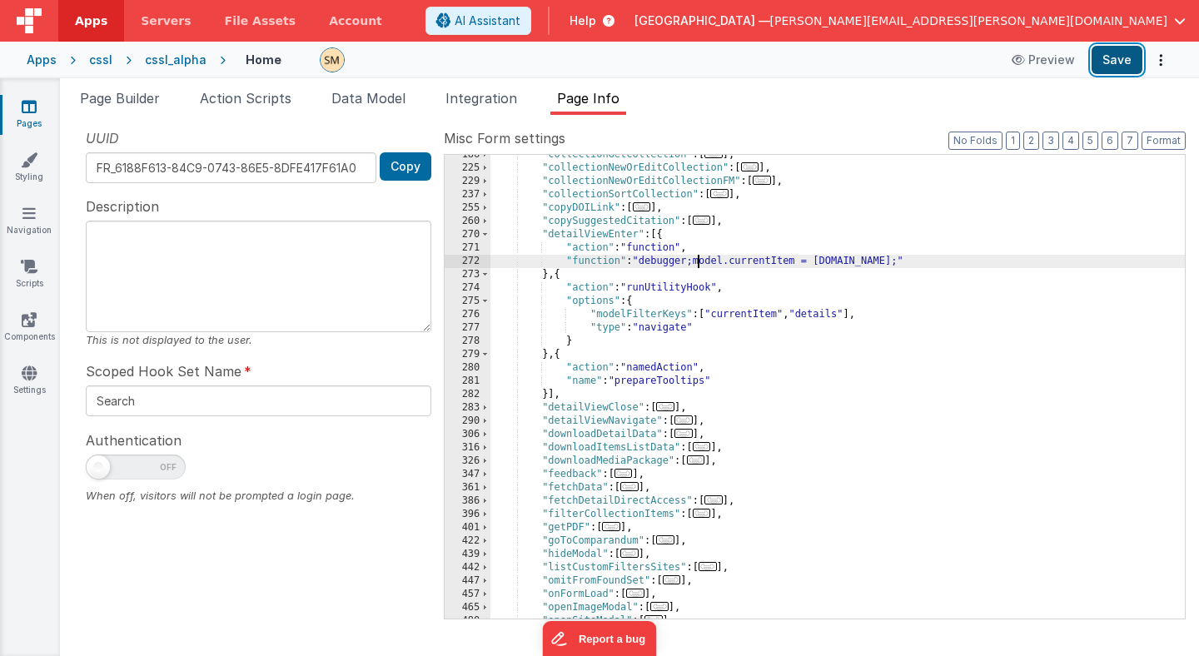
click at [1125, 60] on button "Save" at bounding box center [1117, 60] width 51 height 28
click at [649, 380] on div ""collectionGetCollection" : [ ... ] , "collectionNewOrEditCollection" : [ ... ]…" at bounding box center [837, 393] width 694 height 490
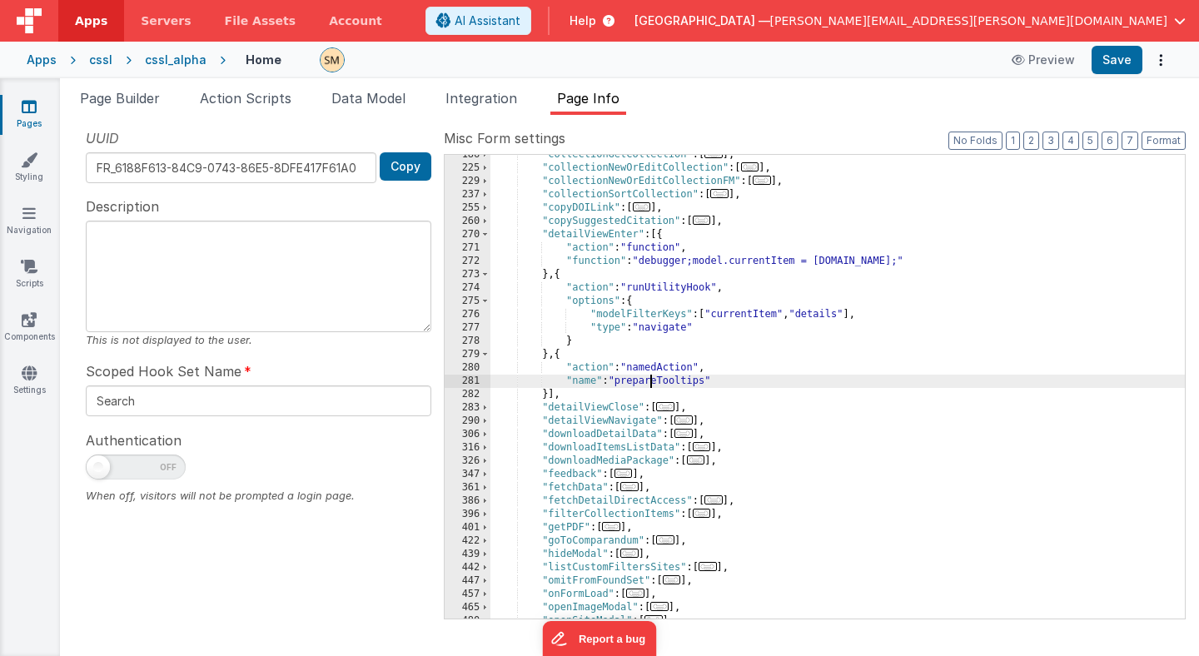
click at [649, 380] on div ""collectionGetCollection" : [ ... ] , "collectionNewOrEditCollection" : [ ... ]…" at bounding box center [837, 393] width 694 height 490
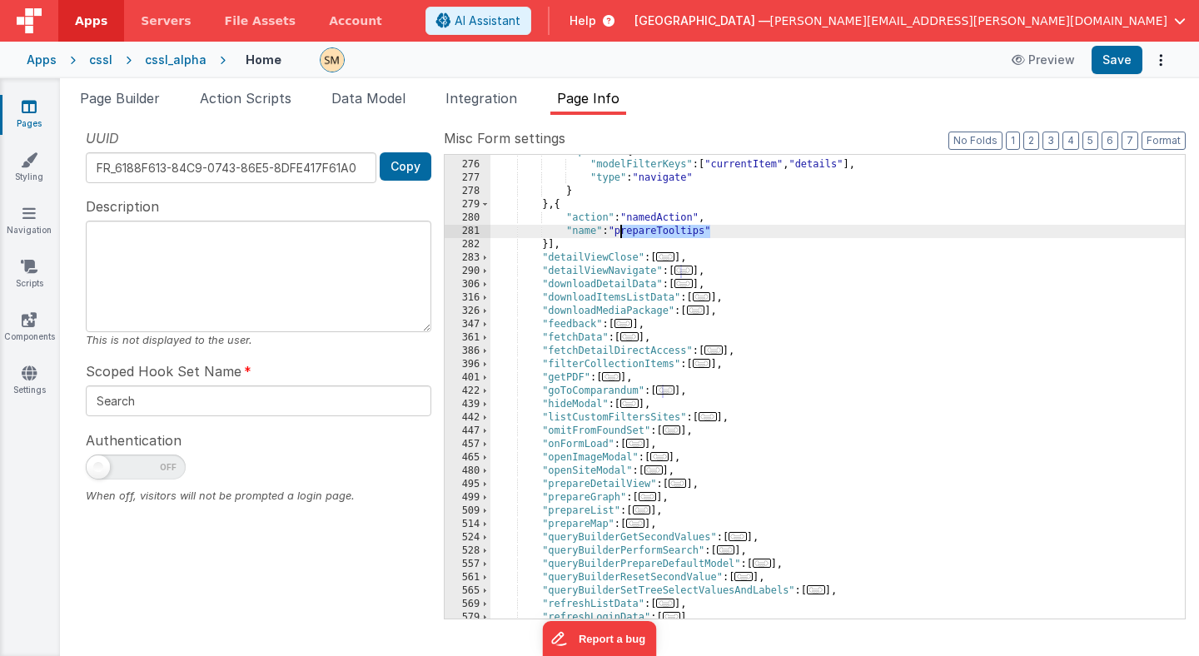
scroll to position [383, 0]
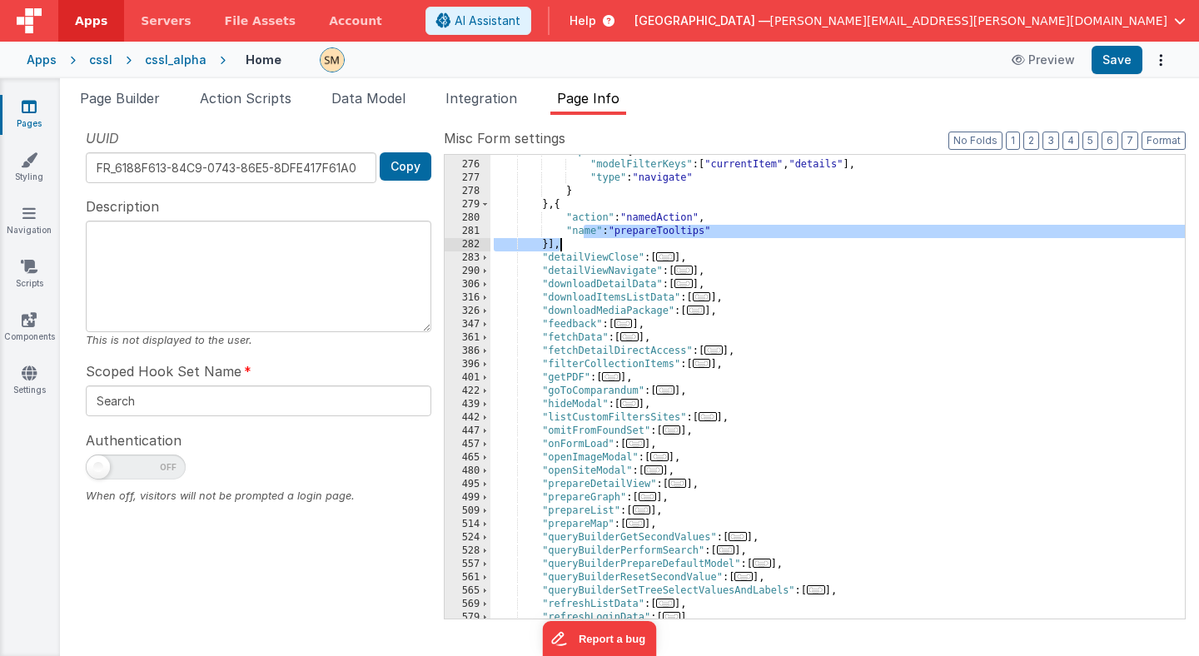
click at [583, 238] on div ""options" : { "modelFilterKeys" : [ "currentItem" , "details" ] , "type" : "nav…" at bounding box center [837, 390] width 694 height 490
click at [585, 243] on div ""options" : { "modelFilterKeys" : [ "currentItem" , "details" ] , "type" : "nav…" at bounding box center [837, 390] width 694 height 490
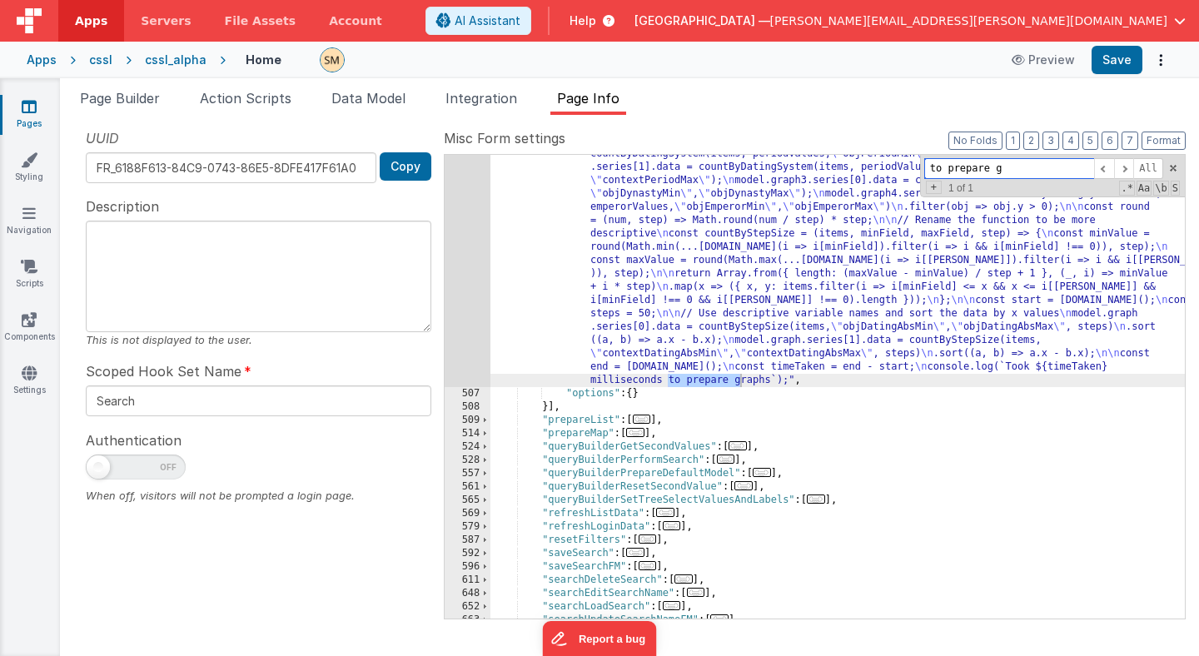
scroll to position [1806, 0]
type input "to prepare graphs"
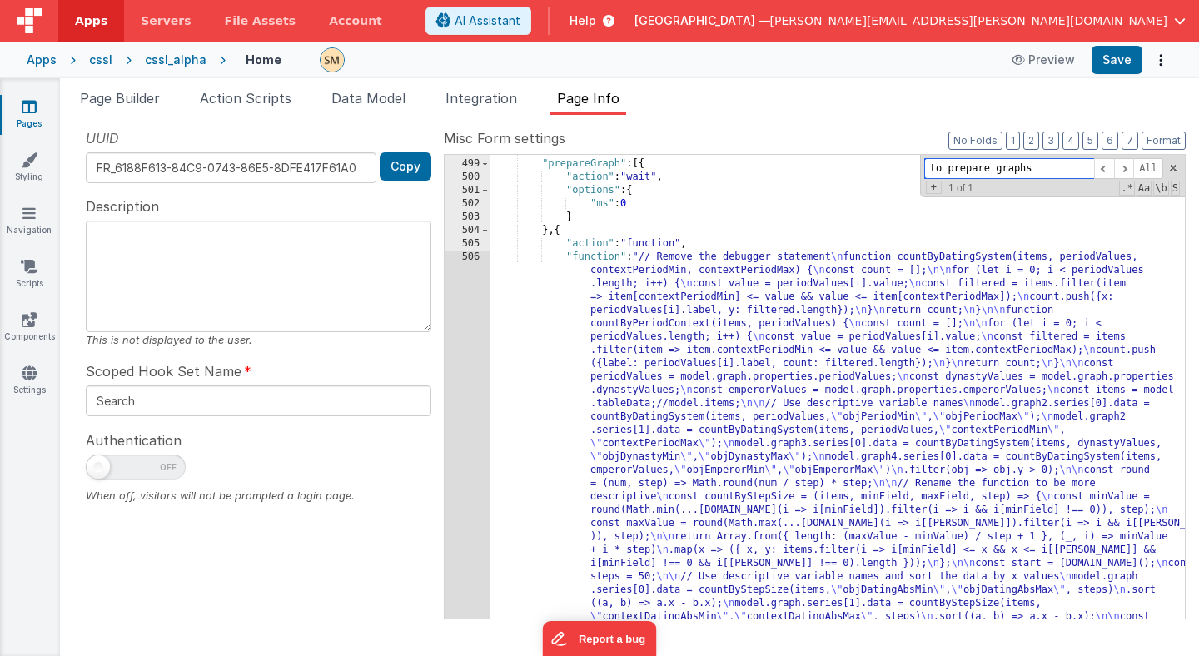
scroll to position [1538, 0]
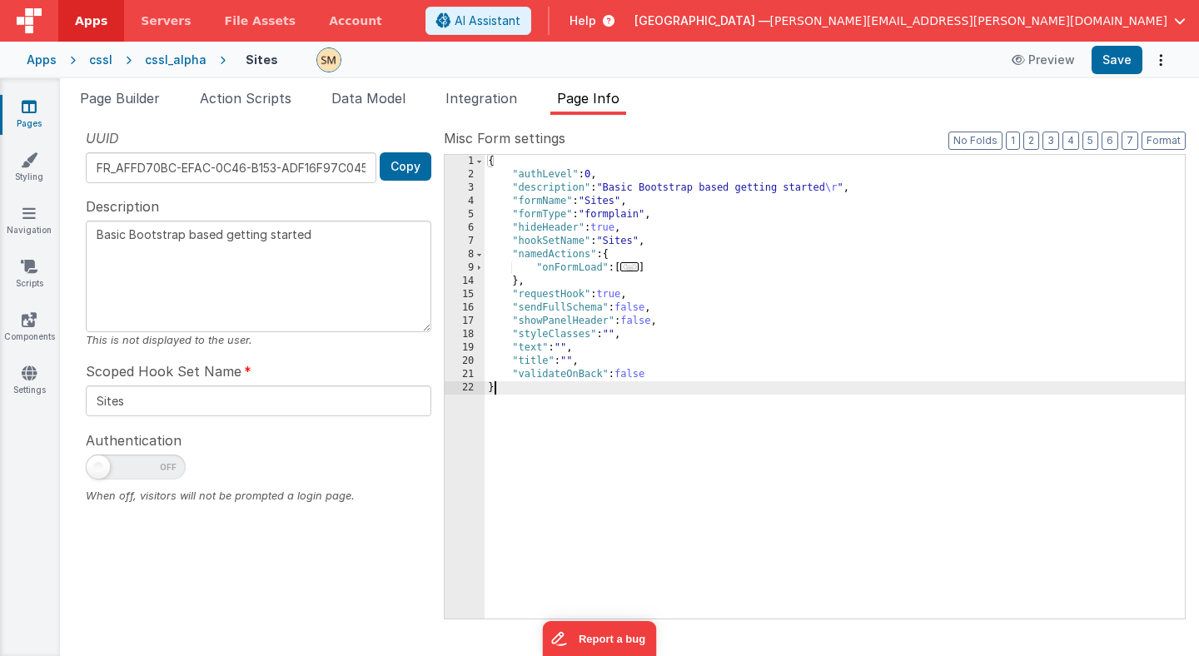
click at [43, 60] on div "Apps" at bounding box center [42, 60] width 30 height 17
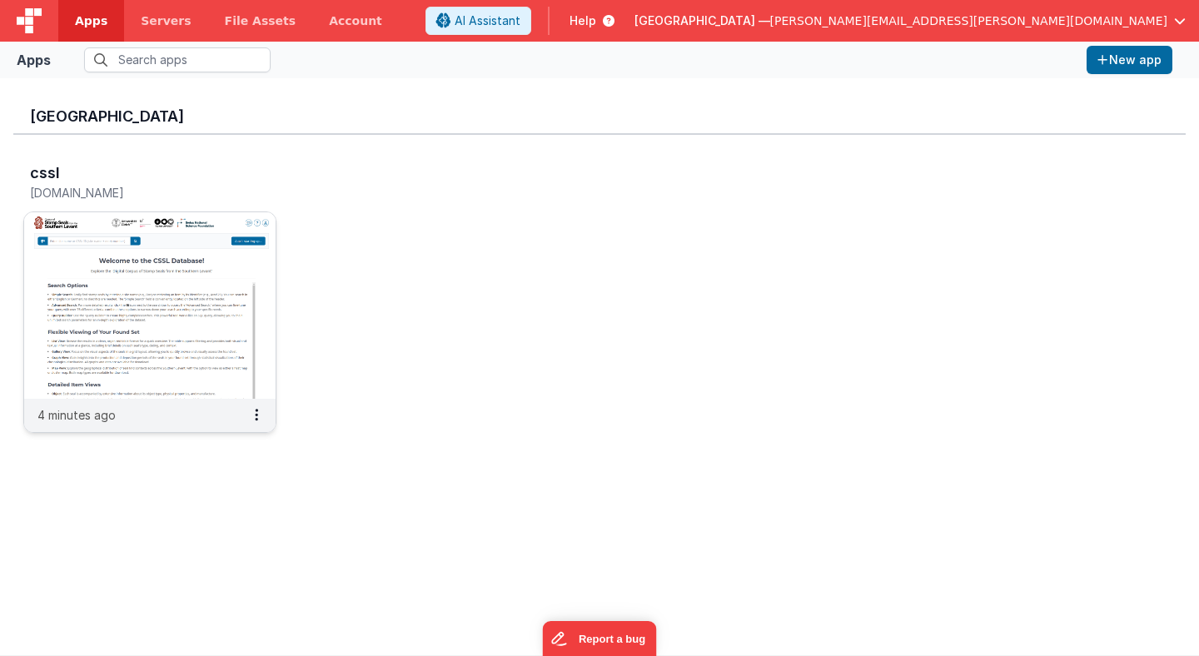
click at [236, 239] on img at bounding box center [149, 305] width 251 height 187
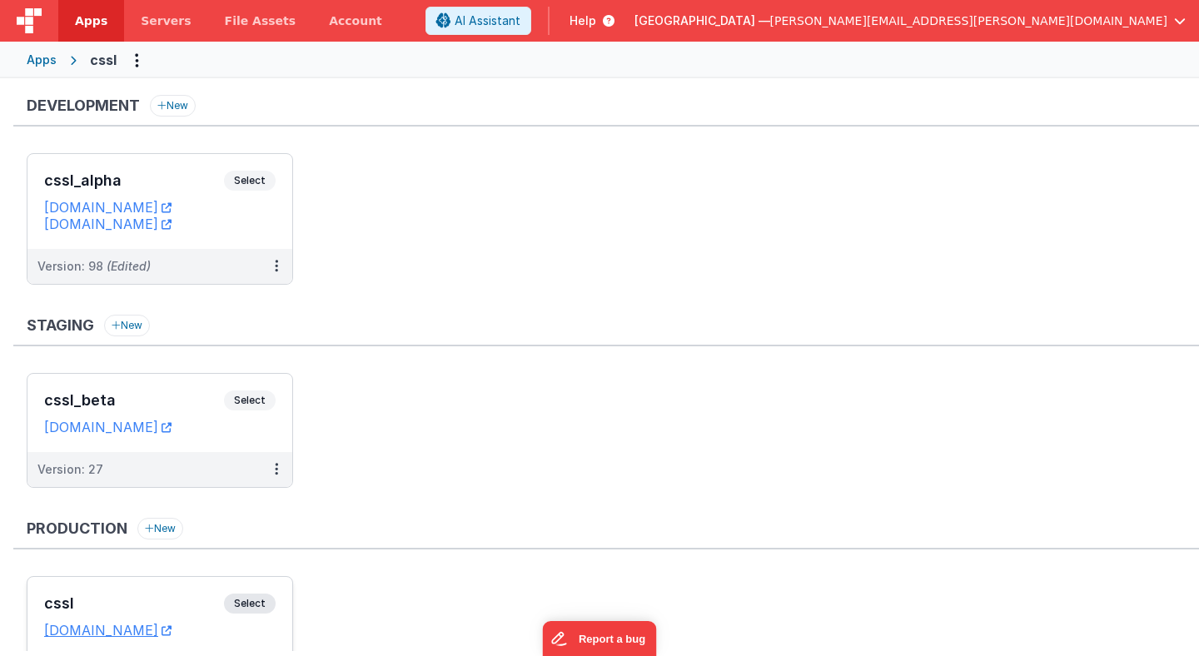
click at [258, 604] on span "Select" at bounding box center [250, 604] width 52 height 20
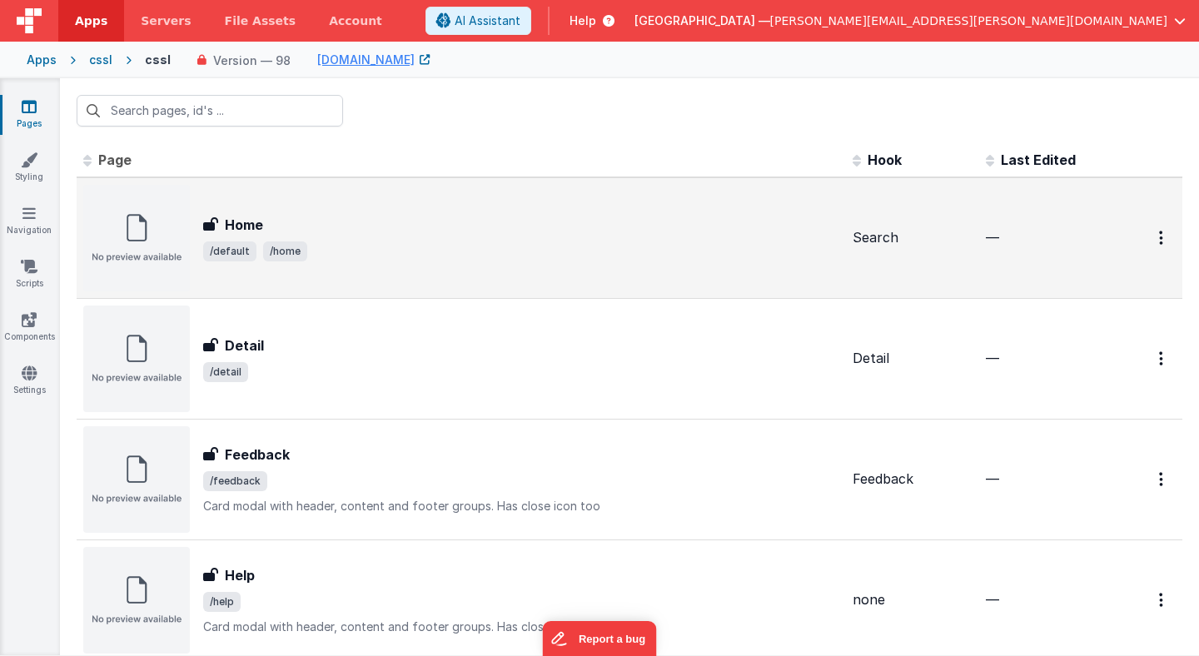
click at [406, 244] on span "/default /home" at bounding box center [521, 251] width 636 height 20
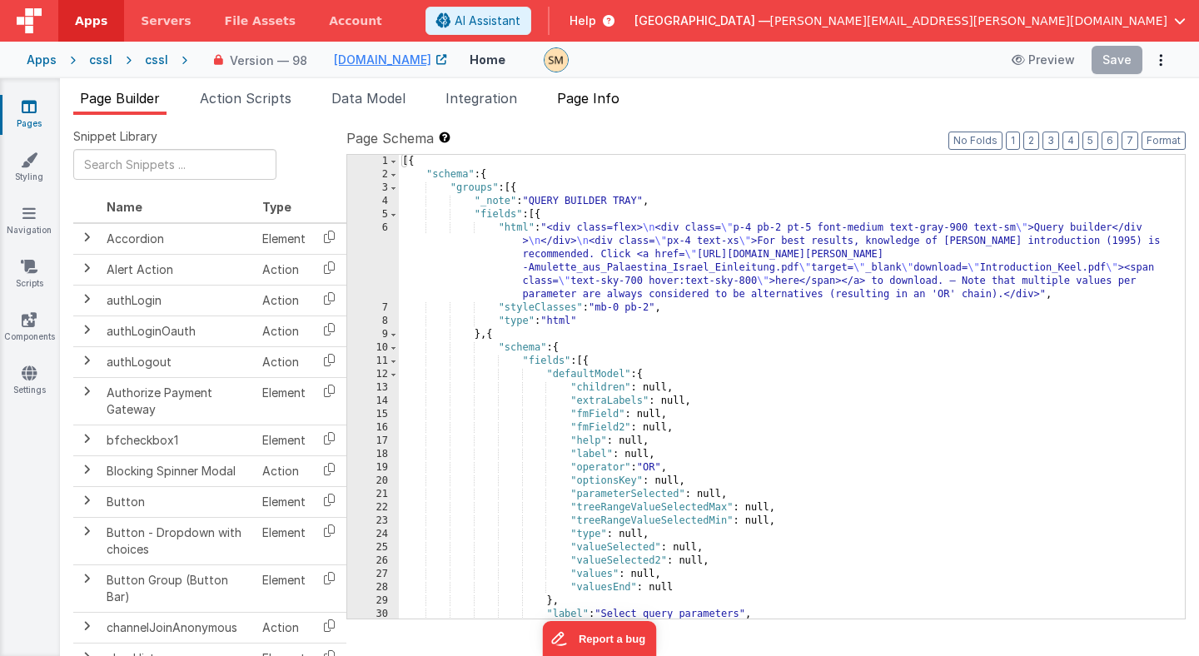
click at [615, 99] on span "Page Info" at bounding box center [588, 98] width 62 height 17
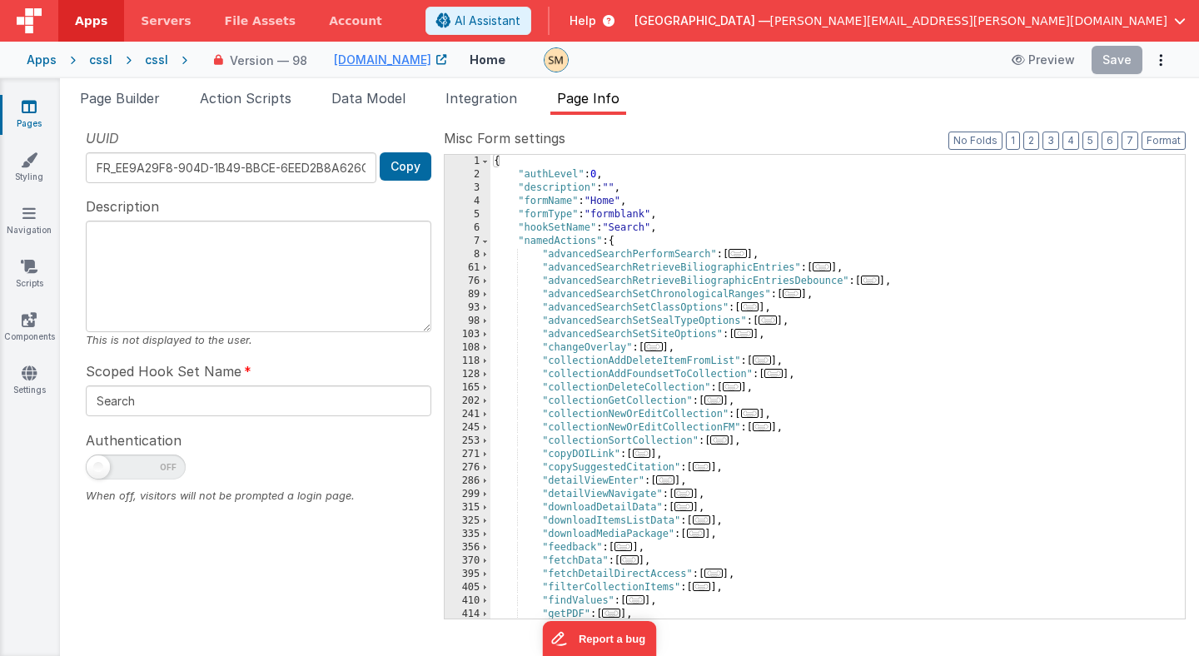
click at [670, 186] on div "{ "authLevel" : 0 , "description" : "" , "formName" : "Home" , "formType" : "fo…" at bounding box center [837, 400] width 694 height 490
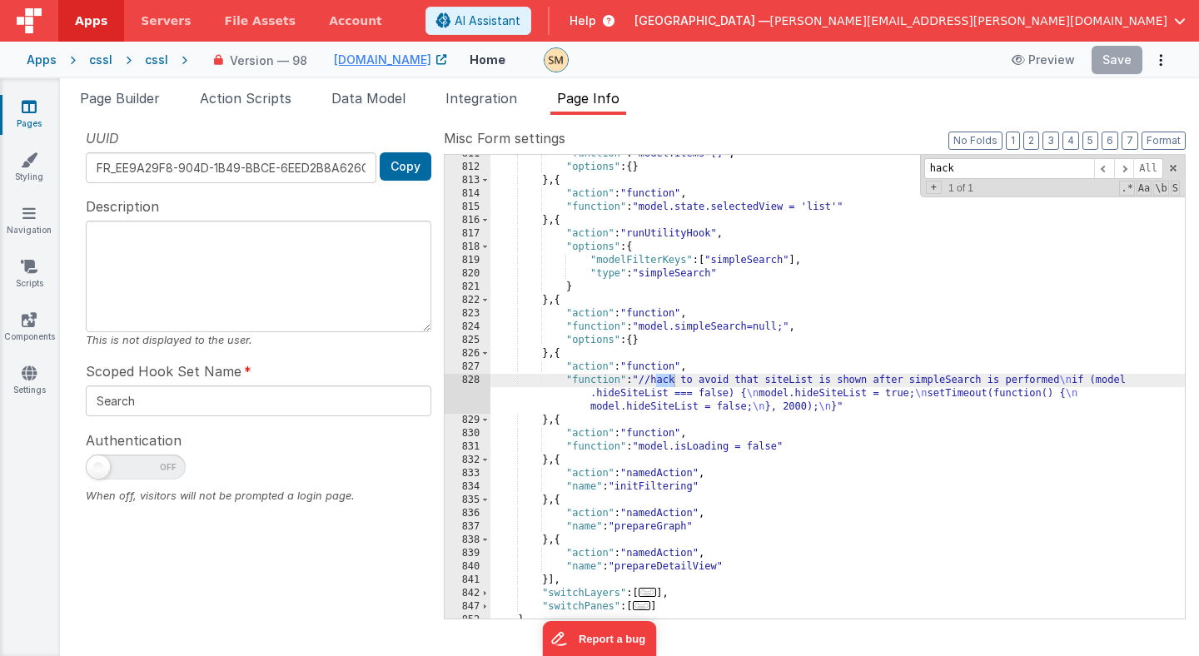
scroll to position [1993, 0]
type input "hack"
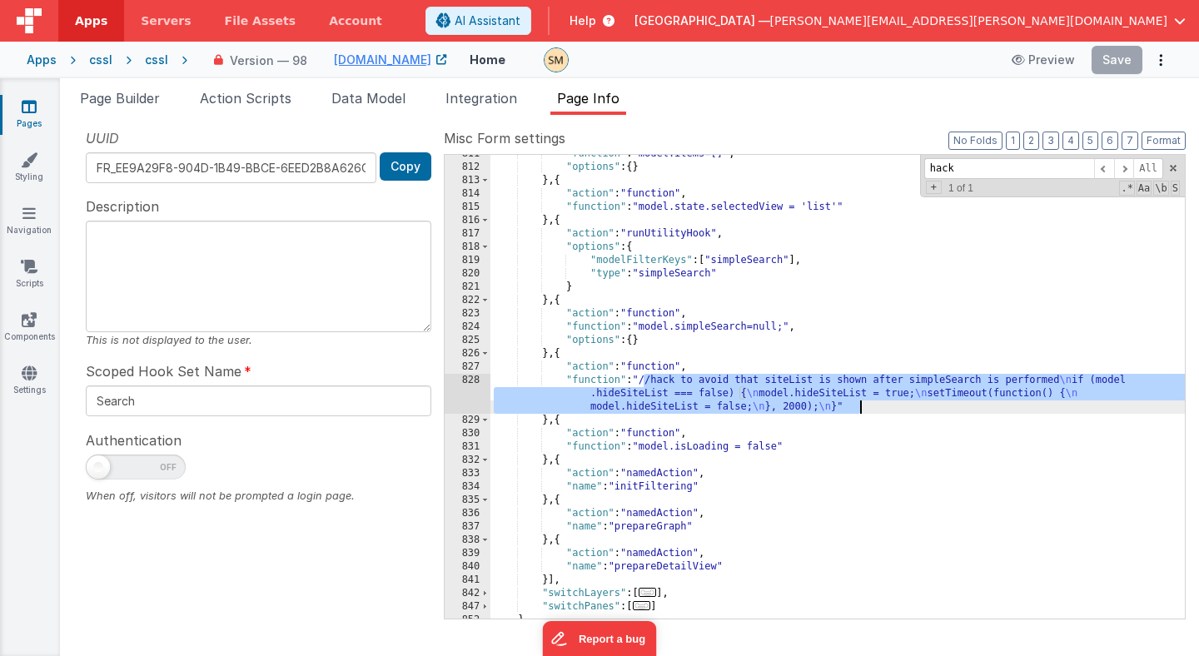
drag, startPoint x: 644, startPoint y: 380, endPoint x: 862, endPoint y: 401, distance: 219.2
click at [862, 401] on div ""function" : "model.items=[]" , "options" : { } } , { "action" : "function" , "…" at bounding box center [837, 392] width 694 height 490
click at [655, 381] on div ""function" : "model.items=[]" , "options" : { } } , { "action" : "function" , "…" at bounding box center [837, 392] width 694 height 490
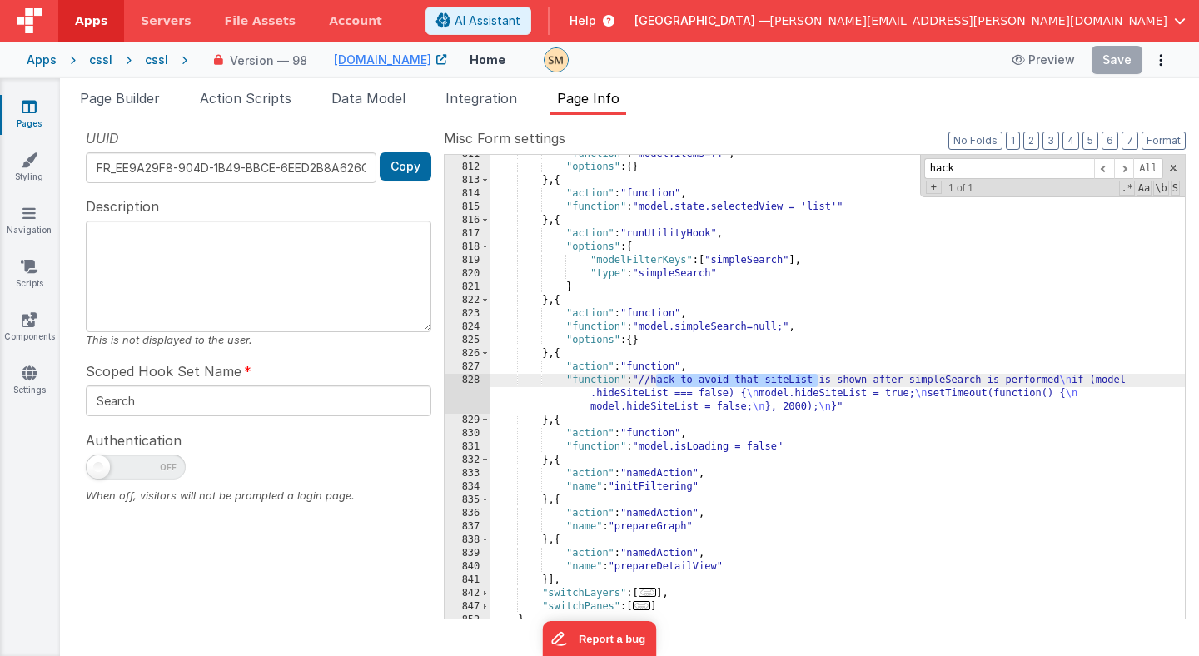
drag, startPoint x: 655, startPoint y: 381, endPoint x: 816, endPoint y: 385, distance: 160.7
click at [816, 386] on div ""function" : "model.items=[]" , "options" : { } } , { "action" : "function" , "…" at bounding box center [837, 392] width 694 height 490
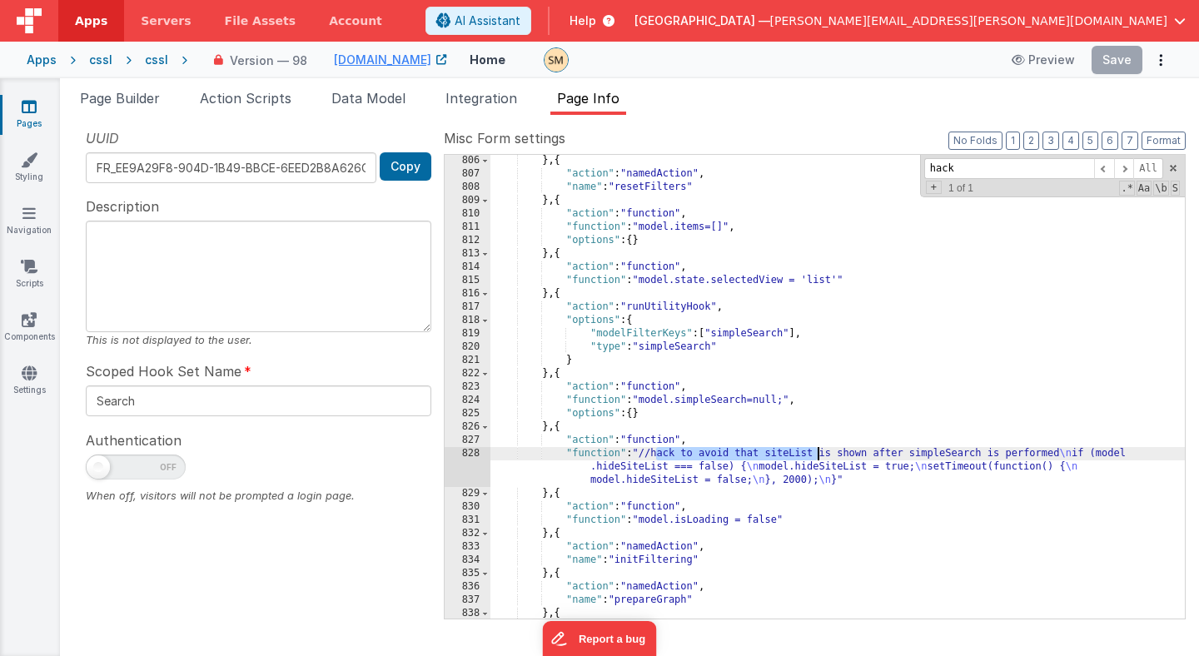
scroll to position [1918, 0]
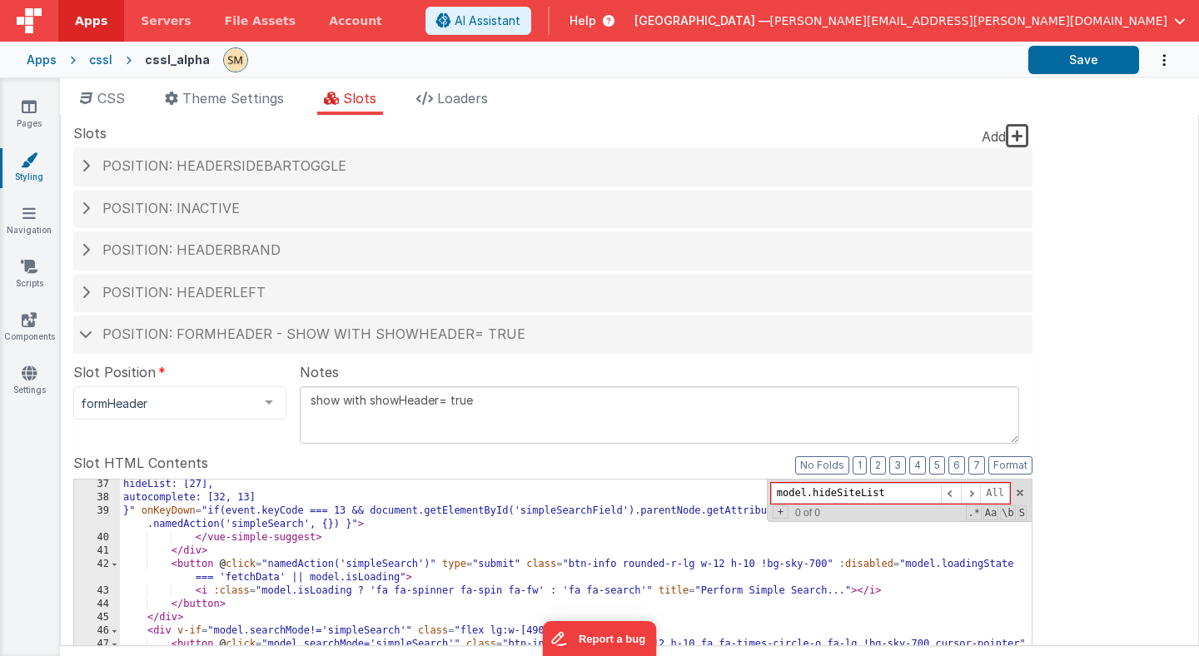
scroll to position [534, 0]
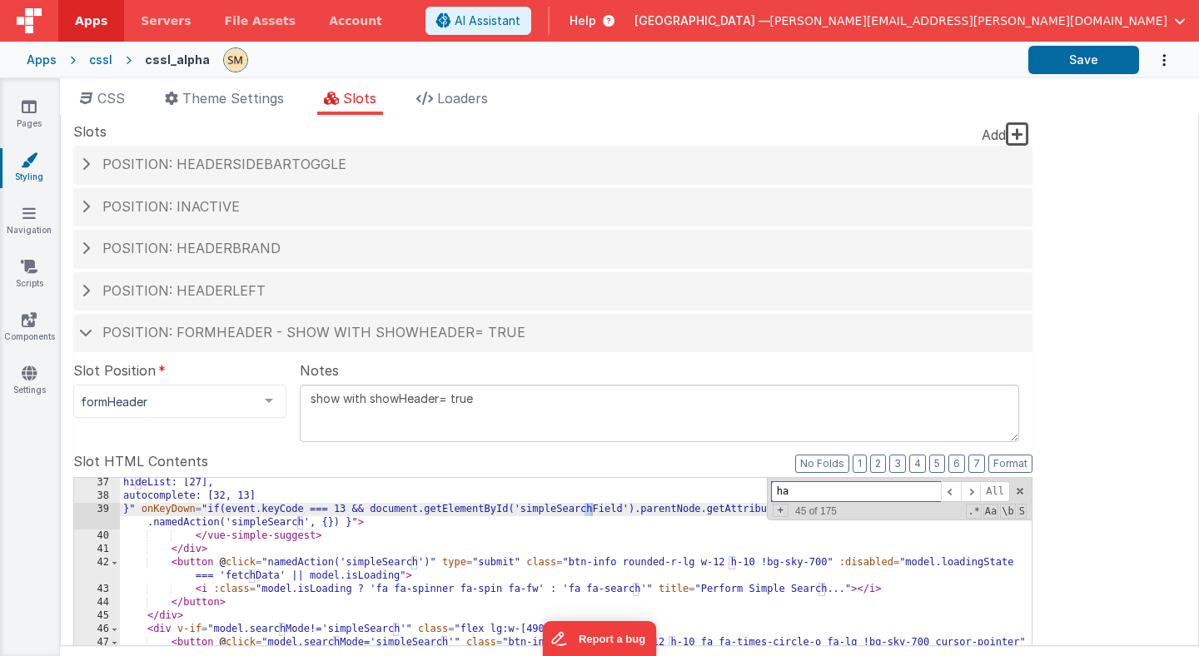
scroll to position [1063, 0]
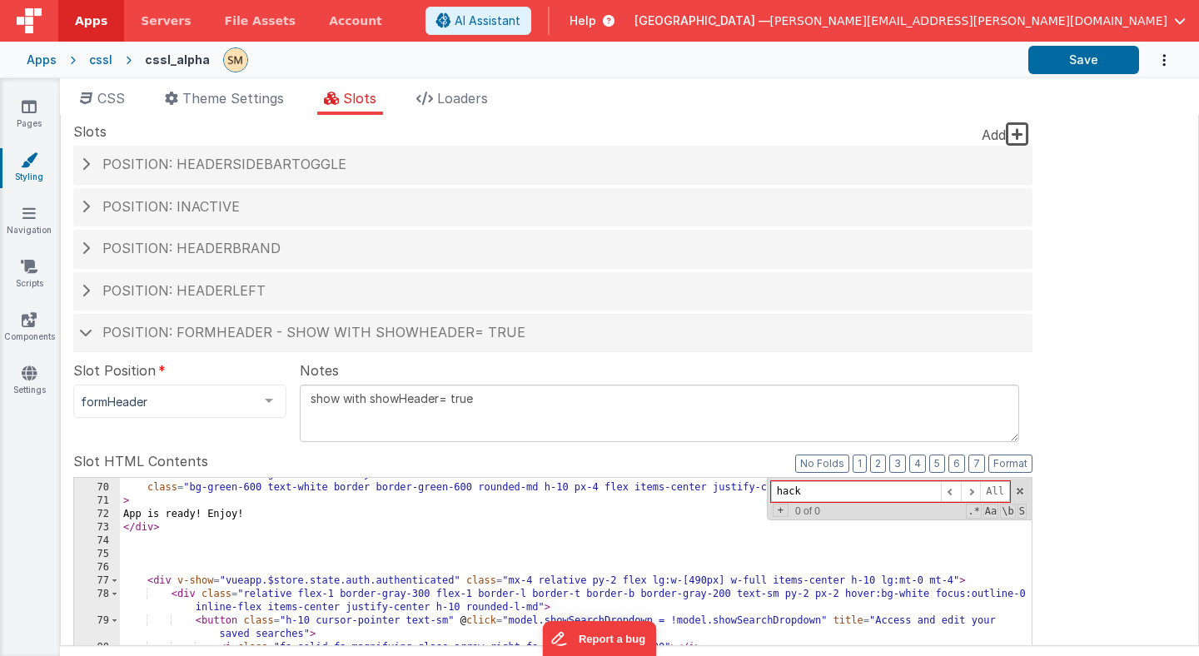
paste input "getPeriodVals2"
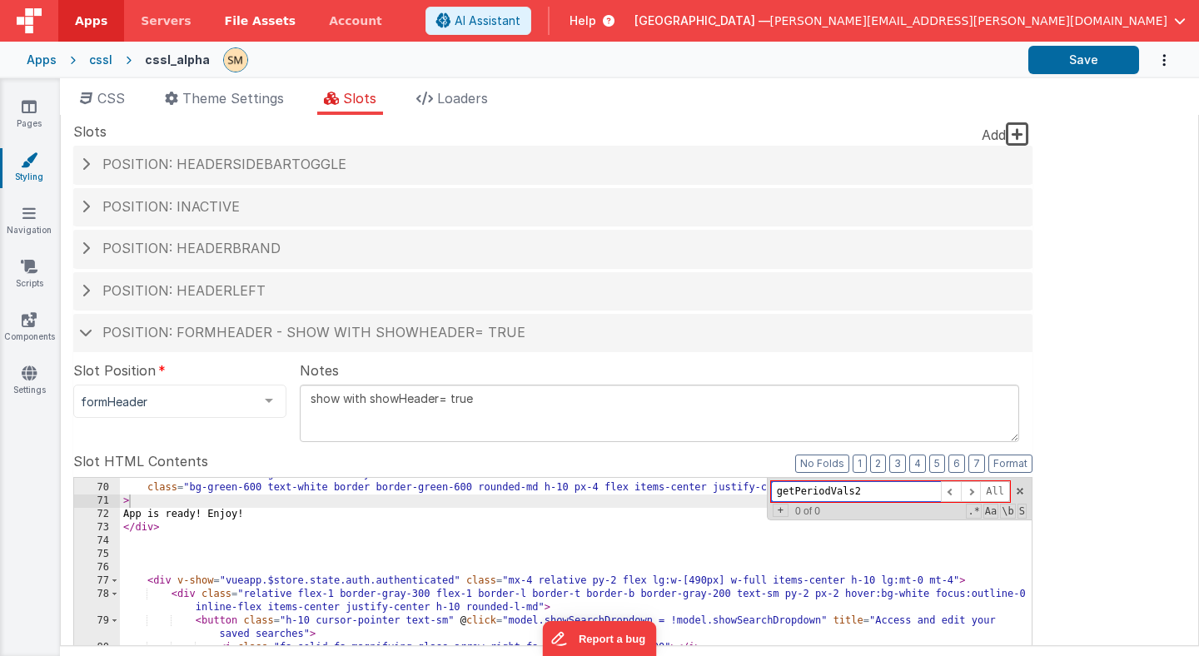
type input "getPeriodVals2"
click at [30, 265] on icon at bounding box center [29, 266] width 17 height 17
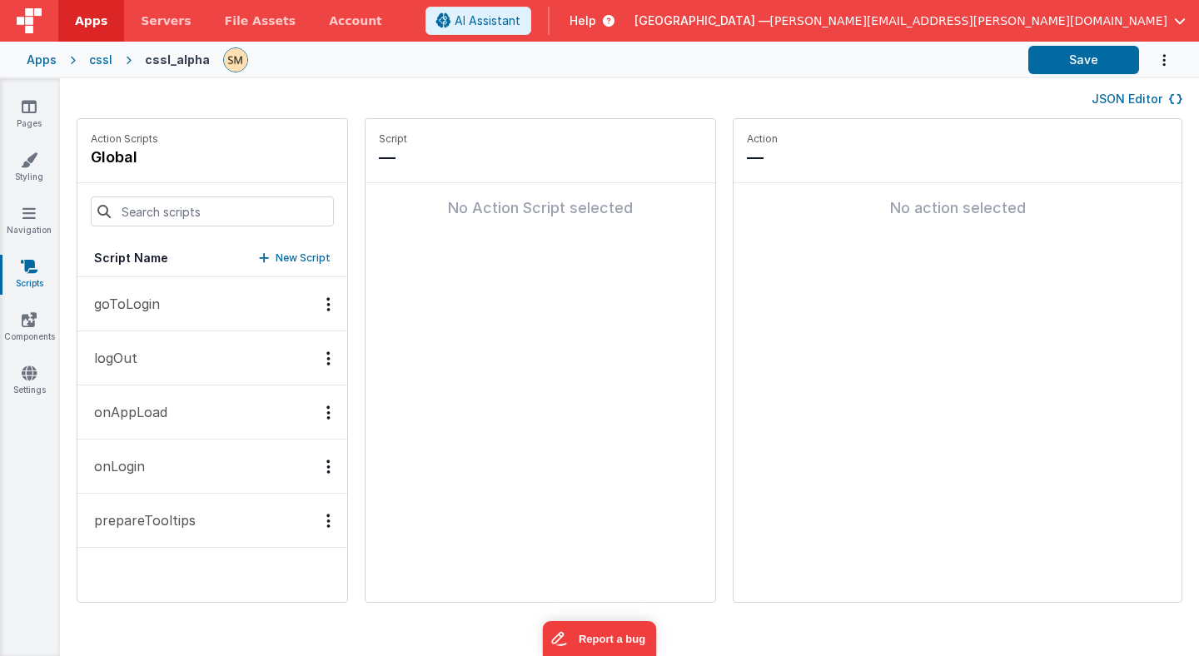
click at [1172, 98] on icon at bounding box center [1175, 99] width 13 height 12
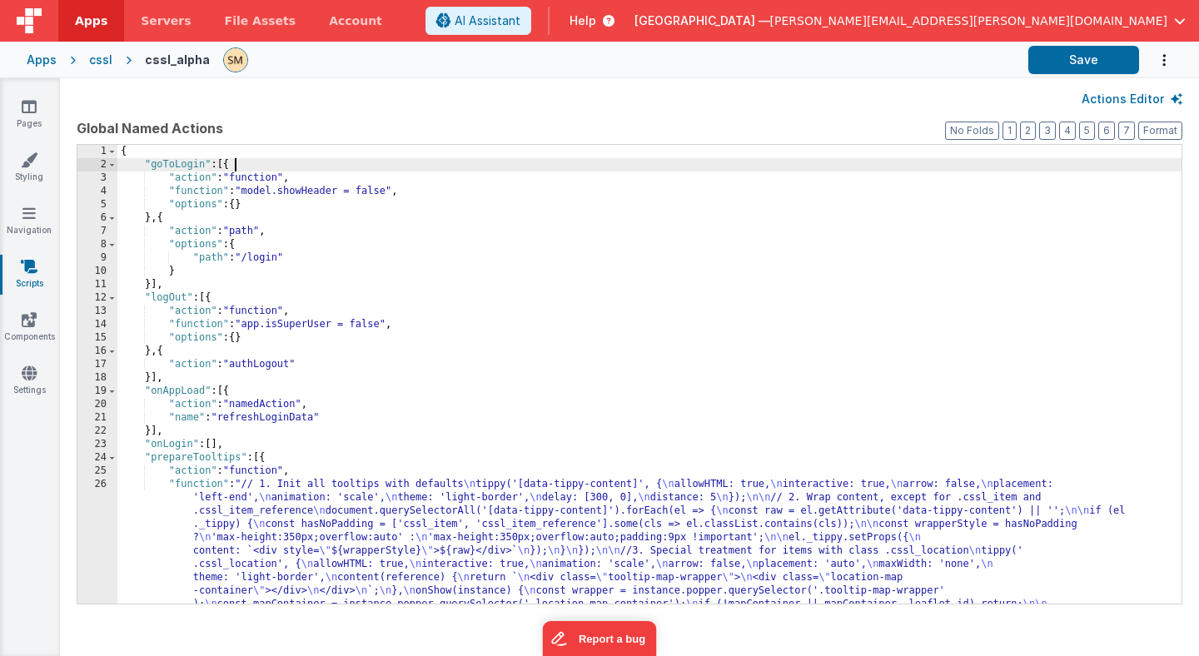
click at [694, 167] on div "{ "goToLogin" : [{ "action" : "function" , "function" : "model.showHeader = fal…" at bounding box center [649, 601] width 1064 height 912
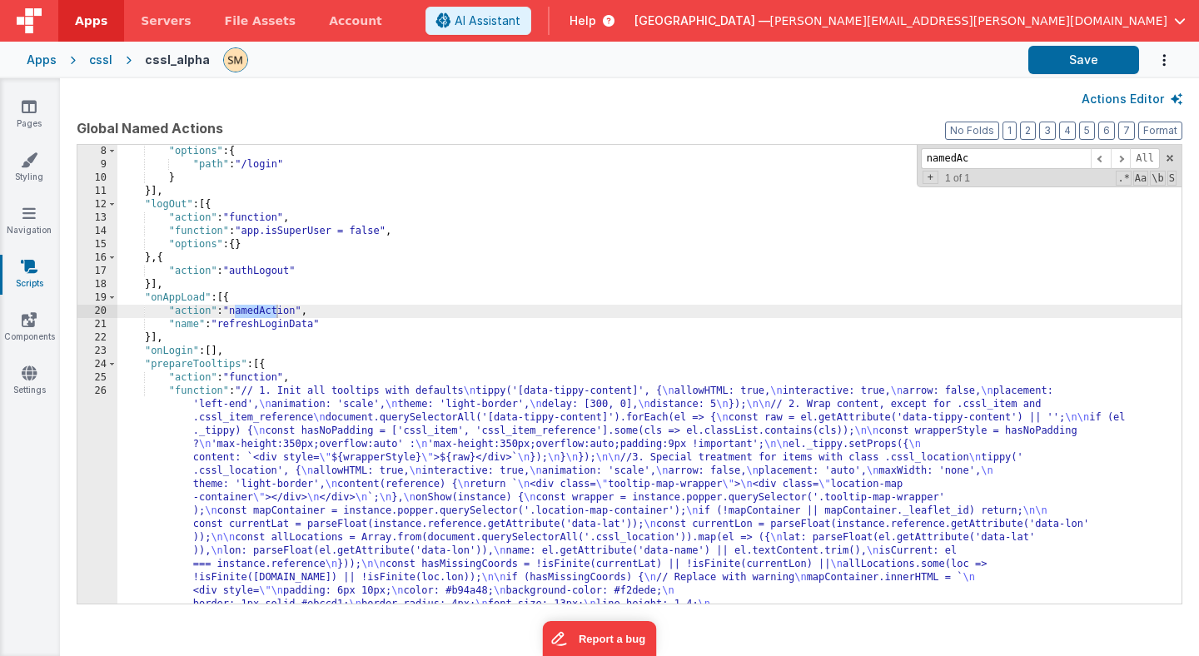
scroll to position [103, 0]
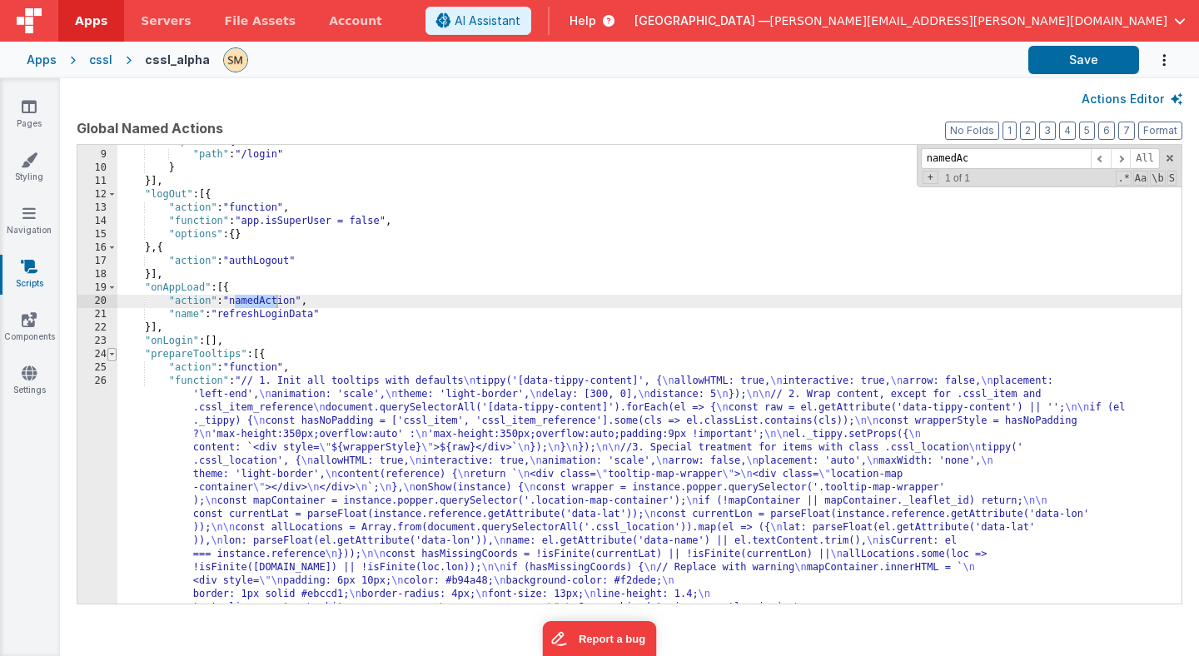
type input "namedAc"
click at [111, 356] on span at bounding box center [111, 354] width 9 height 13
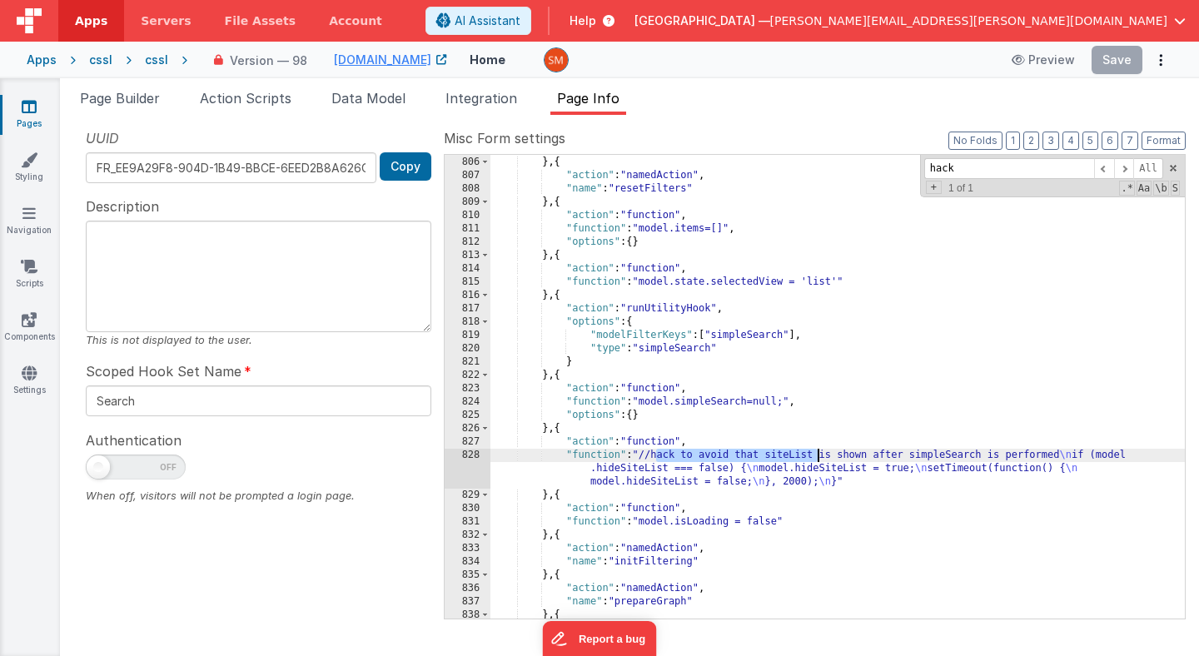
scroll to position [1918, 0]
click at [587, 222] on div ""function" : "model.isLoading = true;" } , { "action" : "namedAction" , "name" …" at bounding box center [837, 387] width 694 height 490
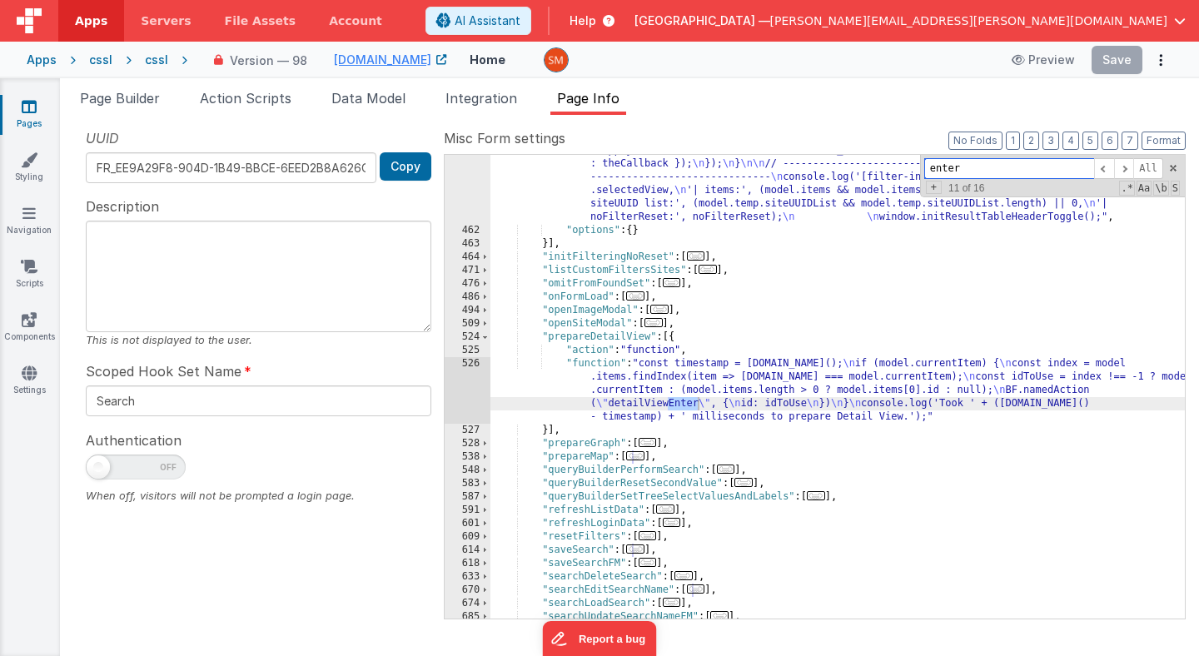
scroll to position [2197, 0]
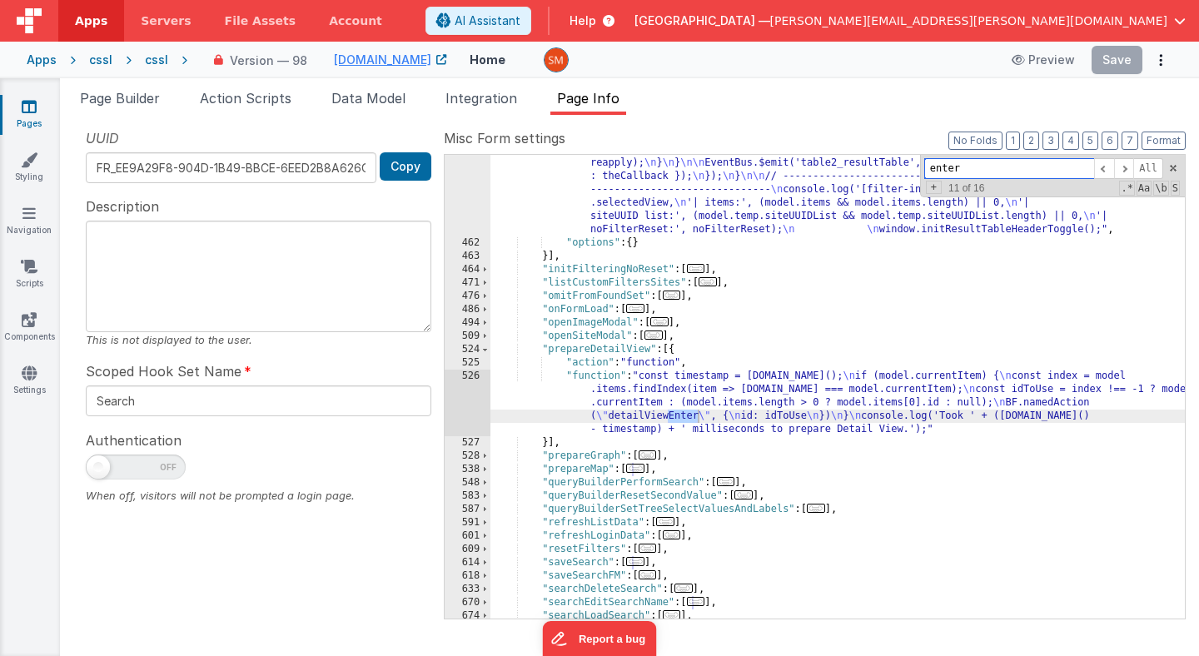
click at [931, 170] on input "enter" at bounding box center [1009, 168] width 170 height 21
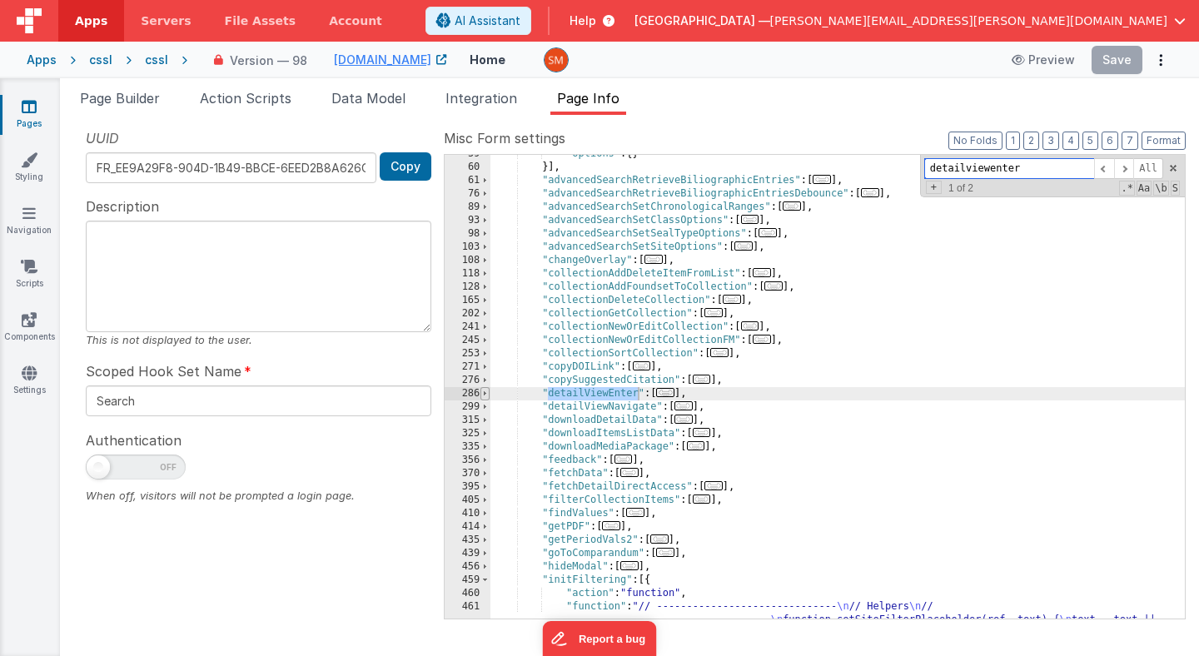
type input "detailviewenter"
click at [485, 396] on span at bounding box center [484, 393] width 9 height 13
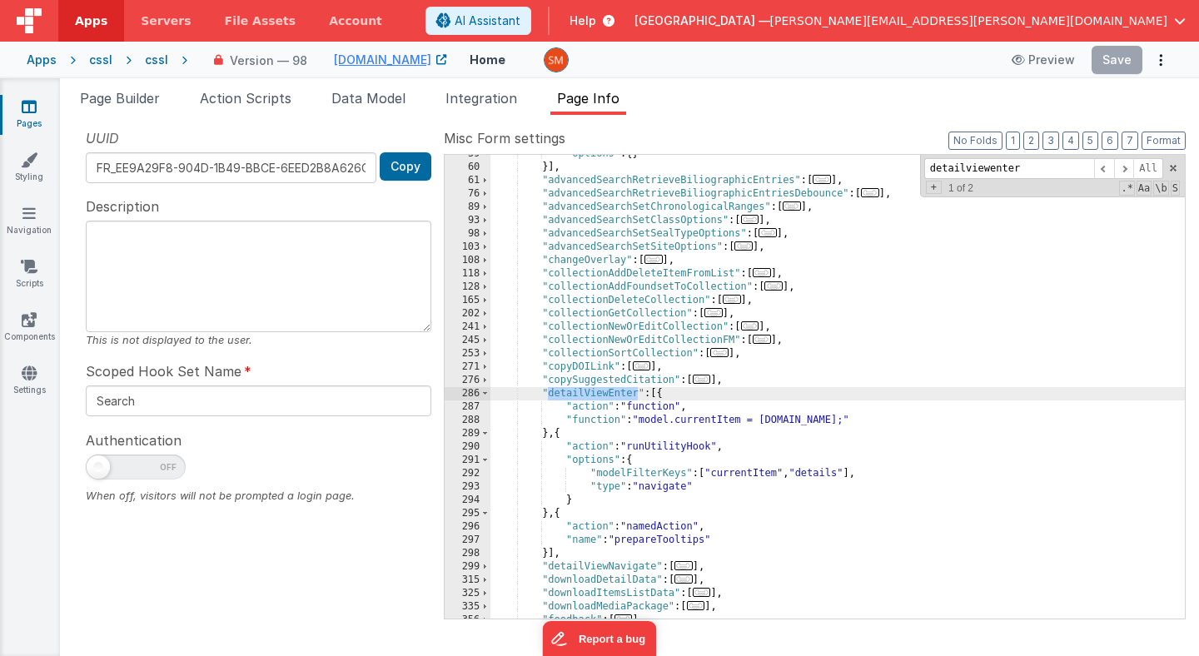
click at [559, 545] on div ""options" : { } }] , "advancedSearchRetrieveBiliographicEntries" : [ ... ] , "a…" at bounding box center [837, 392] width 694 height 490
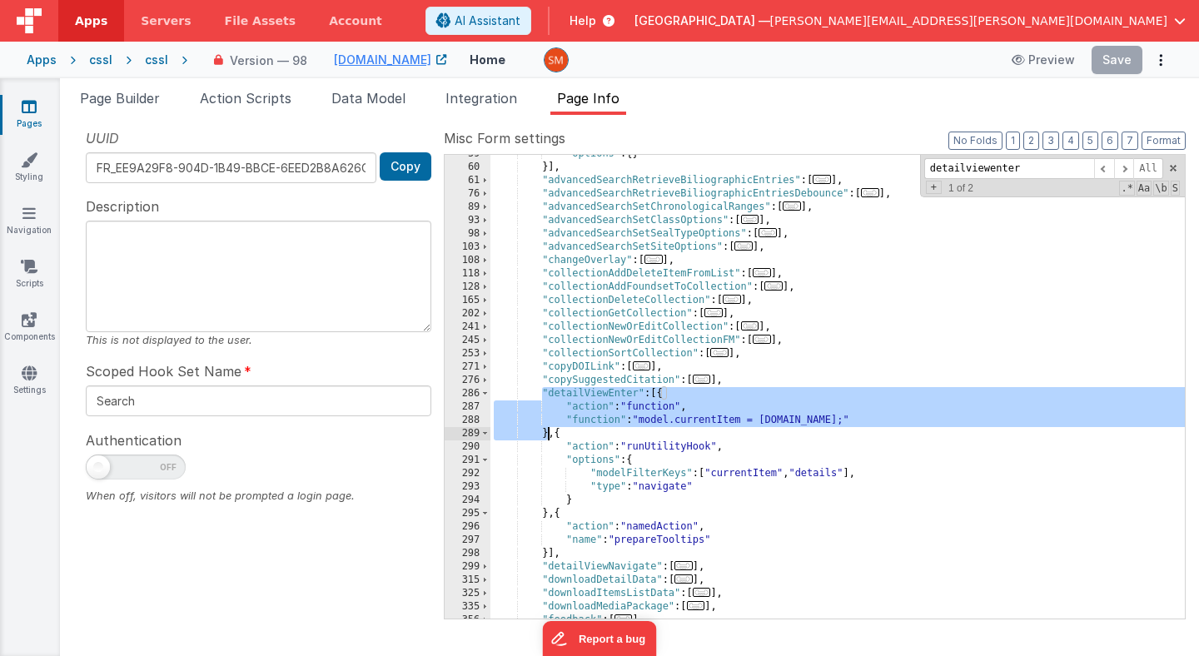
drag, startPoint x: 542, startPoint y: 391, endPoint x: 545, endPoint y: 438, distance: 46.7
click at [545, 438] on div ""options" : { } }] , "advancedSearchRetrieveBiliographicEntries" : [ ... ] , "a…" at bounding box center [837, 392] width 694 height 490
click at [645, 422] on div ""options" : { } }] , "advancedSearchRetrieveBiliographicEntries" : [ ... ] , "a…" at bounding box center [837, 387] width 694 height 464
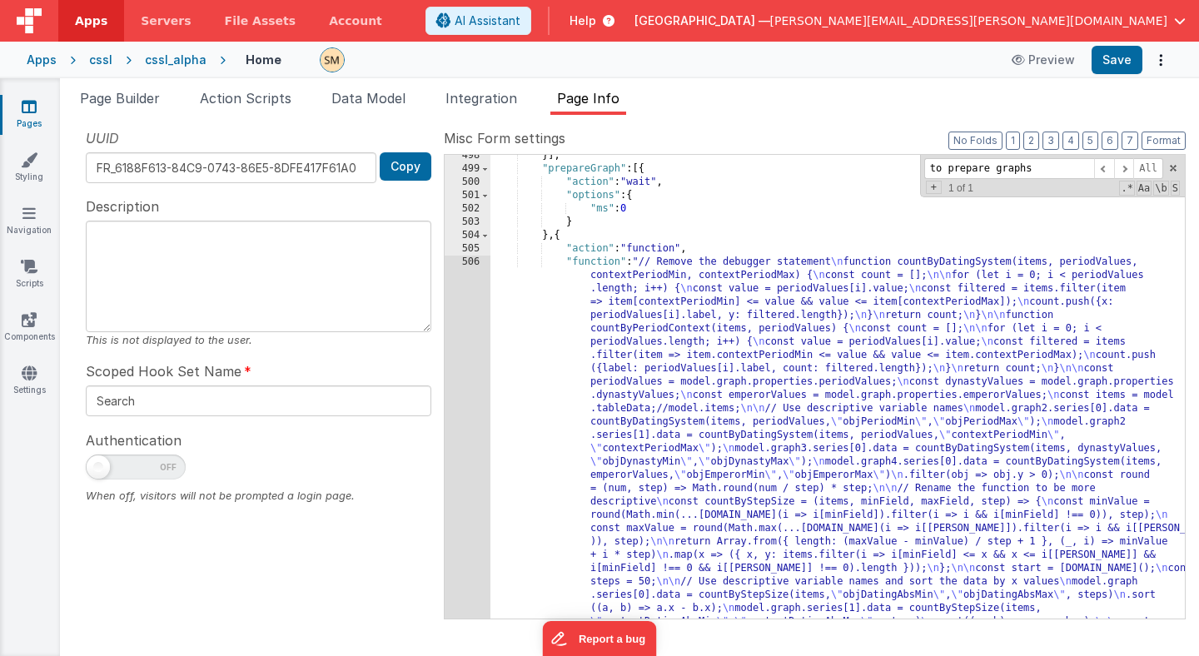
scroll to position [1538, 0]
type input "to prepare graphs"
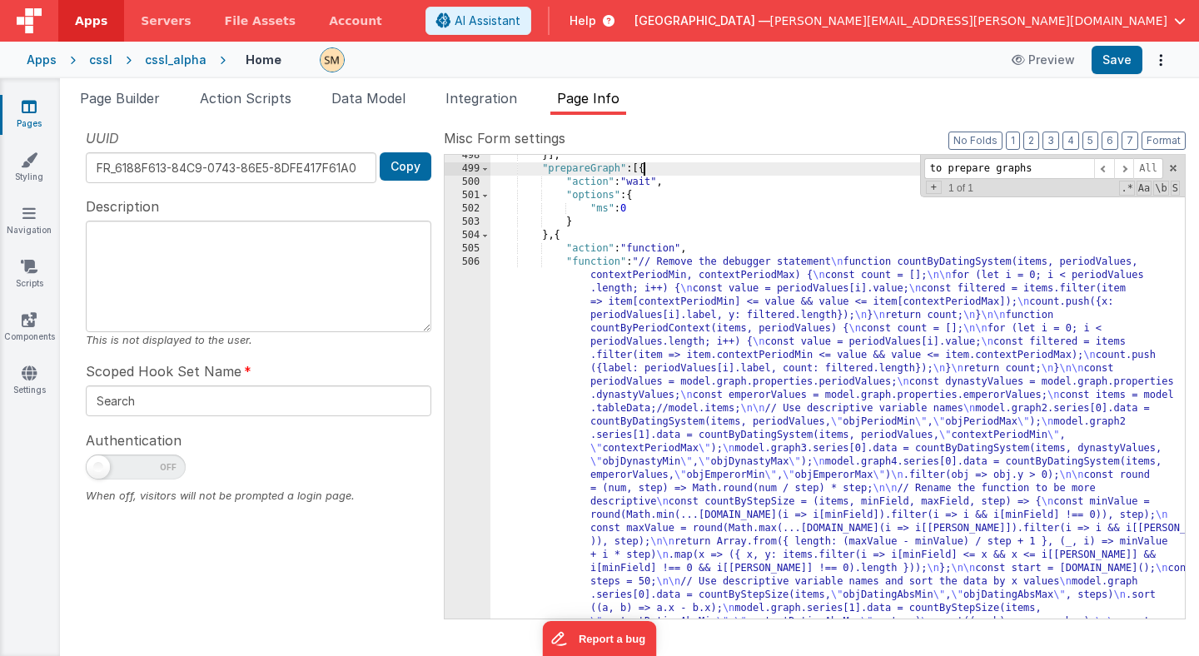
click at [641, 167] on div "}] , "prepareGraph" : [{ "action" : "wait" , "options" : { "ms" : 0 } } , { "ac…" at bounding box center [837, 587] width 694 height 877
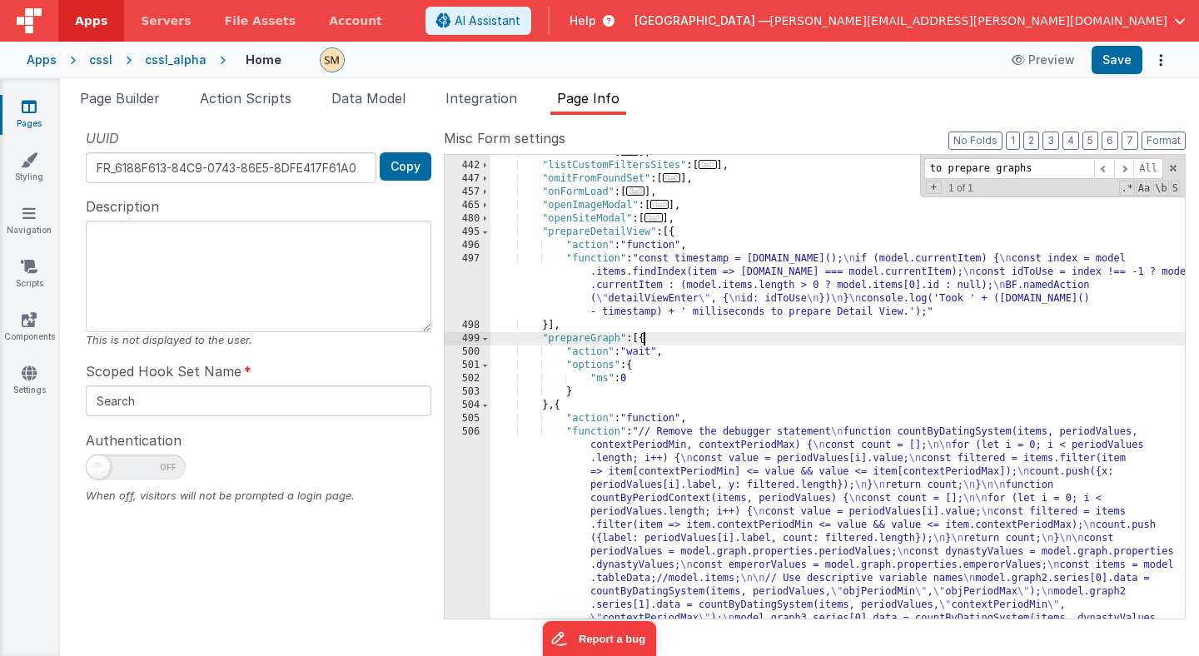
scroll to position [1368, 0]
click at [1058, 137] on button "3" at bounding box center [1051, 141] width 17 height 18
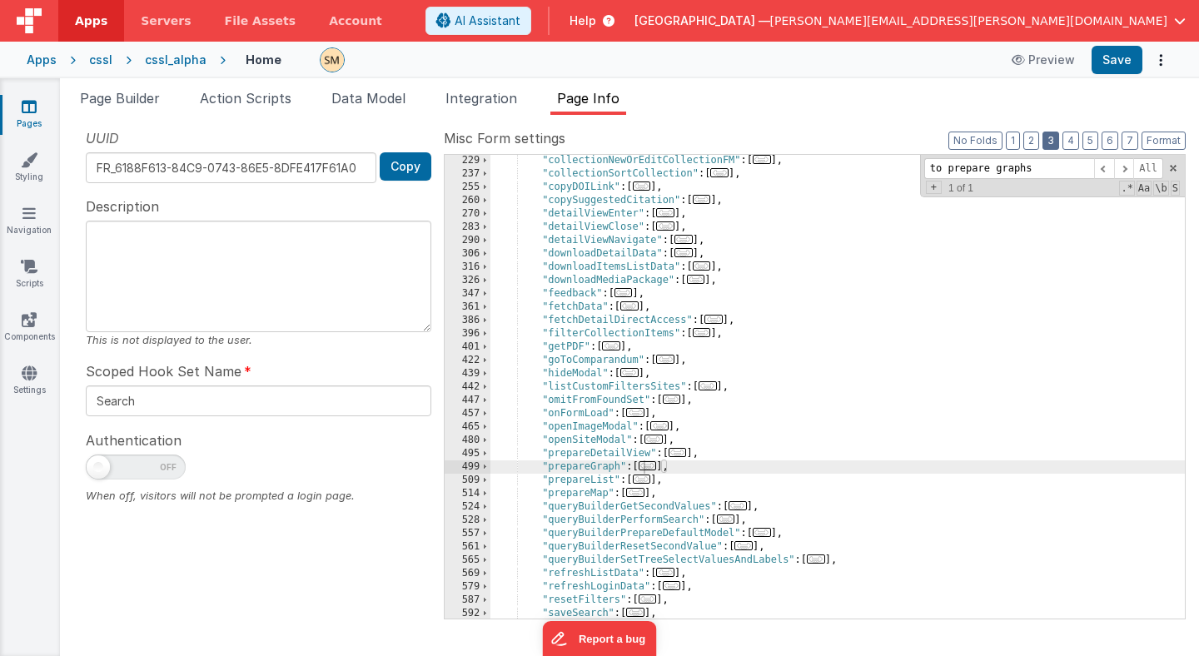
scroll to position [254, 0]
click at [601, 214] on div ""collectionNewOrEditCollectionFM" : [ ... ] , "collectionSortCollection" : [ ..…" at bounding box center [837, 399] width 694 height 490
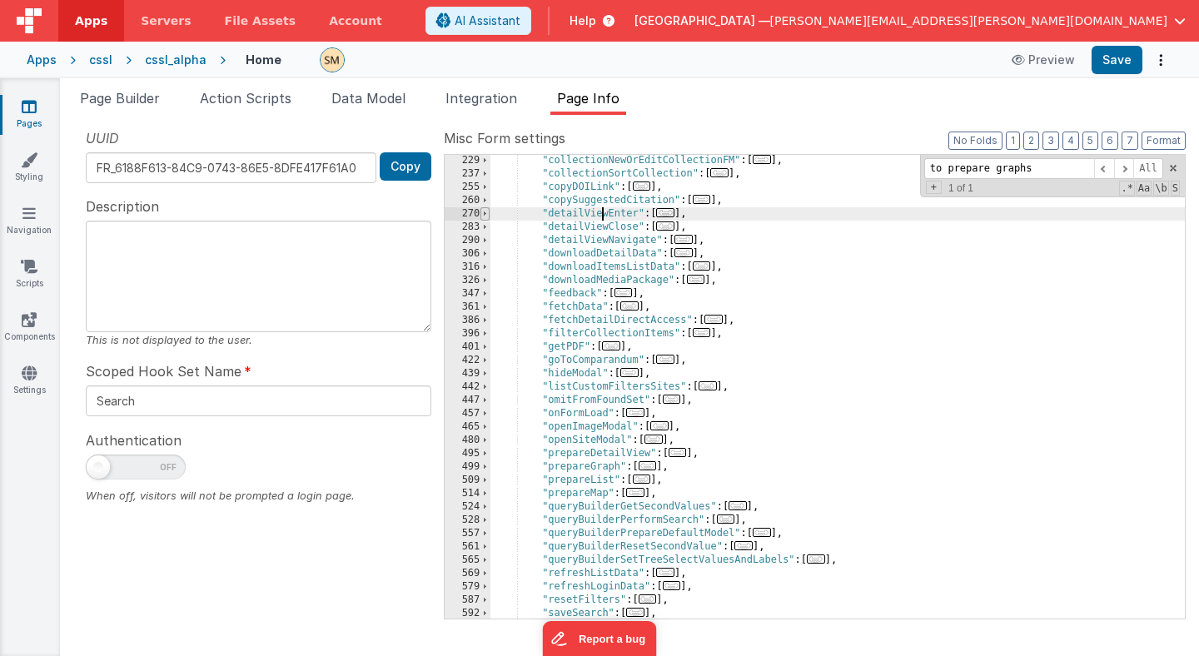
click at [484, 214] on span at bounding box center [484, 213] width 9 height 13
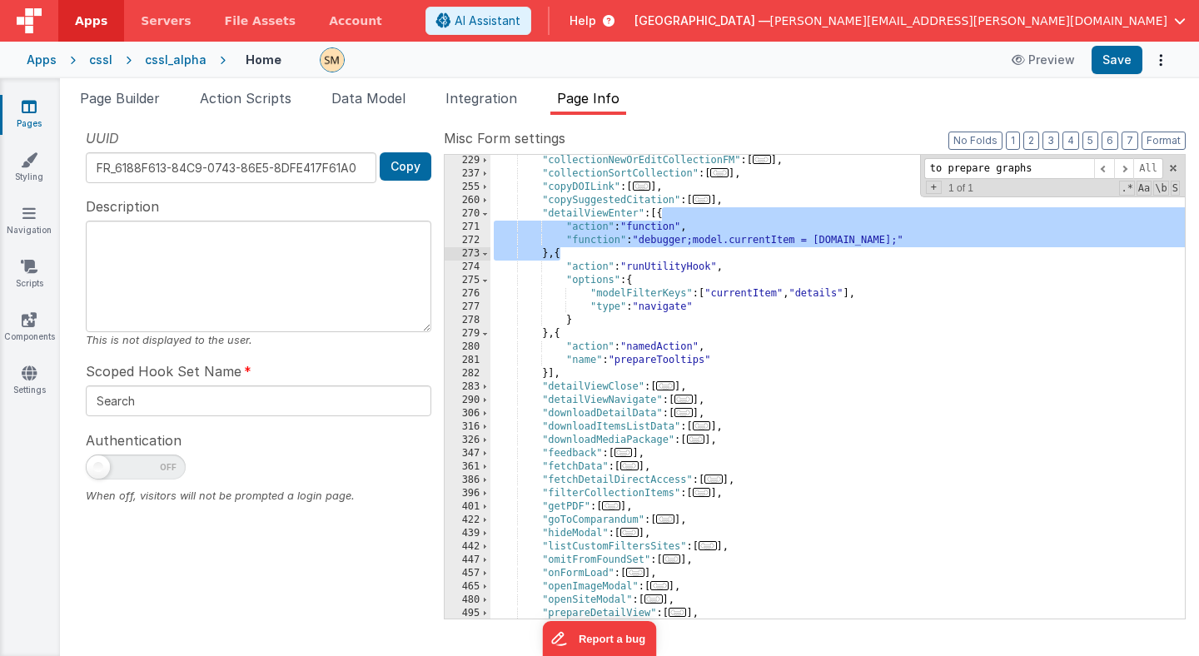
drag, startPoint x: 664, startPoint y: 212, endPoint x: 557, endPoint y: 258, distance: 116.0
click at [557, 258] on div ""collectionNewOrEditCollectionFM" : [ ... ] , "collectionSortCollection" : [ ..…" at bounding box center [837, 399] width 694 height 490
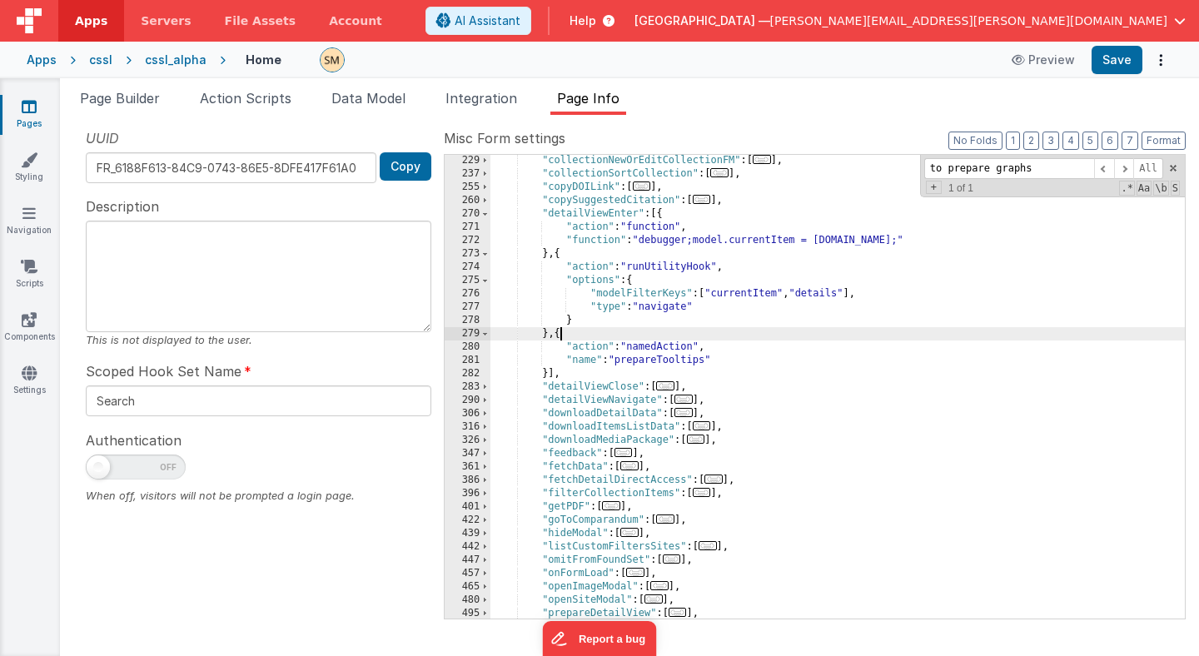
click at [558, 336] on div ""collectionNewOrEditCollectionFM" : [ ... ] , "collectionSortCollection" : [ ..…" at bounding box center [837, 399] width 694 height 490
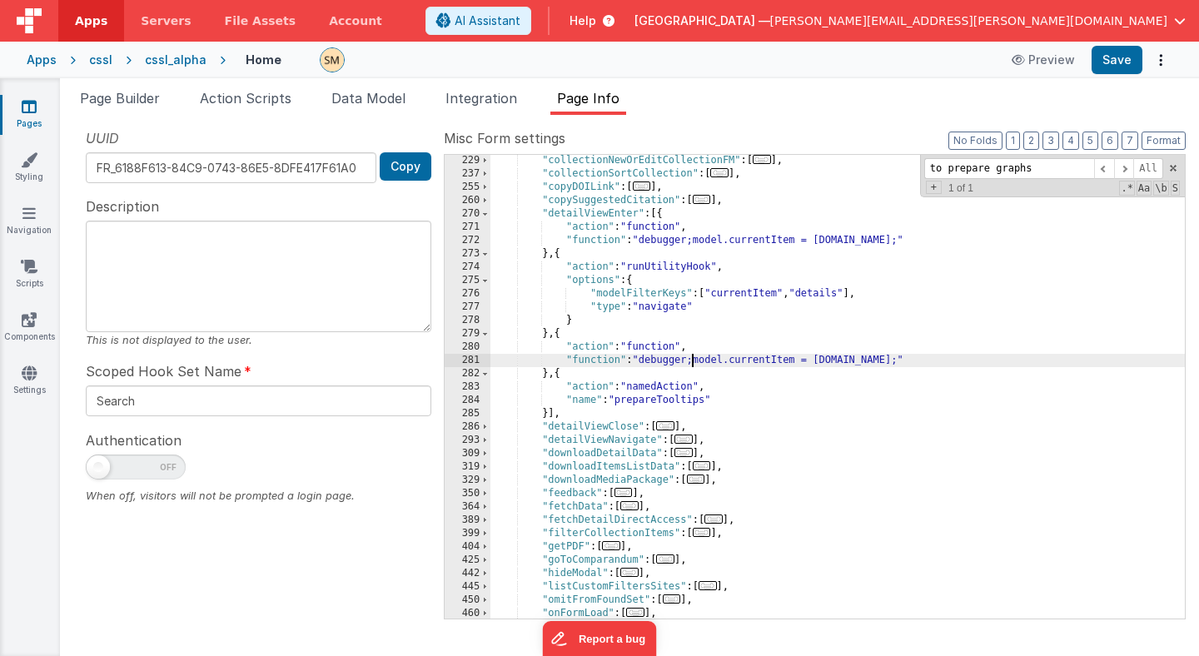
click at [694, 362] on div ""collectionNewOrEditCollectionFM" : [ ... ] , "collectionSortCollection" : [ ..…" at bounding box center [837, 399] width 694 height 490
drag, startPoint x: 699, startPoint y: 362, endPoint x: 923, endPoint y: 363, distance: 224.0
click at [923, 363] on div ""collectionNewOrEditCollectionFM" : [ ... ] , "collectionSortCollection" : [ ..…" at bounding box center [837, 399] width 694 height 490
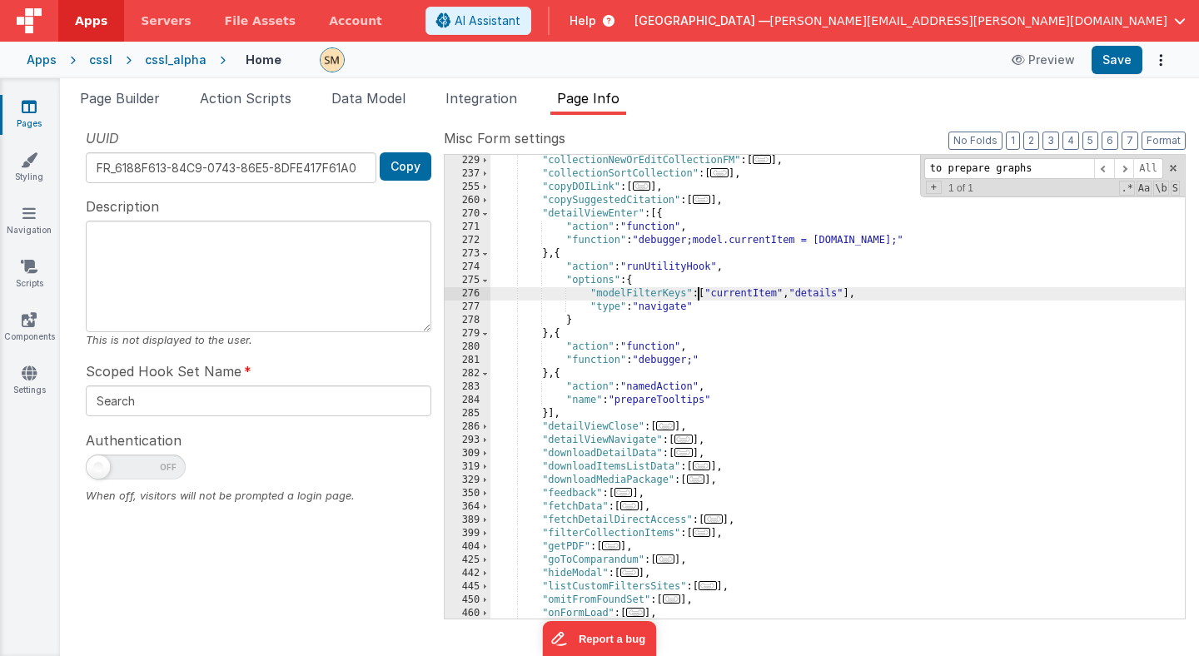
click at [699, 293] on div ""collectionNewOrEditCollectionFM" : [ ... ] , "collectionSortCollection" : [ ..…" at bounding box center [837, 399] width 694 height 490
click at [1113, 65] on button "Save" at bounding box center [1117, 60] width 51 height 28
click at [149, 98] on span "Page Builder" at bounding box center [120, 98] width 80 height 17
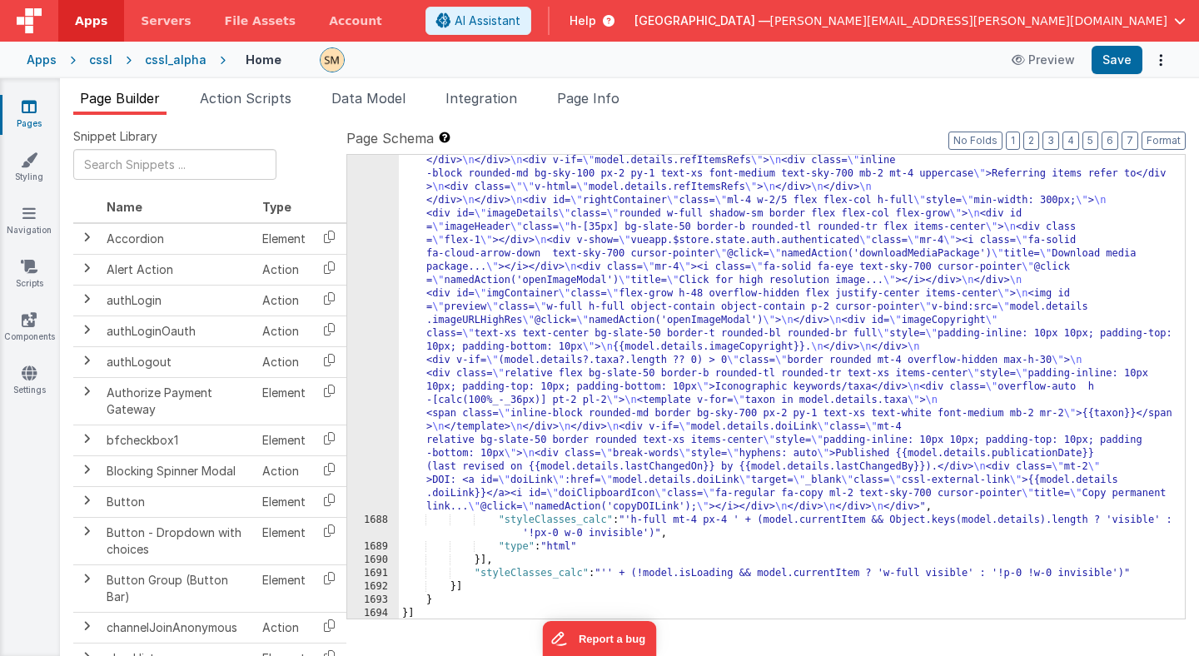
scroll to position [25837, 0]
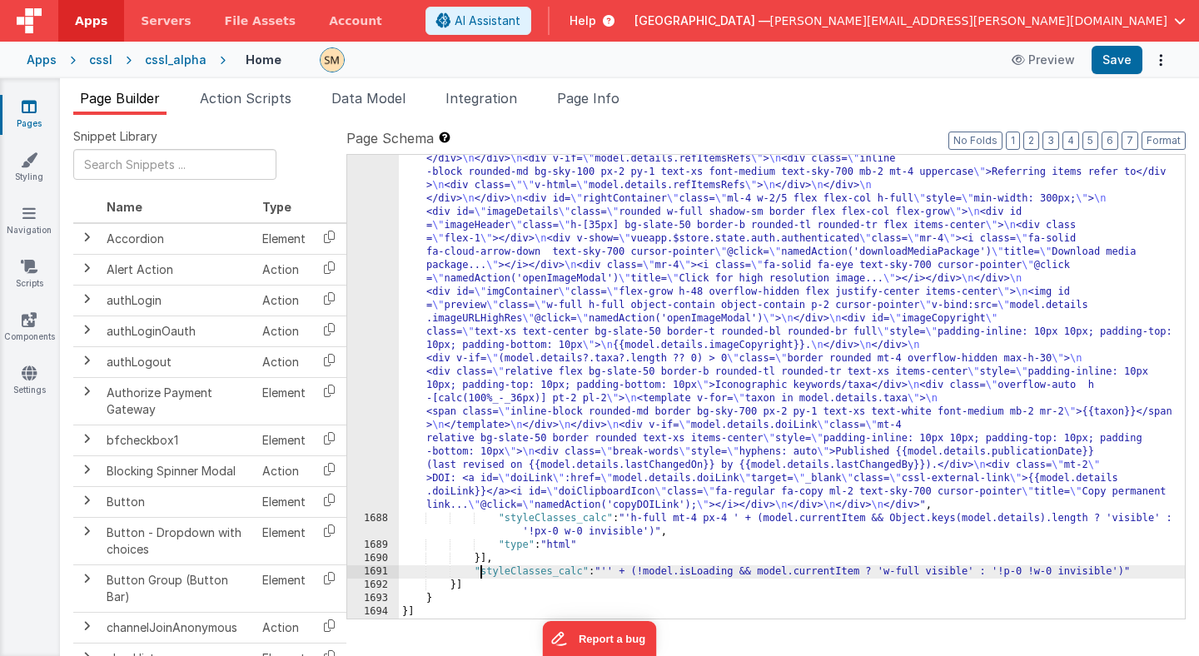
click at [1120, 59] on button "Save" at bounding box center [1117, 60] width 51 height 28
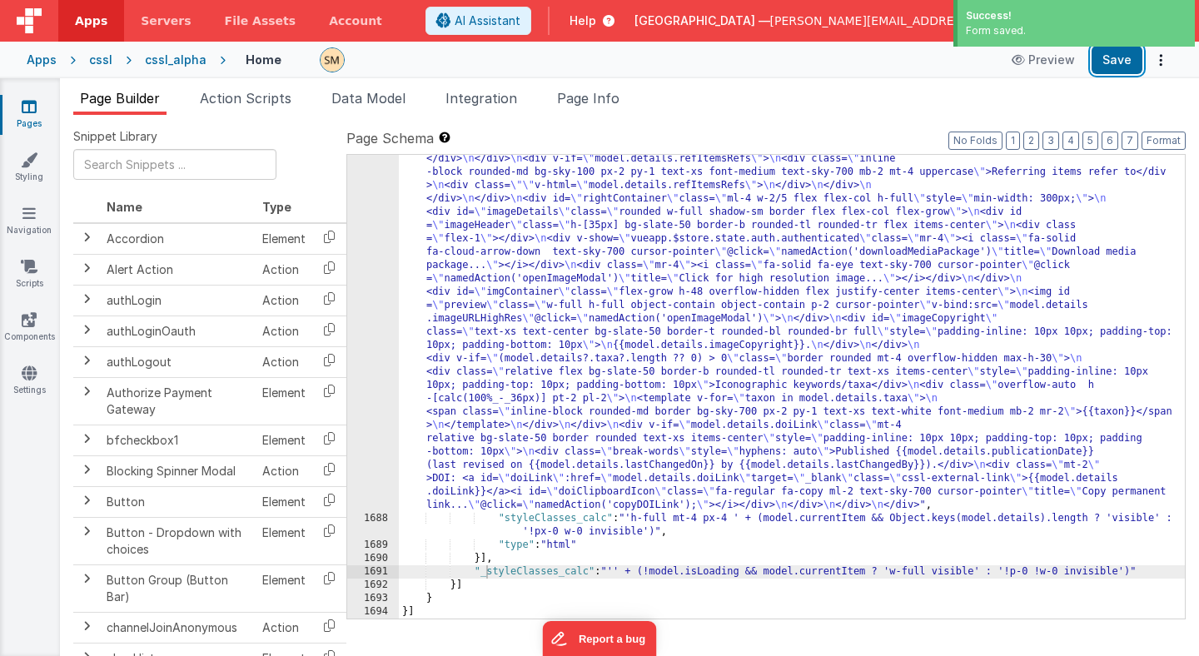
drag, startPoint x: 1113, startPoint y: 62, endPoint x: 918, endPoint y: 62, distance: 195.7
click at [1083, 62] on div "Preview Save" at bounding box center [1087, 60] width 171 height 28
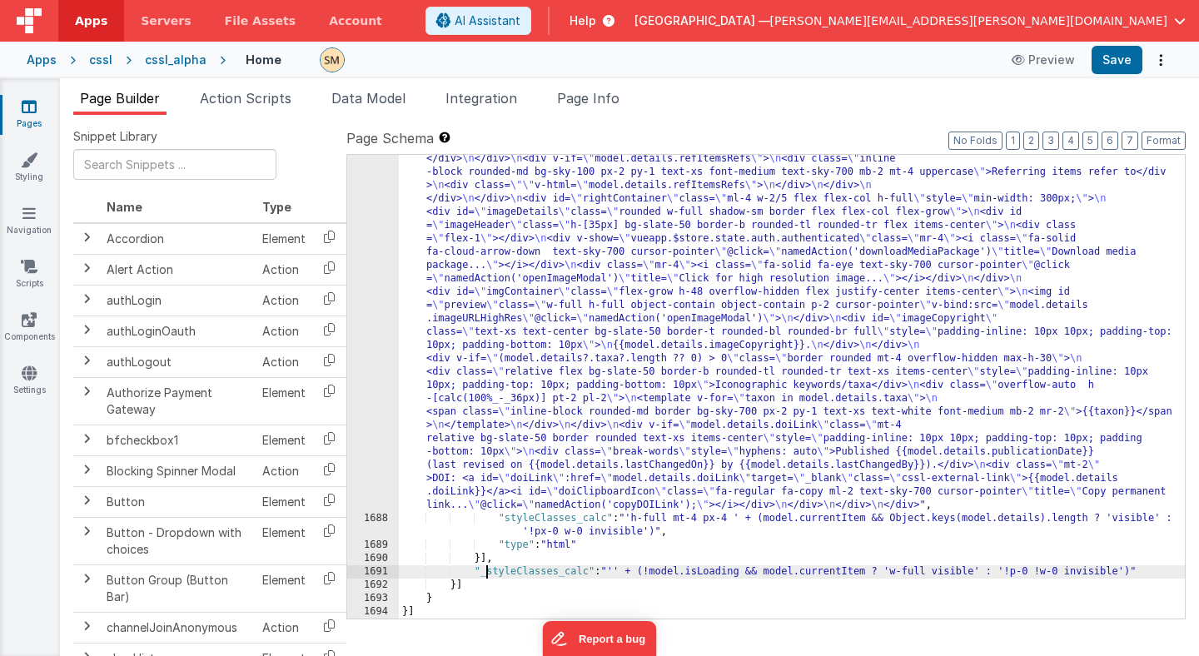
click at [1131, 59] on button "Save" at bounding box center [1117, 60] width 51 height 28
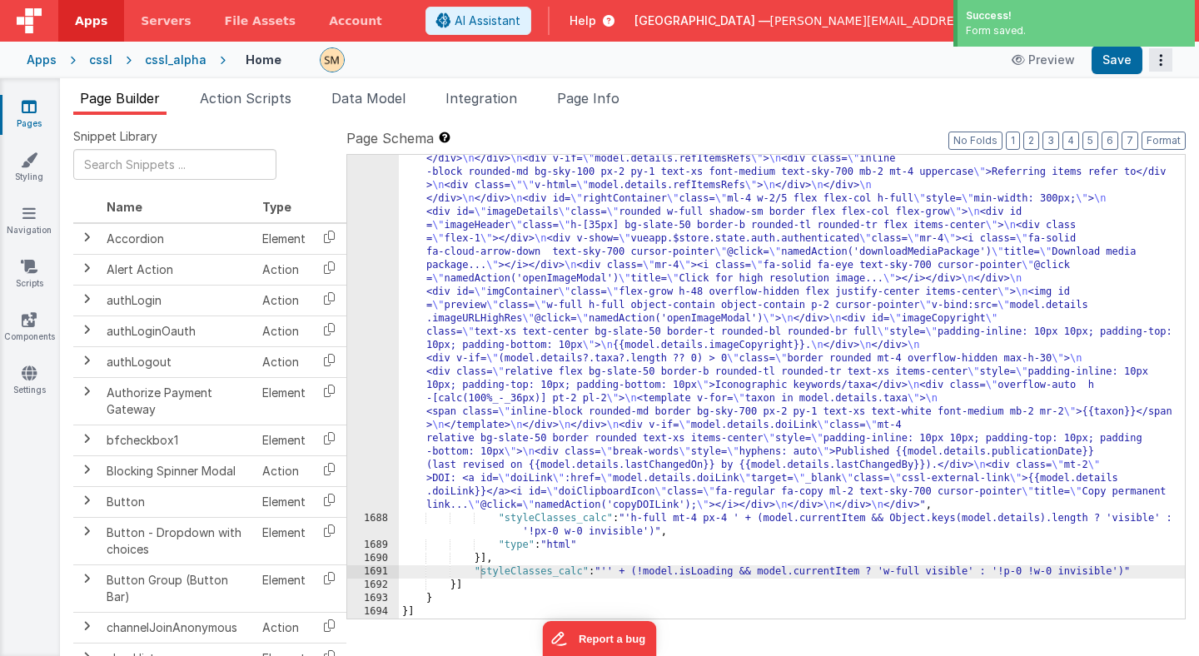
click at [1162, 63] on button "Options" at bounding box center [1160, 59] width 23 height 23
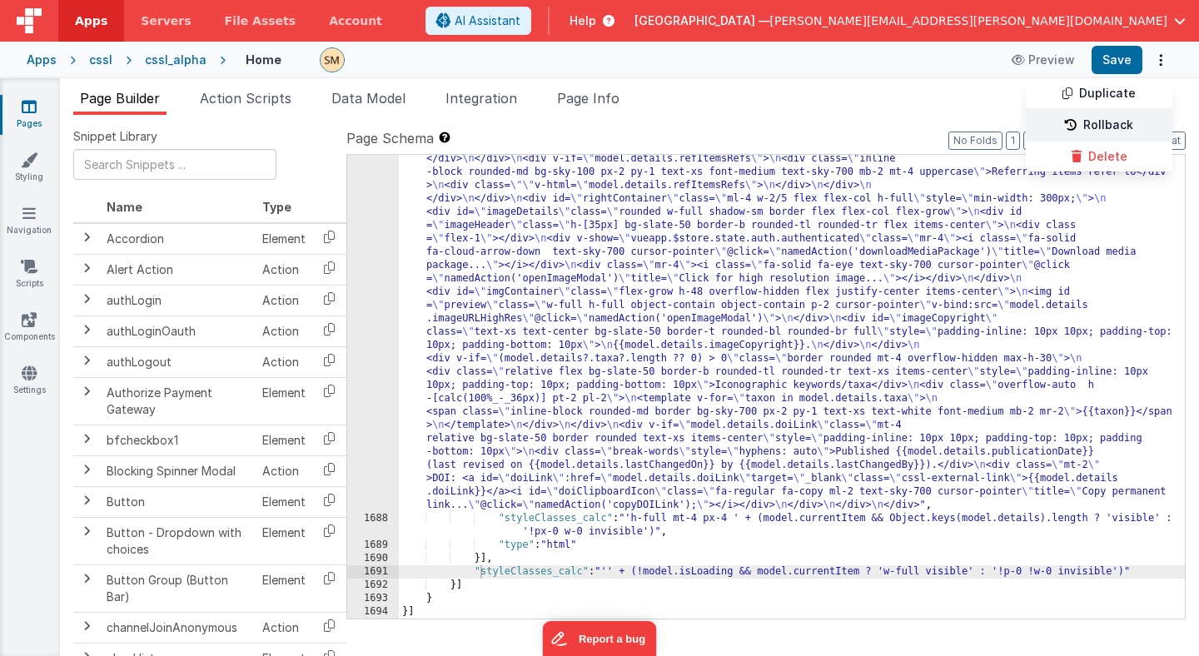
click at [1118, 128] on link "Rollback" at bounding box center [1099, 126] width 147 height 32
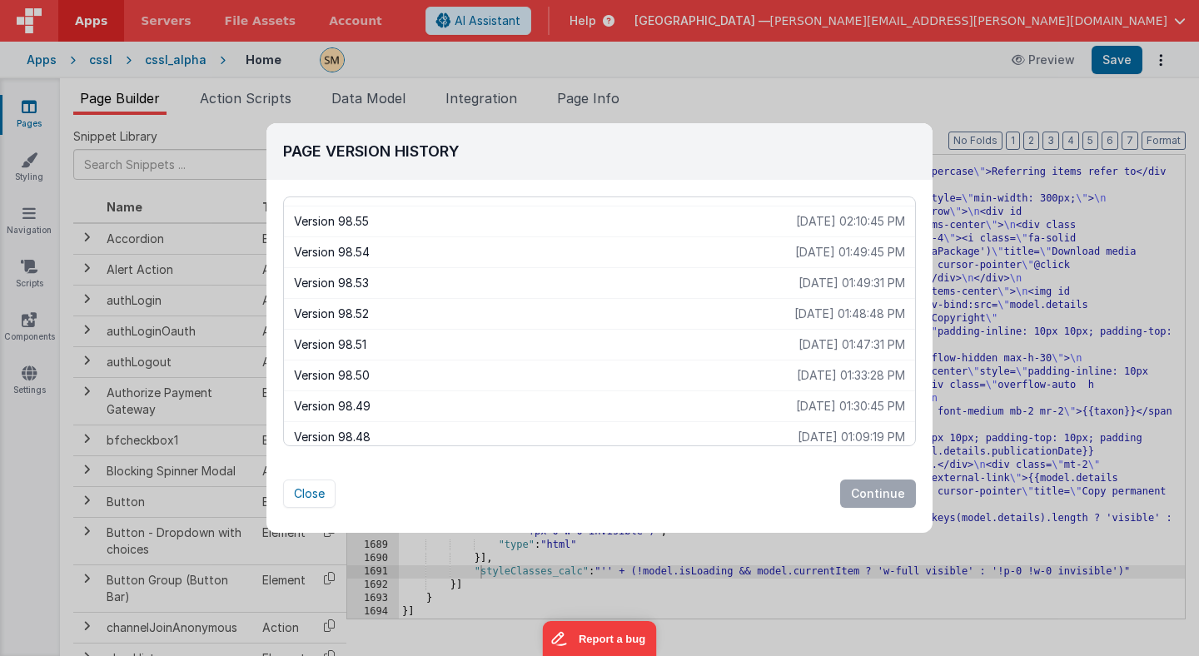
scroll to position [125, 0]
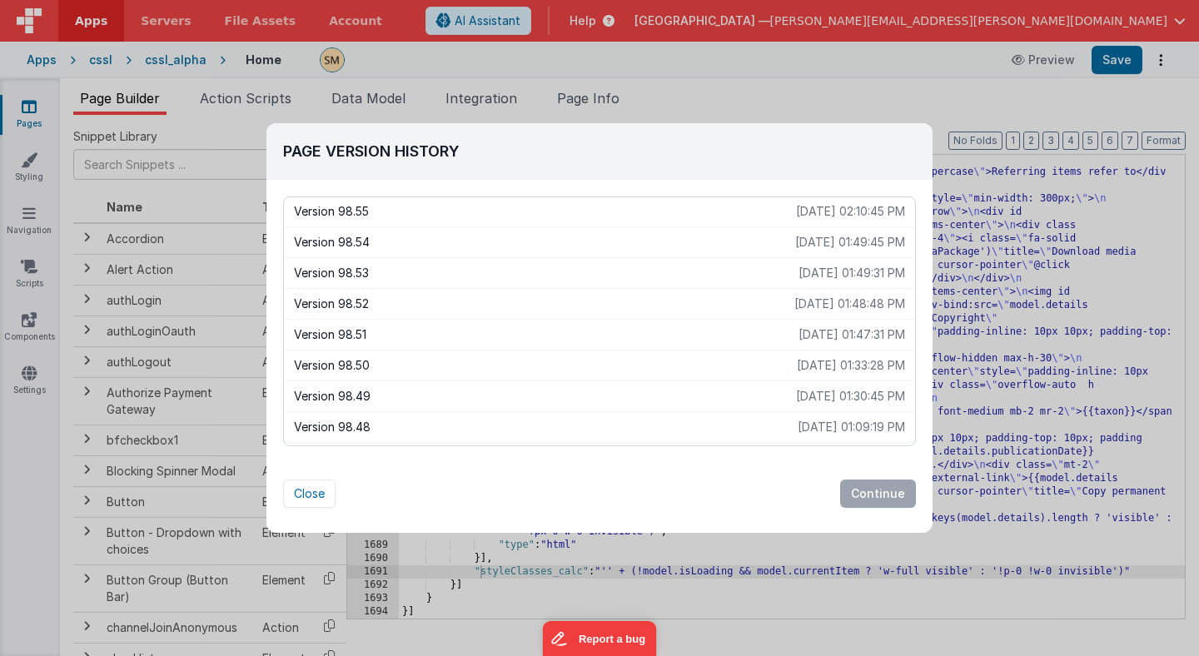
click at [630, 306] on p "Version 98.52" at bounding box center [544, 304] width 500 height 17
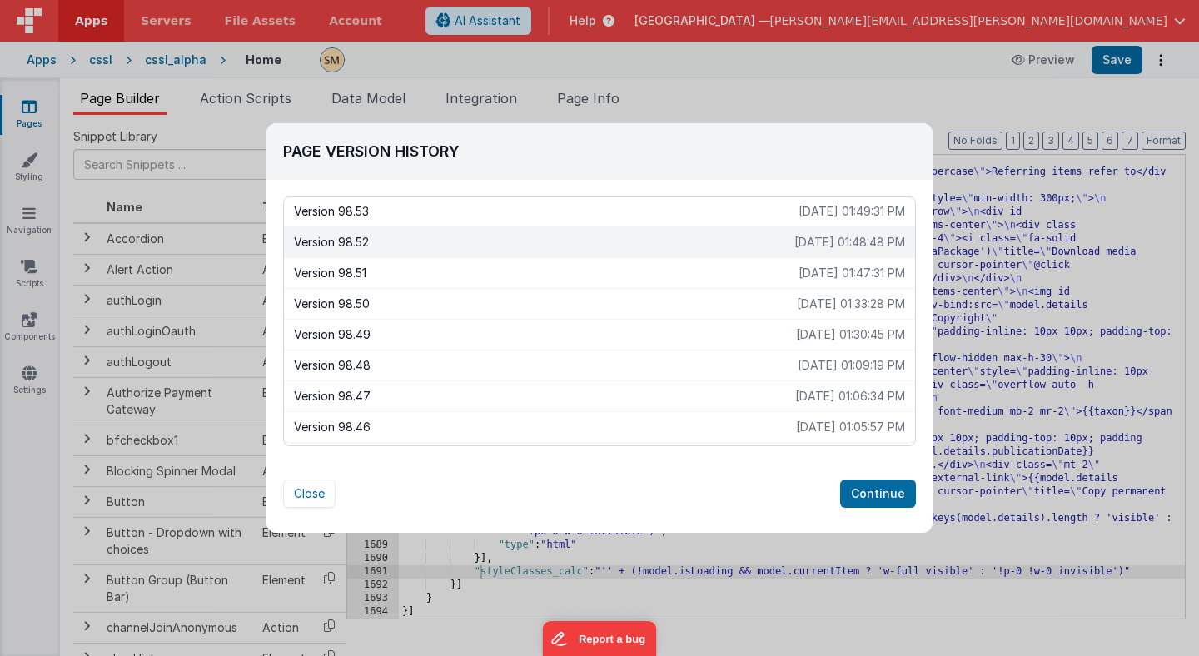
scroll to position [185, 0]
click at [807, 365] on p "[DATE] 01:09:19 PM" at bounding box center [851, 367] width 107 height 17
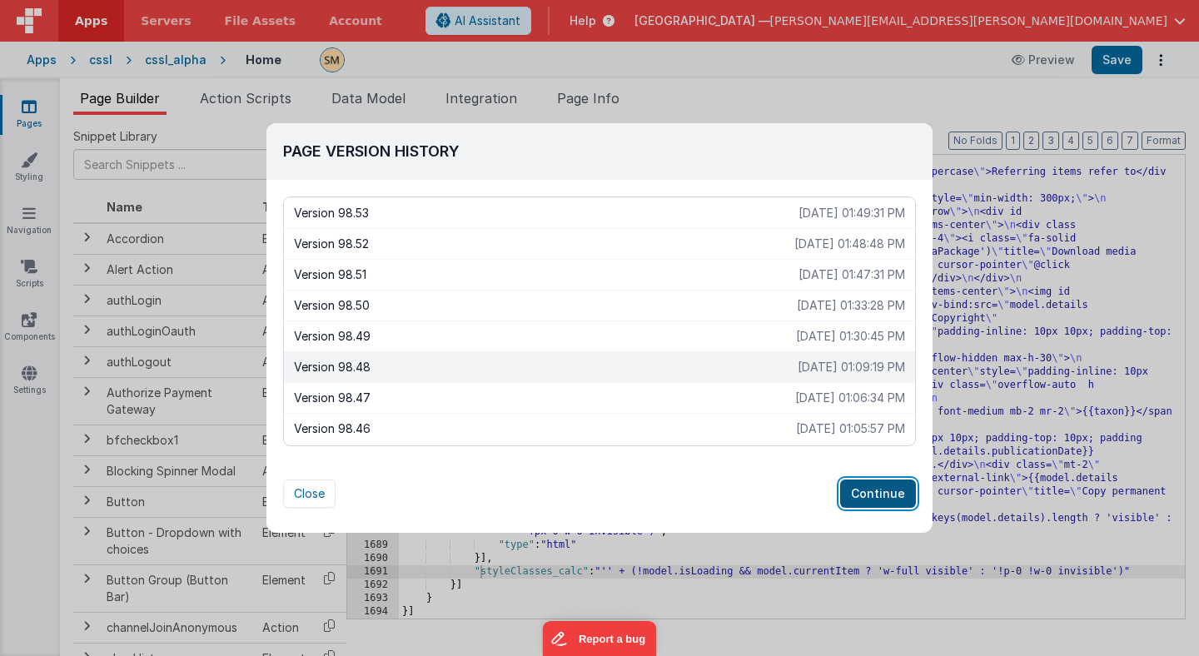
click at [883, 491] on button "Continue" at bounding box center [878, 494] width 76 height 28
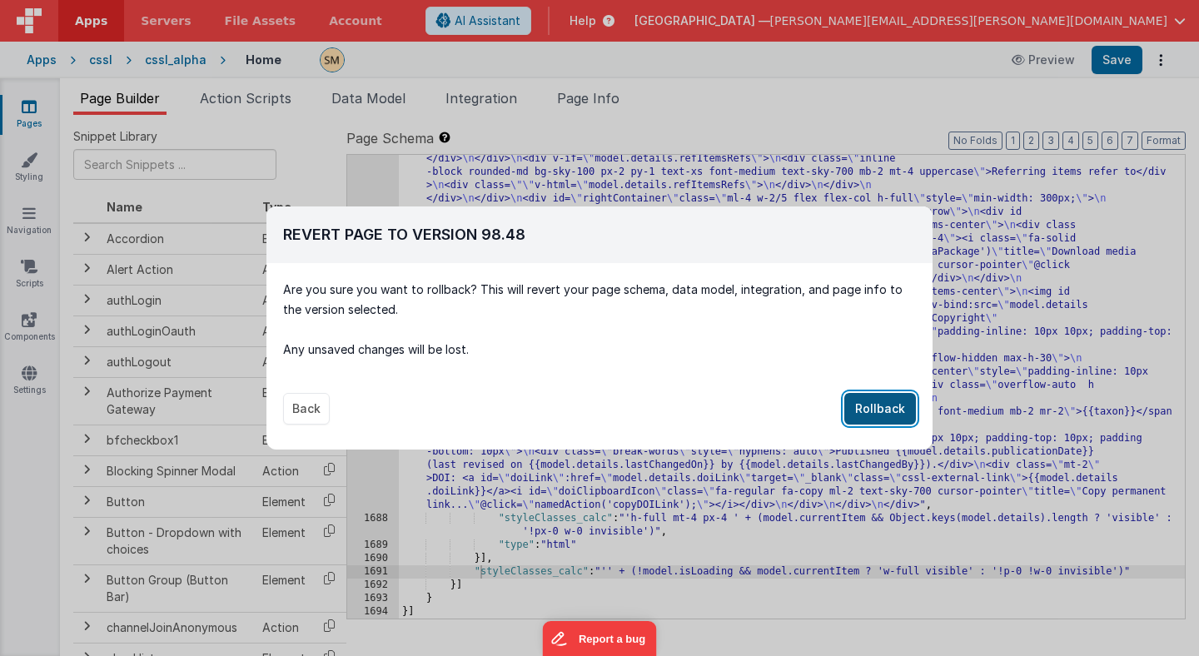
click at [885, 416] on button "Rollback" at bounding box center [880, 409] width 72 height 32
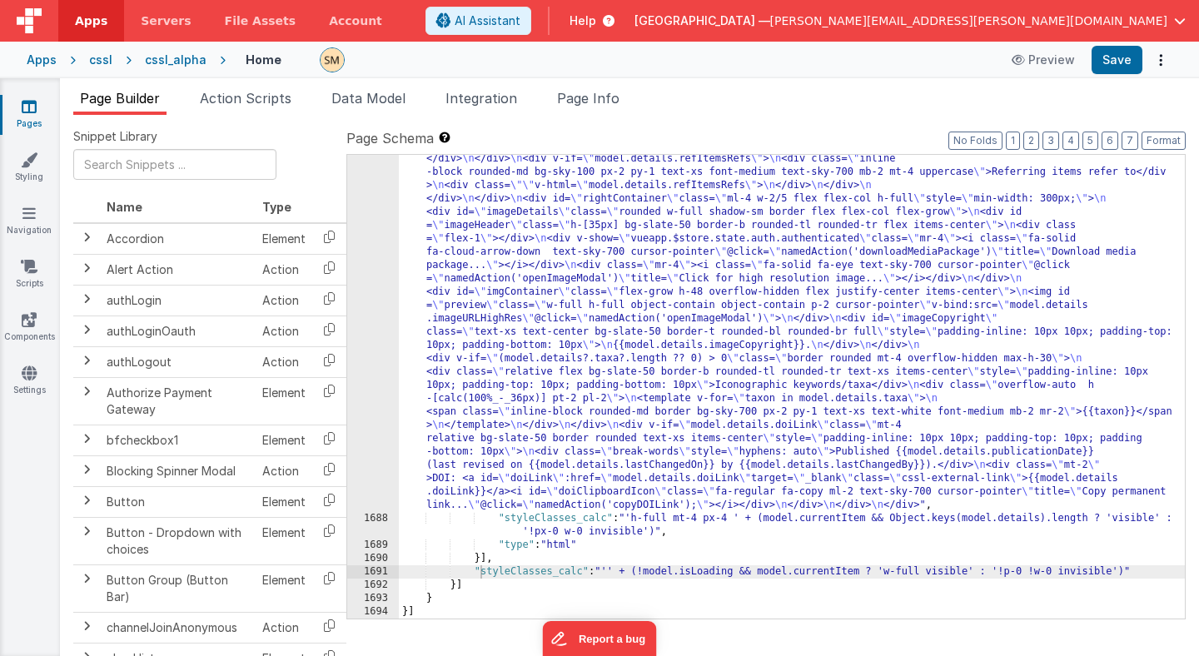
click at [52, 61] on div "Apps" at bounding box center [42, 60] width 30 height 17
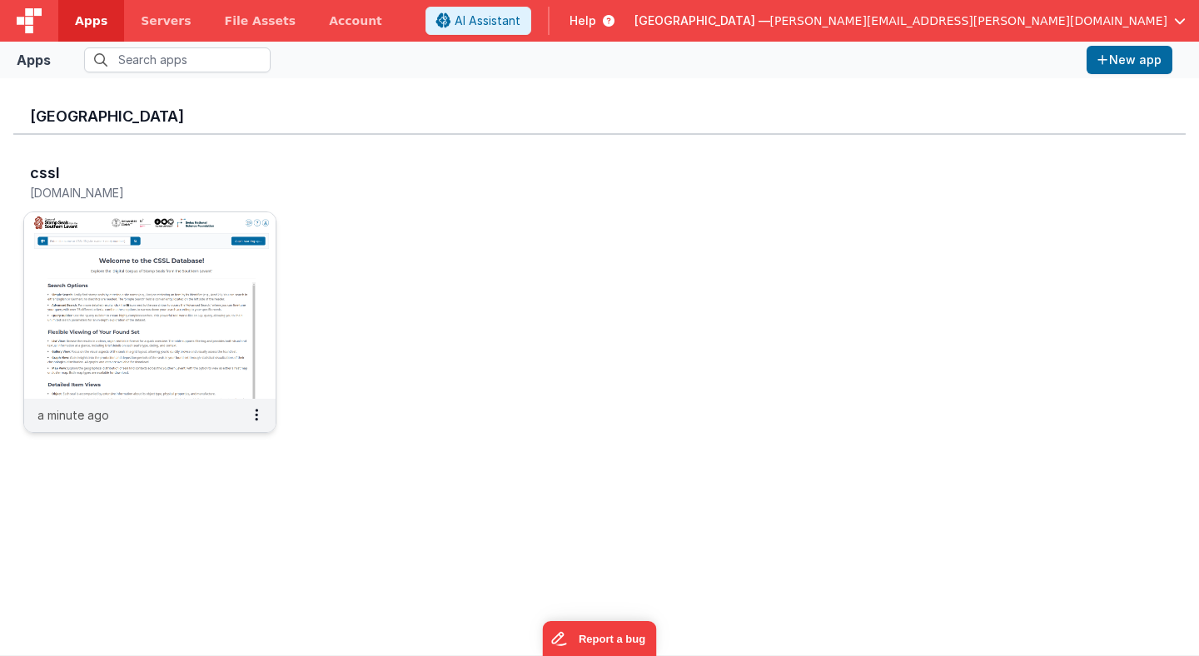
click at [228, 237] on img at bounding box center [149, 305] width 251 height 187
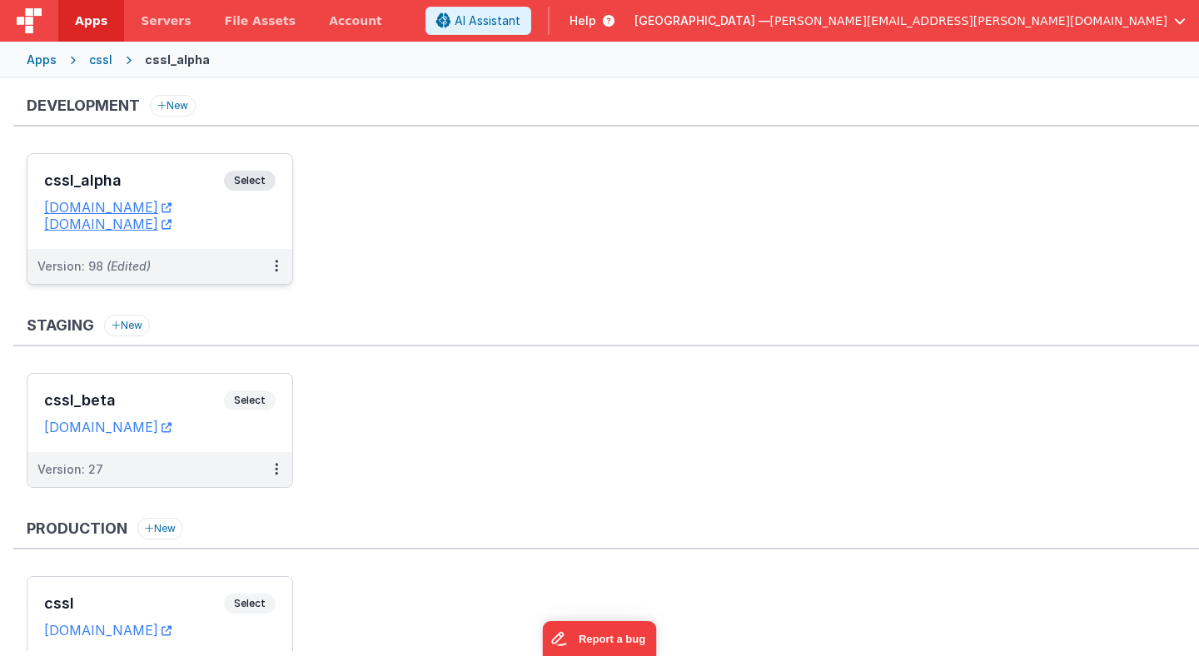
click at [263, 179] on span "Select" at bounding box center [250, 181] width 52 height 20
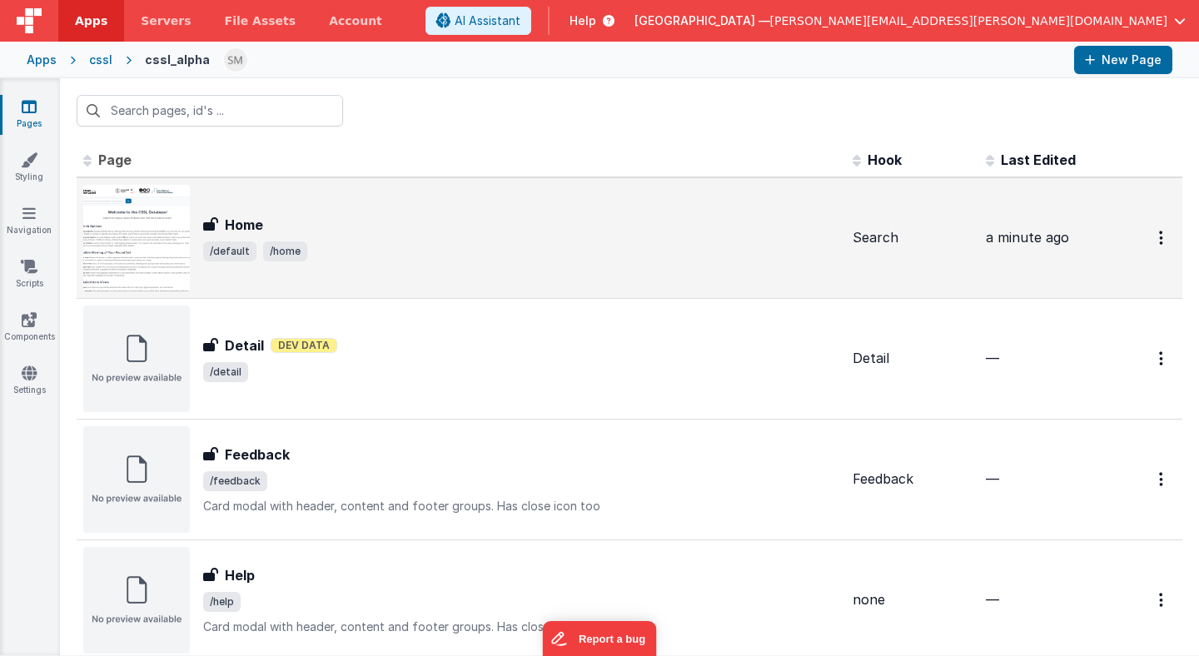
click at [681, 244] on span "/default /home" at bounding box center [521, 251] width 636 height 20
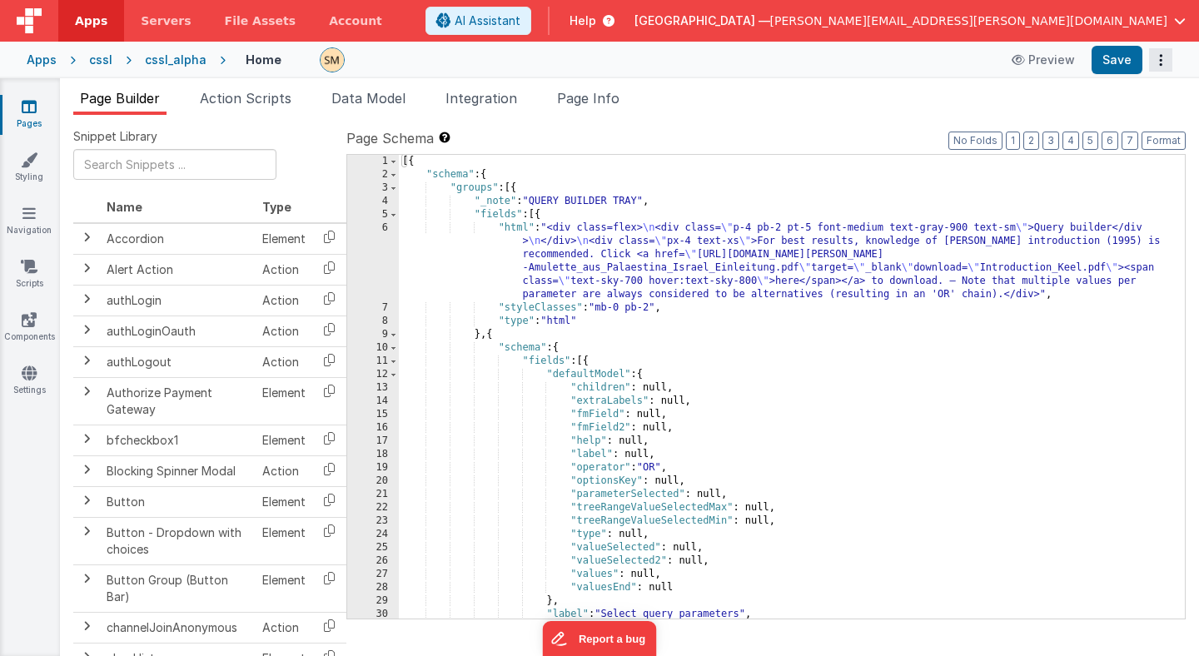
click at [1162, 60] on icon "Options" at bounding box center [1160, 60] width 23 height 1
click at [1107, 122] on link "Rollback" at bounding box center [1099, 126] width 147 height 32
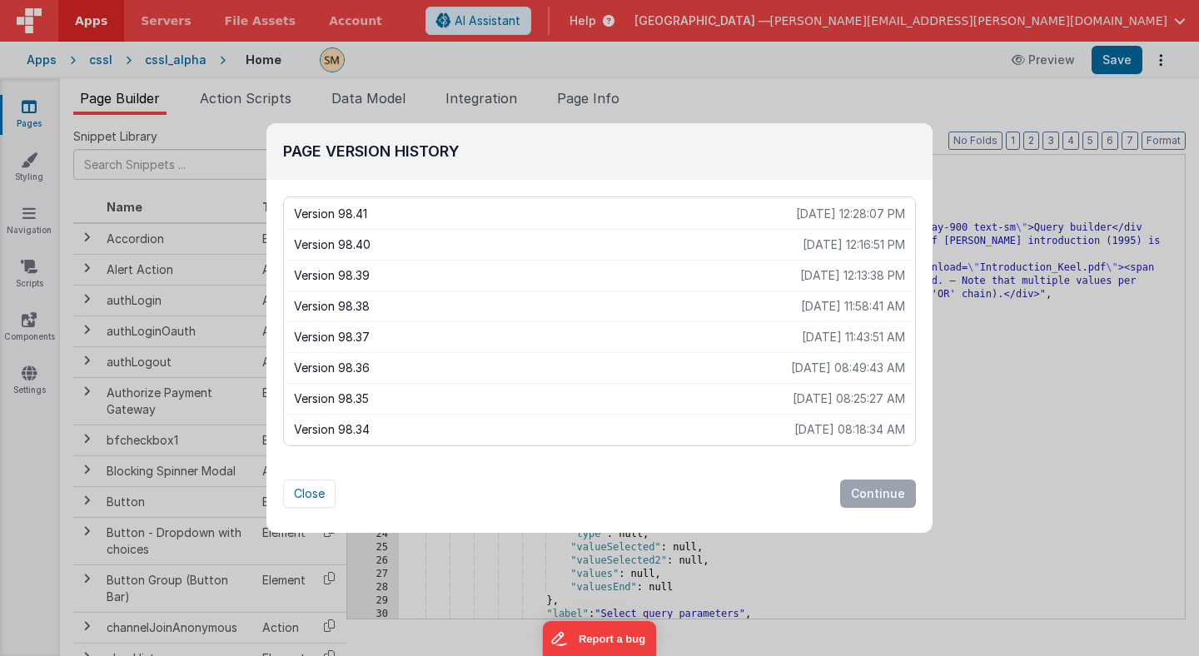
scroll to position [550, 0]
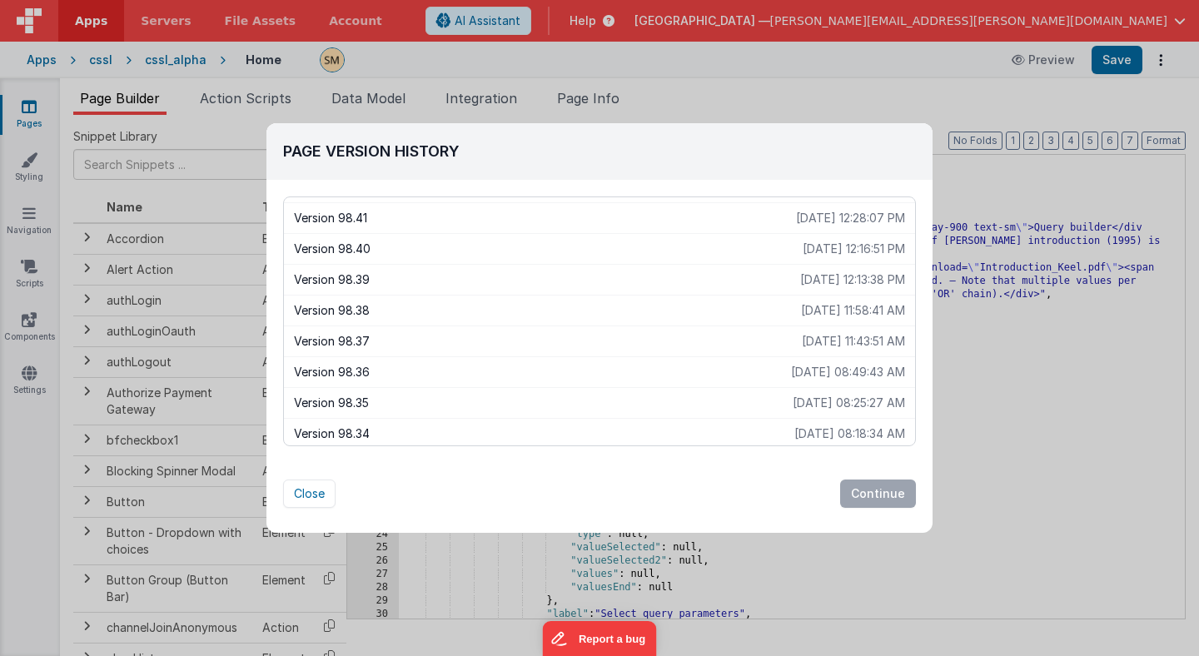
click at [719, 366] on p "Version 98.36" at bounding box center [542, 372] width 497 height 17
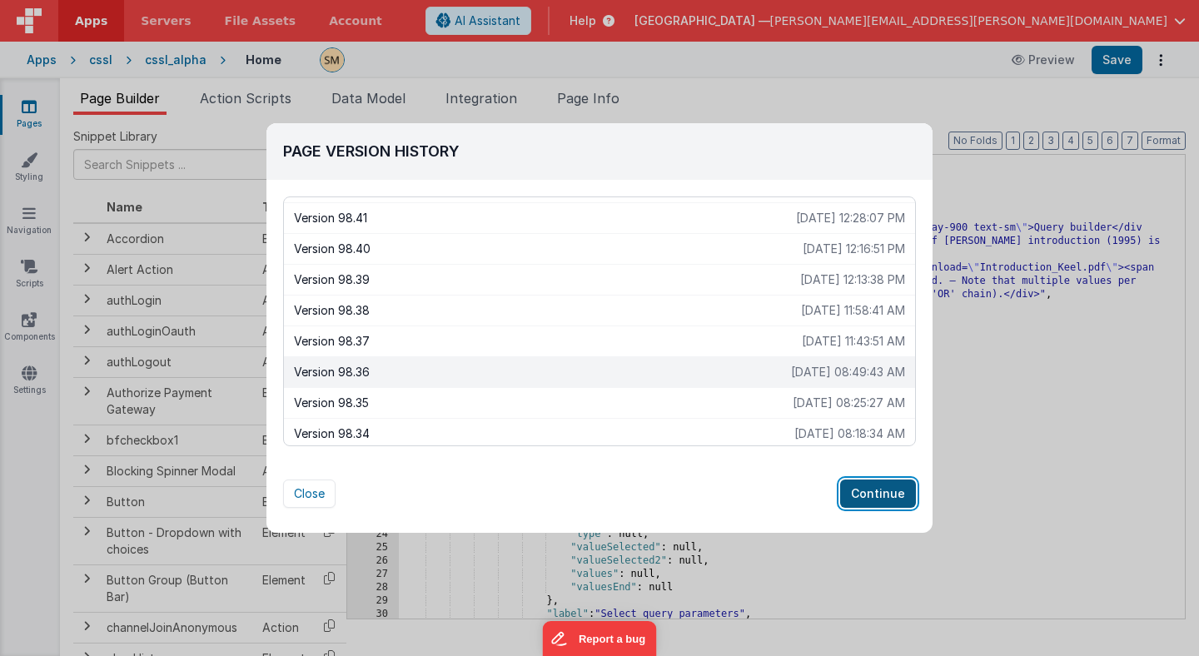
click at [869, 494] on button "Continue" at bounding box center [878, 494] width 76 height 28
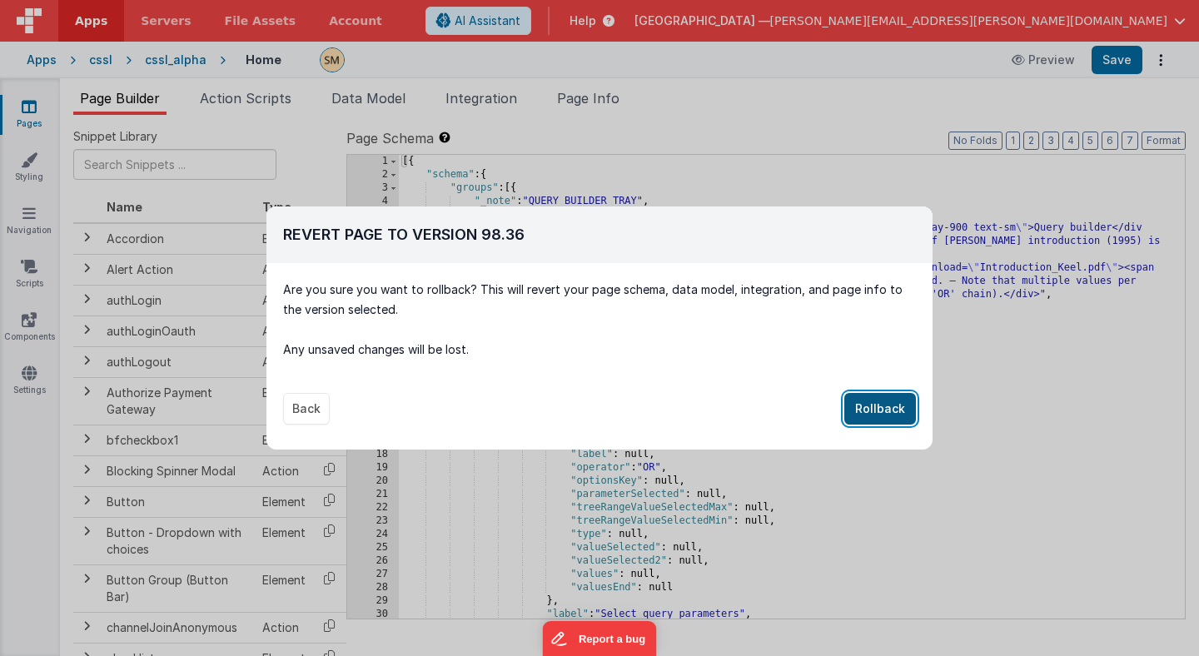
click at [889, 406] on button "Rollback" at bounding box center [880, 409] width 72 height 32
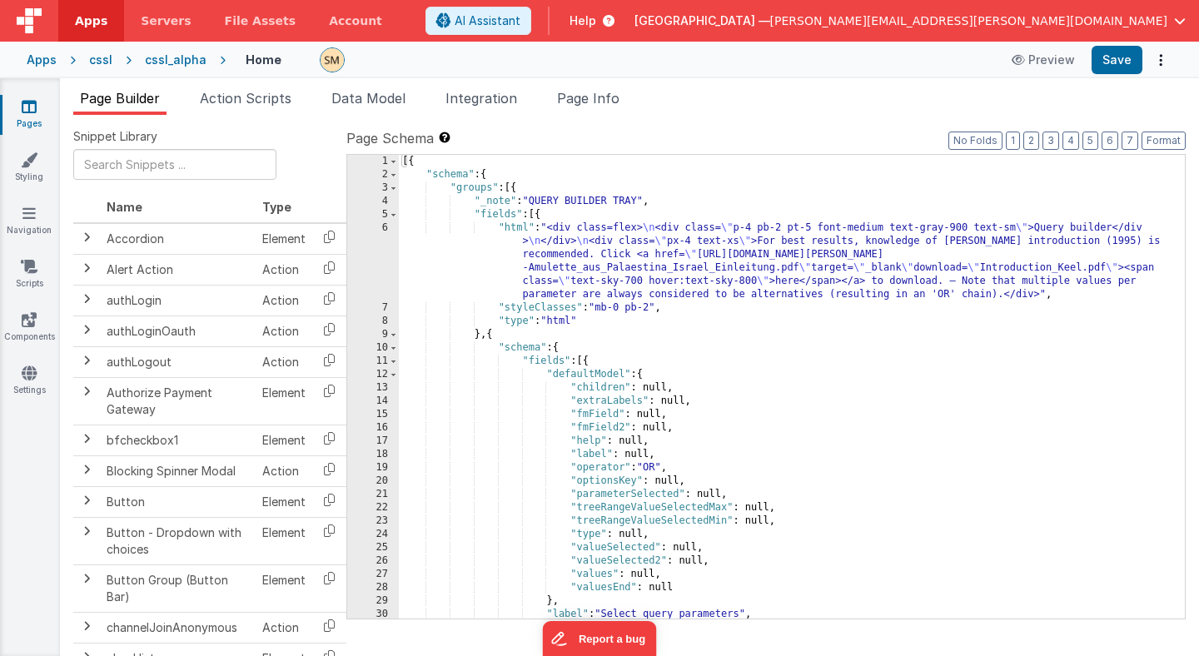
click at [54, 58] on div "Apps" at bounding box center [42, 60] width 30 height 17
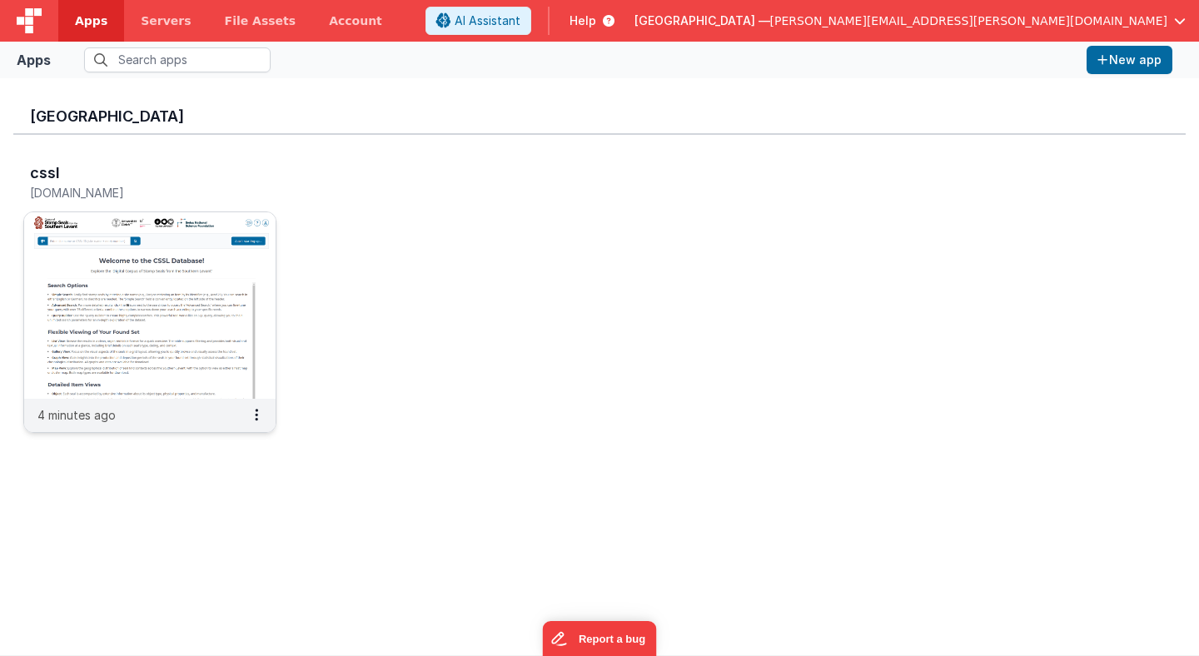
click at [213, 220] on img at bounding box center [149, 305] width 251 height 187
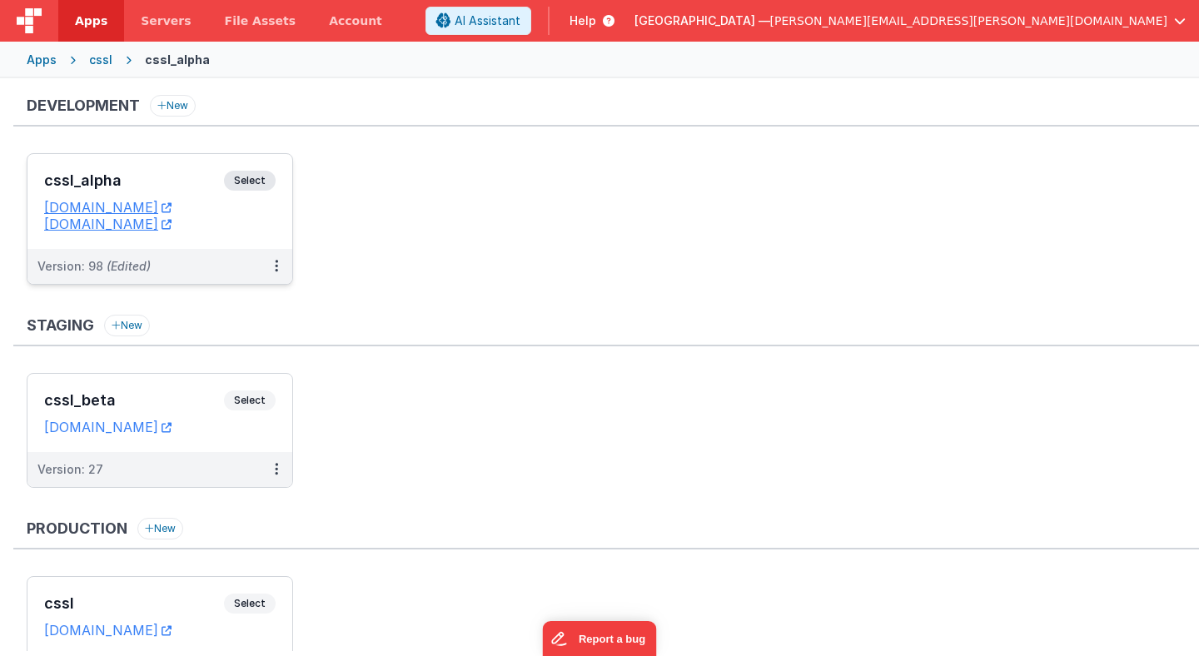
click at [255, 182] on span "Select" at bounding box center [250, 181] width 52 height 20
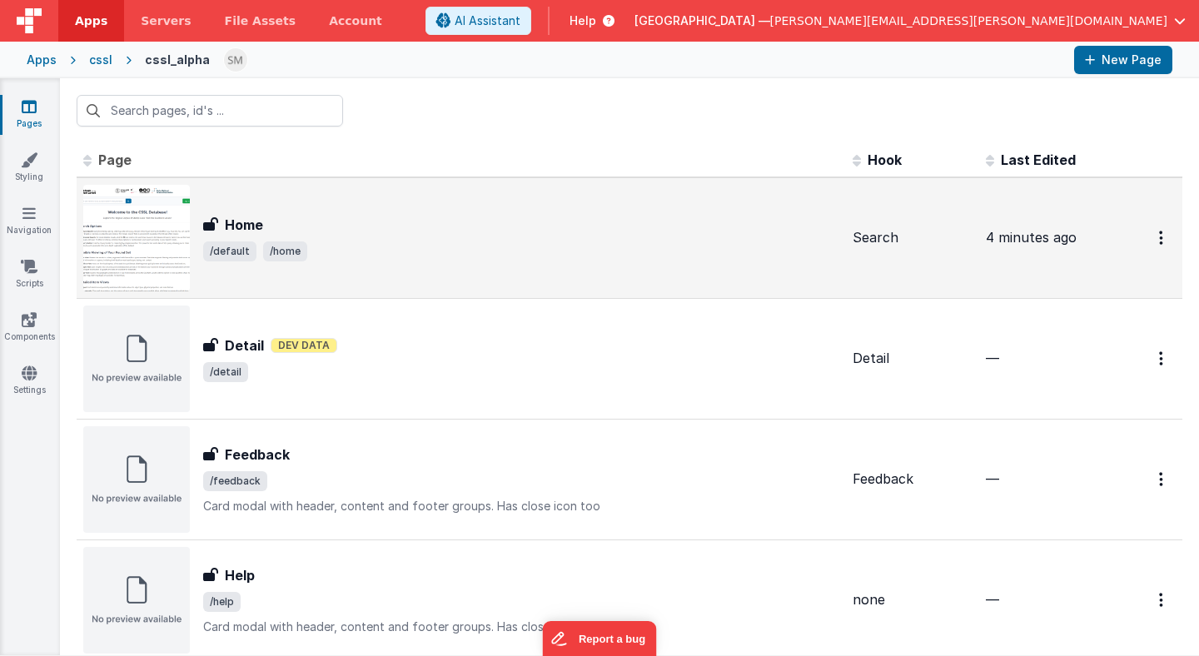
click at [385, 247] on span "/default /home" at bounding box center [521, 251] width 636 height 20
